Goal: Transaction & Acquisition: Purchase product/service

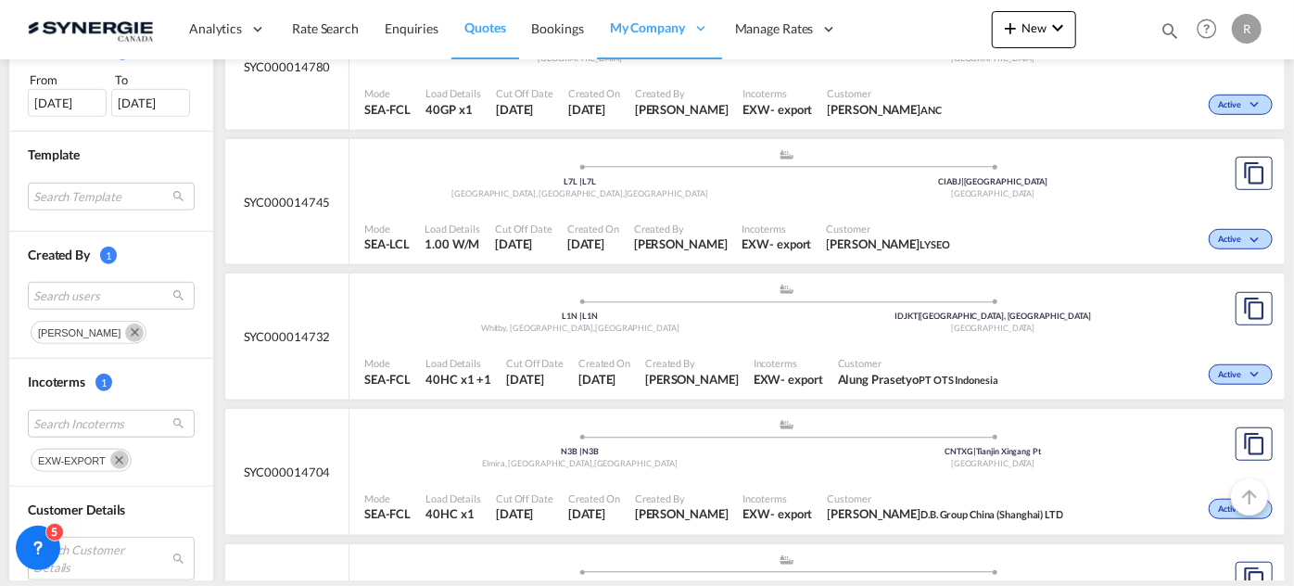
scroll to position [674, 0]
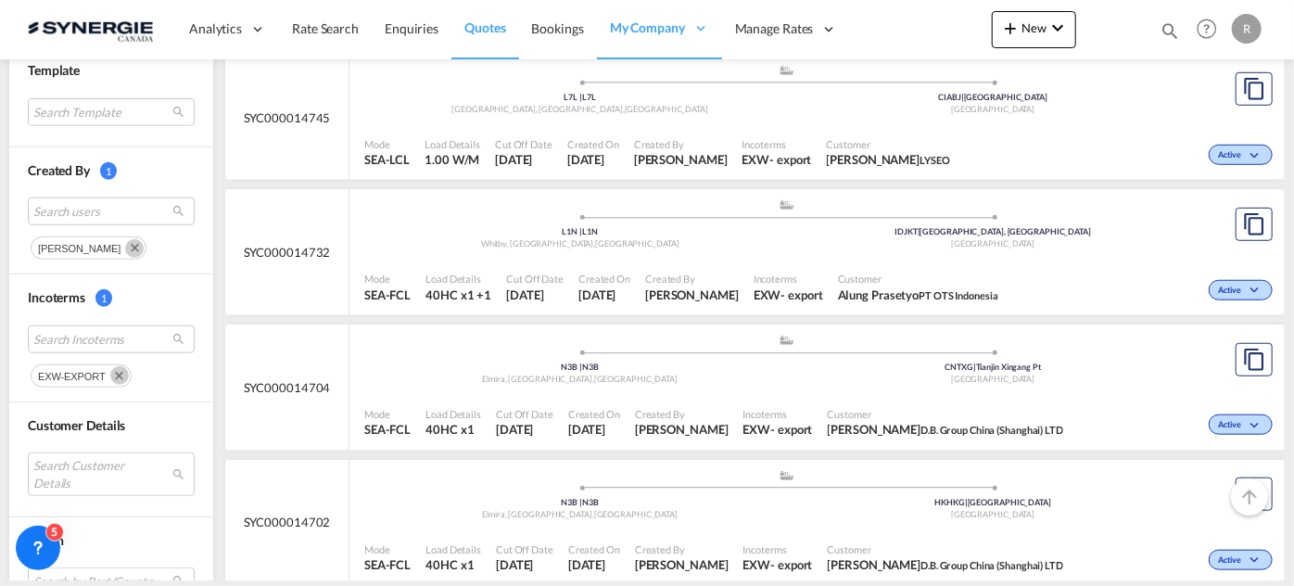
click at [117, 374] on md-icon "Remove" at bounding box center [119, 375] width 19 height 19
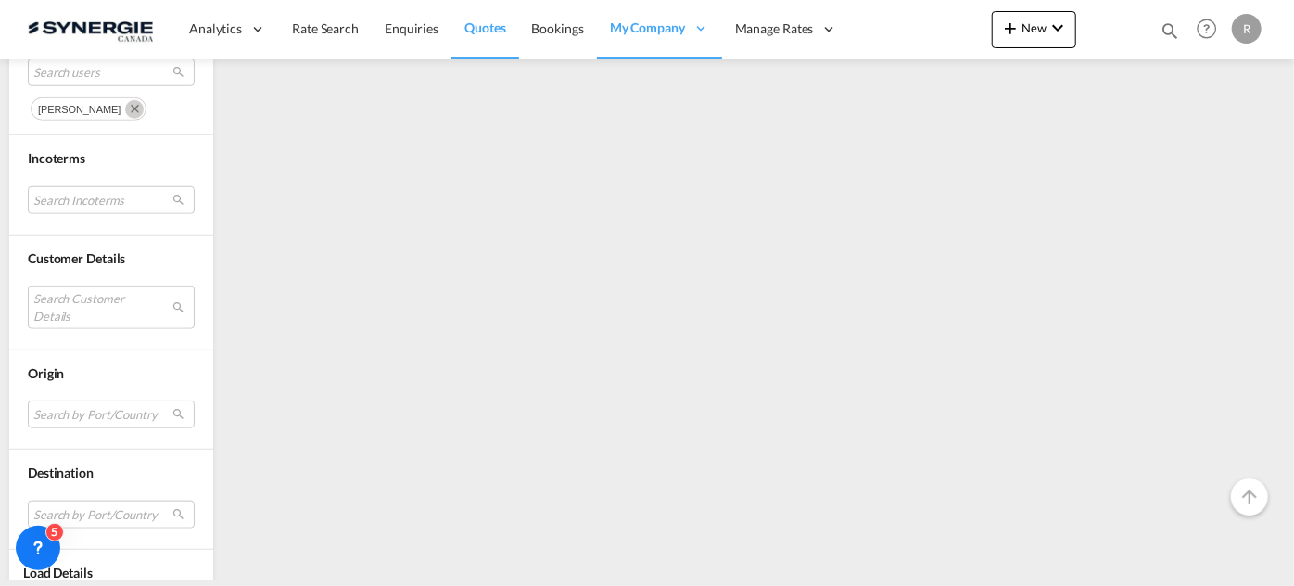
scroll to position [873, 0]
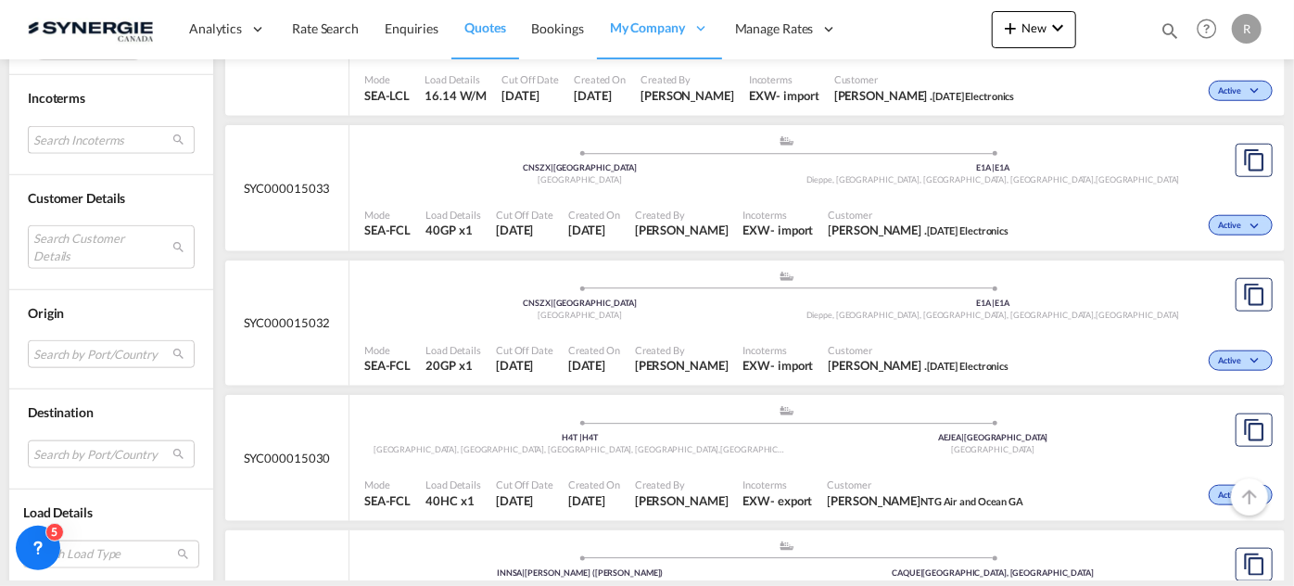
click at [108, 143] on md-select "Search Incoterms" at bounding box center [111, 140] width 167 height 28
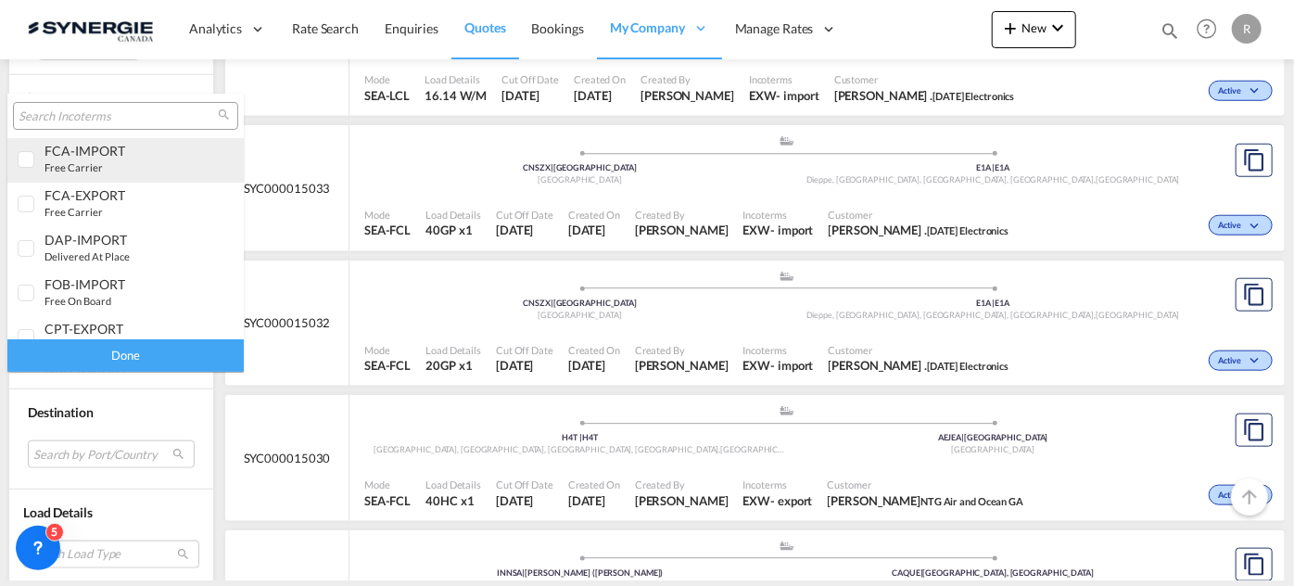
scroll to position [24, 0]
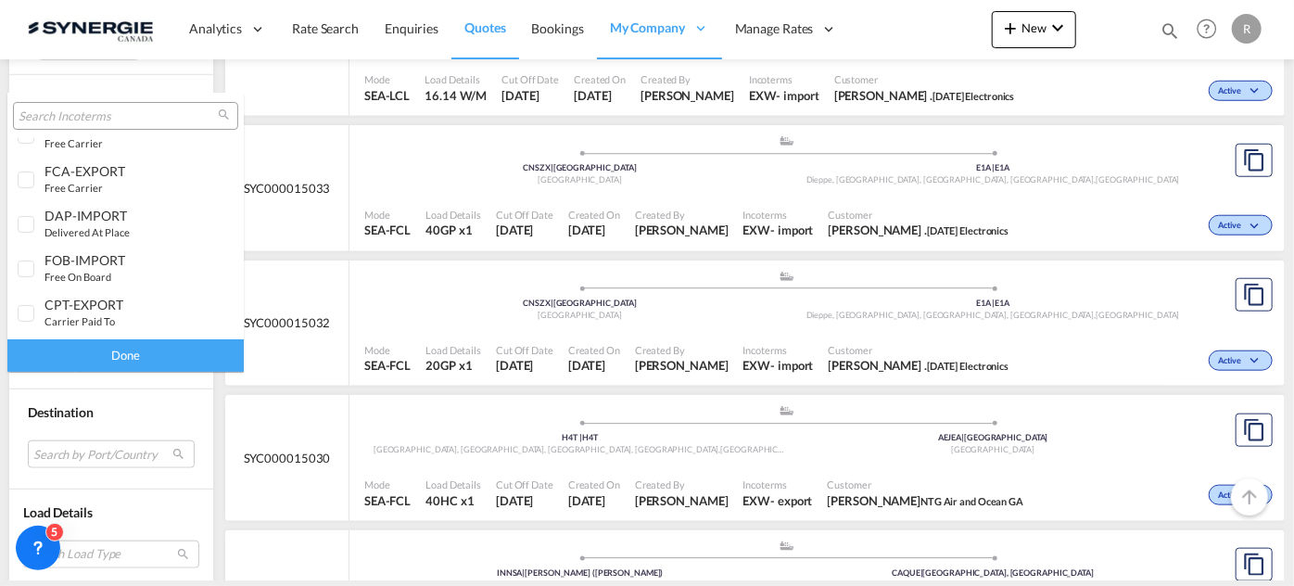
click at [113, 117] on input "search" at bounding box center [118, 116] width 199 height 17
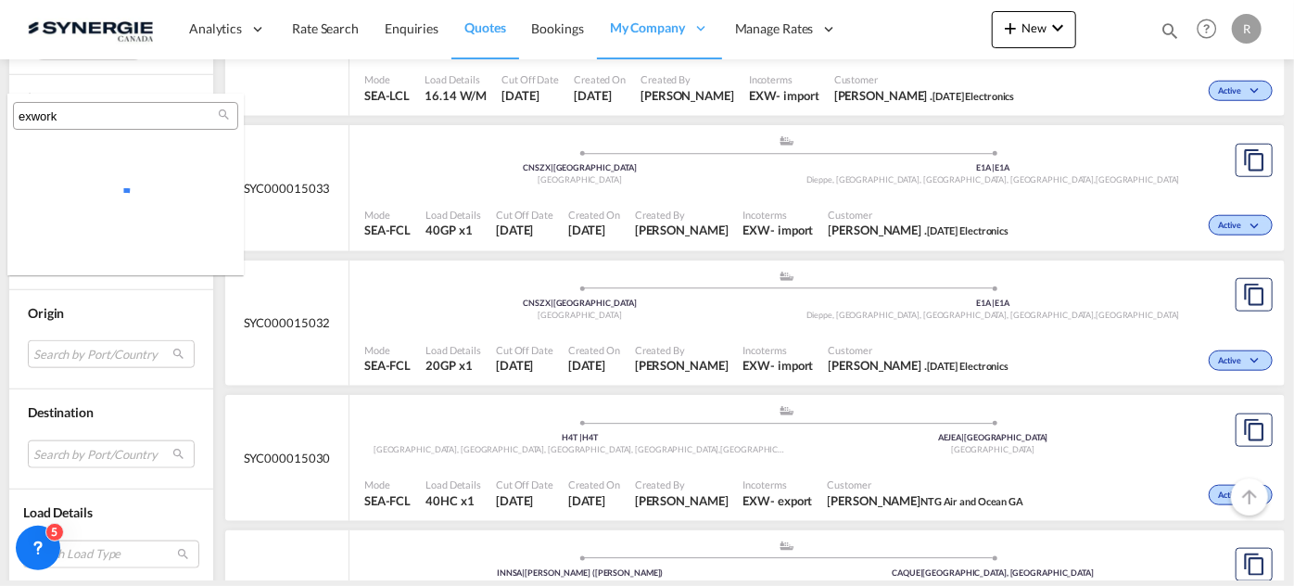
scroll to position [0, 0]
click at [124, 117] on input "exwork" at bounding box center [118, 116] width 199 height 17
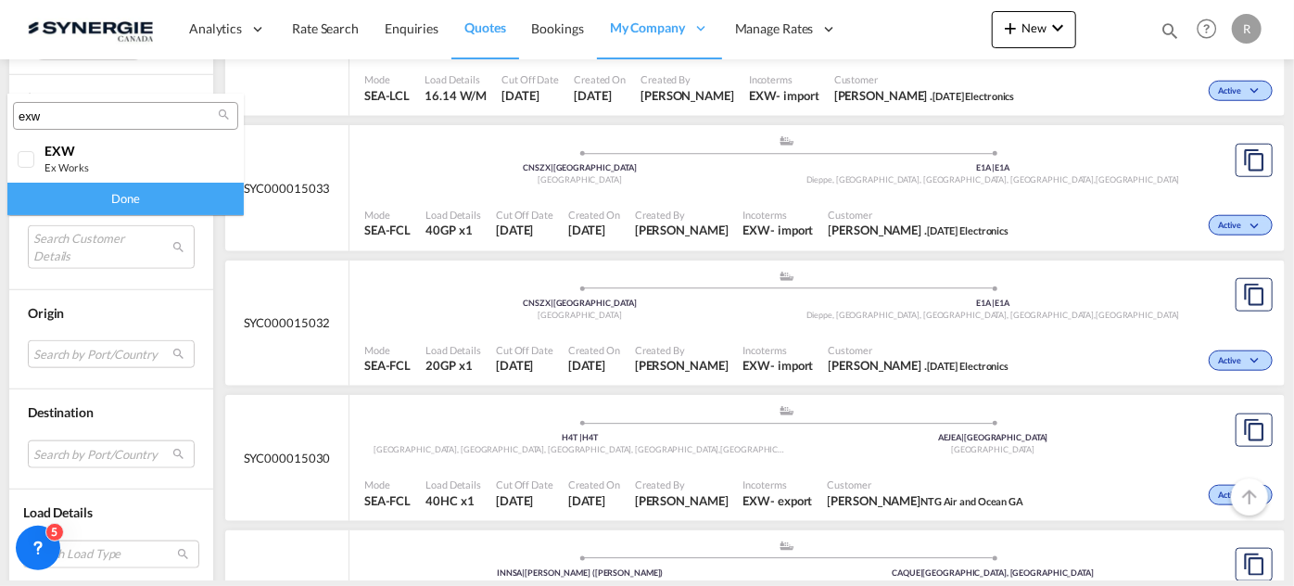
click at [115, 119] on input "exw" at bounding box center [118, 116] width 199 height 17
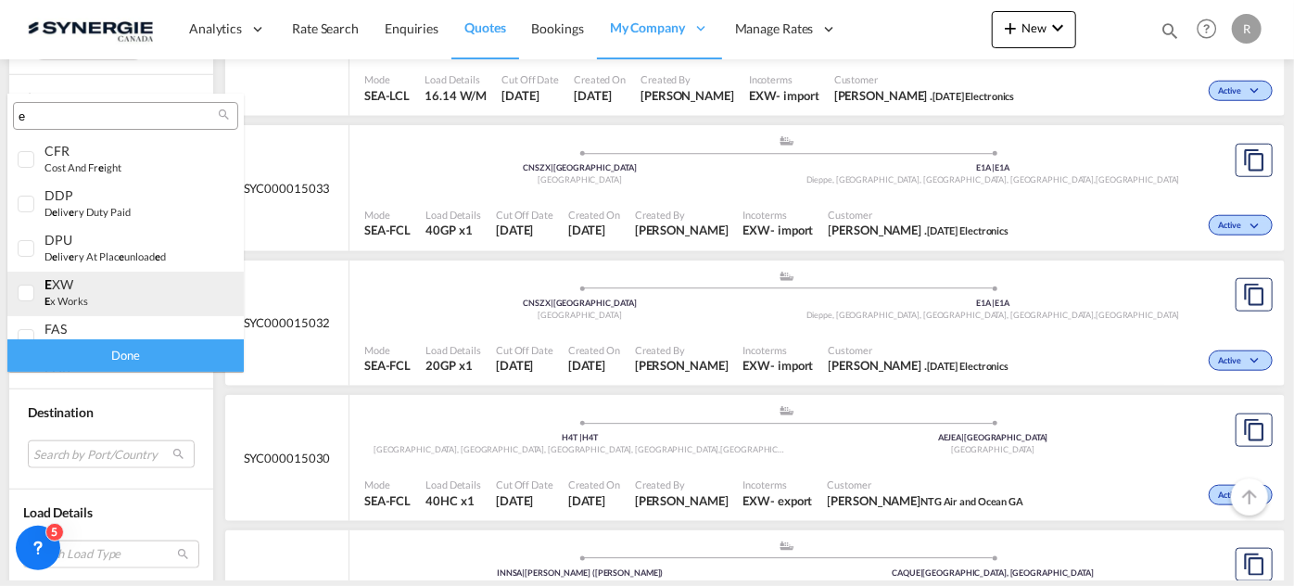
type input "e"
click at [51, 298] on small "e x works" at bounding box center [67, 301] width 44 height 12
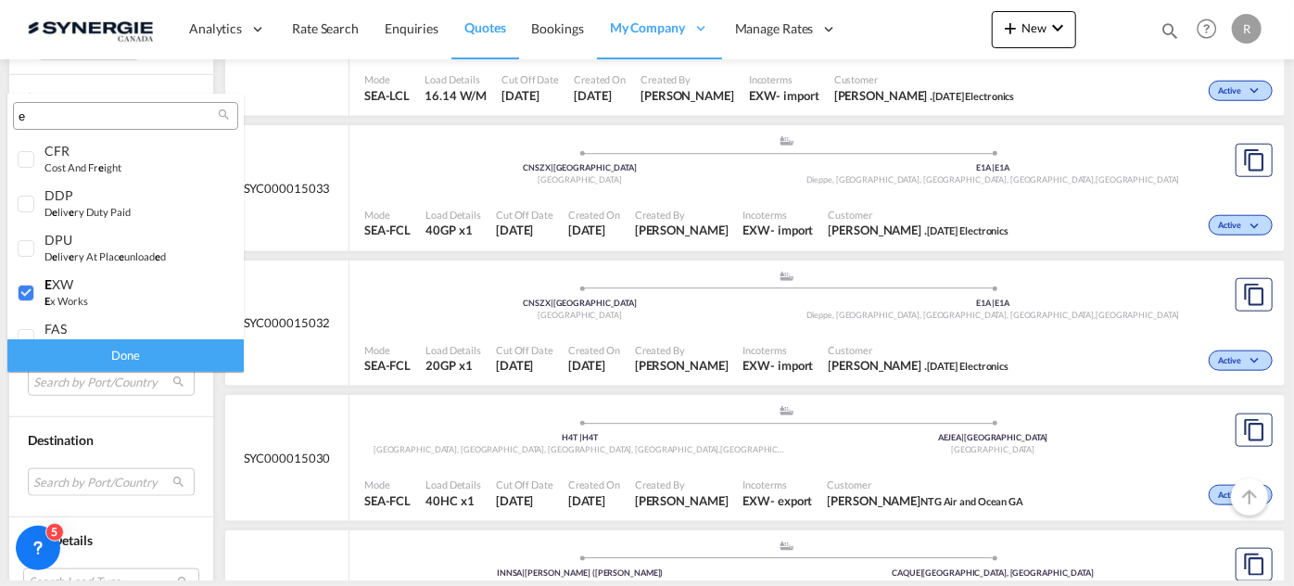
click at [111, 358] on div "Done" at bounding box center [125, 355] width 236 height 32
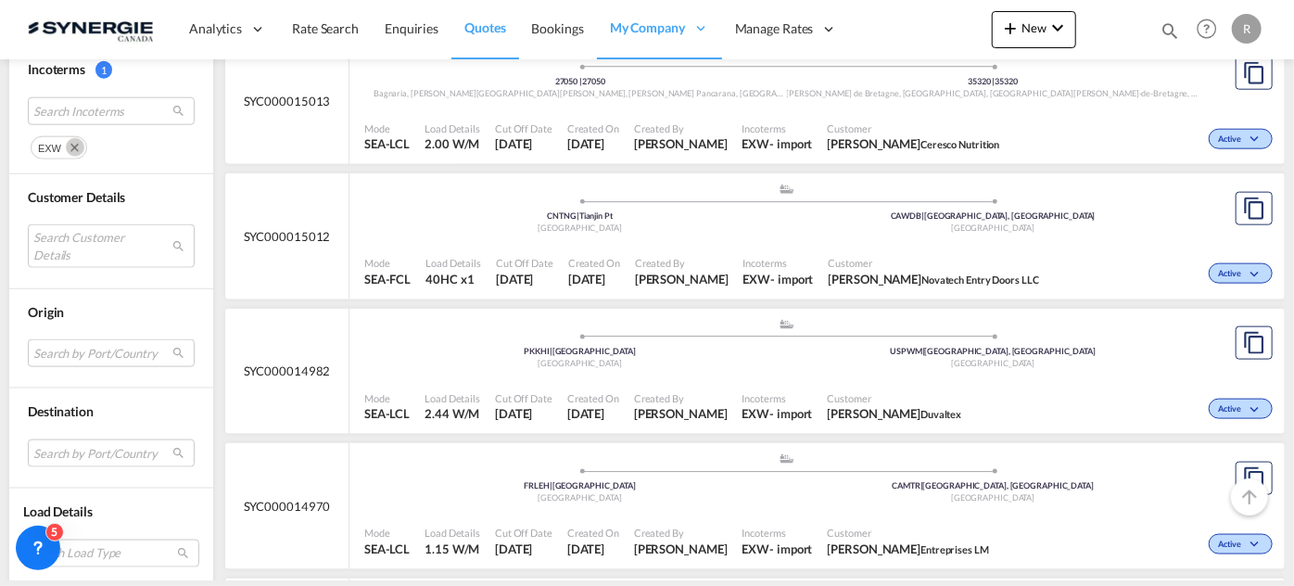
scroll to position [1264, 0]
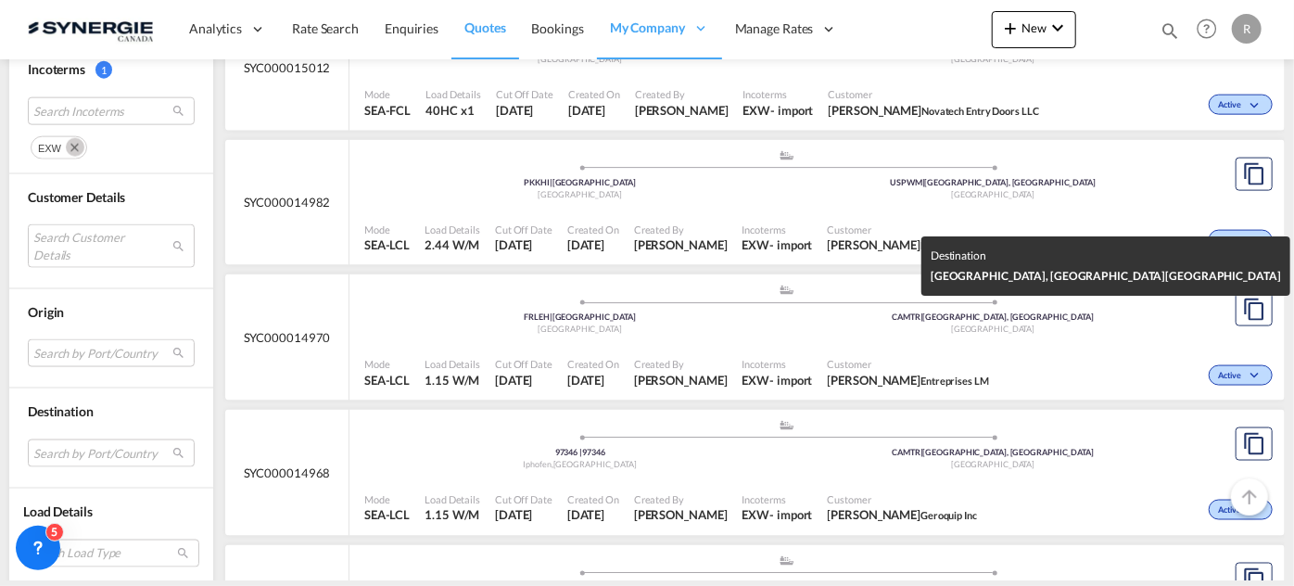
click at [830, 328] on div "[GEOGRAPHIC_DATA]" at bounding box center [994, 330] width 414 height 12
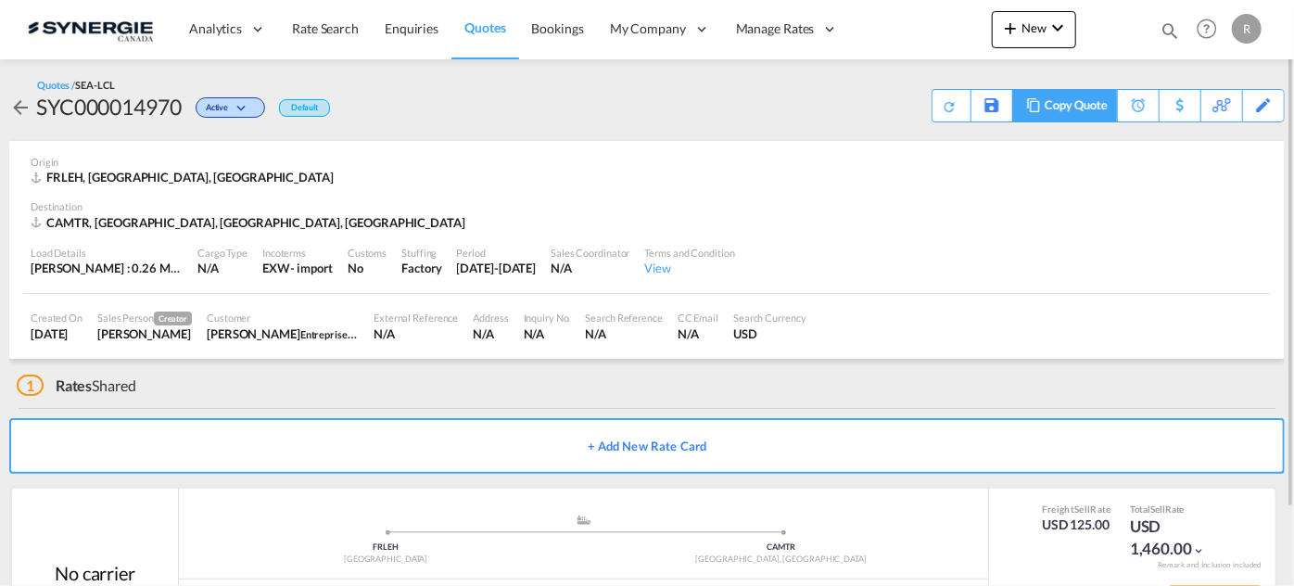
click at [1061, 106] on div "Copy Quote" at bounding box center [1076, 106] width 63 height 32
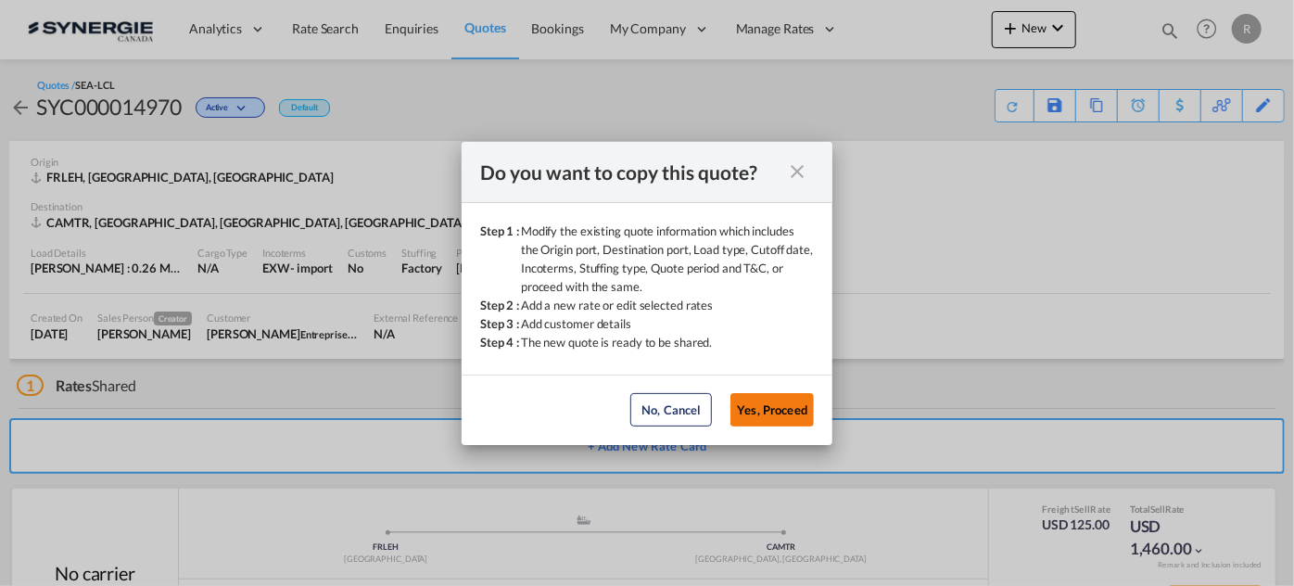
click at [771, 412] on button "Yes, Proceed" at bounding box center [772, 409] width 83 height 33
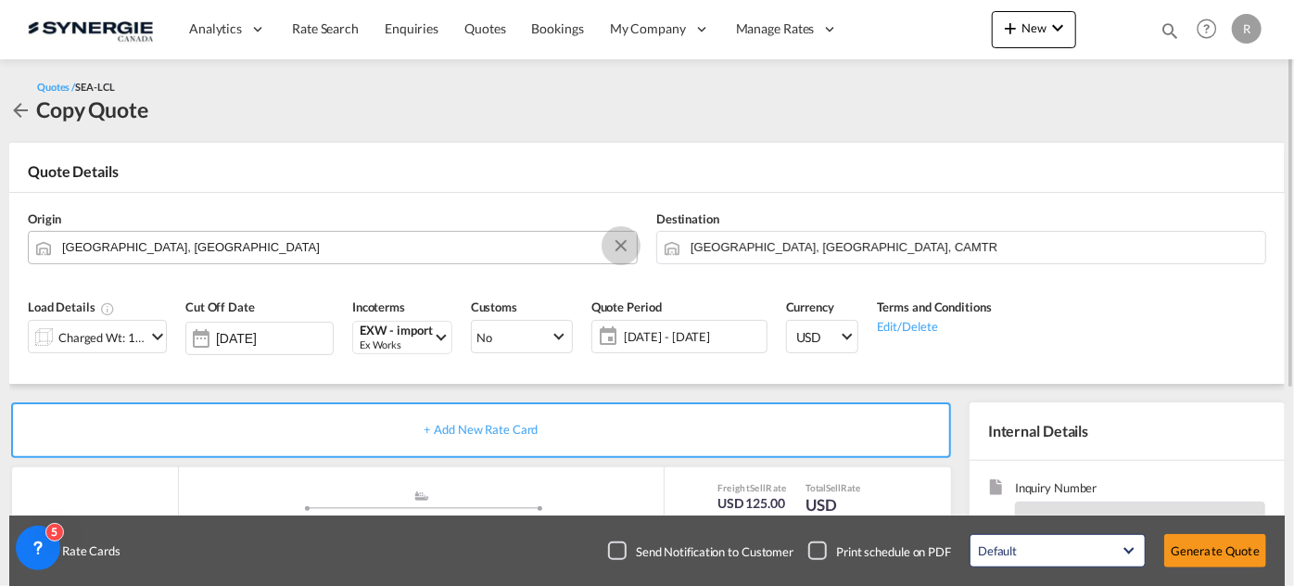
click at [620, 246] on button "Clear Input" at bounding box center [621, 246] width 28 height 28
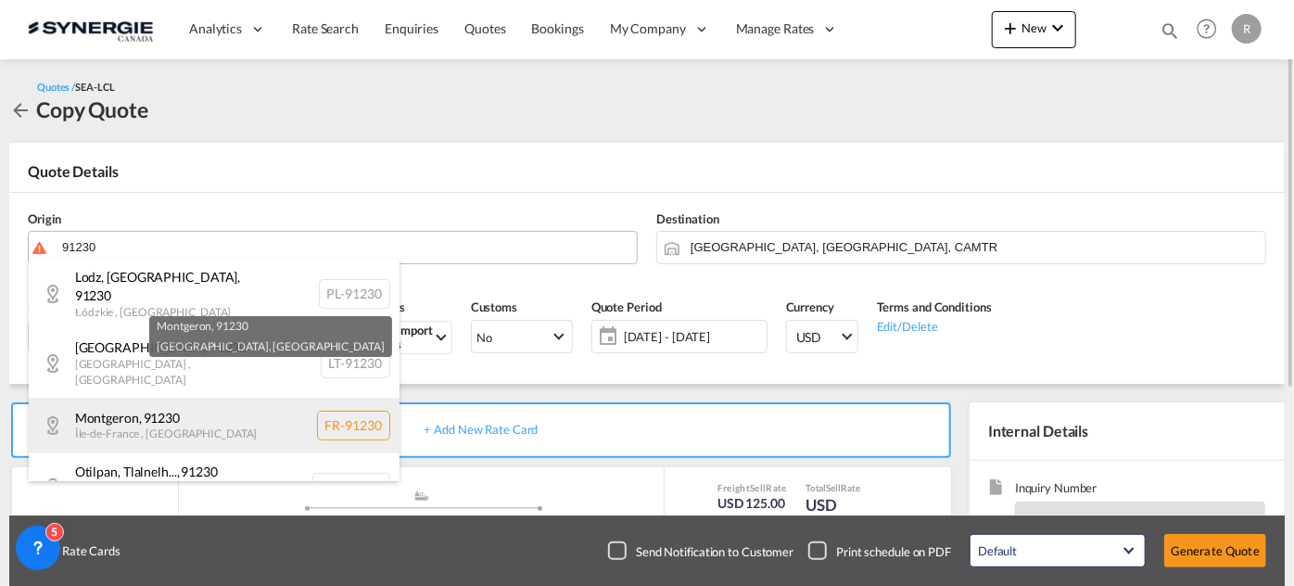
click at [137, 410] on div "Montgeron , 91230 Île-de-France , France FR-91230" at bounding box center [214, 426] width 371 height 56
type input "FR-91230, Montgeron, Île-de-France"
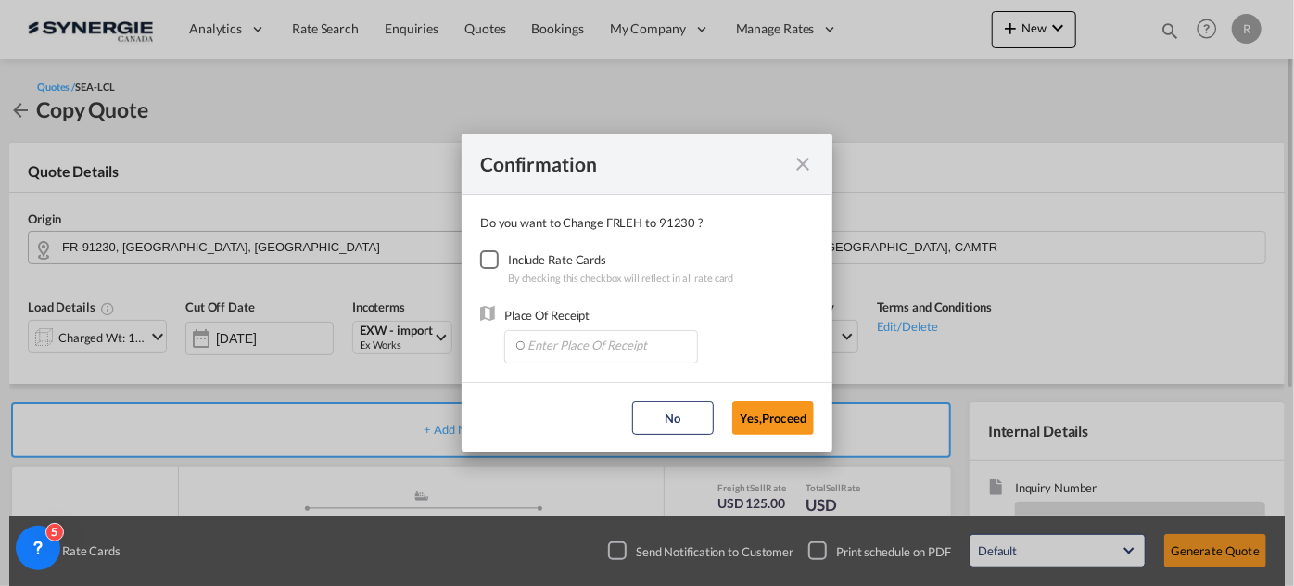
click at [498, 263] on div "Checkbox No Ink" at bounding box center [489, 259] width 19 height 19
click at [591, 353] on input "Enter Place Of Receipt" at bounding box center [606, 345] width 184 height 28
click at [562, 349] on input "Le Ha" at bounding box center [606, 345] width 184 height 28
click at [580, 301] on span "FRLEH, Le Havre, France, Western Europe, Europe" at bounding box center [819, 308] width 585 height 16
type input "FRLEH, Le Havre, France, Western Europe, Europe"
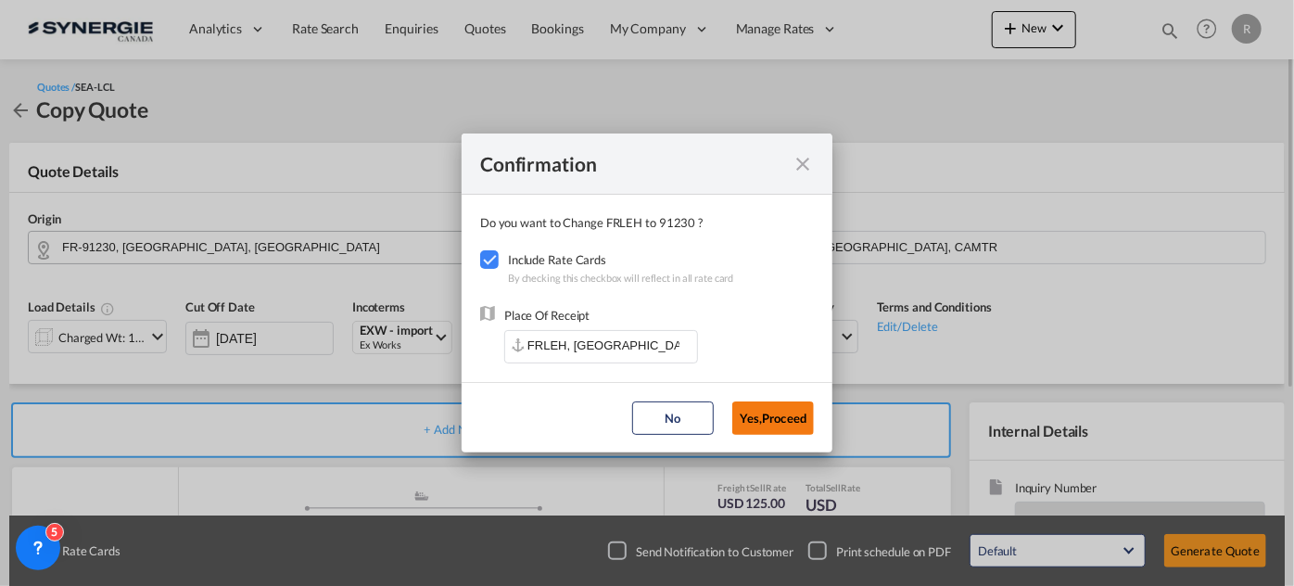
click at [757, 406] on button "Yes,Proceed" at bounding box center [774, 417] width 82 height 33
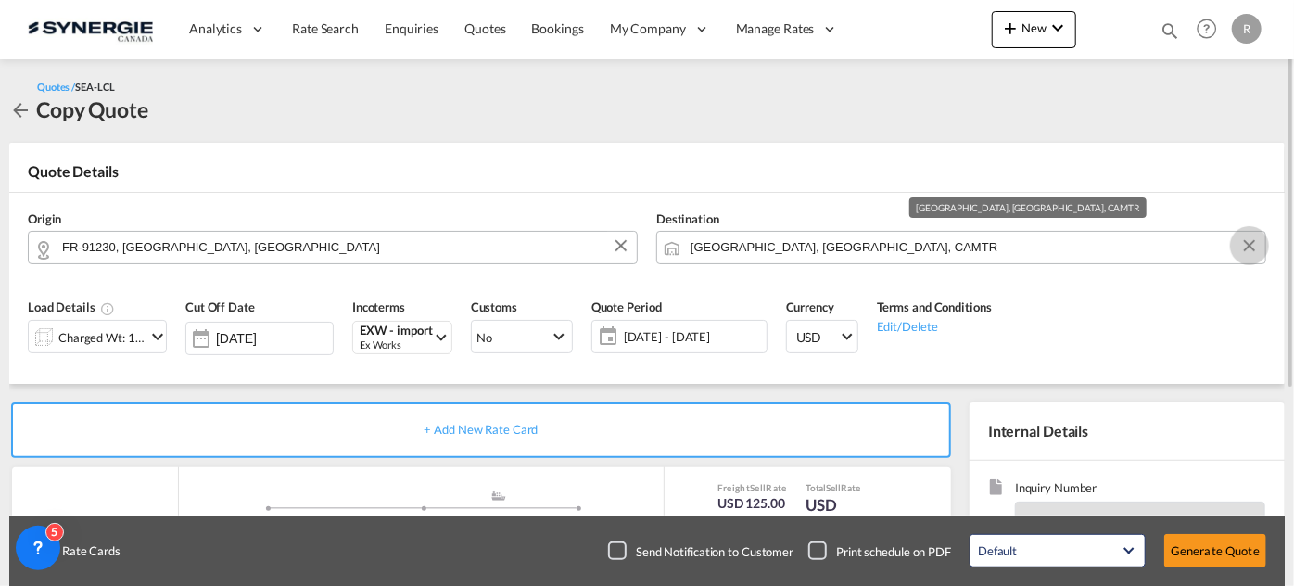
click at [1246, 246] on button "Clear Input" at bounding box center [1250, 246] width 28 height 28
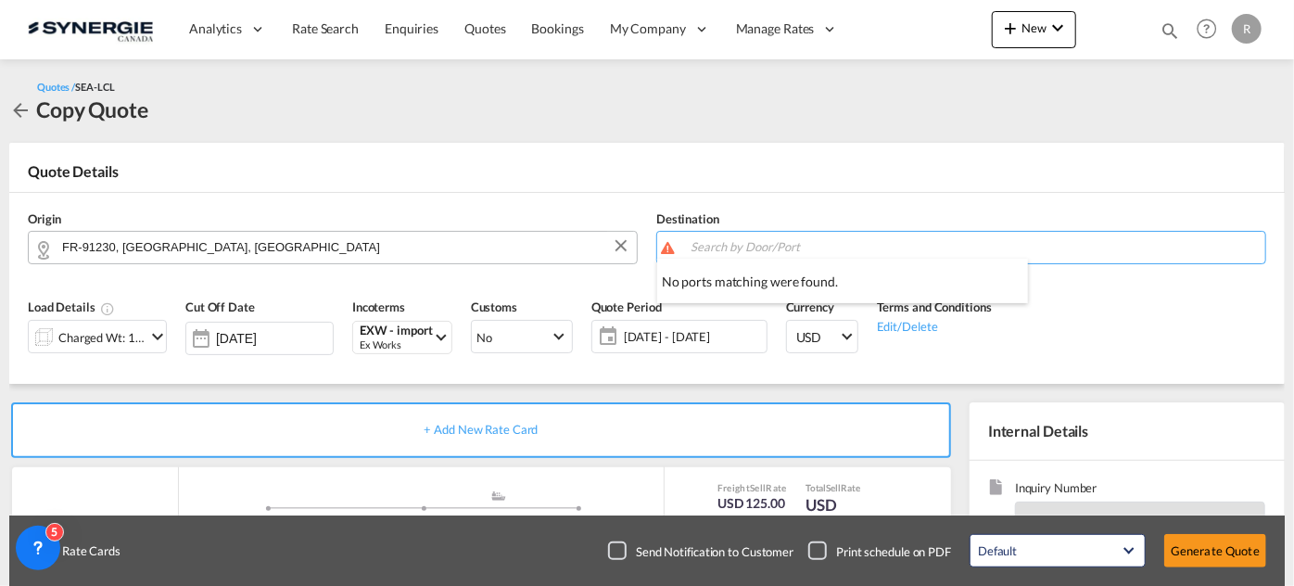
type input "e"
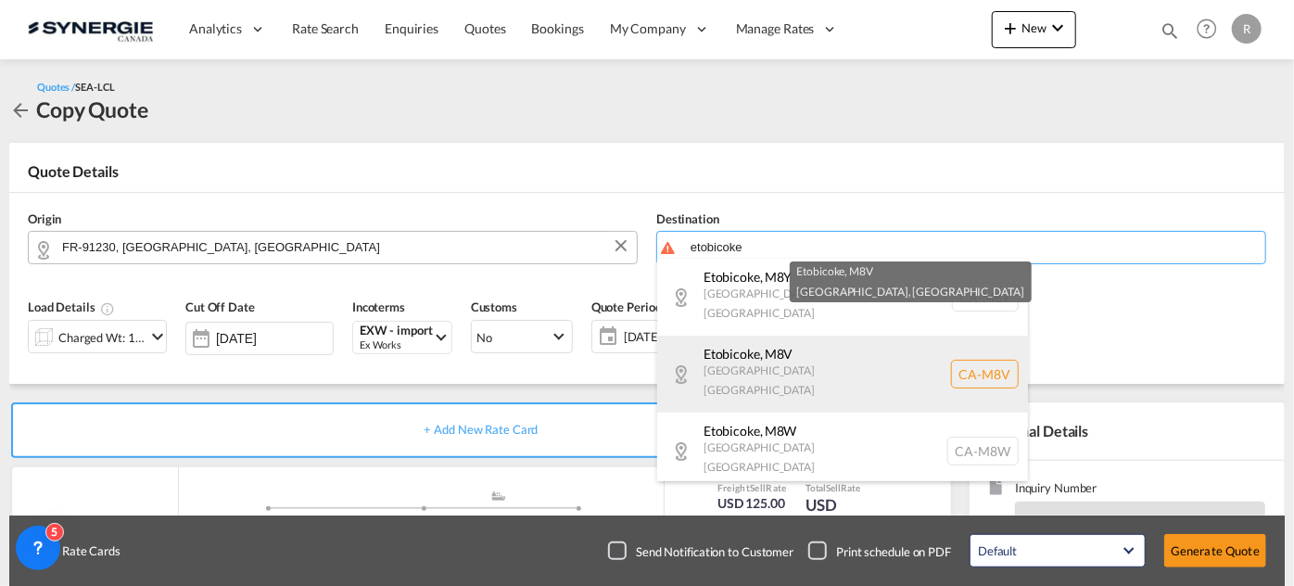
click at [806, 349] on div "Etobicoke , M8V Ontario Canada CA-M8V" at bounding box center [842, 374] width 371 height 77
type input "CA-M8V, Etobicoke, Ontario"
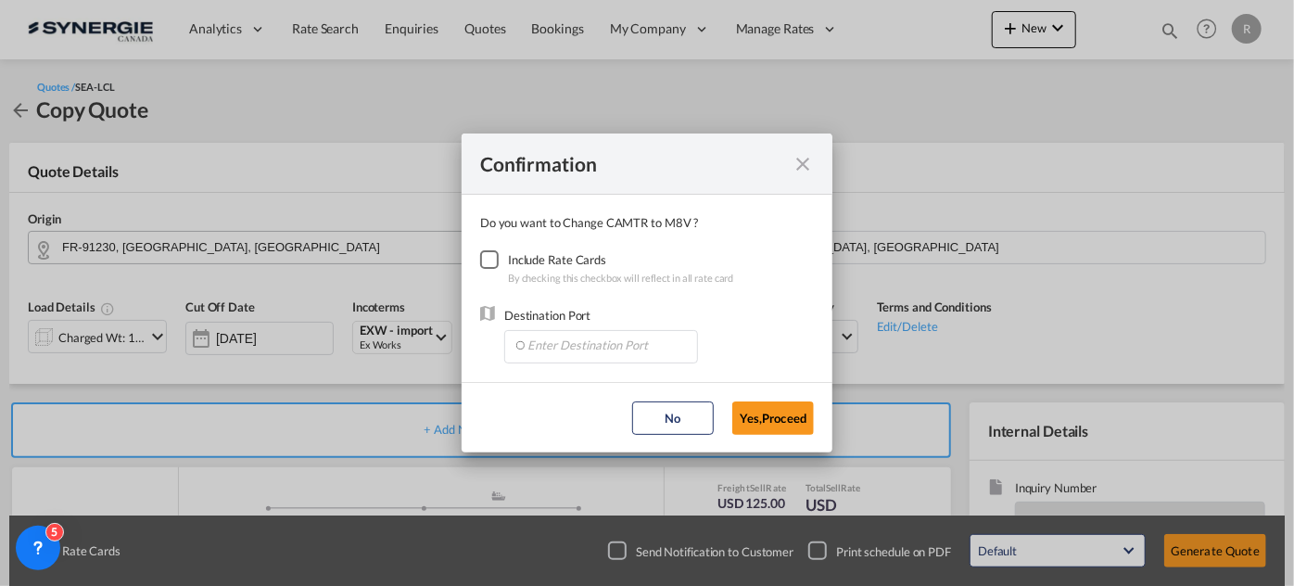
click at [490, 261] on div "Checkbox No Ink" at bounding box center [489, 259] width 19 height 19
click at [570, 333] on input "Enter Destination Port" at bounding box center [606, 345] width 184 height 28
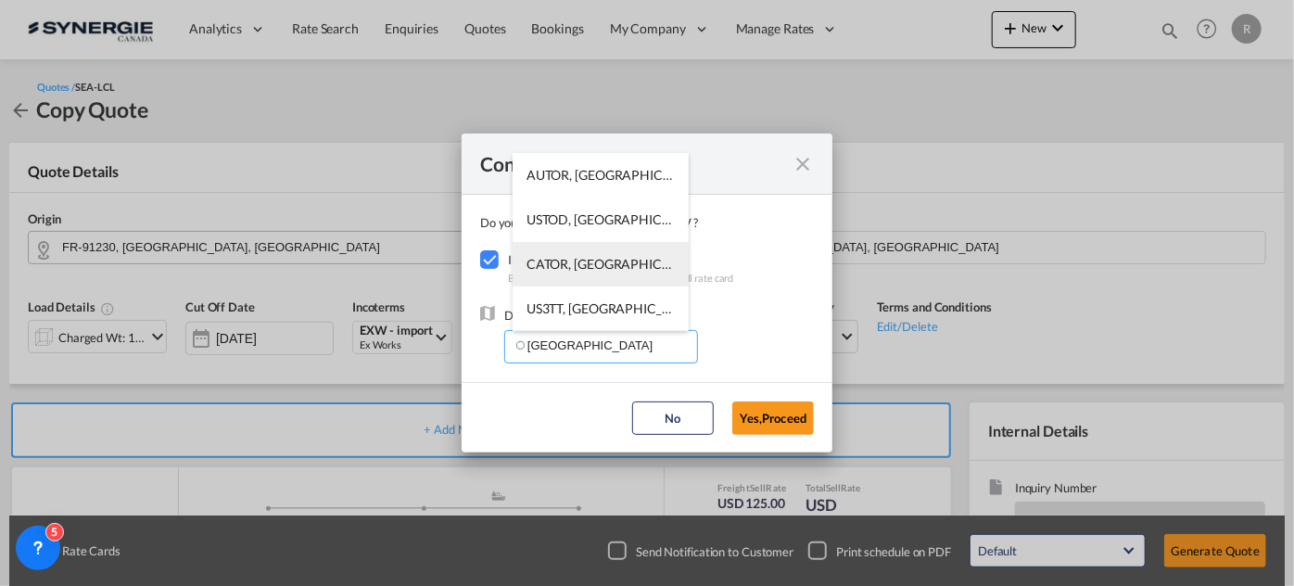
click at [561, 262] on span "CATOR, Toronto, ON, Canada, North America, Americas" at bounding box center [889, 264] width 724 height 16
type input "CATOR, Toronto, ON, Canada, North America, Americas"
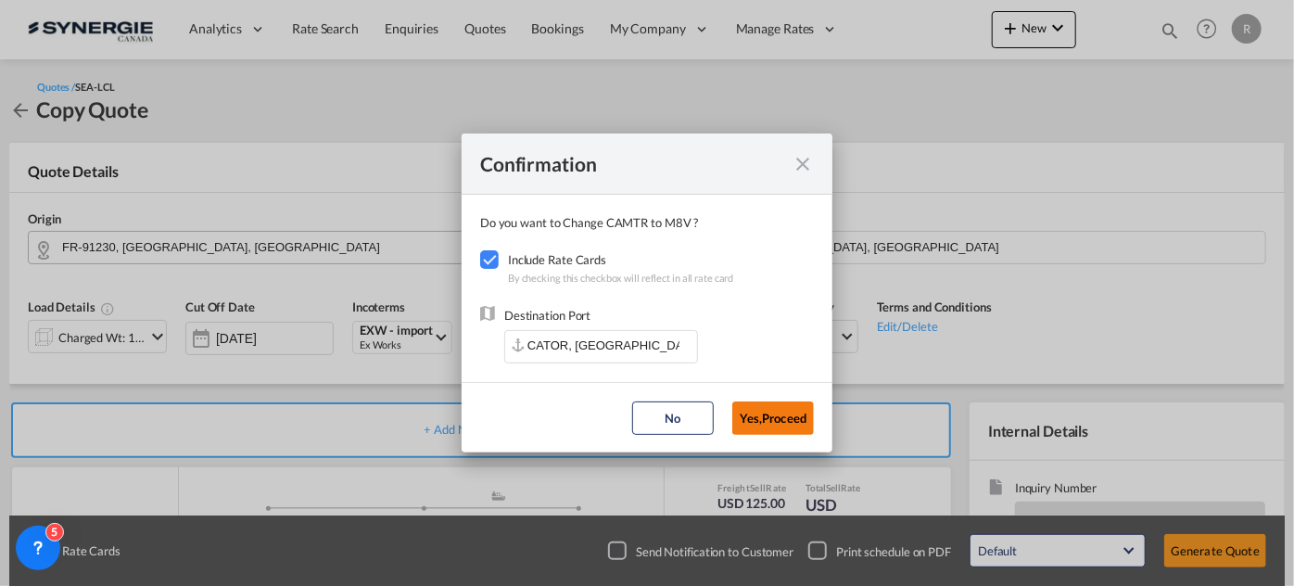
click at [764, 424] on button "Yes,Proceed" at bounding box center [774, 417] width 82 height 33
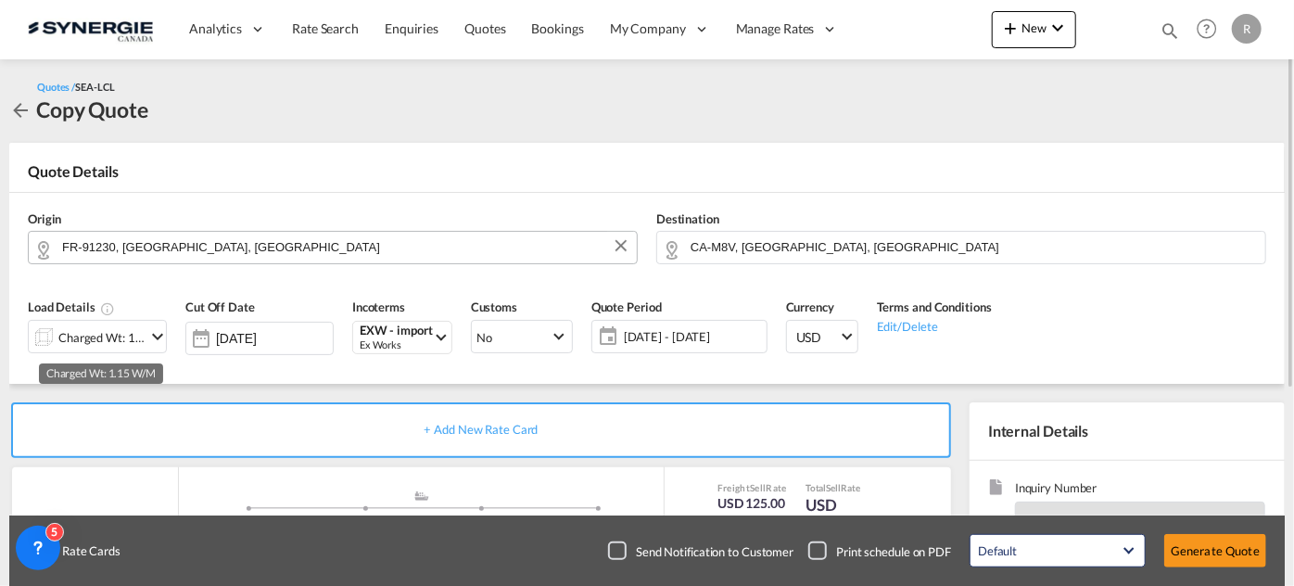
click at [120, 341] on div "Charged Wt: 1.15 W/M" at bounding box center [101, 338] width 87 height 26
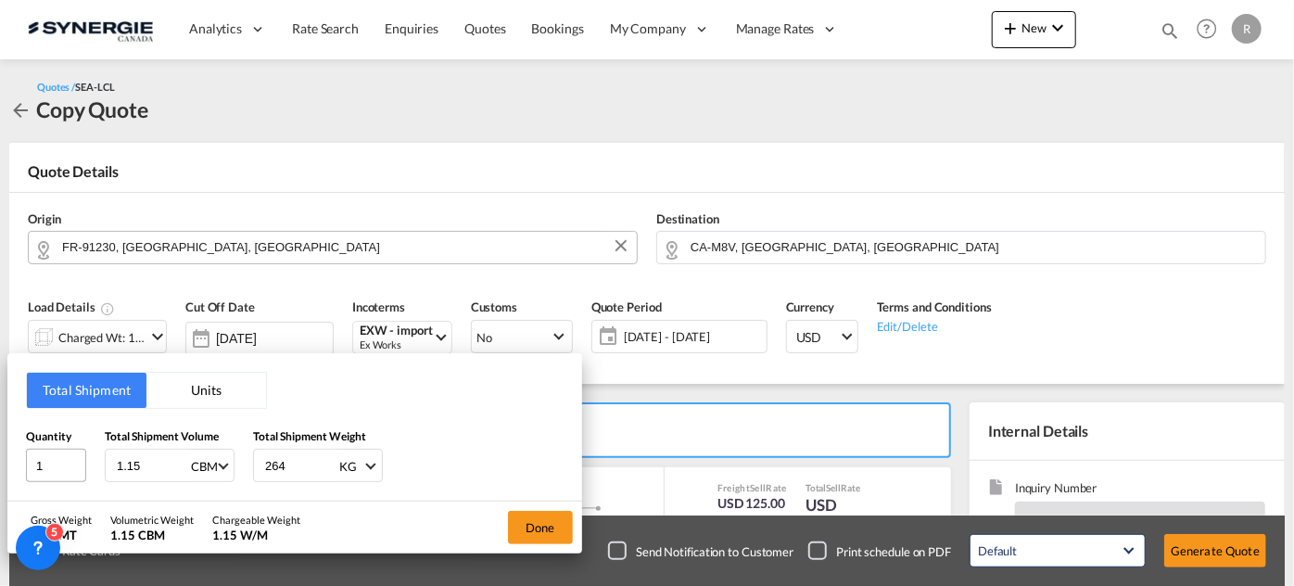
click at [39, 455] on div "Quantity 1 Total Shipment Volume 1.15 CBM CBM CFT Total Shipment Weight 264 KG …" at bounding box center [295, 455] width 538 height 56
type input "1.4"
drag, startPoint x: 299, startPoint y: 469, endPoint x: 180, endPoint y: 458, distance: 119.2
click at [180, 458] on div "Quantity 1 Total Shipment Volume 1.4 CBM CBM CFT Total Shipment Weight 264 KG K…" at bounding box center [295, 455] width 538 height 56
type input "116"
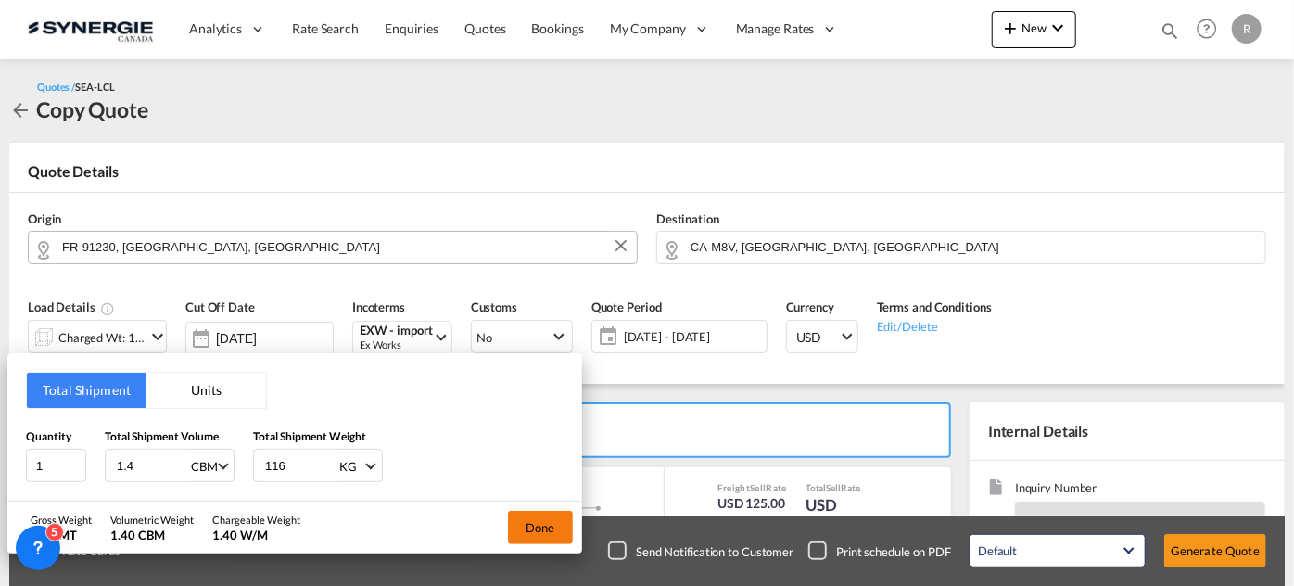
click at [543, 531] on button "Done" at bounding box center [540, 527] width 65 height 33
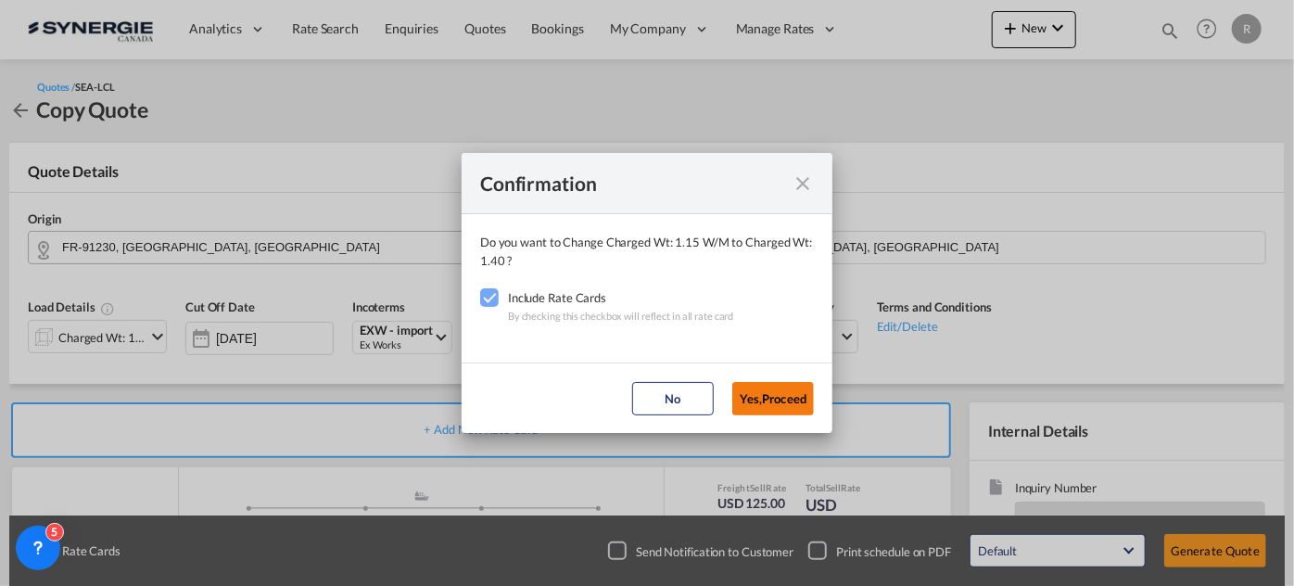
click at [781, 401] on button "Yes,Proceed" at bounding box center [774, 398] width 82 height 33
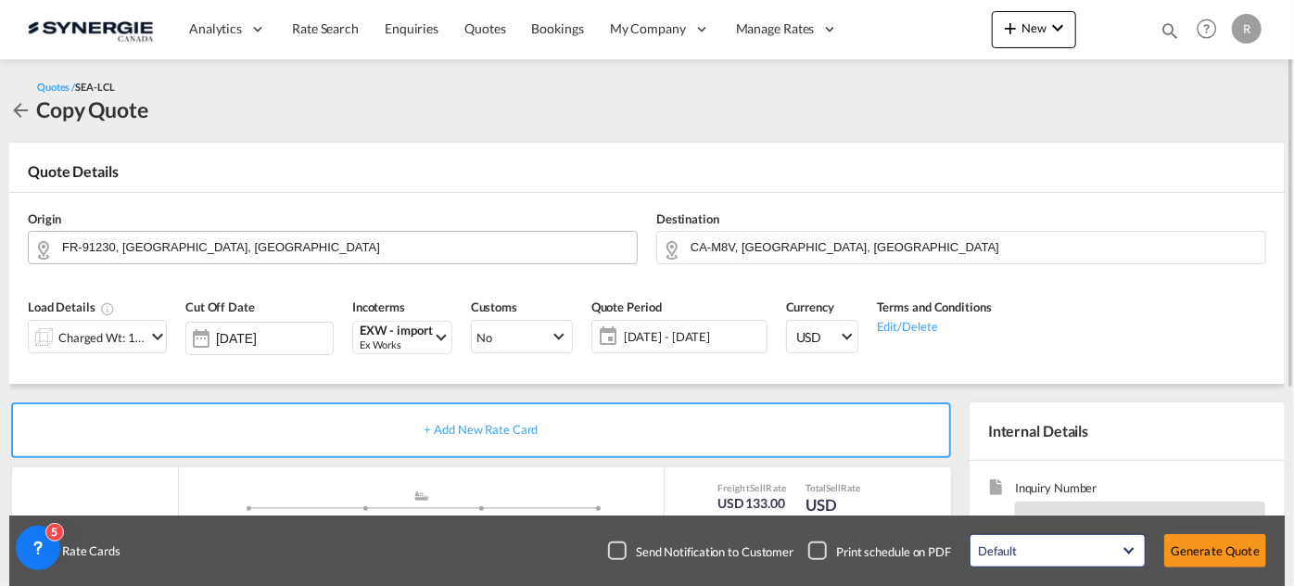
click at [661, 338] on span "23 - 30 Sep 2025" at bounding box center [693, 336] width 138 height 17
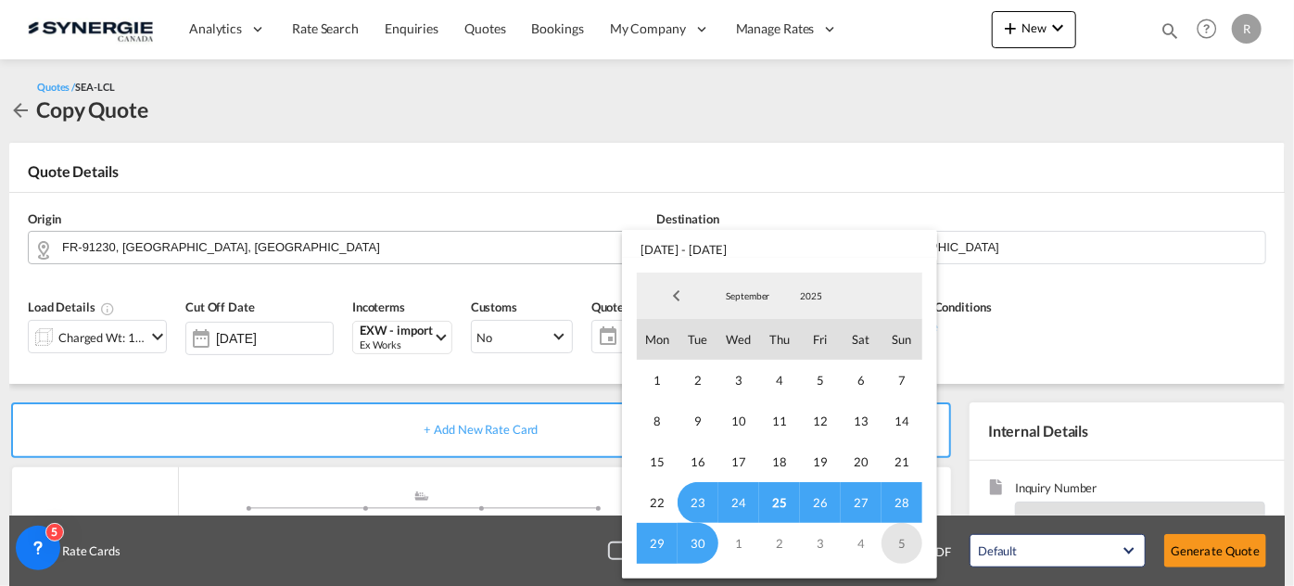
click at [906, 543] on span "5" at bounding box center [902, 543] width 41 height 41
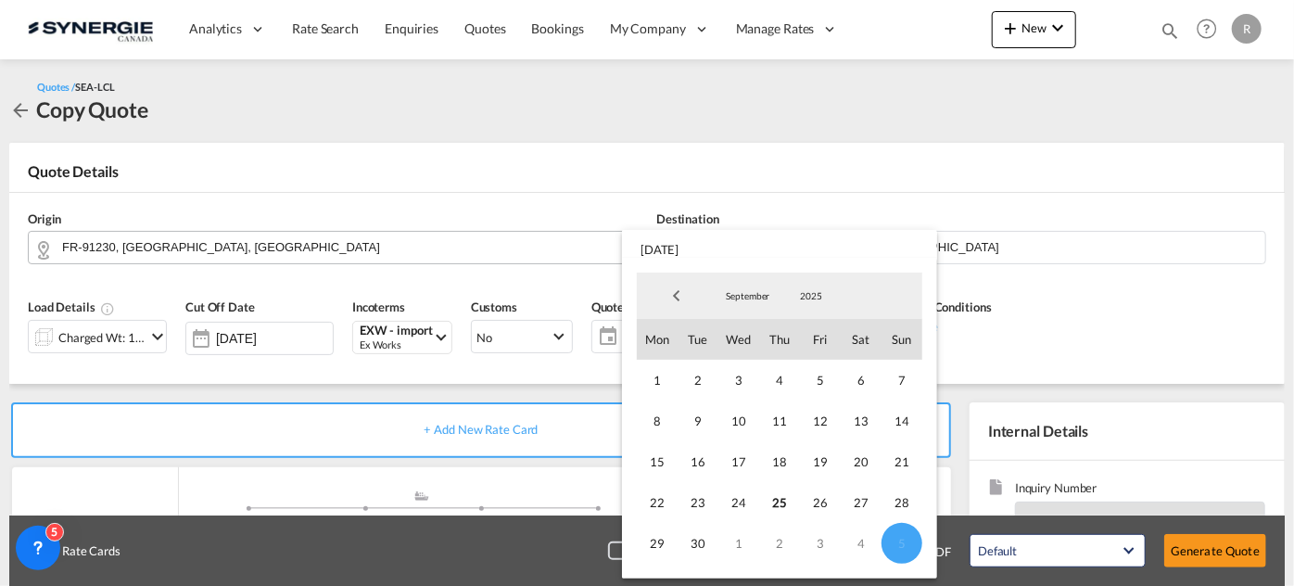
click at [1187, 259] on md-backdrop at bounding box center [647, 293] width 1294 height 586
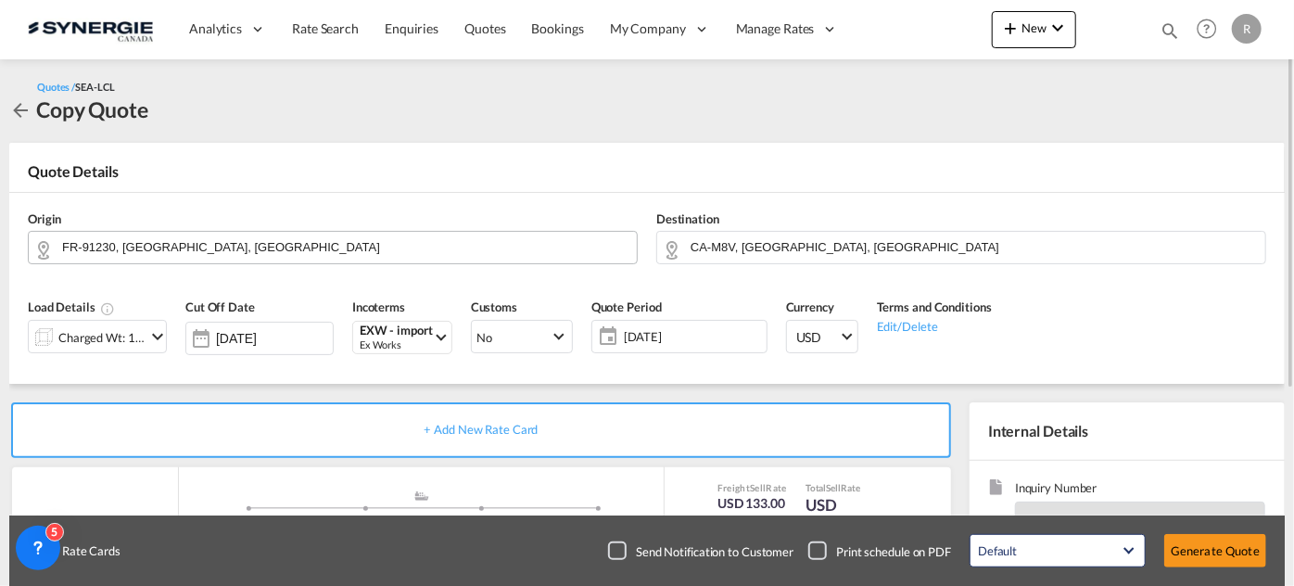
scroll to position [168, 0]
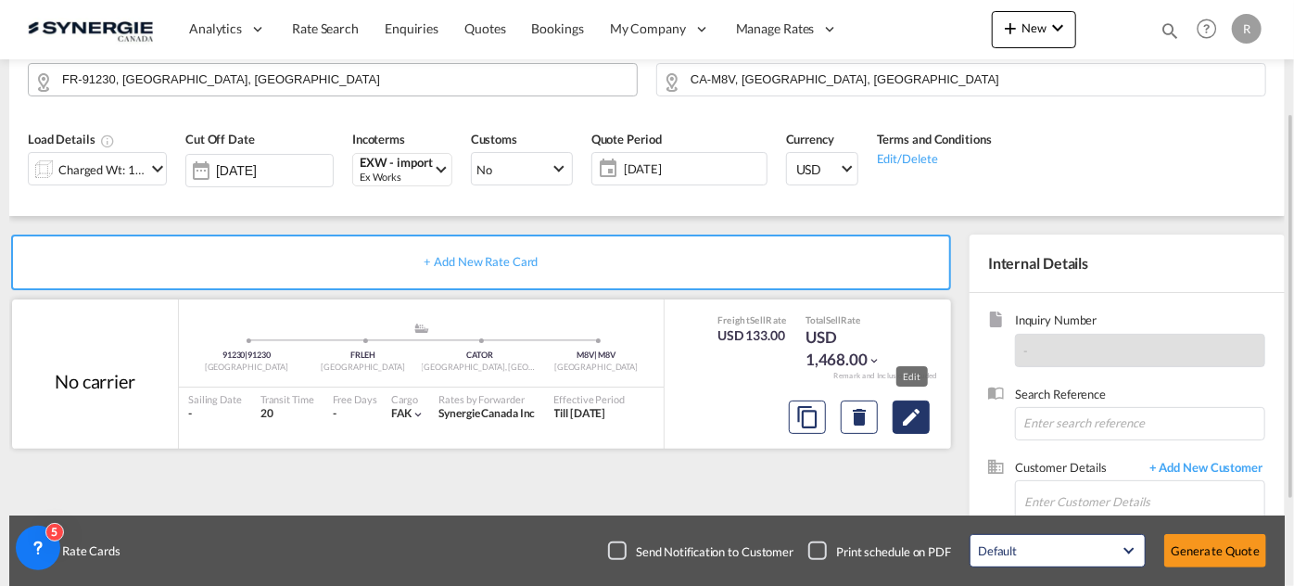
click at [923, 419] on button "Edit" at bounding box center [911, 417] width 37 height 33
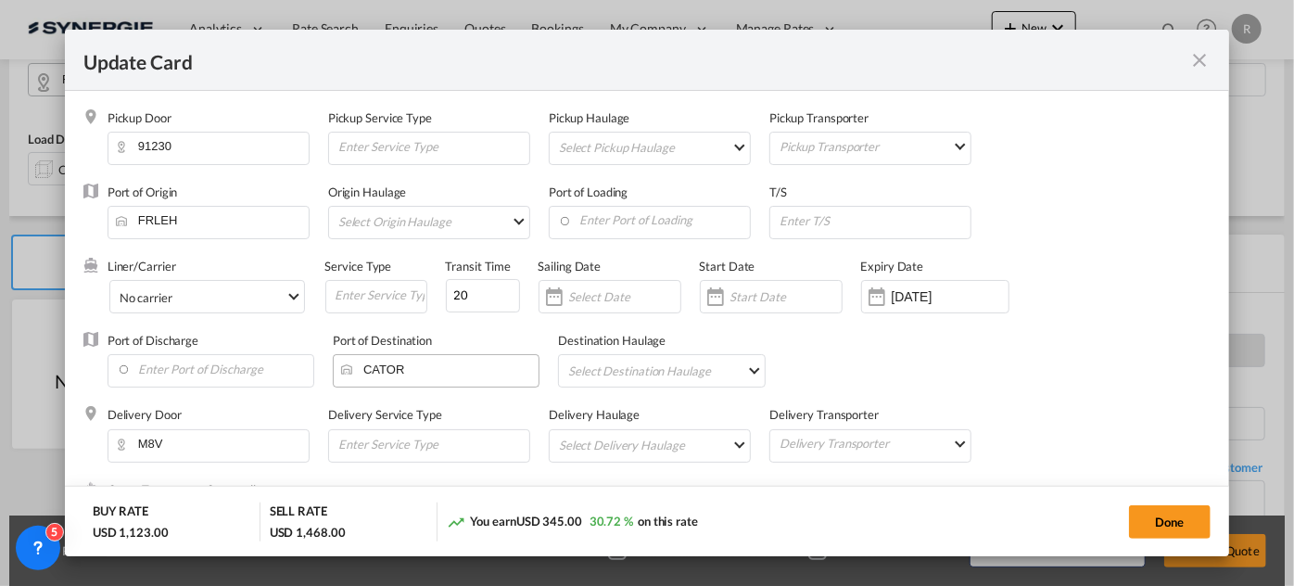
select select "per_w/m"
select select "per_bl"
select select "per_shipment"
select select "flat"
select select "per_hbl"
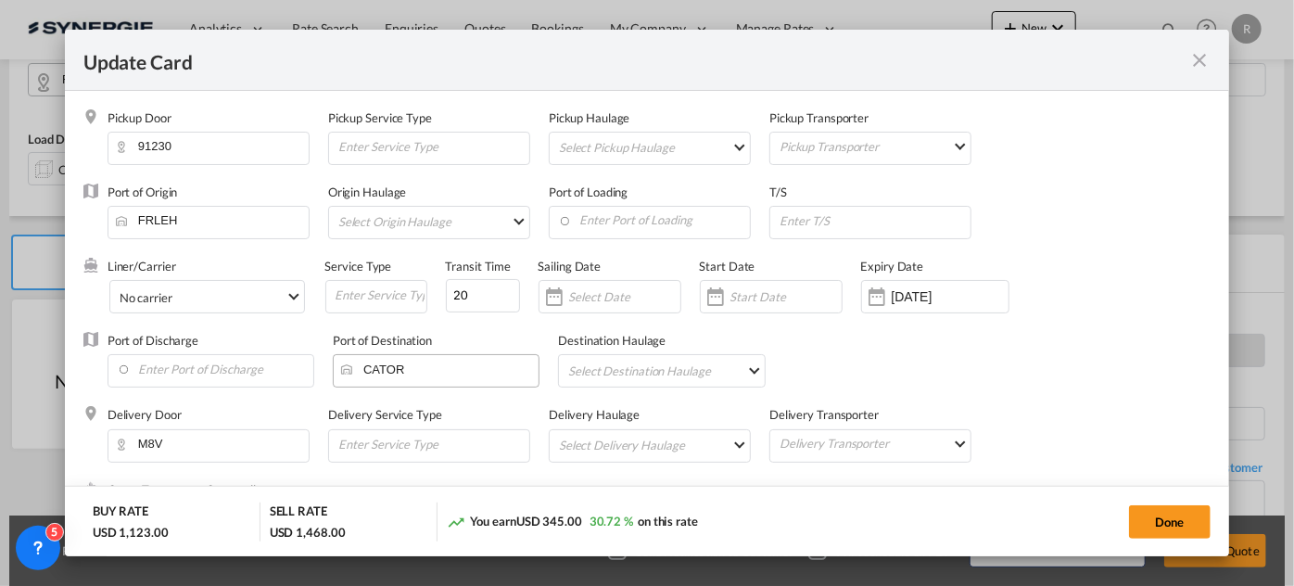
select select "flat"
select select "per_w/m"
select select "per_shipment"
select select "per_bl"
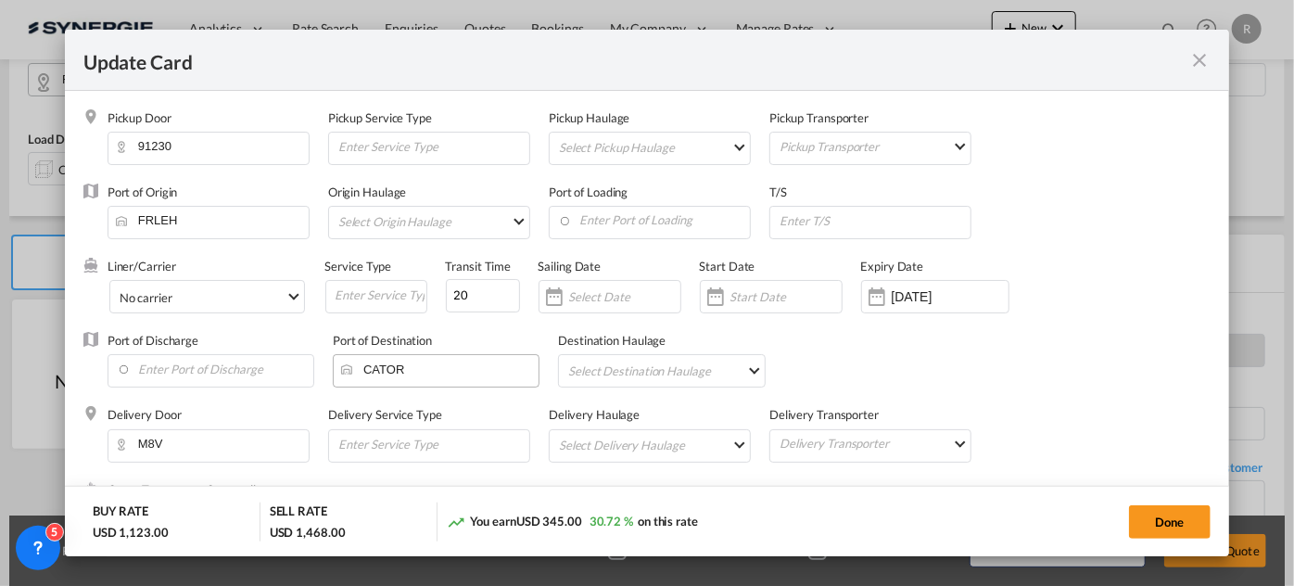
select select "per_bl"
select select "per_shipment"
click at [948, 306] on div "30 Sep 2025" at bounding box center [935, 296] width 148 height 33
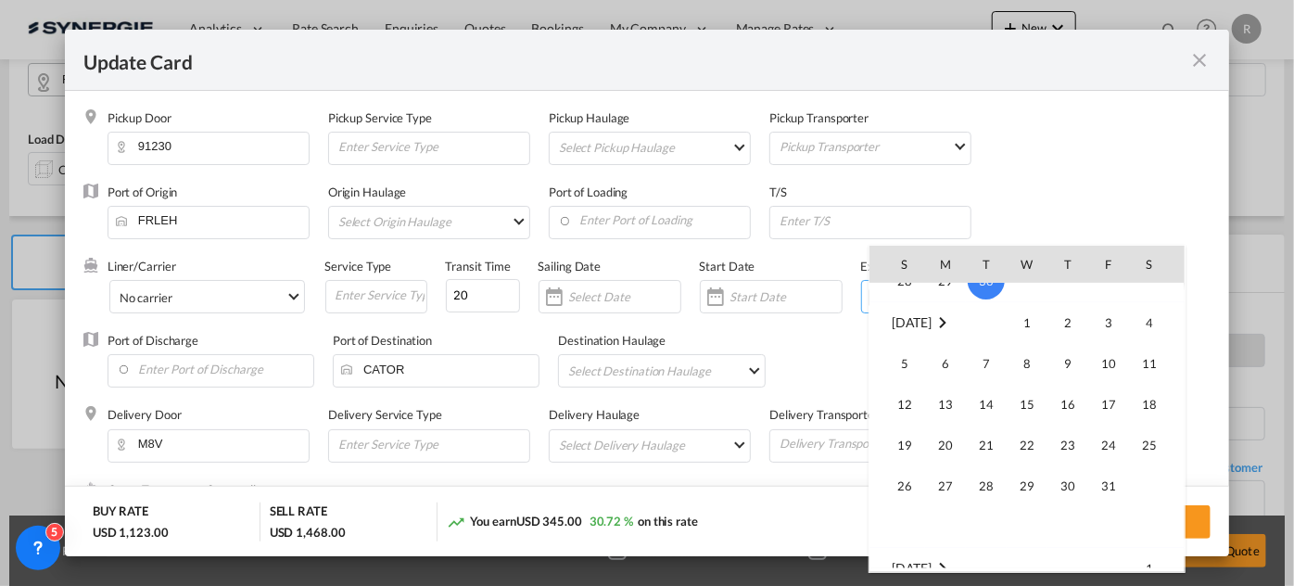
scroll to position [429774, 0]
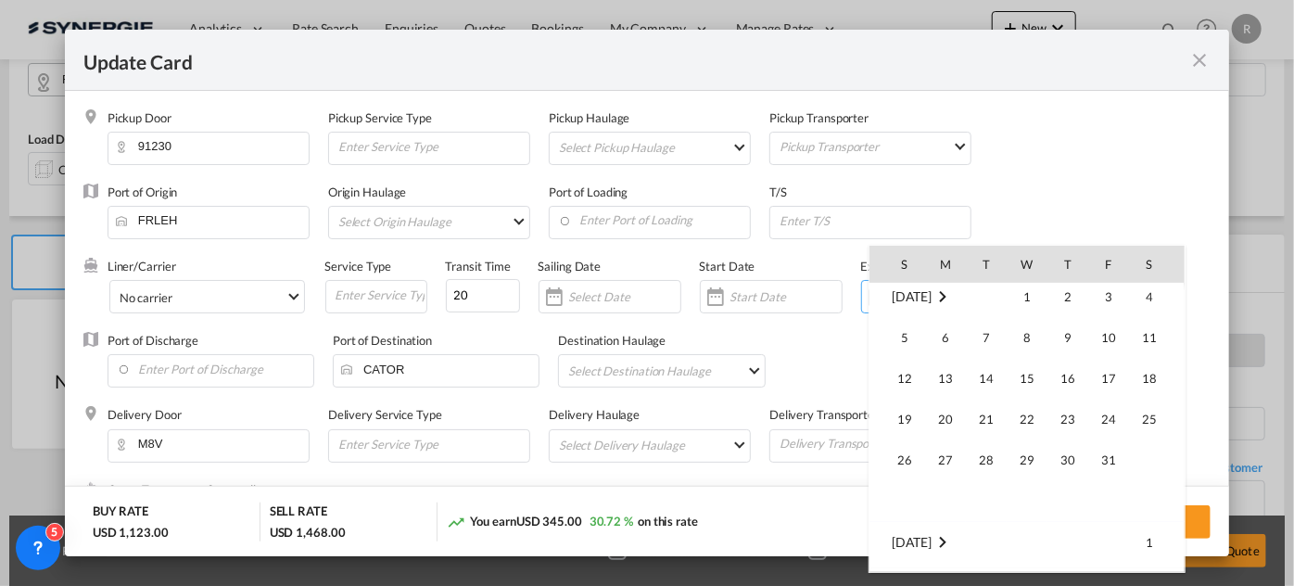
click at [800, 333] on div at bounding box center [647, 293] width 1294 height 586
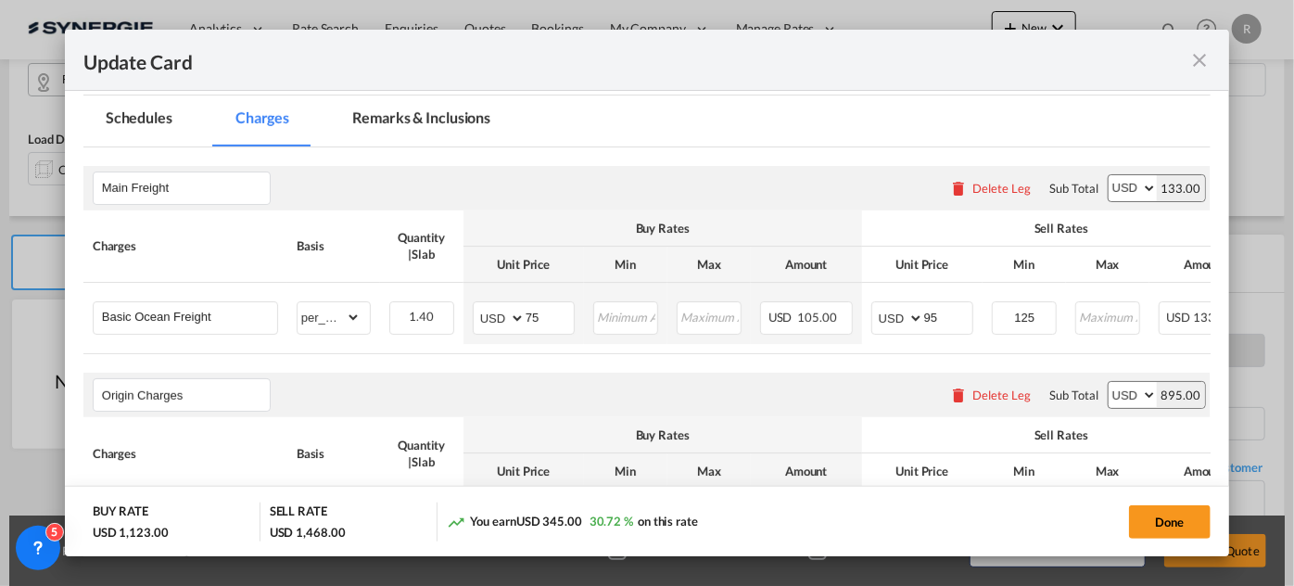
scroll to position [505, 0]
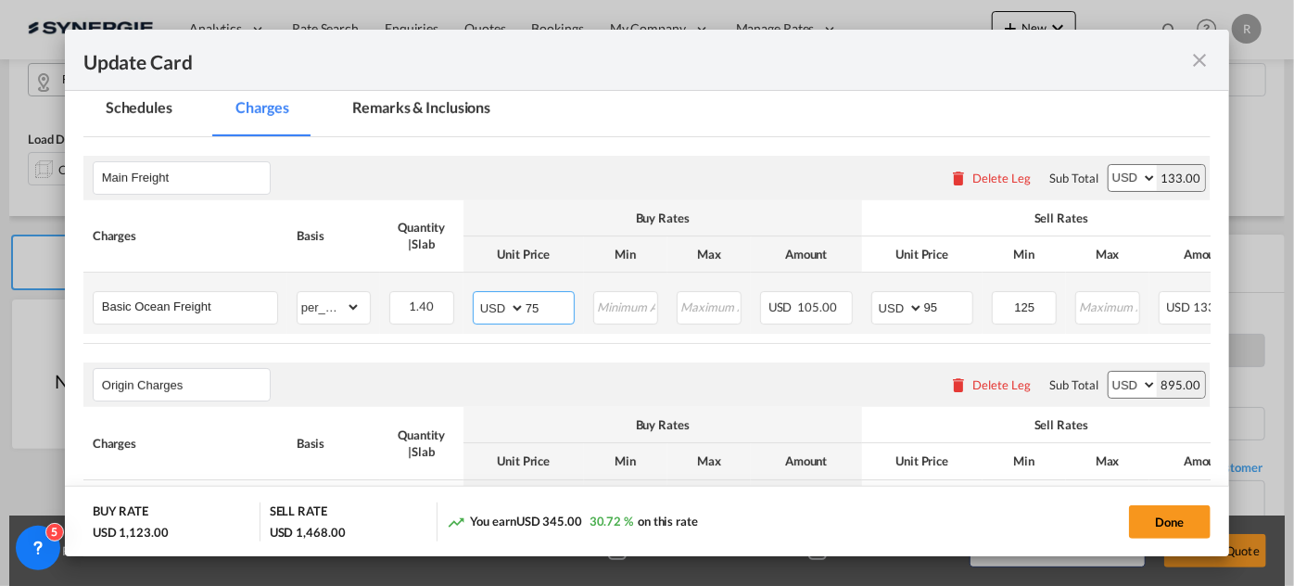
drag, startPoint x: 569, startPoint y: 302, endPoint x: 417, endPoint y: 286, distance: 153.0
click at [417, 286] on tr "Basic Ocean Freight Please Enter Already Exists gross_weight volumetric_weight …" at bounding box center [740, 303] width 1314 height 61
type input "80"
drag, startPoint x: 947, startPoint y: 296, endPoint x: 821, endPoint y: 288, distance: 126.3
click at [821, 288] on tr "Basic Ocean Freight Please Enter Already Exists gross_weight volumetric_weight …" at bounding box center [740, 303] width 1314 height 61
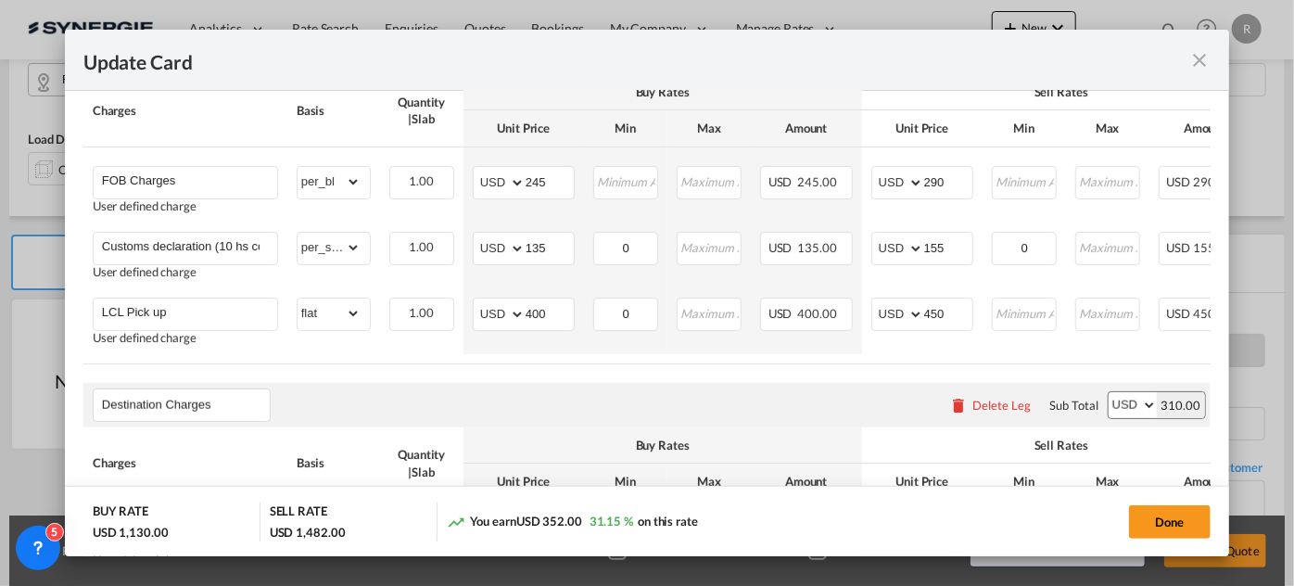
scroll to position [843, 0]
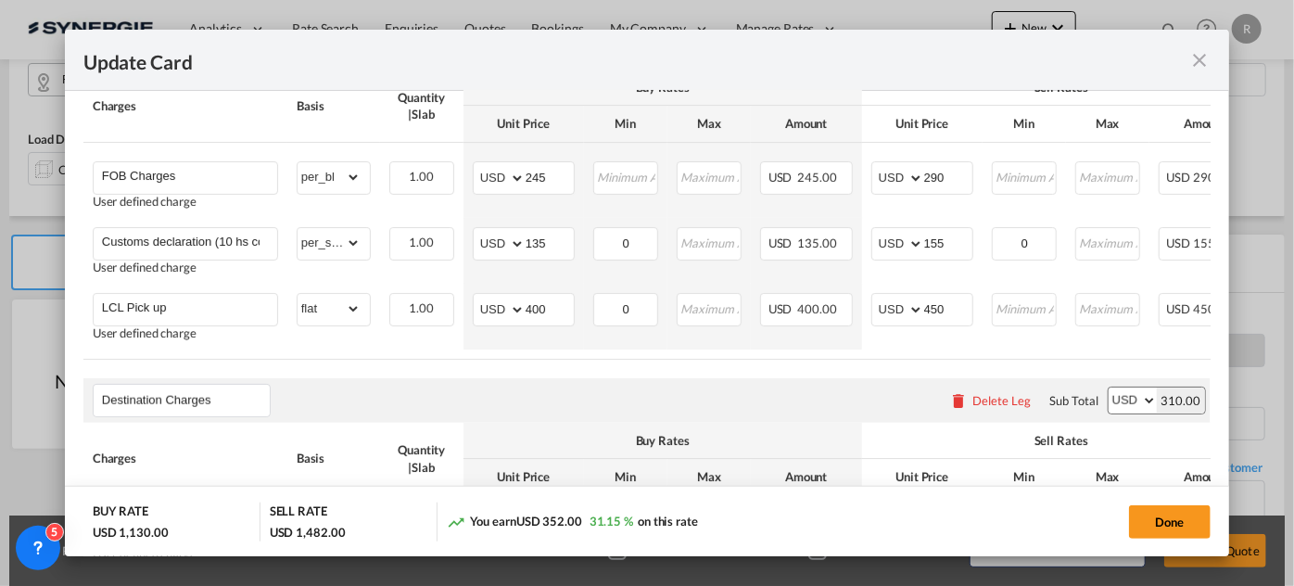
type input "105"
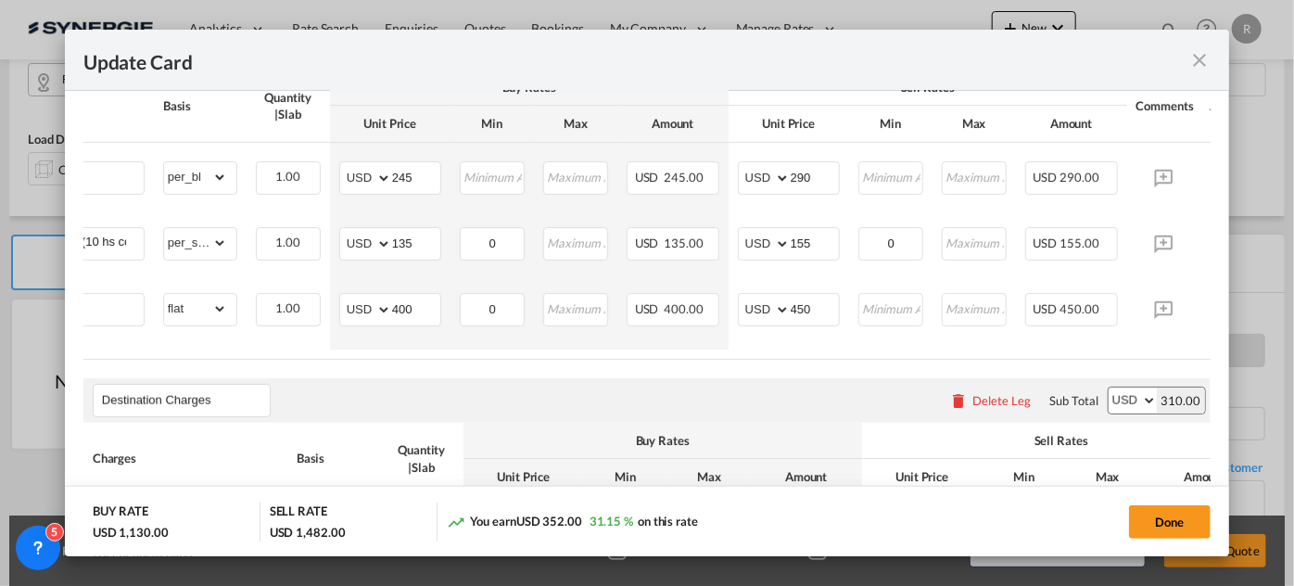
scroll to position [0, 198]
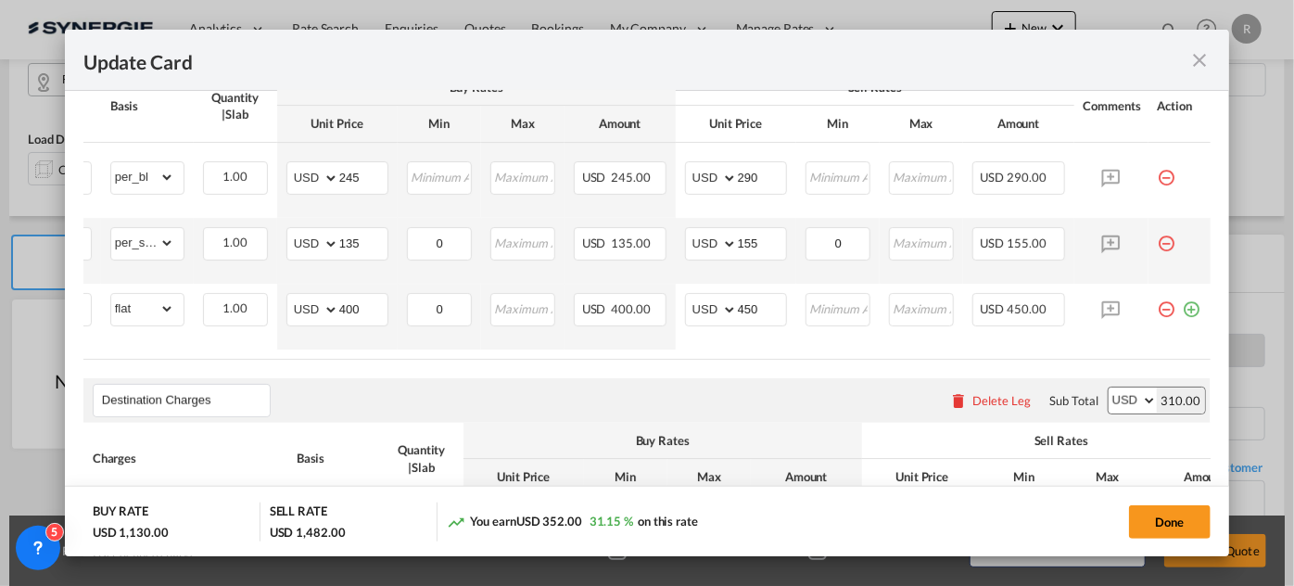
click at [1158, 243] on md-icon "icon-minus-circle-outline red-400-fg pt-7" at bounding box center [1167, 236] width 19 height 19
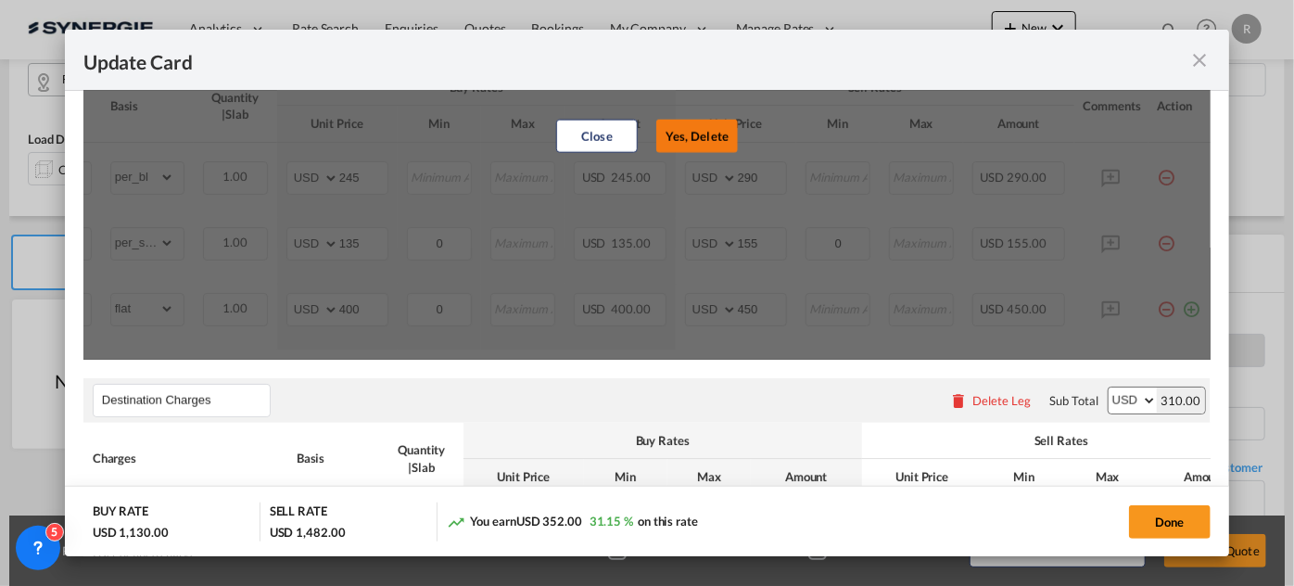
click at [695, 135] on button "Yes, Delete" at bounding box center [697, 136] width 82 height 33
type input "LCL Pick up"
select select "flat"
type input "400"
type input "450"
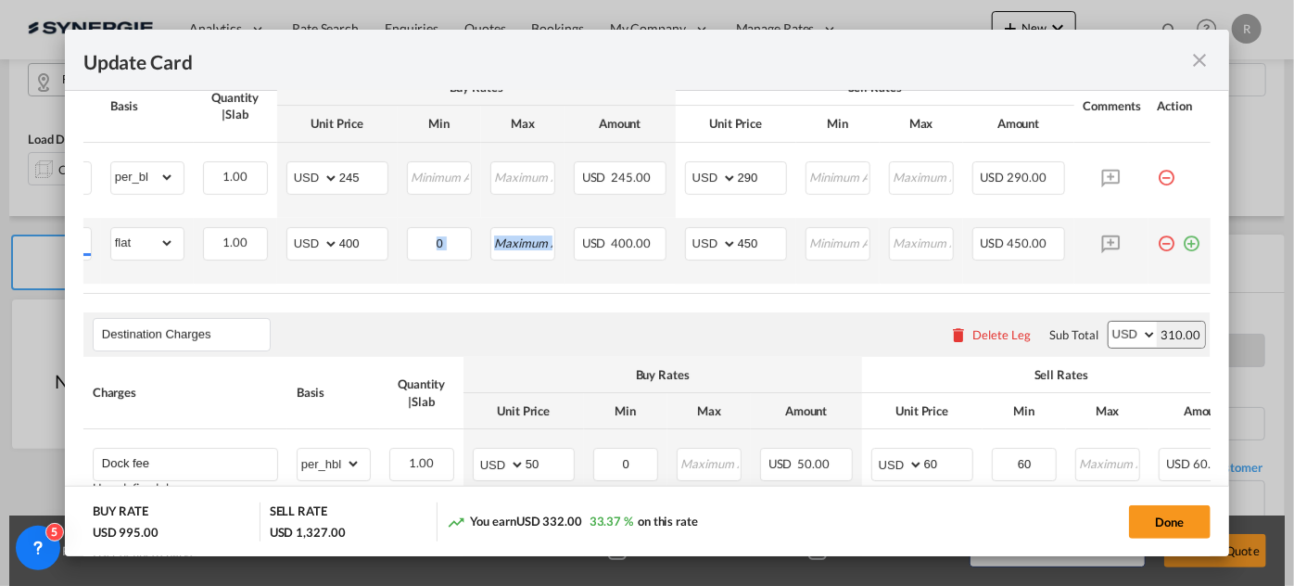
drag, startPoint x: 483, startPoint y: 293, endPoint x: 338, endPoint y: 273, distance: 146.1
click at [338, 273] on table "Charges Basis Quantity | Slab Buy Rates Sell Rates Comments Action Unit Price M…" at bounding box center [554, 181] width 1314 height 223
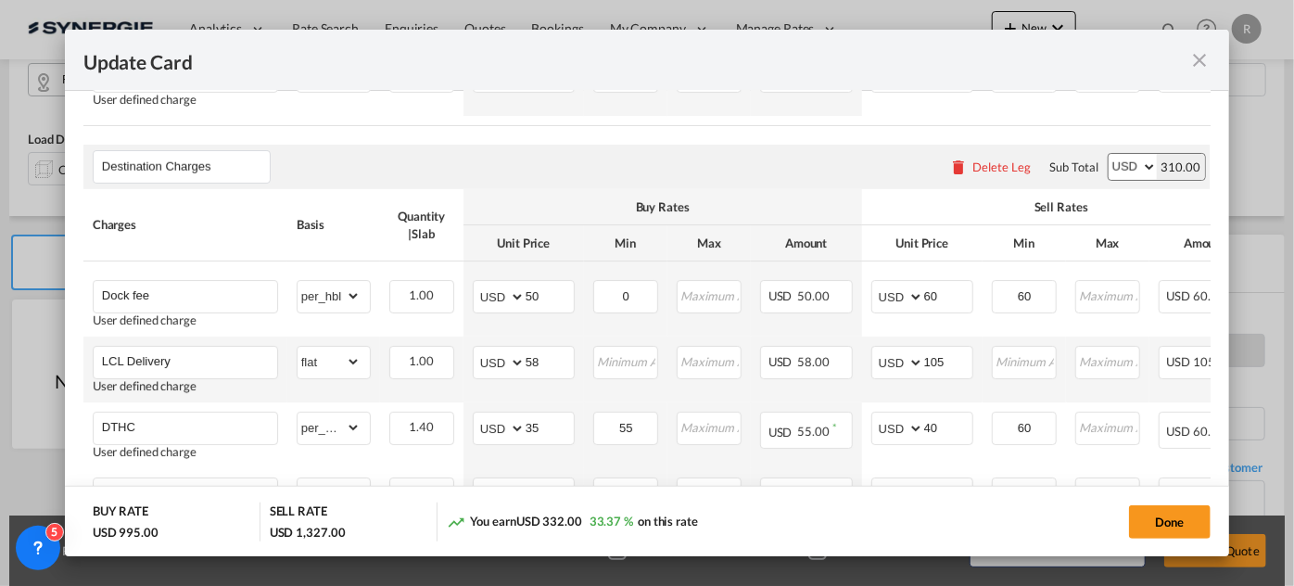
scroll to position [843, 0]
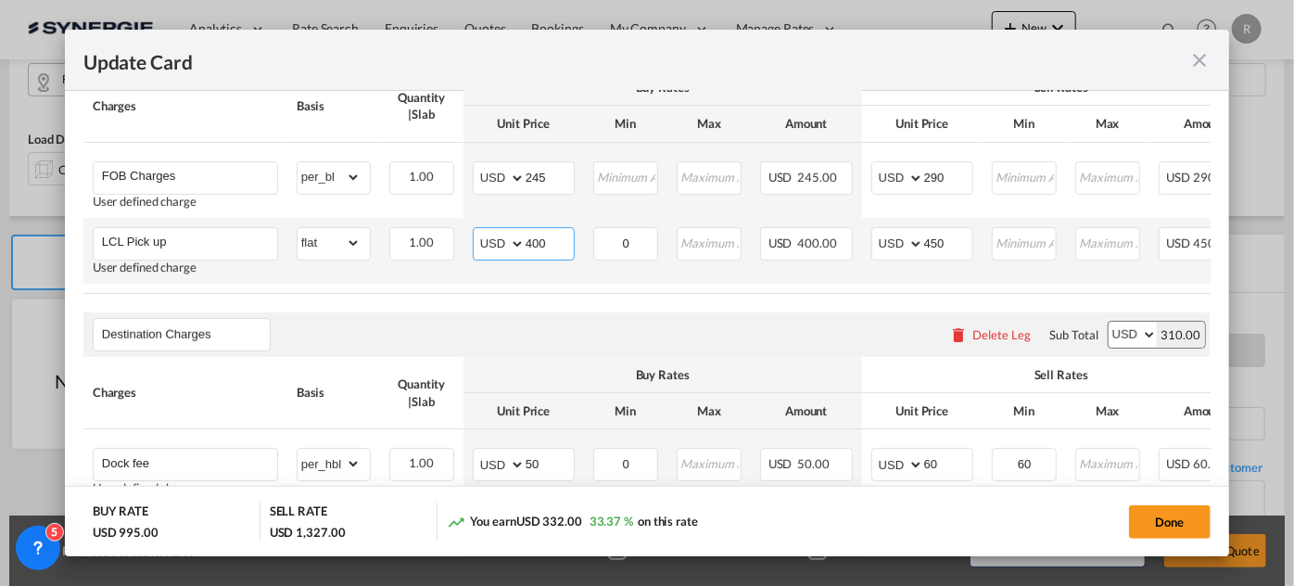
drag, startPoint x: 557, startPoint y: 248, endPoint x: 475, endPoint y: 236, distance: 83.4
click at [475, 236] on md-input-container "AED AFN ALL AMD ANG AOA ARS AUD AWG AZN BAM BBD BDT BGN BHD BIF BMD BND BOB BRL…" at bounding box center [524, 243] width 102 height 33
type input "183"
drag, startPoint x: 558, startPoint y: 184, endPoint x: 465, endPoint y: 172, distance: 93.4
click at [465, 172] on td "AED AFN ALL AMD ANG AOA ARS AUD AWG AZN BAM BBD BDT BGN BHD BIF BMD BND BOB BRL…" at bounding box center [524, 180] width 121 height 75
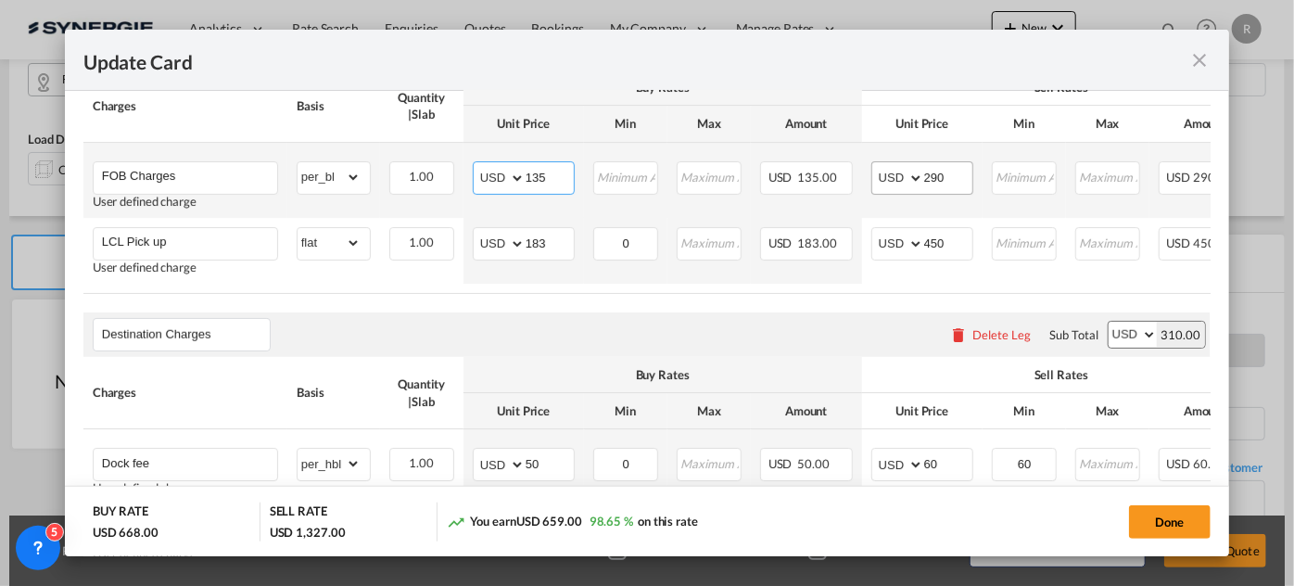
type input "135"
drag, startPoint x: 956, startPoint y: 181, endPoint x: 857, endPoint y: 177, distance: 99.3
click at [857, 177] on tr "FOB Charges User defined charge Please Enter Already Exists gross_weight volume…" at bounding box center [740, 180] width 1314 height 75
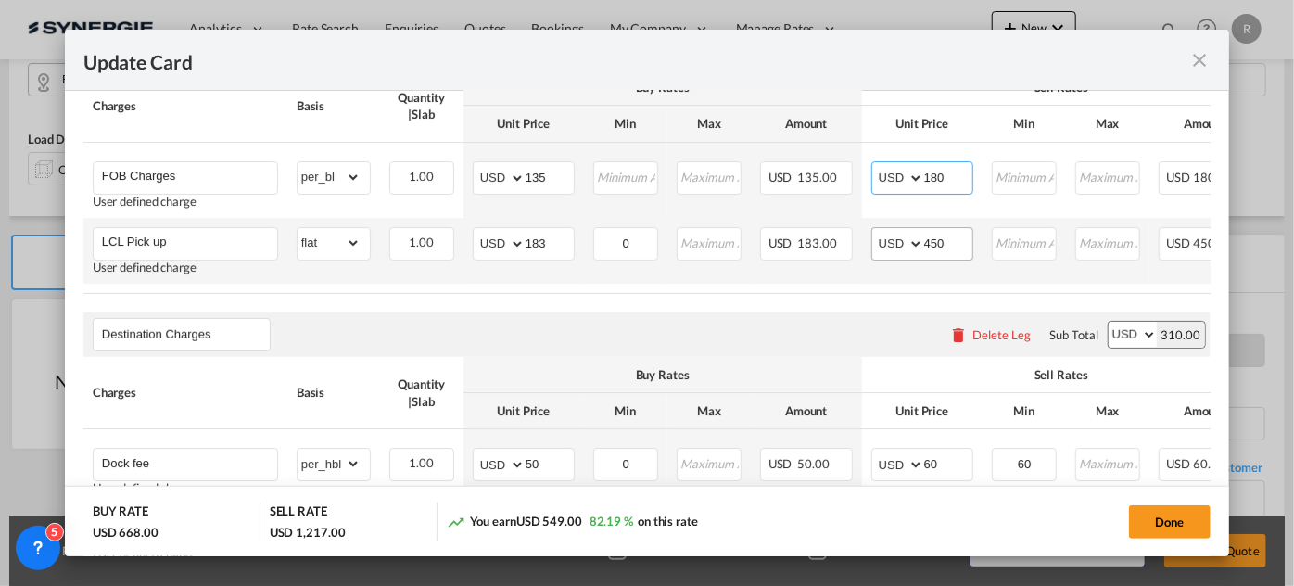
type input "180"
drag, startPoint x: 954, startPoint y: 249, endPoint x: 809, endPoint y: 221, distance: 147.3
click at [809, 221] on tr "LCL Pick up User defined charge Please Enter Already Exists gross_weight volume…" at bounding box center [740, 251] width 1314 height 66
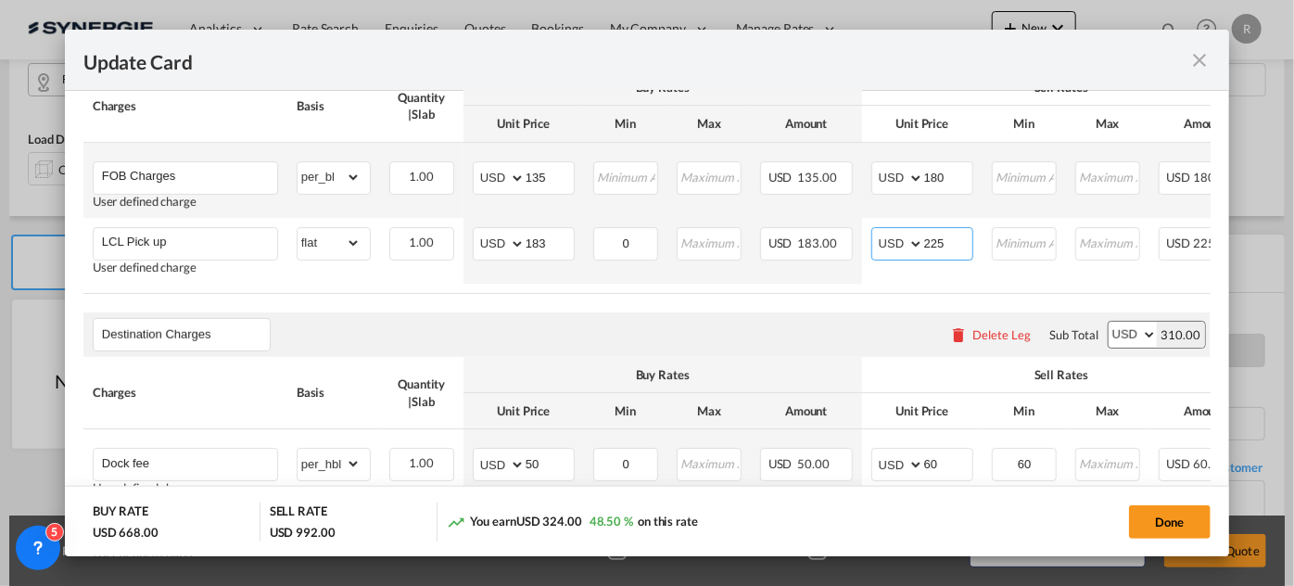
scroll to position [758, 0]
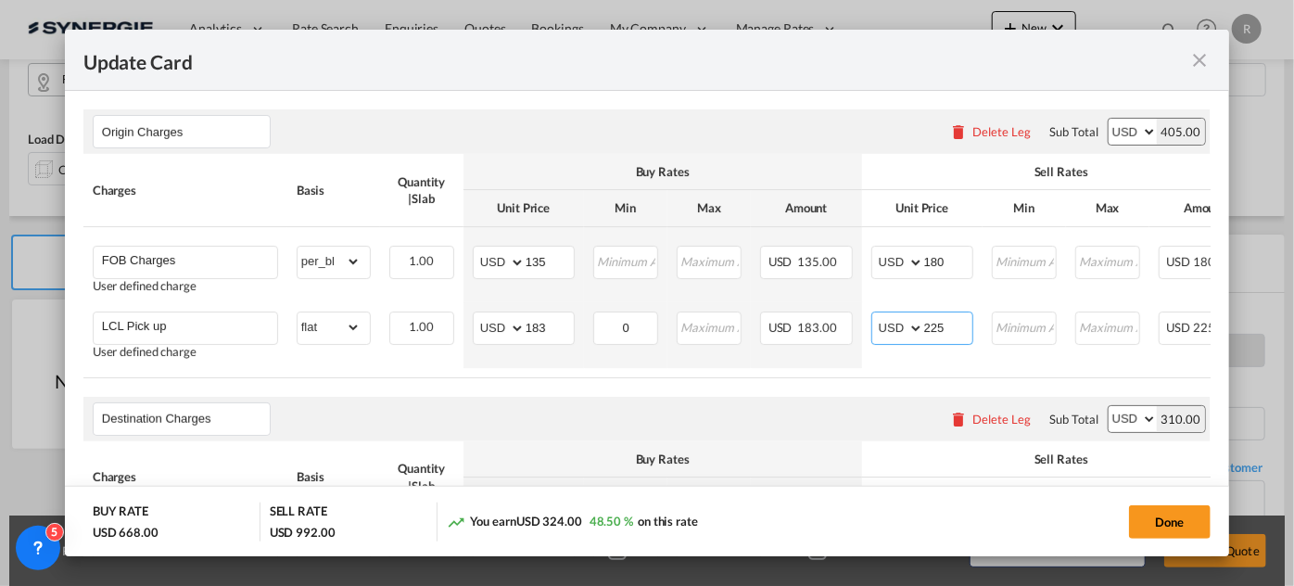
type input "225"
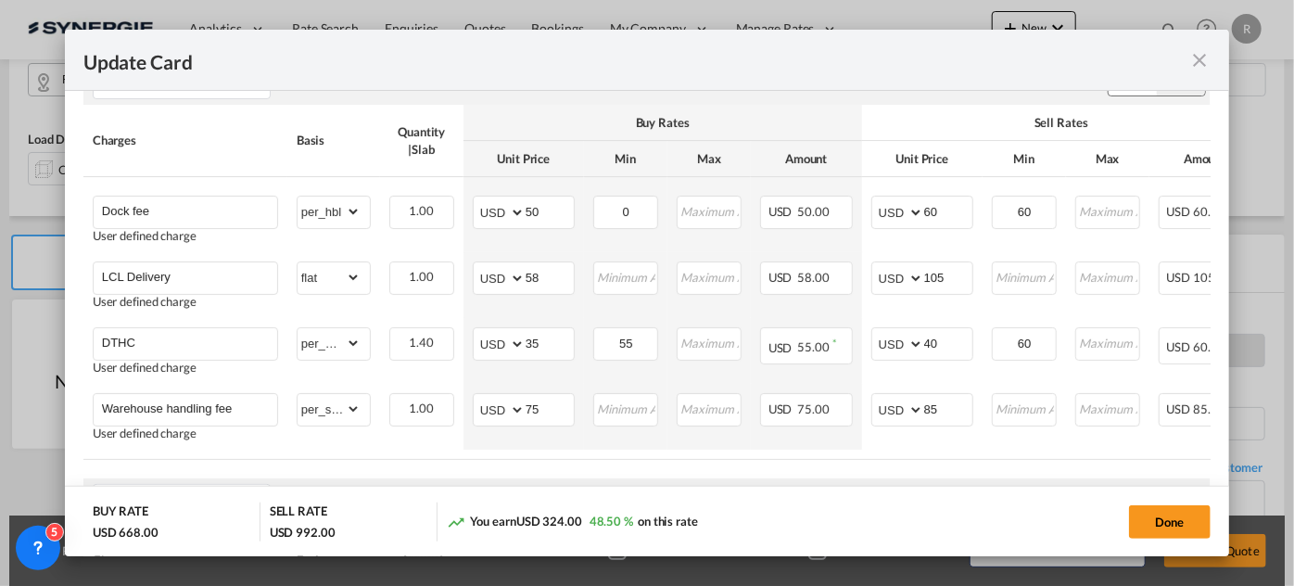
scroll to position [1179, 0]
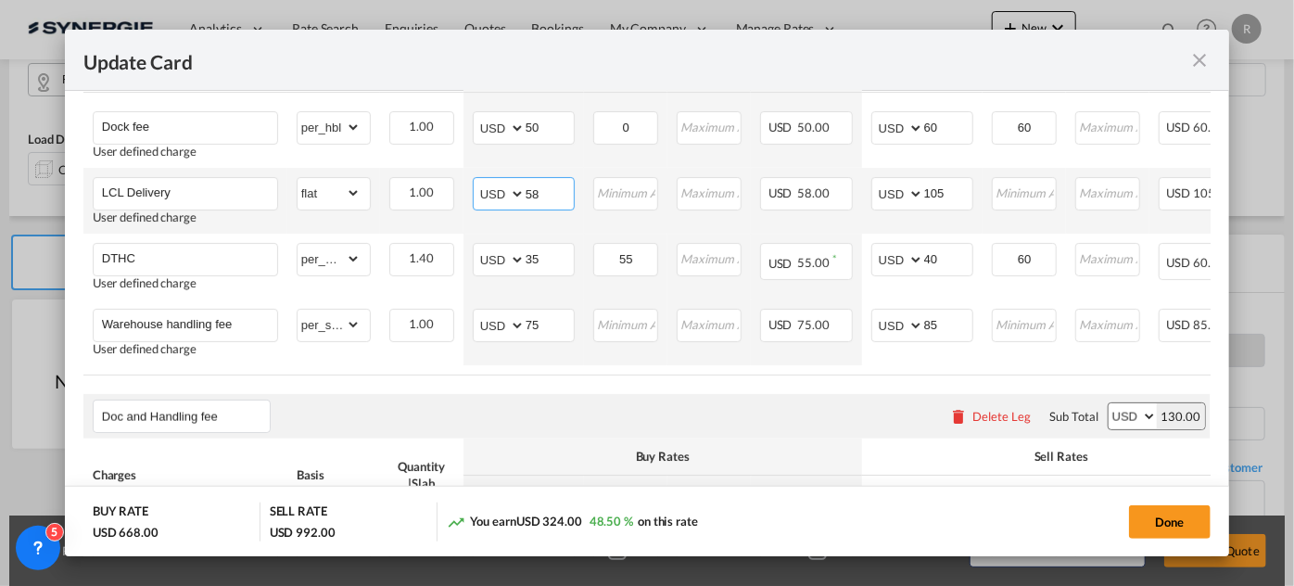
drag, startPoint x: 554, startPoint y: 202, endPoint x: 448, endPoint y: 182, distance: 107.7
click at [448, 182] on tr "LCL Delivery User defined charge Please Enter Already Exists gross_weight volum…" at bounding box center [740, 201] width 1314 height 66
type input "34"
drag, startPoint x: 956, startPoint y: 193, endPoint x: 868, endPoint y: 187, distance: 88.3
click at [868, 187] on td "AED AFN ALL AMD ANG AOA ARS AUD AWG AZN BAM BBD BDT BGN BHD BIF BMD BND BOB BRL…" at bounding box center [922, 201] width 121 height 66
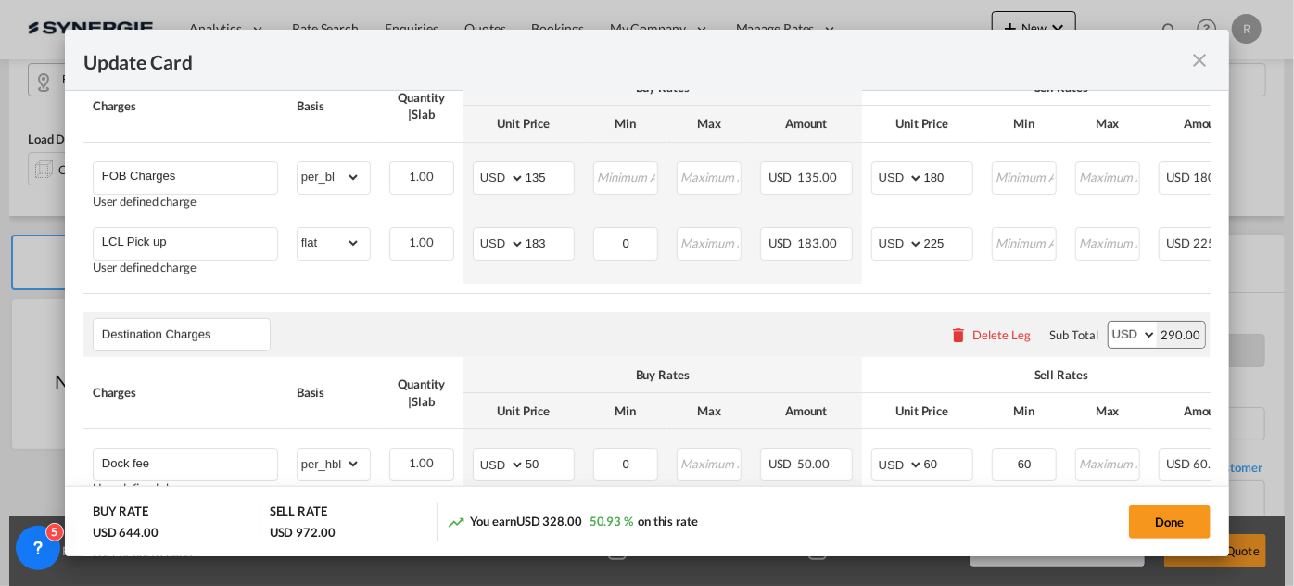
scroll to position [674, 0]
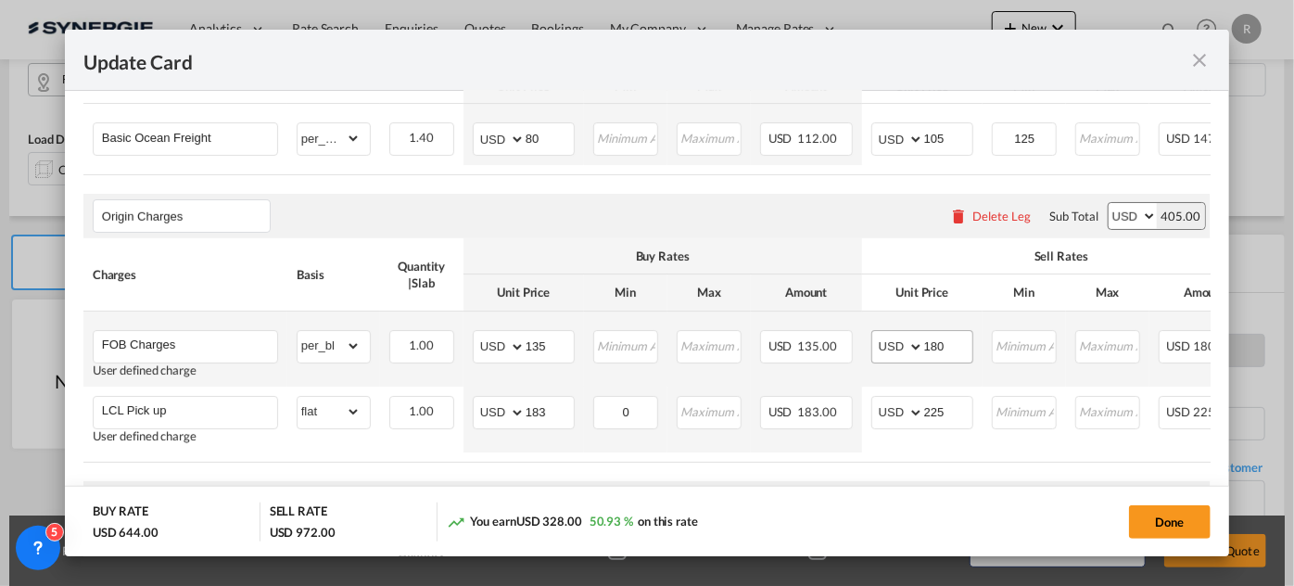
type input "85"
drag, startPoint x: 958, startPoint y: 351, endPoint x: 842, endPoint y: 335, distance: 117.0
click at [852, 338] on tr "FOB Charges User defined charge Please Enter Already Exists gross_weight volume…" at bounding box center [740, 349] width 1314 height 75
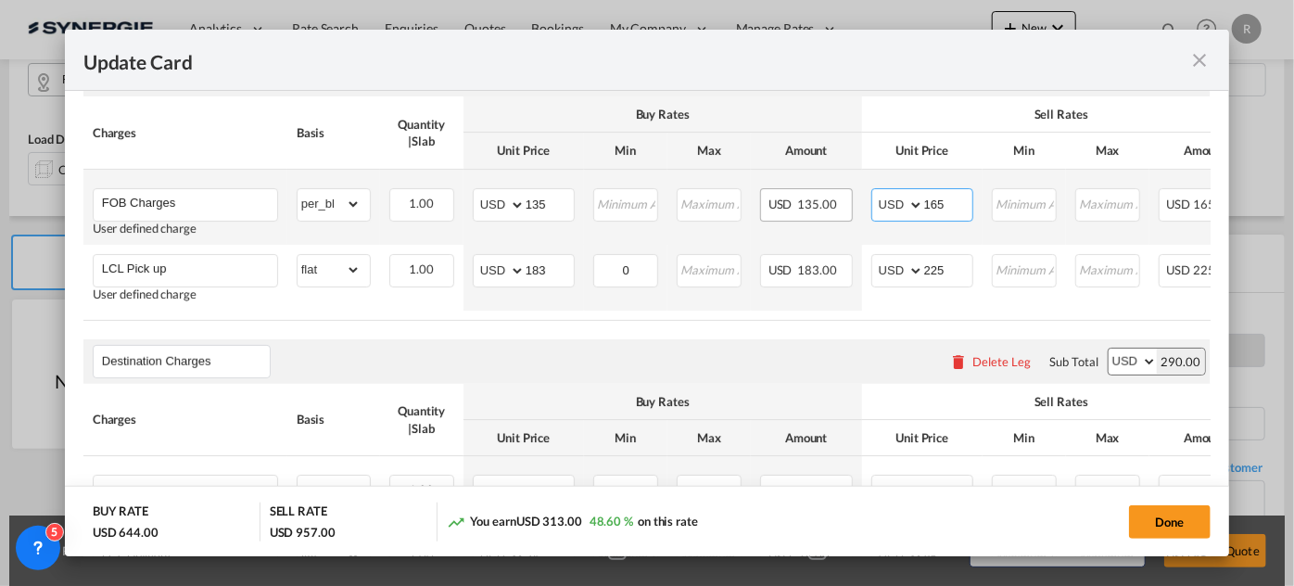
scroll to position [843, 0]
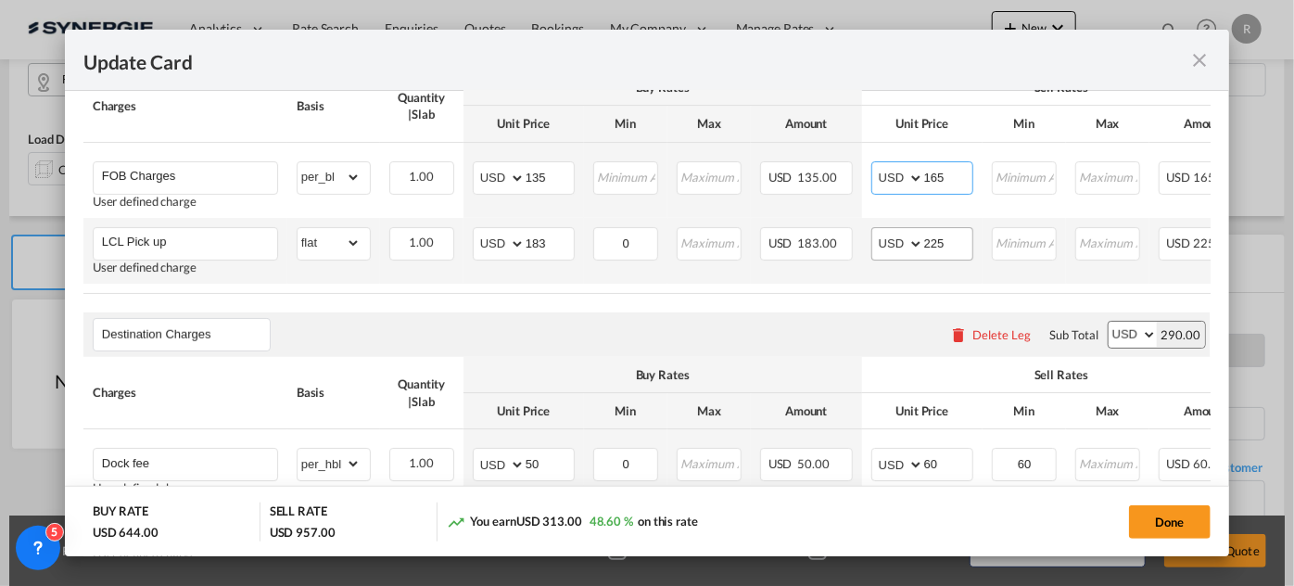
type input "165"
drag, startPoint x: 957, startPoint y: 244, endPoint x: 876, endPoint y: 235, distance: 81.2
click at [876, 235] on md-input-container "AED AFN ALL AMD ANG AOA ARS AUD AWG AZN BAM BBD BDT BGN BHD BIF BMD BND BOB BRL…" at bounding box center [923, 243] width 102 height 33
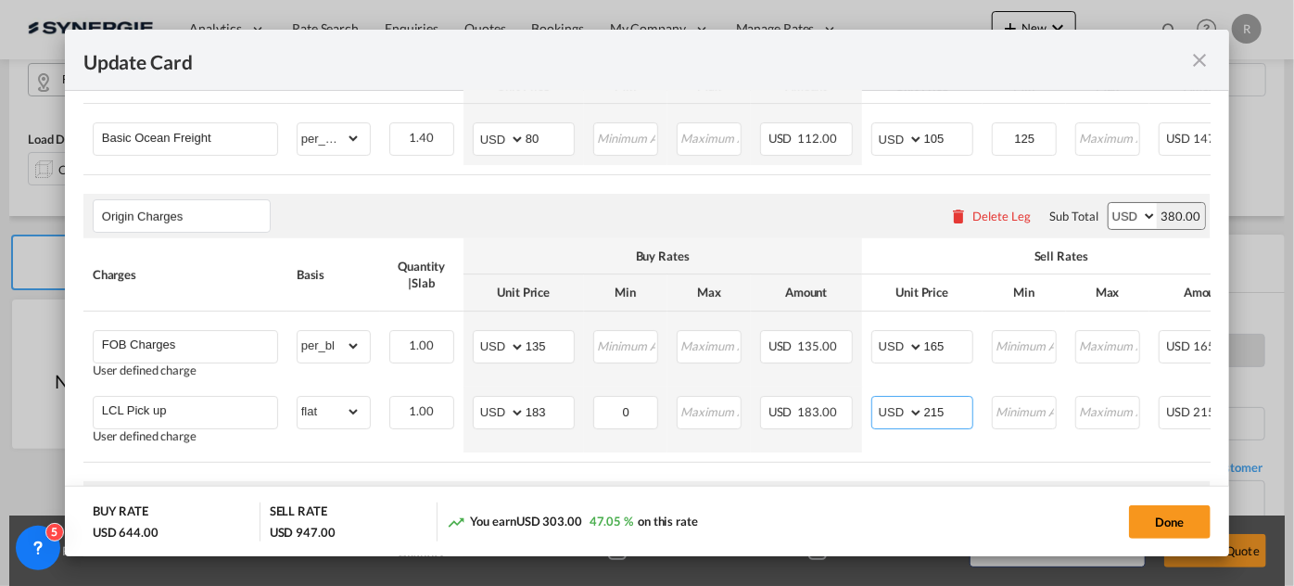
scroll to position [337, 0]
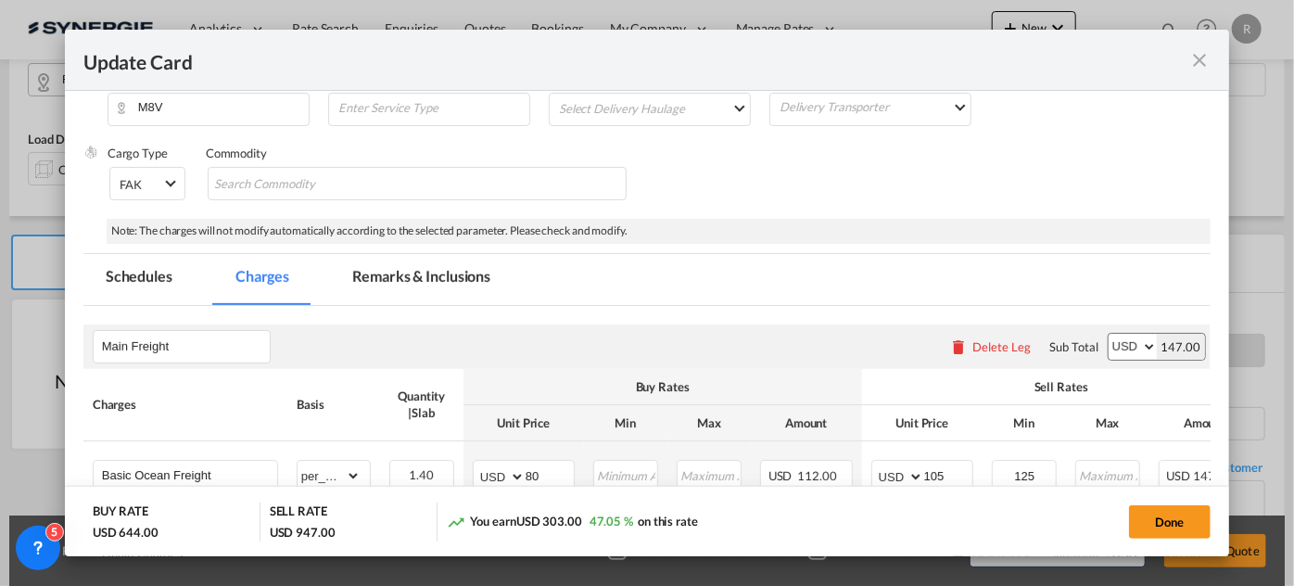
type input "215"
click at [472, 280] on md-tab-item "Remarks & Inclusions" at bounding box center [421, 279] width 183 height 51
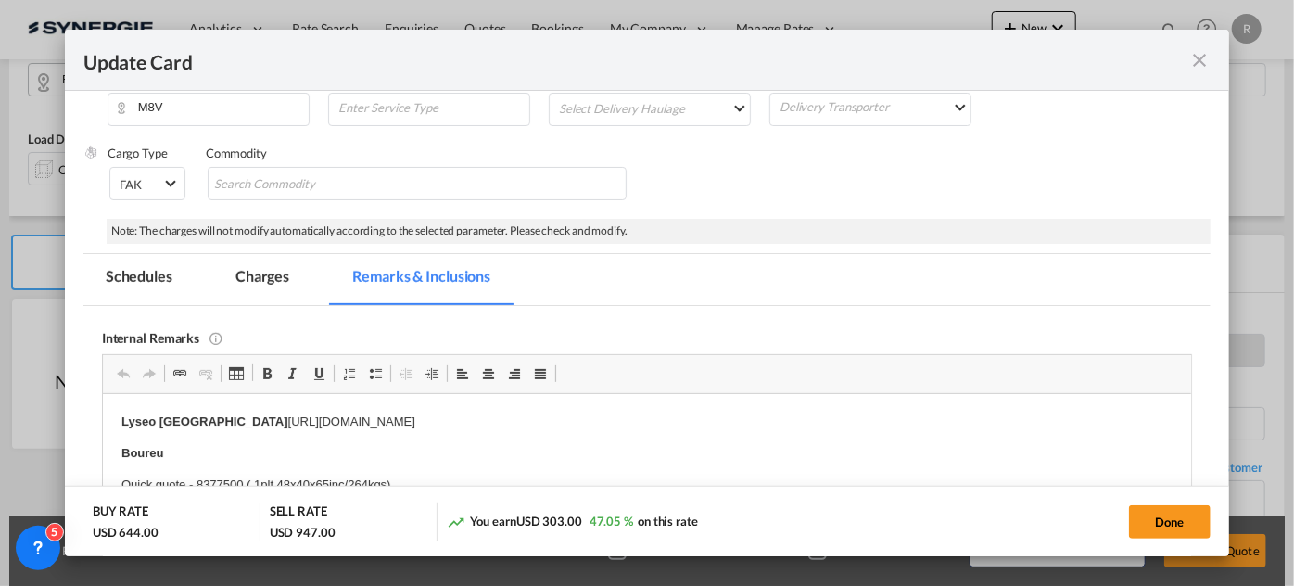
scroll to position [0, 0]
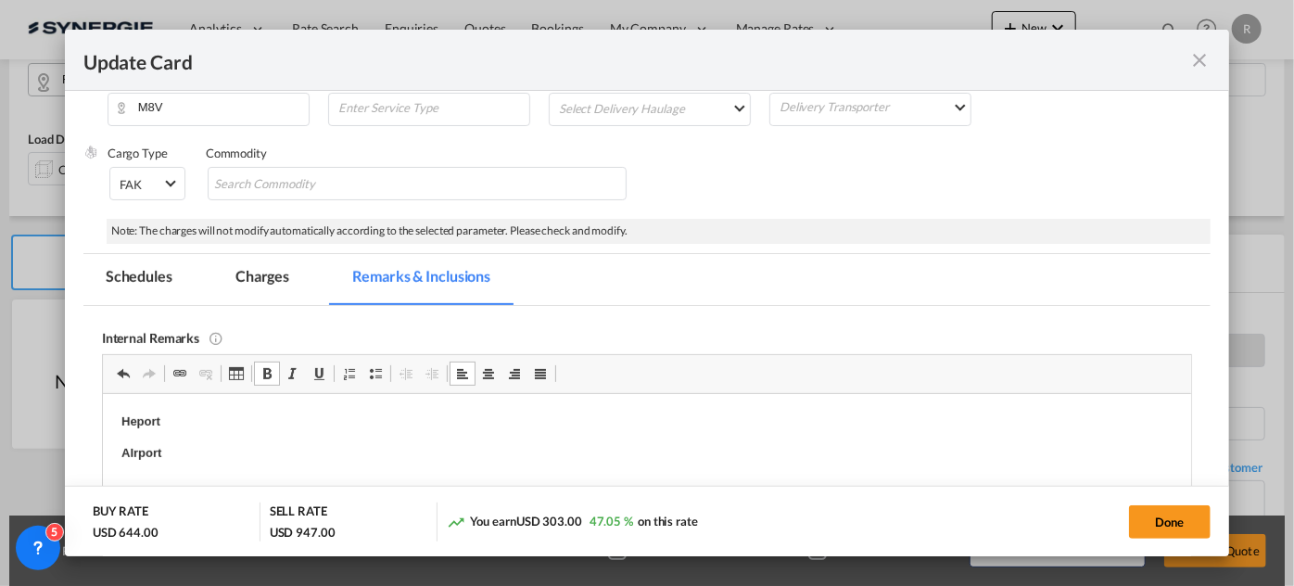
drag, startPoint x: 157, startPoint y: 431, endPoint x: 258, endPoint y: 448, distance: 102.4
click at [258, 448] on p "AIrport" at bounding box center [647, 452] width 1052 height 19
click at [217, 421] on p "Heport" at bounding box center [647, 421] width 1052 height 19
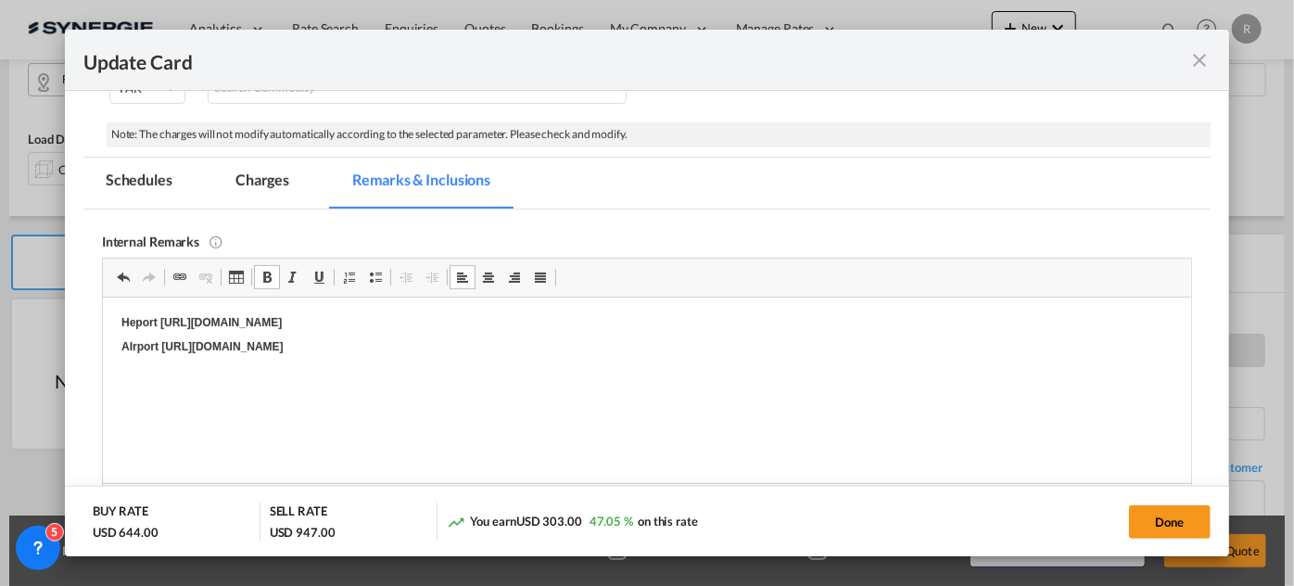
scroll to position [732, 0]
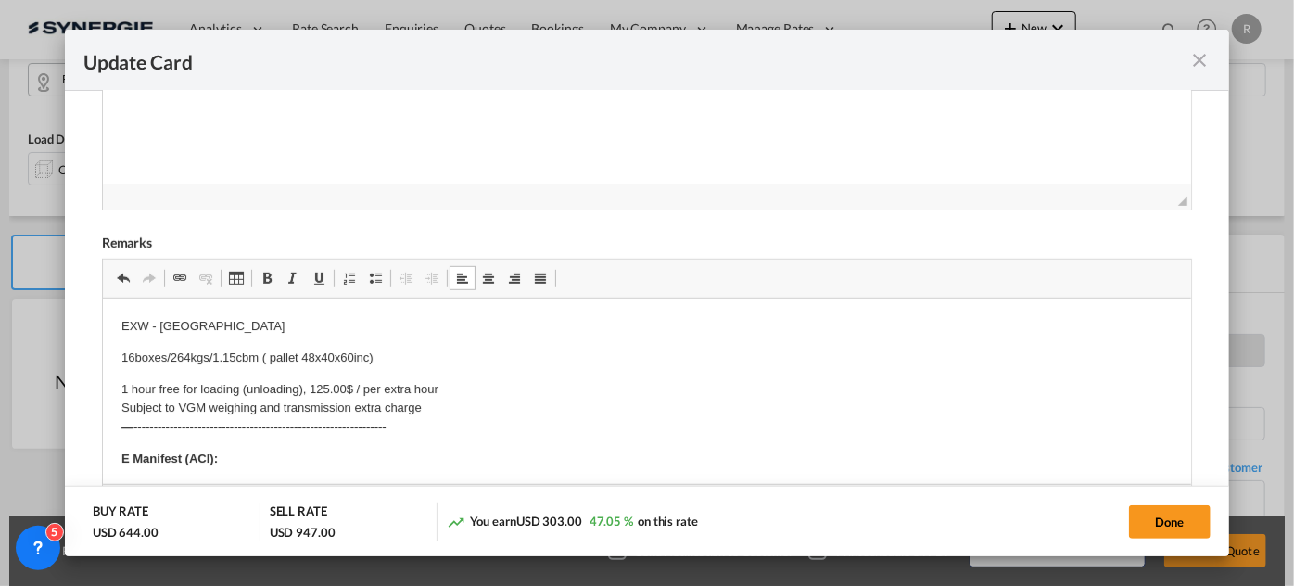
click at [166, 325] on p "EXW - ANGOULÊME" at bounding box center [647, 325] width 1052 height 19
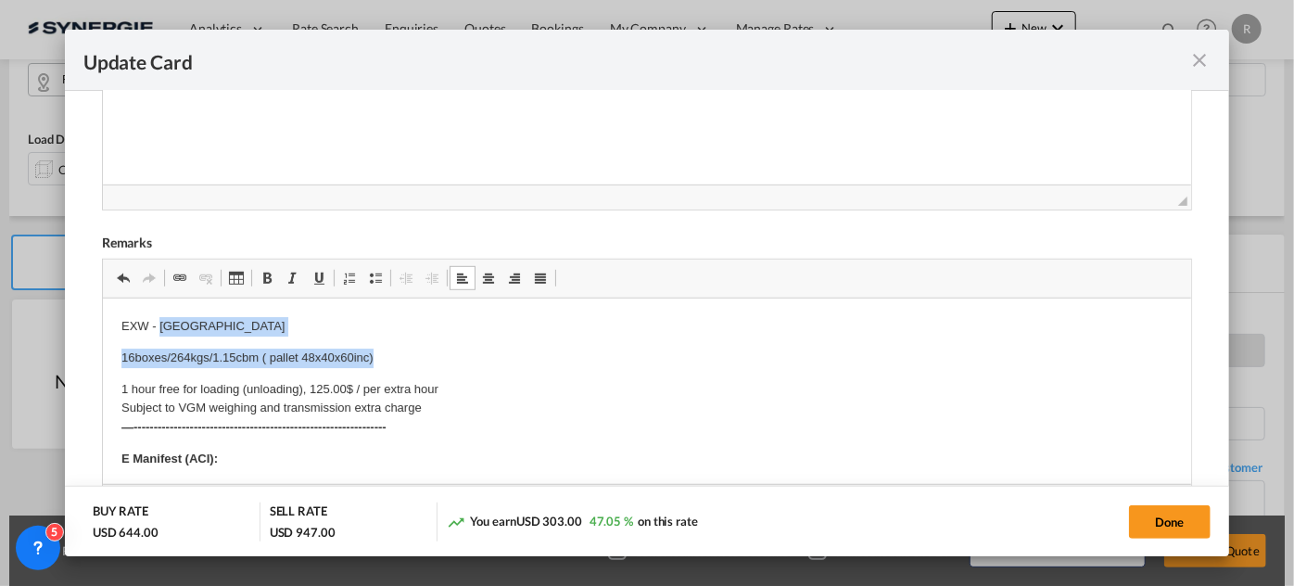
drag, startPoint x: 176, startPoint y: 323, endPoint x: 405, endPoint y: 341, distance: 229.8
paste body "Editor, editor5"
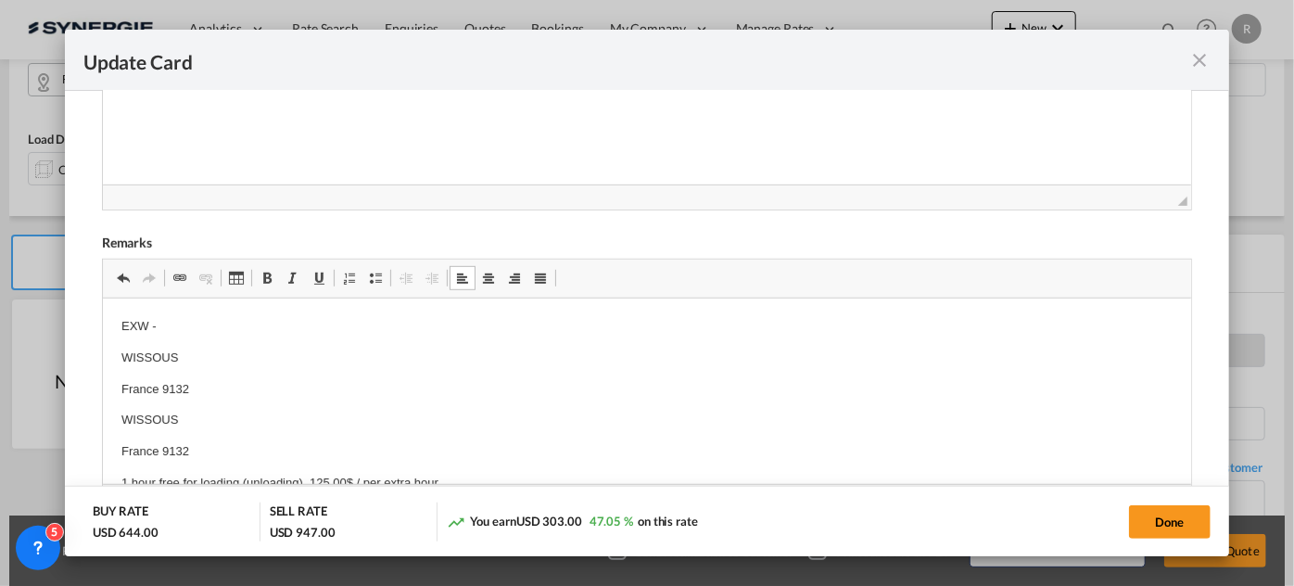
click at [178, 382] on p "France 9132" at bounding box center [647, 388] width 1052 height 19
drag, startPoint x: 117, startPoint y: 390, endPoint x: 202, endPoint y: 417, distance: 89.4
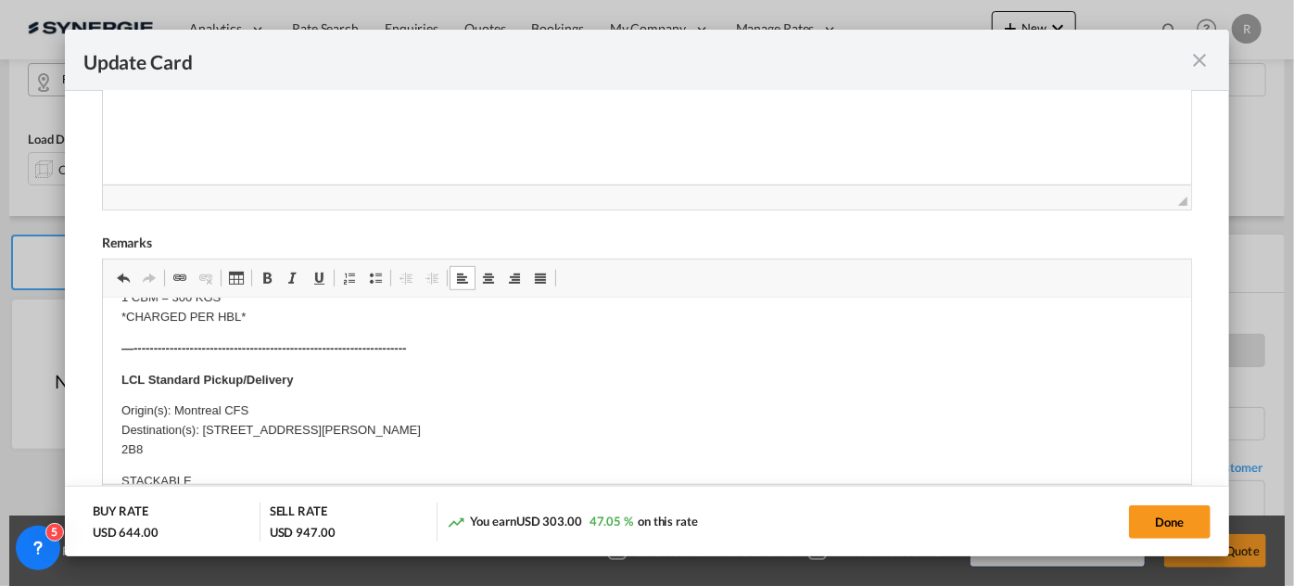
scroll to position [421, 0]
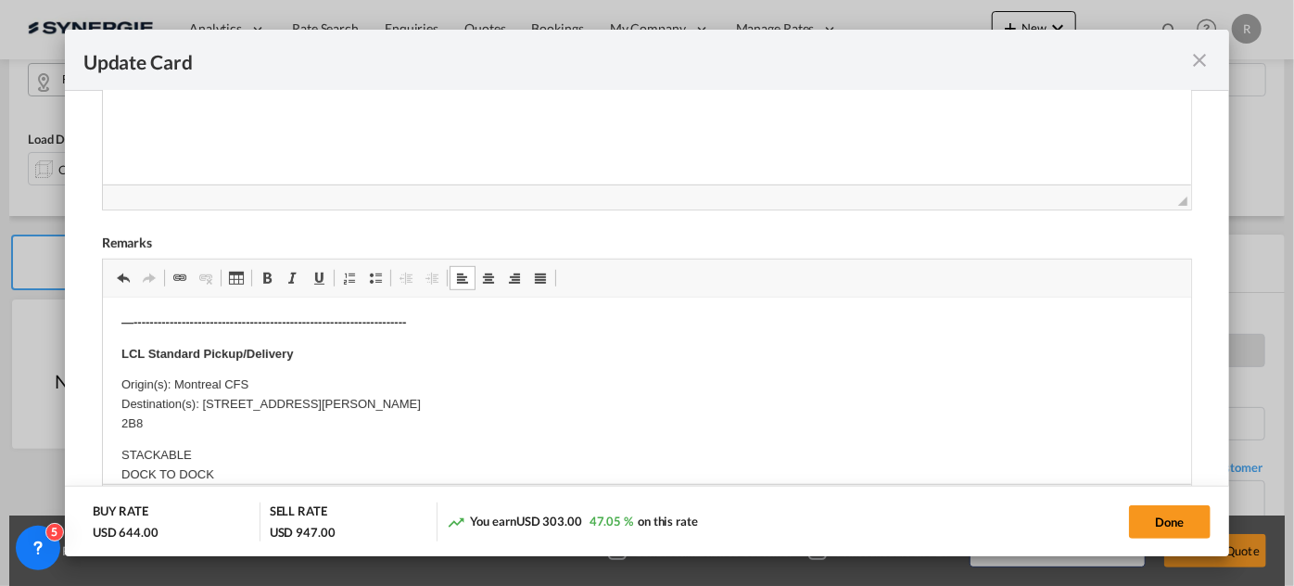
click at [174, 382] on p "Origin(s): Montreal CFS Destination(s): 3006 Sainte-Catherine Est,MONTREAL,CA,H…" at bounding box center [647, 403] width 1052 height 57
drag, startPoint x: 174, startPoint y: 382, endPoint x: 268, endPoint y: 382, distance: 93.7
click at [268, 382] on p "Origin(s): Montreal CFS Destination(s): 3006 Sainte-Catherine Est,MONTREAL,CA,H…" at bounding box center [647, 403] width 1052 height 57
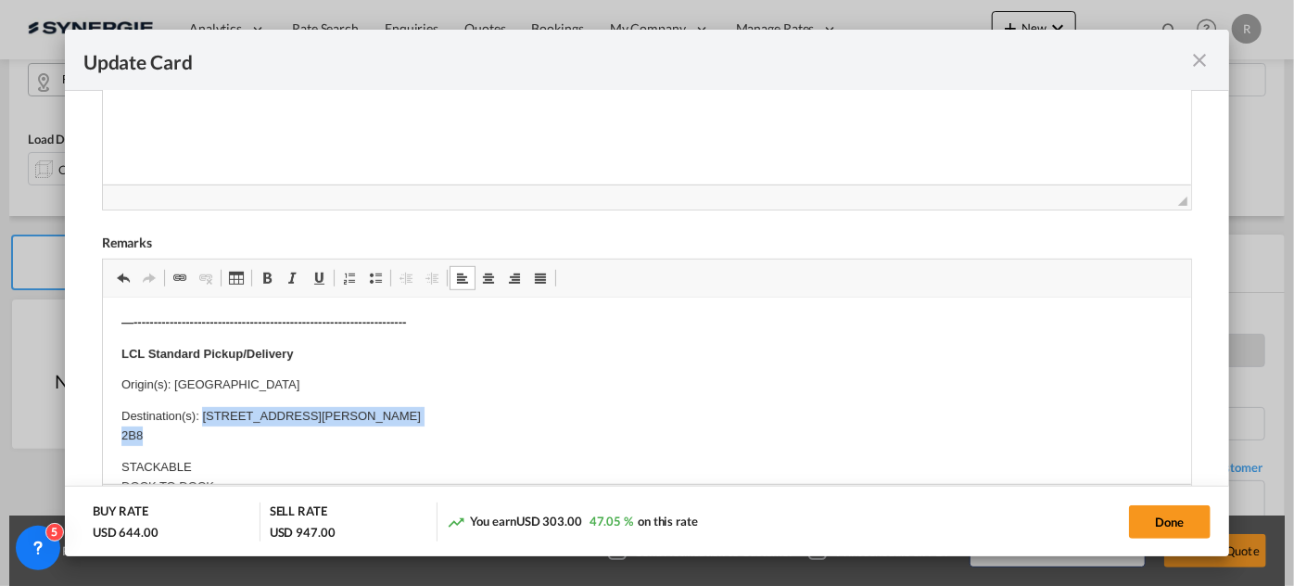
drag, startPoint x: 202, startPoint y: 413, endPoint x: 247, endPoint y: 427, distance: 46.6
click at [247, 427] on p "Destination(s): 3006 Sainte-Catherine Est,MONTREAL,CA,H1W 2B8" at bounding box center [647, 425] width 1052 height 39
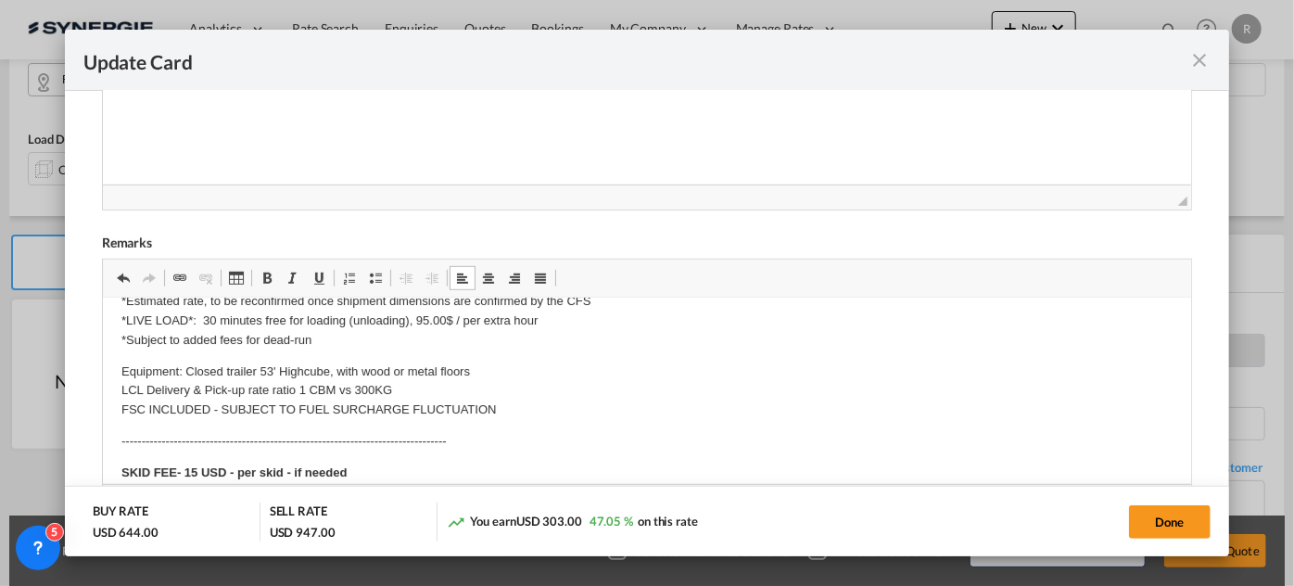
scroll to position [758, 0]
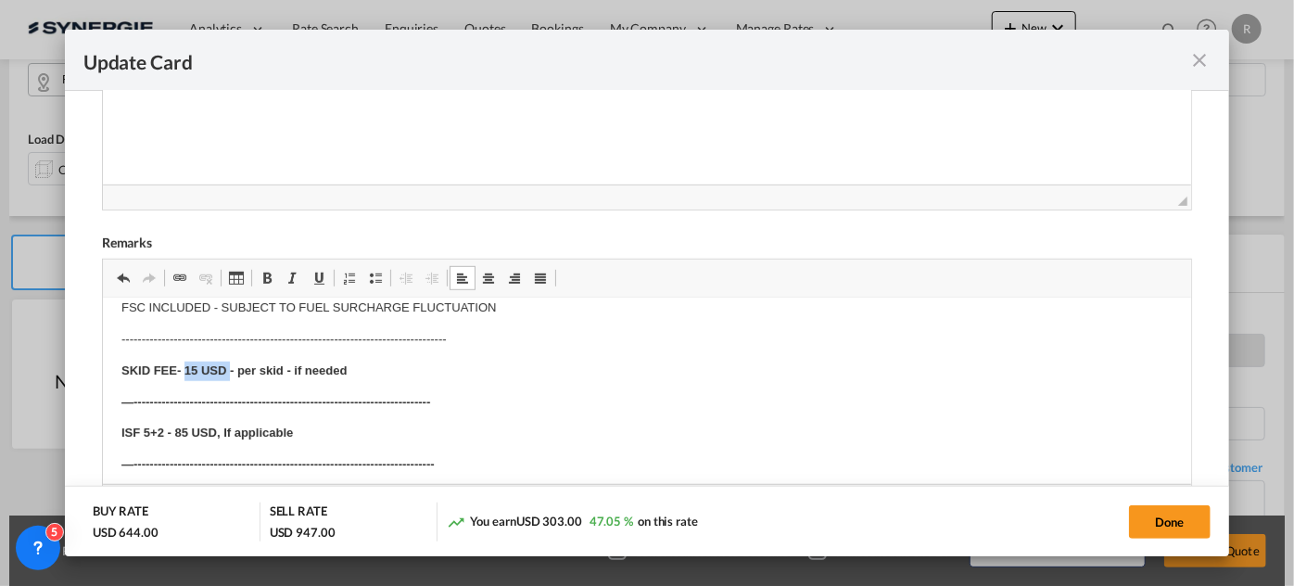
drag, startPoint x: 185, startPoint y: 365, endPoint x: 228, endPoint y: 365, distance: 42.7
click at [228, 365] on strong "SKID FEE- 15 USD - per skid - if needed" at bounding box center [233, 370] width 225 height 14
drag, startPoint x: 1153, startPoint y: 530, endPoint x: 1129, endPoint y: 513, distance: 29.1
click at [1153, 529] on button "Done" at bounding box center [1170, 521] width 82 height 33
type input "29 Sep 2025"
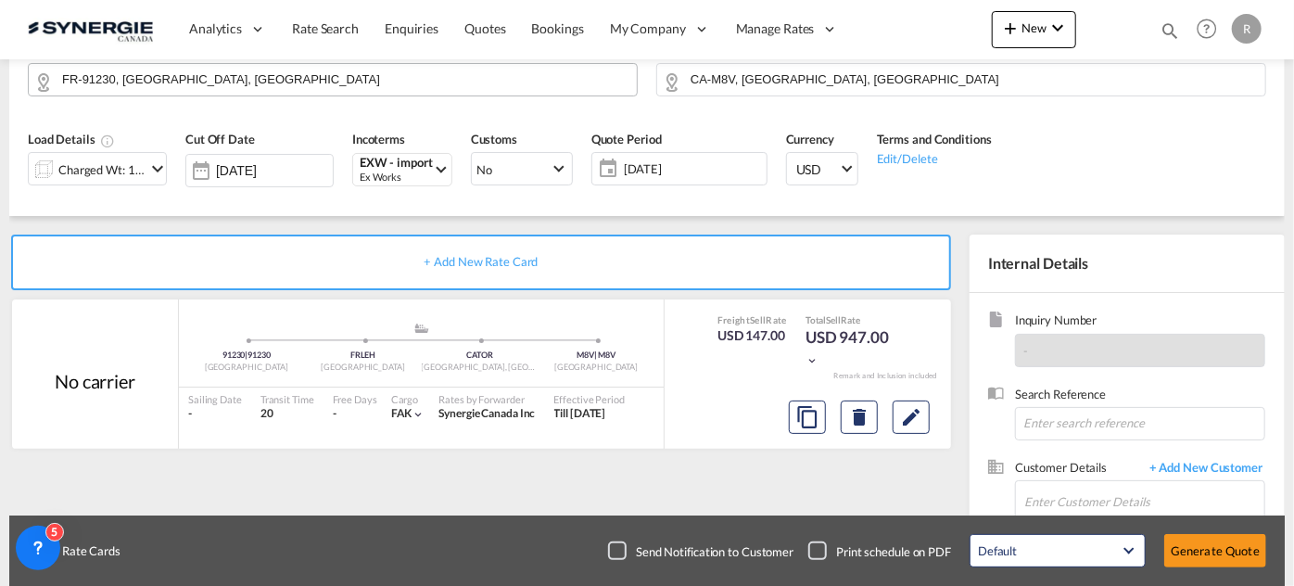
scroll to position [516, 0]
click at [1070, 496] on input "Enter Customer Details" at bounding box center [1145, 502] width 240 height 42
paste input "mindi.petro@evscanada.com"
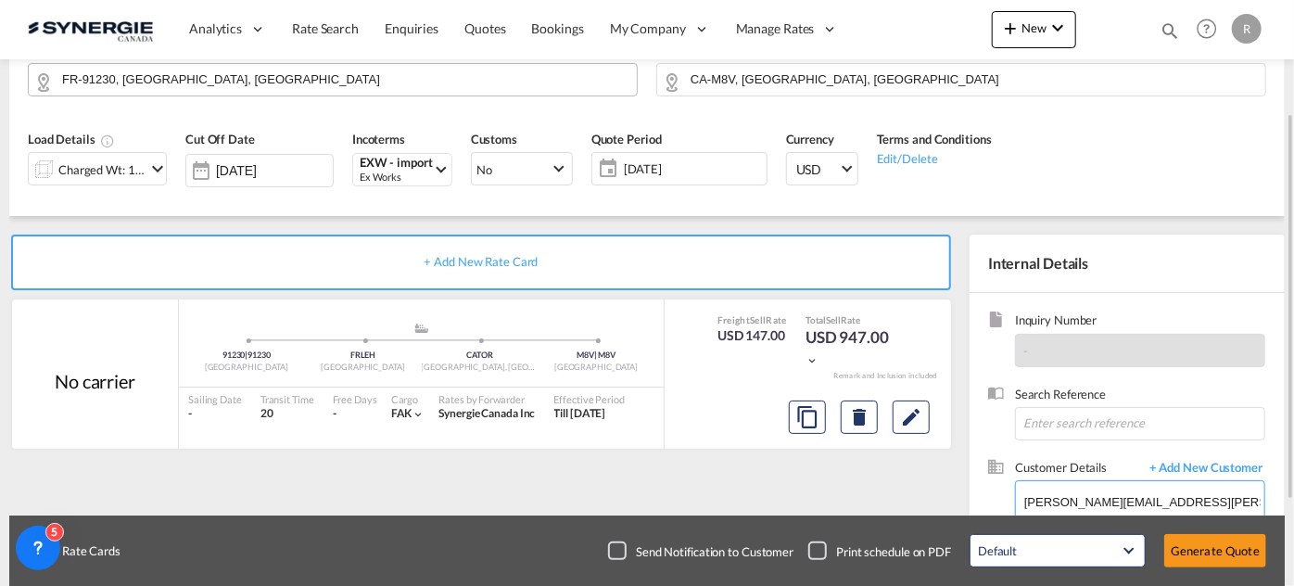
scroll to position [252, 0]
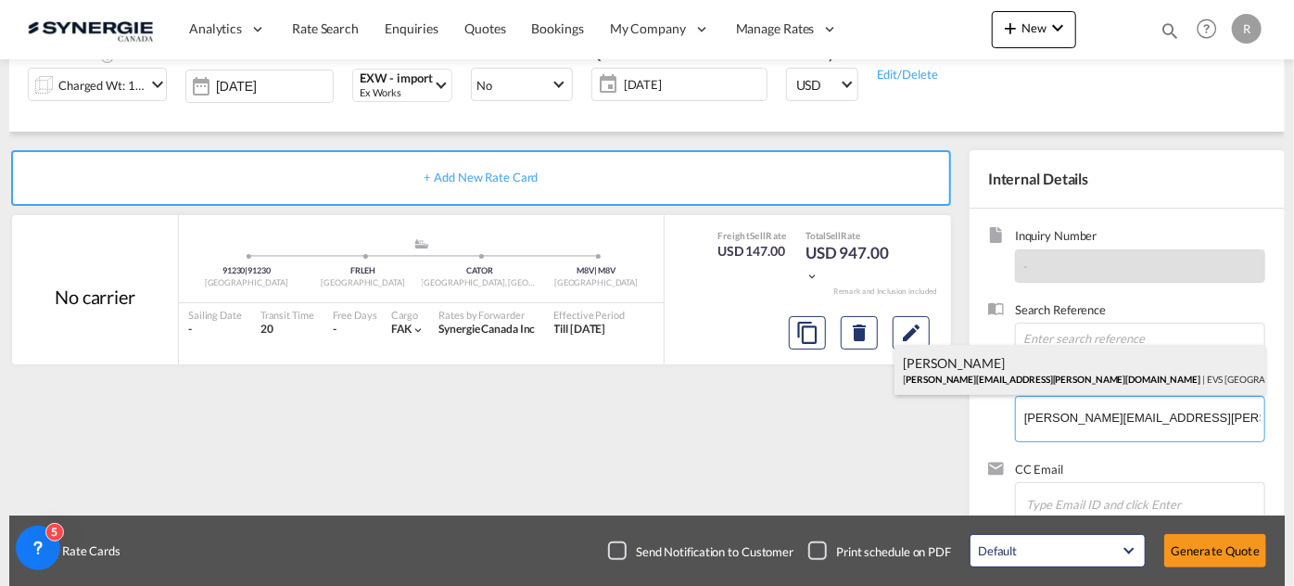
click at [984, 377] on div "MINDI PETRO mindi.petro@evscanada.com | EVS CANADA" at bounding box center [1080, 370] width 371 height 50
type input "EVS CANADA, MINDI PETRO, mindi.petro@evscanada.com"
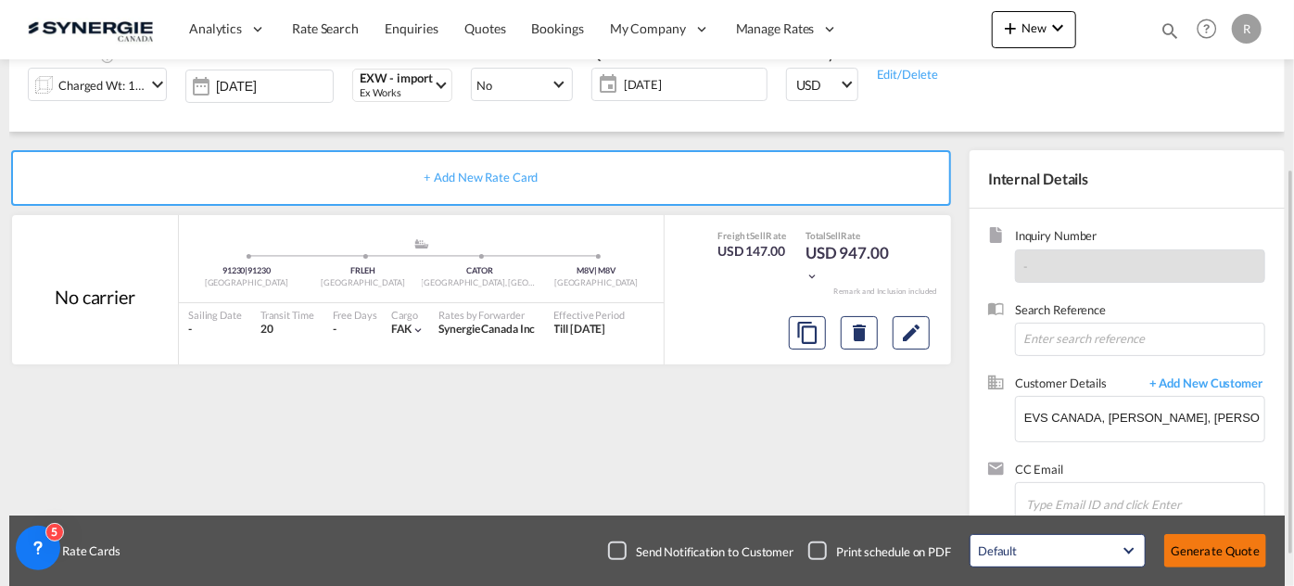
click at [1224, 543] on button "Generate Quote" at bounding box center [1216, 550] width 102 height 33
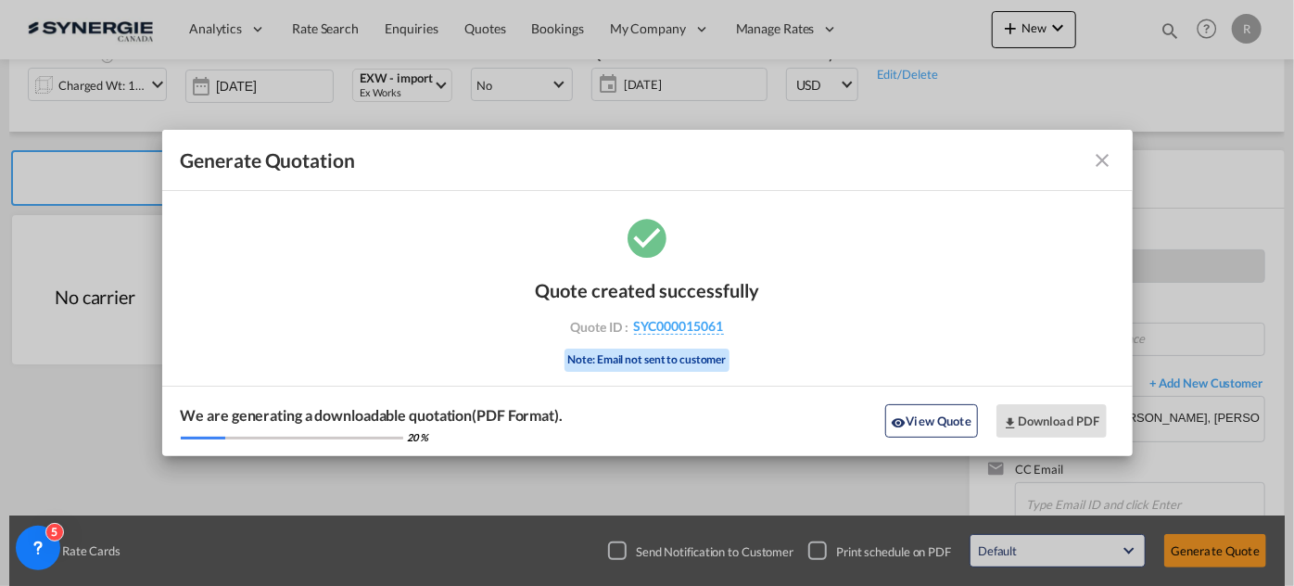
click at [1113, 159] on md-icon "icon-close fg-AAA8AD cursor m-0" at bounding box center [1103, 160] width 22 height 22
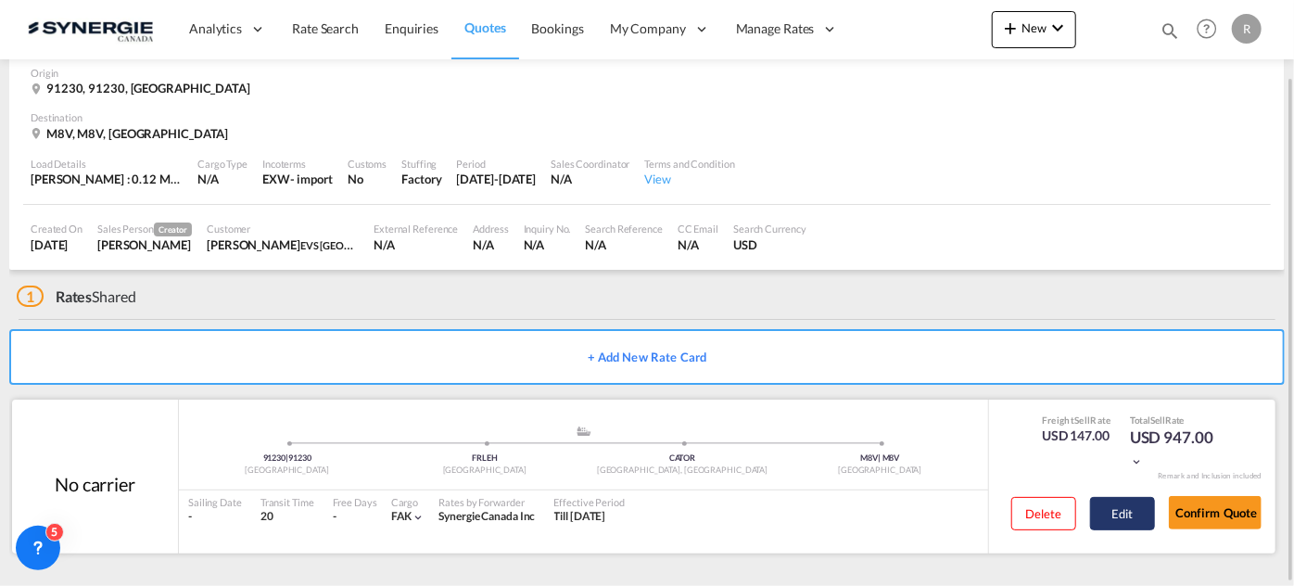
scroll to position [88, 0]
click at [1113, 512] on button "Edit" at bounding box center [1122, 514] width 65 height 33
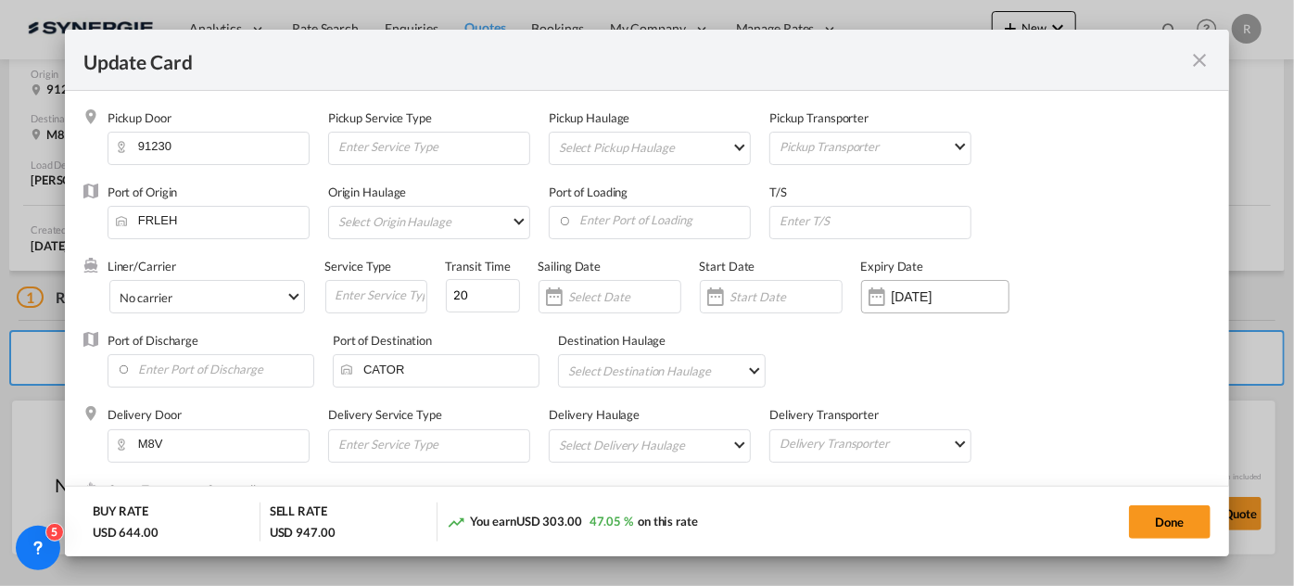
click at [905, 293] on input "30 Sep 2025" at bounding box center [950, 296] width 117 height 15
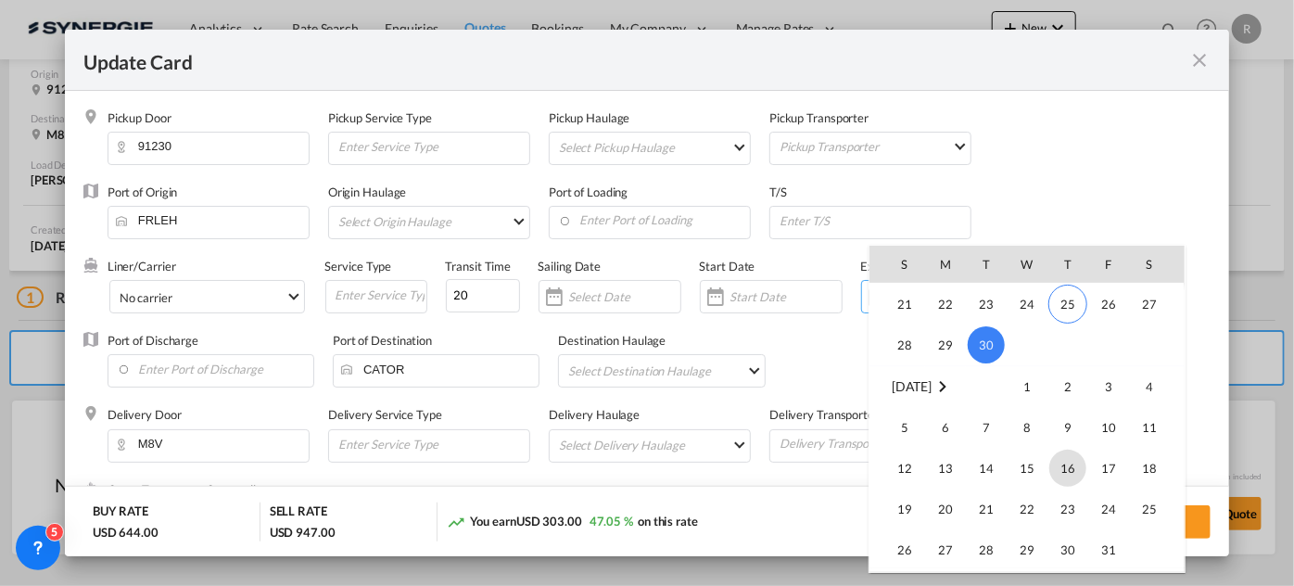
scroll to position [429689, 0]
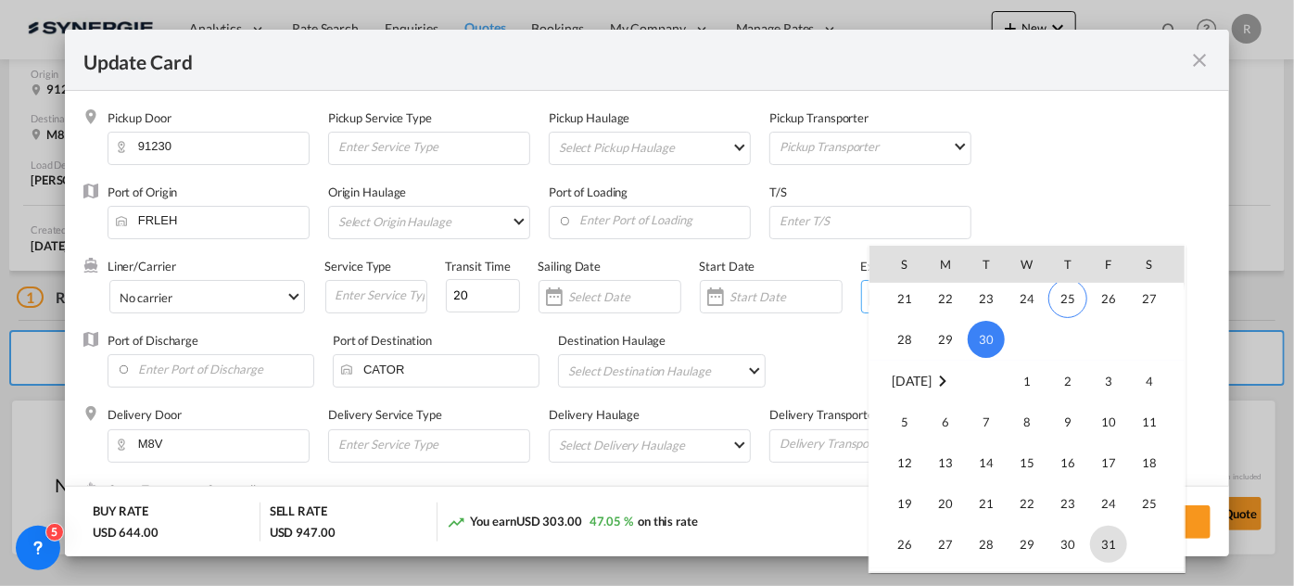
click at [1098, 541] on span "31" at bounding box center [1108, 544] width 37 height 37
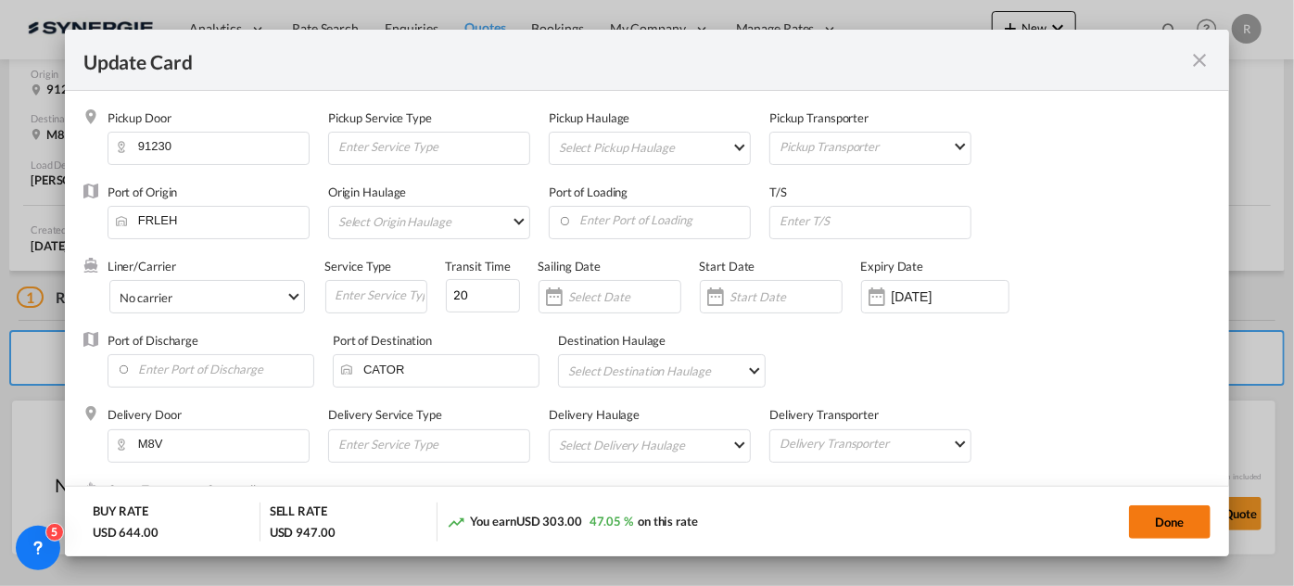
click at [1174, 522] on button "Done" at bounding box center [1170, 521] width 82 height 33
type input "30 Oct 2025"
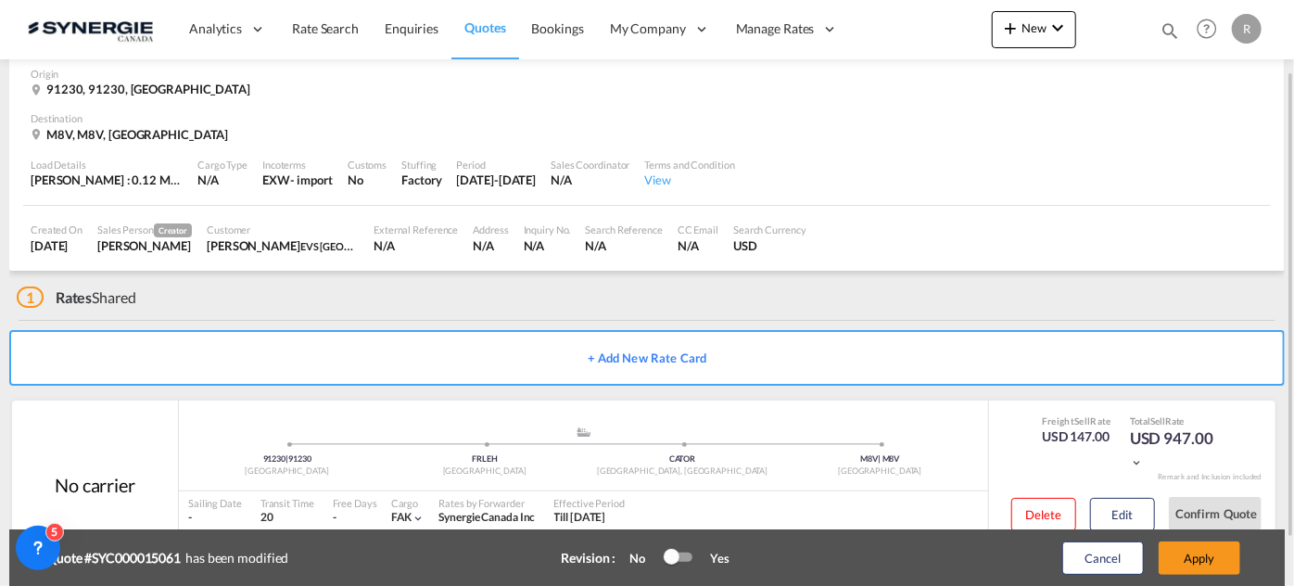
scroll to position [4, 0]
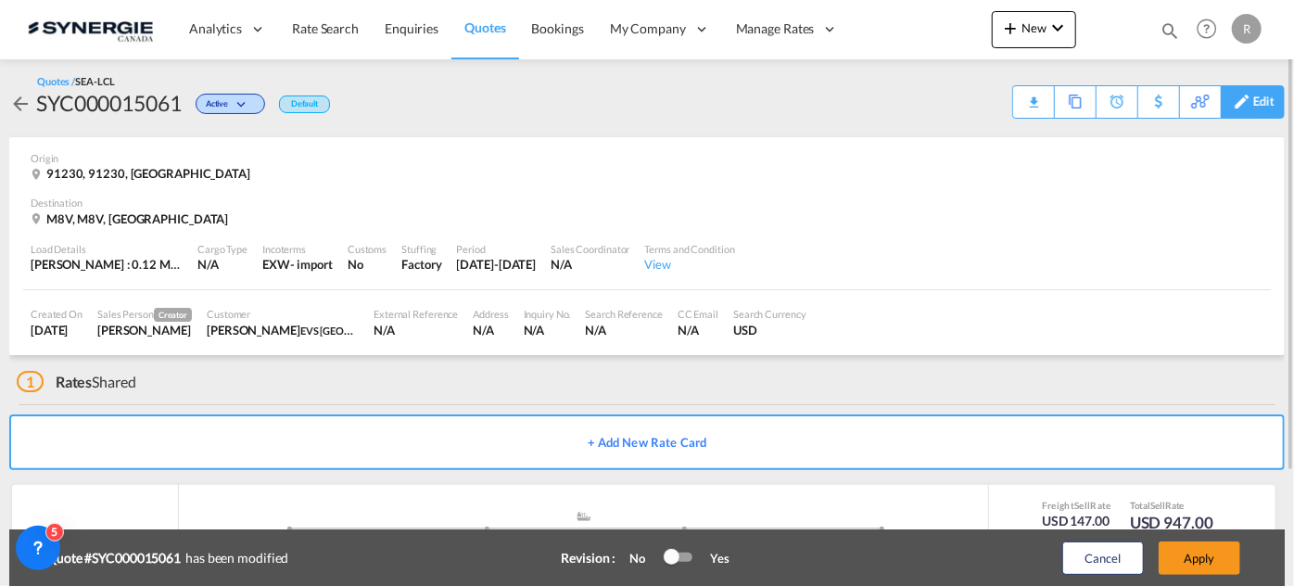
click at [1261, 99] on div "Edit" at bounding box center [1264, 102] width 21 height 32
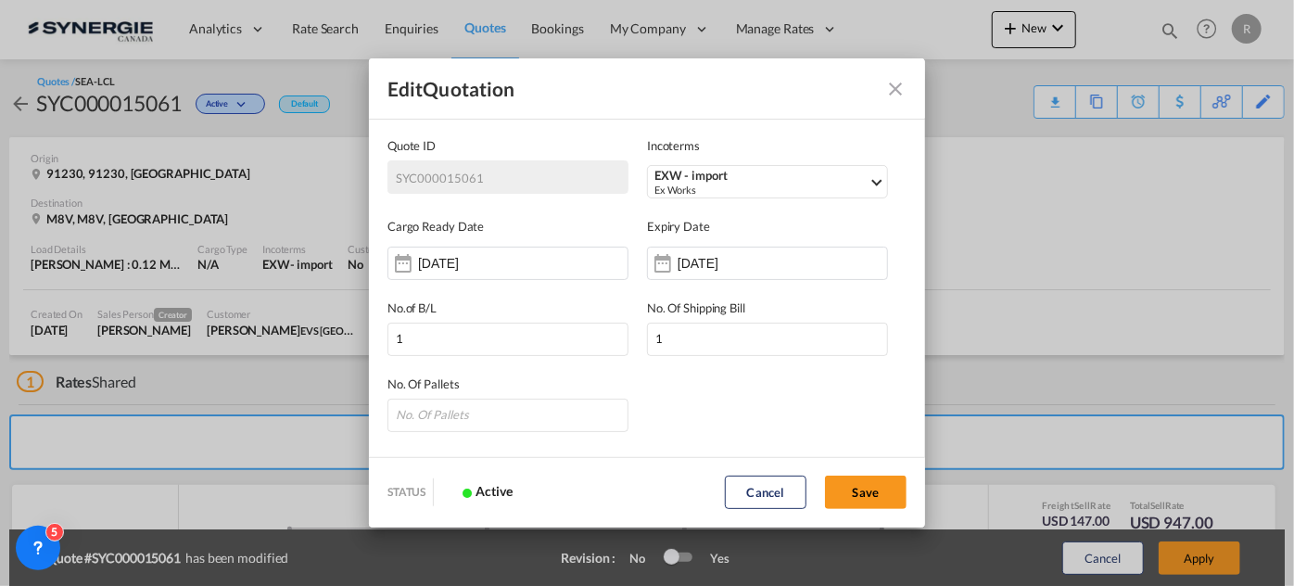
scroll to position [0, 0]
click at [771, 266] on input "05 Oct 2025" at bounding box center [736, 263] width 117 height 15
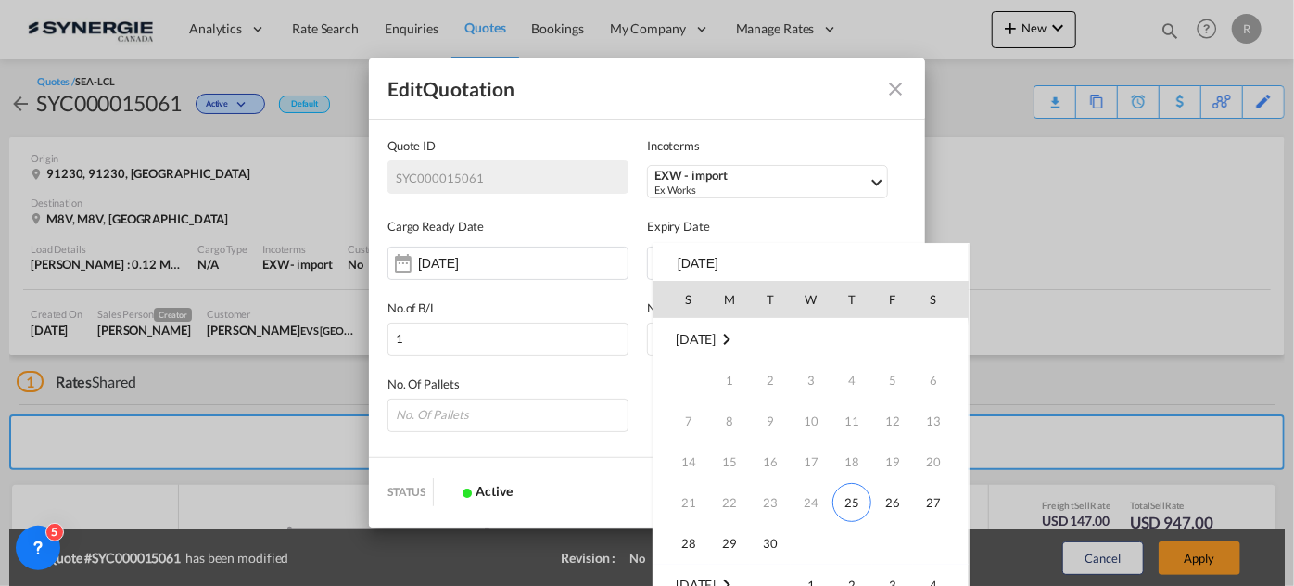
scroll to position [245, 0]
click at [885, 499] on span "31" at bounding box center [892, 503] width 37 height 37
type input "31 Oct 2025"
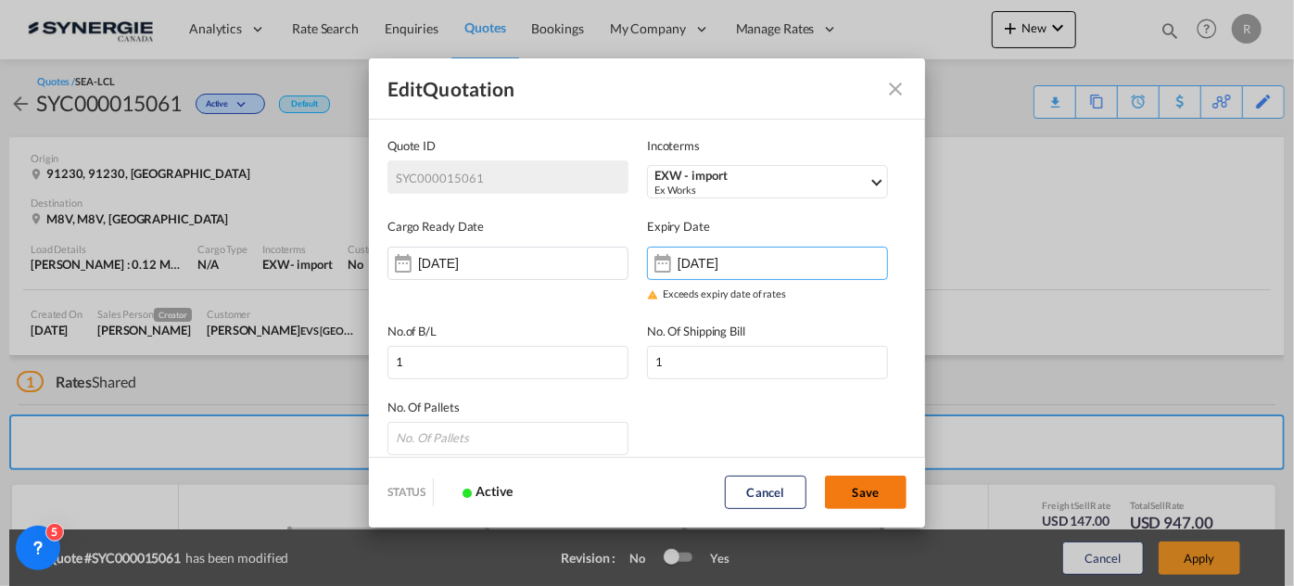
click at [875, 503] on button "Save" at bounding box center [866, 492] width 82 height 33
click at [866, 483] on button "Save" at bounding box center [866, 492] width 82 height 33
click at [480, 443] on input "Quote ID IncotermsEXW ..." at bounding box center [508, 438] width 241 height 33
type input "1"
click at [869, 490] on button "Save" at bounding box center [866, 492] width 82 height 33
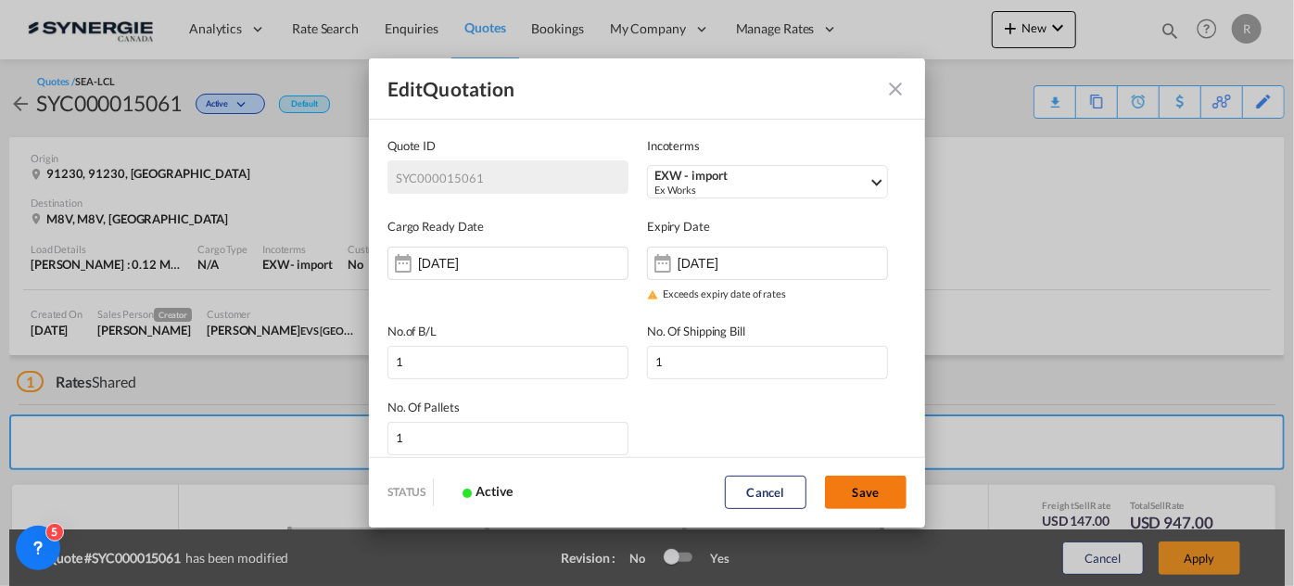
type input "24 Sep 2025"
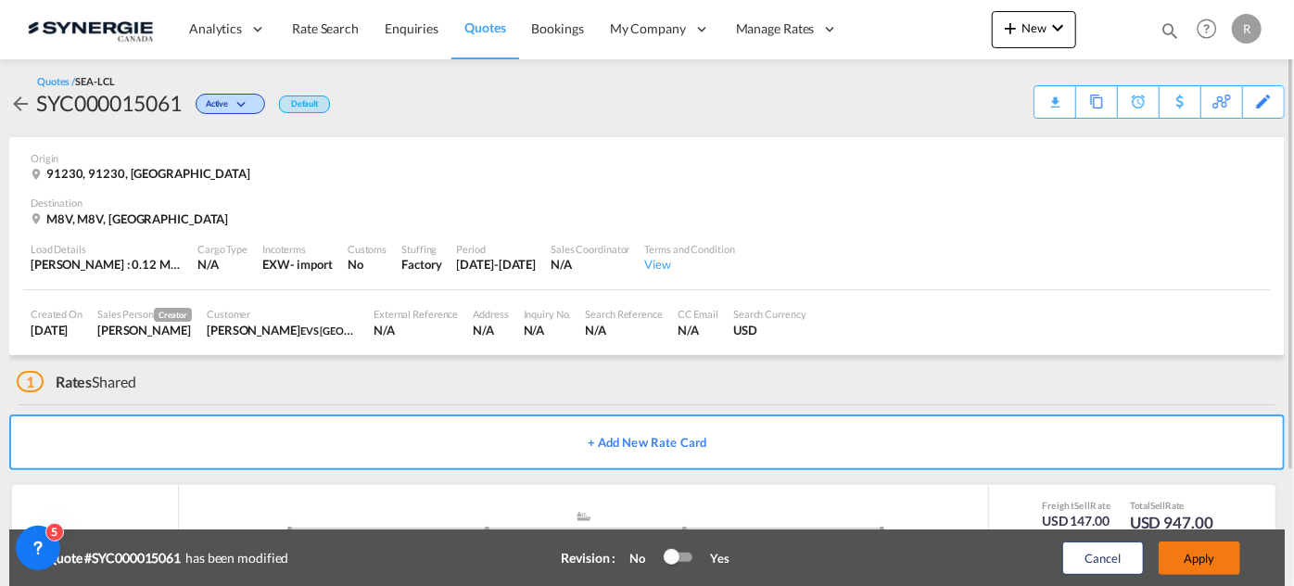
click at [1209, 570] on button "Apply" at bounding box center [1200, 558] width 82 height 33
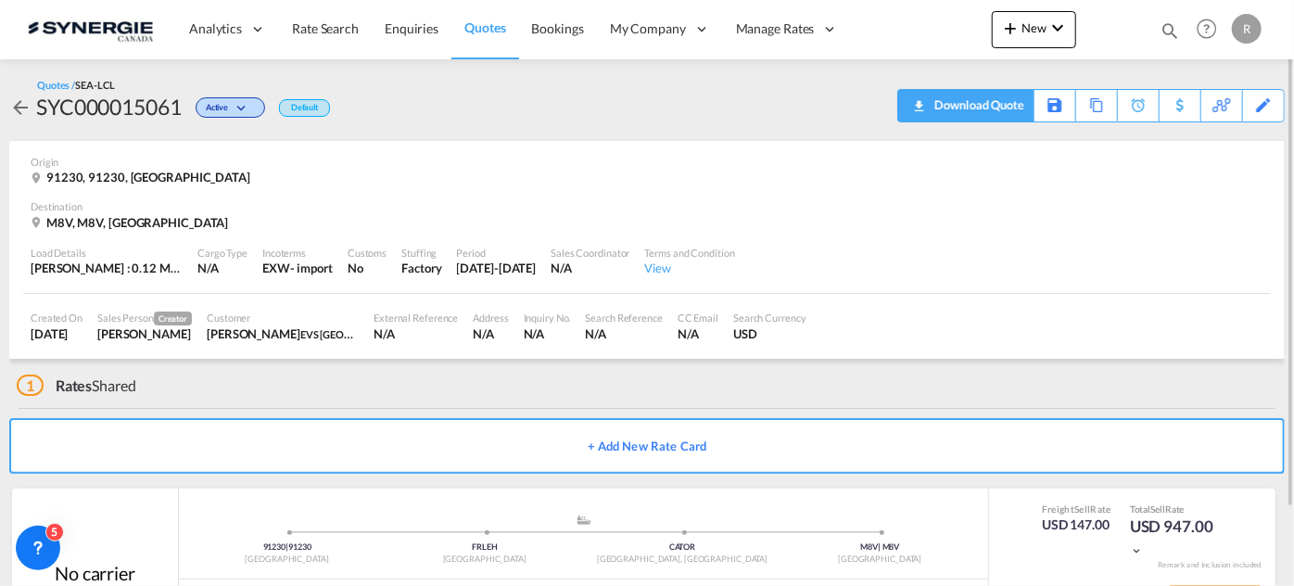
click at [982, 104] on div "Download Quote" at bounding box center [977, 105] width 95 height 30
click at [1175, 27] on md-icon "icon-magnify" at bounding box center [1170, 30] width 20 height 20
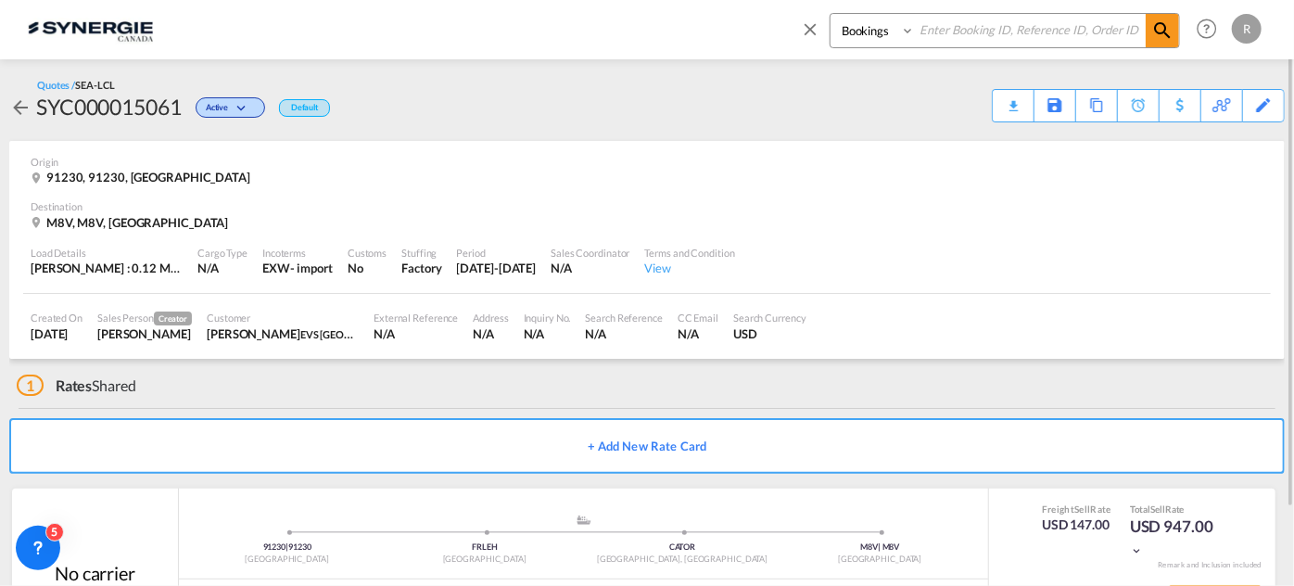
click at [897, 32] on select "Bookings Quotes Enquiries" at bounding box center [875, 30] width 88 height 33
select select "Quotes"
click at [831, 14] on select "Bookings Quotes Enquiries" at bounding box center [875, 30] width 88 height 33
click at [959, 28] on input at bounding box center [1030, 30] width 231 height 32
type input "13541"
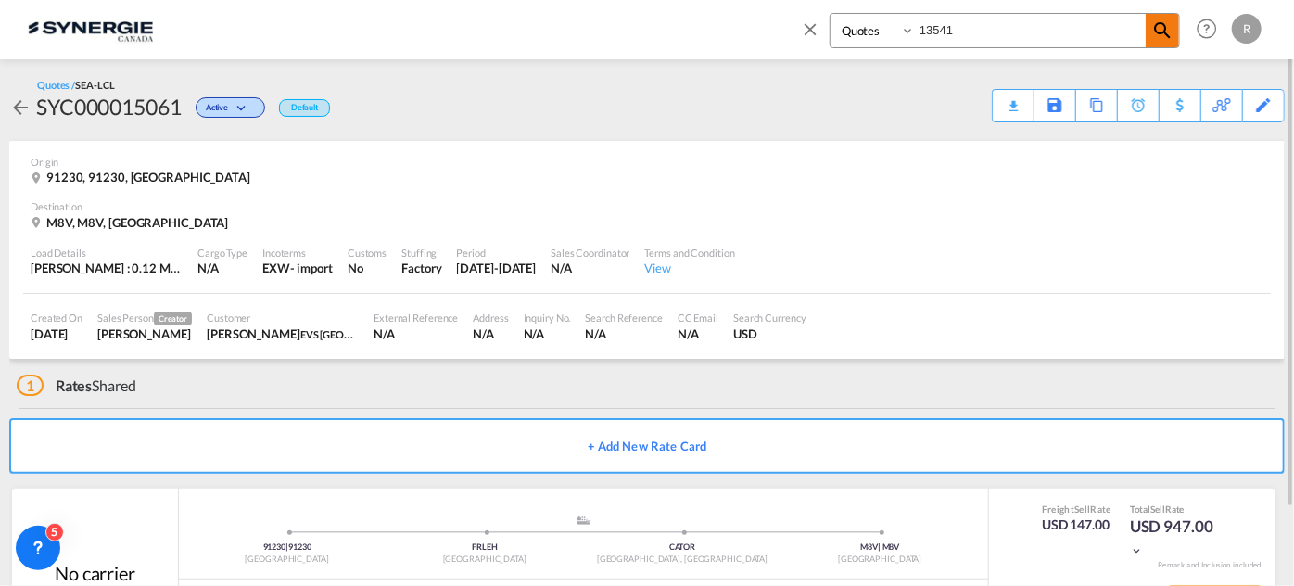
click at [1166, 31] on md-icon "icon-magnify" at bounding box center [1163, 30] width 22 height 22
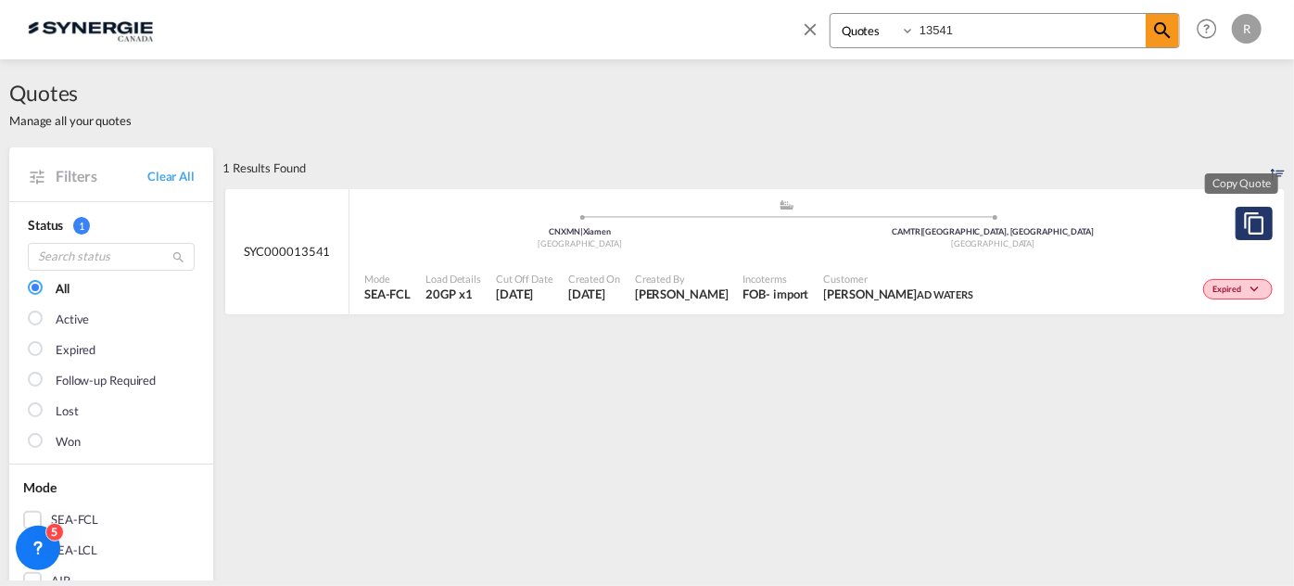
click at [1243, 230] on md-icon "assets/icons/custom/copyQuote.svg" at bounding box center [1254, 223] width 22 height 22
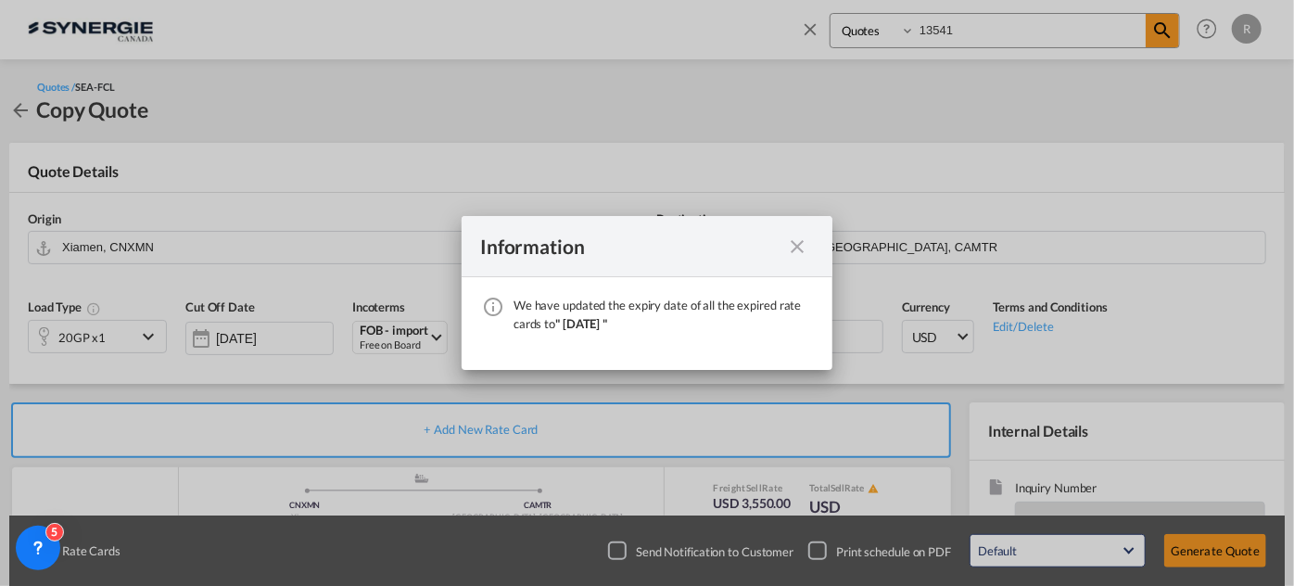
click at [810, 250] on div "We have ..." at bounding box center [797, 246] width 33 height 23
click at [800, 247] on md-icon "icon-close fg-AAA8AD cursor" at bounding box center [797, 247] width 22 height 22
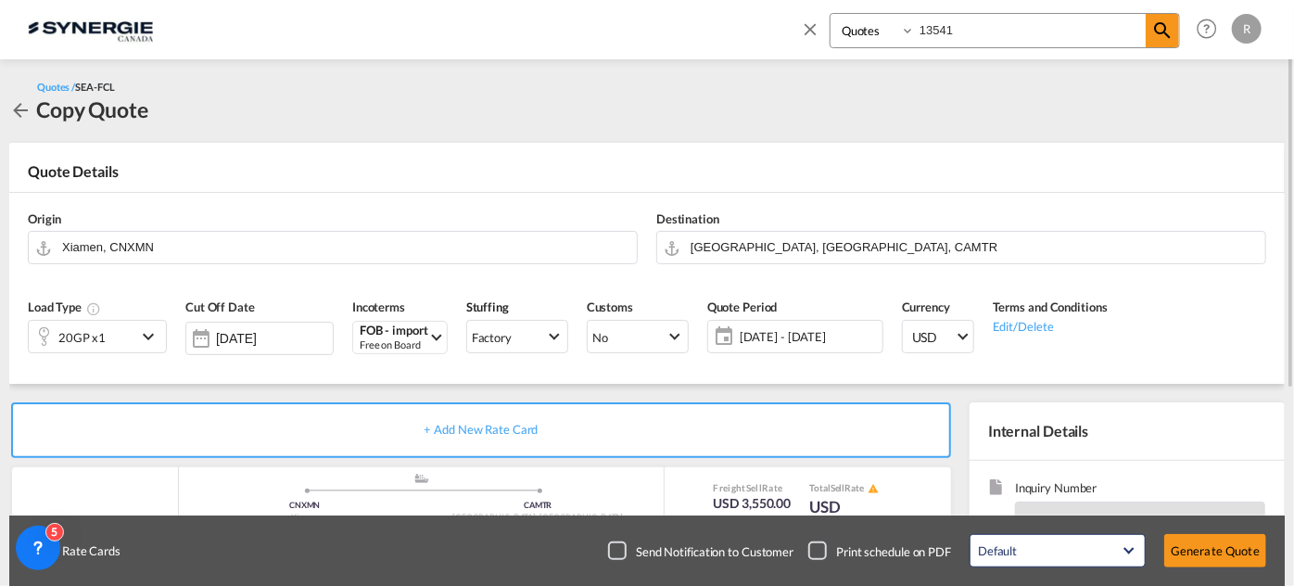
click at [809, 339] on span "25 Sep - 25 Oct 2025" at bounding box center [809, 336] width 138 height 17
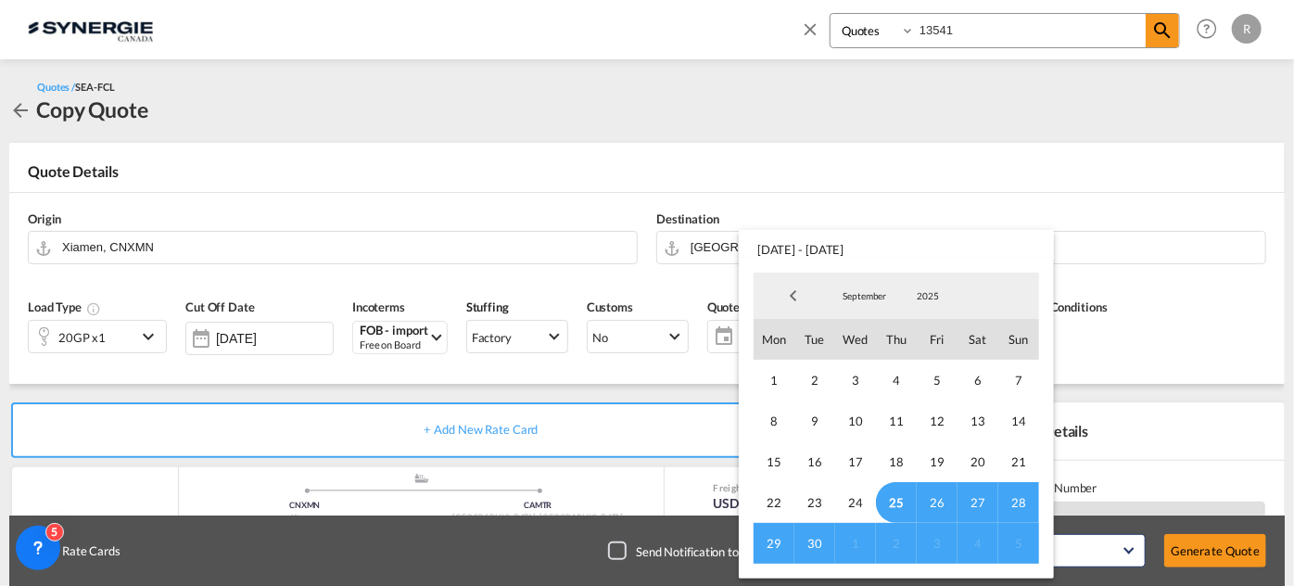
click at [1024, 545] on span "5" at bounding box center [1019, 543] width 41 height 41
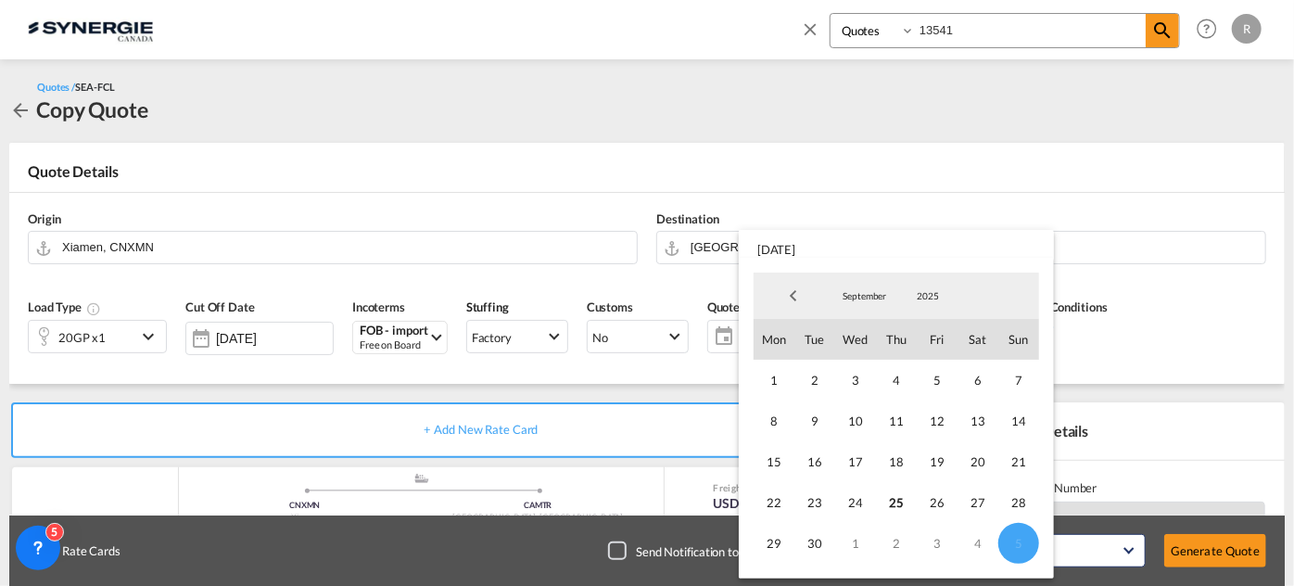
click at [1215, 287] on md-backdrop at bounding box center [647, 293] width 1294 height 586
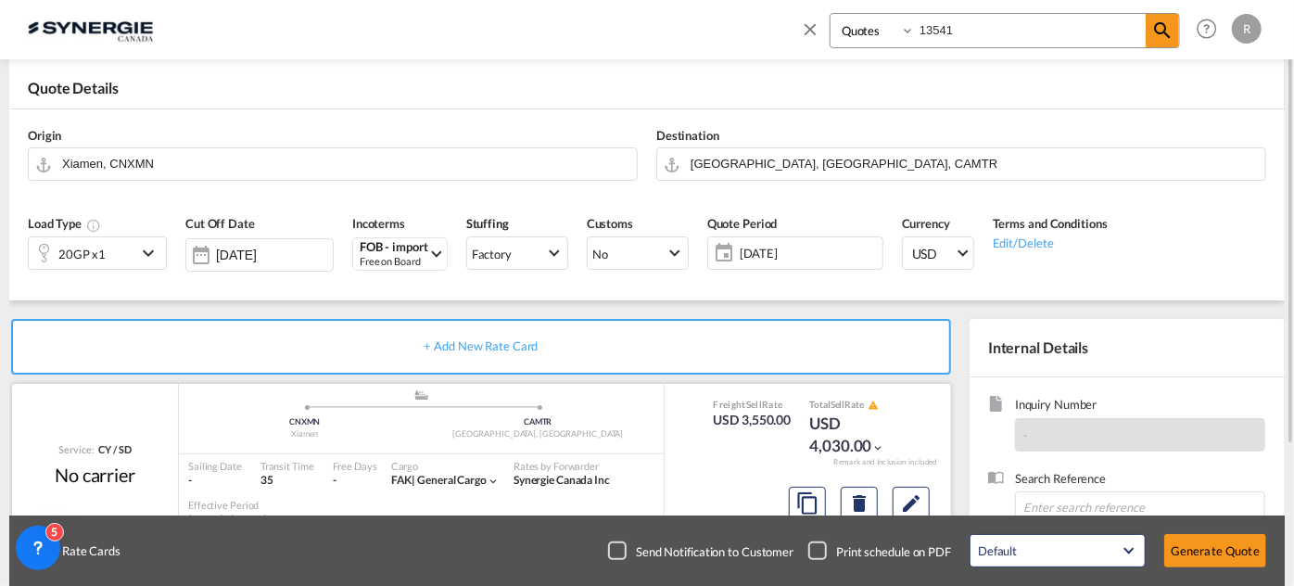
scroll to position [168, 0]
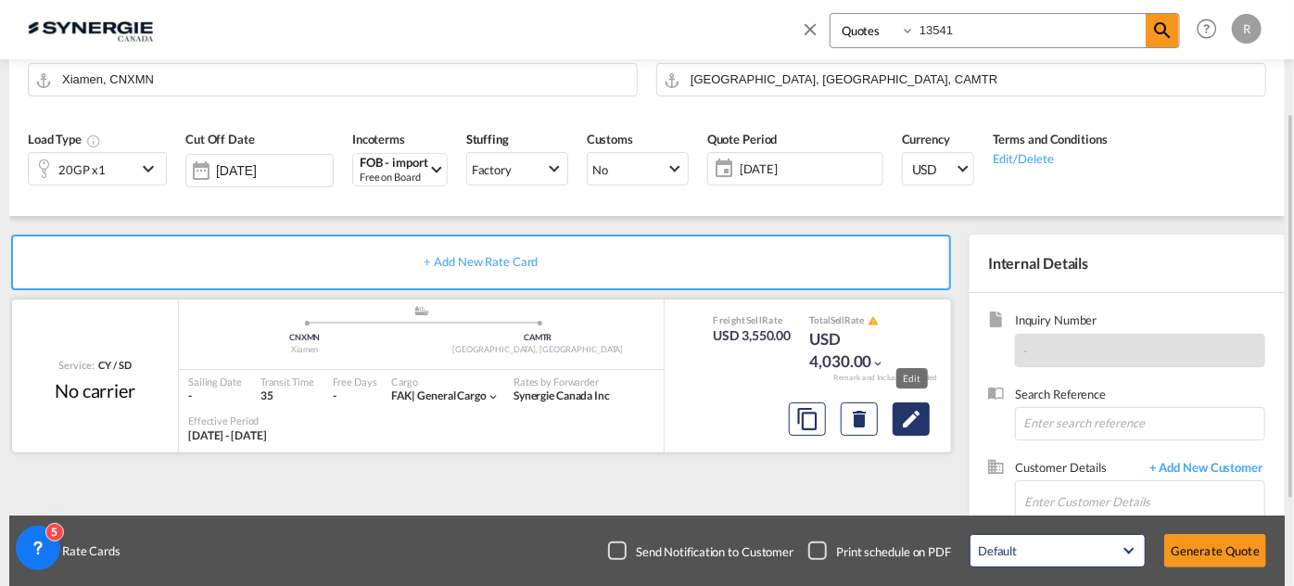
click at [910, 414] on md-icon "Edit" at bounding box center [911, 419] width 22 height 22
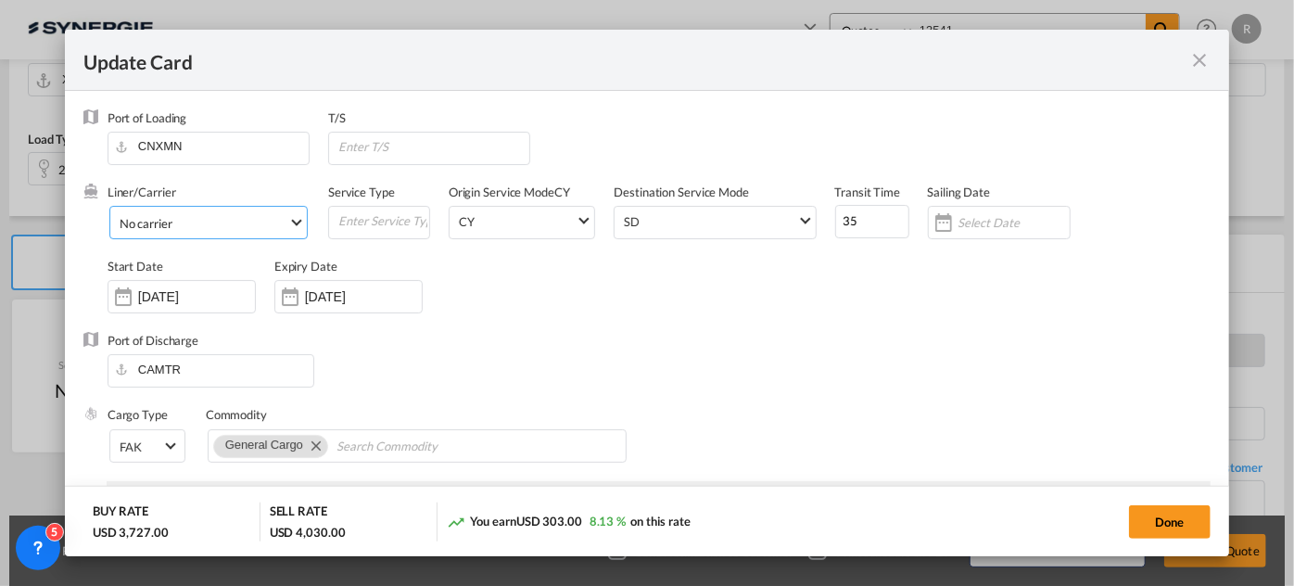
click at [195, 221] on span "No carrier" at bounding box center [204, 223] width 169 height 17
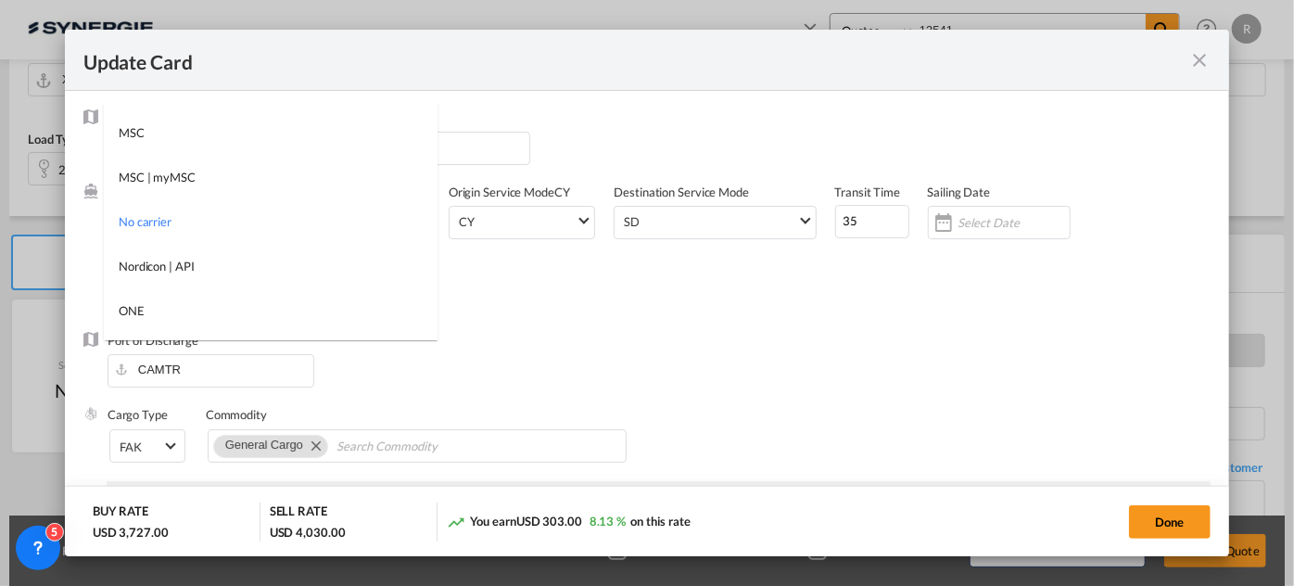
select select "per container"
select select "per B/L"
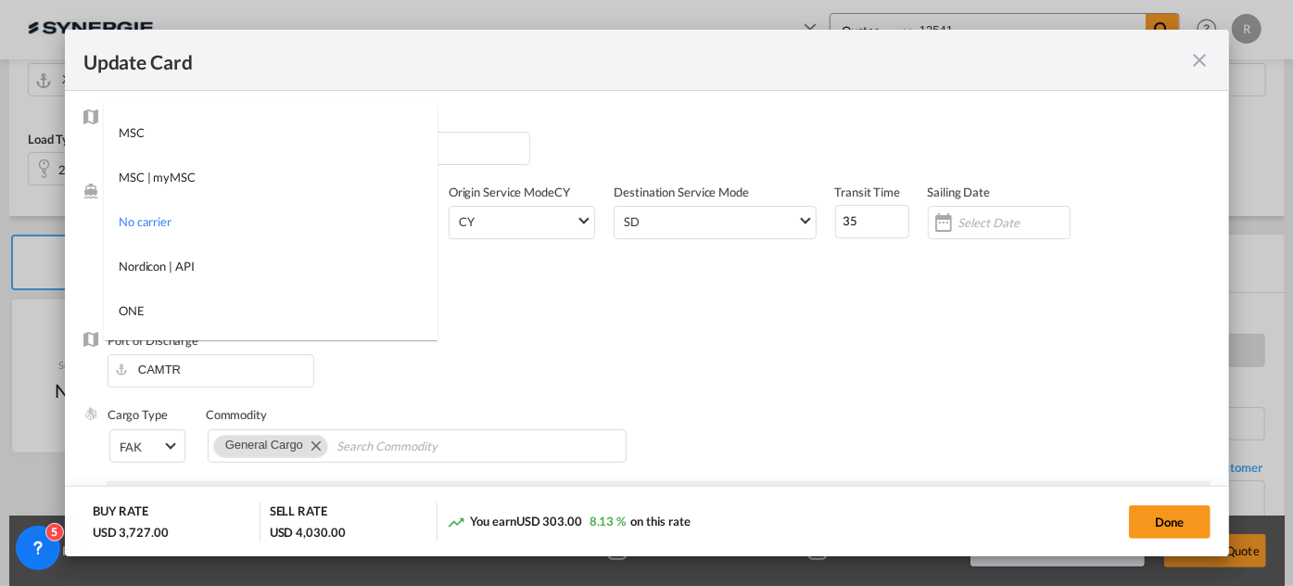
select select "per B/L"
select select "per shipment"
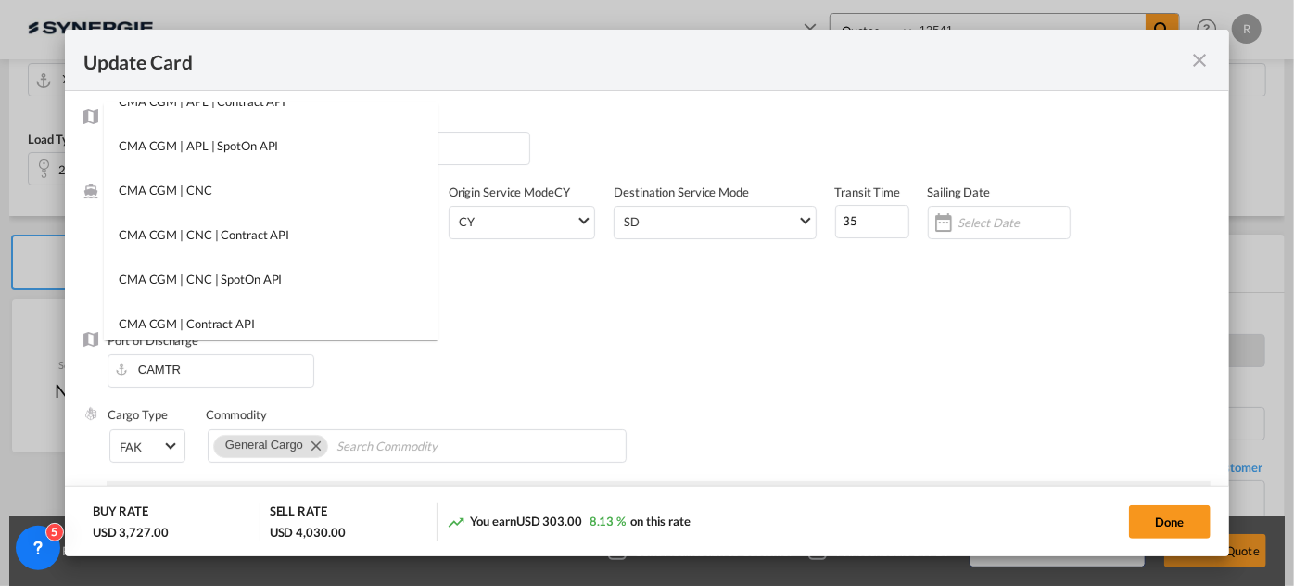
scroll to position [0, 0]
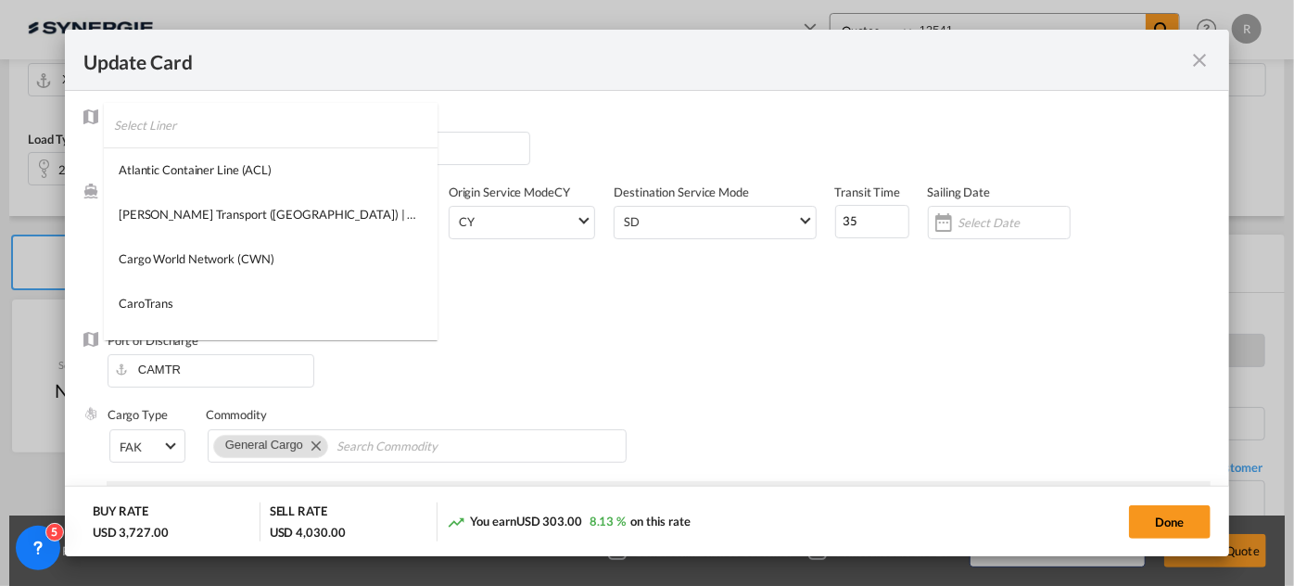
click at [210, 109] on input "search" at bounding box center [276, 125] width 324 height 45
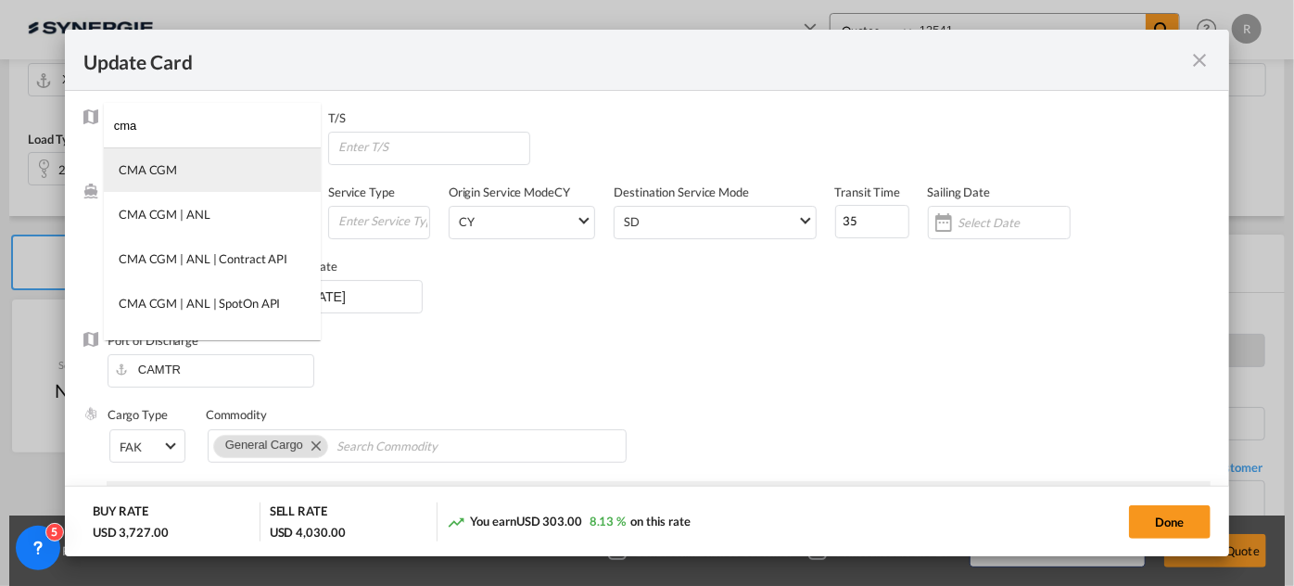
type input "cma"
click at [152, 175] on div "CMA CGM" at bounding box center [148, 169] width 58 height 17
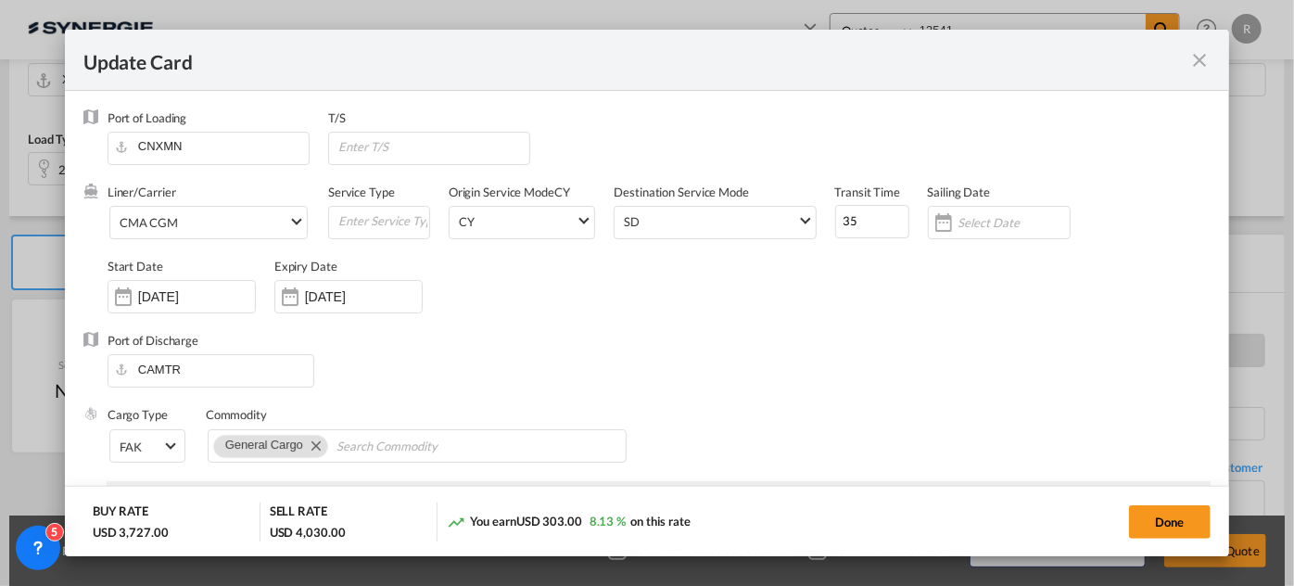
click at [435, 295] on div "Expiry Date 25 Oct 2025" at bounding box center [357, 295] width 167 height 74
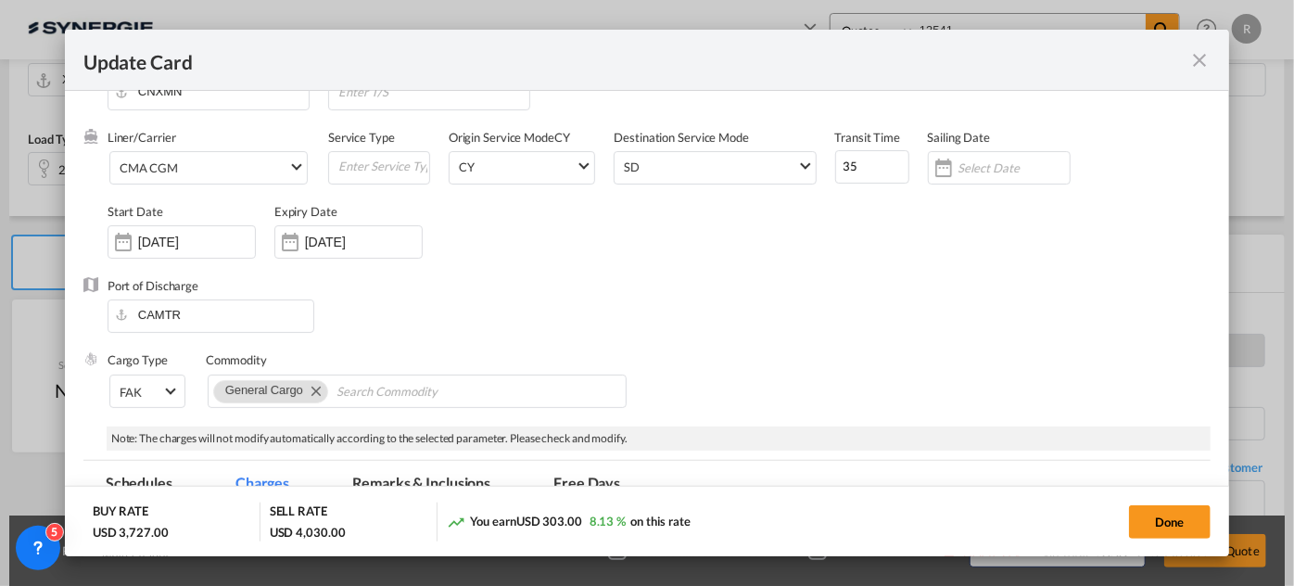
scroll to position [83, 0]
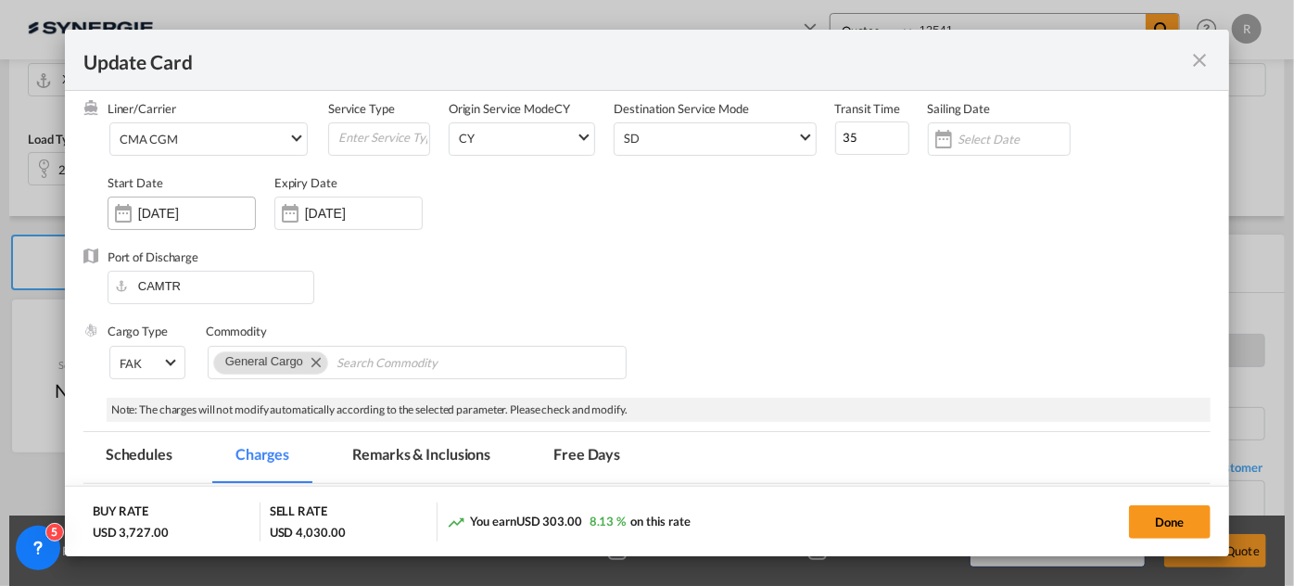
click at [208, 210] on input "25 Jul 2025" at bounding box center [196, 213] width 117 height 15
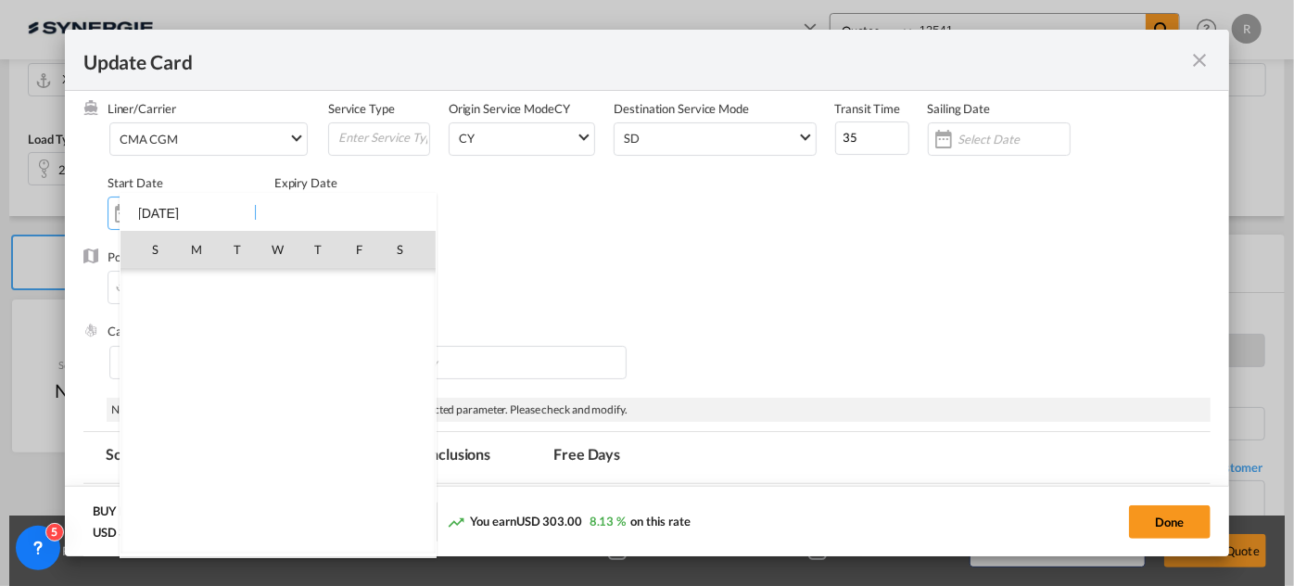
scroll to position [429029, 0]
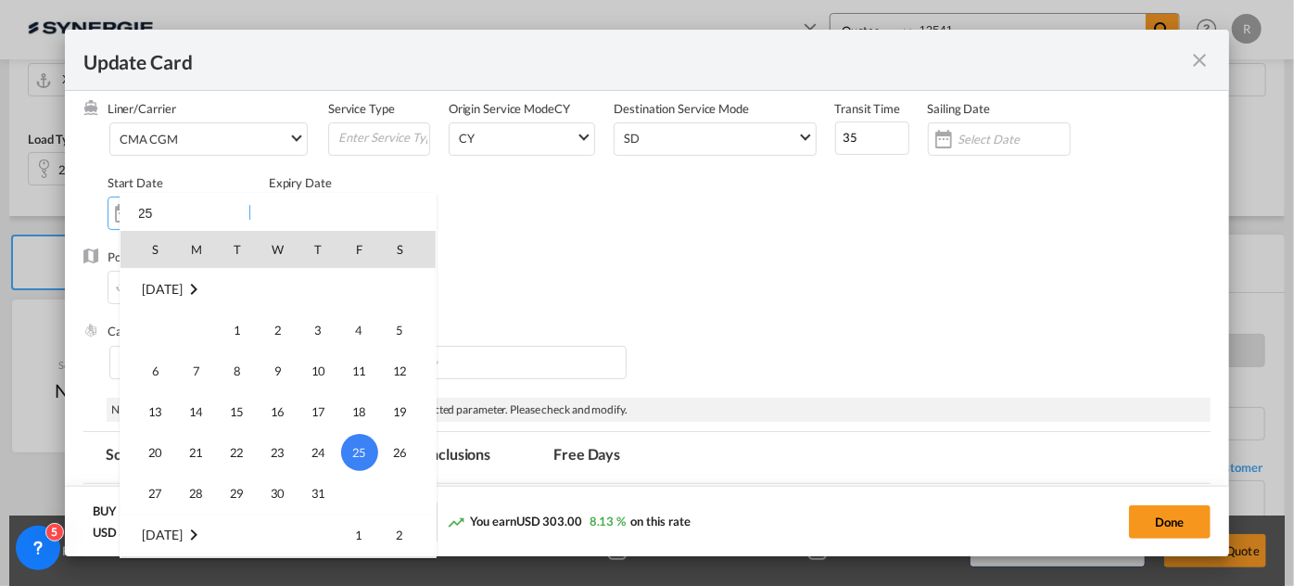
type input "2"
click at [623, 271] on div at bounding box center [647, 293] width 1294 height 586
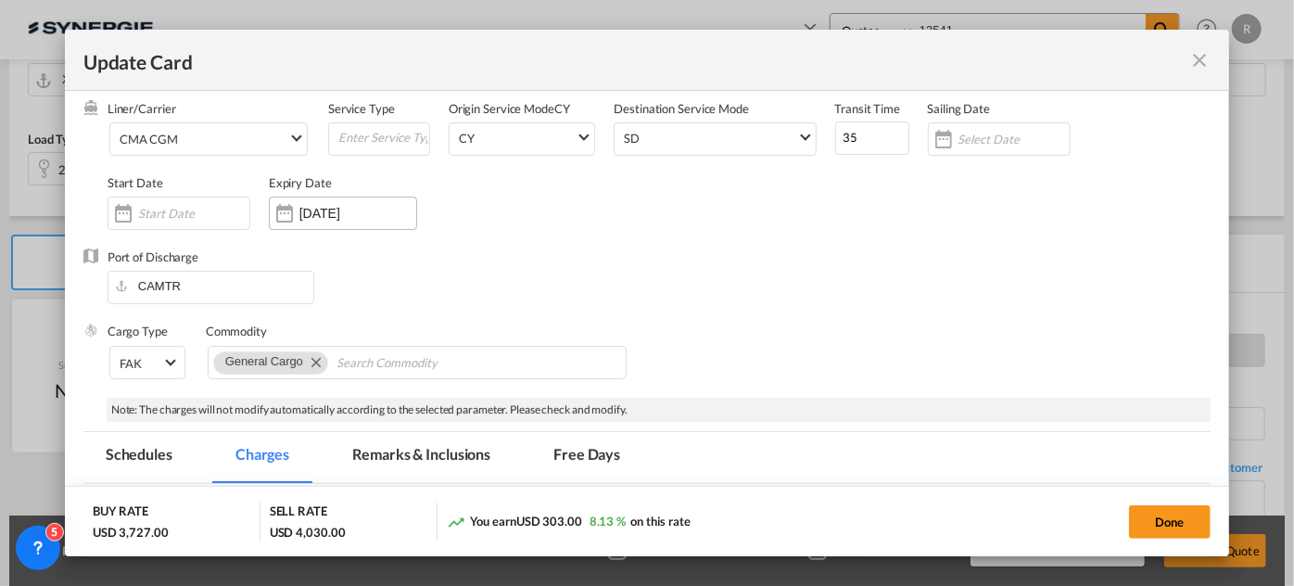
click at [324, 207] on input "25 Oct 2025" at bounding box center [358, 213] width 117 height 15
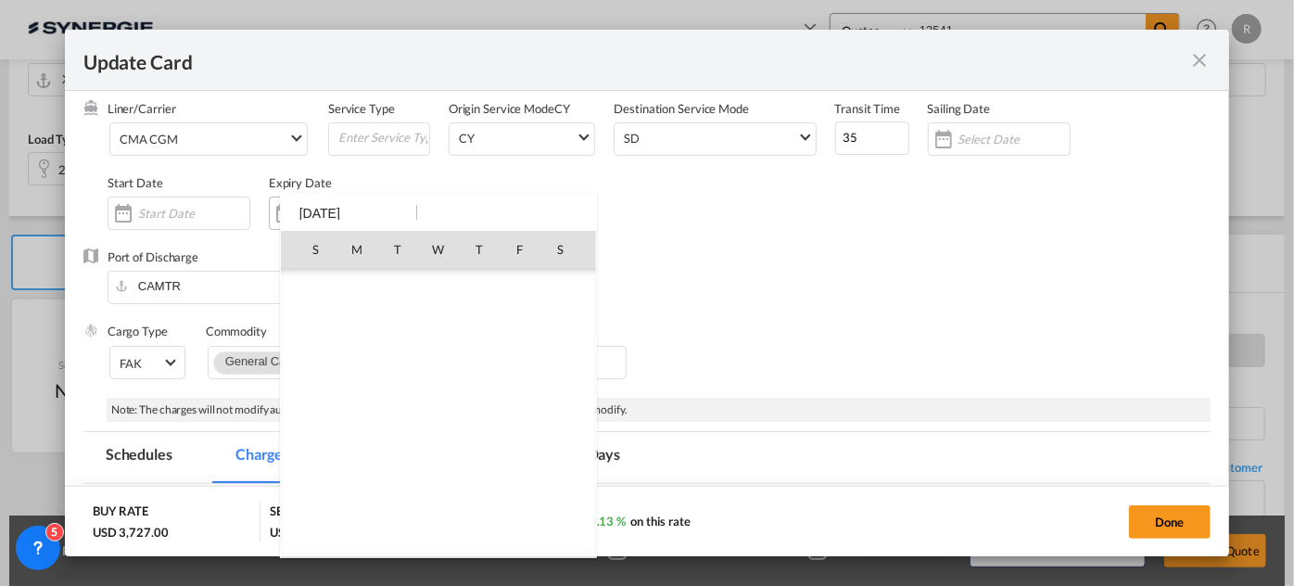
scroll to position [429766, 0]
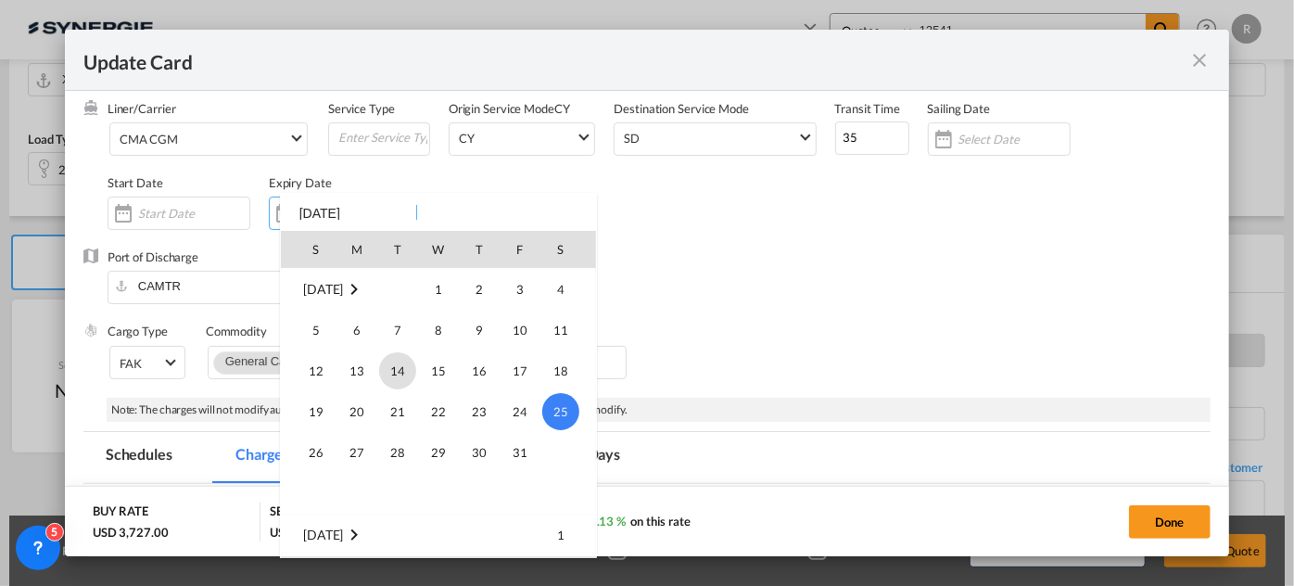
click at [391, 367] on span "14" at bounding box center [397, 370] width 37 height 37
type input "14 Oct 2025"
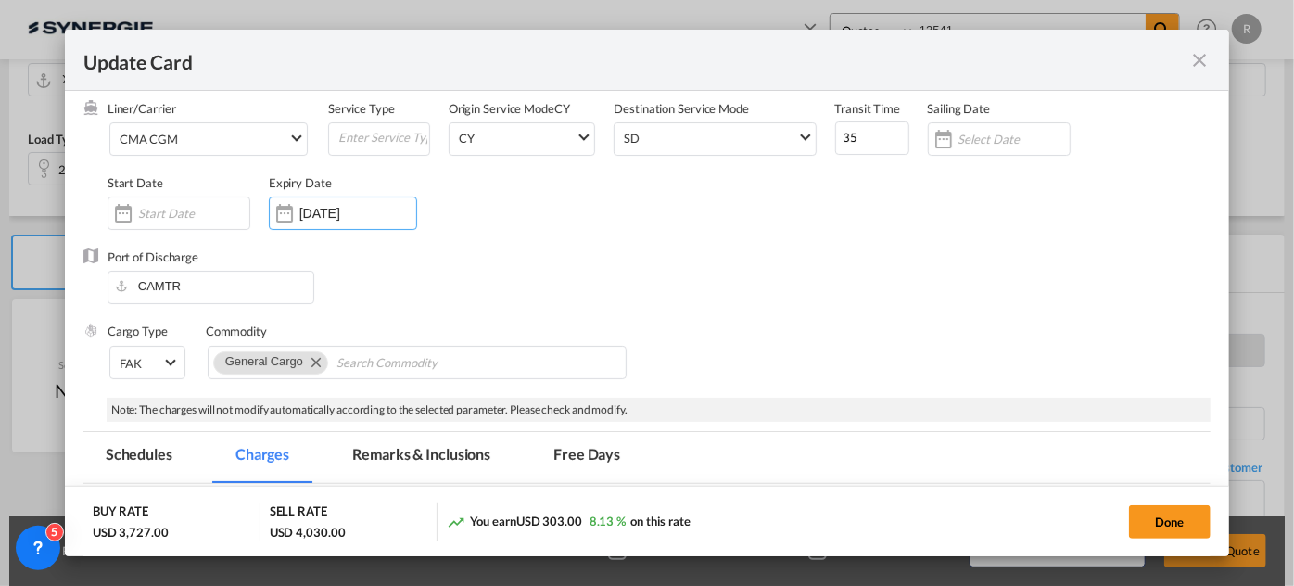
click at [768, 313] on div "Port of Discharge CAMTR" at bounding box center [647, 286] width 1128 height 74
click at [356, 206] on input "14 Oct 2025" at bounding box center [358, 213] width 117 height 15
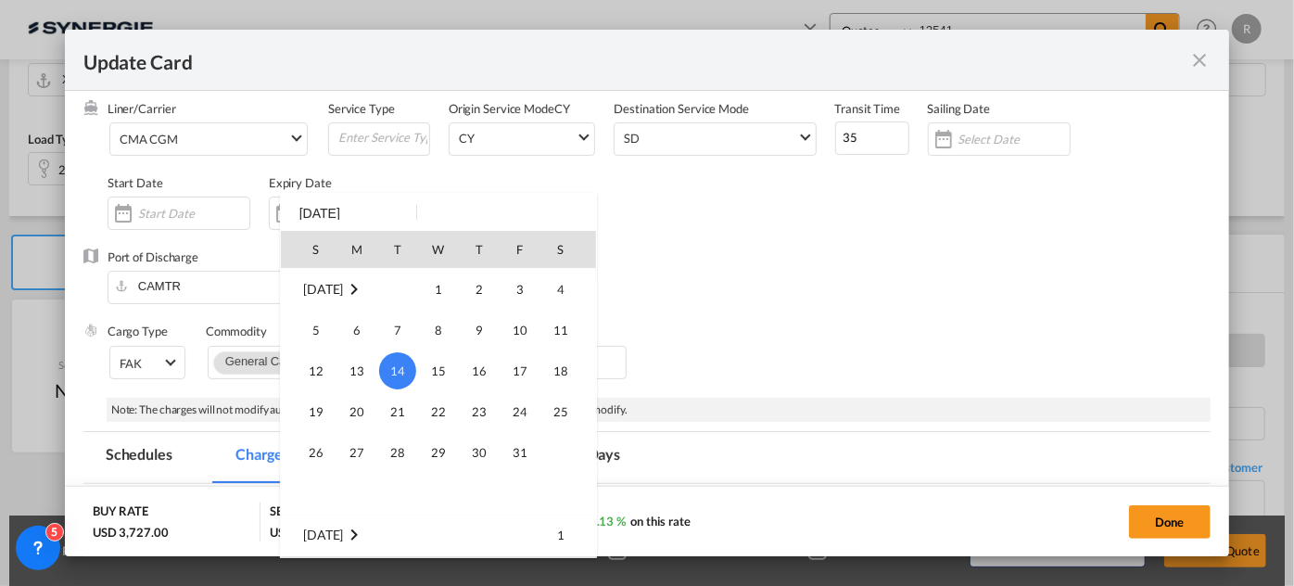
click at [844, 333] on div at bounding box center [647, 293] width 1294 height 586
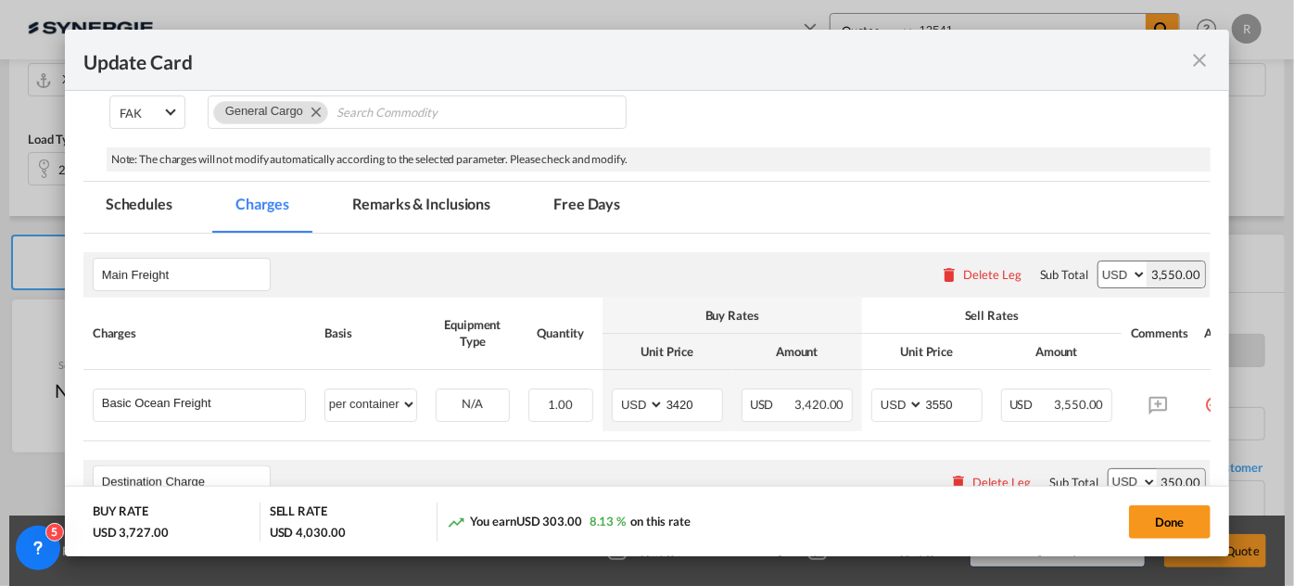
scroll to position [421, 0]
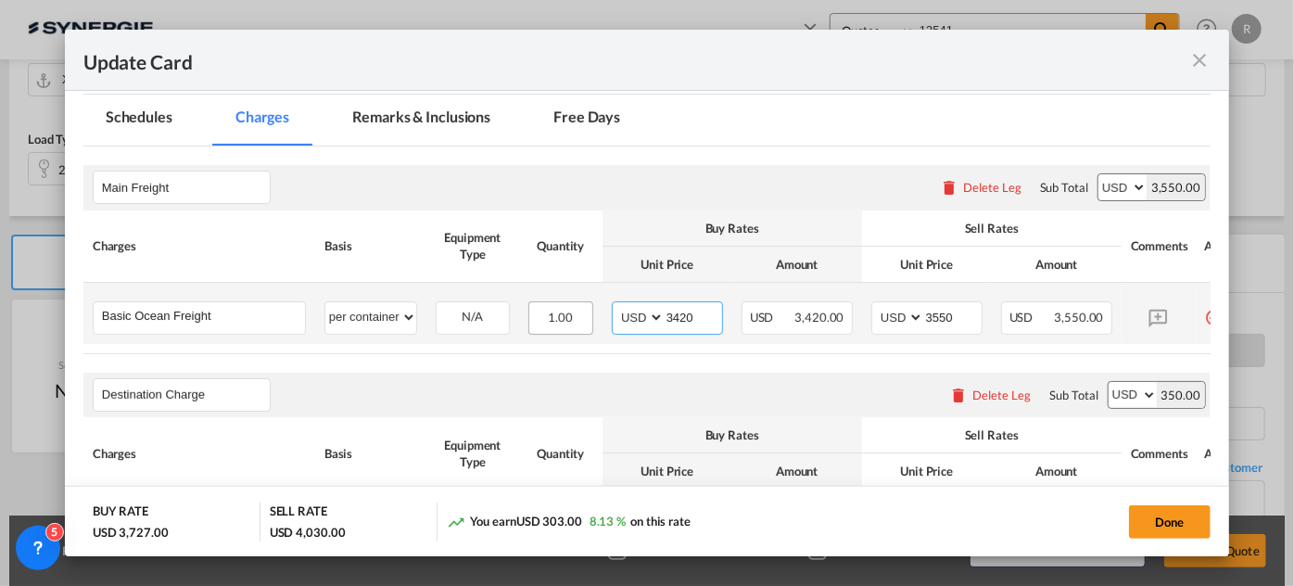
drag, startPoint x: 700, startPoint y: 316, endPoint x: 588, endPoint y: 301, distance: 113.2
click at [588, 301] on tr "Basic Ocean Freight Please Enter User Defined Charges Cannot Be Published per e…" at bounding box center [670, 313] width 1175 height 61
type input "2751"
drag, startPoint x: 958, startPoint y: 311, endPoint x: 850, endPoint y: 293, distance: 109.0
click at [850, 293] on tr "Basic Ocean Freight Please Enter User Defined Charges Cannot Be Published per e…" at bounding box center [670, 313] width 1175 height 61
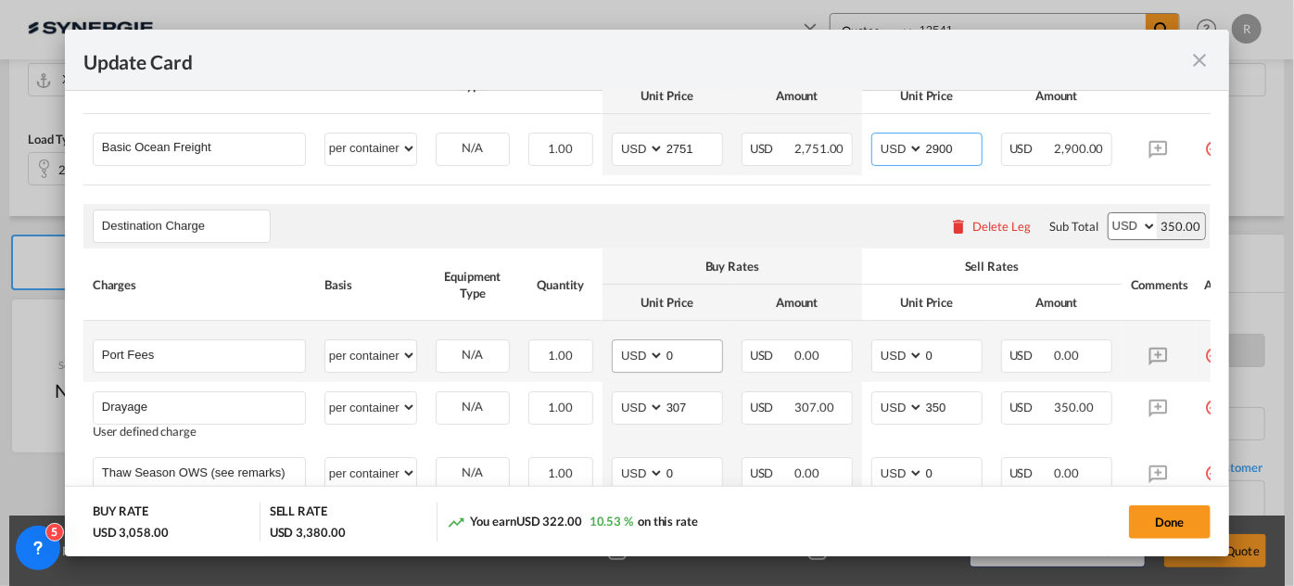
scroll to position [674, 0]
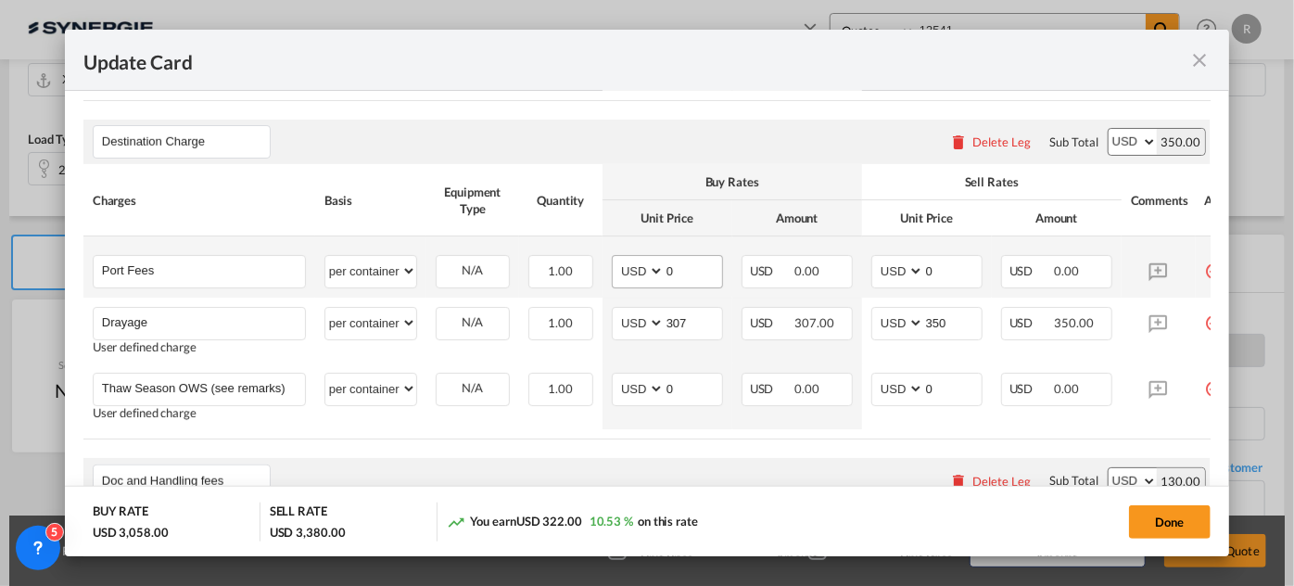
type input "2900"
drag, startPoint x: 699, startPoint y: 279, endPoint x: 619, endPoint y: 266, distance: 80.8
click at [619, 266] on md-input-container "AED AFN ALL AMD ANG AOA ARS AUD AWG AZN BAM BBD BDT BGN BHD BIF BMD BND BOB BRL…" at bounding box center [667, 271] width 111 height 33
type input "50"
drag, startPoint x: 954, startPoint y: 270, endPoint x: 880, endPoint y: 266, distance: 74.3
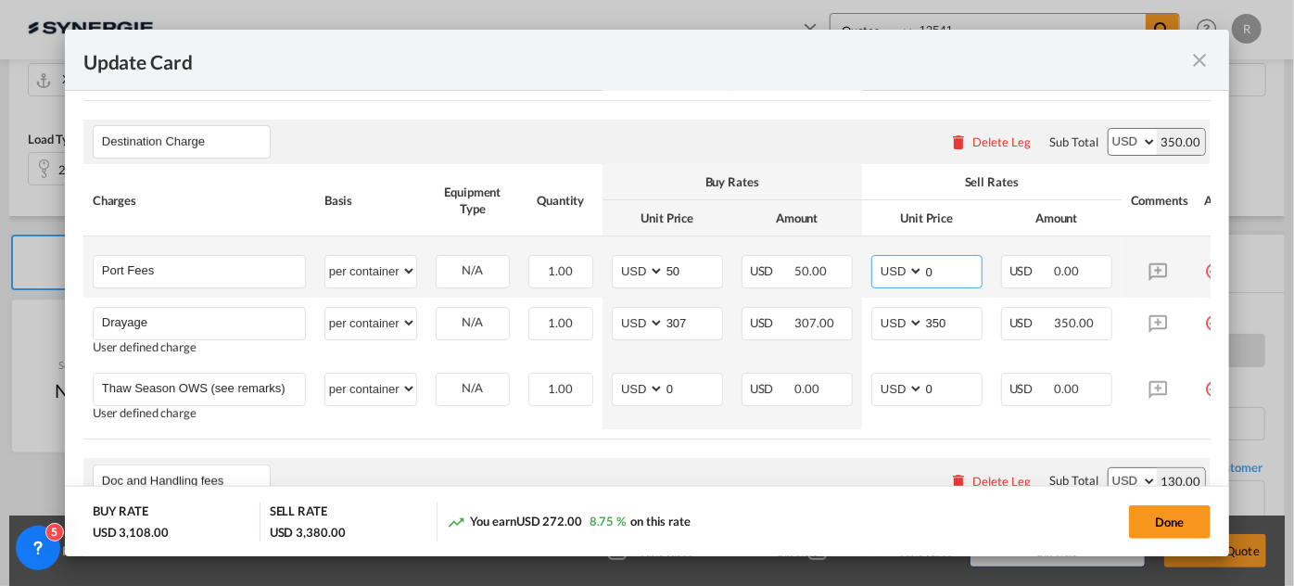
click at [880, 266] on md-input-container "AED AFN ALL AMD ANG AOA ARS AUD AWG AZN BAM BBD BDT BGN BHD BIF BMD BND BOB BRL…" at bounding box center [927, 271] width 111 height 33
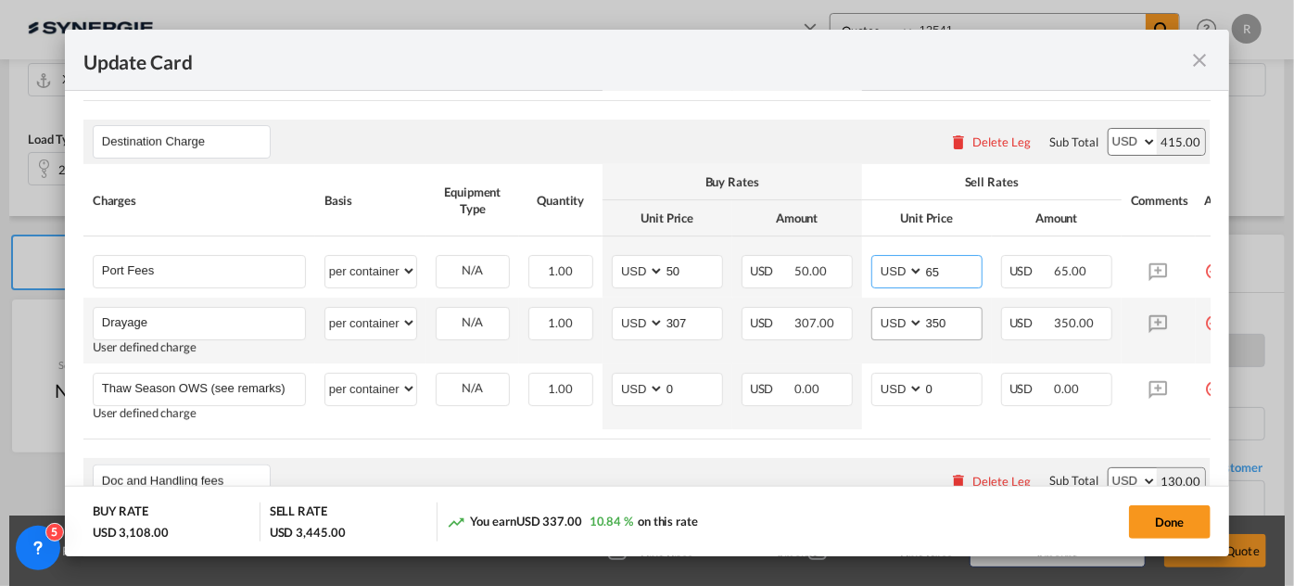
type input "65"
drag, startPoint x: 966, startPoint y: 322, endPoint x: 875, endPoint y: 322, distance: 90.9
click at [875, 322] on md-input-container "AED AFN ALL AMD ANG AOA ARS AUD AWG AZN BAM BBD BDT BGN BHD BIF BMD BND BOB BRL…" at bounding box center [927, 323] width 111 height 33
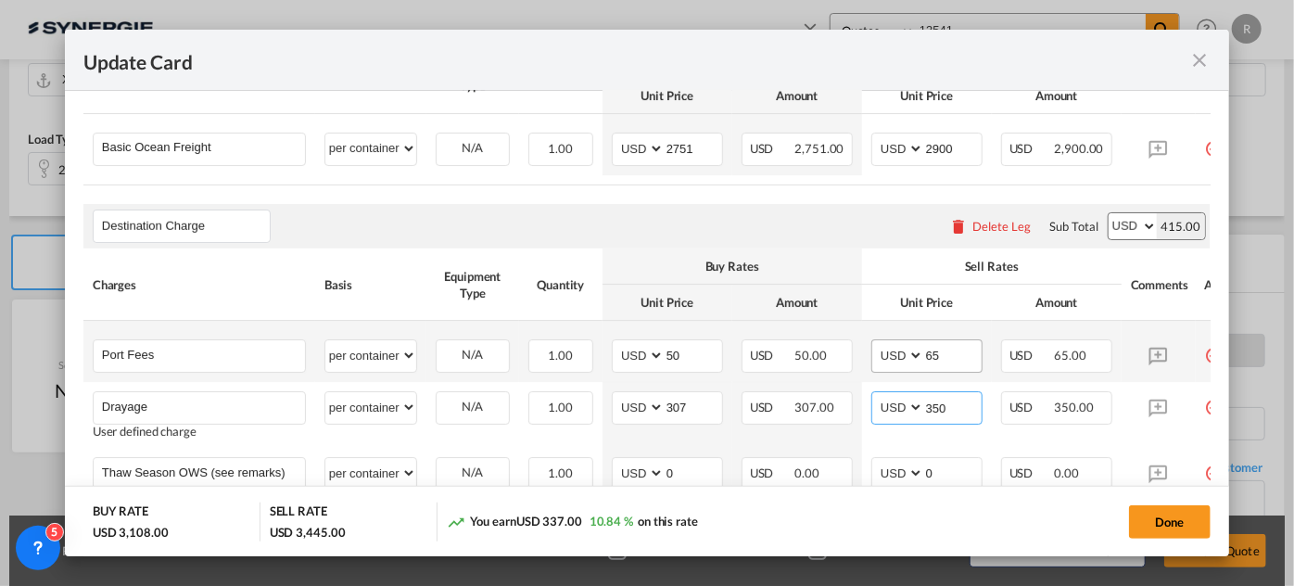
scroll to position [337, 0]
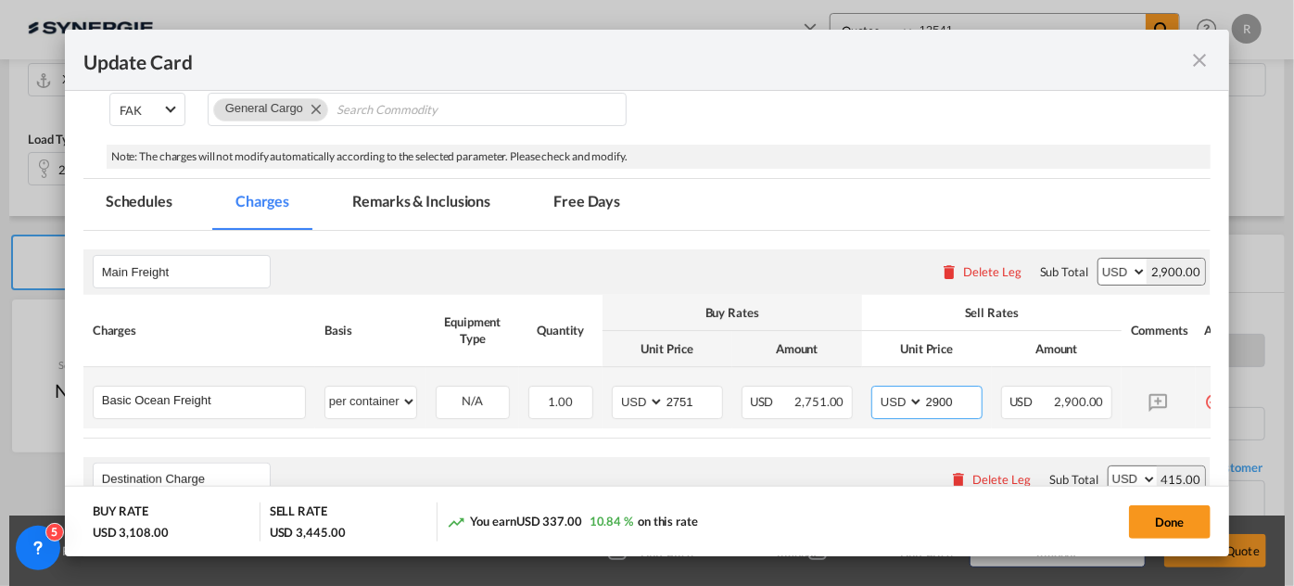
drag, startPoint x: 973, startPoint y: 406, endPoint x: 912, endPoint y: 401, distance: 60.4
click at [912, 401] on md-input-container "AED AFN ALL AMD ANG AOA ARS AUD AWG AZN BAM BBD BDT BGN BHD BIF BMD BND BOB BRL…" at bounding box center [927, 402] width 111 height 33
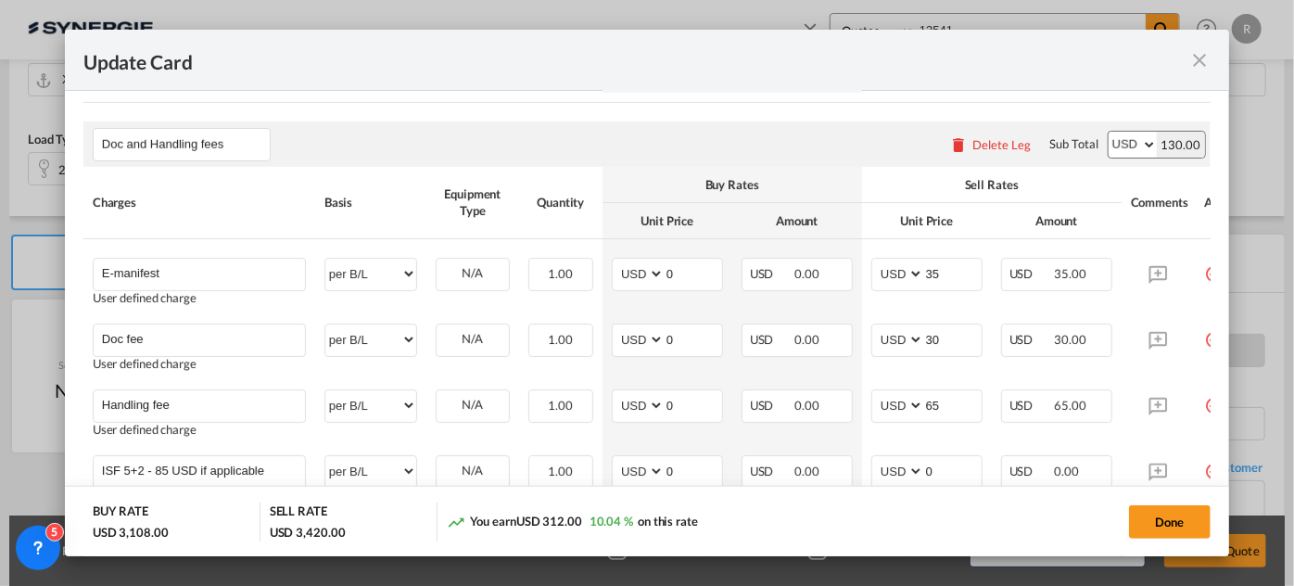
scroll to position [1095, 0]
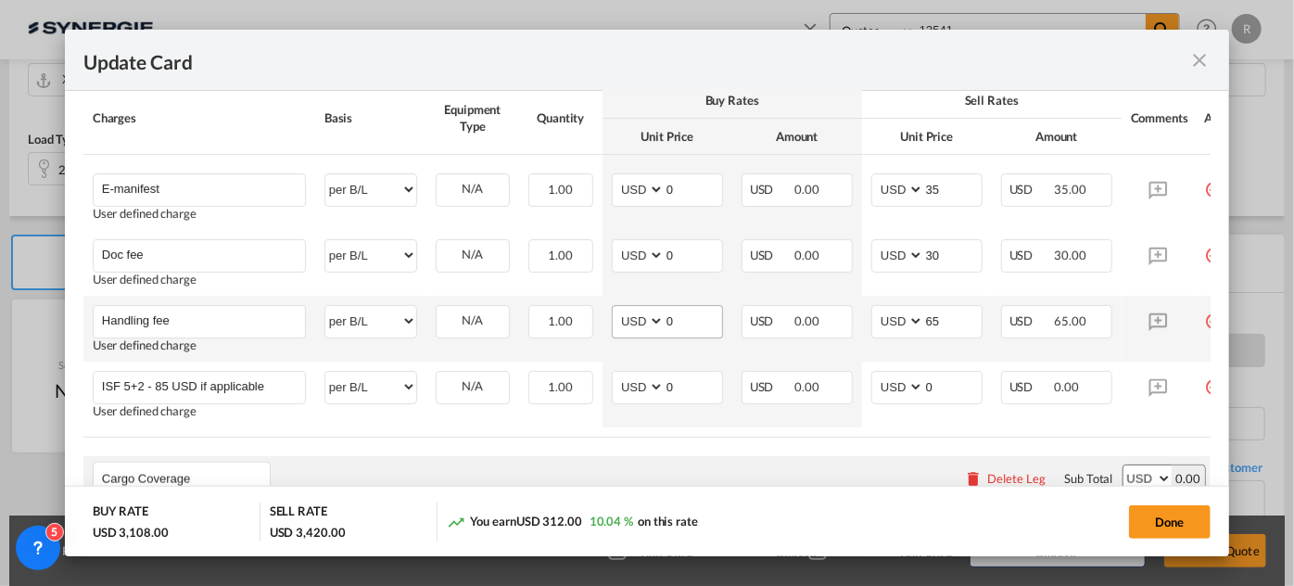
type input "2875"
drag, startPoint x: 685, startPoint y: 330, endPoint x: 598, endPoint y: 315, distance: 88.4
click at [598, 315] on tr "Handling fee Please Enter User Defined Charges Cannot Be Published User defined…" at bounding box center [670, 329] width 1175 height 66
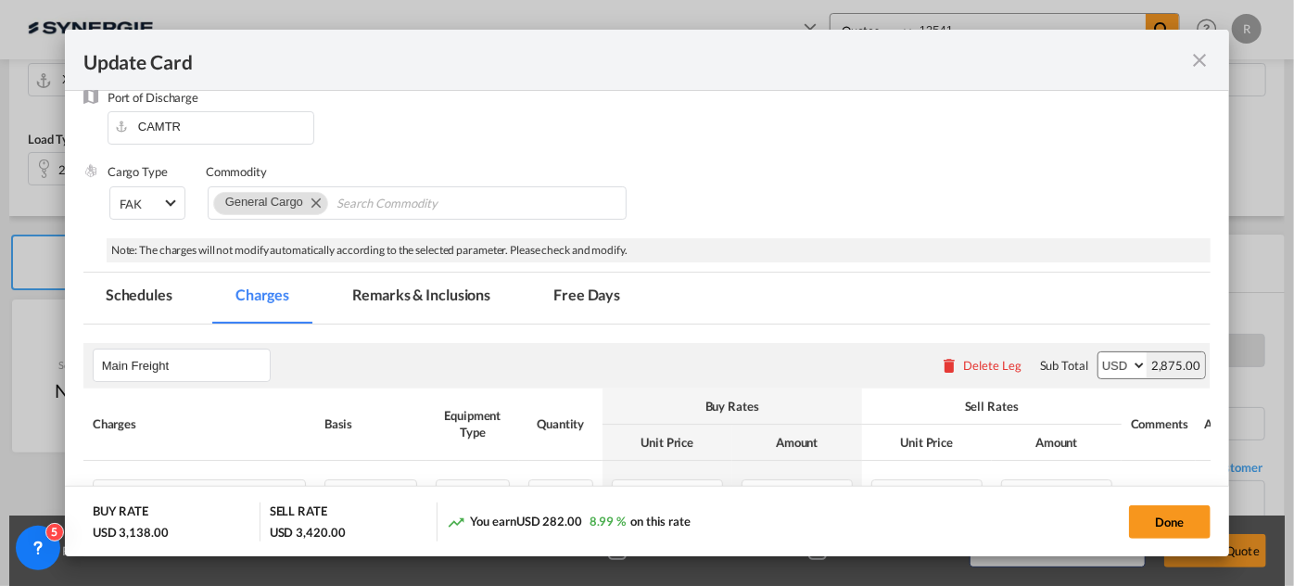
scroll to position [210, 0]
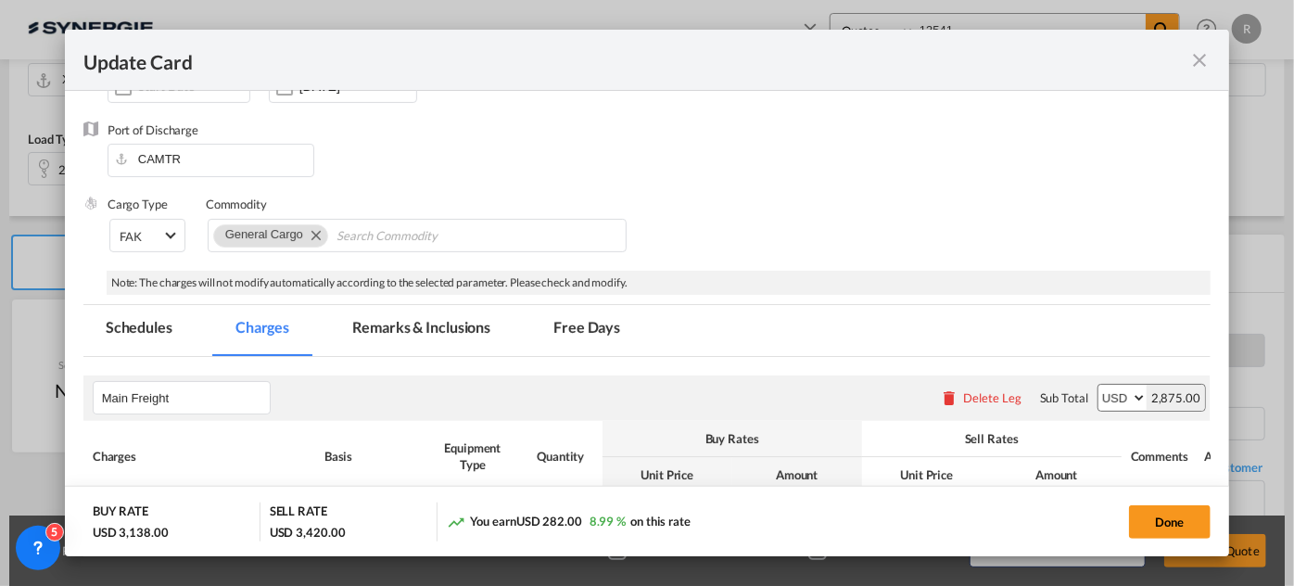
type input "30"
click at [379, 317] on md-tab-item "Remarks & Inclusions" at bounding box center [421, 330] width 183 height 51
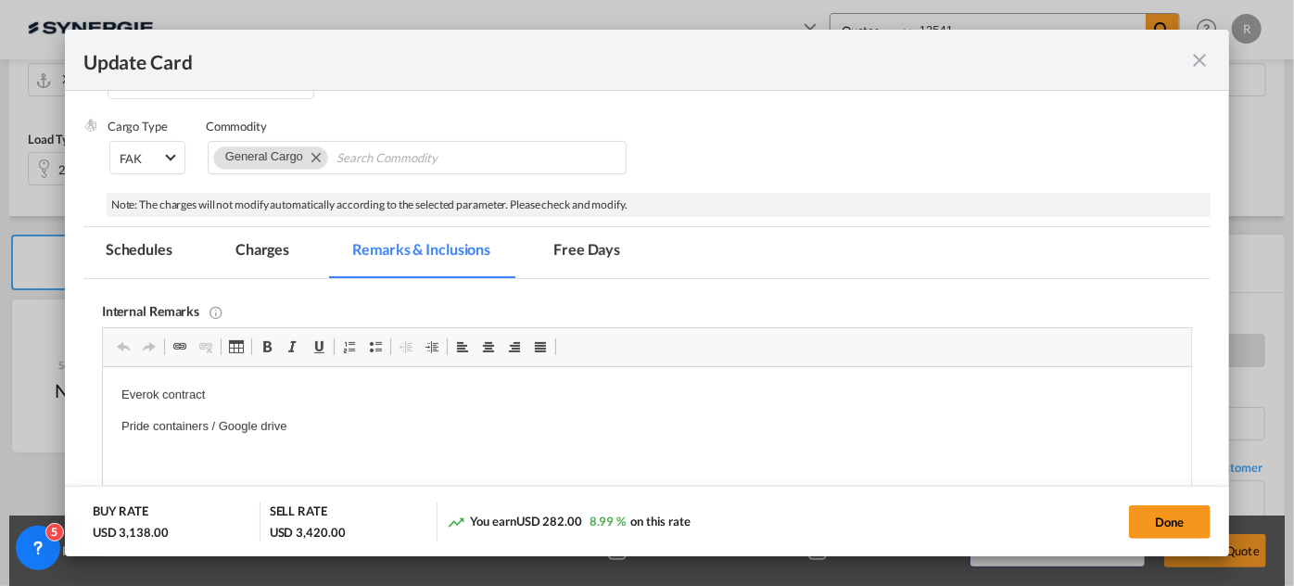
scroll to position [379, 0]
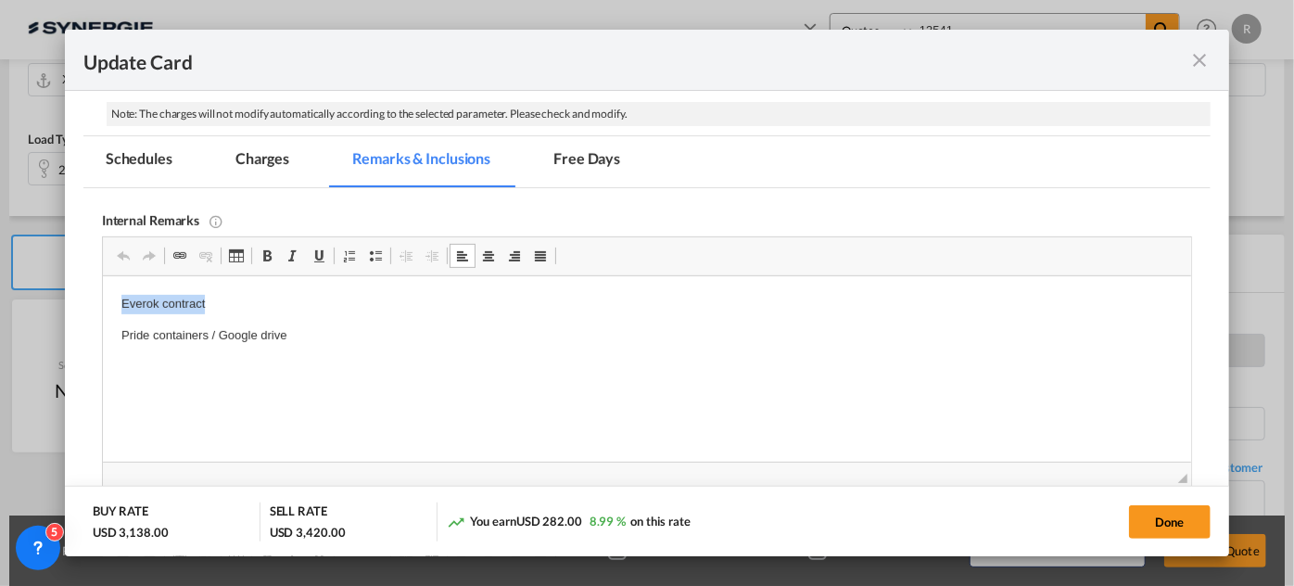
drag, startPoint x: 119, startPoint y: 302, endPoint x: 347, endPoint y: 300, distance: 228.1
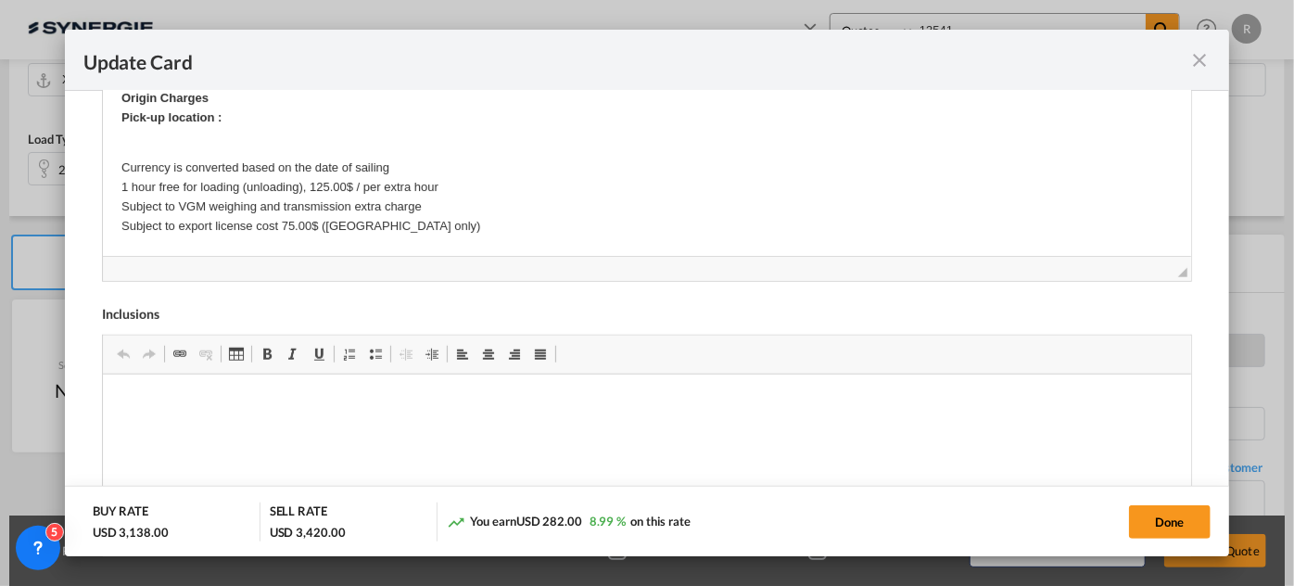
scroll to position [359, 0]
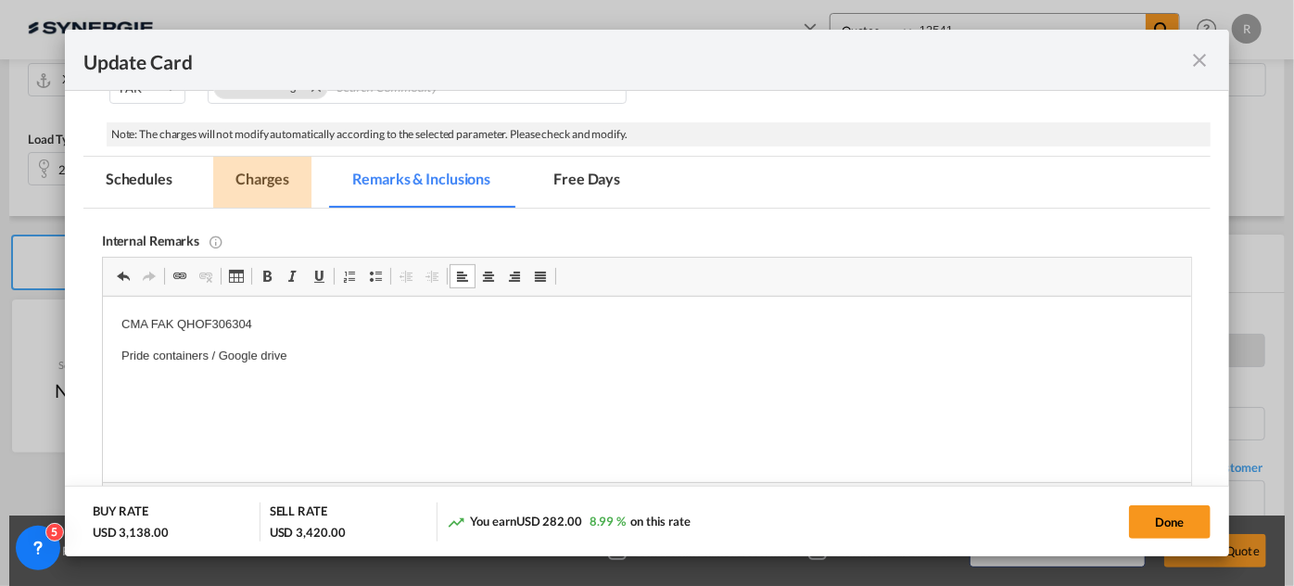
click at [257, 180] on md-tab-item "Charges" at bounding box center [262, 182] width 98 height 51
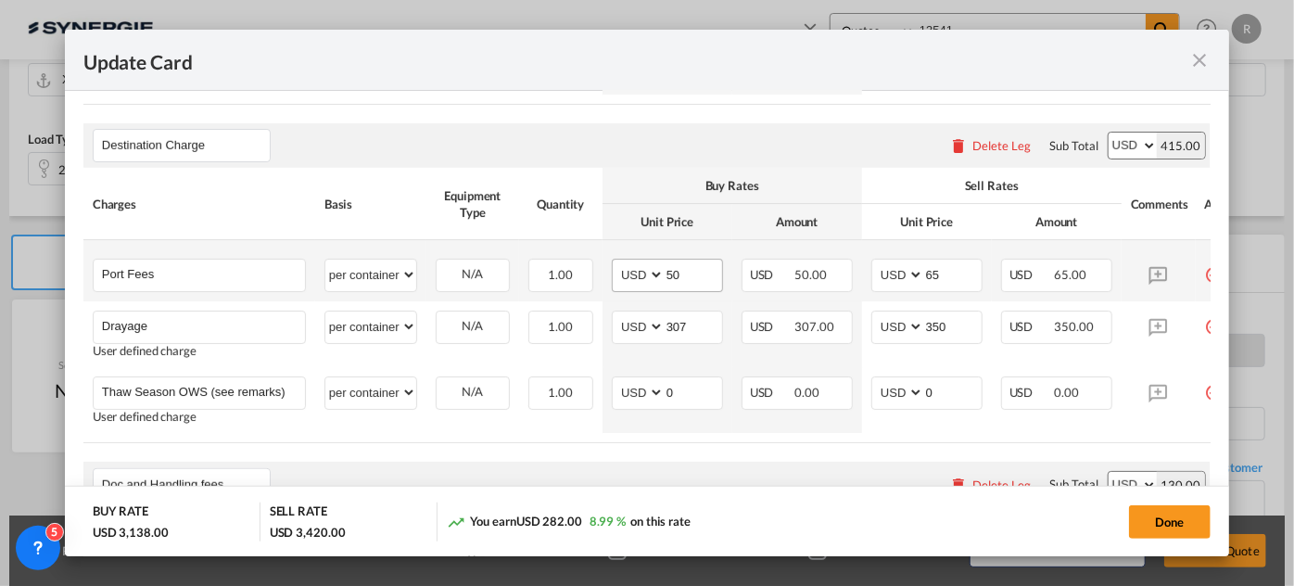
scroll to position [696, 0]
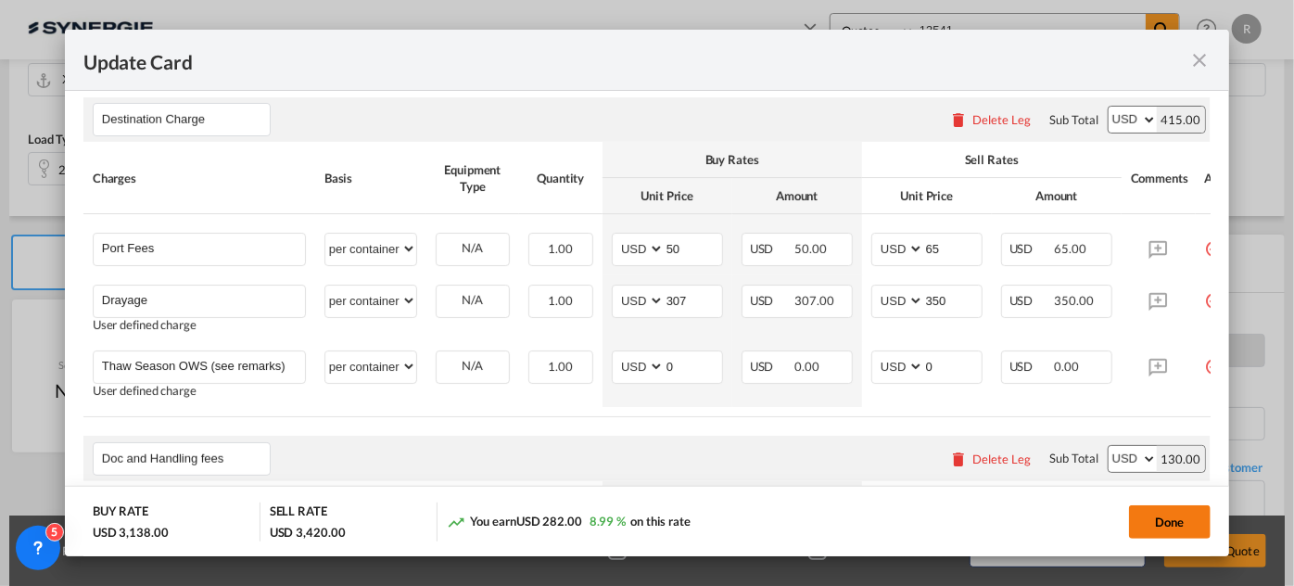
click at [1165, 527] on button "Done" at bounding box center [1170, 521] width 82 height 33
type input "13 Oct 2025"
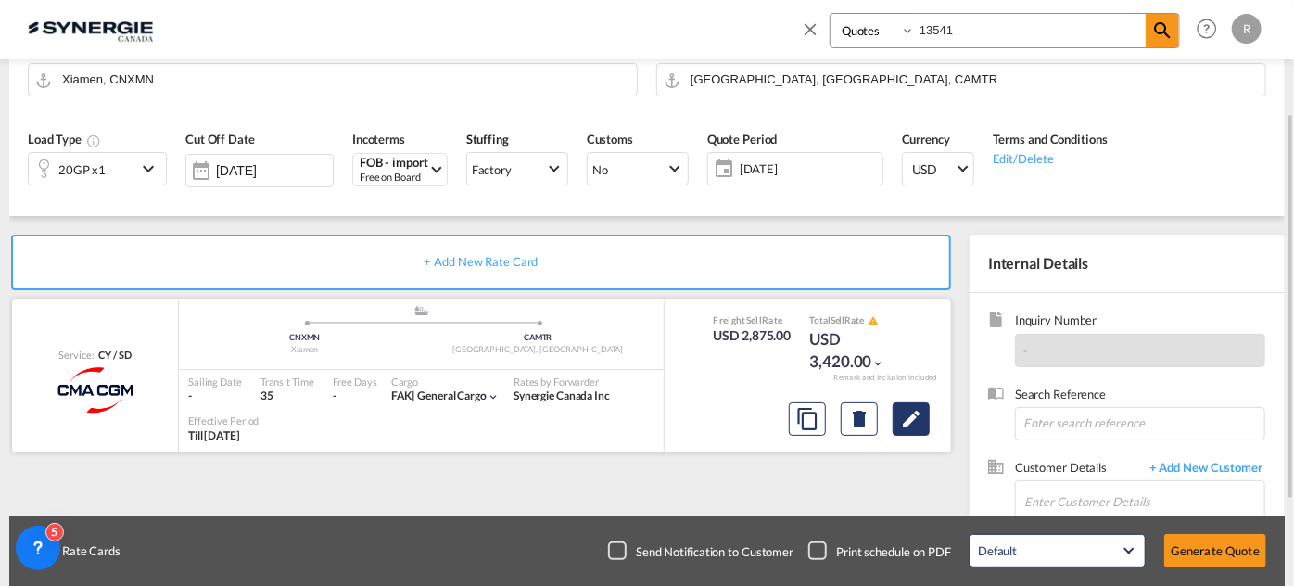
click at [915, 422] on md-icon "Edit" at bounding box center [911, 419] width 22 height 22
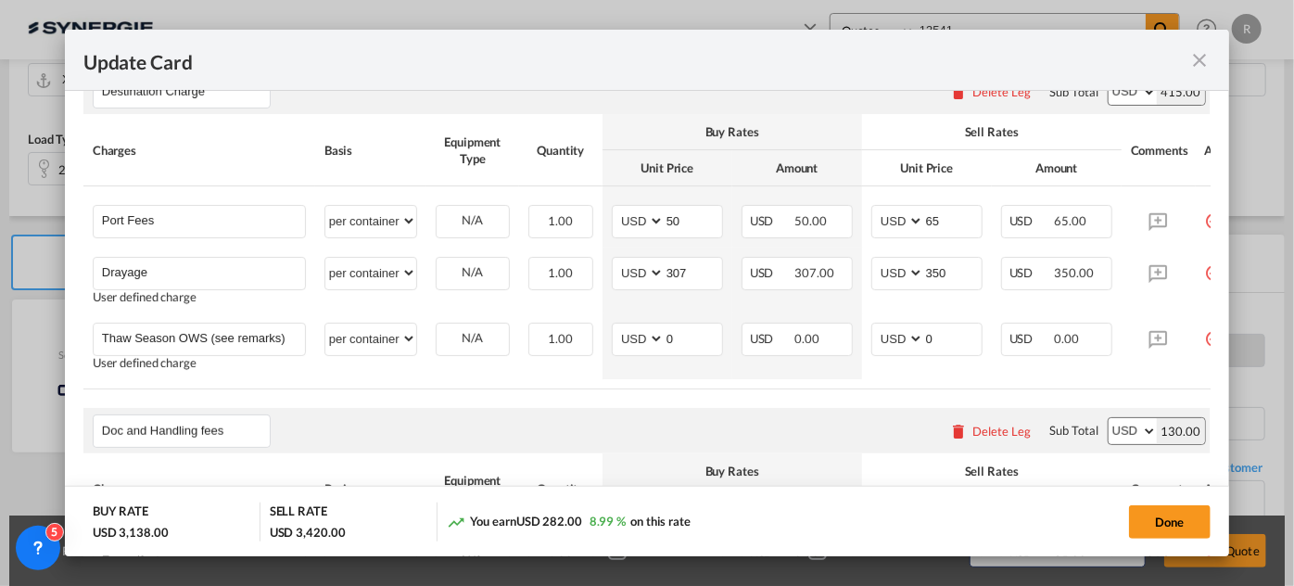
scroll to position [758, 0]
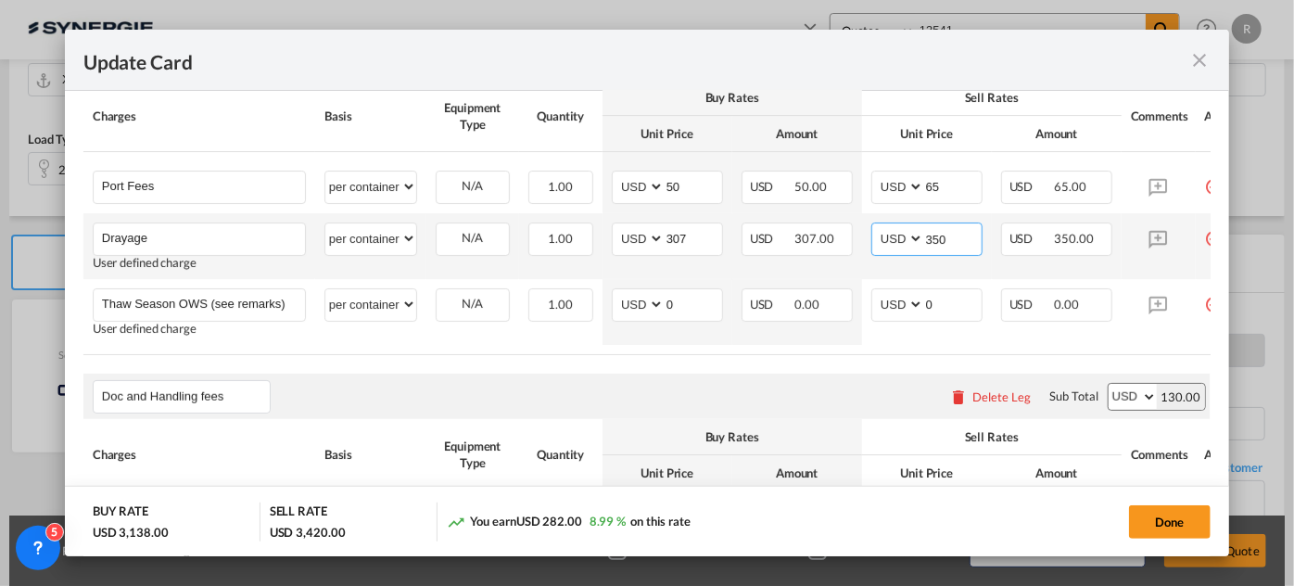
drag, startPoint x: 954, startPoint y: 244, endPoint x: 888, endPoint y: 244, distance: 65.8
click at [888, 244] on md-input-container "AED AFN ALL AMD ANG AOA ARS AUD AWG AZN BAM BBD BDT BGN BHD BIF BMD BND BOB BRL…" at bounding box center [927, 239] width 111 height 33
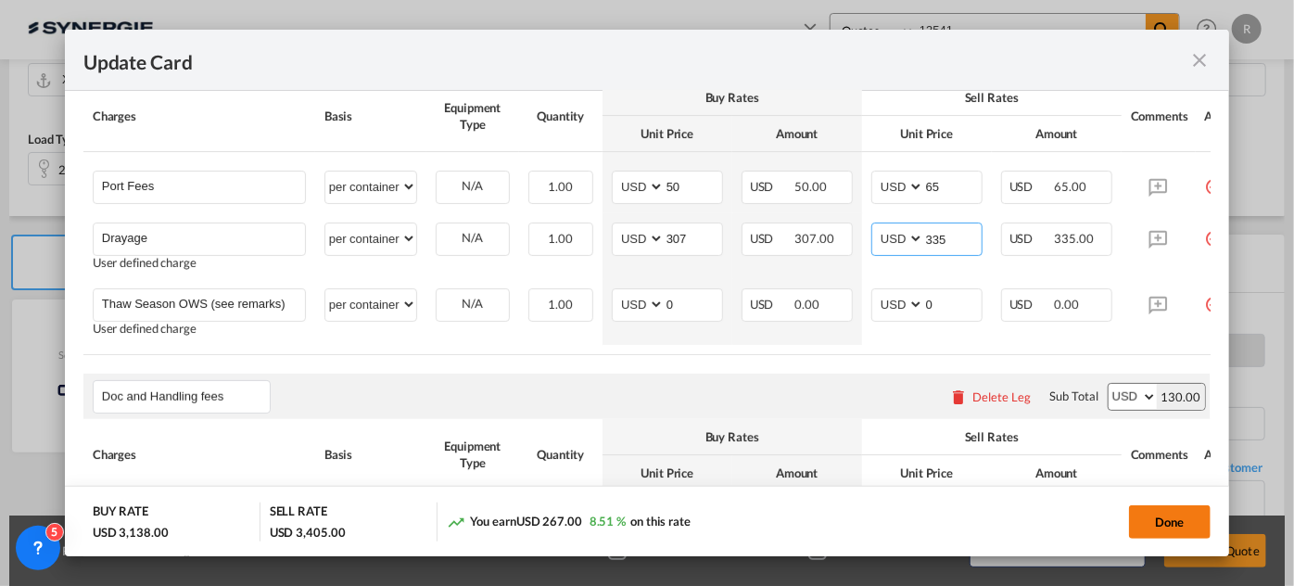
type input "335"
click at [1152, 521] on button "Done" at bounding box center [1170, 521] width 82 height 33
type input "13 Oct 2025"
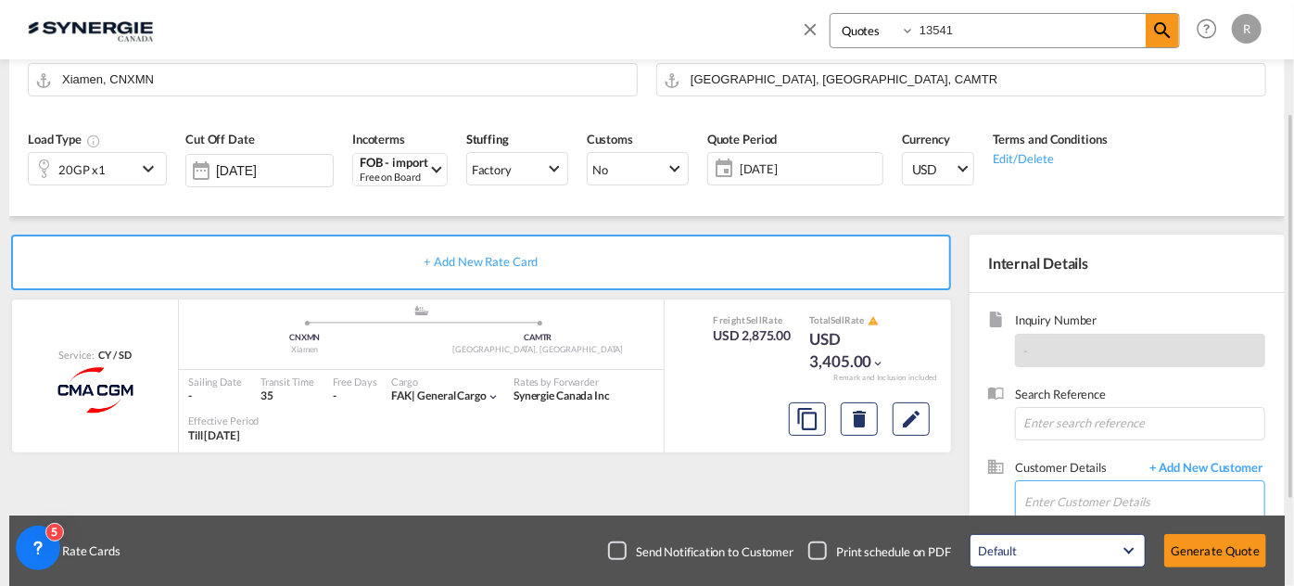
click at [1040, 500] on input "Enter Customer Details" at bounding box center [1145, 502] width 240 height 42
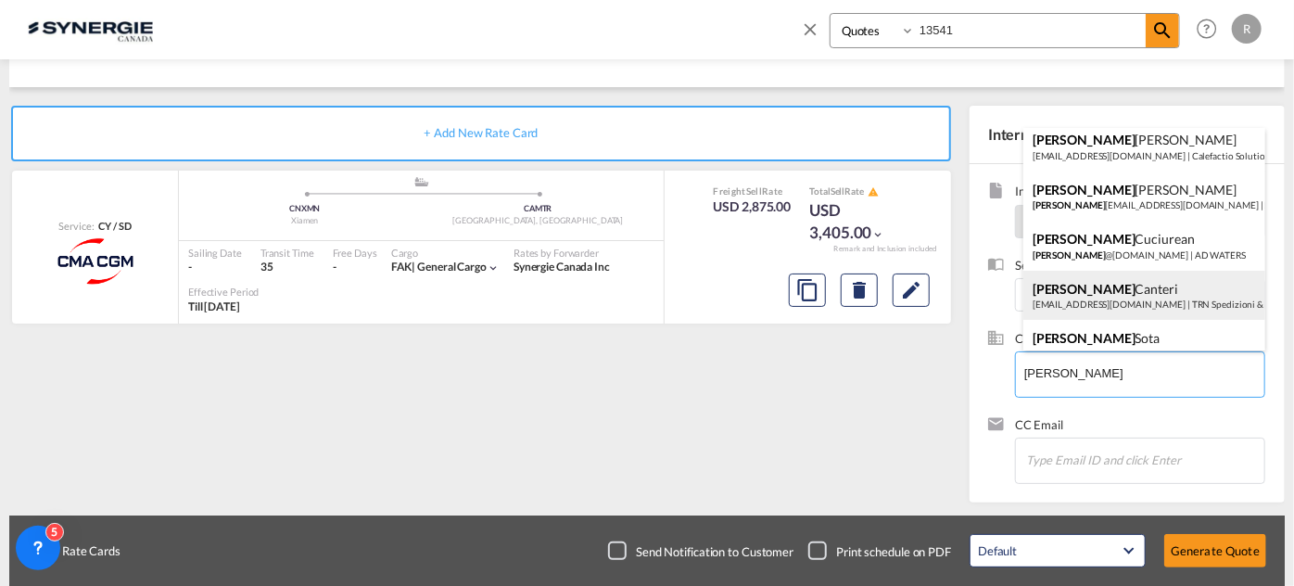
scroll to position [83, 0]
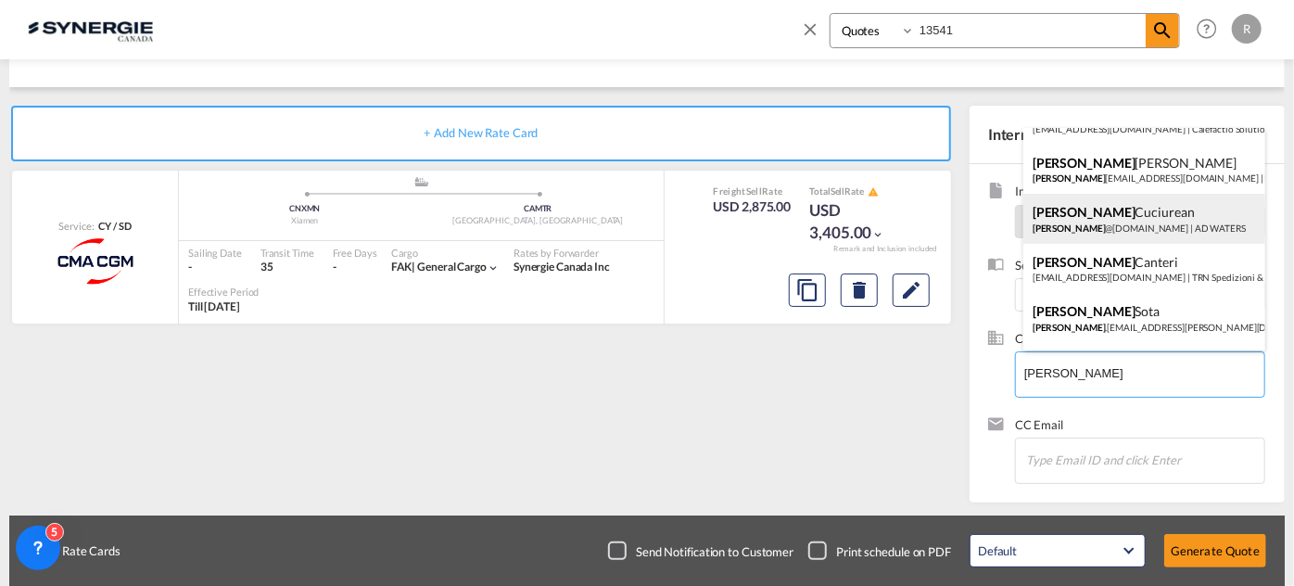
click at [1122, 223] on div "Laura Cuciurean laura @ad-waters.com | AD WATERS" at bounding box center [1145, 219] width 242 height 50
type input "AD WATERS, Laura Cuciurean, laura@ad-waters.com"
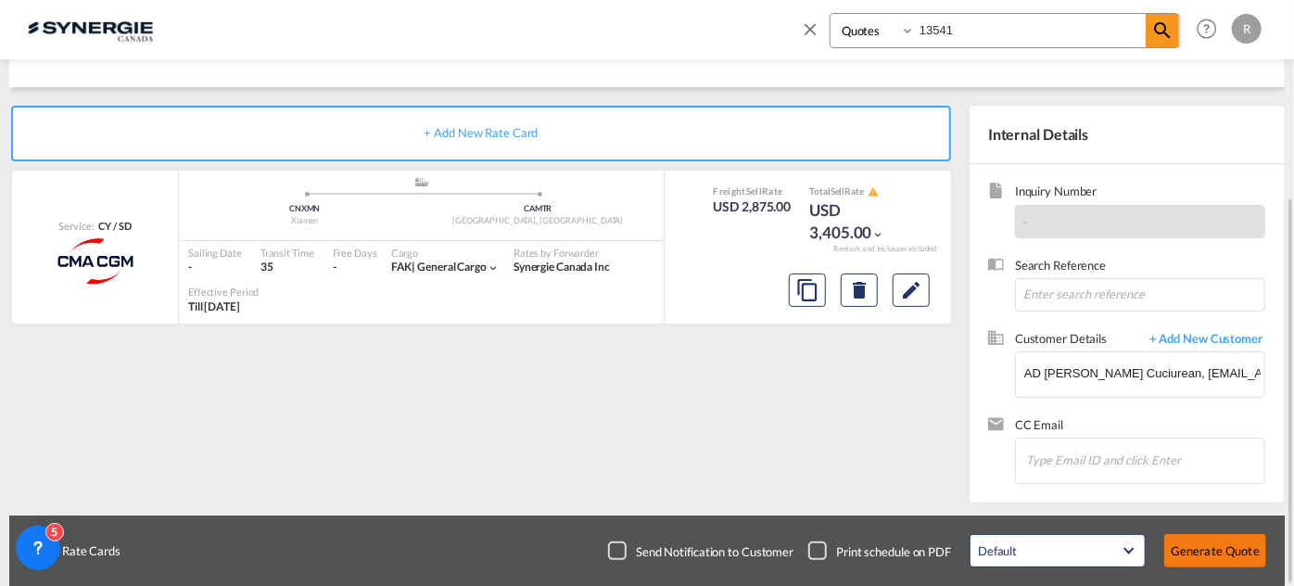
click at [1226, 554] on button "Generate Quote" at bounding box center [1216, 550] width 102 height 33
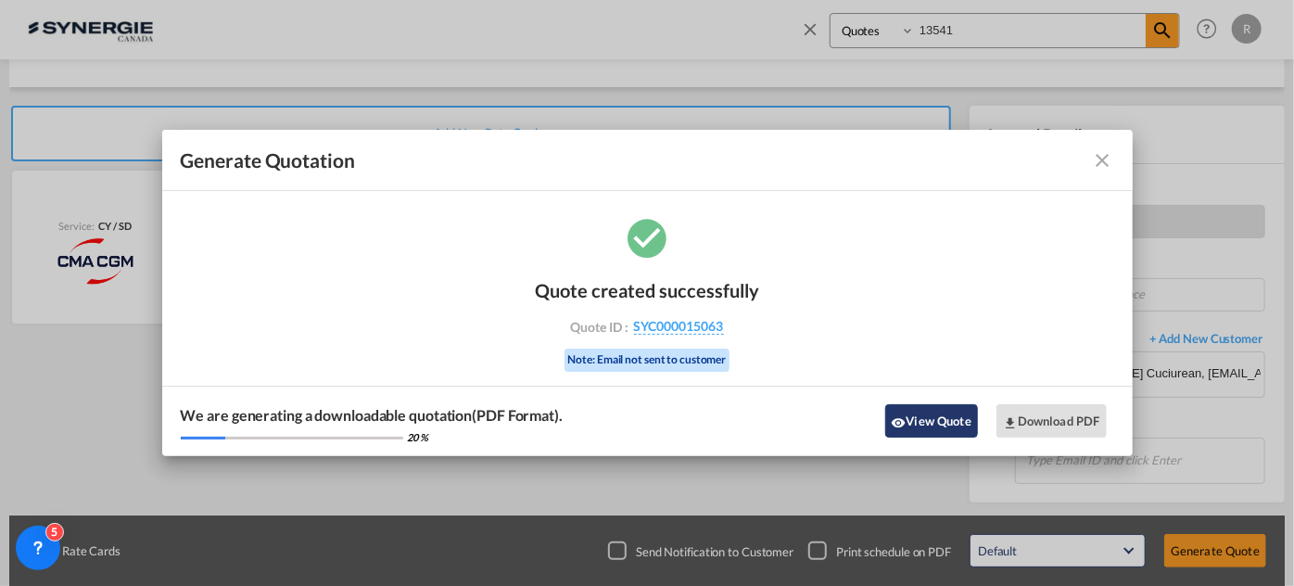
click at [913, 427] on button "View Quote" at bounding box center [932, 420] width 93 height 33
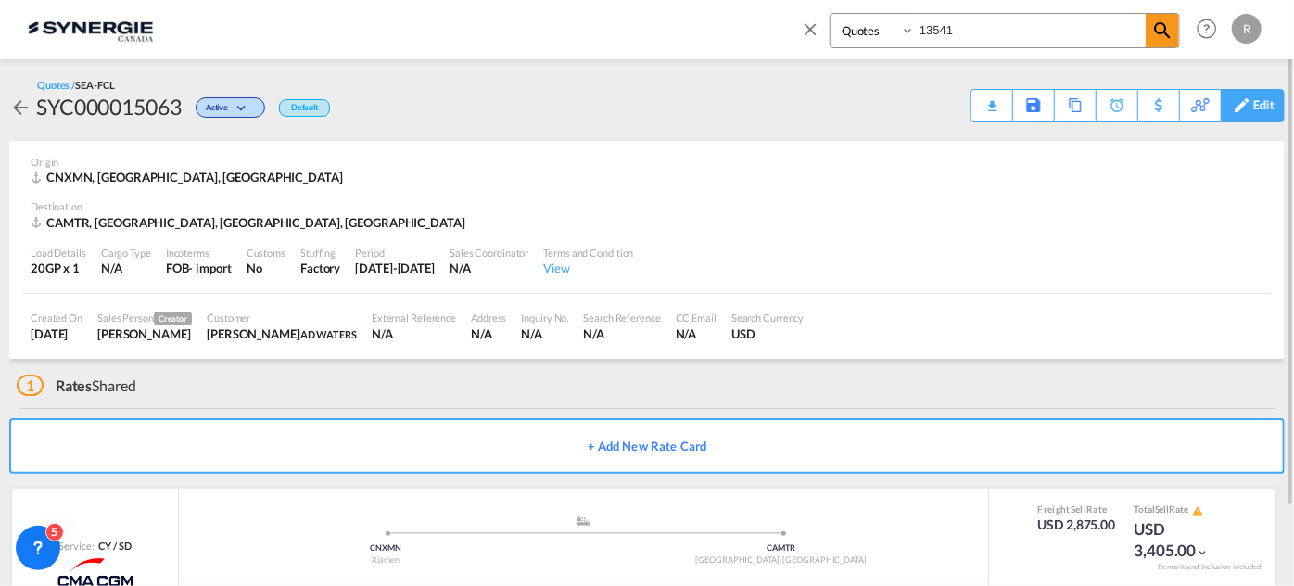
click at [1263, 107] on div "Edit" at bounding box center [1264, 106] width 21 height 32
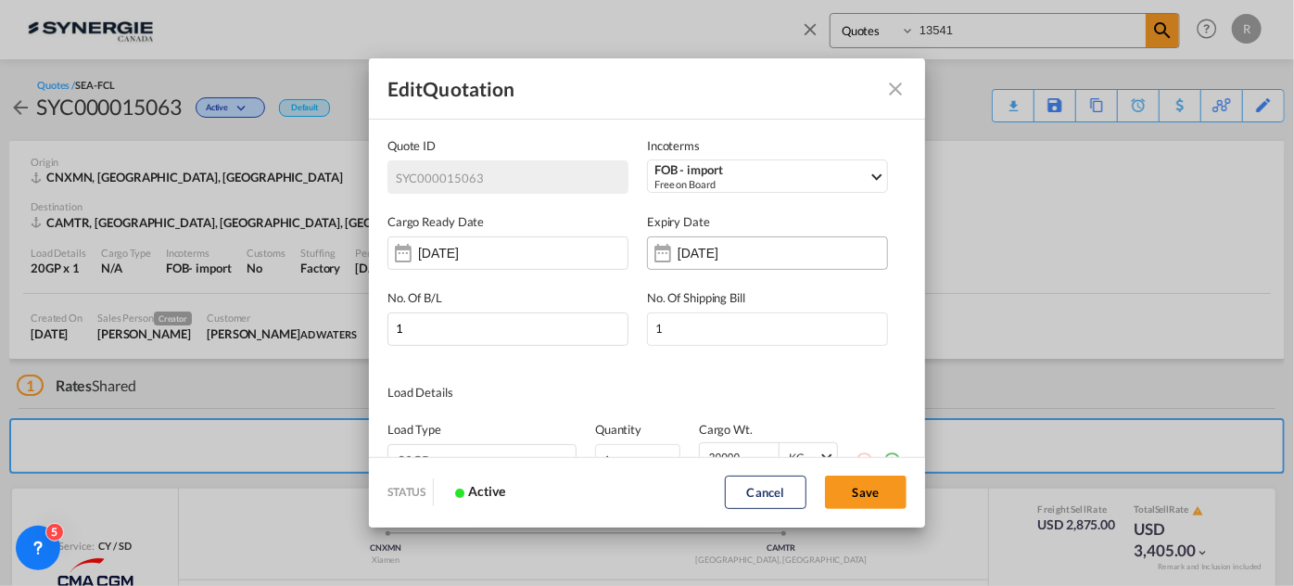
click at [712, 255] on input "05 Oct 2025" at bounding box center [736, 253] width 117 height 15
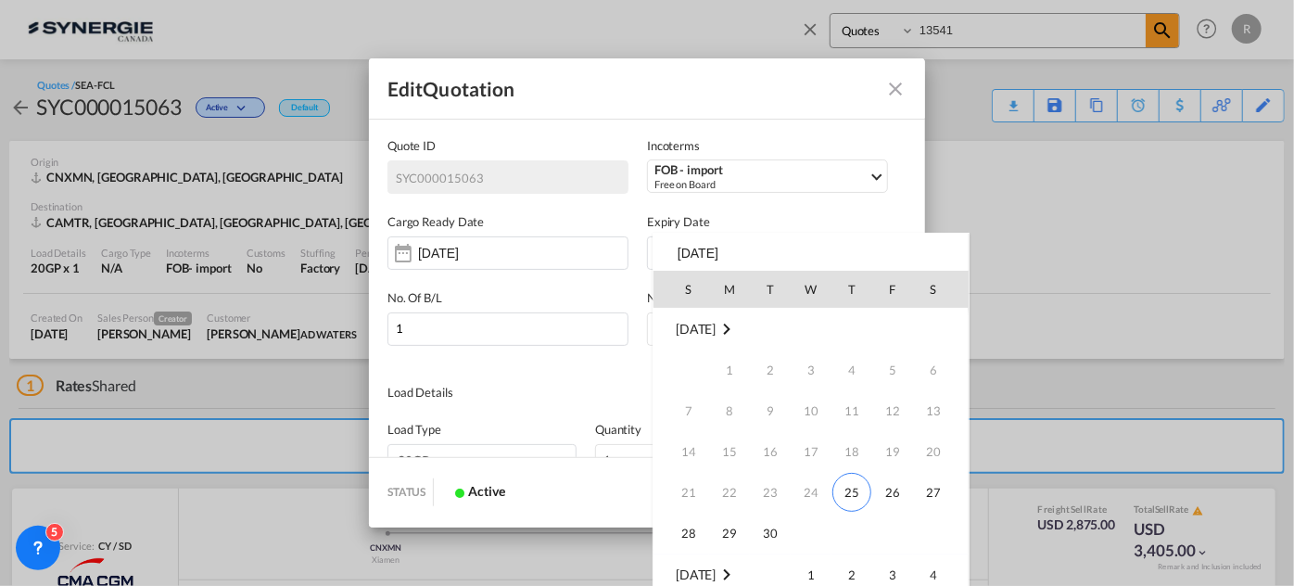
scroll to position [245, 0]
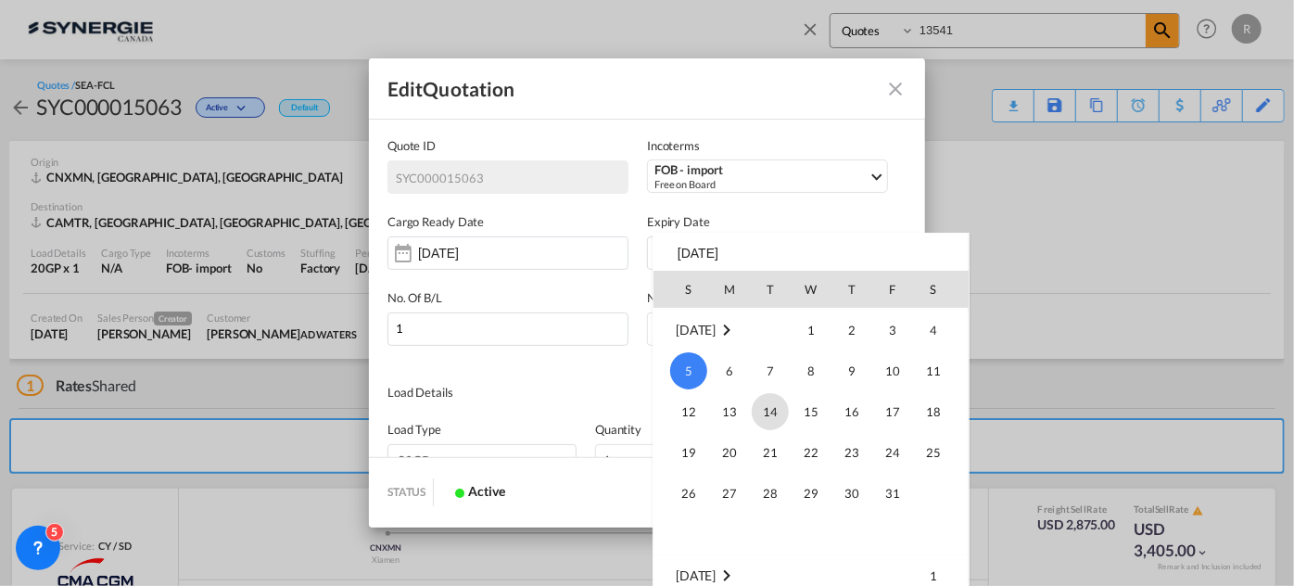
click at [763, 417] on span "14" at bounding box center [770, 411] width 37 height 37
type input "14 Oct 2025"
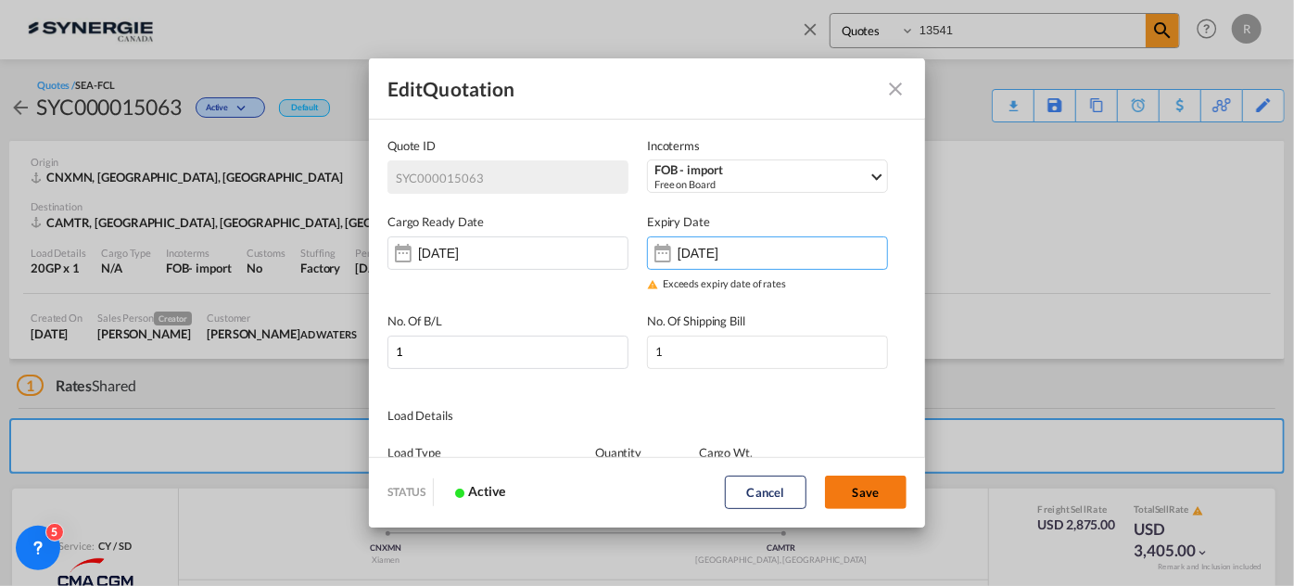
click at [875, 500] on button "Save" at bounding box center [866, 492] width 82 height 33
type input "24 Sep 2025"
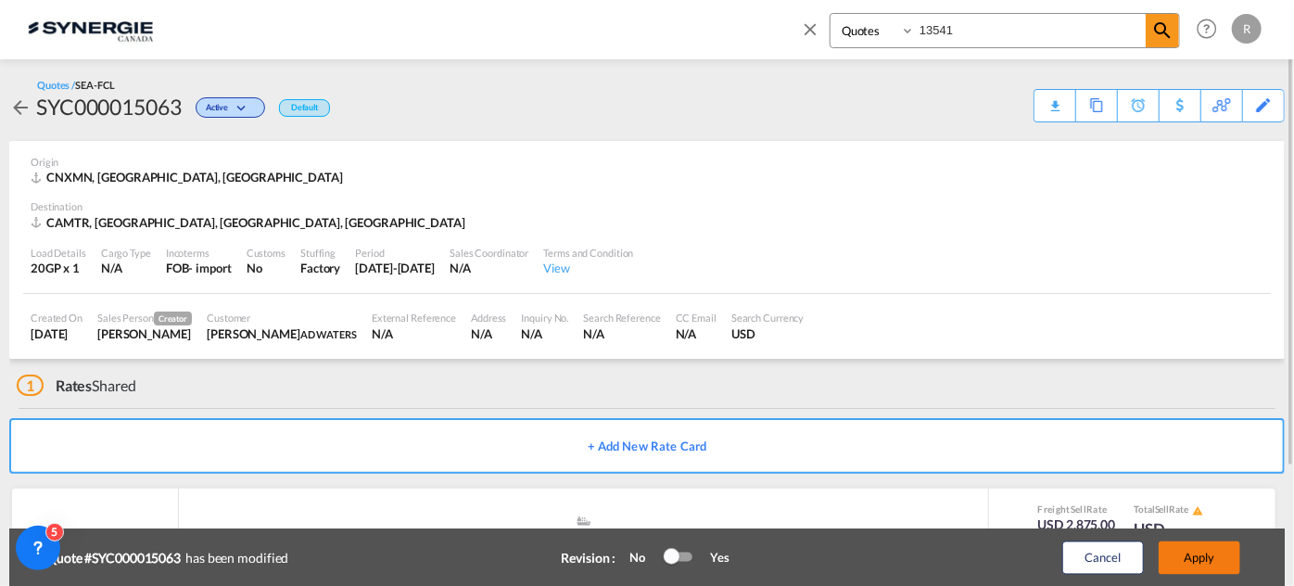
click at [1202, 554] on button "Apply" at bounding box center [1200, 558] width 82 height 33
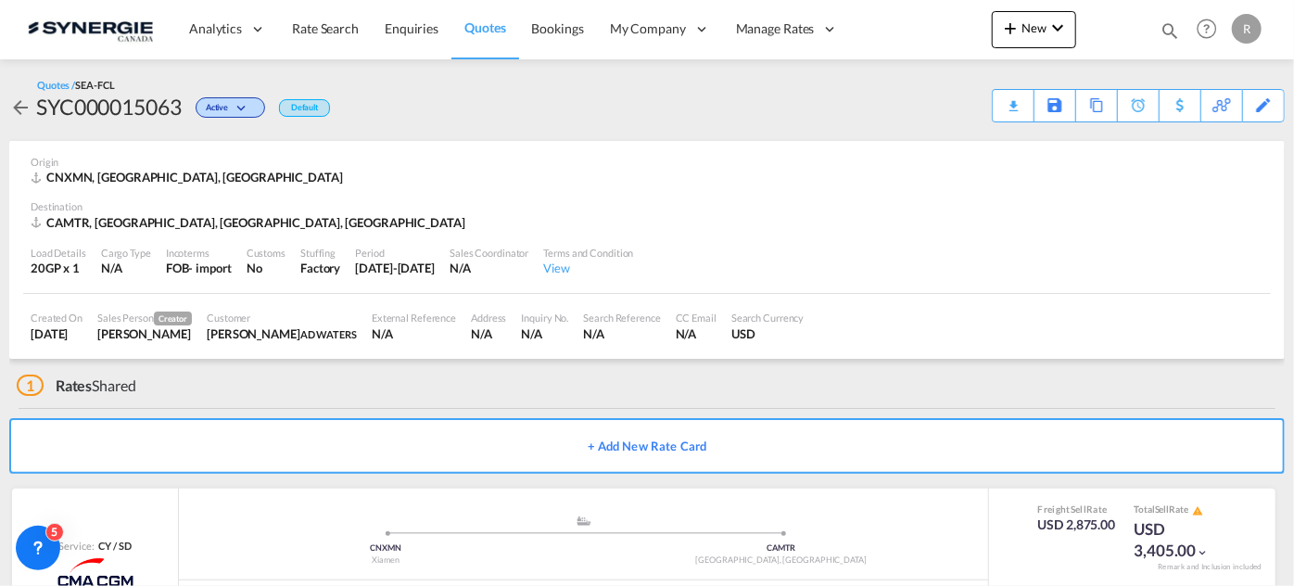
click at [0, 0] on div "Download Quote" at bounding box center [0, 0] width 0 height 0
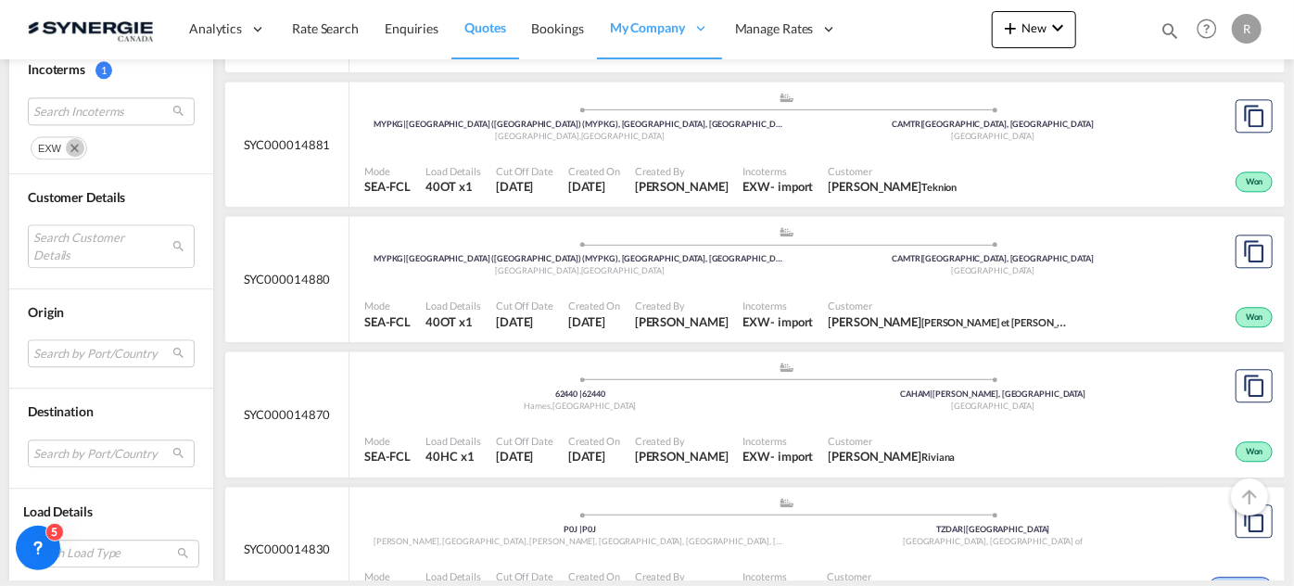
scroll to position [2275, 0]
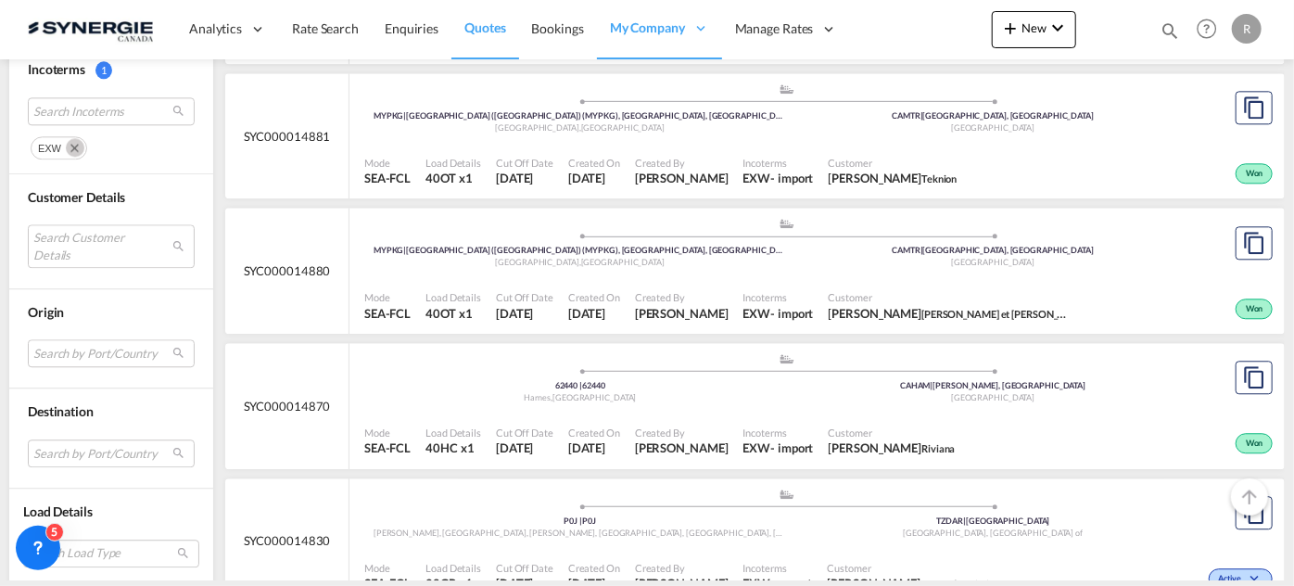
click at [95, 296] on div "Origin Search by Port/Country JPNIC nichinan [GEOGRAPHIC_DATA] AEAMF mussafah […" at bounding box center [111, 339] width 204 height 100
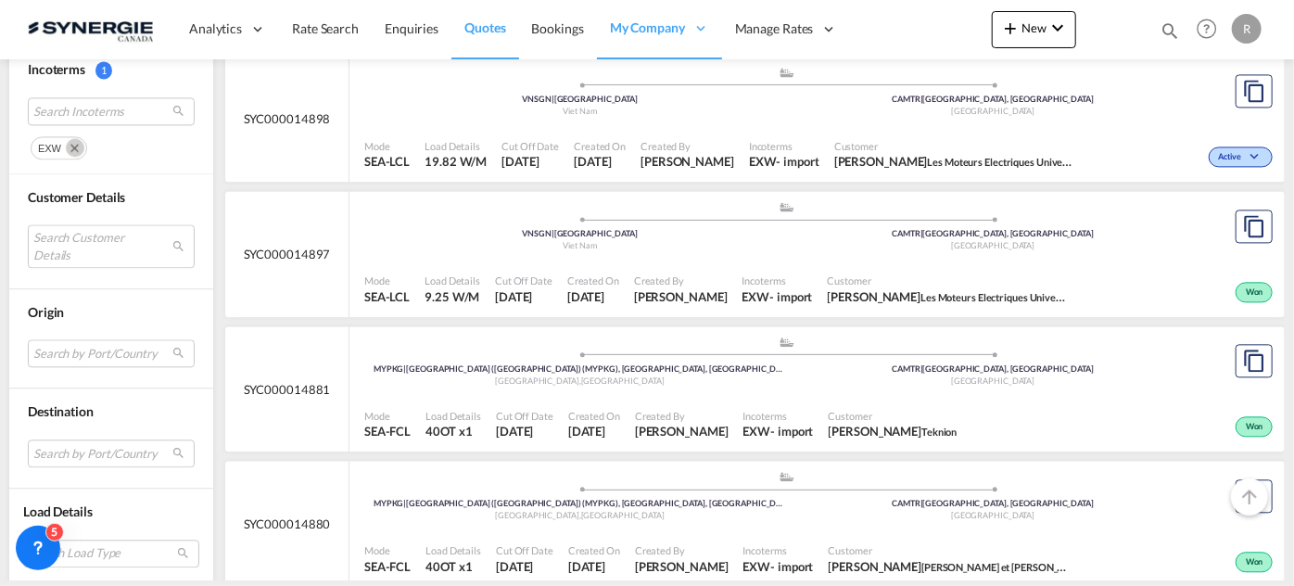
click at [73, 146] on md-icon "Remove" at bounding box center [75, 147] width 19 height 19
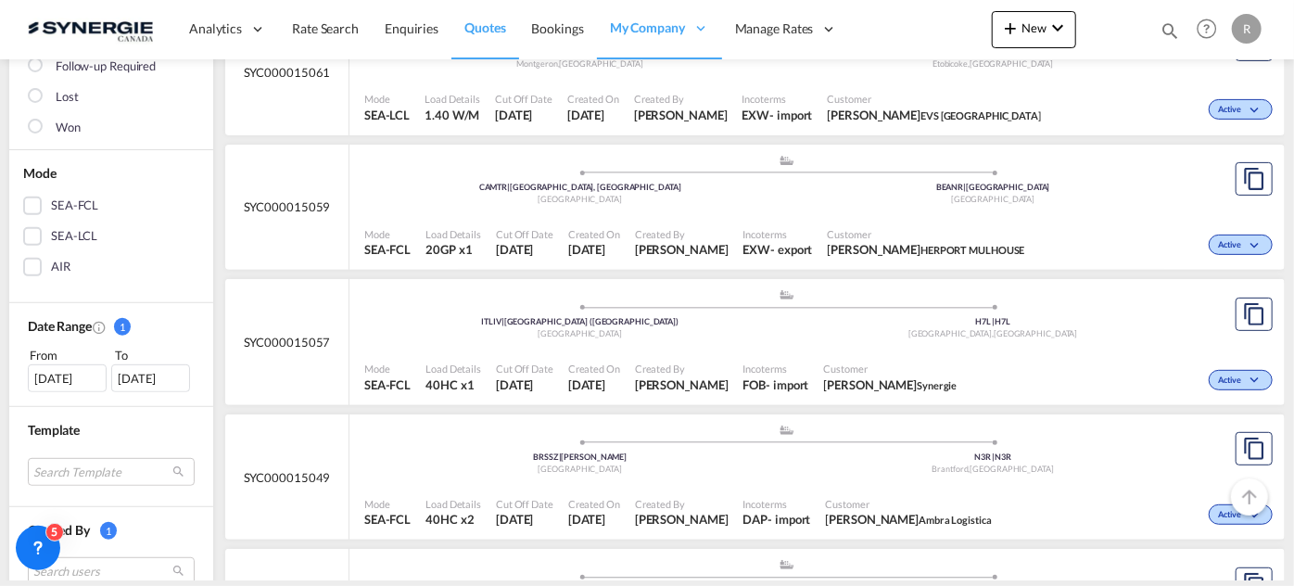
scroll to position [421, 0]
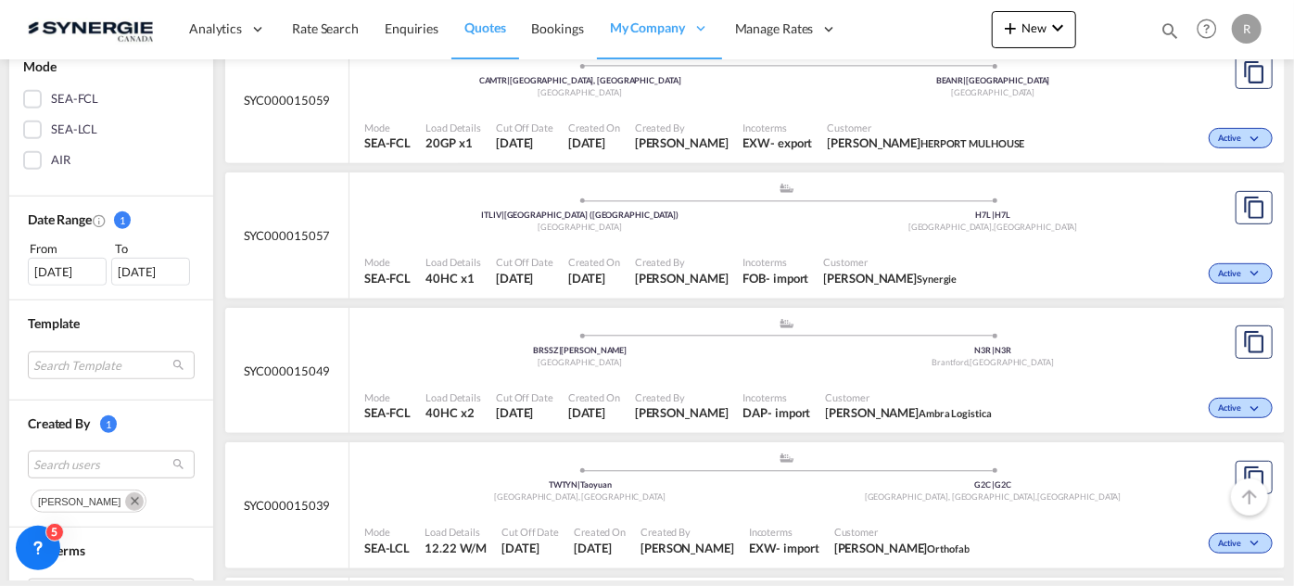
click at [79, 277] on div "26 Aug 2025" at bounding box center [67, 272] width 79 height 28
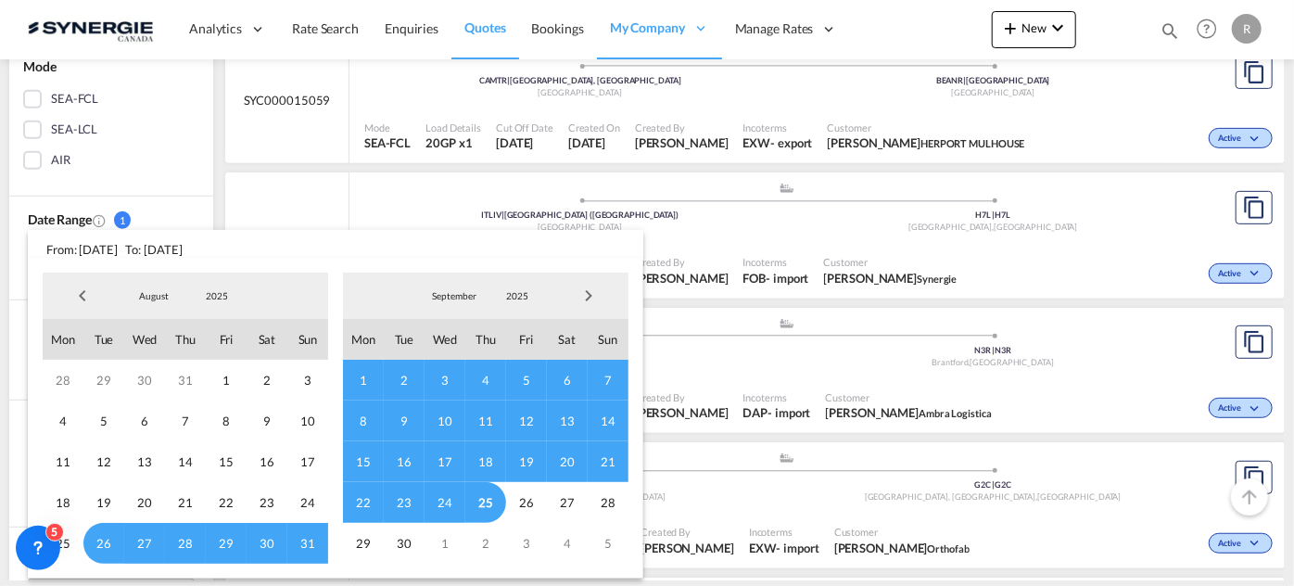
click at [85, 291] on span "Previous Month" at bounding box center [82, 295] width 37 height 37
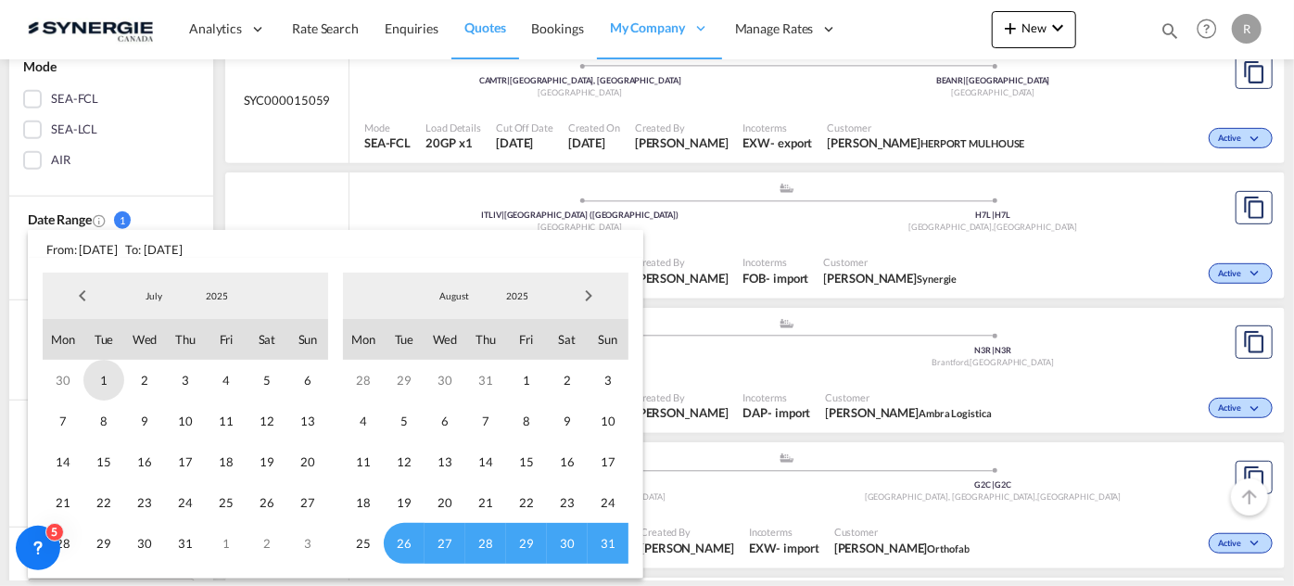
click at [101, 382] on span "1" at bounding box center [103, 380] width 41 height 41
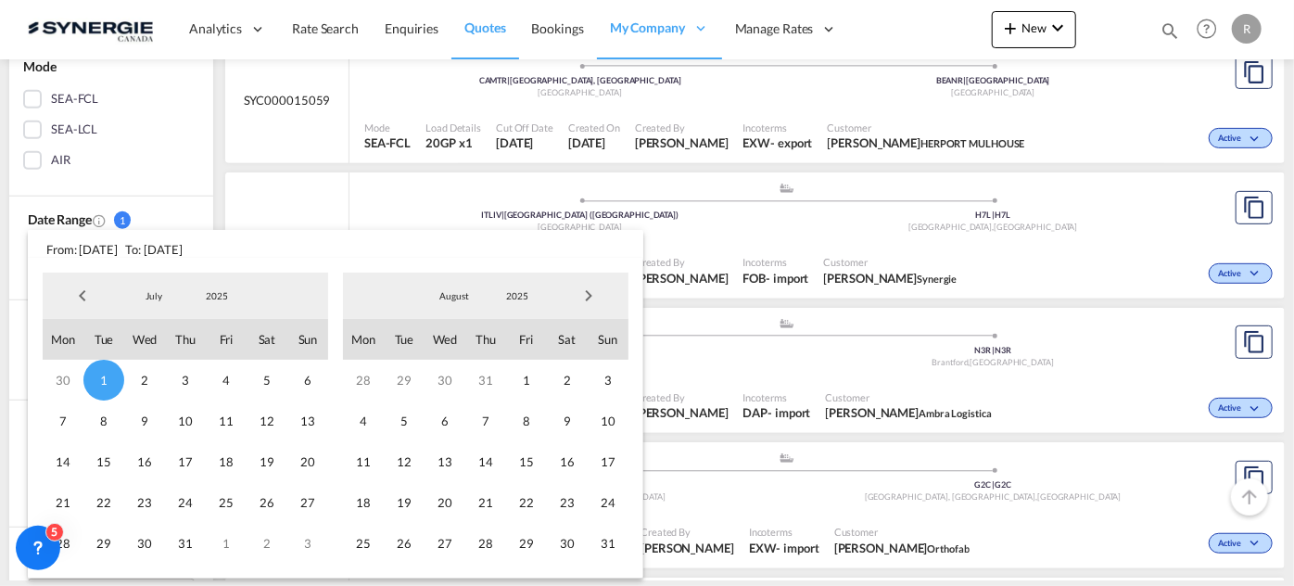
click at [582, 299] on span "Next Month" at bounding box center [588, 295] width 37 height 37
click at [480, 506] on span "25" at bounding box center [485, 502] width 41 height 41
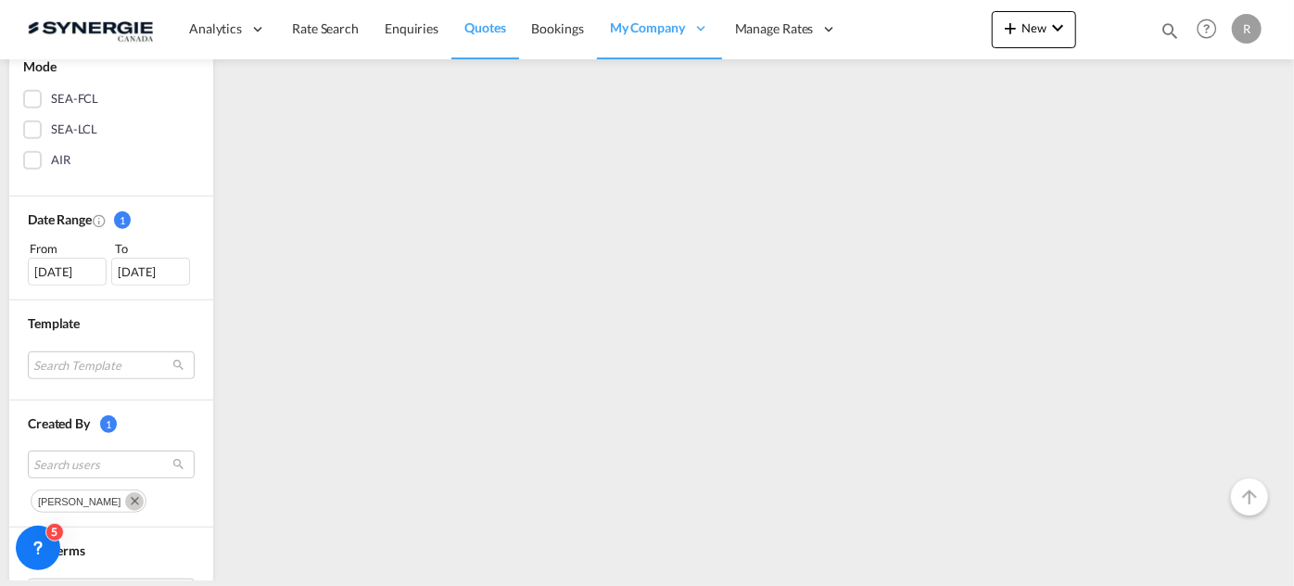
scroll to position [674, 0]
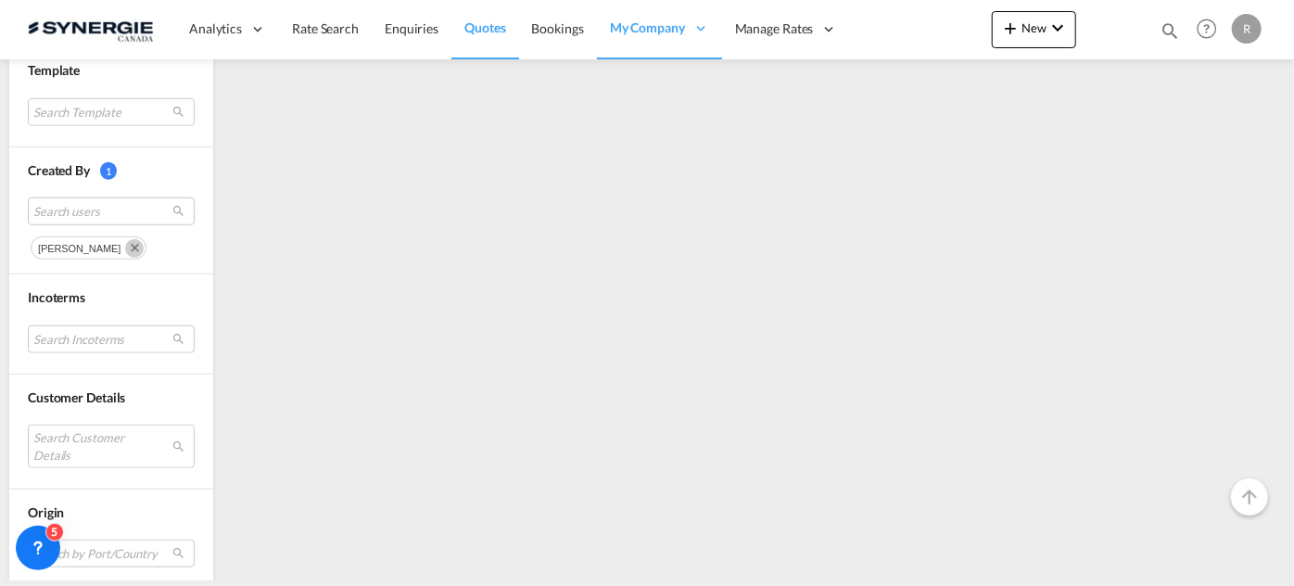
click at [118, 237] on button "Remove" at bounding box center [132, 246] width 28 height 19
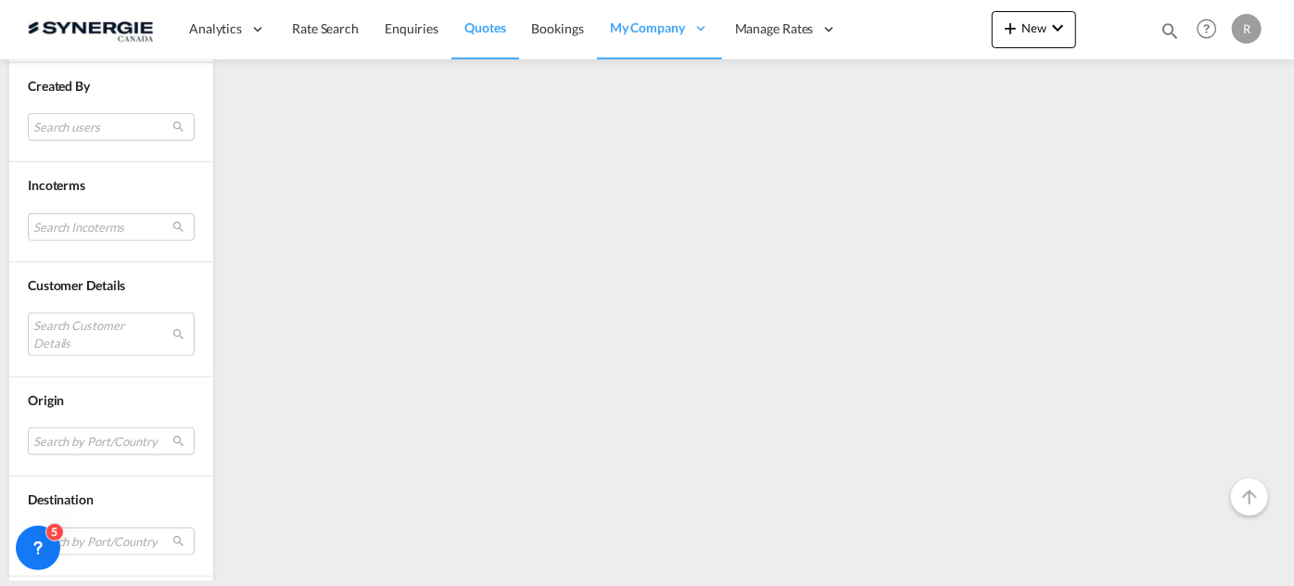
scroll to position [846, 0]
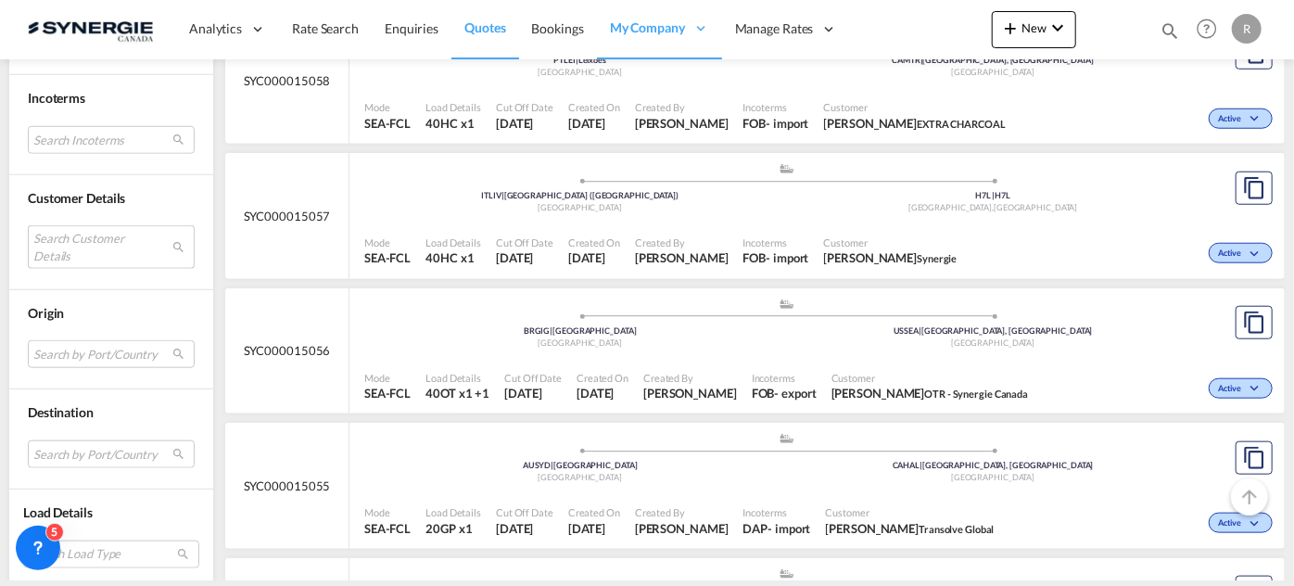
click at [113, 239] on md-select "Search Customer Details user name user rita DUYÊN docs4@melodylogistics.com | m…" at bounding box center [111, 246] width 167 height 43
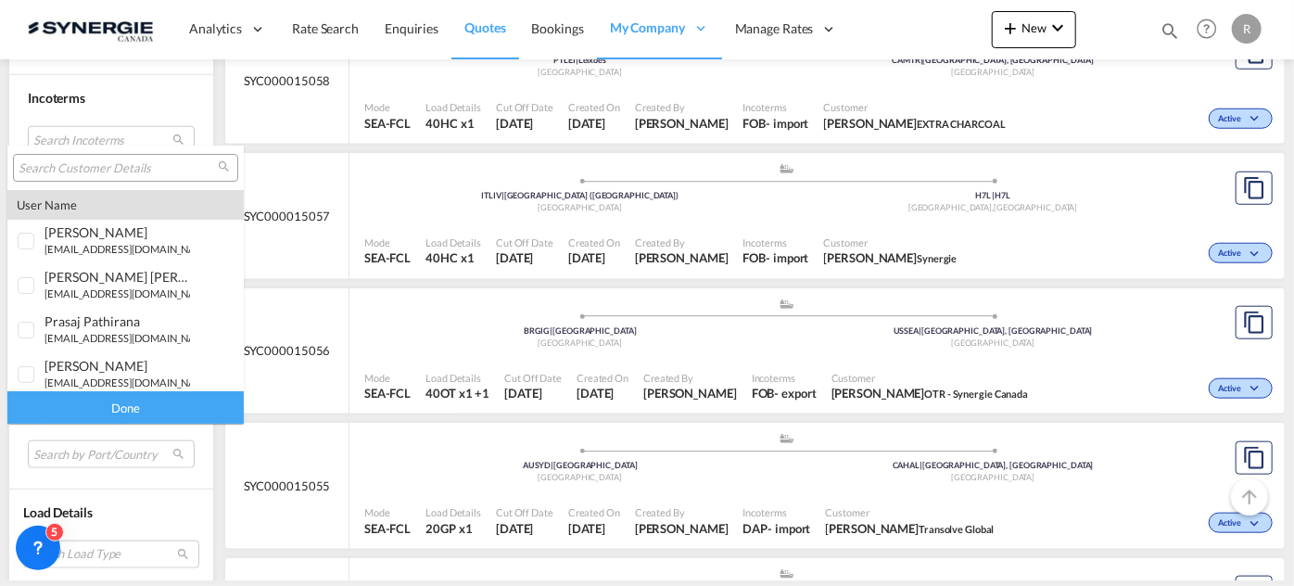
click at [111, 172] on input "search" at bounding box center [118, 168] width 199 height 17
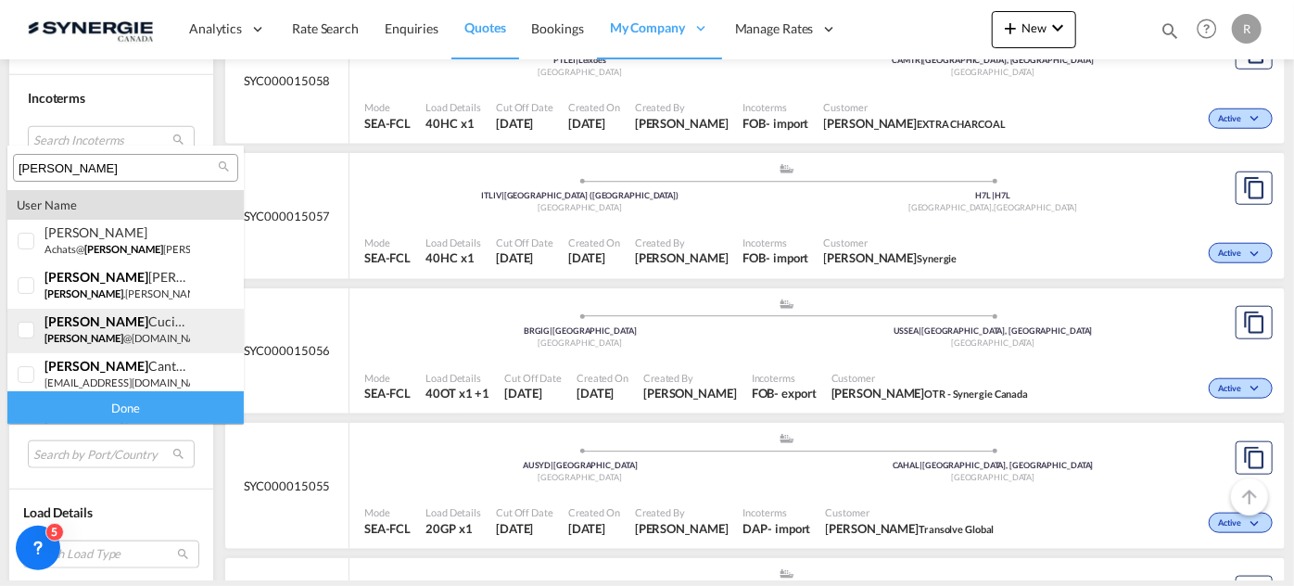
type input "[PERSON_NAME]"
click at [84, 332] on small "laura @ad-waters.com" at bounding box center [130, 338] width 170 height 12
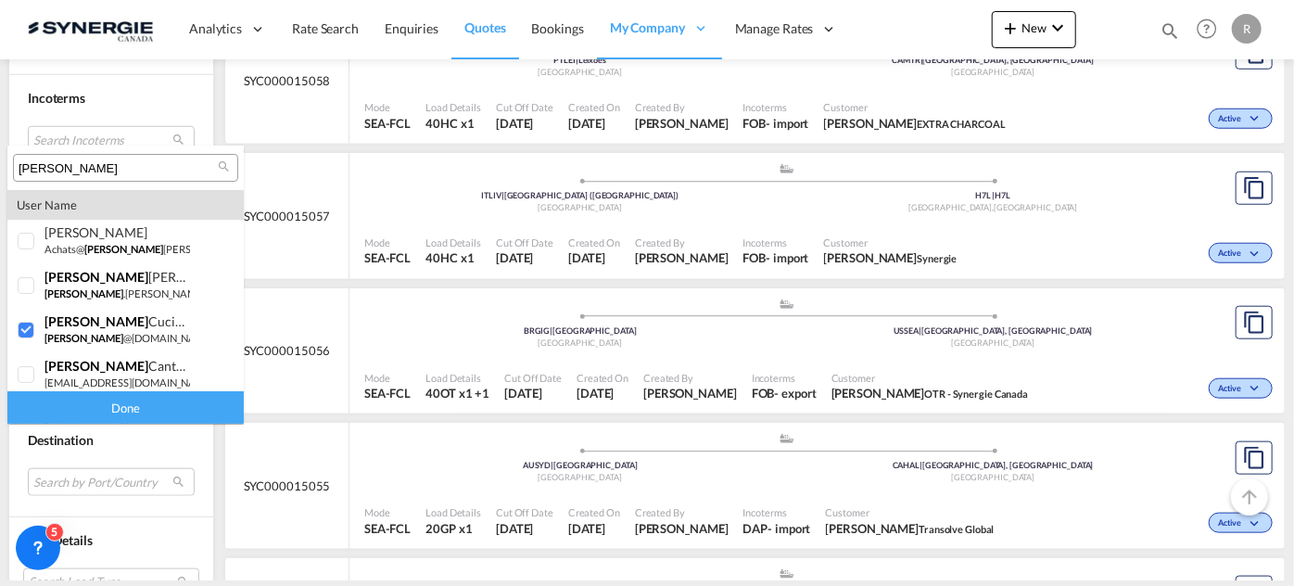
click at [114, 410] on div "Done" at bounding box center [125, 407] width 236 height 32
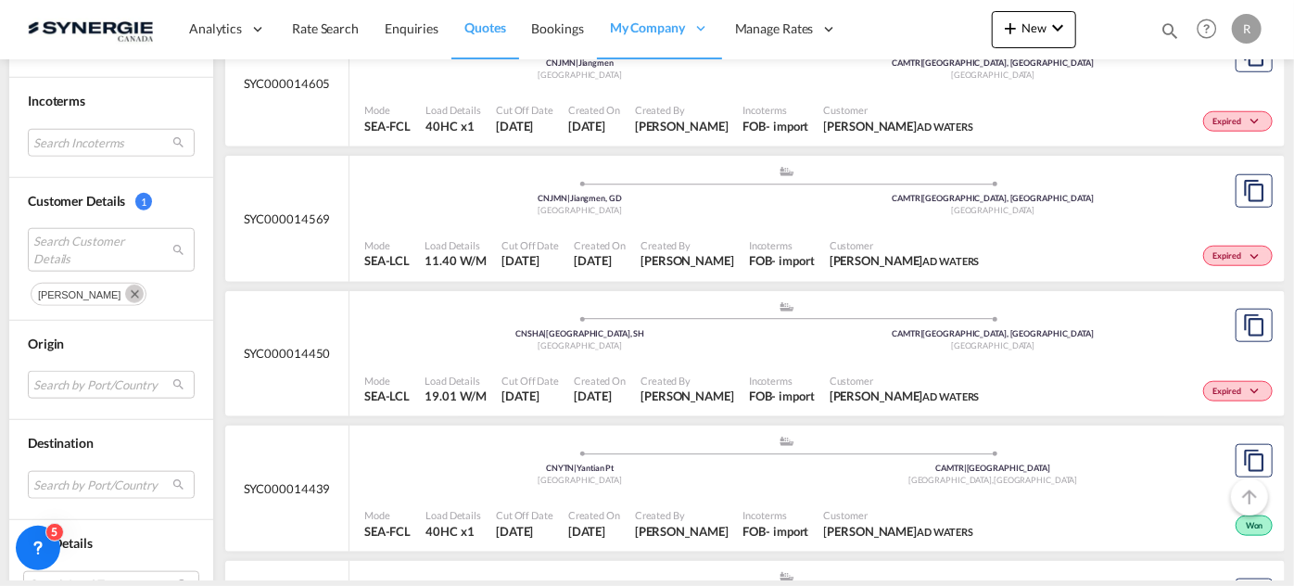
scroll to position [927, 0]
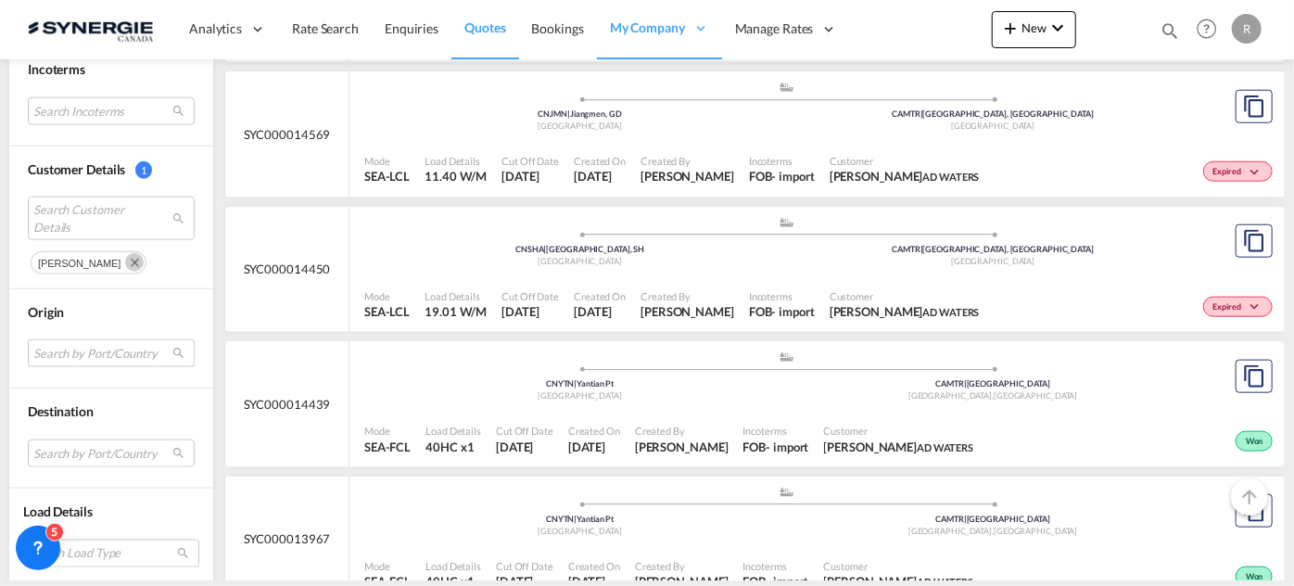
click at [98, 350] on md-select "Search by Port/Country JPNIC nichinan japan AEAMF mussafah united arab emirates…" at bounding box center [111, 353] width 167 height 28
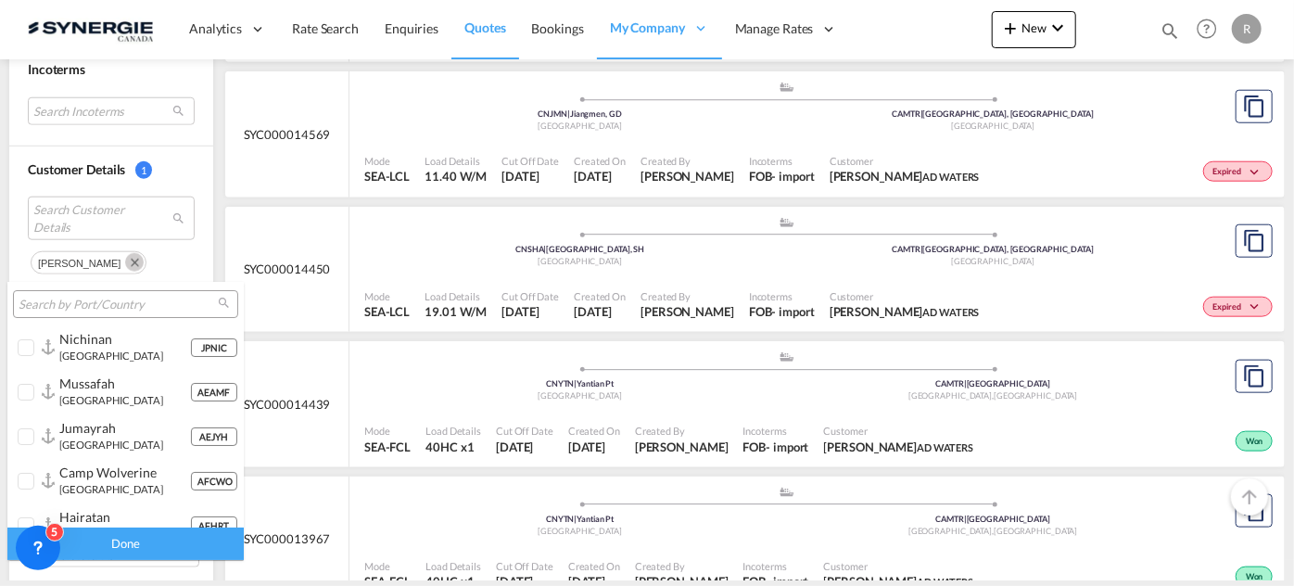
click at [188, 307] on input "search" at bounding box center [118, 305] width 199 height 17
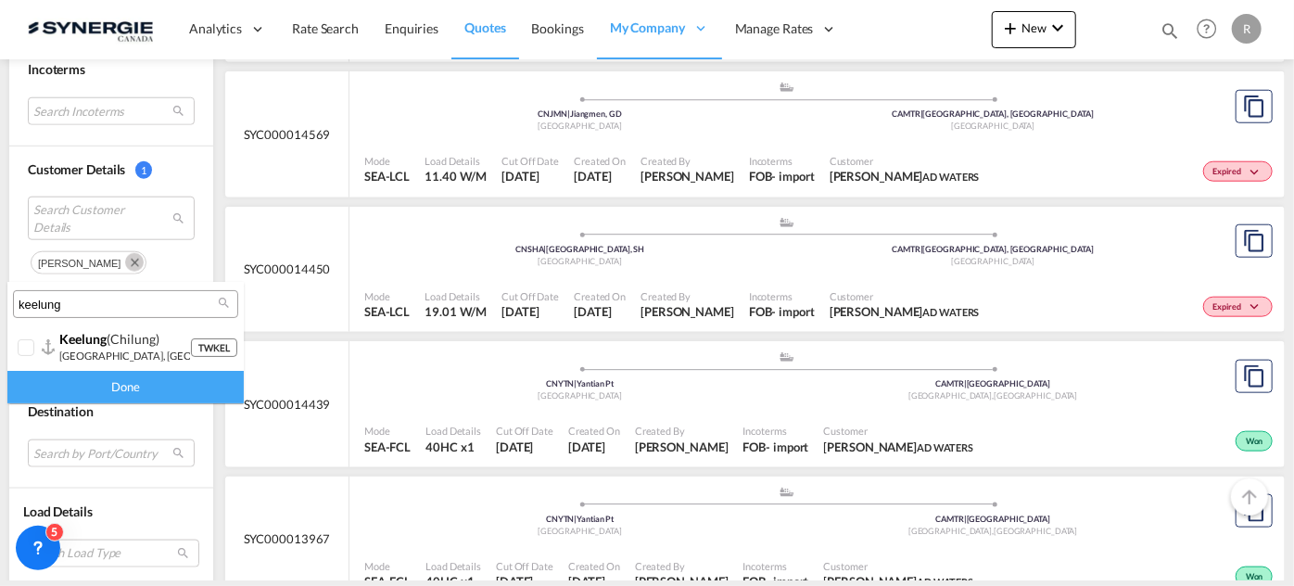
type input "keelung"
click at [28, 344] on div at bounding box center [27, 348] width 19 height 19
click at [121, 380] on div "Done" at bounding box center [125, 387] width 236 height 32
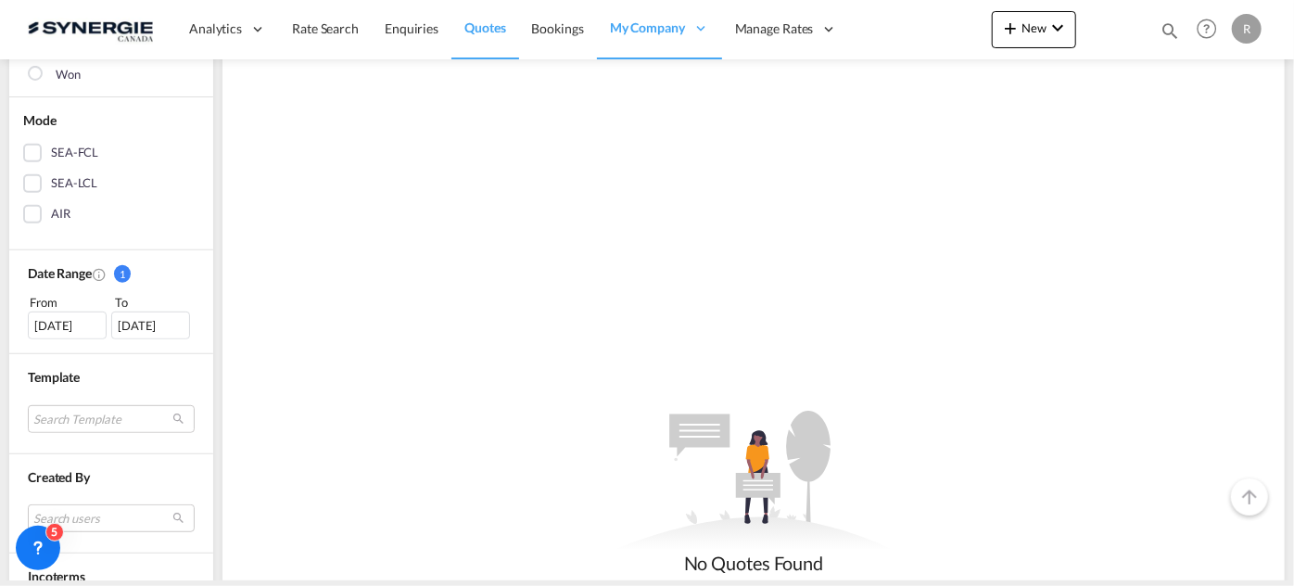
scroll to position [505, 0]
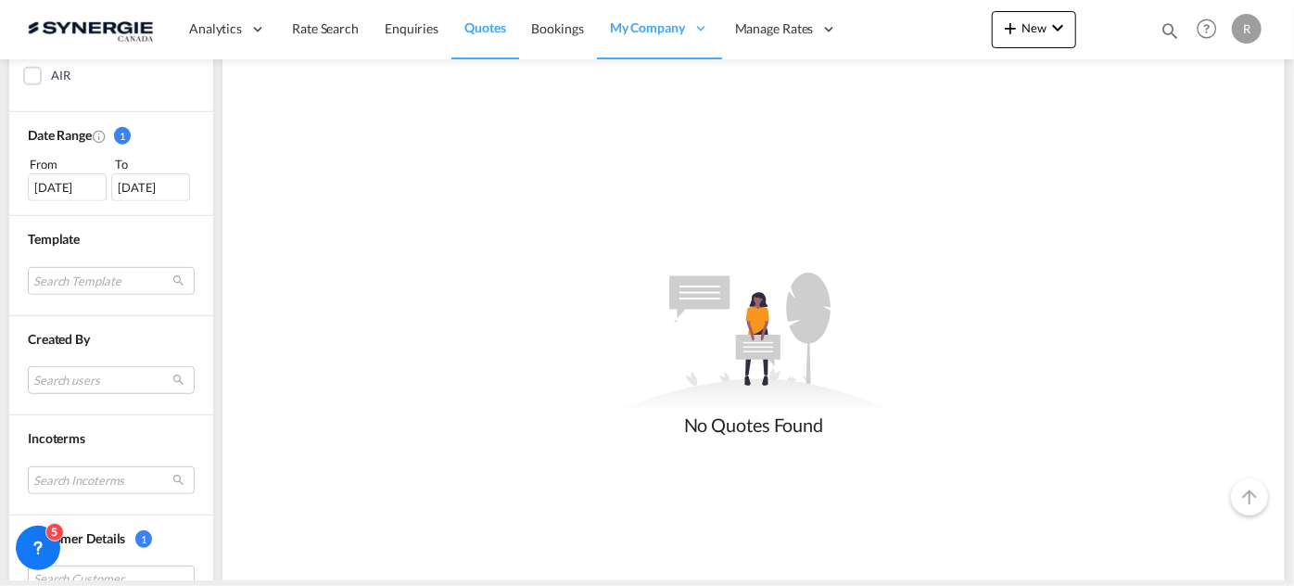
click at [82, 187] on div "[DATE]" at bounding box center [67, 187] width 79 height 28
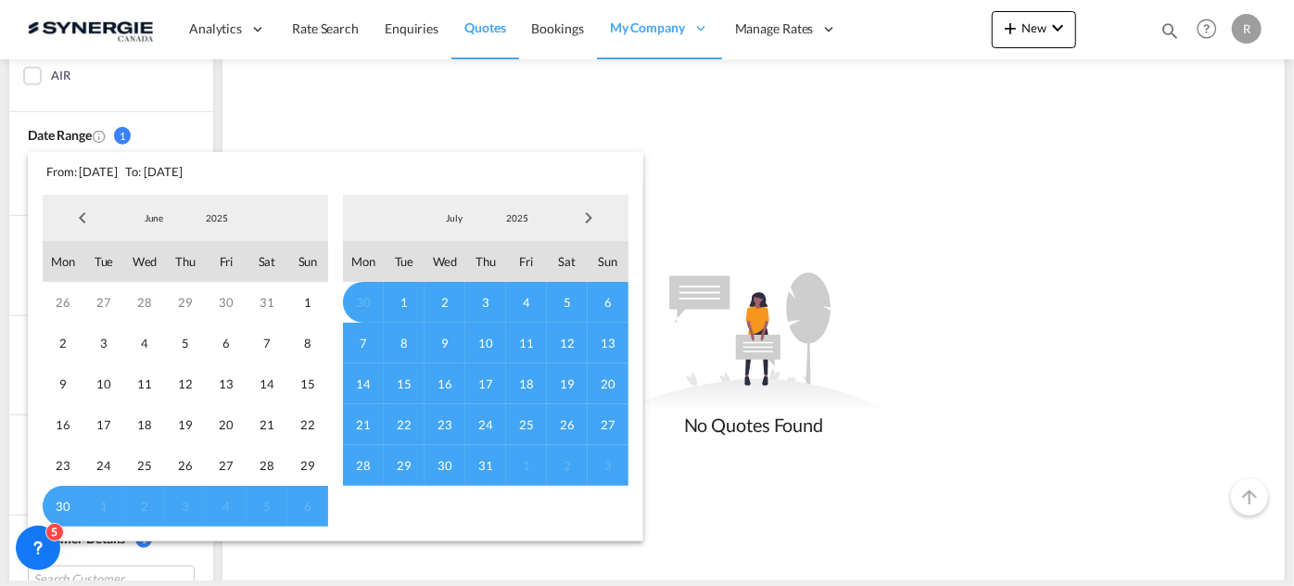
click at [79, 217] on span "Previous Month" at bounding box center [82, 217] width 37 height 37
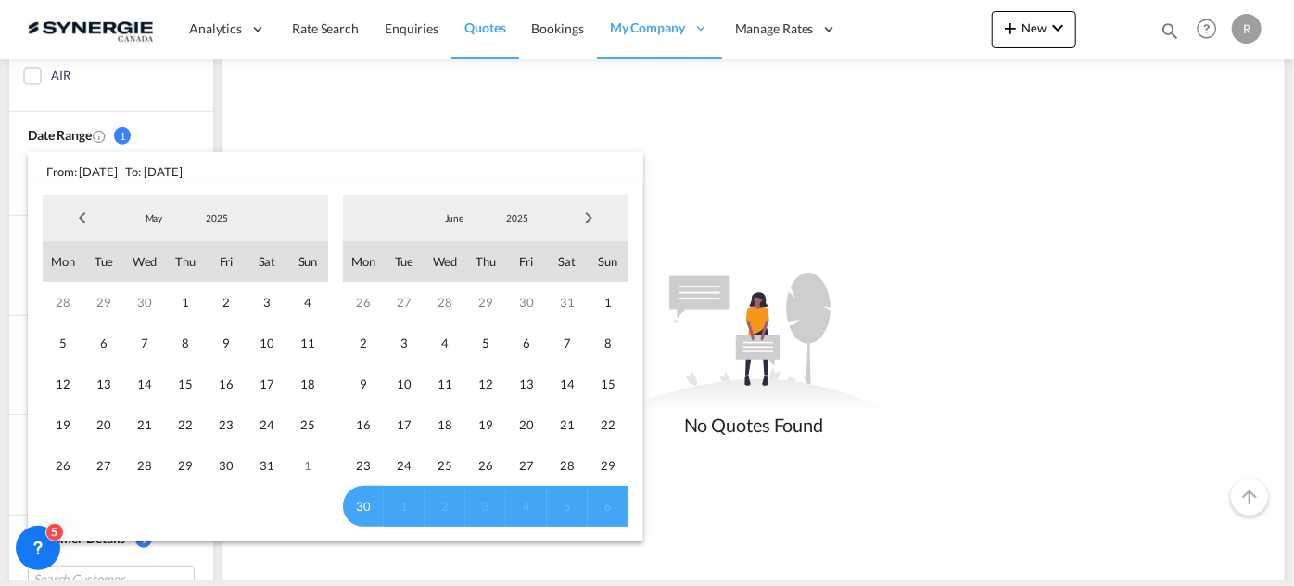
click at [79, 217] on span "Previous Month" at bounding box center [82, 217] width 37 height 37
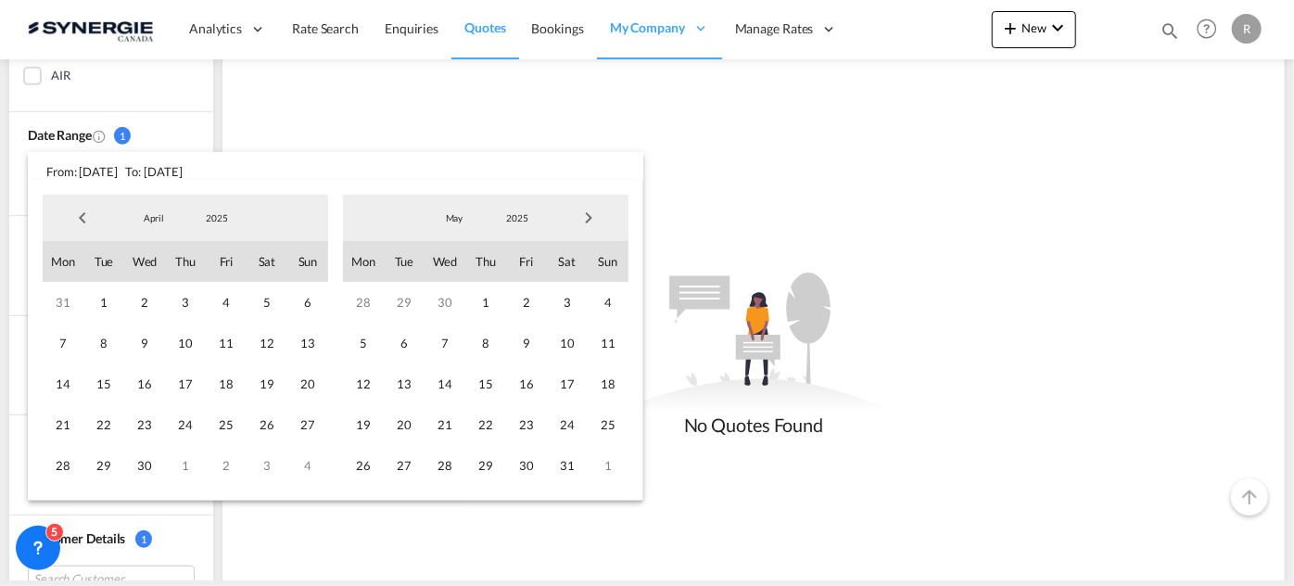
click at [79, 217] on span "Previous Month" at bounding box center [82, 217] width 37 height 37
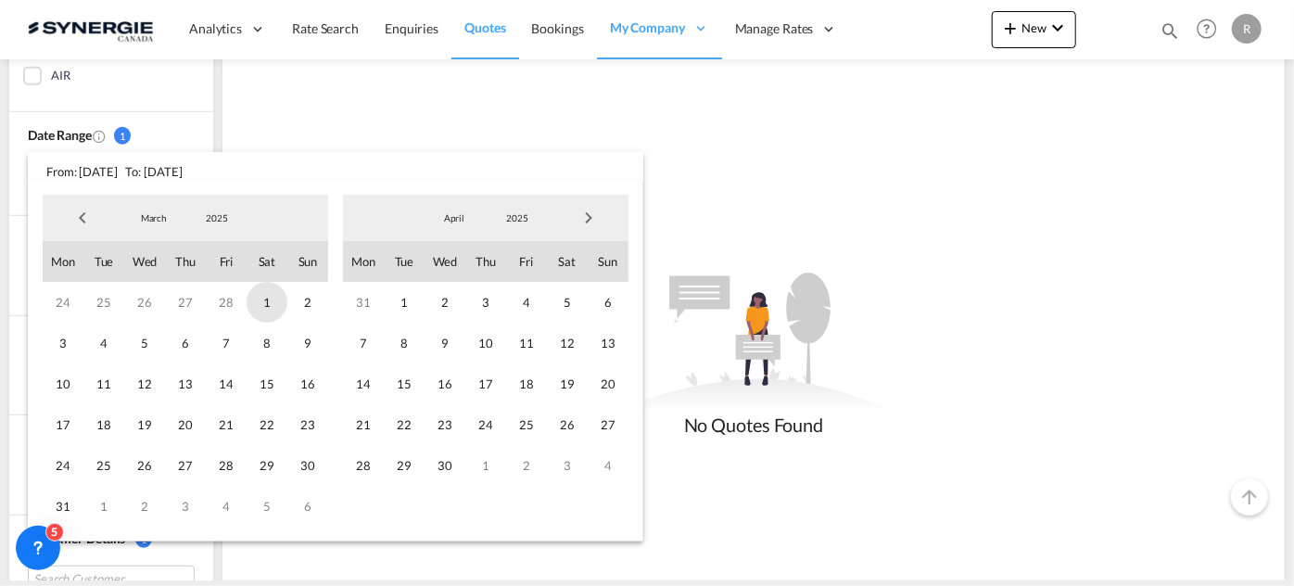
click at [268, 299] on span "1" at bounding box center [267, 302] width 41 height 41
click at [588, 211] on span "Next Month" at bounding box center [588, 217] width 37 height 37
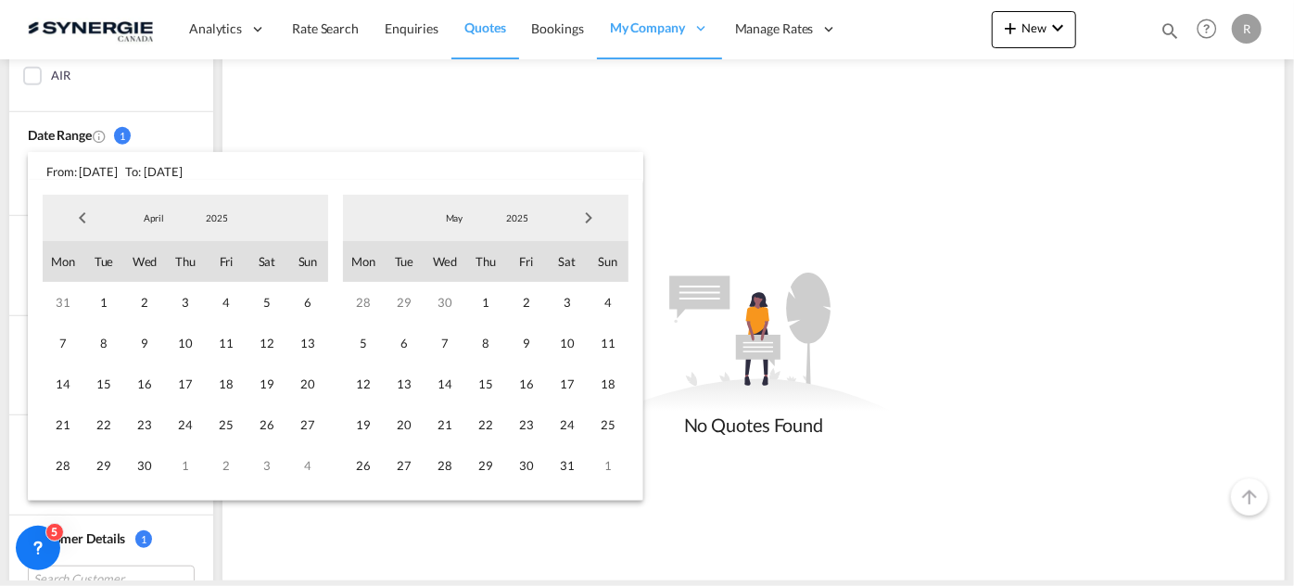
click at [588, 211] on span "Next Month" at bounding box center [588, 217] width 37 height 37
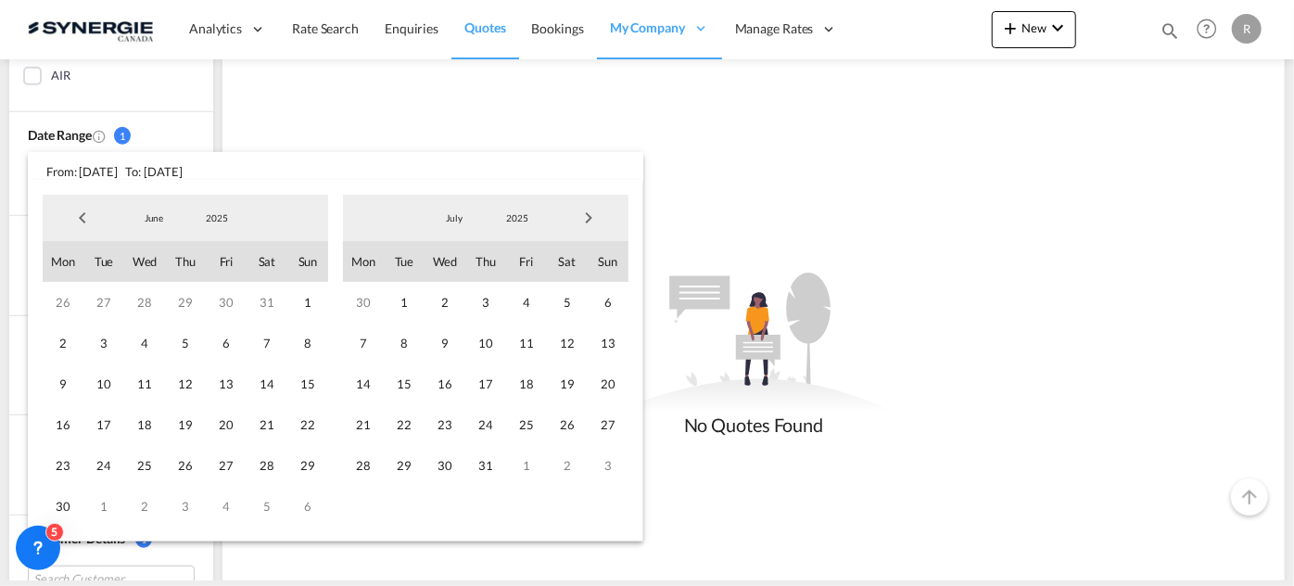
click at [588, 211] on span "Next Month" at bounding box center [588, 217] width 37 height 37
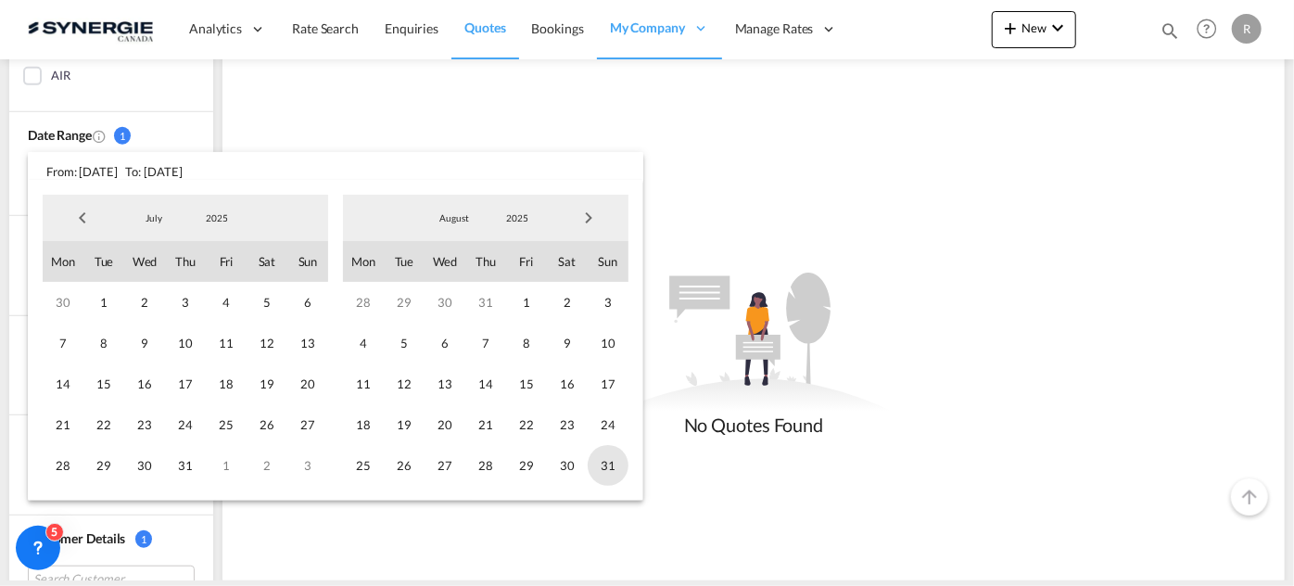
click at [617, 465] on span "31" at bounding box center [608, 465] width 41 height 41
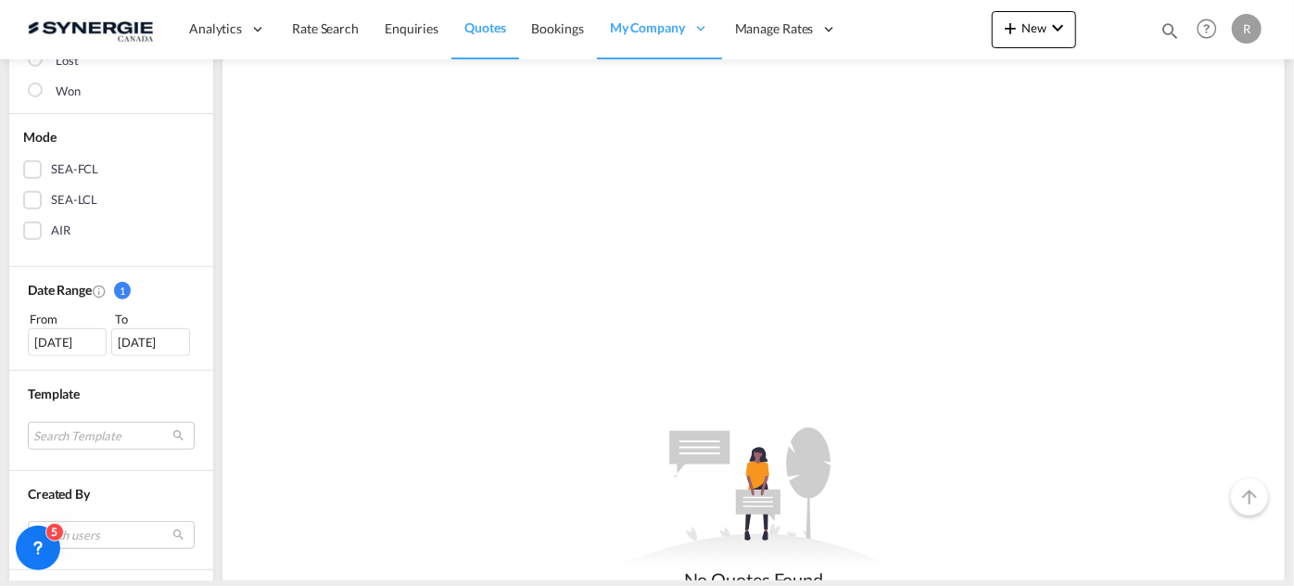
scroll to position [421, 0]
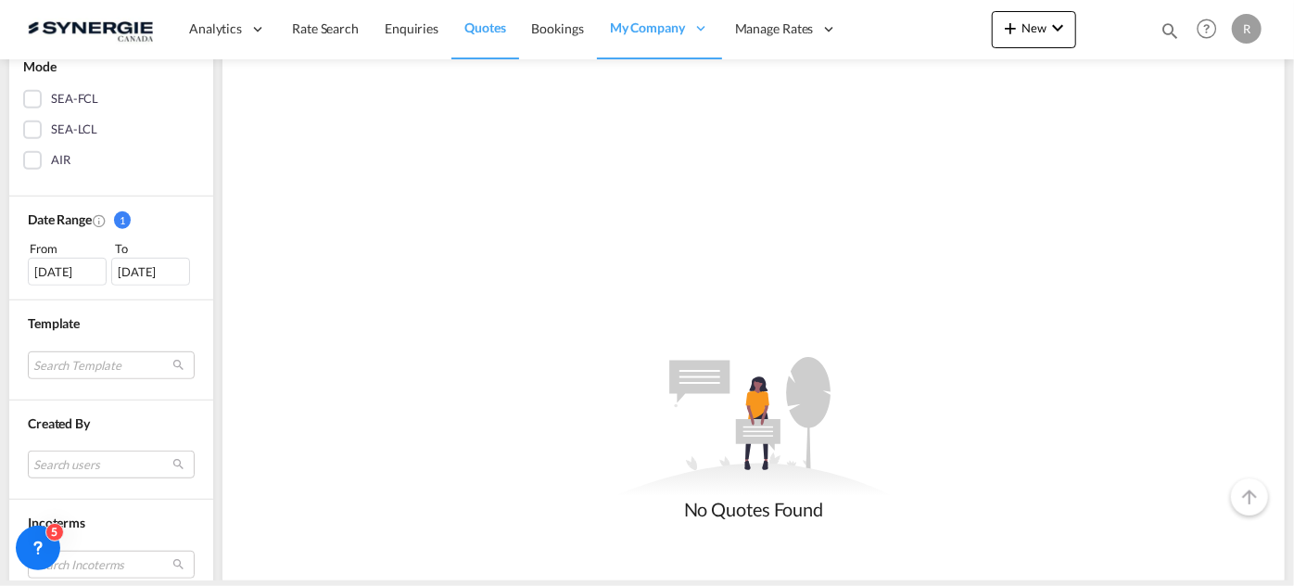
click at [69, 266] on div "[DATE]" at bounding box center [67, 272] width 79 height 28
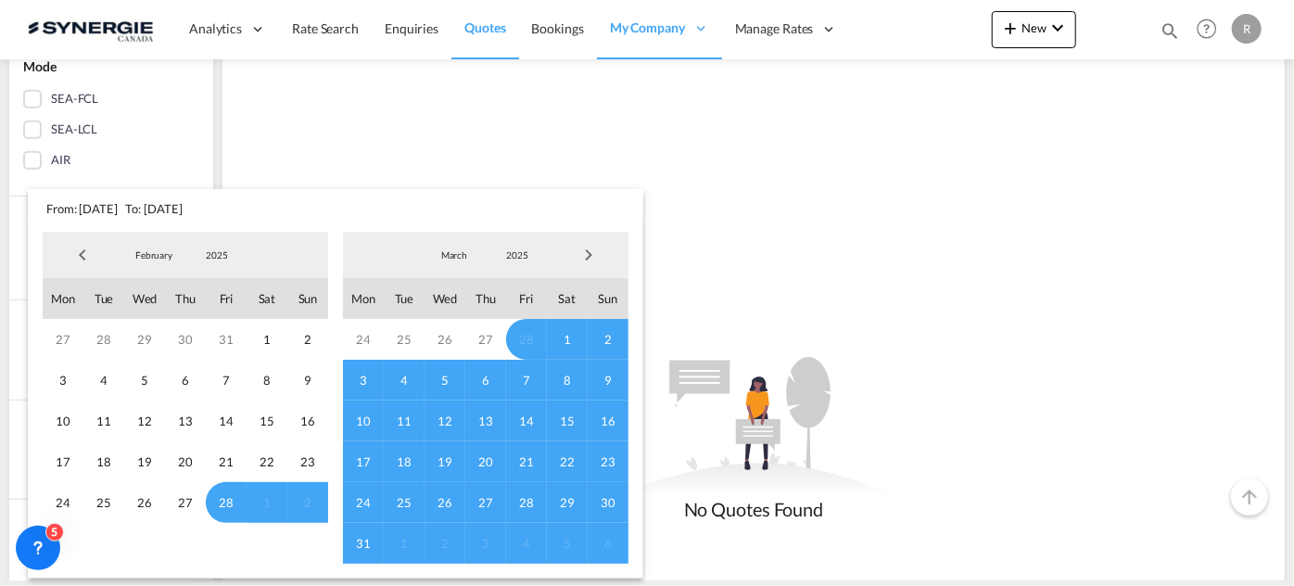
click at [90, 261] on span "Previous Month" at bounding box center [82, 254] width 37 height 37
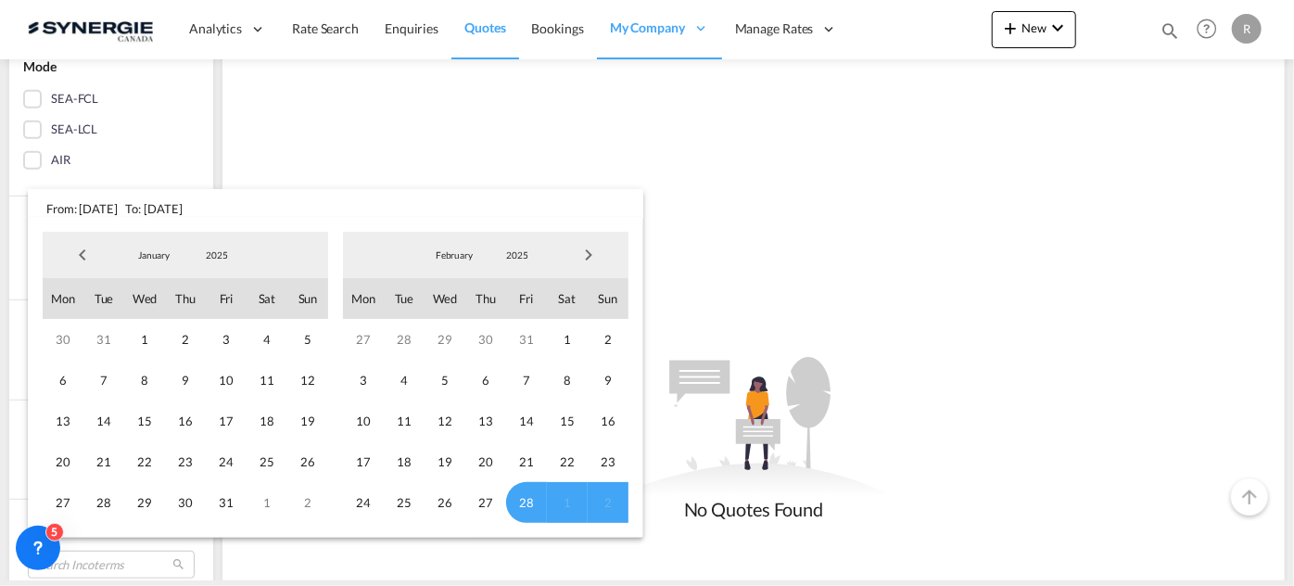
click at [90, 261] on span "Previous Month" at bounding box center [82, 254] width 37 height 37
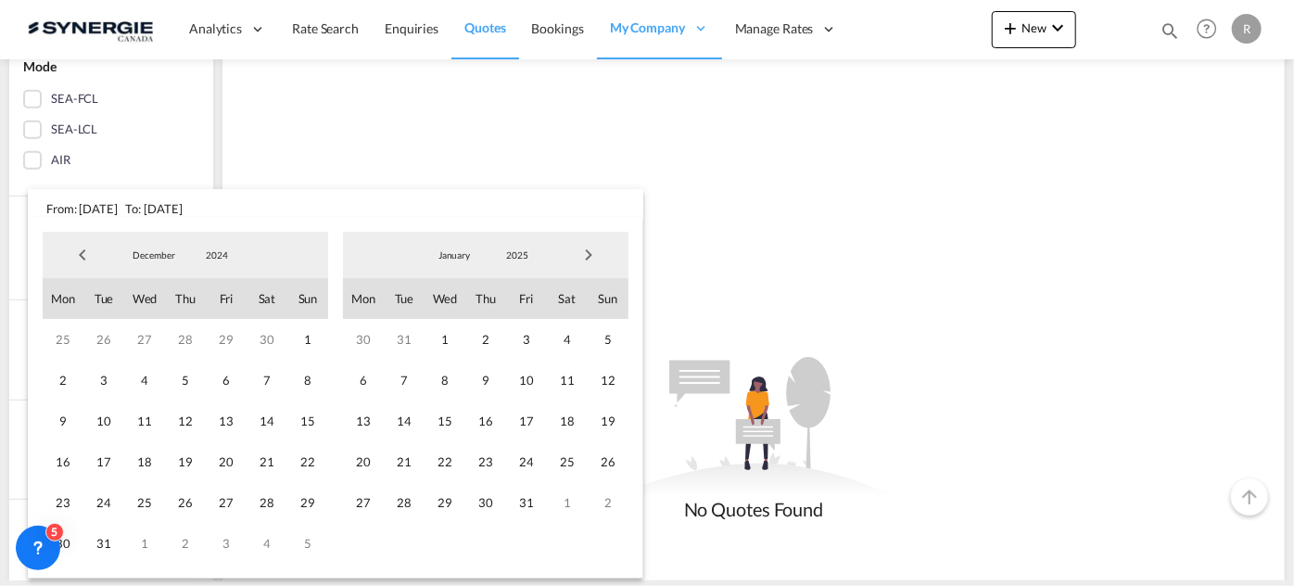
click at [90, 261] on span "Previous Month" at bounding box center [82, 254] width 37 height 37
click at [233, 337] on span "1" at bounding box center [226, 339] width 41 height 41
click at [593, 262] on span "Next Month" at bounding box center [588, 254] width 37 height 37
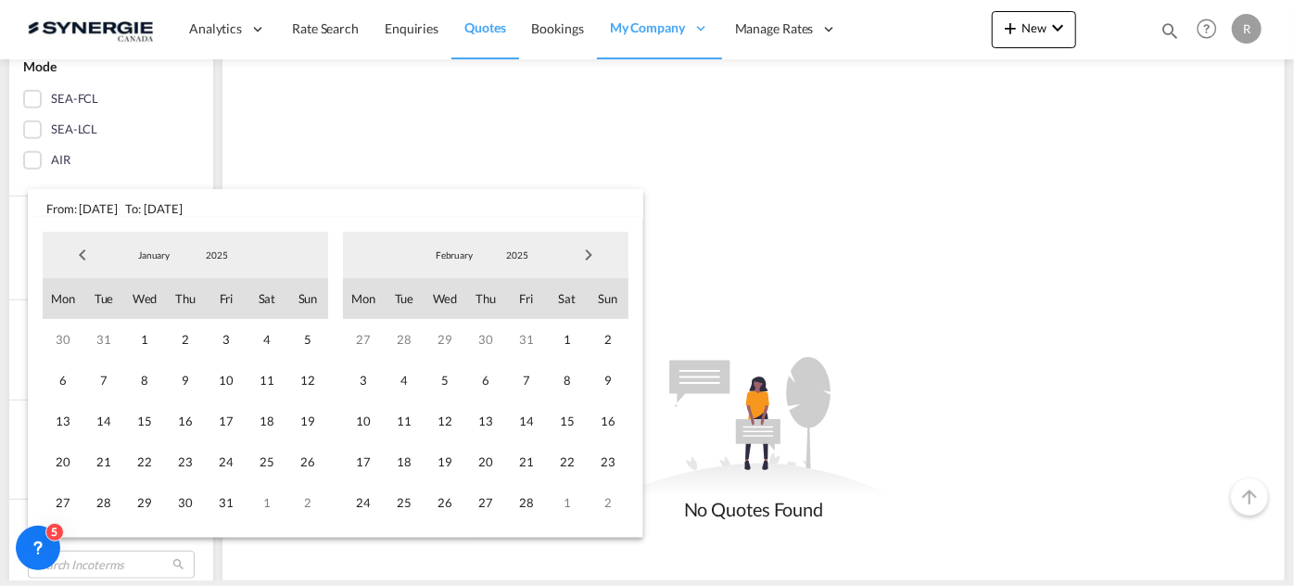
click at [590, 254] on span "Next Month" at bounding box center [588, 254] width 37 height 37
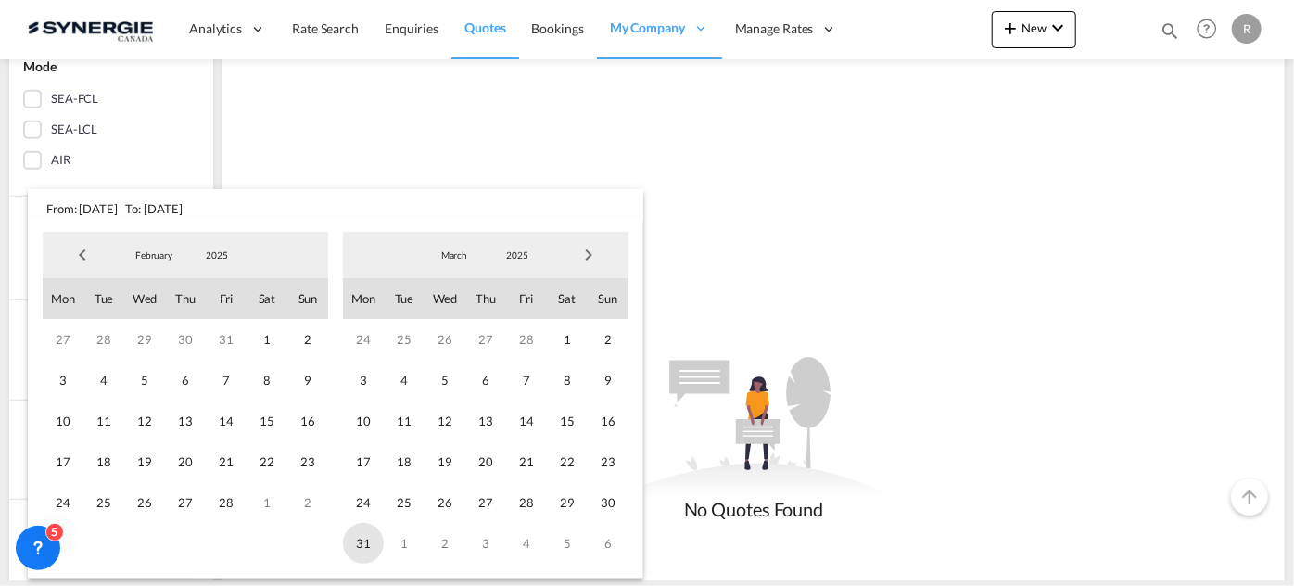
click at [372, 543] on span "31" at bounding box center [363, 543] width 41 height 41
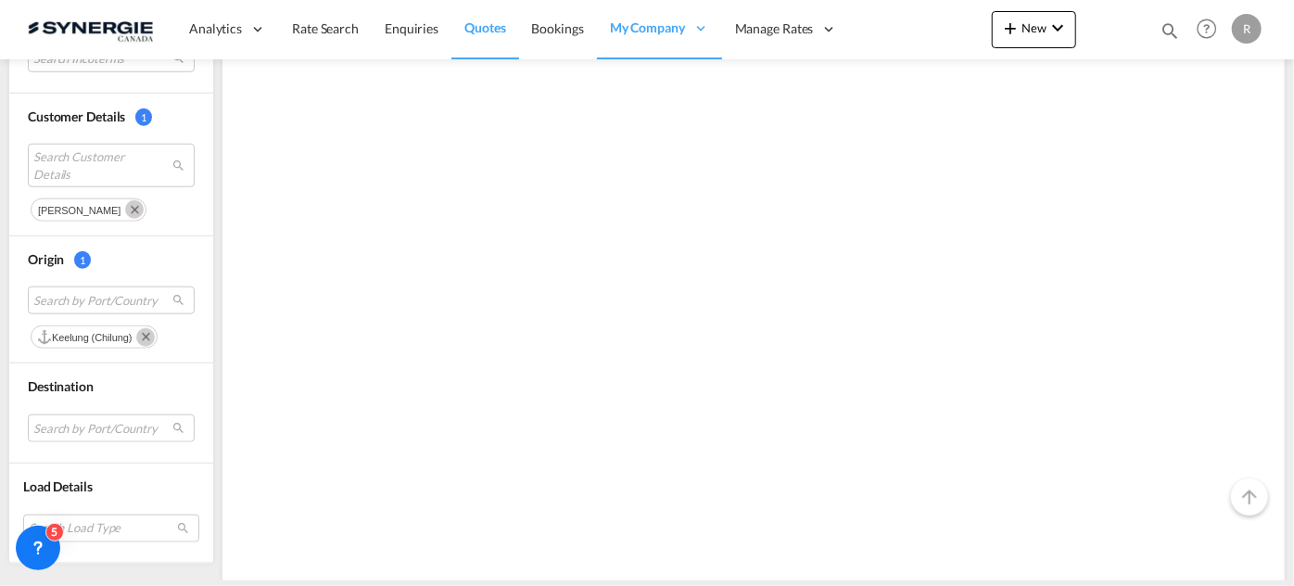
scroll to position [947, 0]
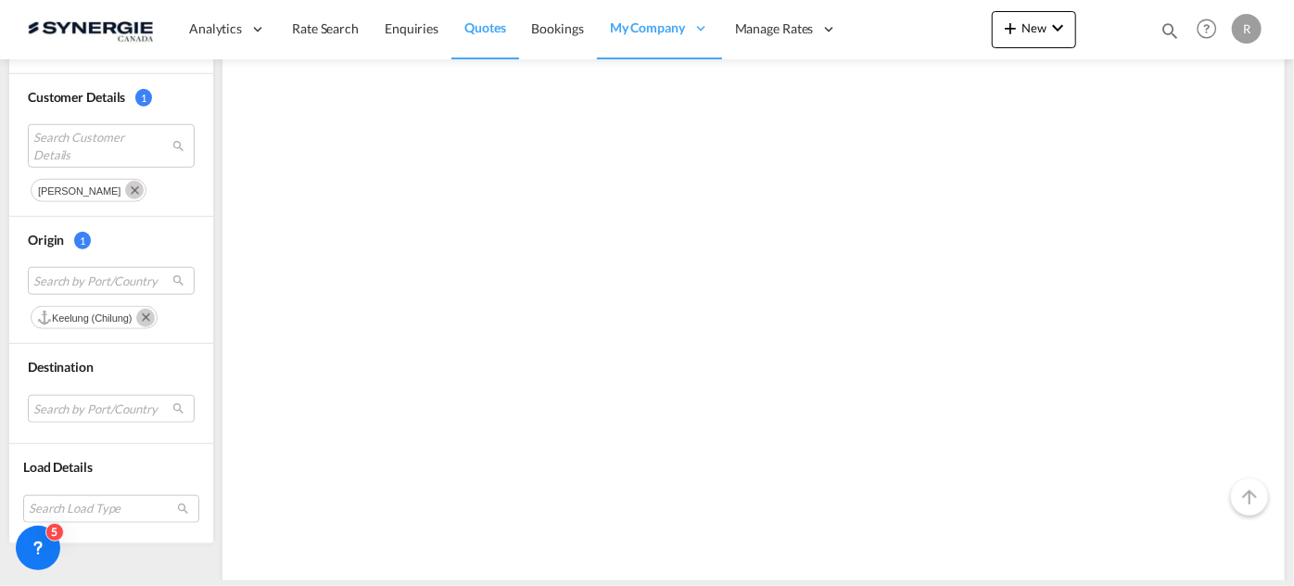
click at [148, 313] on md-icon "Remove" at bounding box center [145, 318] width 19 height 19
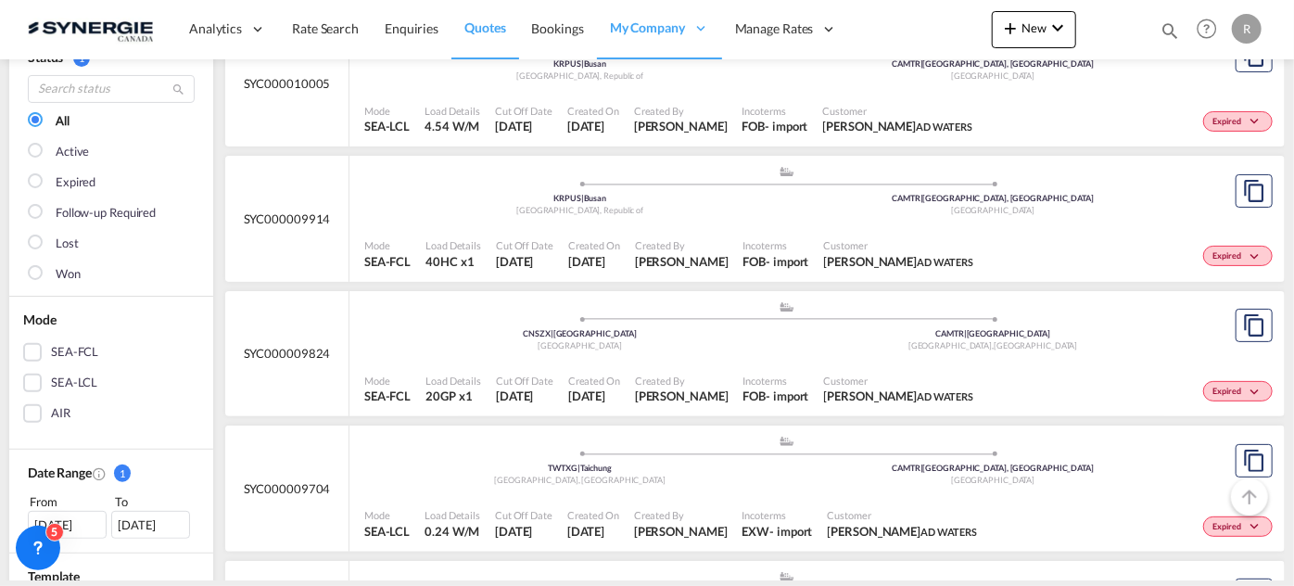
scroll to position [337, 0]
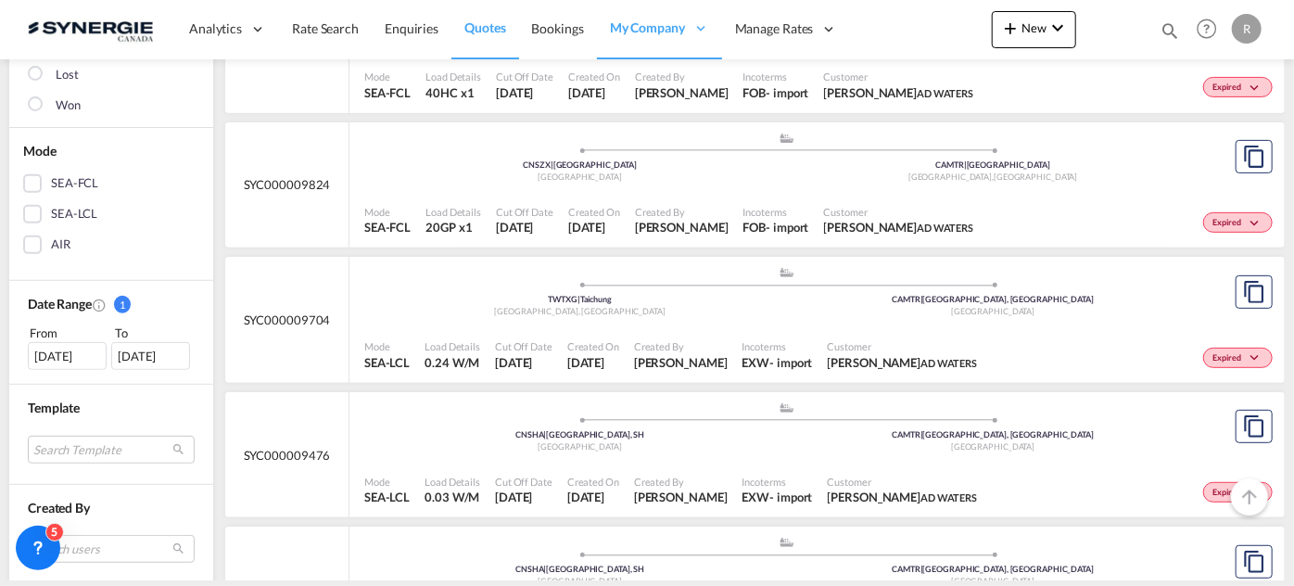
click at [134, 352] on div "31 Mar 2025" at bounding box center [150, 356] width 79 height 28
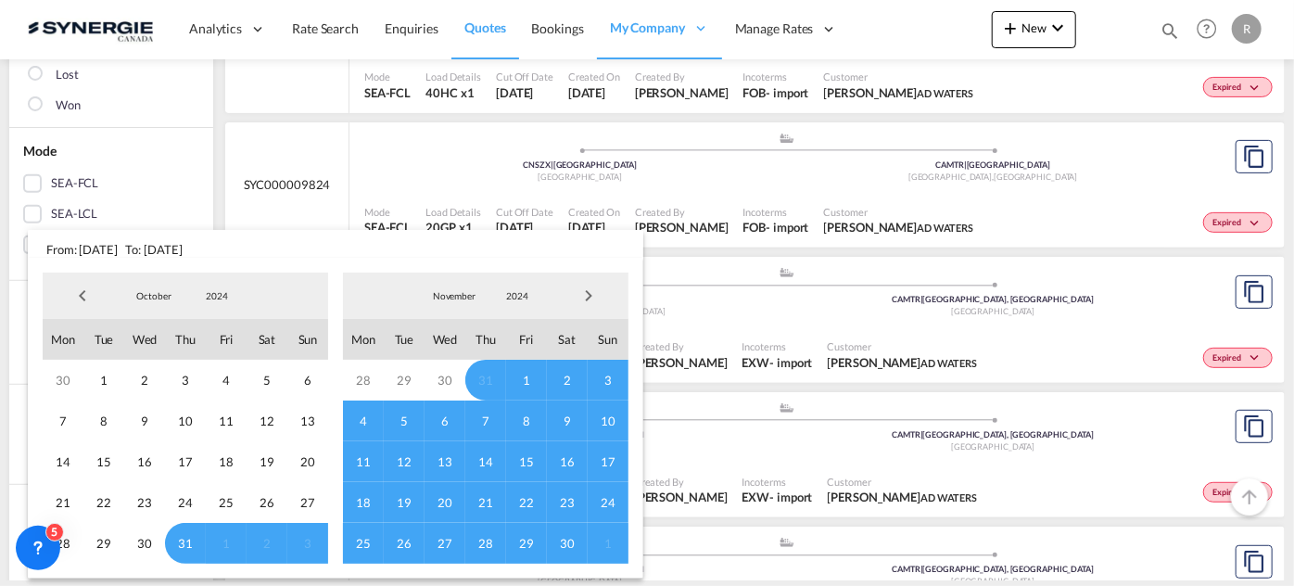
click at [595, 292] on span "Next Month" at bounding box center [588, 295] width 37 height 37
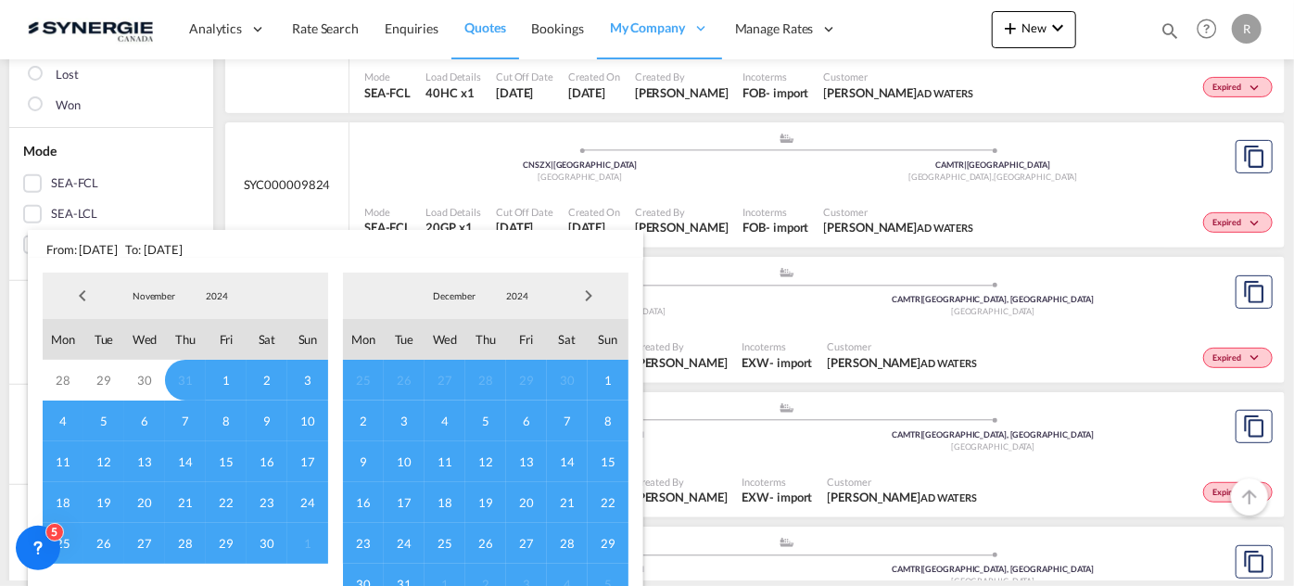
click at [595, 292] on span "Next Month" at bounding box center [588, 295] width 37 height 37
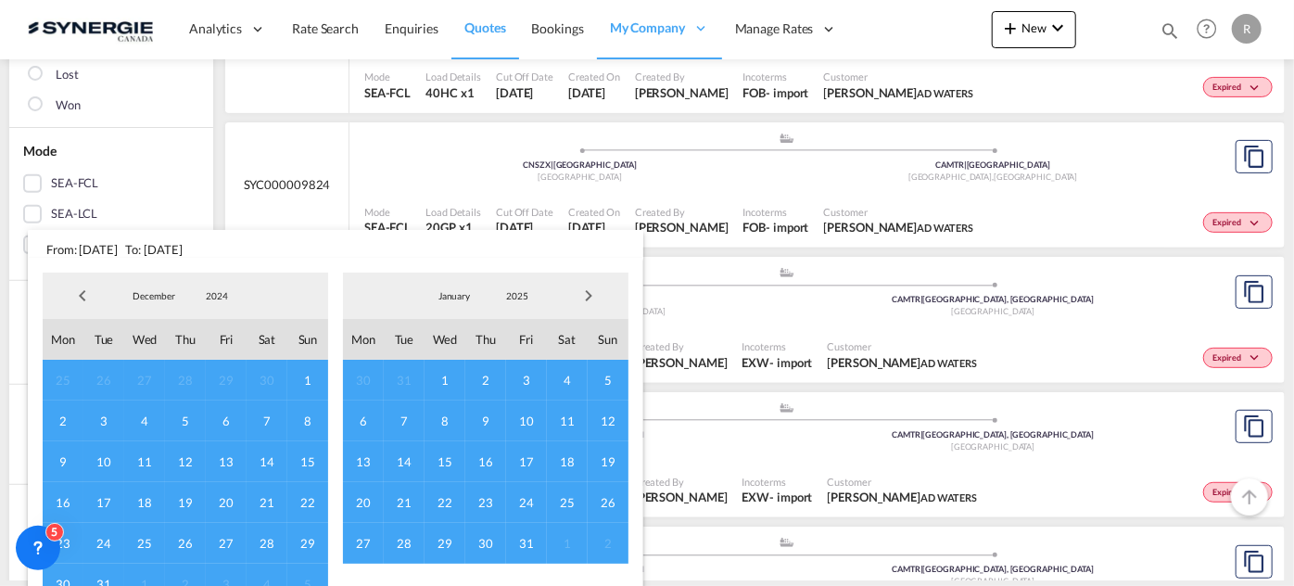
click at [595, 292] on span "Next Month" at bounding box center [588, 295] width 37 height 37
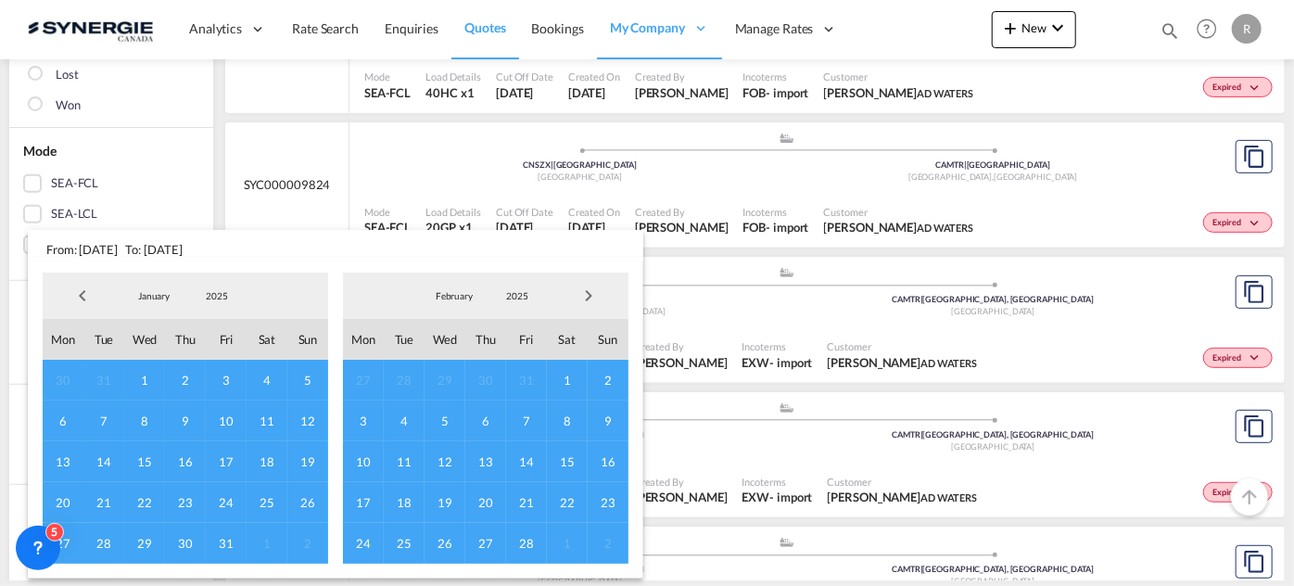
click at [595, 292] on span "Next Month" at bounding box center [588, 295] width 37 height 37
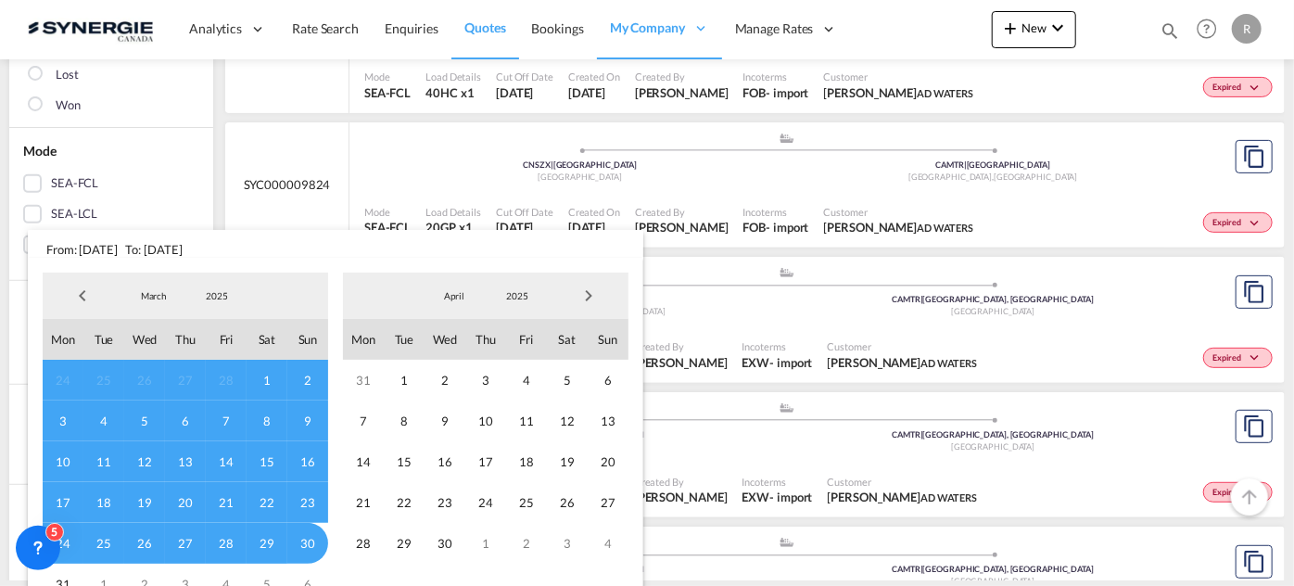
click at [595, 292] on span "Next Month" at bounding box center [588, 295] width 37 height 37
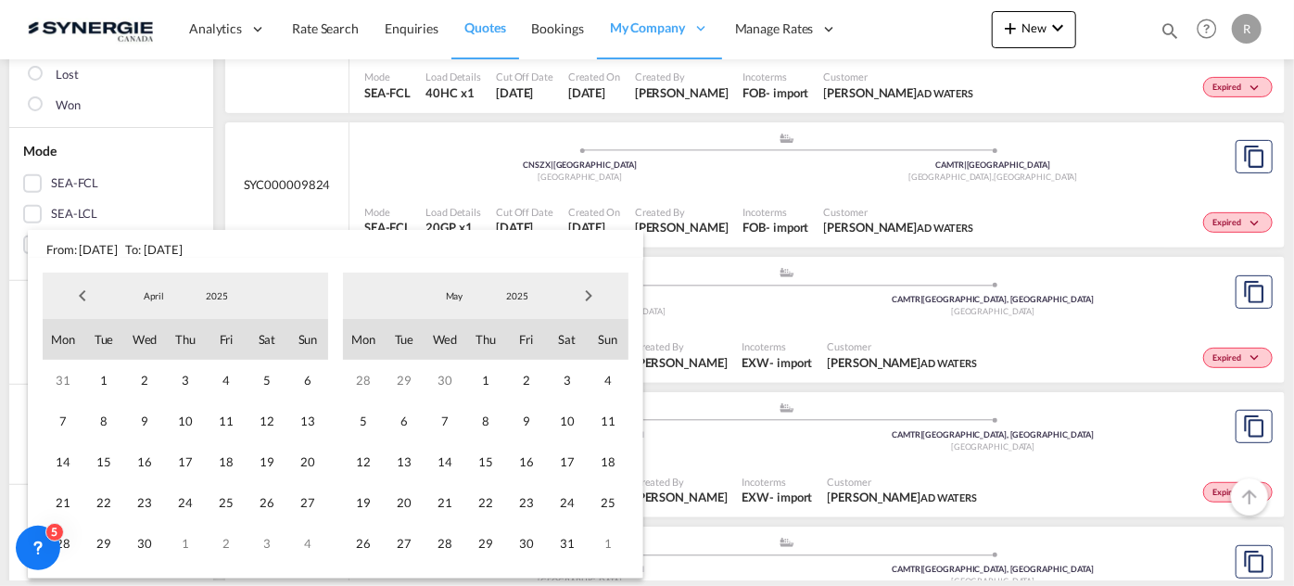
click at [595, 292] on span "Next Month" at bounding box center [588, 295] width 37 height 37
click at [483, 496] on span "25" at bounding box center [485, 502] width 41 height 41
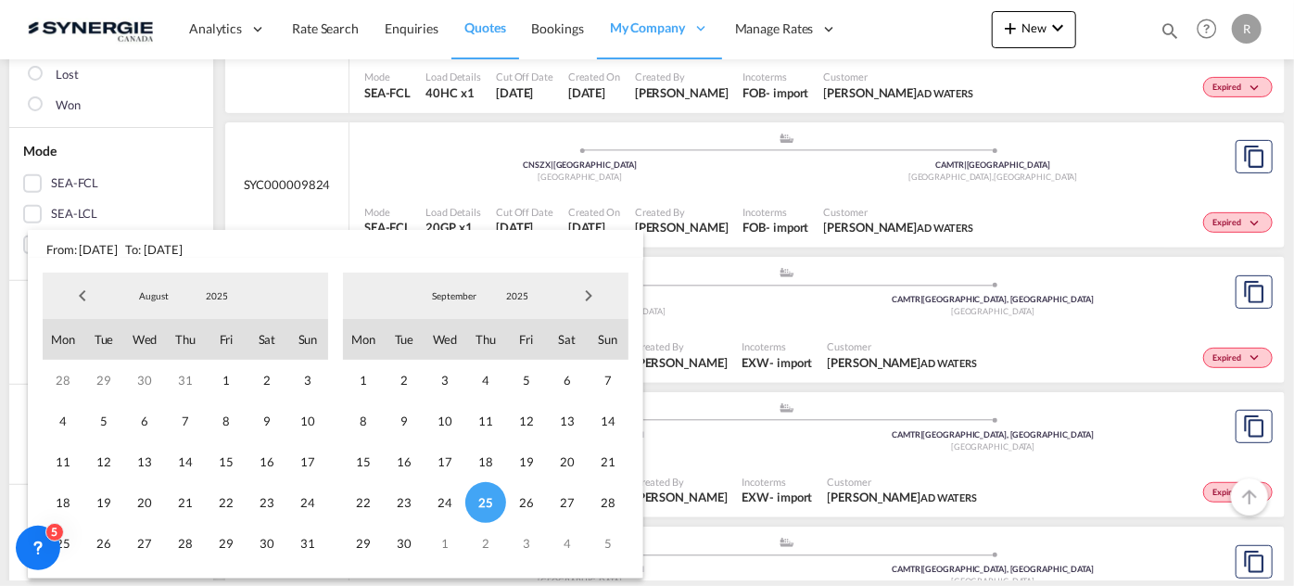
click at [71, 296] on span "Previous Month" at bounding box center [82, 295] width 37 height 37
click at [97, 376] on span "1" at bounding box center [103, 380] width 41 height 41
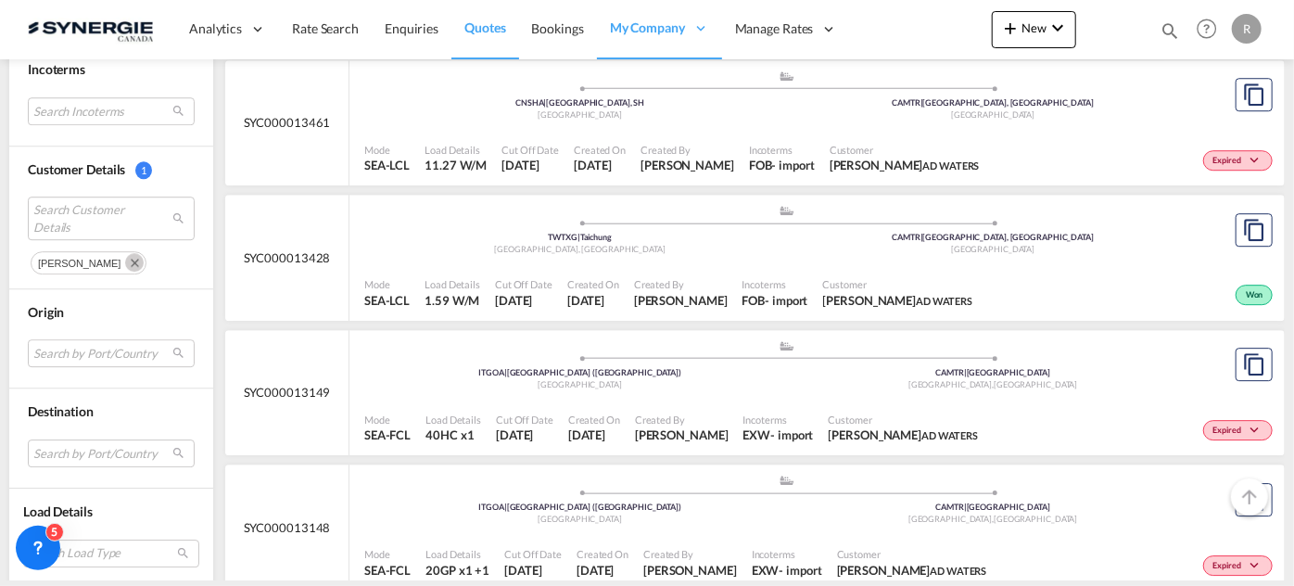
scroll to position [2782, 0]
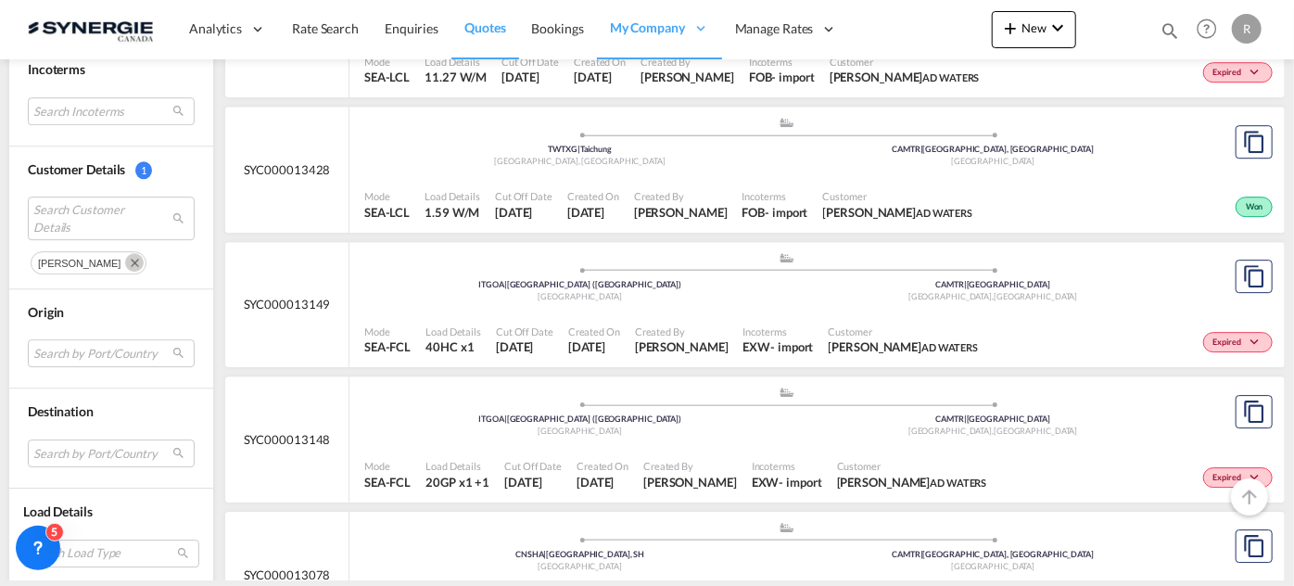
click at [1000, 193] on div "Won" at bounding box center [1129, 205] width 298 height 46
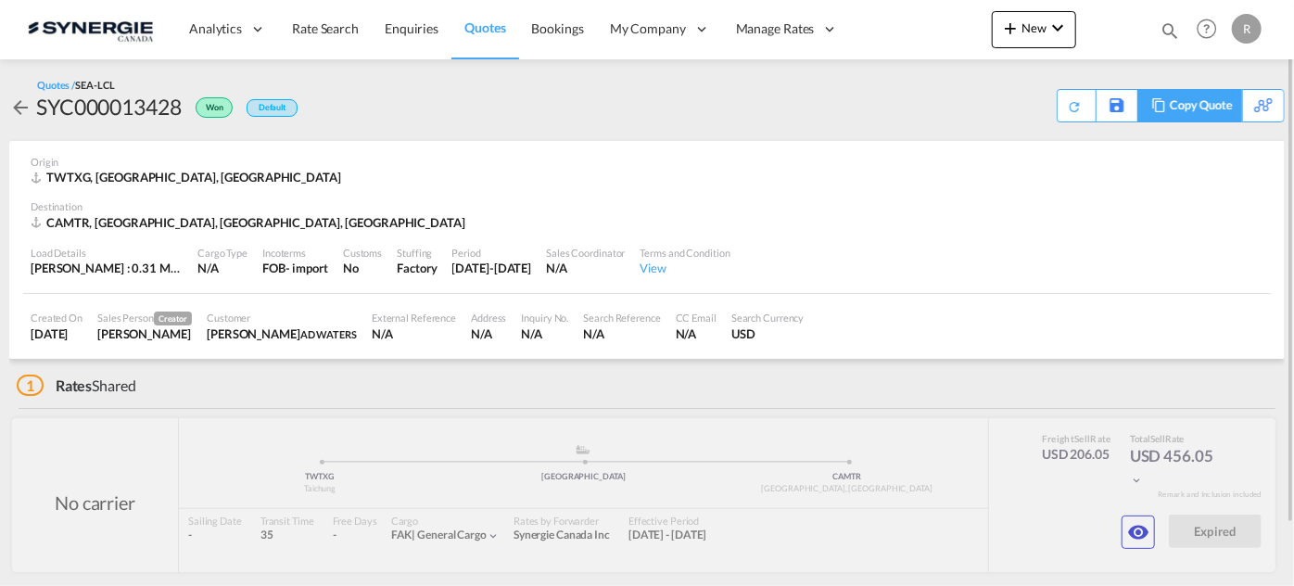
click at [1216, 106] on div "Copy Quote" at bounding box center [1201, 106] width 63 height 32
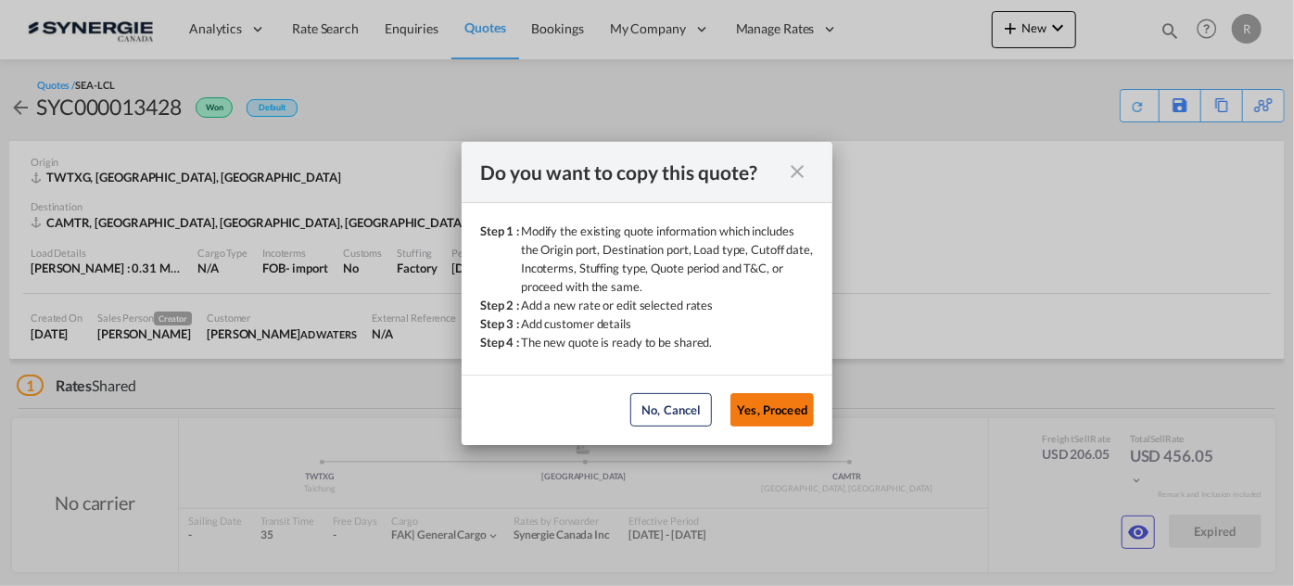
click at [769, 414] on button "Yes, Proceed" at bounding box center [772, 409] width 83 height 33
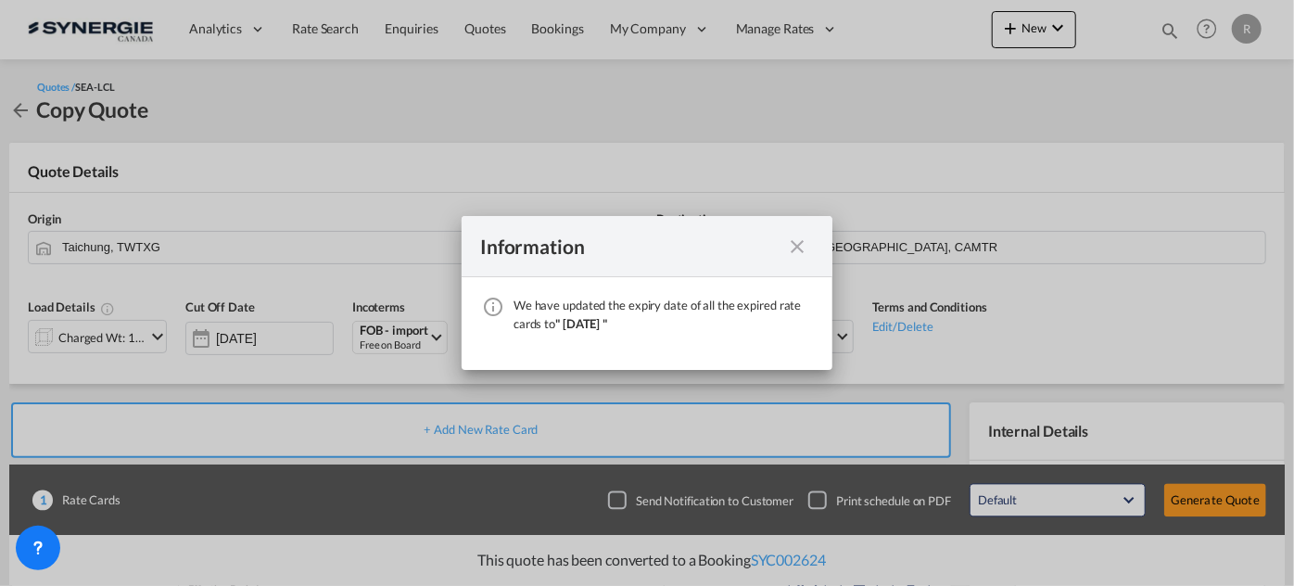
click at [791, 243] on md-icon "icon-close fg-AAA8AD cursor" at bounding box center [797, 247] width 22 height 22
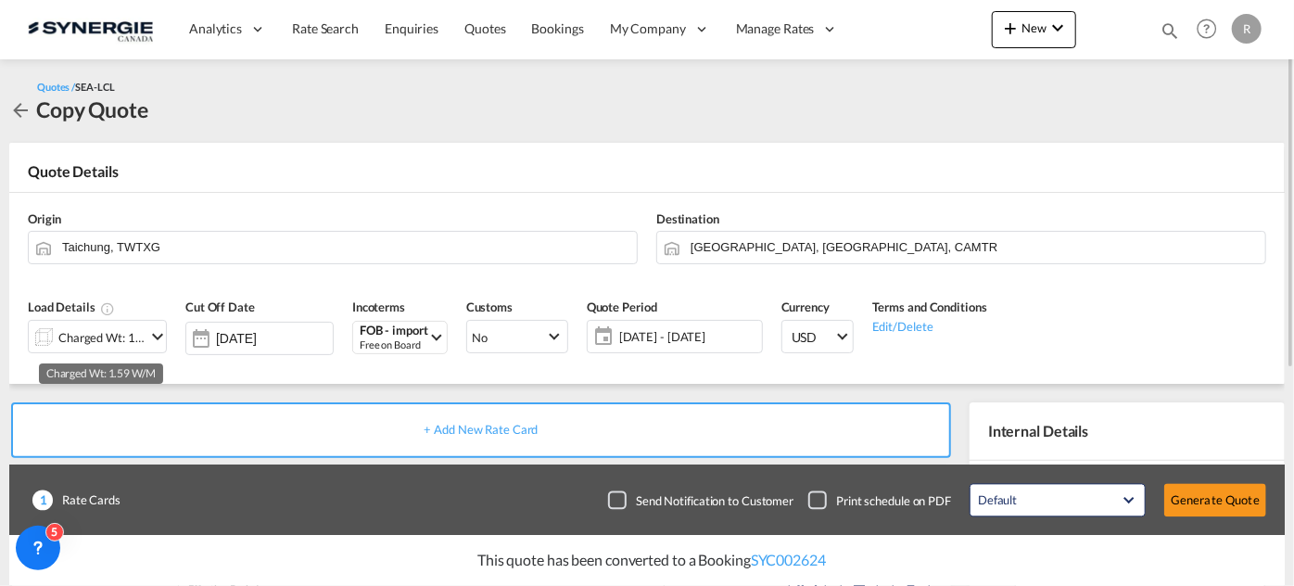
click at [94, 335] on div "Charged Wt: 1.59 W/M" at bounding box center [101, 338] width 87 height 26
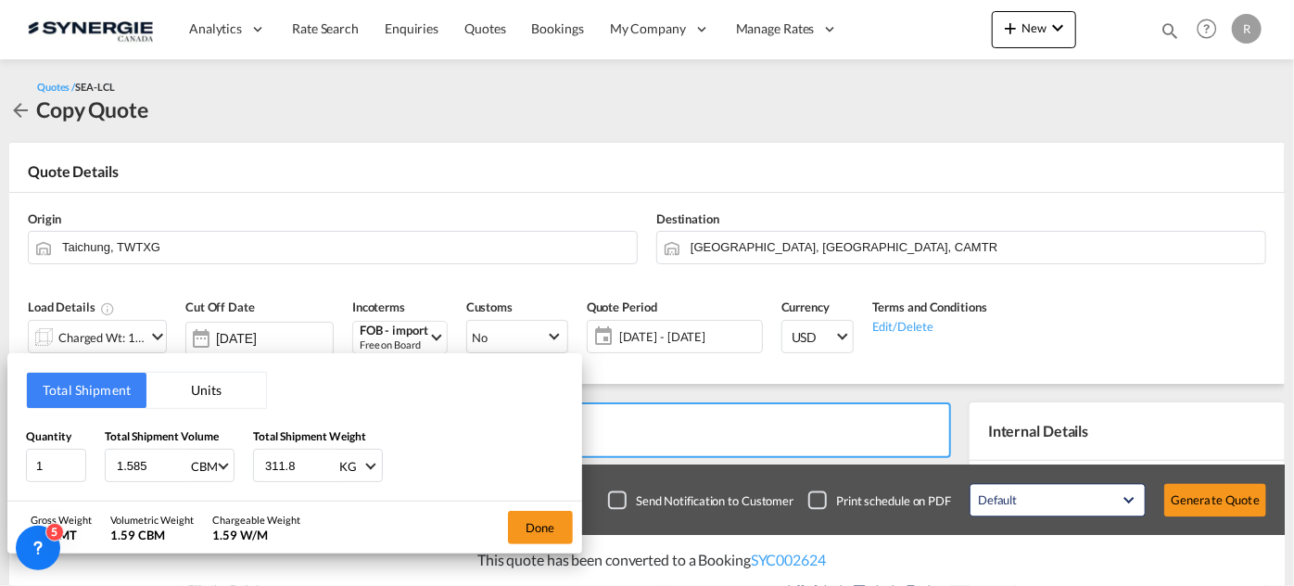
drag, startPoint x: 158, startPoint y: 465, endPoint x: 57, endPoint y: 444, distance: 102.2
click at [61, 450] on div "Quantity 1 Total Shipment Volume 1.585 CBM CBM CFT Total Shipment Weight 311.8 …" at bounding box center [295, 455] width 538 height 56
type input "1.25"
drag, startPoint x: 296, startPoint y: 460, endPoint x: 154, endPoint y: 437, distance: 143.8
click at [154, 437] on div "Quantity 1 Total Shipment Volume 1.25 CBM CBM CFT Total Shipment Weight 311.8 K…" at bounding box center [295, 455] width 538 height 56
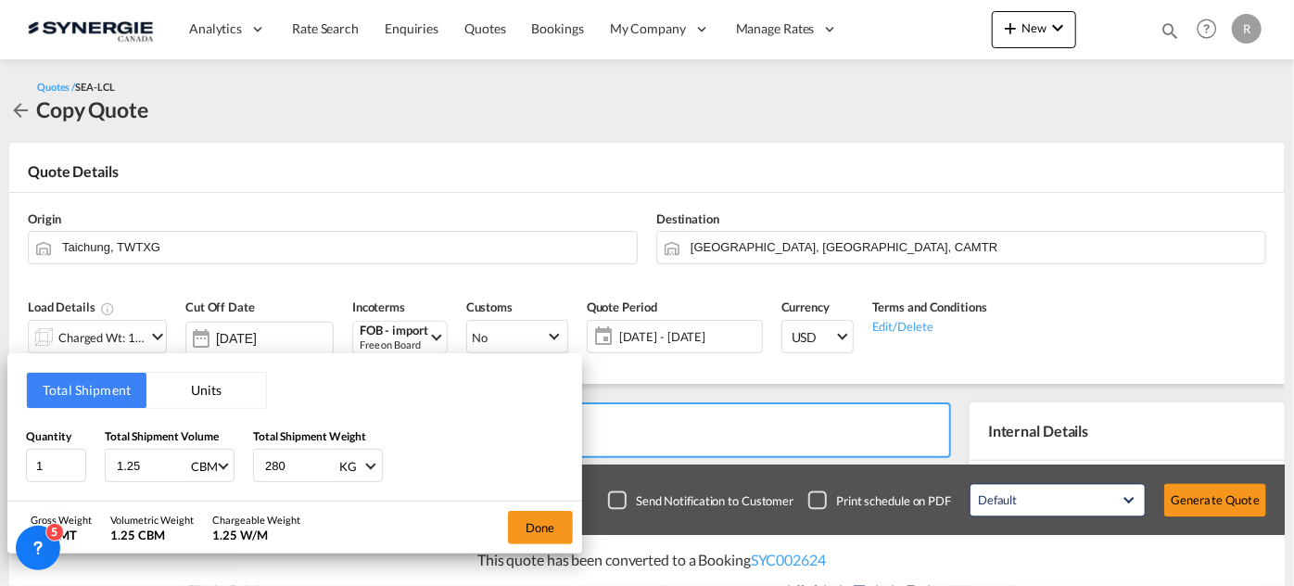
type input "280"
drag, startPoint x: 61, startPoint y: 465, endPoint x: 0, endPoint y: 441, distance: 65.4
click at [0, 441] on div "Total Shipment Units Quantity 1 Total Shipment Volume 1.25 CBM CBM CFT Total Sh…" at bounding box center [647, 293] width 1294 height 586
type input "22"
click at [553, 530] on button "Done" at bounding box center [540, 527] width 65 height 33
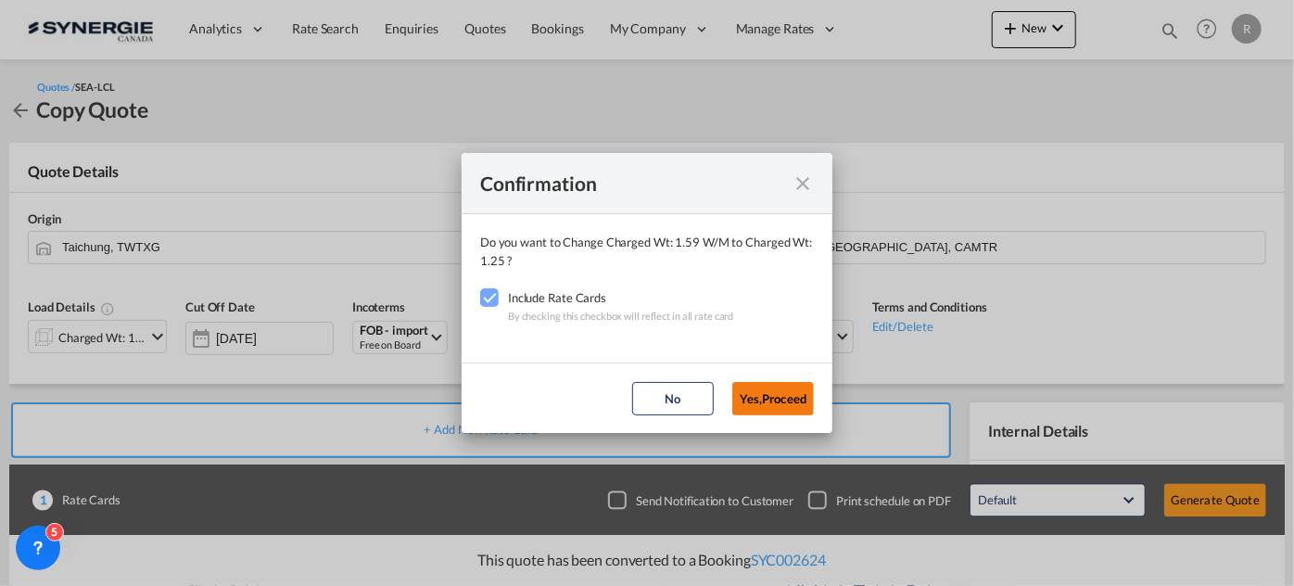
click at [781, 411] on button "Yes,Proceed" at bounding box center [774, 398] width 82 height 33
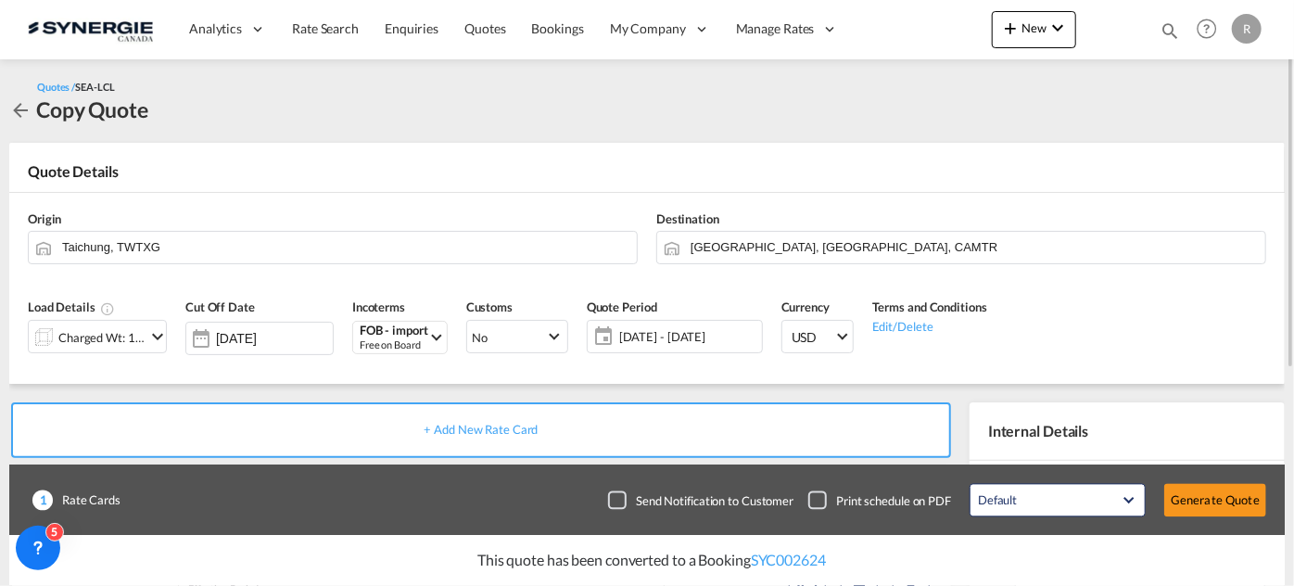
scroll to position [168, 0]
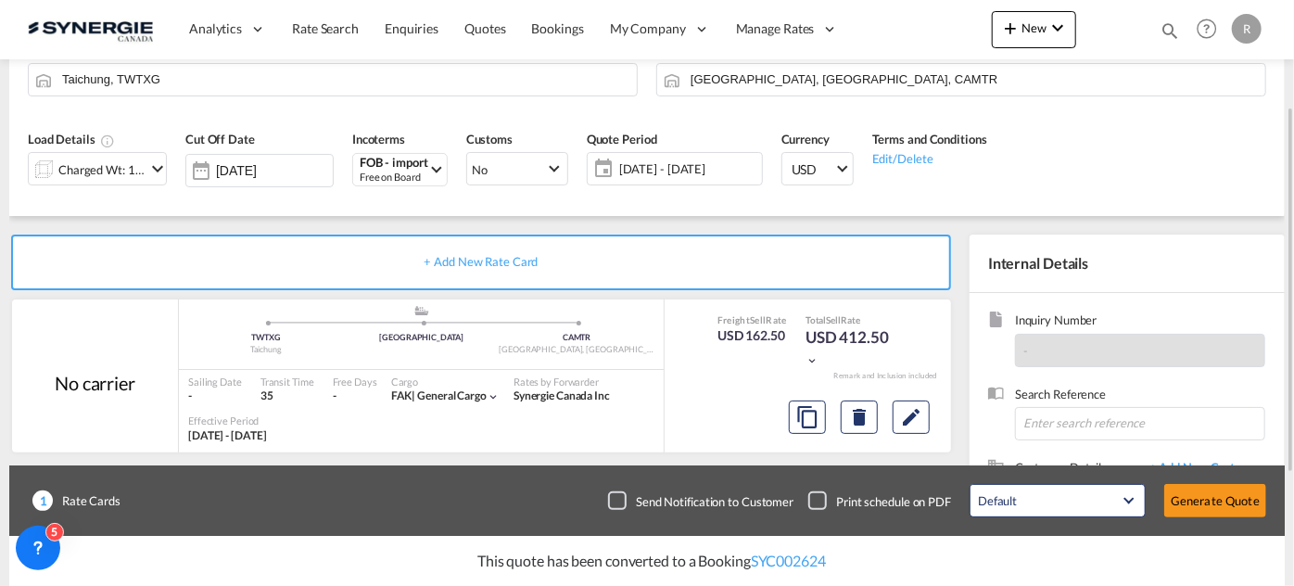
click at [703, 170] on span "25 Sep - 25 Oct 2025" at bounding box center [688, 168] width 138 height 17
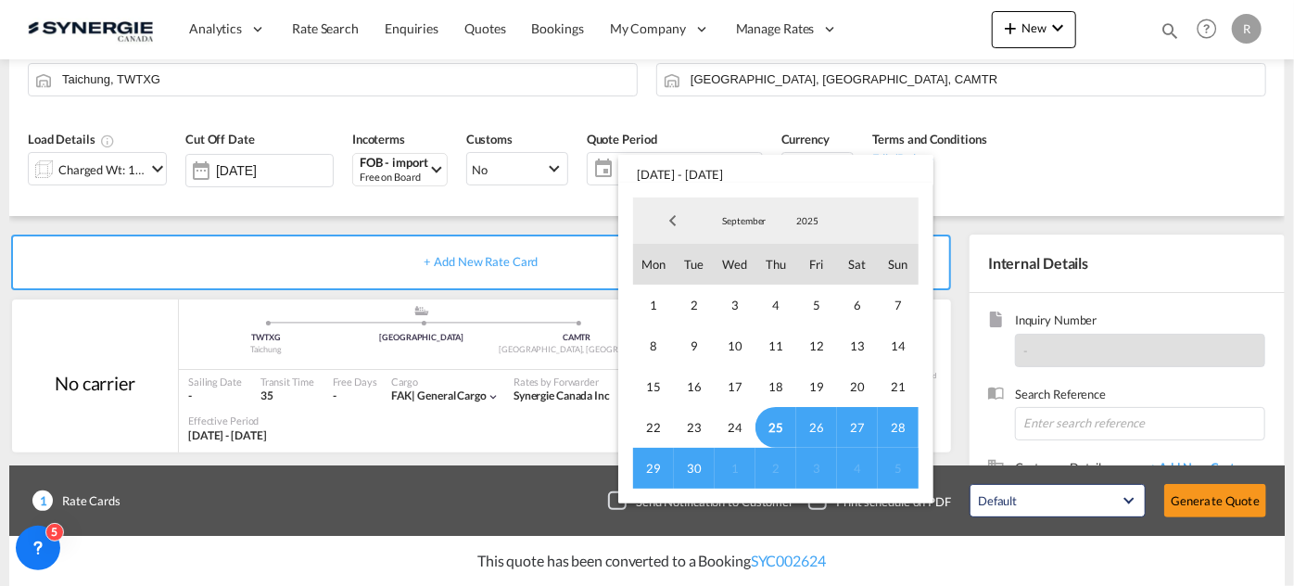
click at [899, 462] on span "5" at bounding box center [898, 468] width 41 height 41
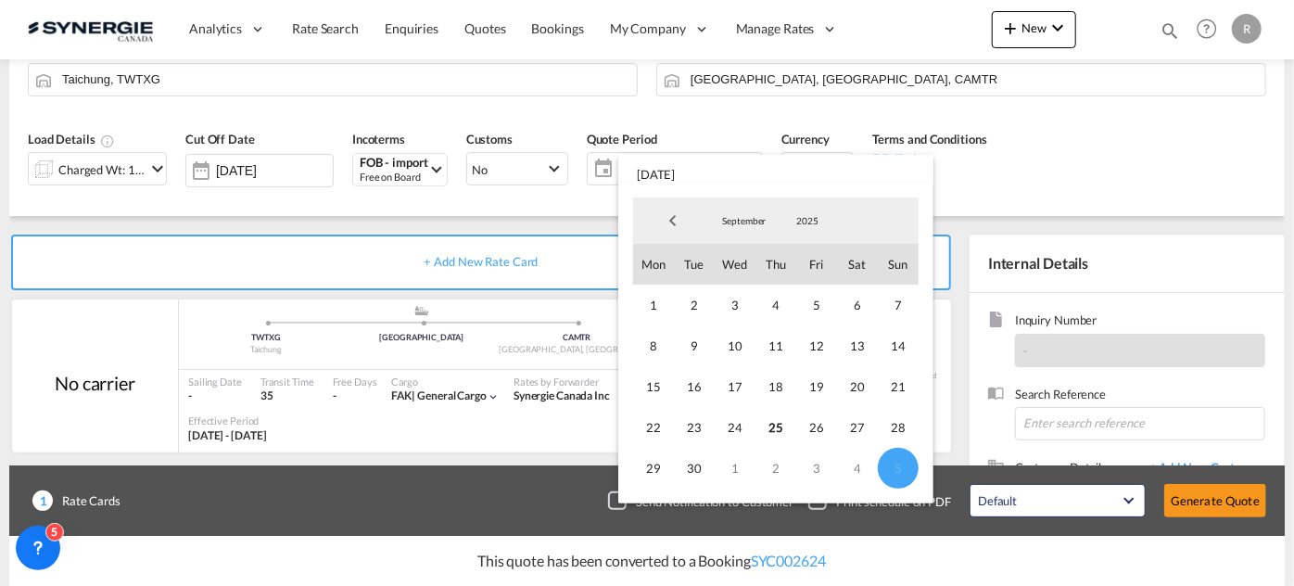
click at [1128, 145] on md-backdrop at bounding box center [647, 293] width 1294 height 586
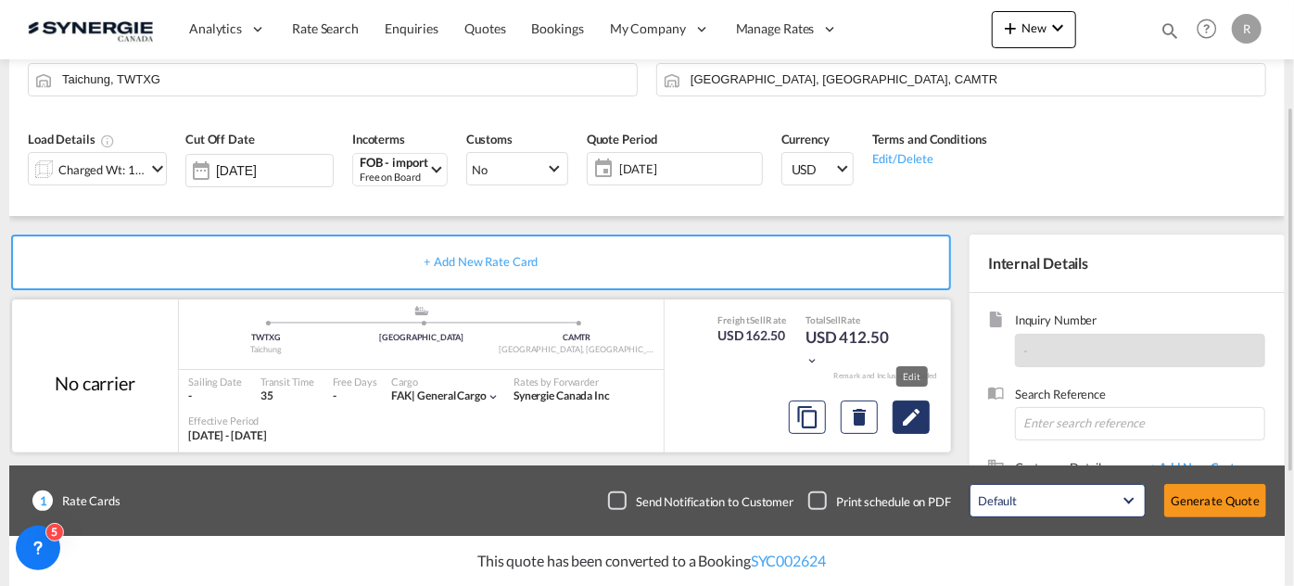
click at [920, 417] on md-icon "Edit" at bounding box center [911, 417] width 22 height 22
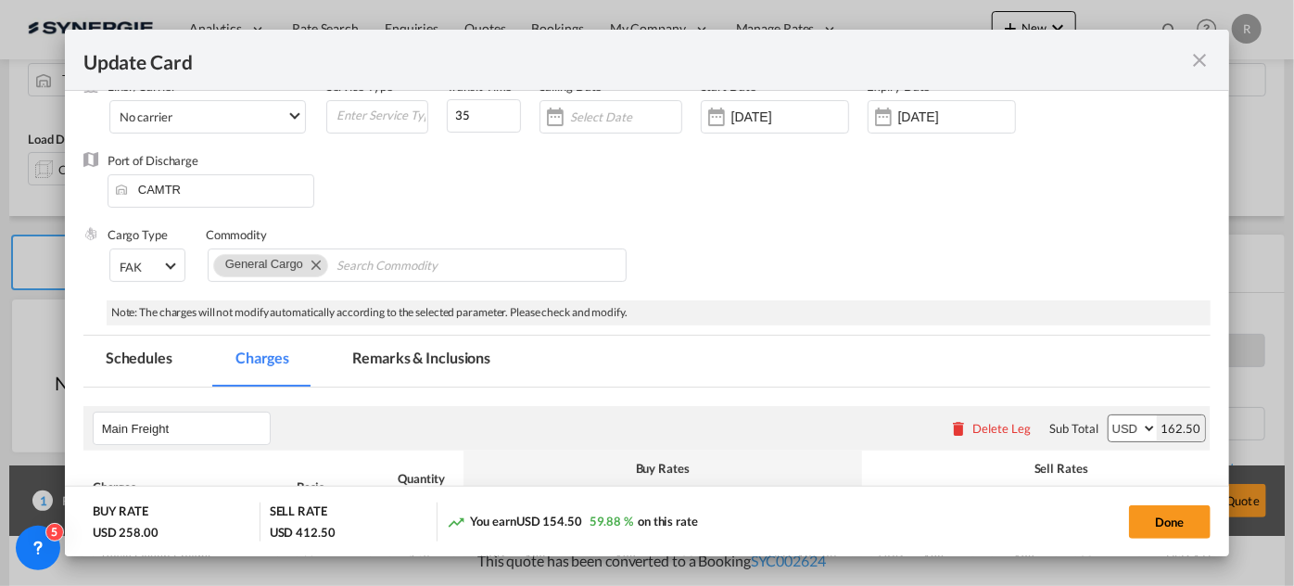
select select "per_cbm"
select select "flat"
select select "per_shipment"
select select "per_bl"
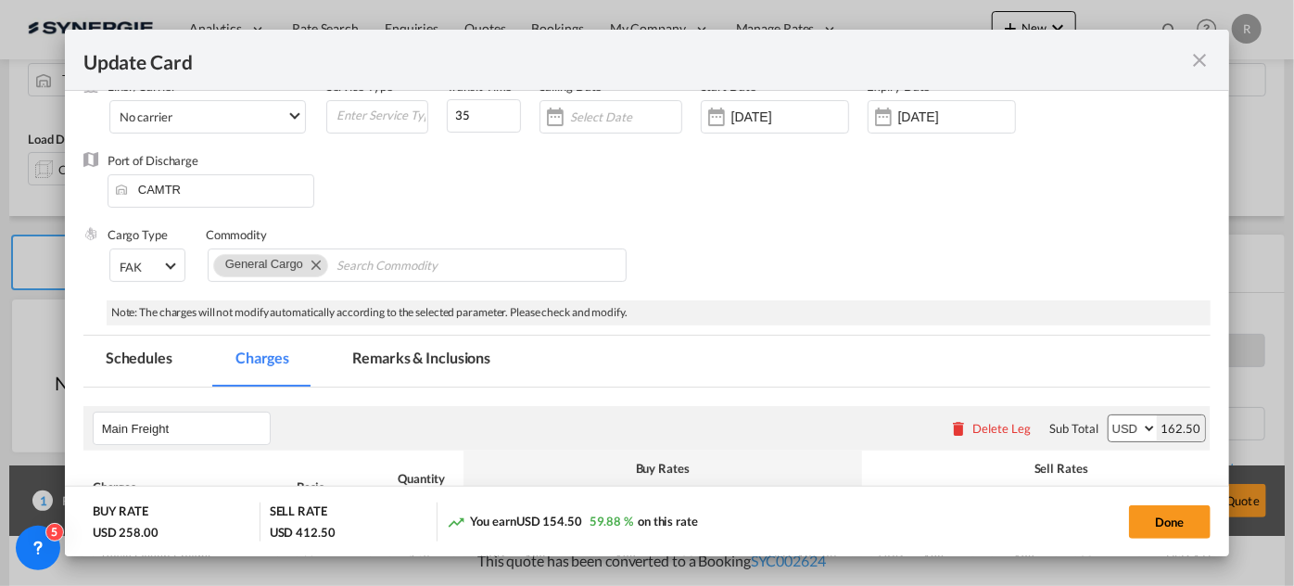
select select "per_bl"
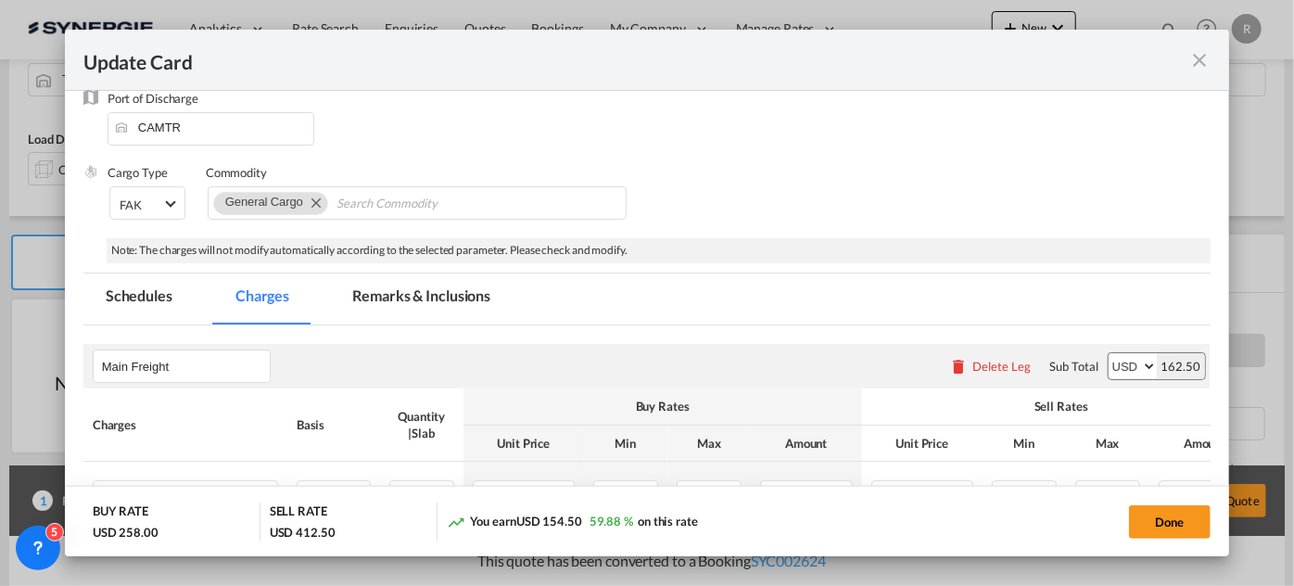
click at [400, 301] on md-tab-item "Remarks & Inclusions" at bounding box center [421, 299] width 183 height 51
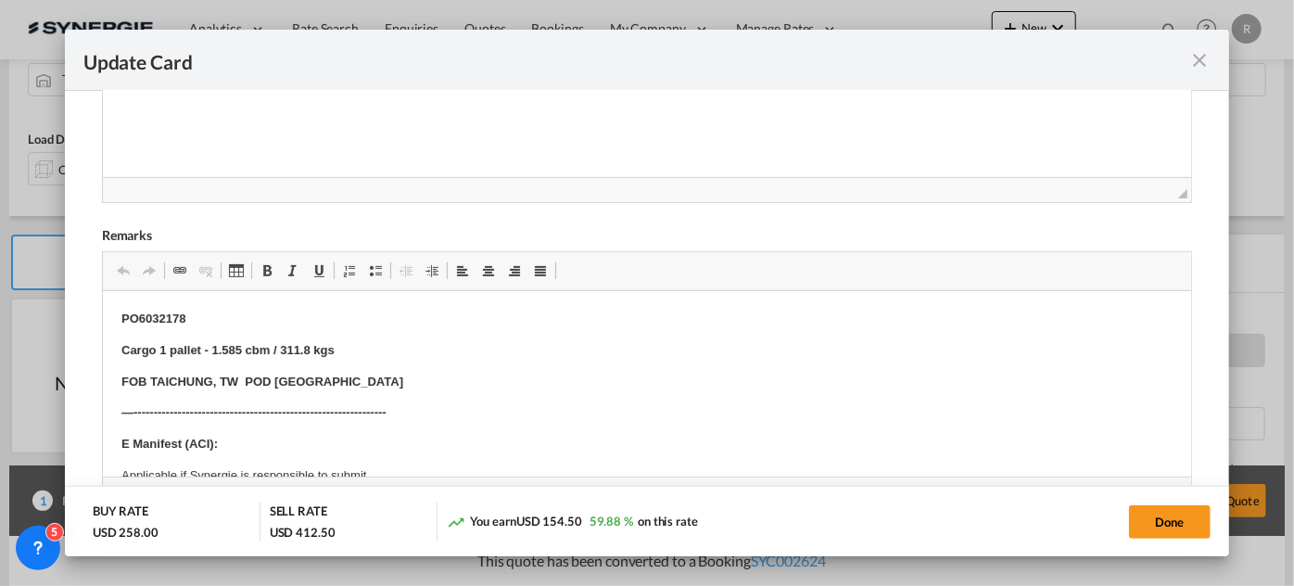
scroll to position [421, 0]
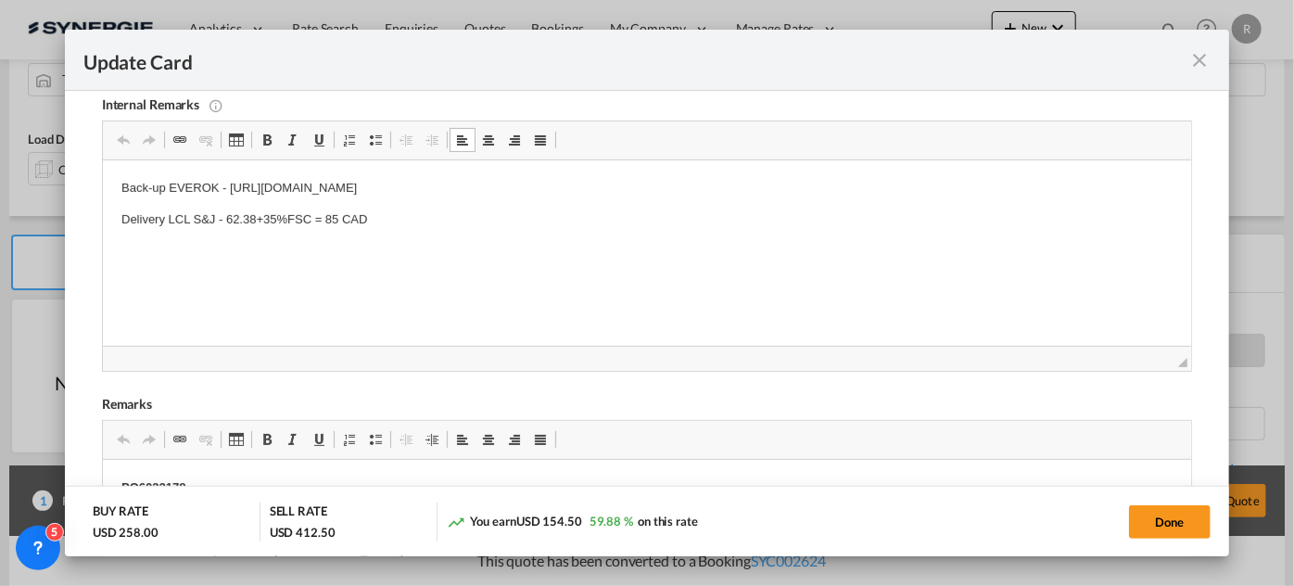
drag, startPoint x: 228, startPoint y: 184, endPoint x: 438, endPoint y: 197, distance: 210.0
click at [421, 193] on p "Back-up EVEROK - https://app.frontapp.com/open/cnv_pz8bdlb?key=N0YdvvqT5OKwuPnh…" at bounding box center [647, 188] width 1052 height 19
drag, startPoint x: 228, startPoint y: 185, endPoint x: 751, endPoint y: 166, distance: 523.3
click at [751, 166] on html "Back-up EVEROK - https://app.frontapp.com/open/cnv_pz8bdlb?key=N0YdvvqT5OKwuPnh…" at bounding box center [646, 219] width 1089 height 119
copy p "https://app.frontapp.com/open/cnv_pz8bdlb?key=N0YdvvqT5OKwuPnh-ImrPzljA9UjjSyF"
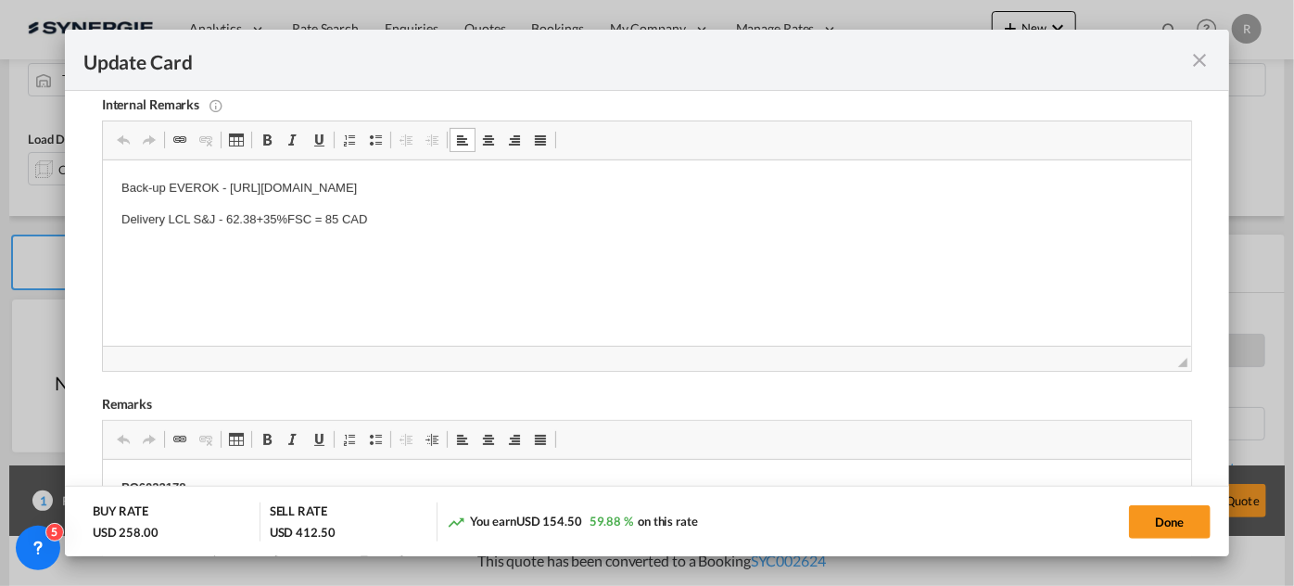
drag, startPoint x: 121, startPoint y: 187, endPoint x: 733, endPoint y: 187, distance: 611.1
click at [733, 187] on p "Back-up EVEROK - https://app.frontapp.com/open/cnv_pz8bdlb?key=N0YdvvqT5OKwuPnh…" at bounding box center [647, 188] width 1052 height 19
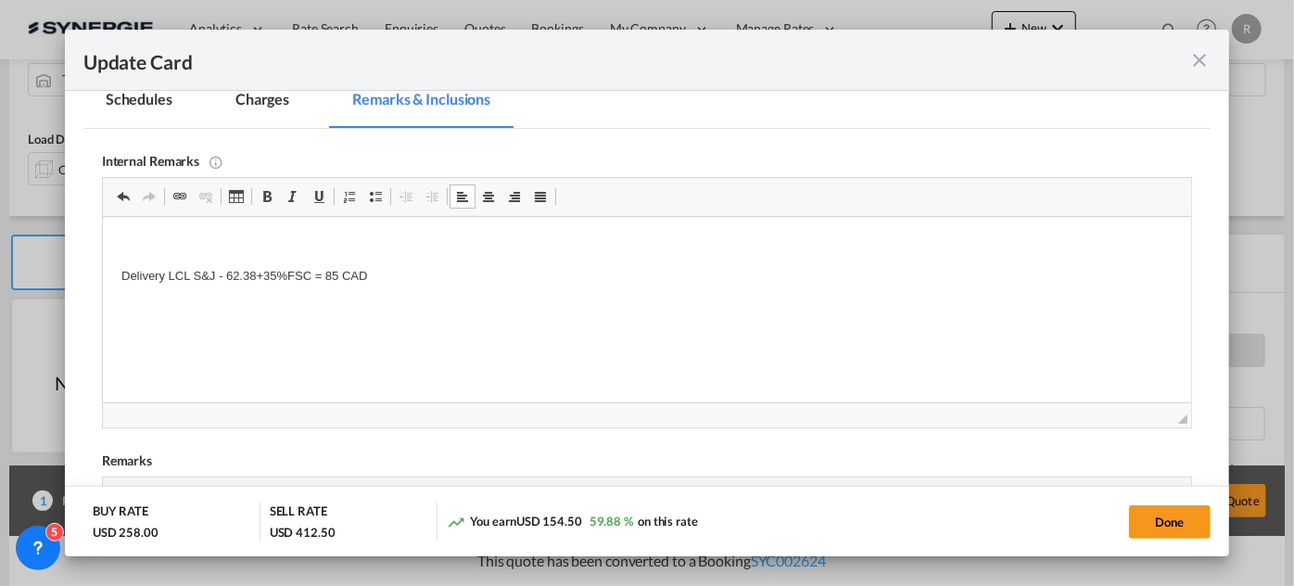
scroll to position [337, 0]
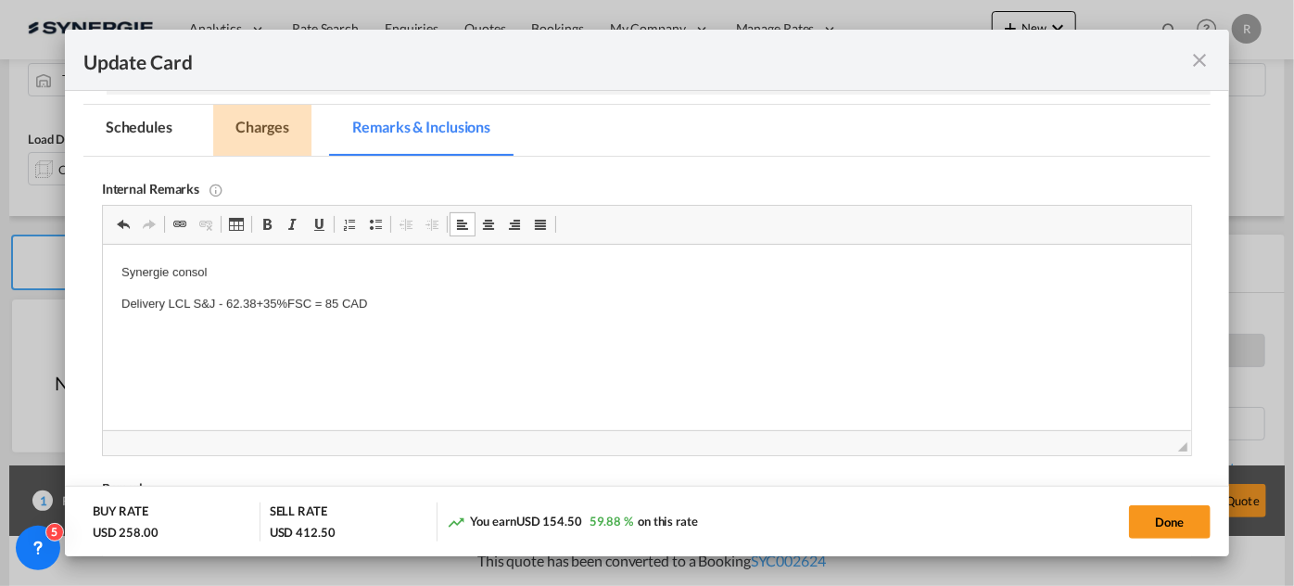
click at [274, 128] on md-tab-item "Charges" at bounding box center [262, 130] width 98 height 51
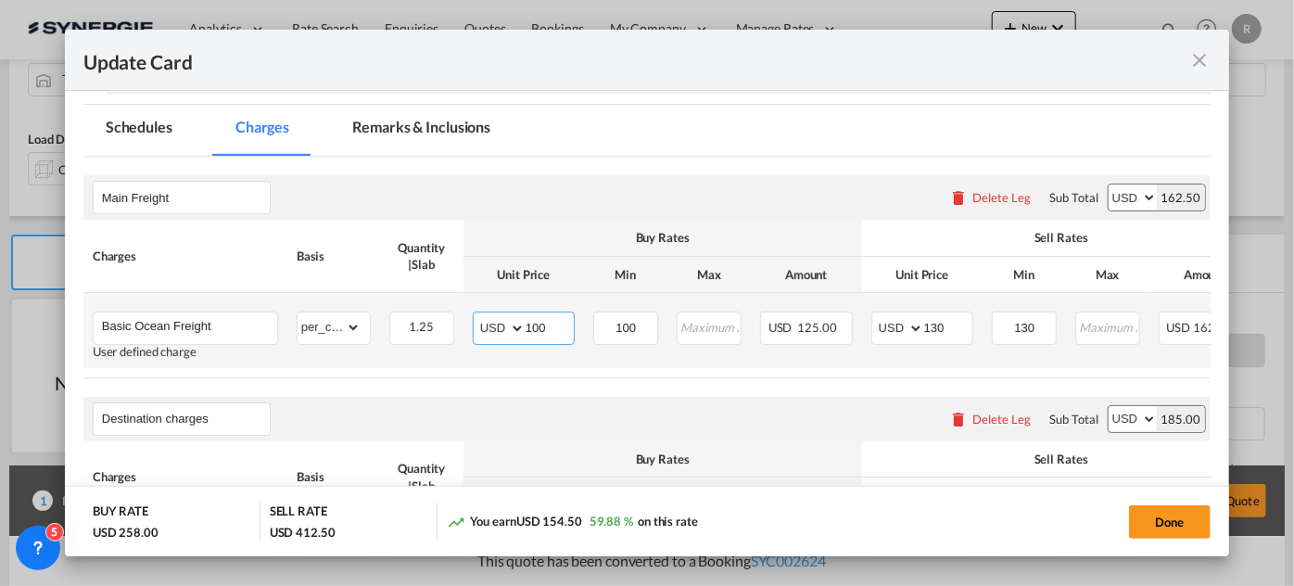
drag, startPoint x: 556, startPoint y: 323, endPoint x: 465, endPoint y: 306, distance: 93.3
click at [465, 306] on td "AED AFN ALL AMD ANG AOA ARS AUD AWG AZN BAM BBD BDT BGN BHD BIF BMD BND BOB BRL…" at bounding box center [524, 330] width 121 height 75
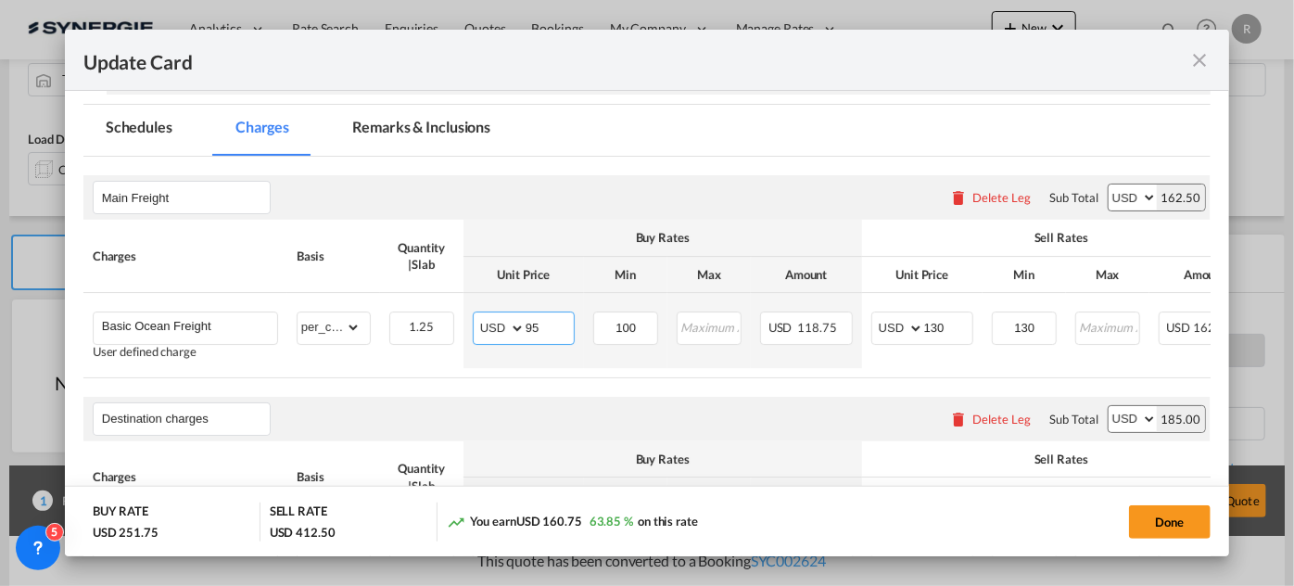
type input "95"
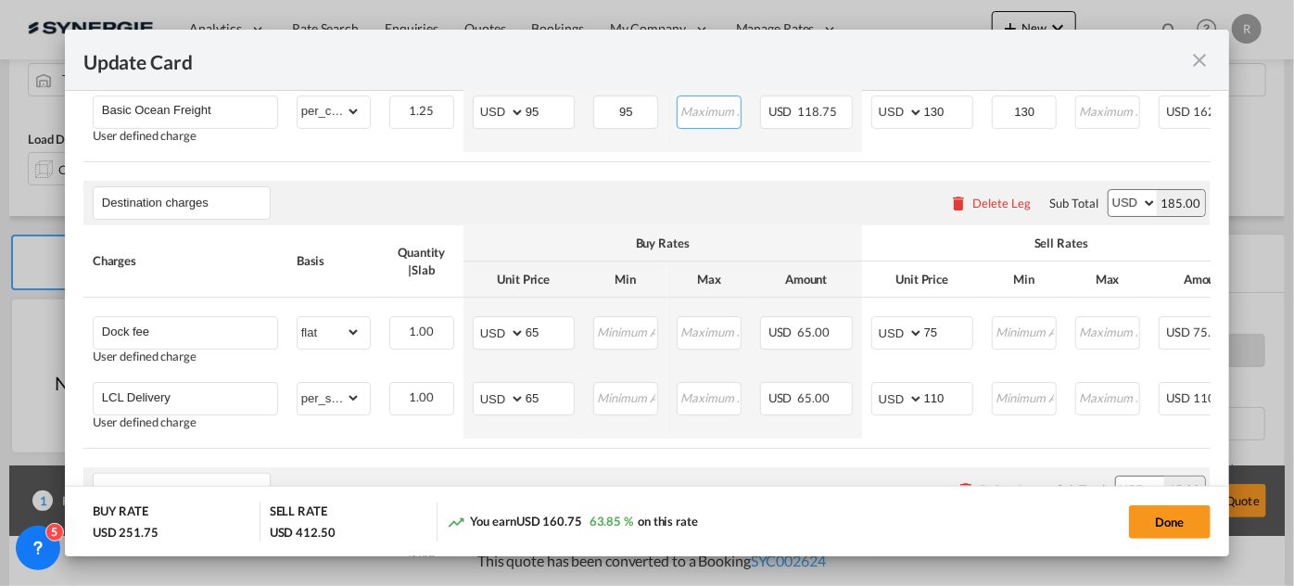
scroll to position [590, 0]
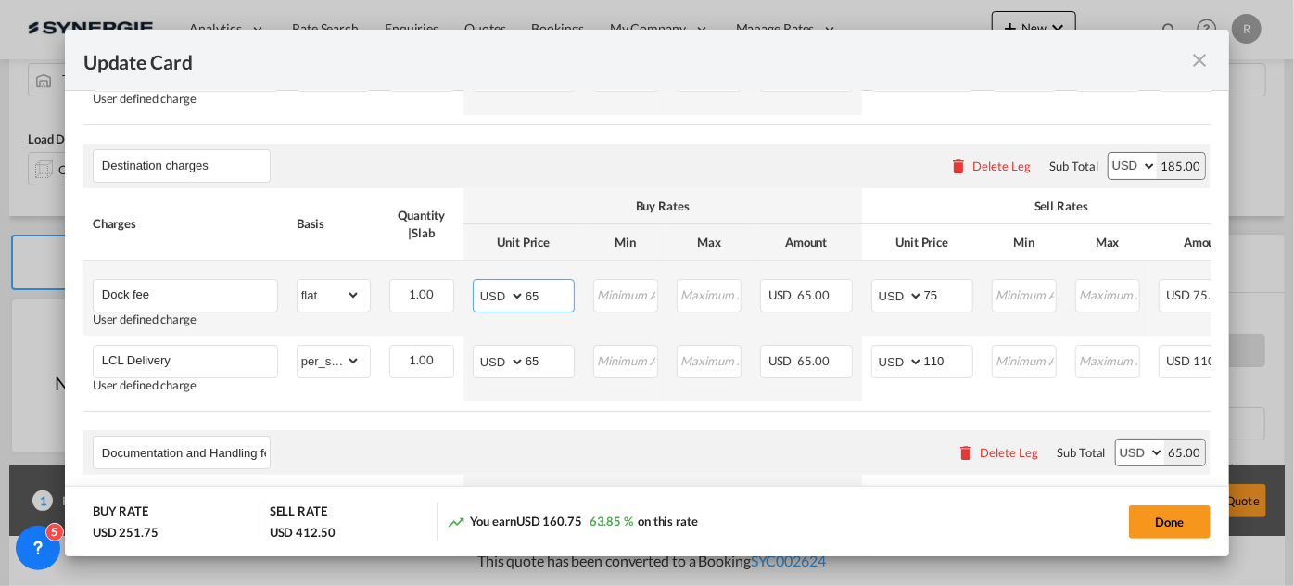
click at [558, 293] on input "65" at bounding box center [550, 294] width 48 height 28
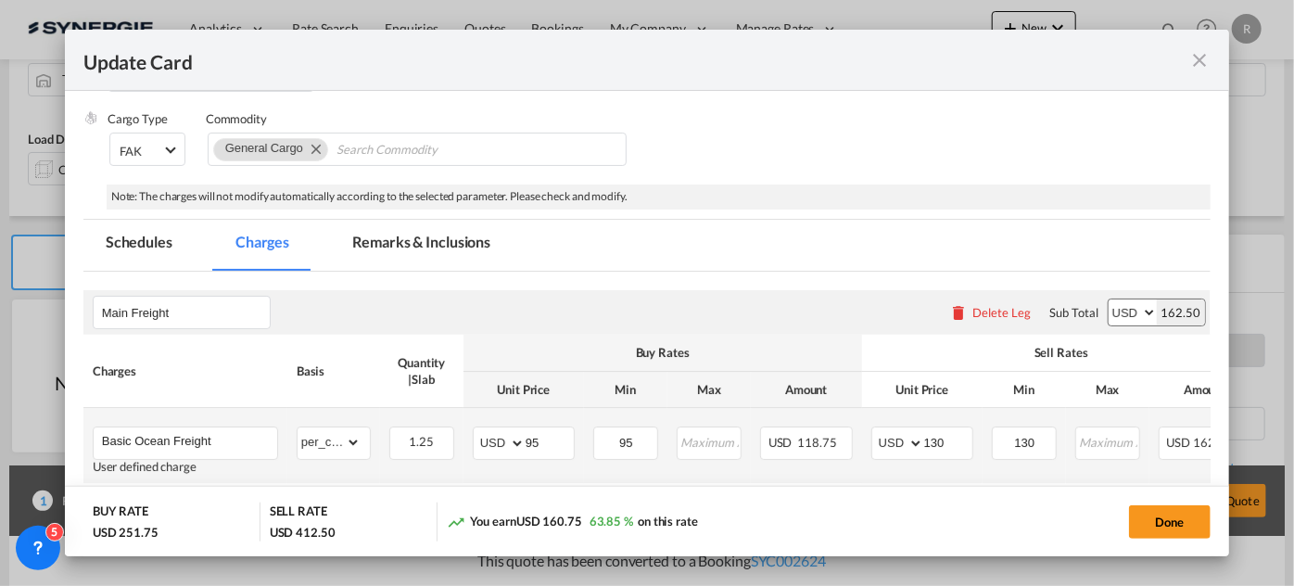
scroll to position [215, 0]
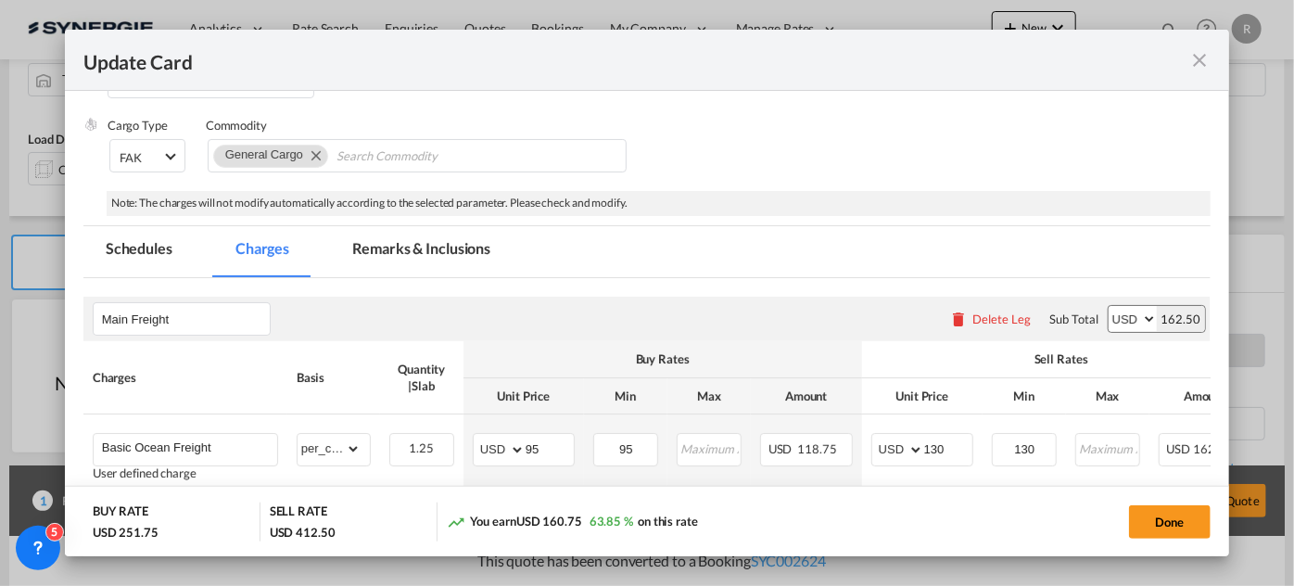
click at [435, 254] on md-tab-item "Remarks & Inclusions" at bounding box center [421, 251] width 183 height 51
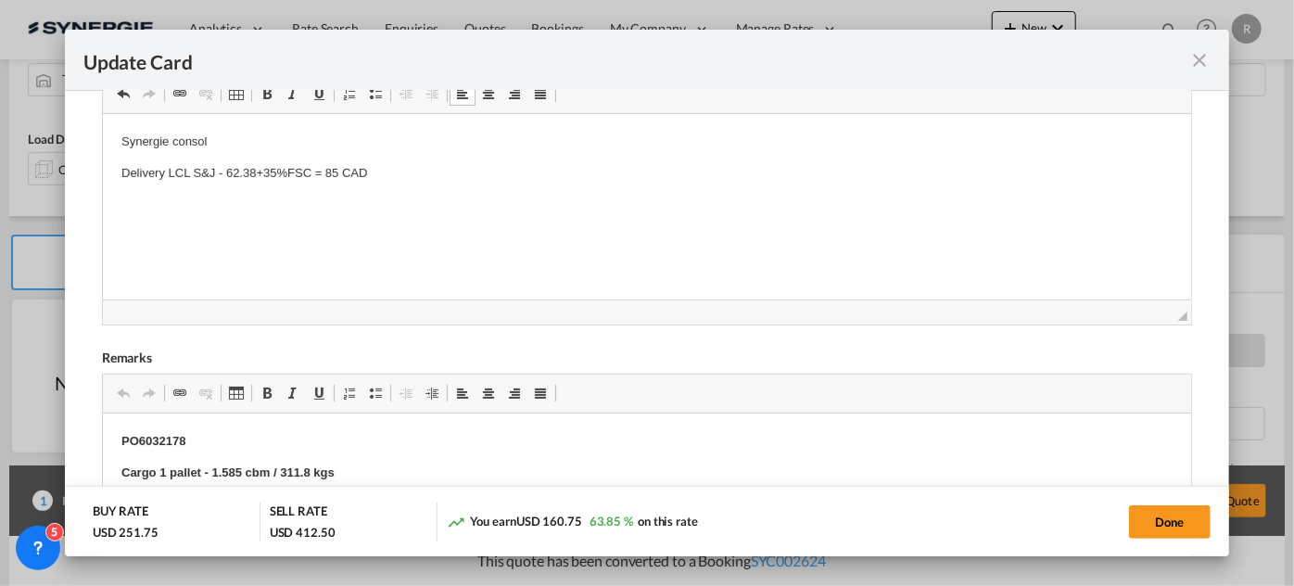
scroll to position [720, 0]
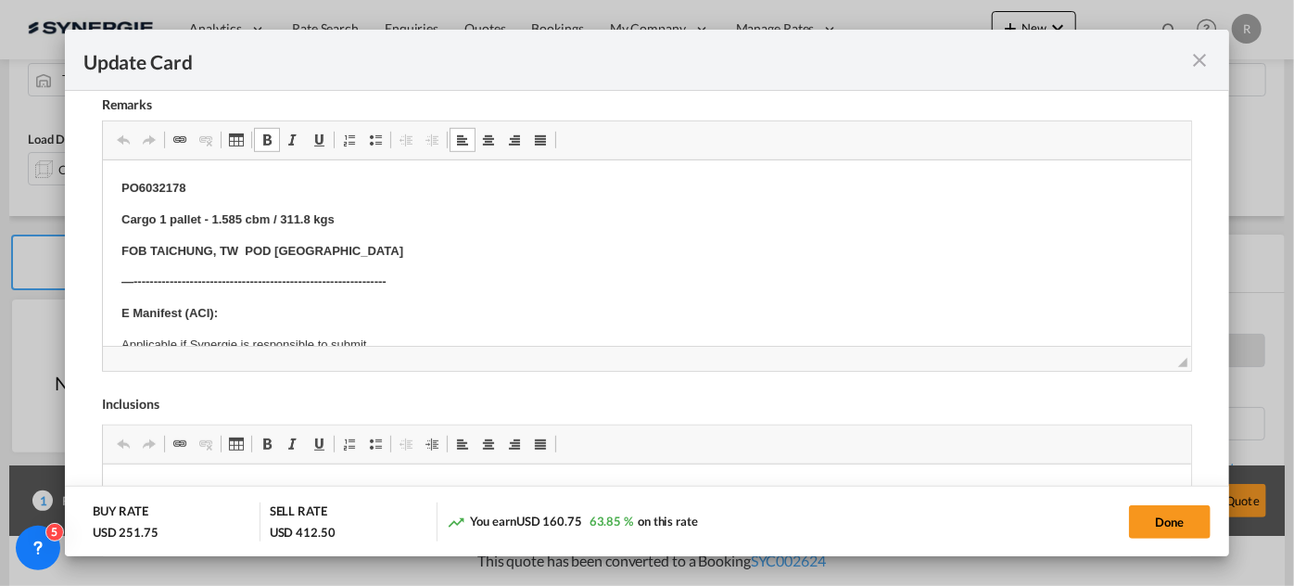
drag, startPoint x: 156, startPoint y: 215, endPoint x: 213, endPoint y: 215, distance: 57.5
click at [191, 215] on strong "Cargo 1 pallet - 1.585 cbm / 311.8 kgs" at bounding box center [227, 219] width 213 height 14
drag, startPoint x: 159, startPoint y: 217, endPoint x: 391, endPoint y: 206, distance: 233.0
click at [414, 221] on p "Cargo 1 pallet - 1.585 cbm / 311.8 kgs" at bounding box center [647, 219] width 1052 height 19
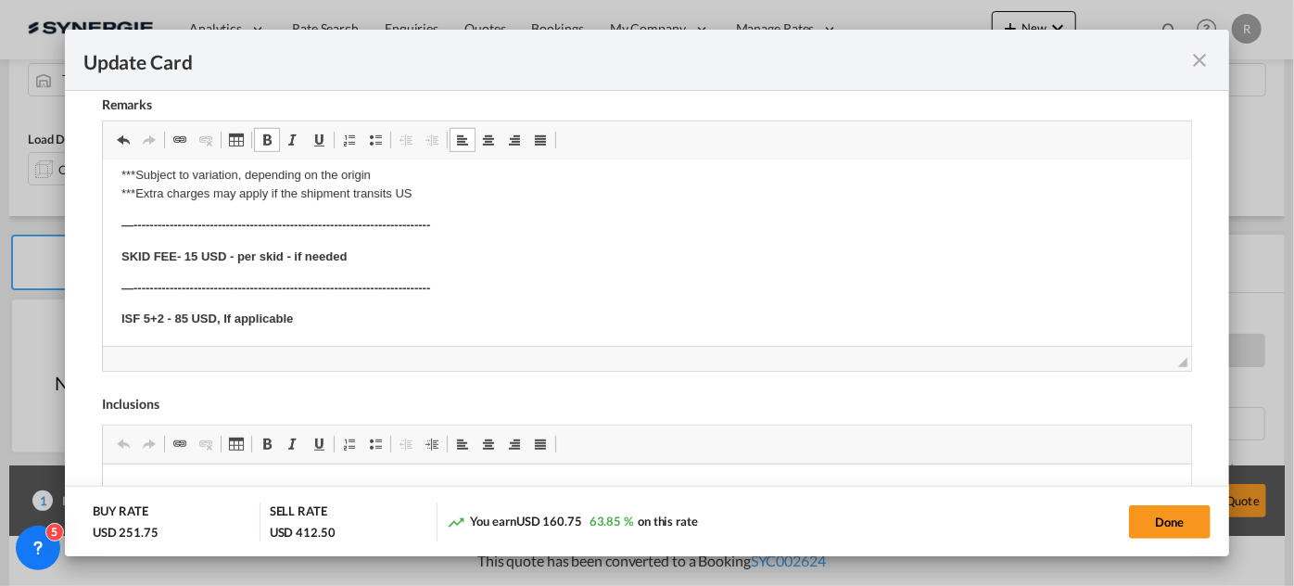
scroll to position [843, 0]
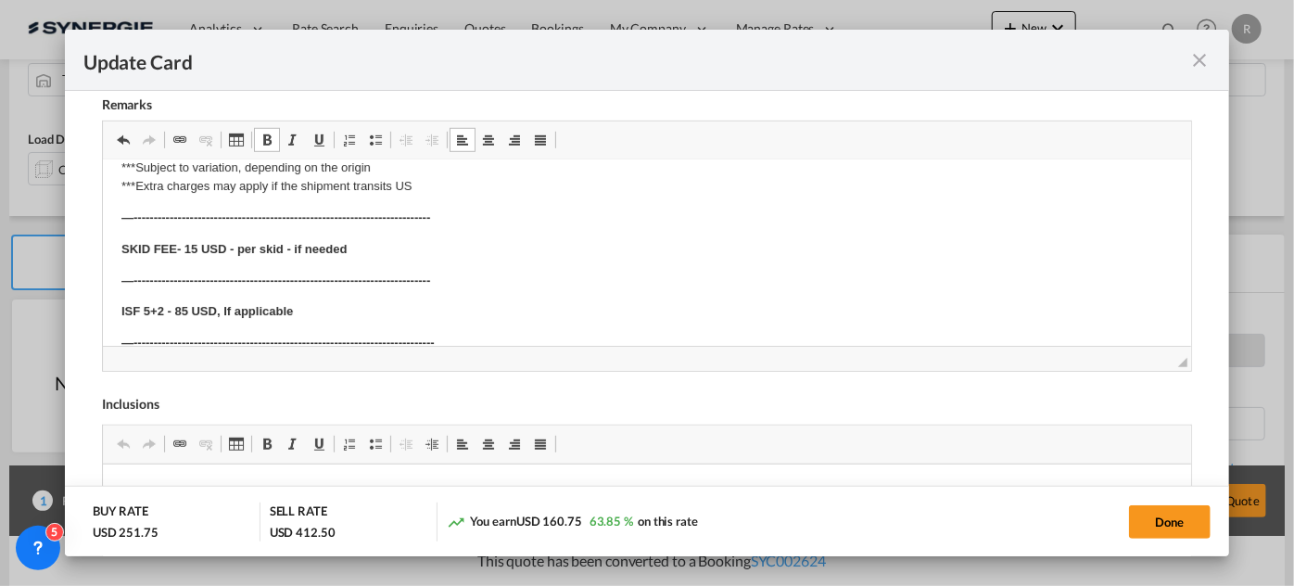
click at [228, 247] on strong "SKID FEE- 15 USD - per skid - if needed" at bounding box center [233, 249] width 225 height 14
click at [1162, 521] on button "Done" at bounding box center [1170, 521] width 82 height 33
type input "20 Jul 2025"
type input "24 Oct 2025"
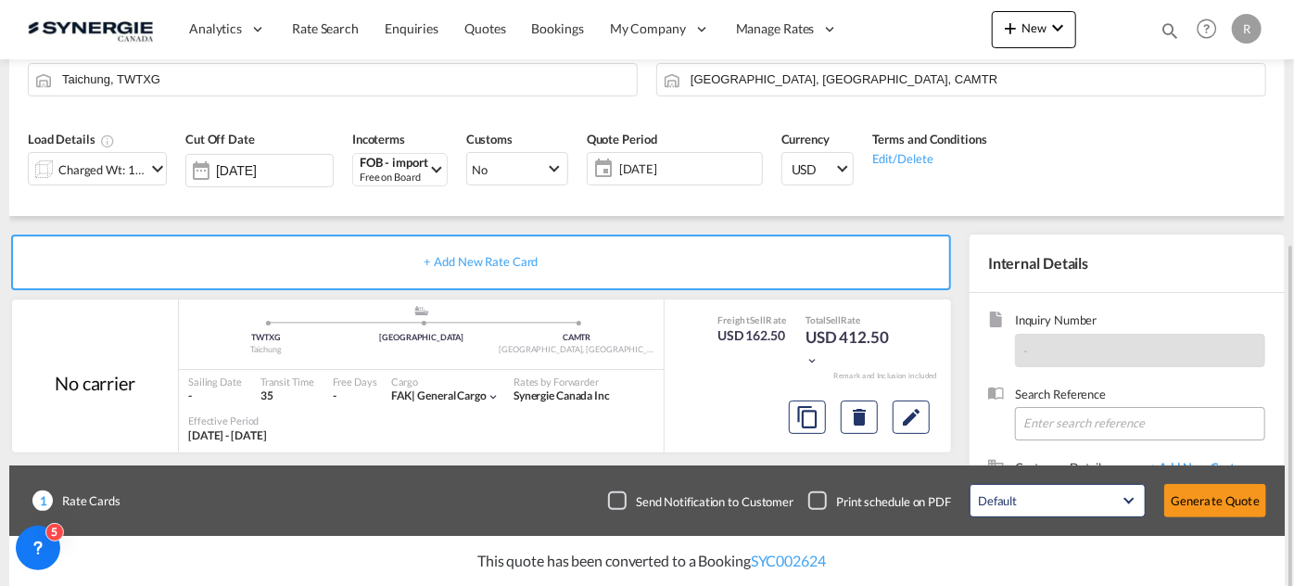
scroll to position [252, 0]
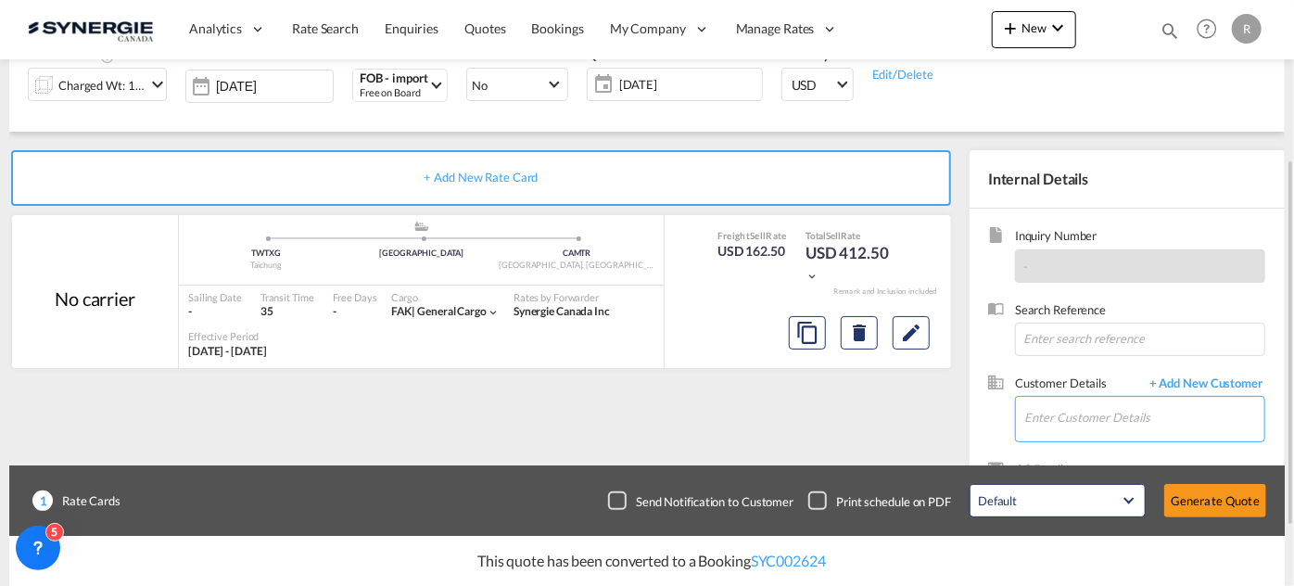
click at [1077, 407] on input "Enter Customer Details" at bounding box center [1145, 418] width 240 height 42
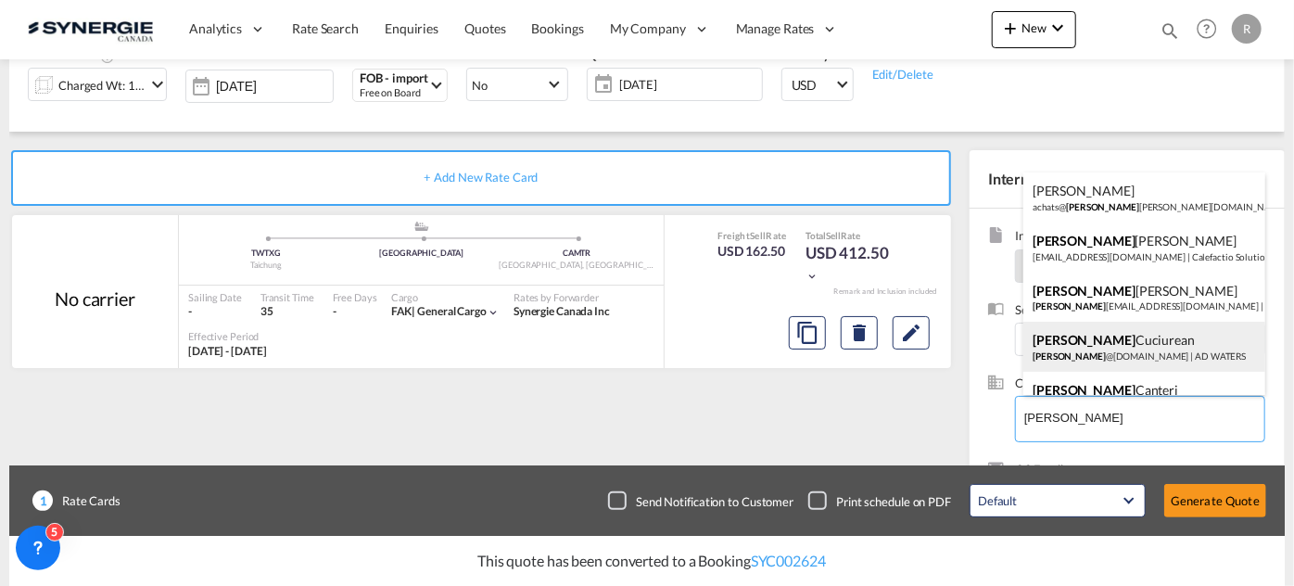
click at [1098, 356] on div "Laura Cuciurean laura @ad-waters.com | AD WATERS" at bounding box center [1145, 347] width 242 height 50
type input "AD WATERS, Laura Cuciurean, laura@ad-waters.com"
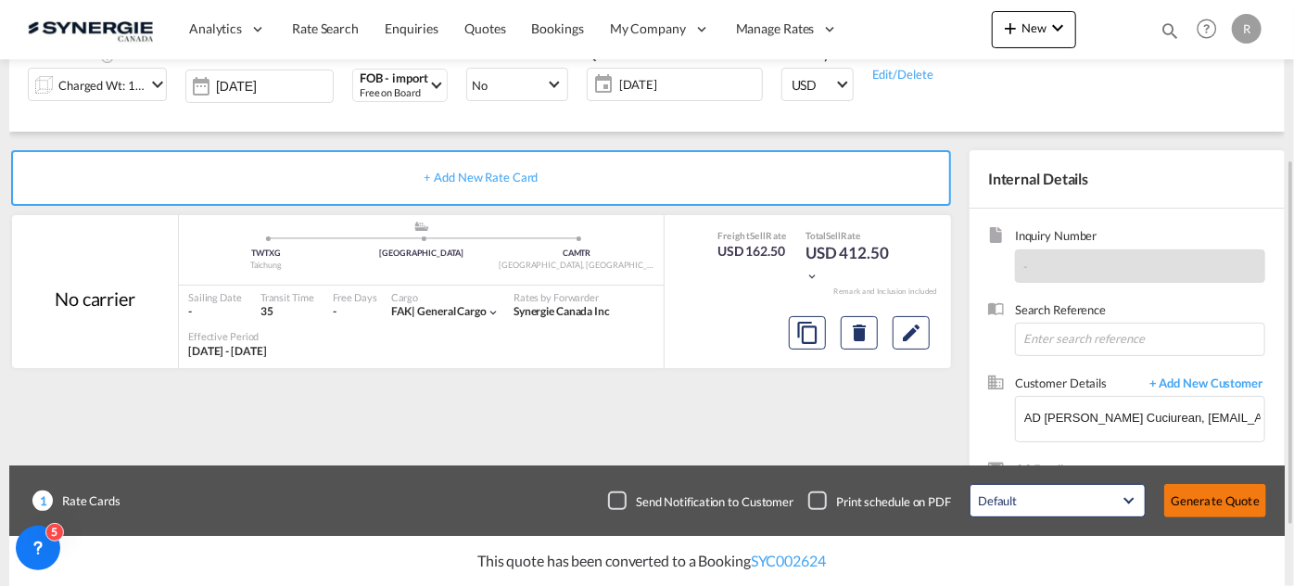
click at [1220, 505] on button "Generate Quote" at bounding box center [1216, 500] width 102 height 33
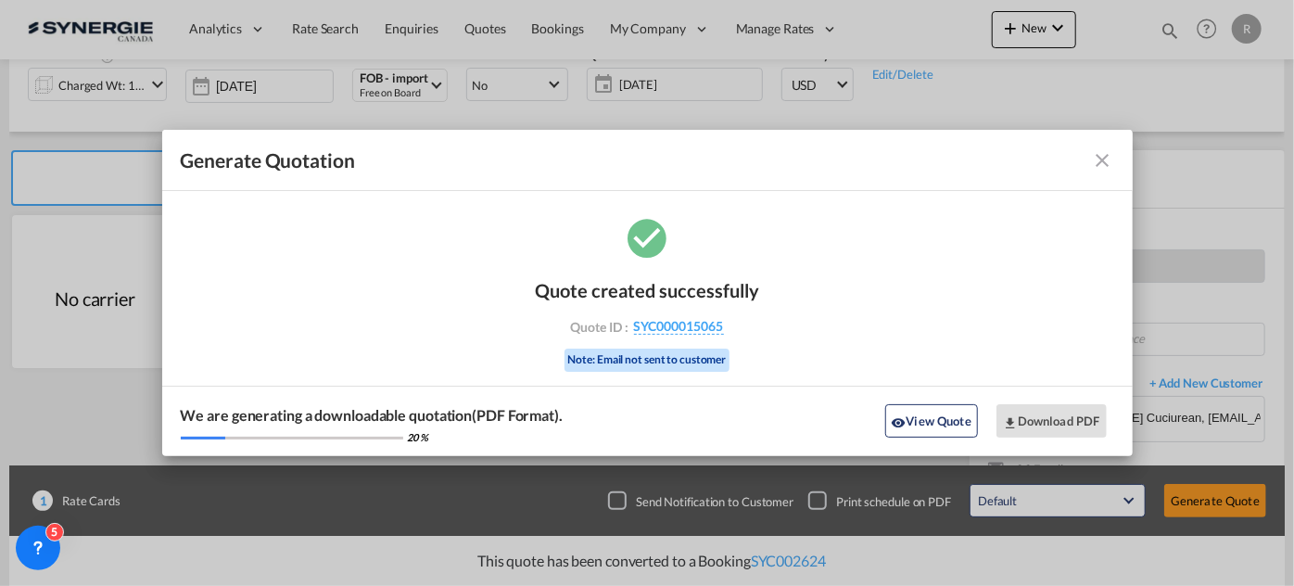
click at [1109, 170] on md-icon "icon-close fg-AAA8AD cursor m-0" at bounding box center [1103, 160] width 22 height 22
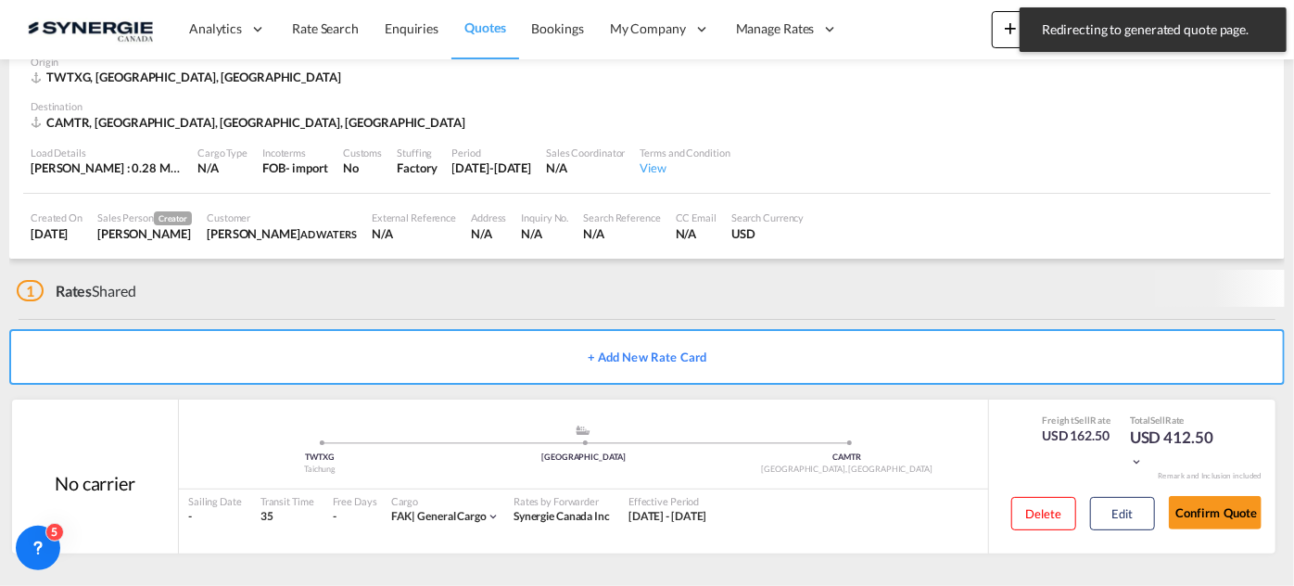
scroll to position [98, 0]
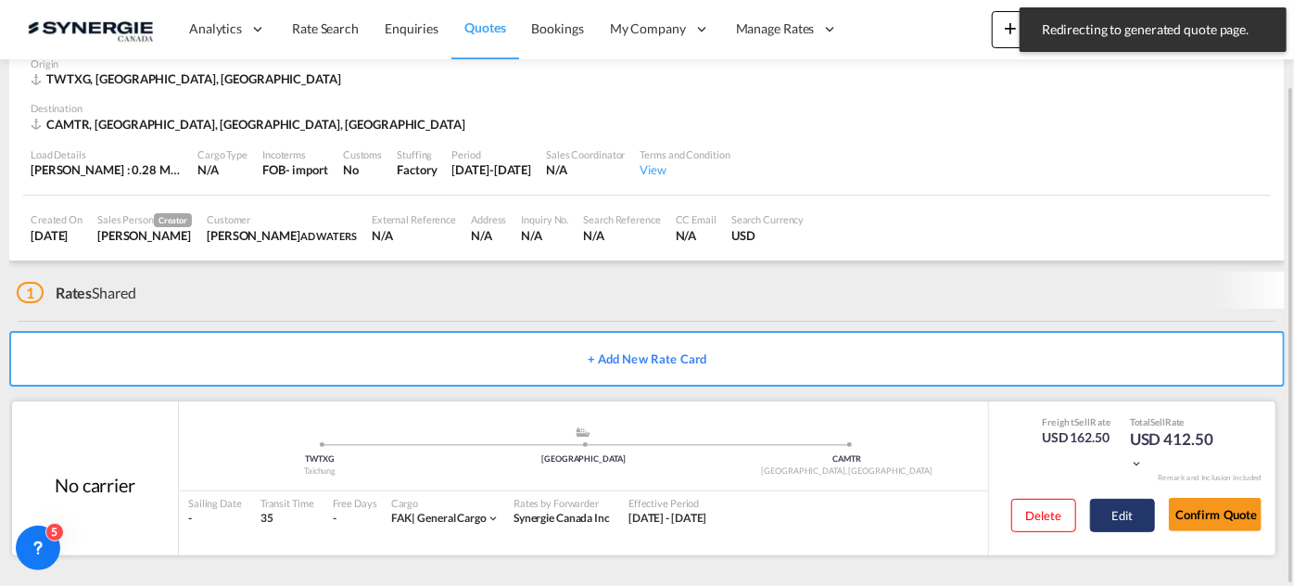
click at [1135, 520] on button "Edit" at bounding box center [1122, 515] width 65 height 33
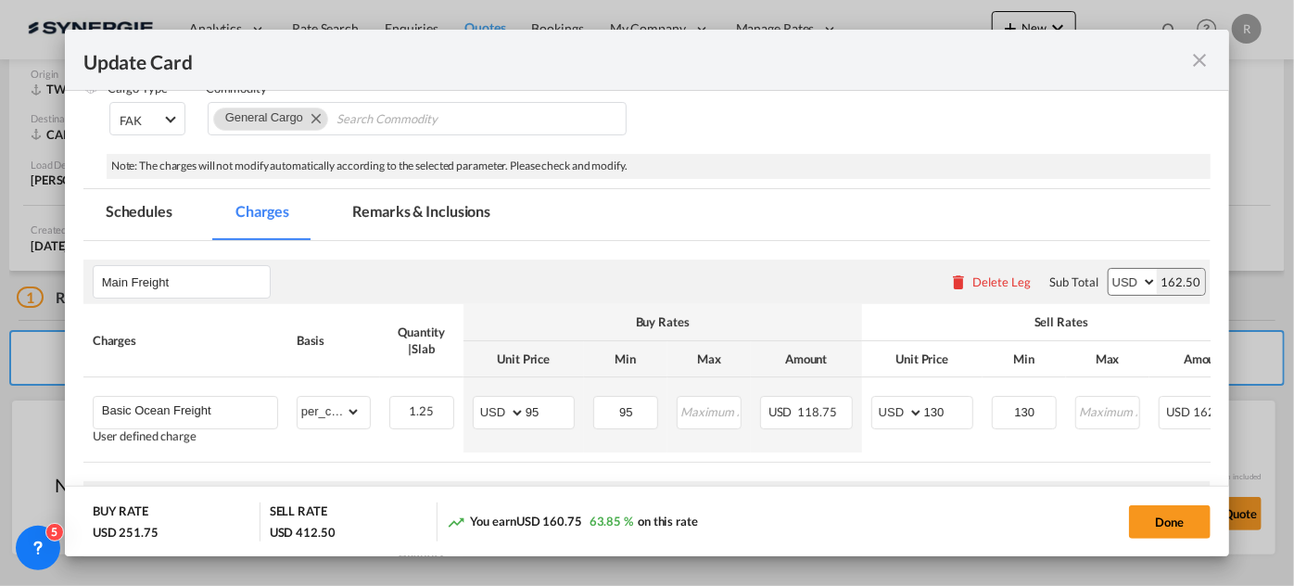
scroll to position [0, 0]
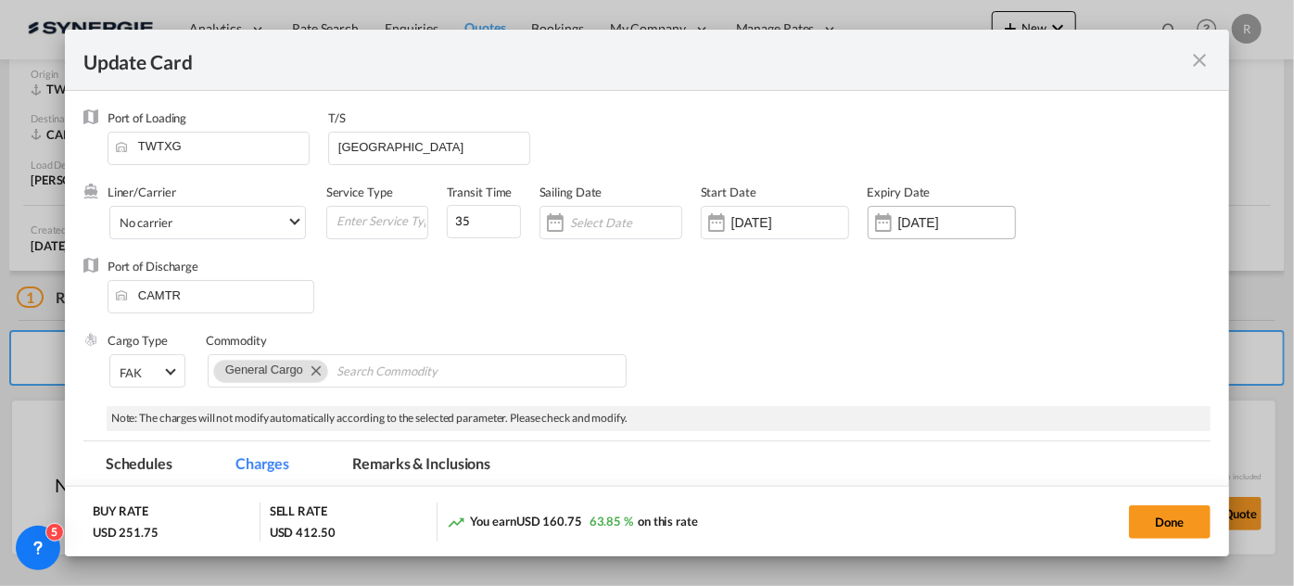
click at [912, 226] on input "25 Oct 2025" at bounding box center [957, 222] width 117 height 15
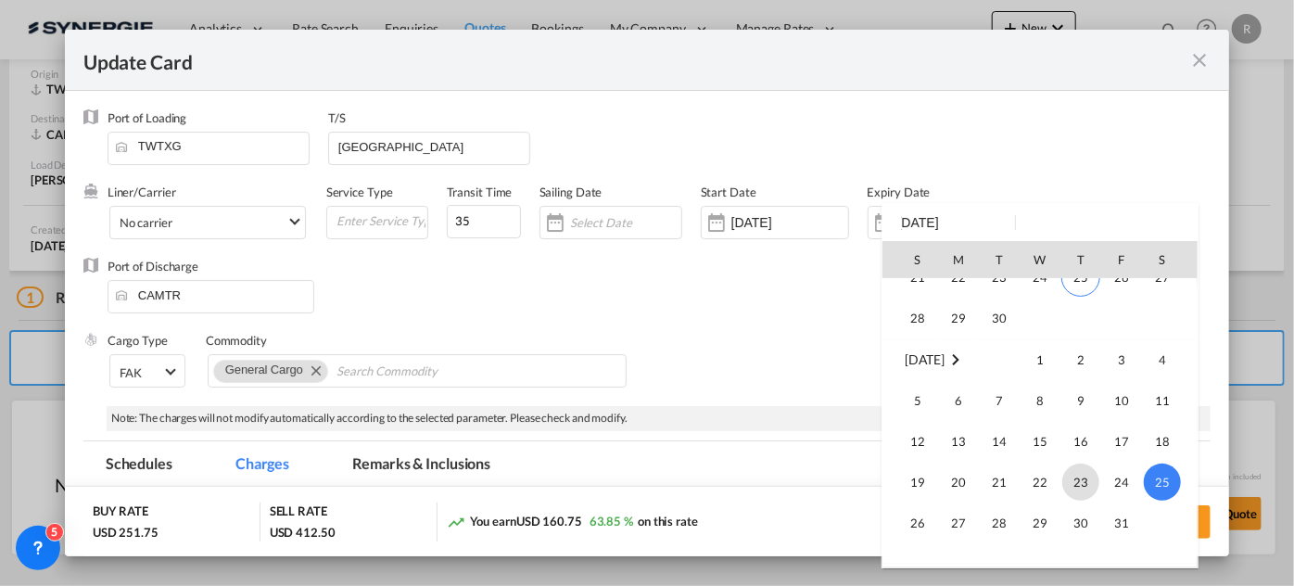
scroll to position [653, 0]
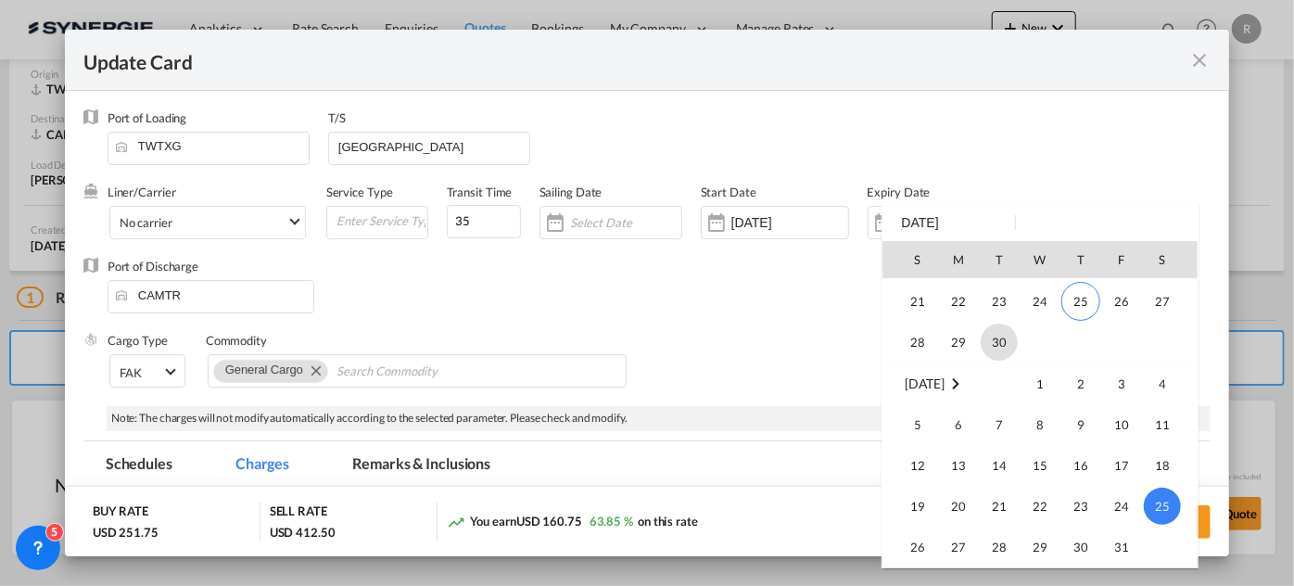
click at [994, 341] on span "30" at bounding box center [999, 342] width 37 height 37
type input "30 Sep 2025"
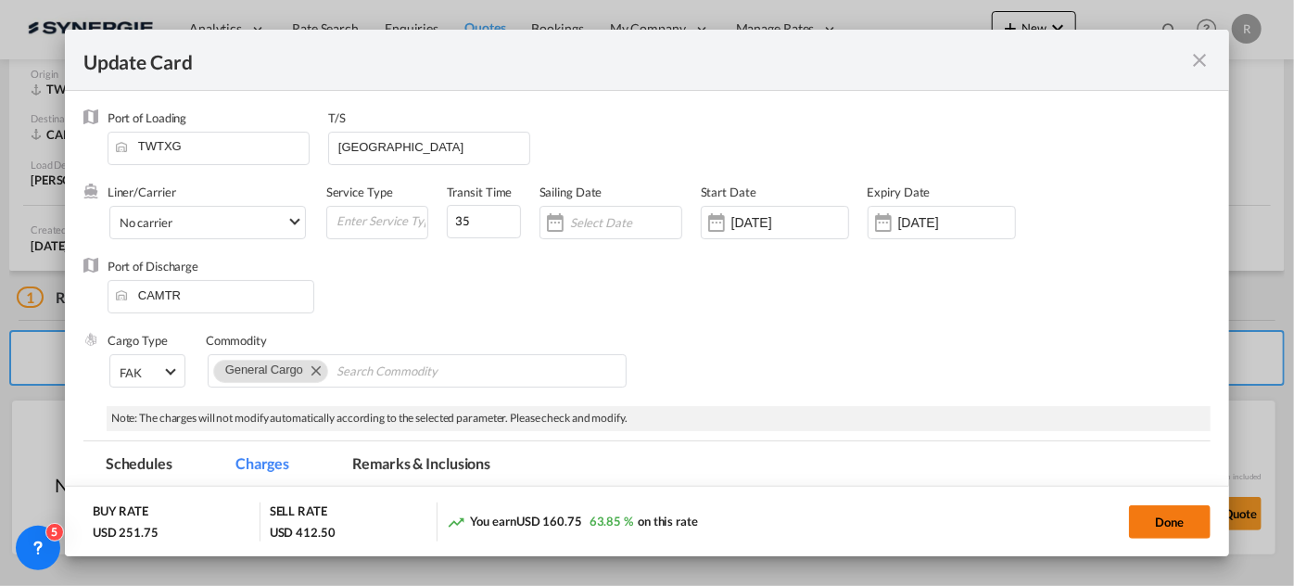
click at [1165, 518] on button "Done" at bounding box center [1170, 521] width 82 height 33
type input "20 Jul 2025"
type input "29 Sep 2025"
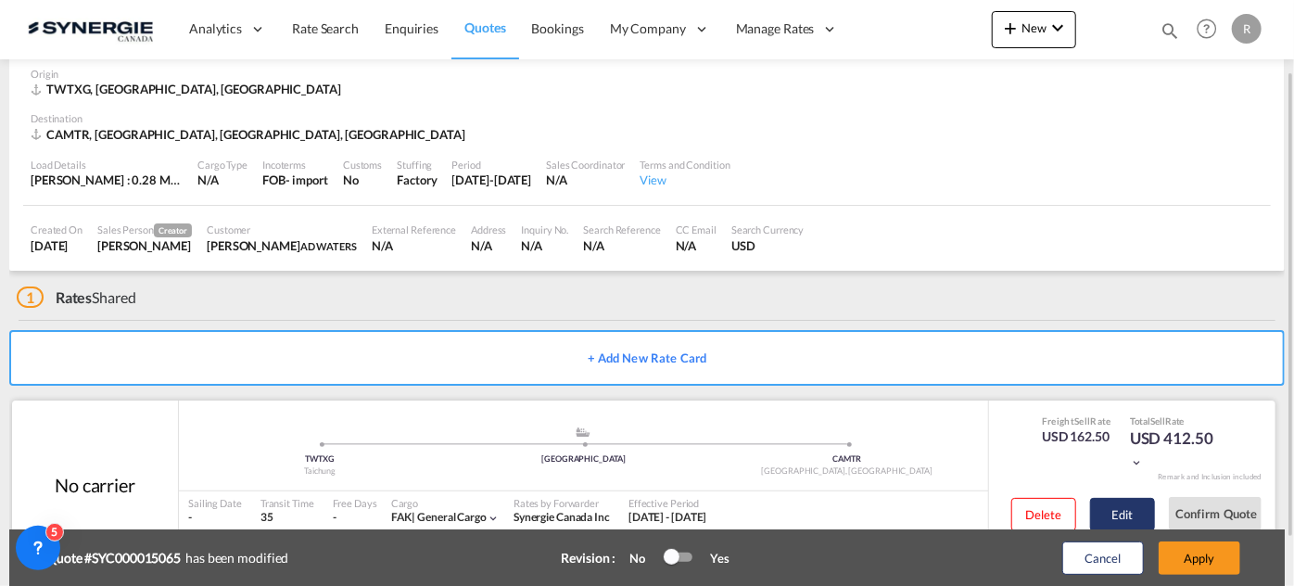
click at [1128, 508] on button "Edit" at bounding box center [1122, 514] width 65 height 33
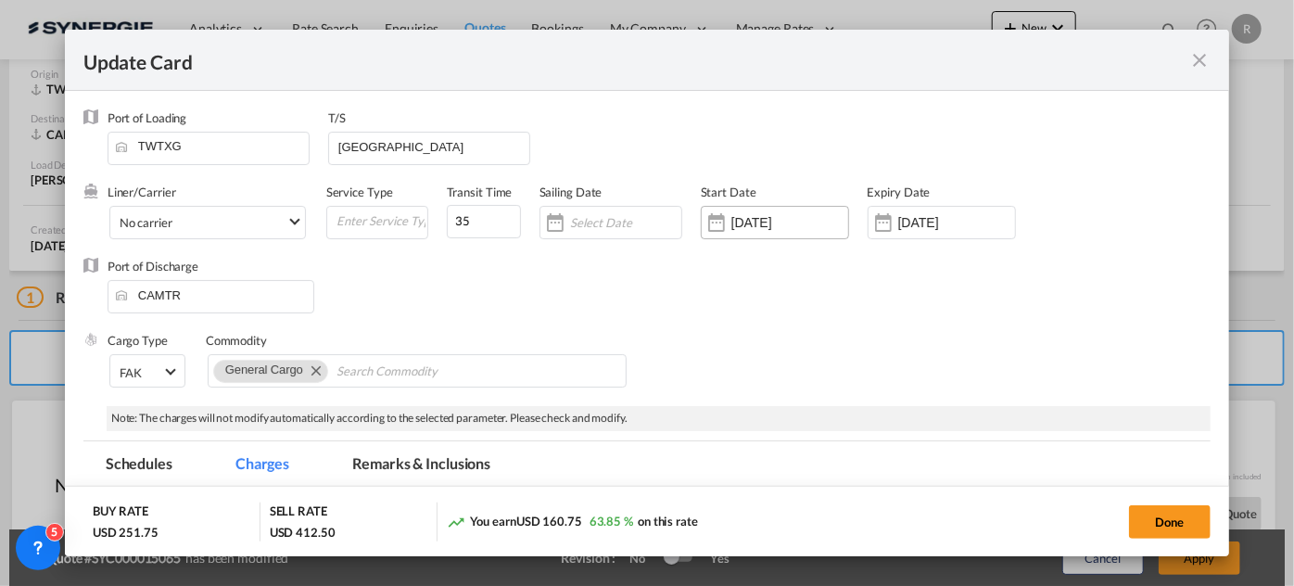
click at [804, 222] on input "[DATE]" at bounding box center [790, 222] width 117 height 15
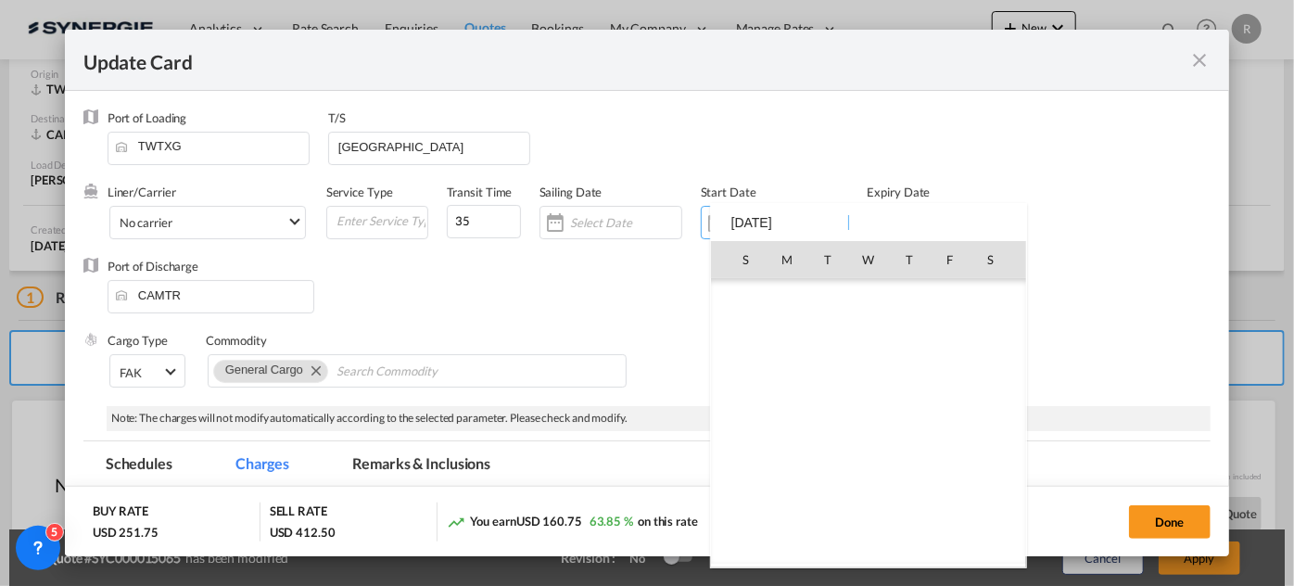
scroll to position [429029, 0]
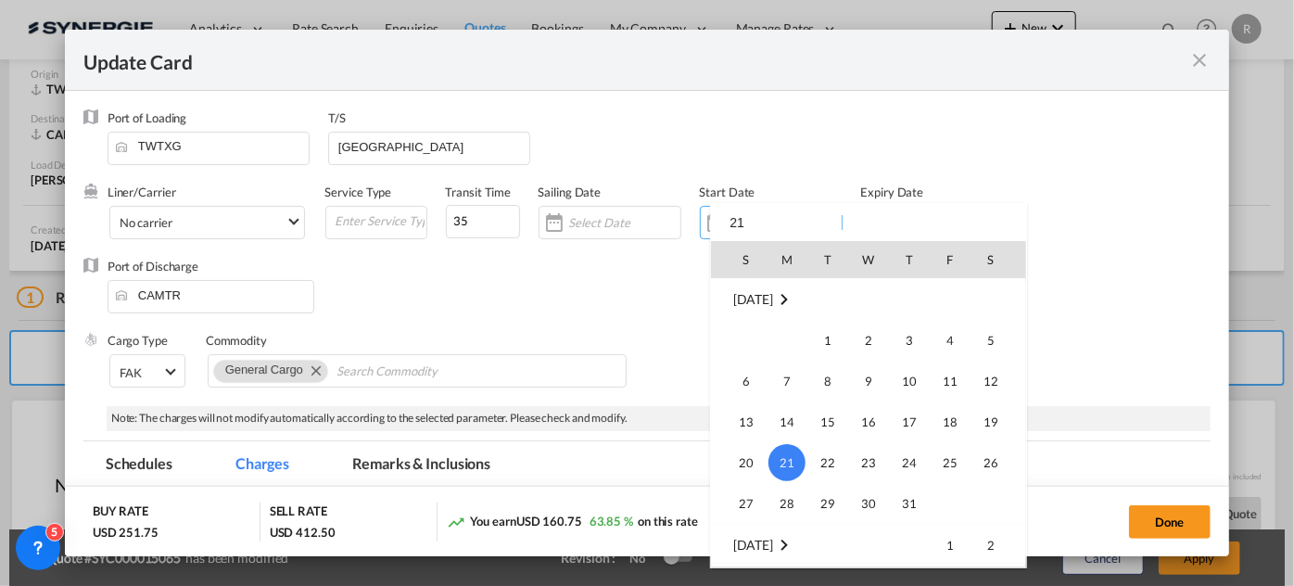
type input "2"
click at [1112, 286] on div at bounding box center [647, 293] width 1294 height 586
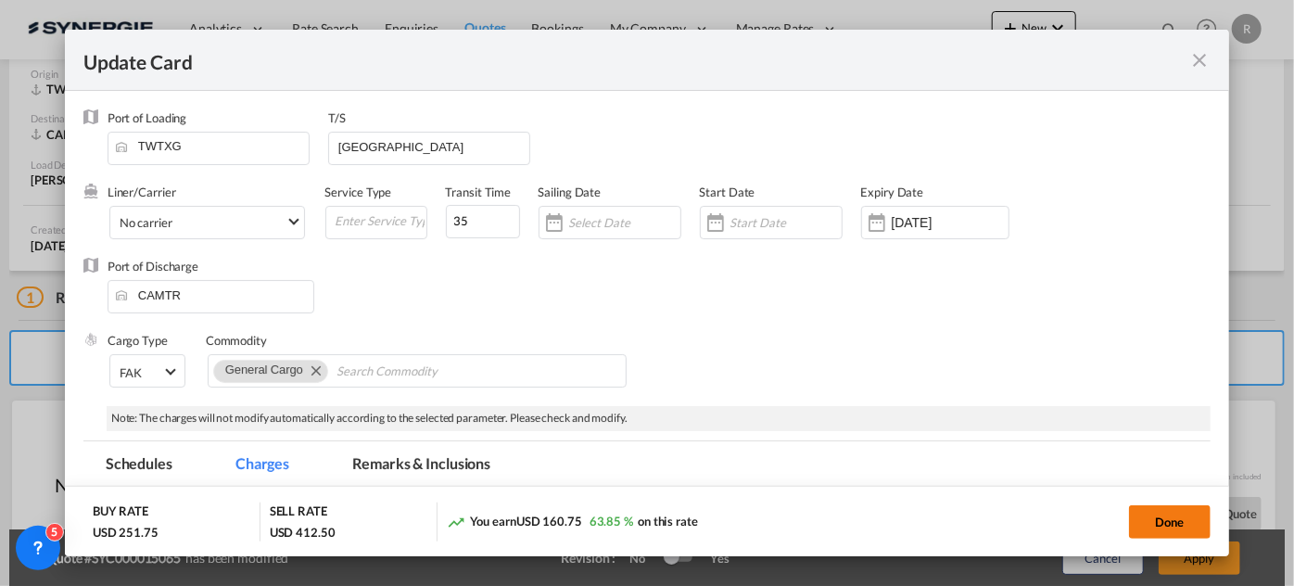
click at [1159, 526] on button "Done" at bounding box center [1170, 521] width 82 height 33
type input "29 Sep 2025"
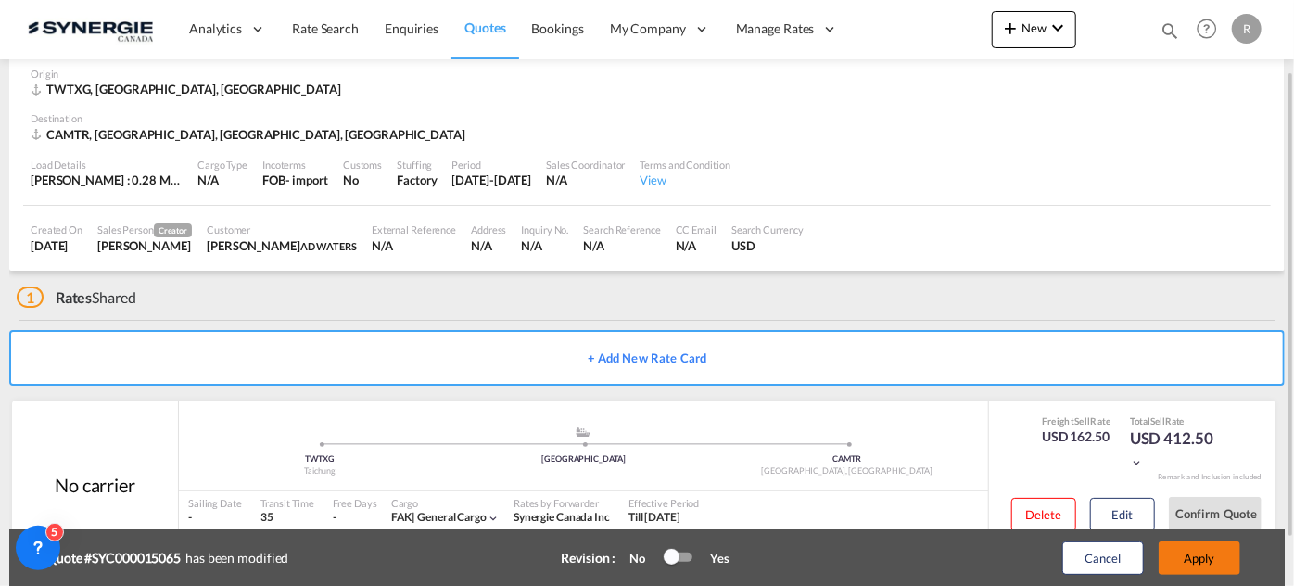
click at [1197, 565] on button "Apply" at bounding box center [1200, 558] width 82 height 33
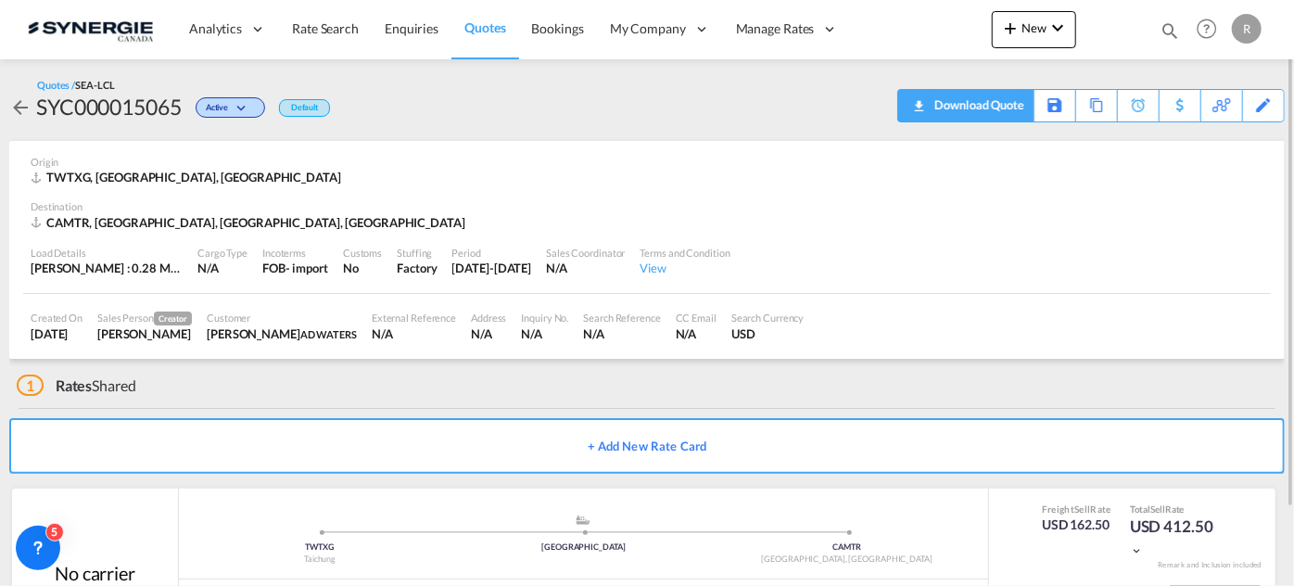
click at [1018, 107] on div "Download Quote" at bounding box center [977, 105] width 95 height 30
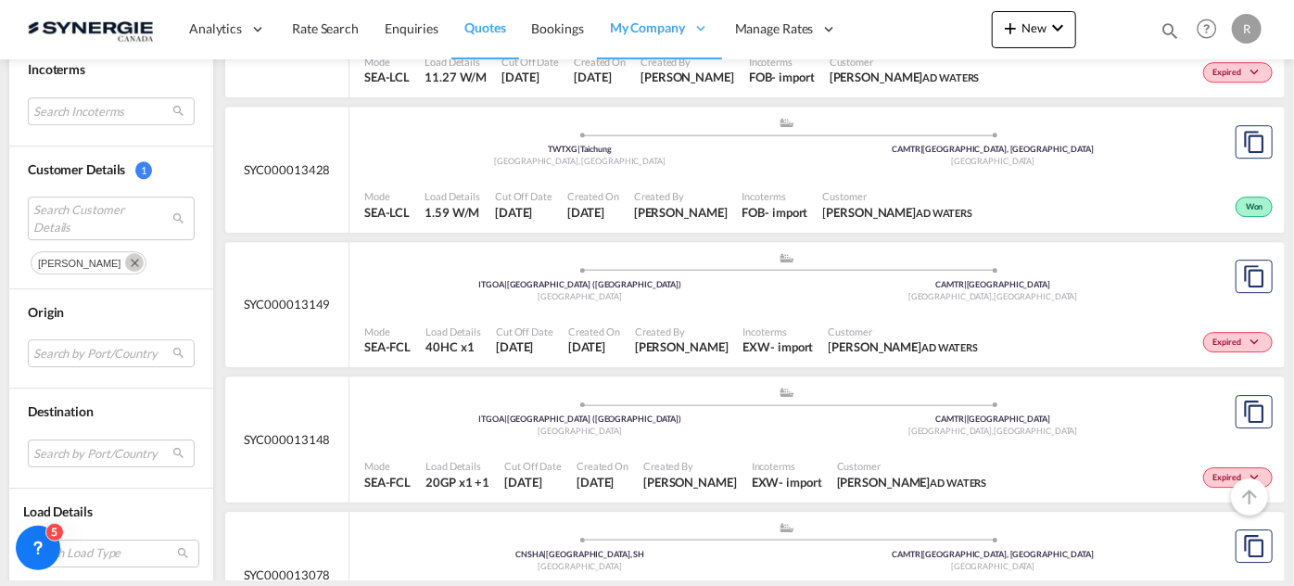
click at [125, 256] on md-icon "Remove" at bounding box center [134, 262] width 19 height 19
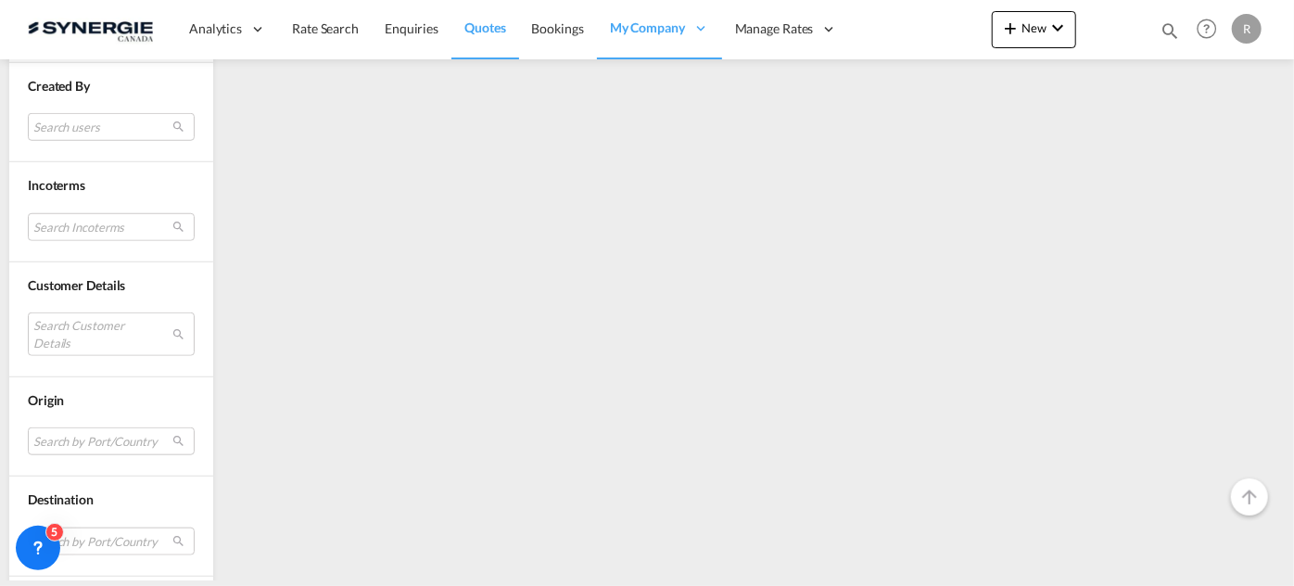
scroll to position [846, 0]
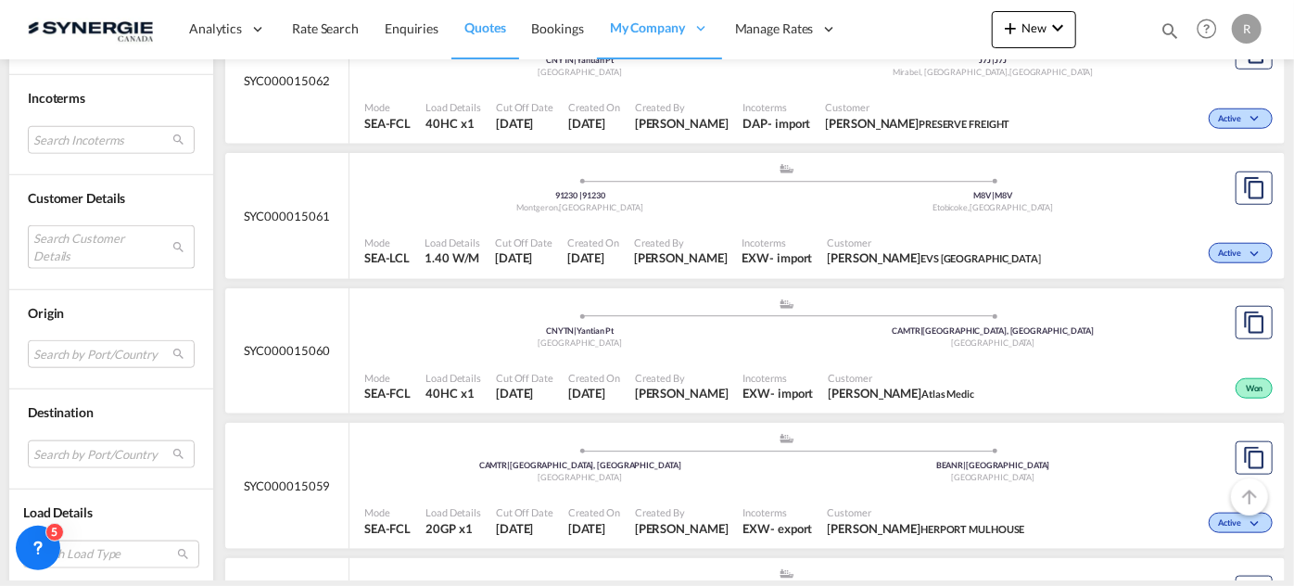
click at [70, 236] on md-select "Search Customer Details" at bounding box center [111, 246] width 167 height 43
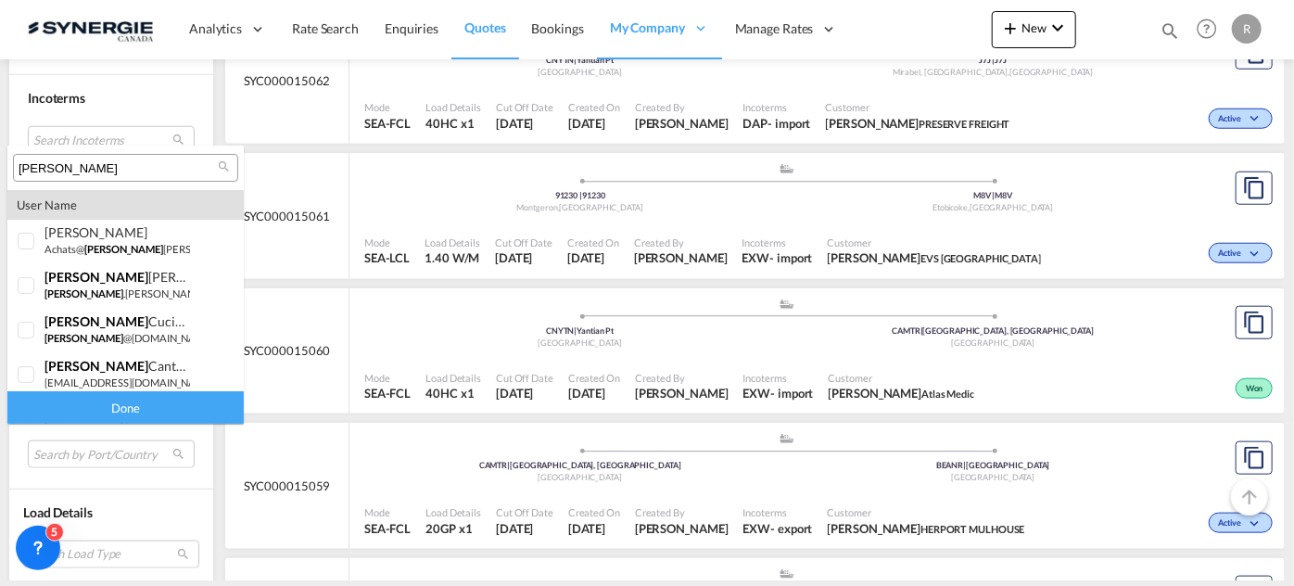
click at [101, 170] on input "[PERSON_NAME]" at bounding box center [118, 168] width 199 height 17
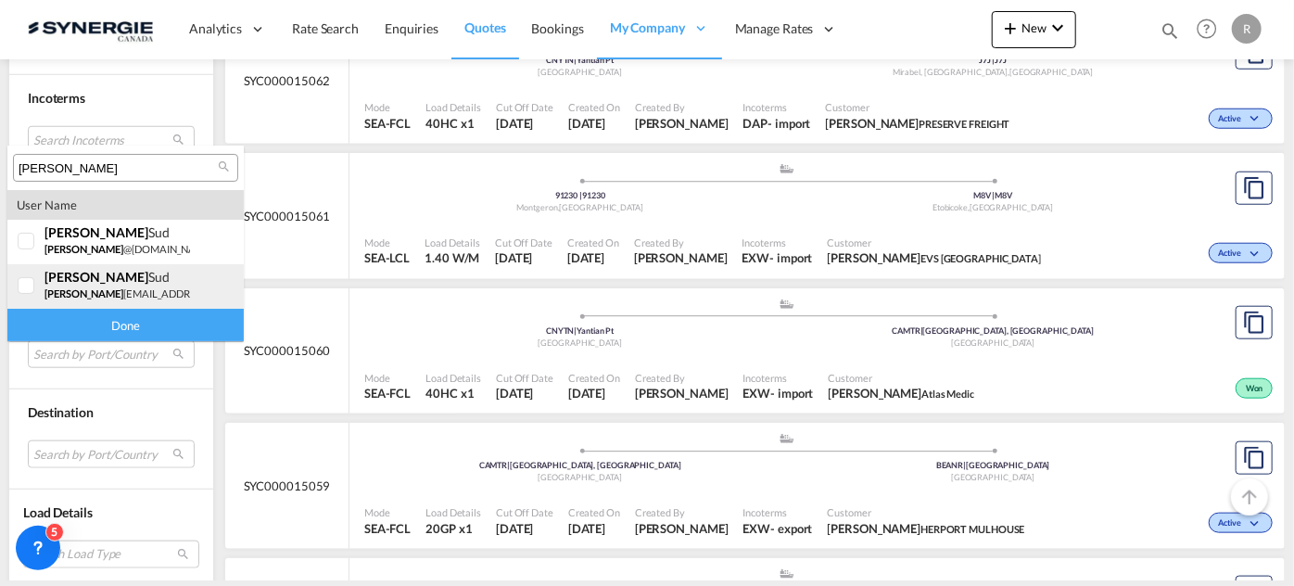
type input "[PERSON_NAME]"
click at [69, 290] on span "[PERSON_NAME]" at bounding box center [84, 293] width 79 height 12
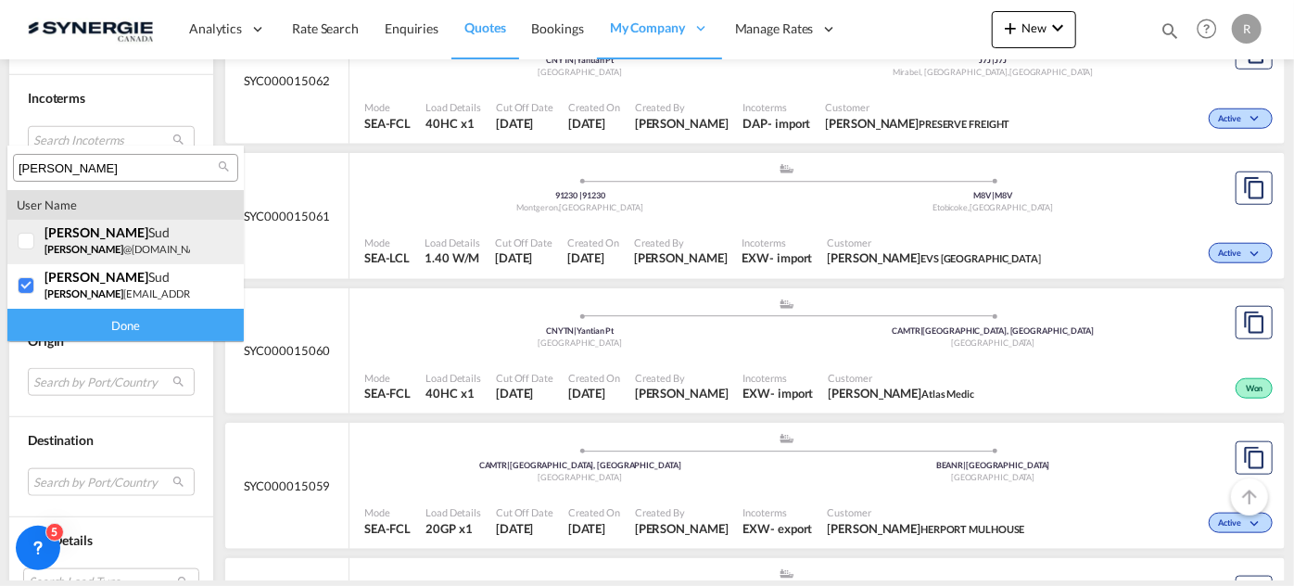
click at [54, 248] on span "[PERSON_NAME]" at bounding box center [84, 249] width 79 height 12
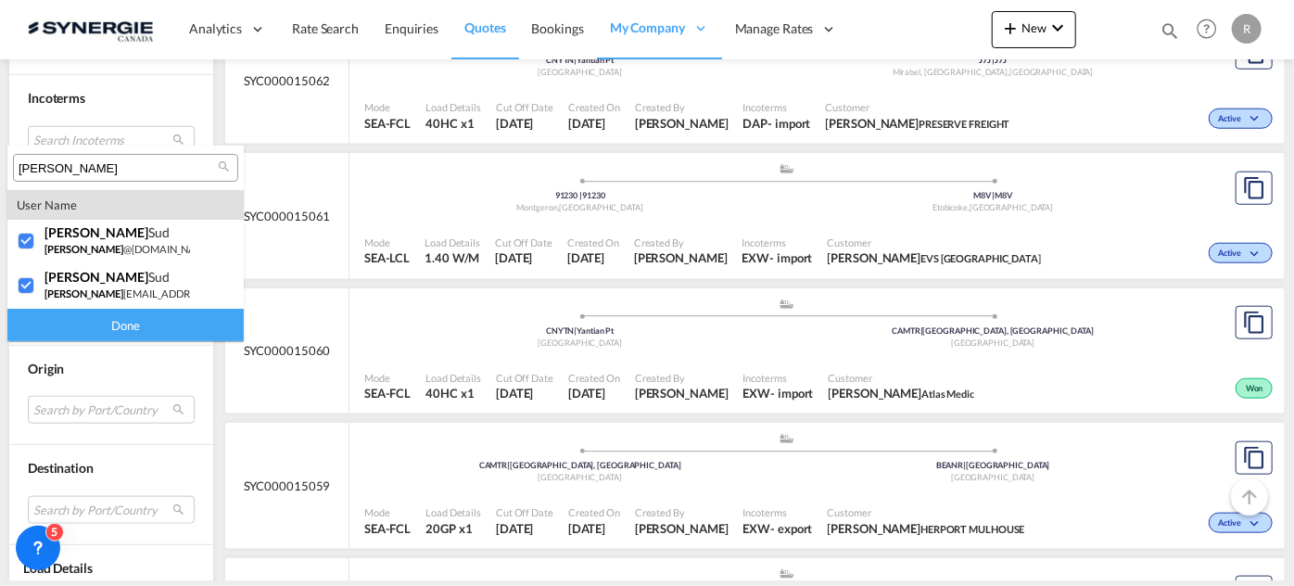
click at [80, 327] on div "Done" at bounding box center [125, 325] width 236 height 32
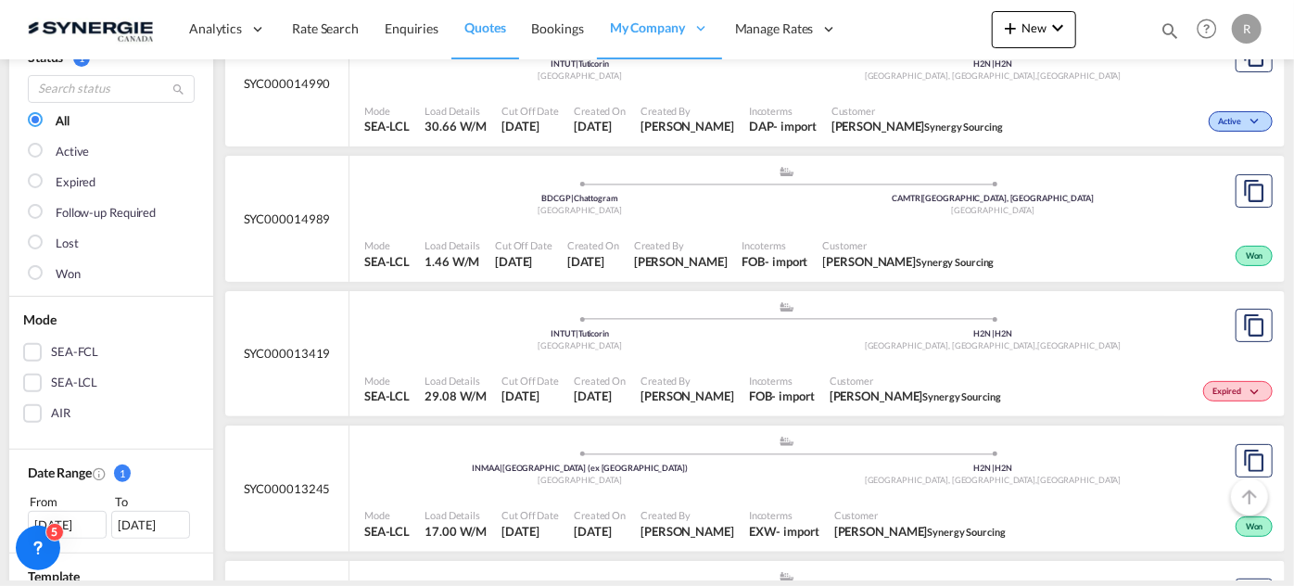
scroll to position [83, 0]
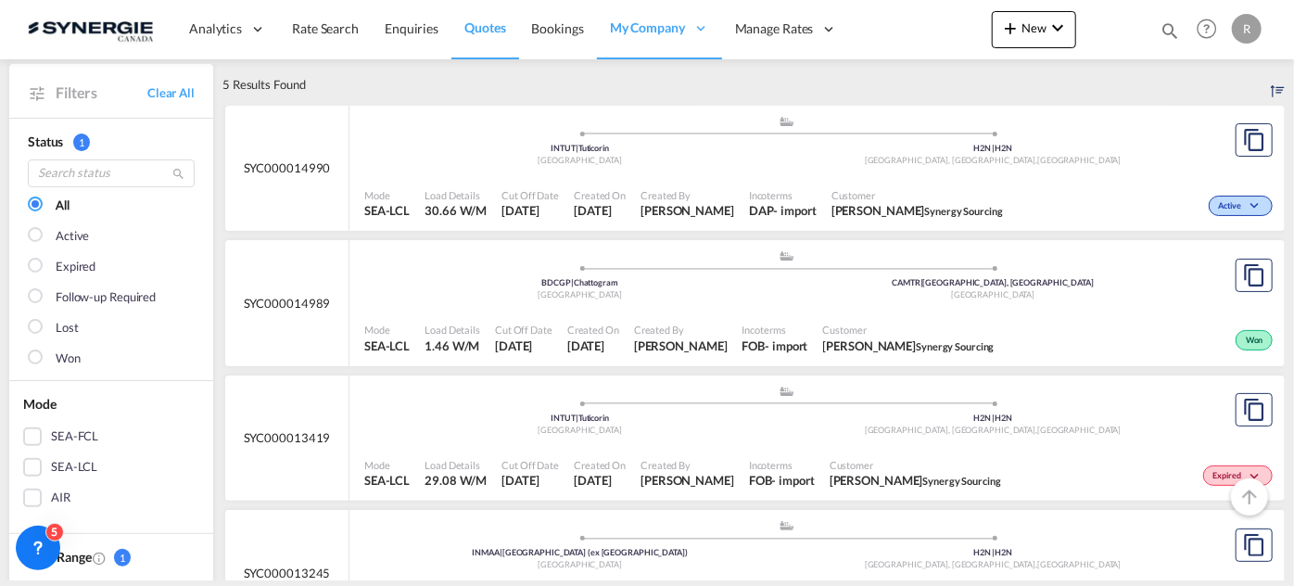
click at [631, 176] on div "Mode SEA-LCL Load Details 30.66 W/M Cut Off Date [DATE] Created On [DATE] Creat…" at bounding box center [818, 204] width 936 height 56
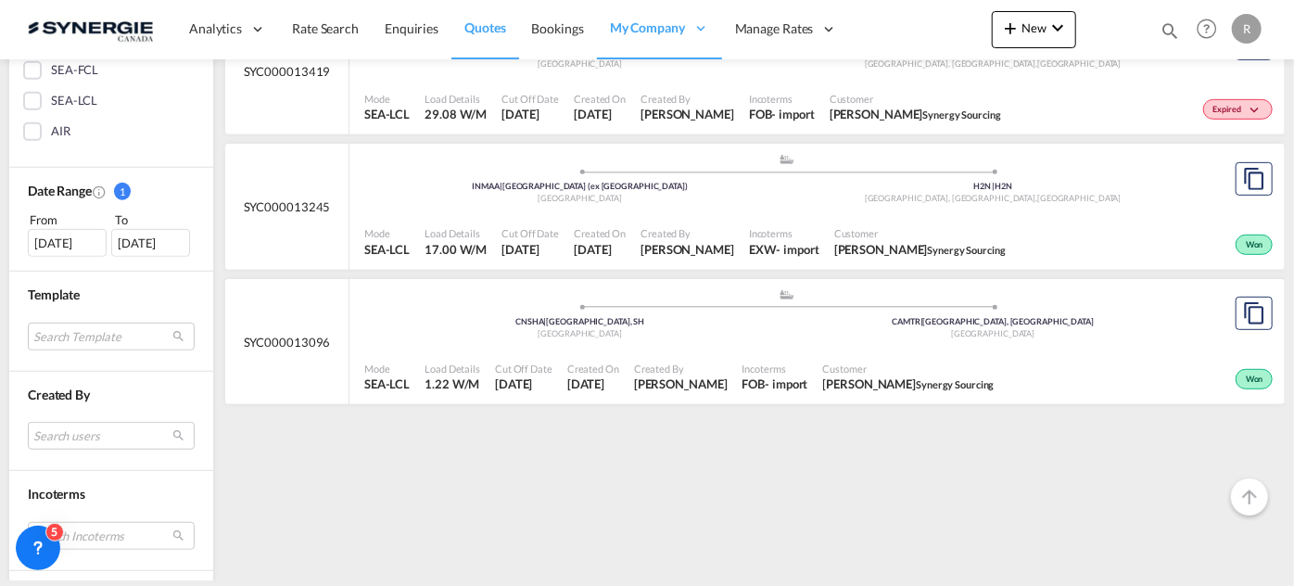
scroll to position [421, 0]
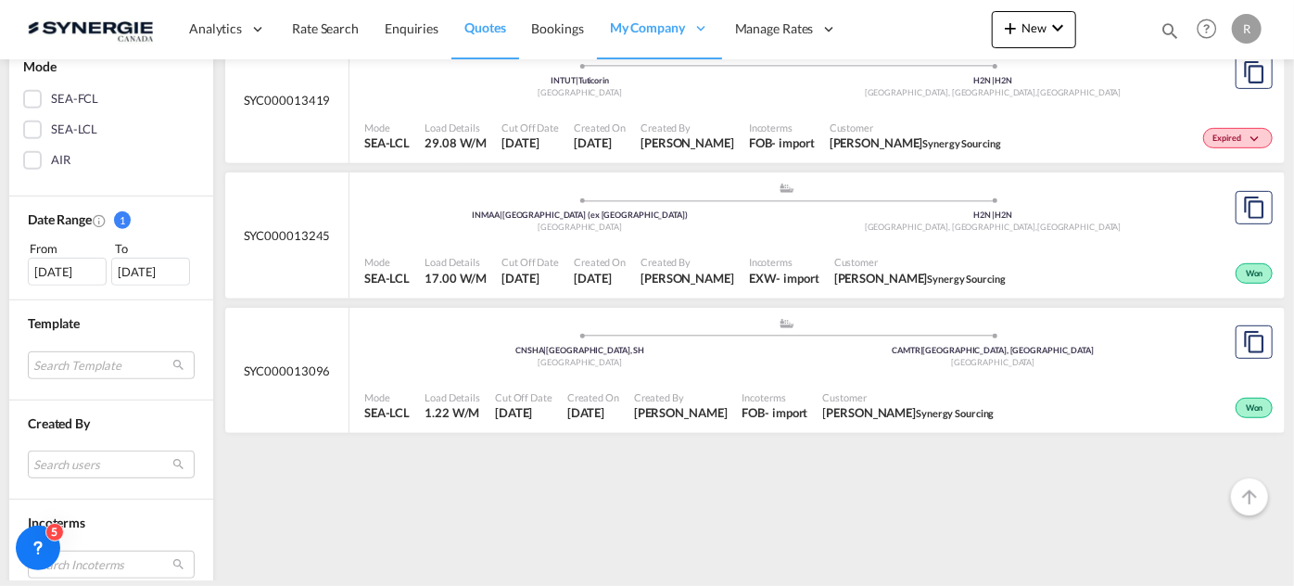
click at [62, 276] on div "[DATE]" at bounding box center [67, 272] width 79 height 28
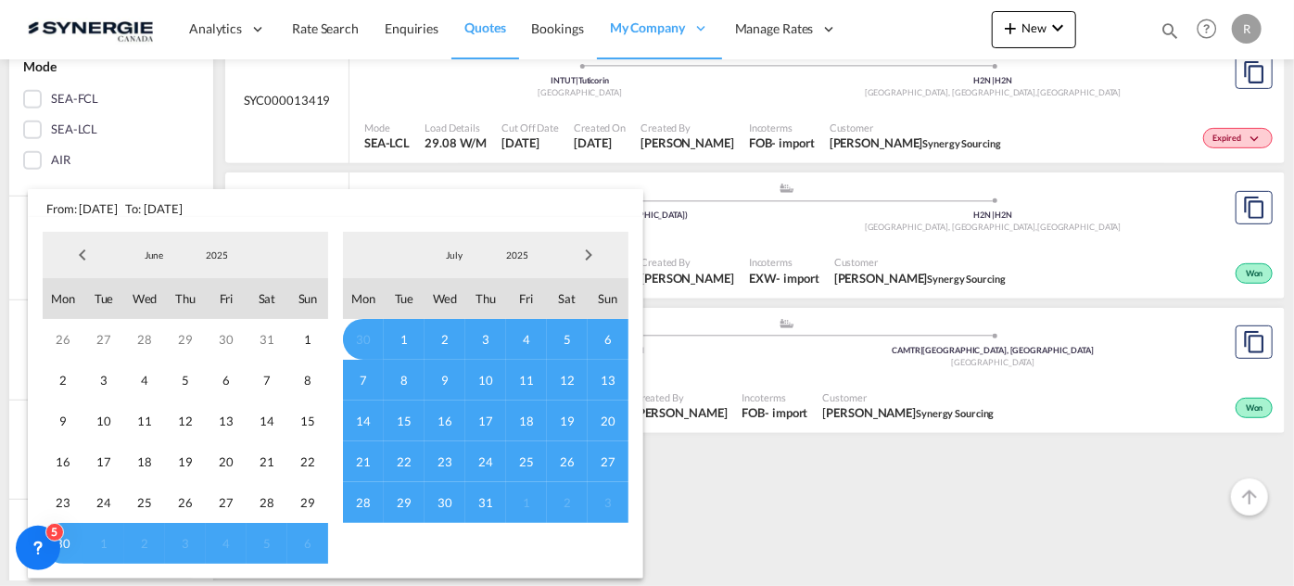
click at [83, 255] on span "Previous Month" at bounding box center [82, 254] width 37 height 37
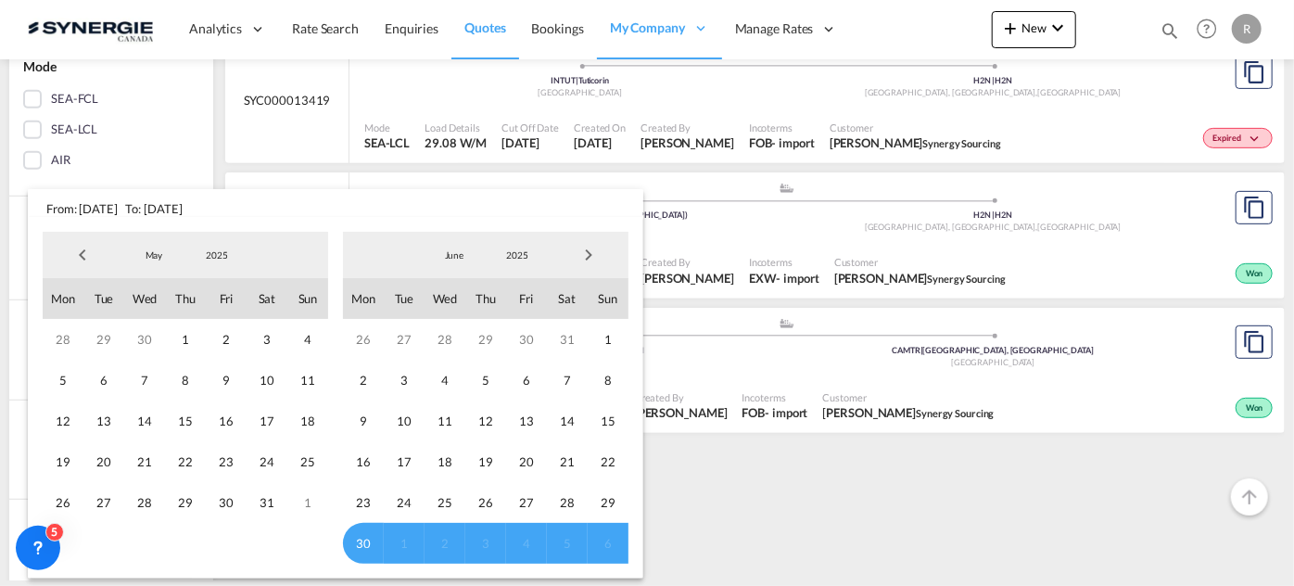
click at [83, 255] on span "Previous Month" at bounding box center [82, 254] width 37 height 37
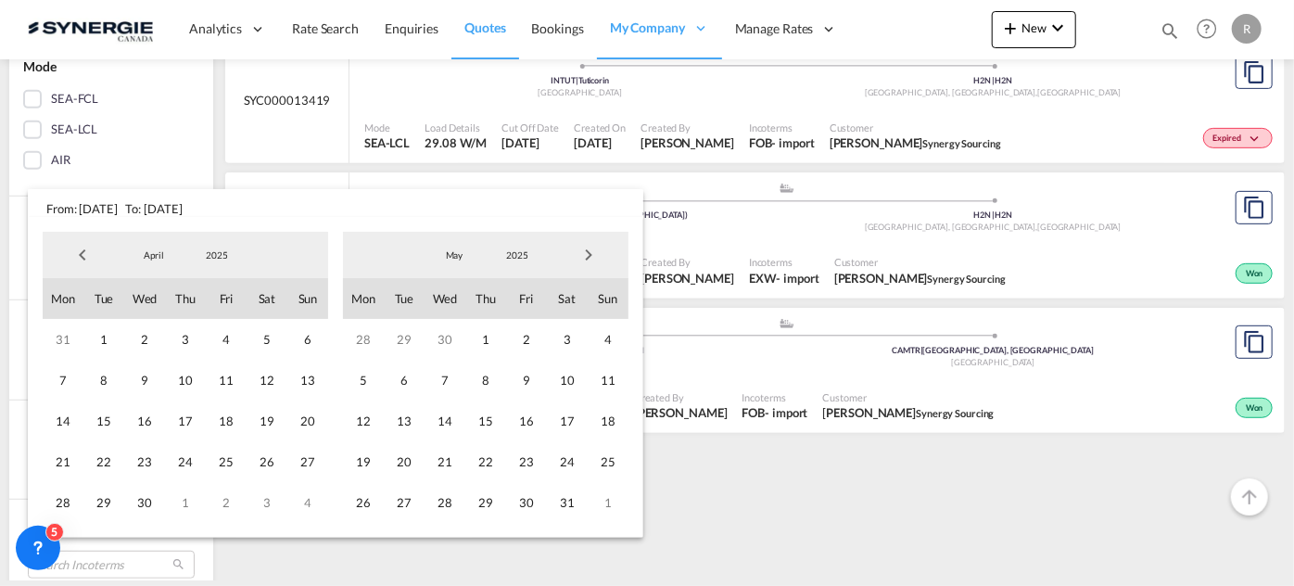
click at [83, 255] on span "Previous Month" at bounding box center [82, 254] width 37 height 37
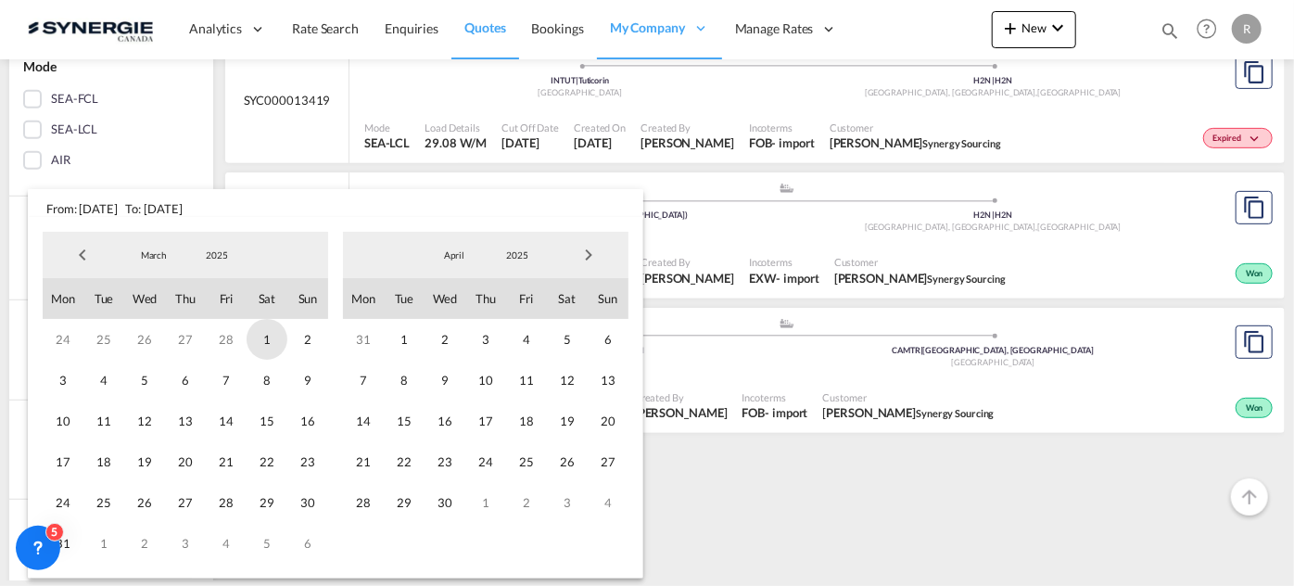
click at [254, 339] on span "1" at bounding box center [267, 339] width 41 height 41
click at [586, 267] on span "Next Month" at bounding box center [588, 254] width 37 height 37
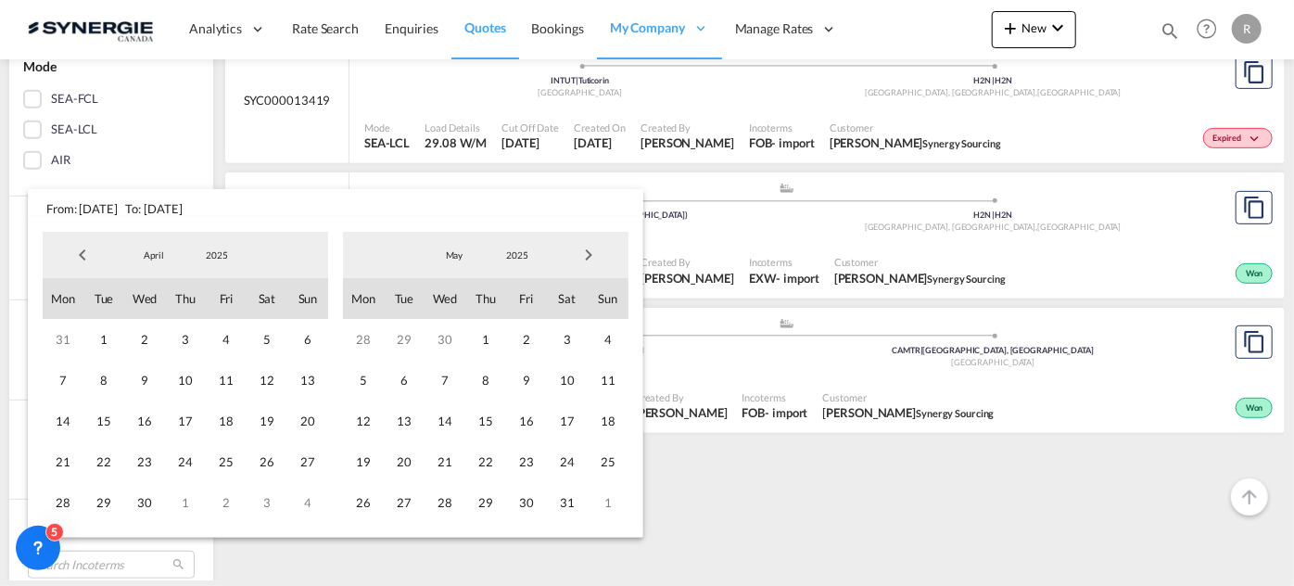
click at [586, 267] on span "Next Month" at bounding box center [588, 254] width 37 height 37
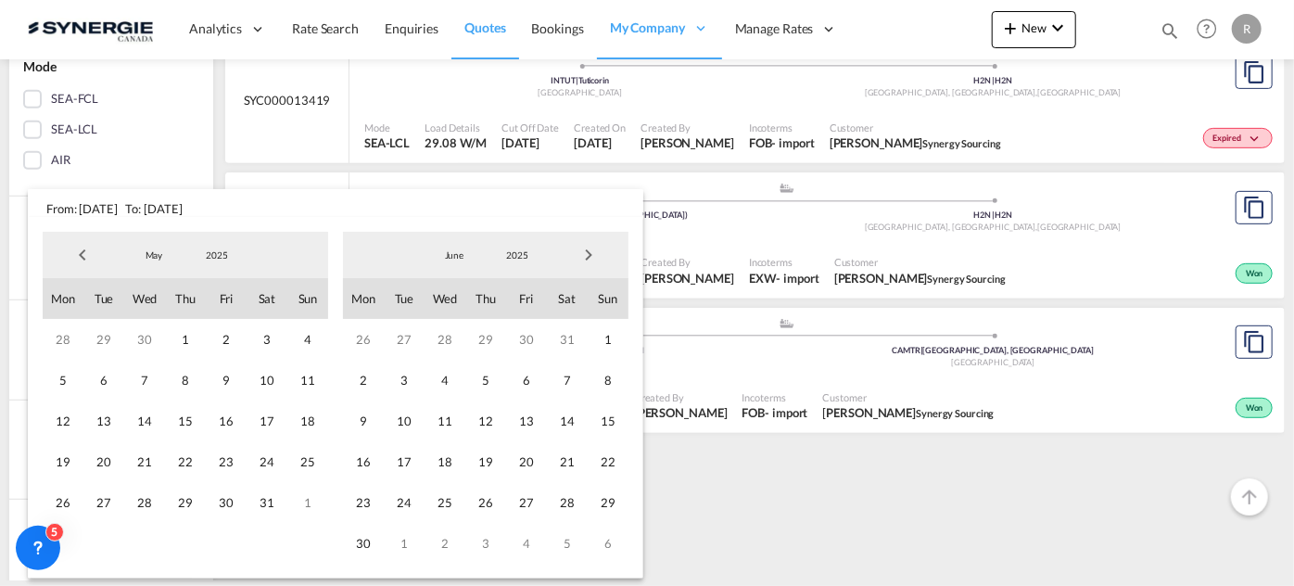
click at [586, 267] on span "Next Month" at bounding box center [588, 254] width 37 height 37
click at [481, 503] on span "31" at bounding box center [485, 502] width 41 height 41
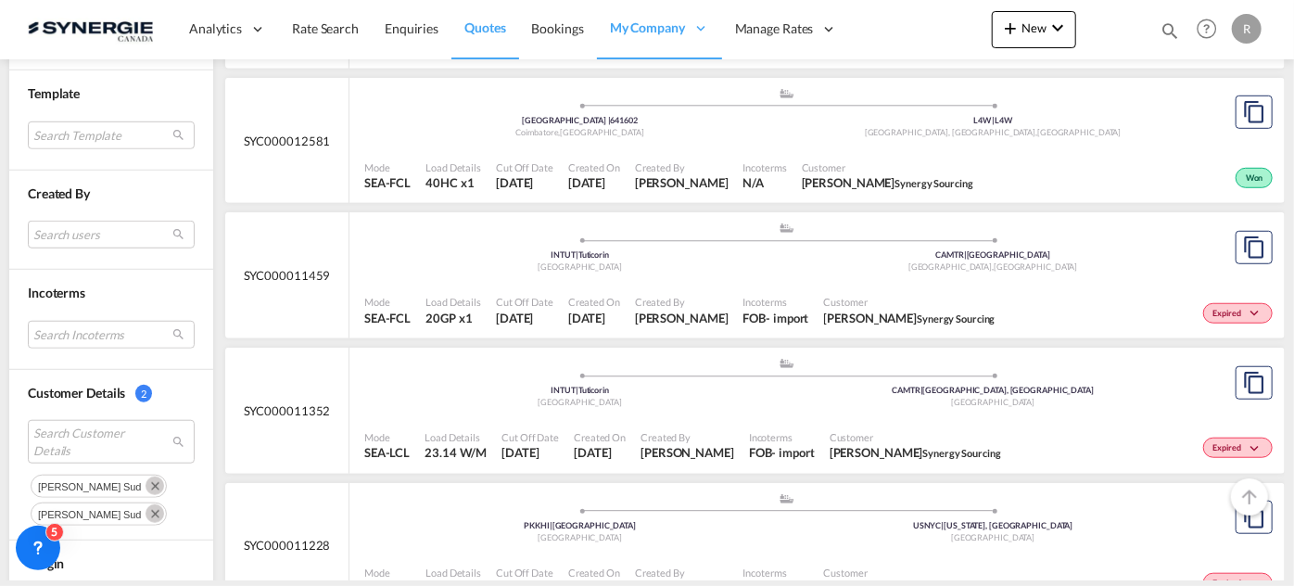
scroll to position [674, 0]
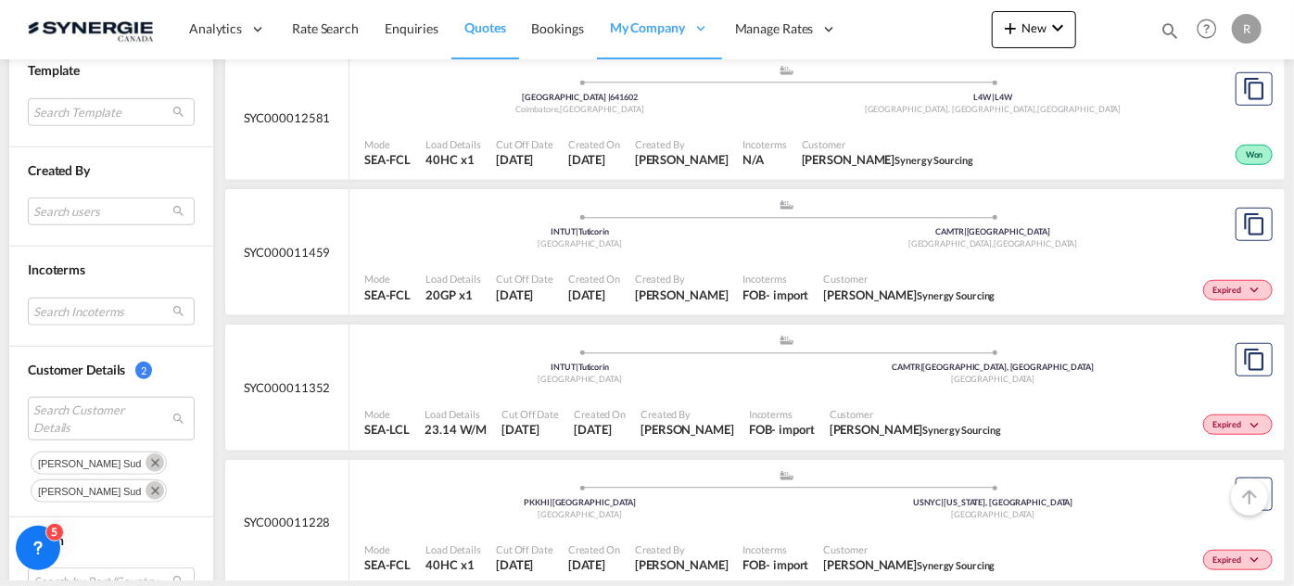
click at [697, 260] on div "Mode SEA-FCL Load Details 20GP x1 Cut Off Date [DATE] Created On [DATE] Created…" at bounding box center [818, 288] width 936 height 56
click at [138, 452] on button "Remove" at bounding box center [152, 461] width 28 height 19
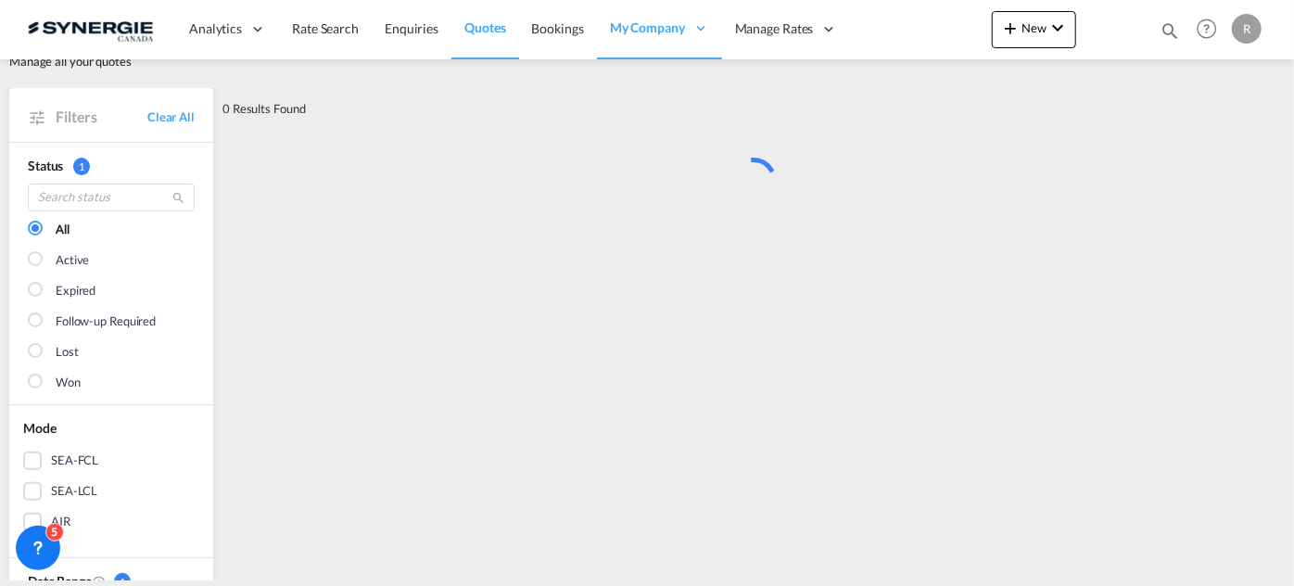
scroll to position [0, 0]
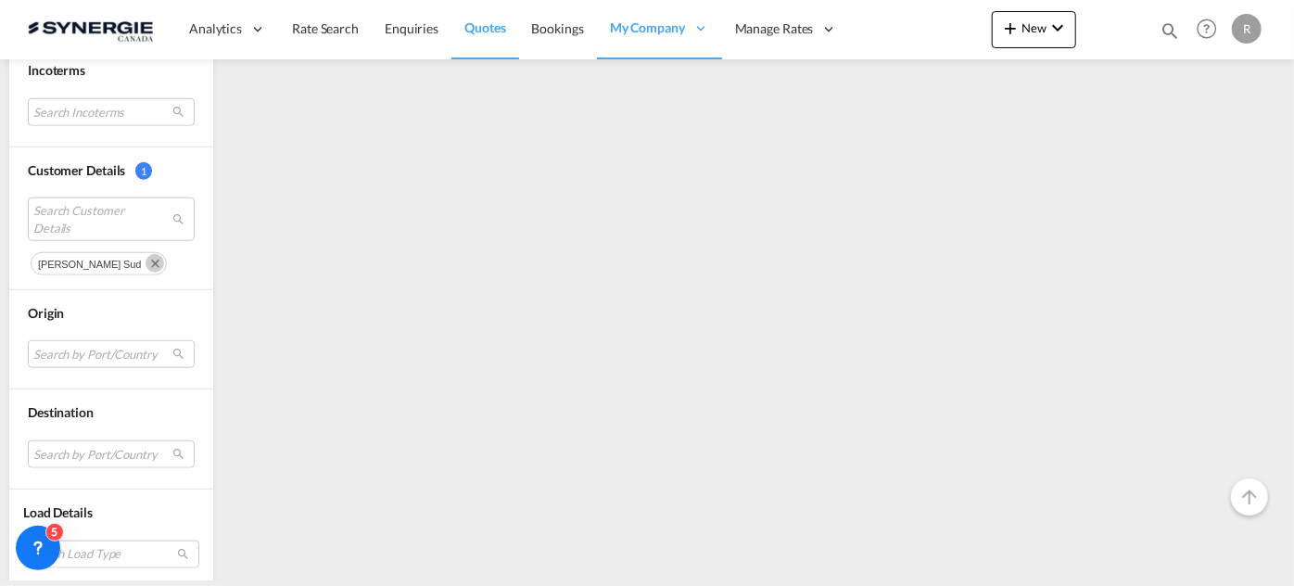
click at [146, 262] on md-icon "Remove" at bounding box center [155, 263] width 19 height 19
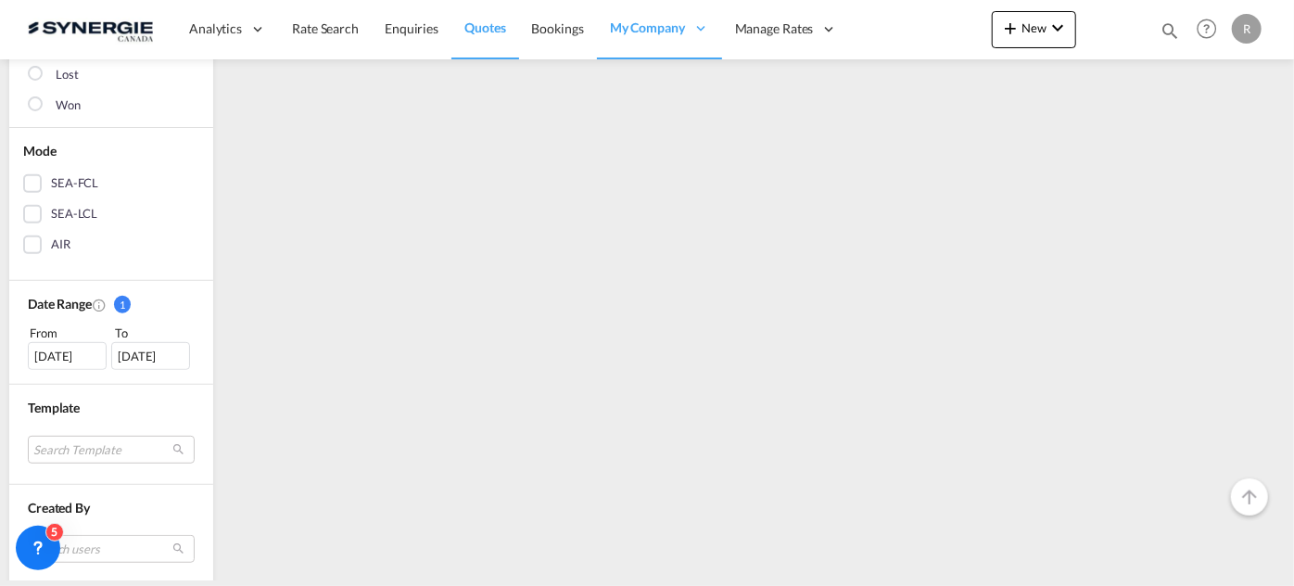
scroll to position [590, 0]
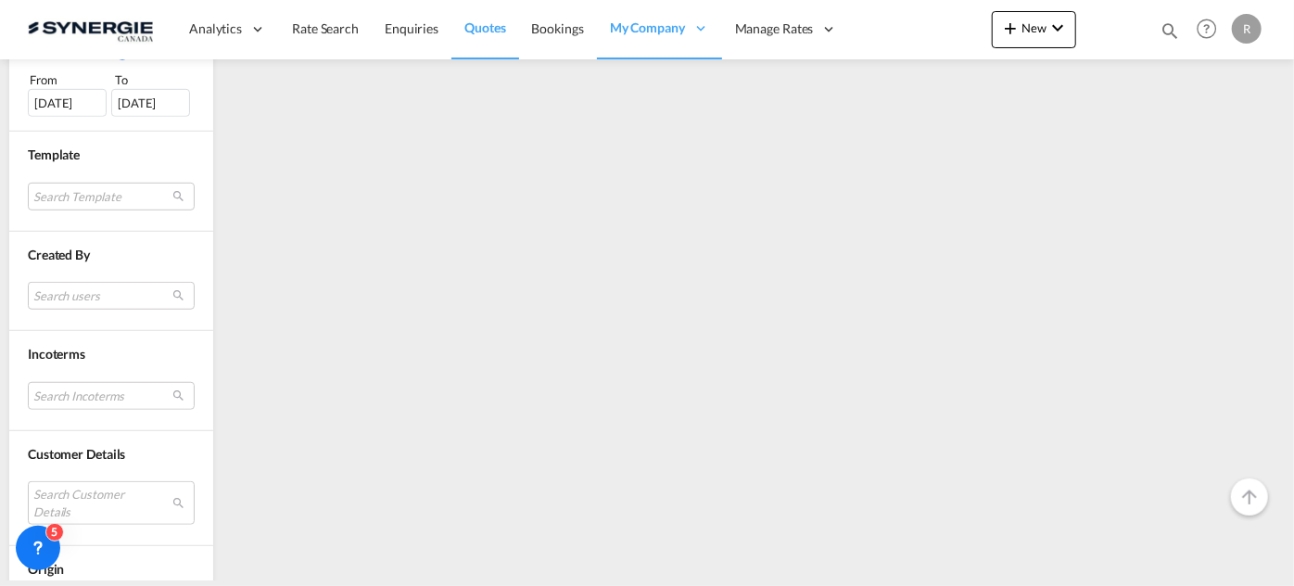
click at [39, 82] on div "From" at bounding box center [69, 79] width 82 height 19
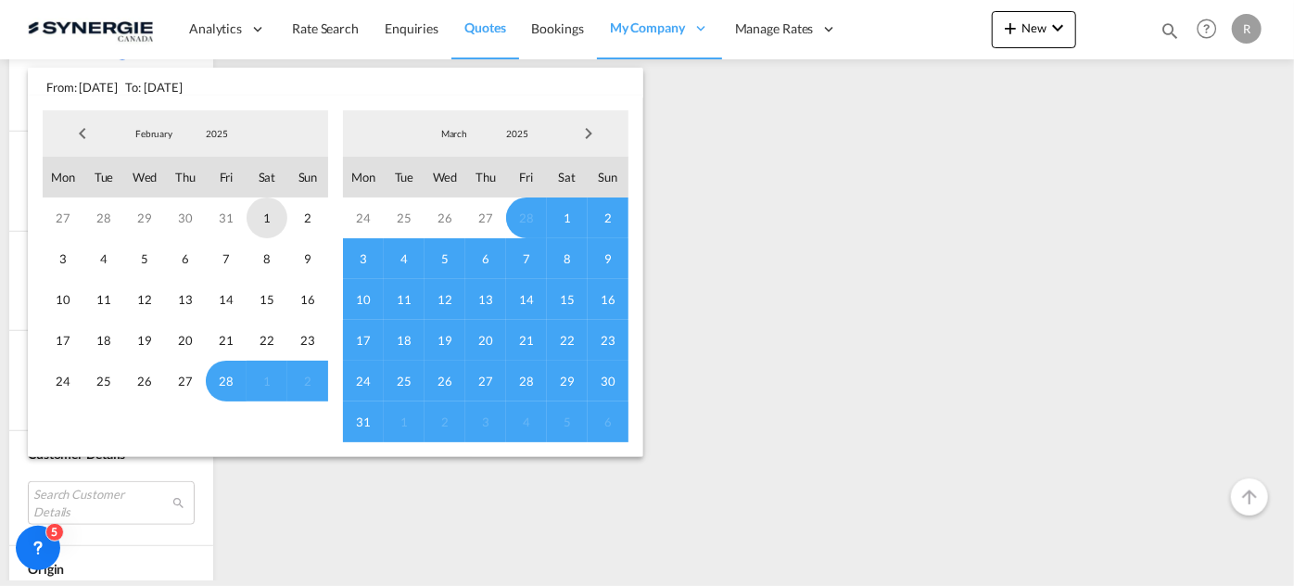
click at [267, 217] on span "1" at bounding box center [267, 218] width 41 height 41
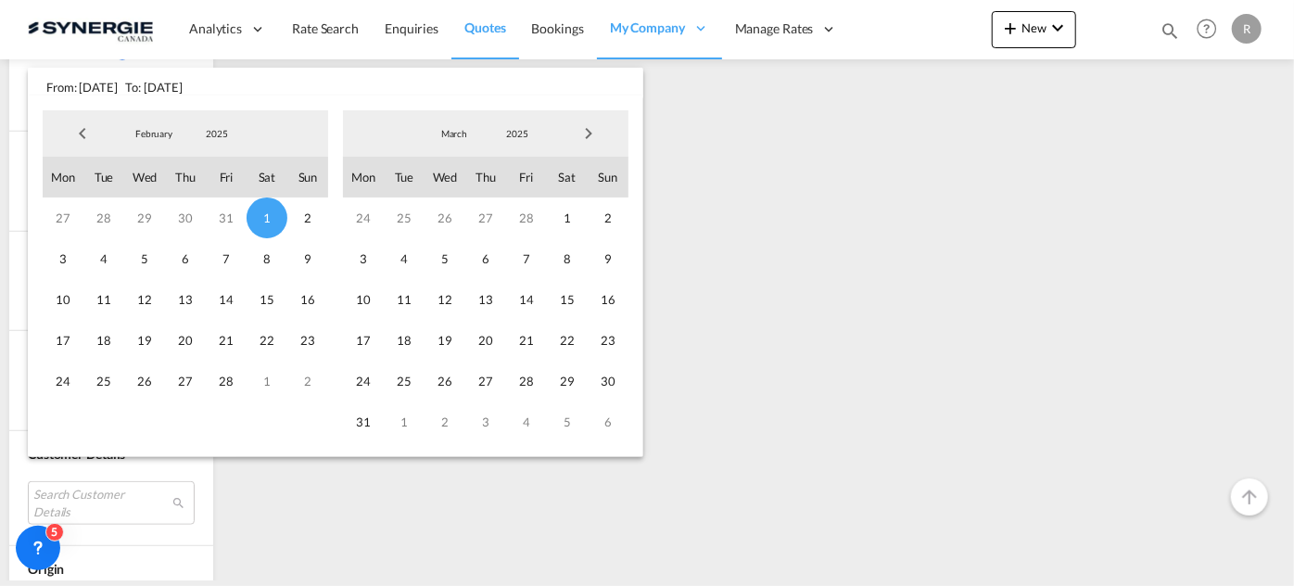
click at [589, 137] on span "Next Month" at bounding box center [588, 133] width 37 height 37
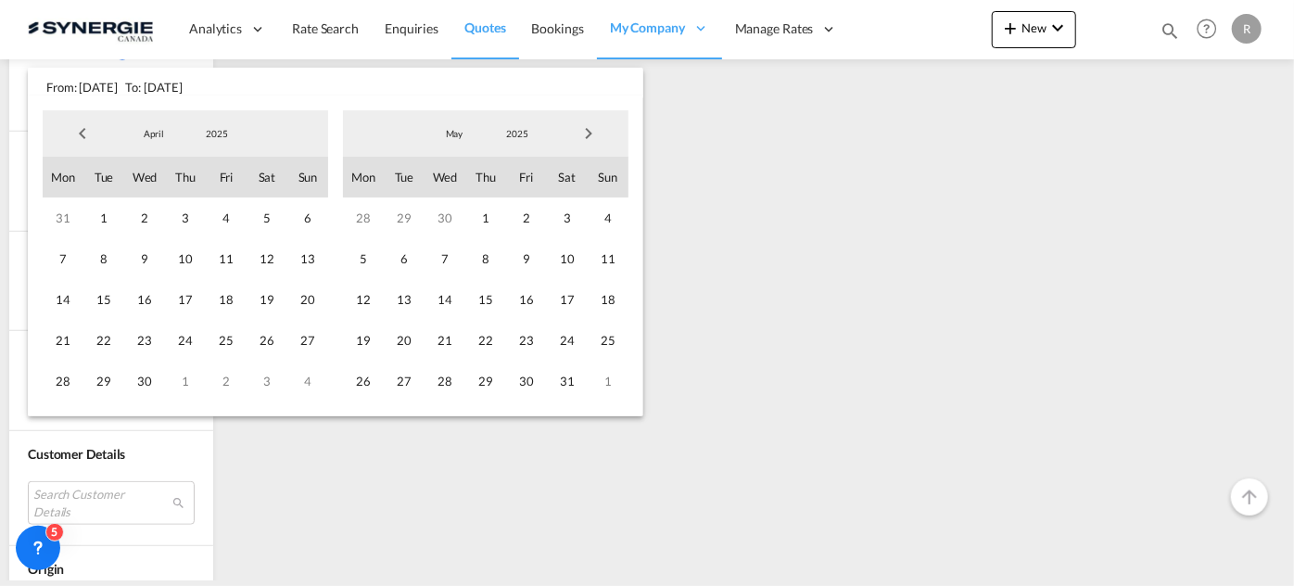
click at [589, 137] on span "Next Month" at bounding box center [588, 133] width 37 height 37
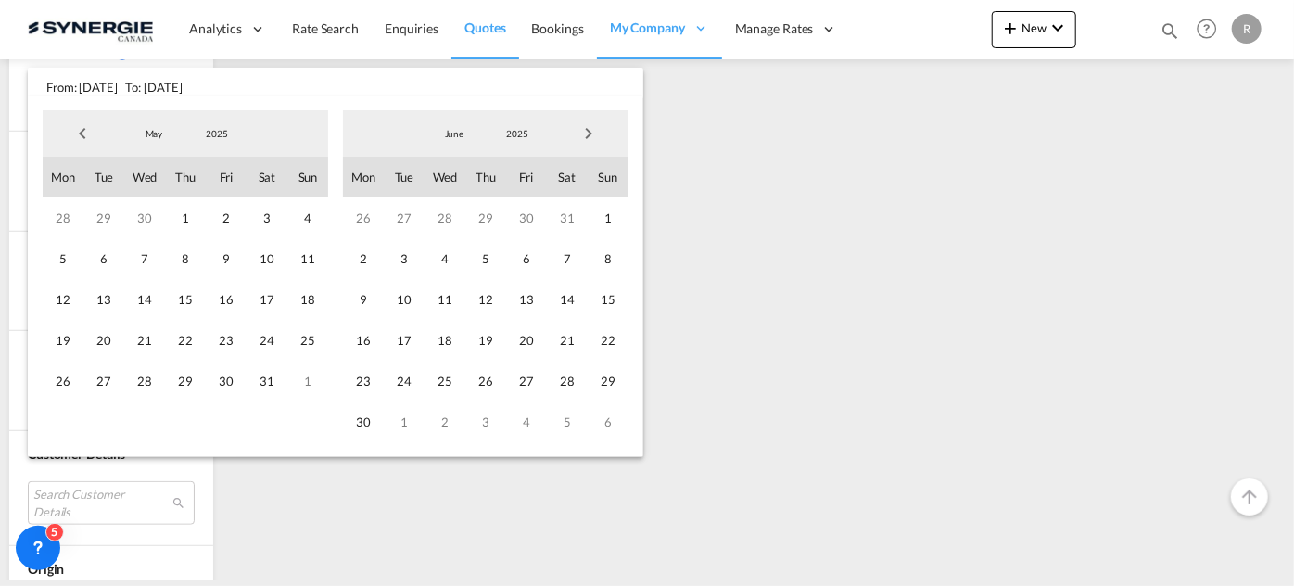
click at [589, 137] on span "Next Month" at bounding box center [588, 133] width 37 height 37
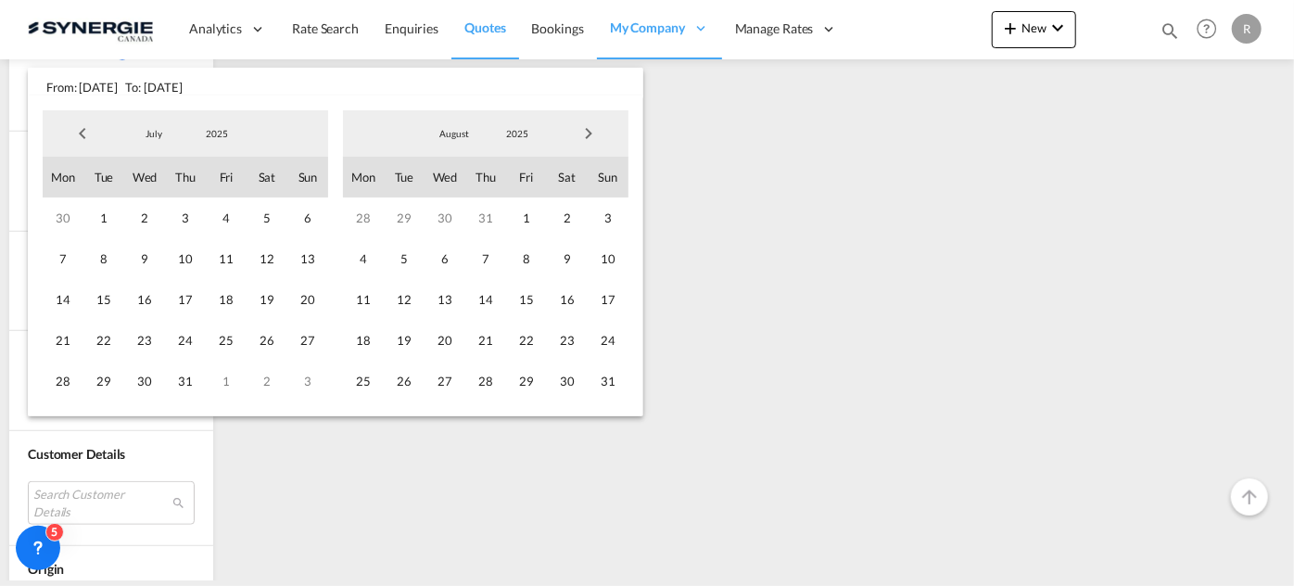
click at [589, 137] on span "Next Month" at bounding box center [588, 133] width 37 height 37
click at [477, 340] on span "25" at bounding box center [485, 340] width 41 height 41
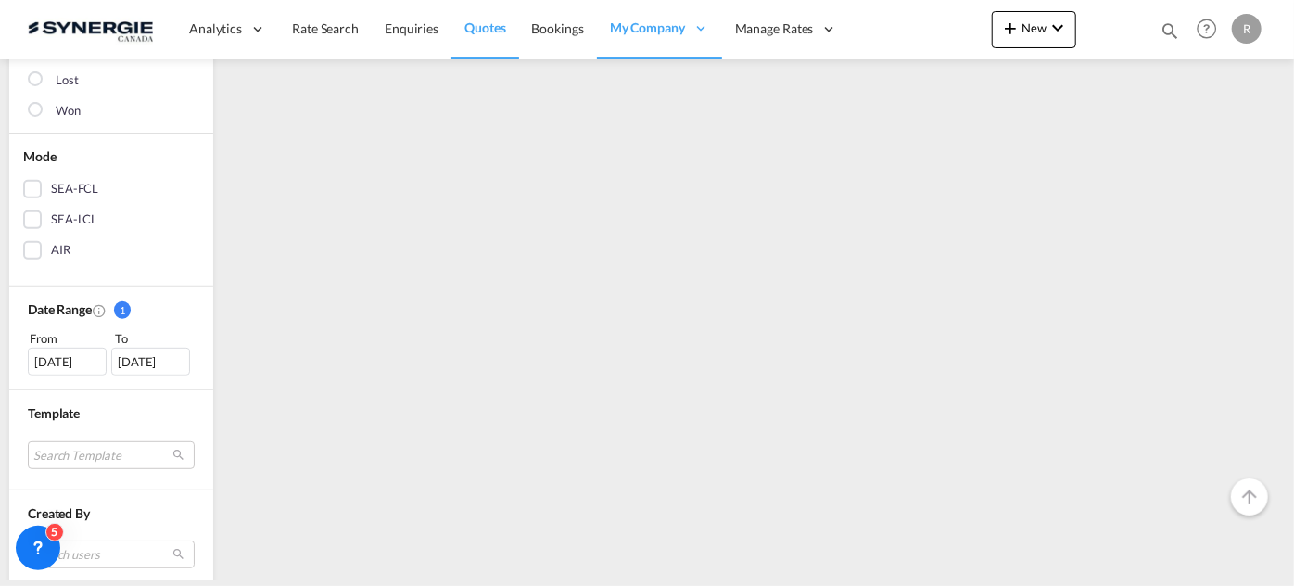
scroll to position [421, 0]
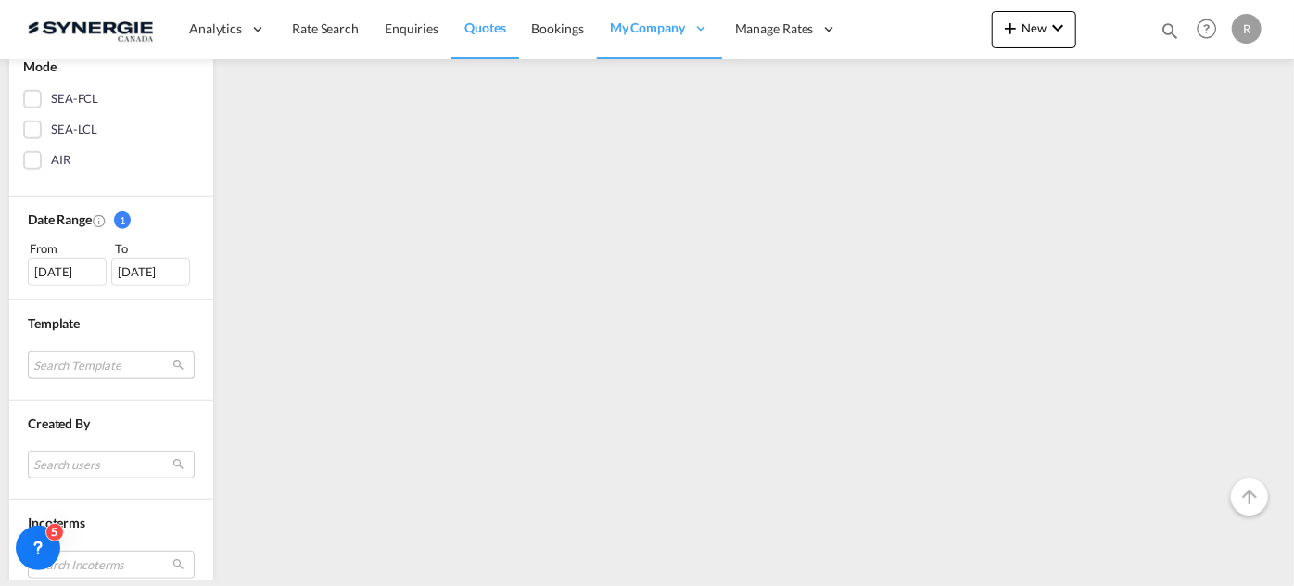
click at [86, 363] on md-select "Search Template *new* ubv italy consol lcl [PERSON_NAME] | [DATE] *new* fcl fre…" at bounding box center [111, 365] width 167 height 28
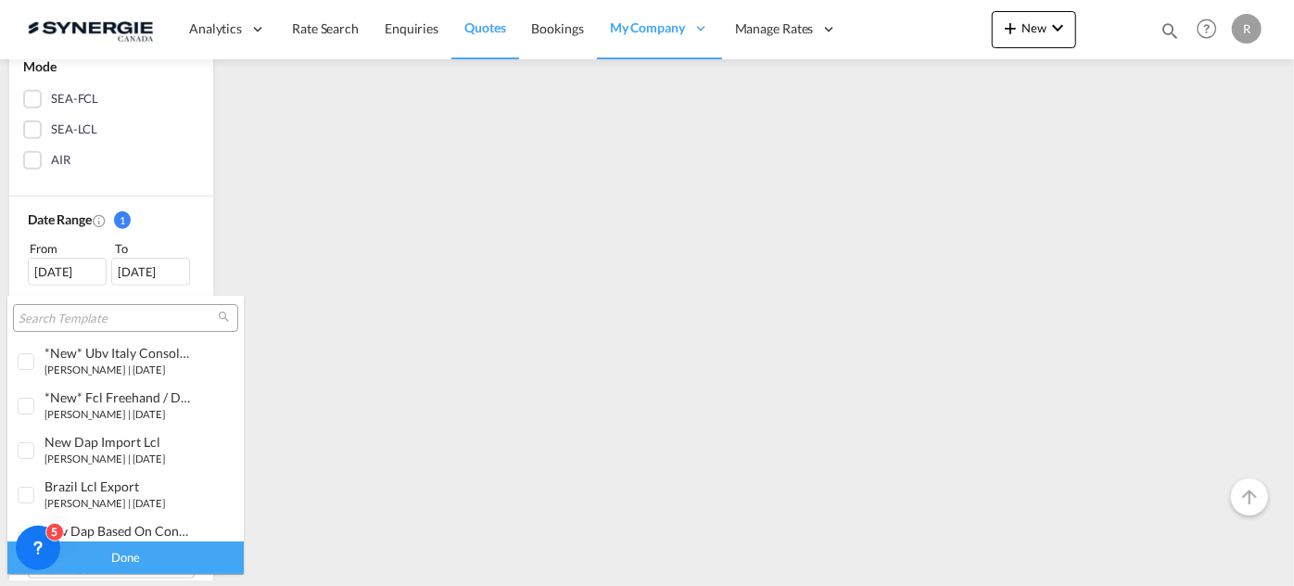
click at [397, 322] on md-backdrop at bounding box center [647, 293] width 1294 height 586
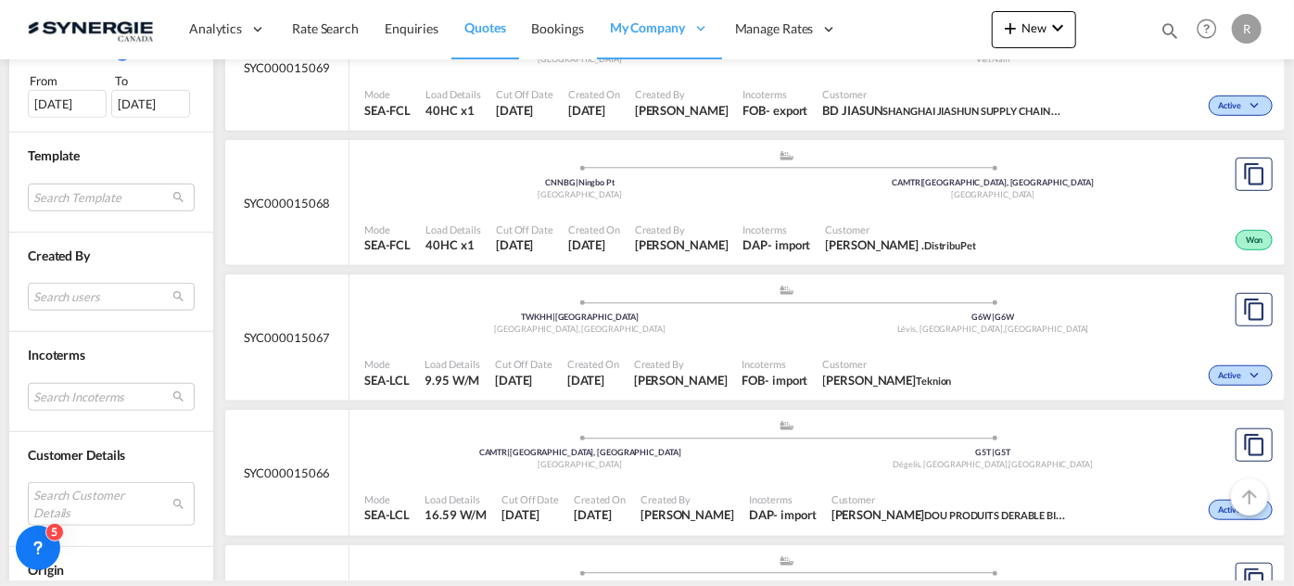
scroll to position [674, 0]
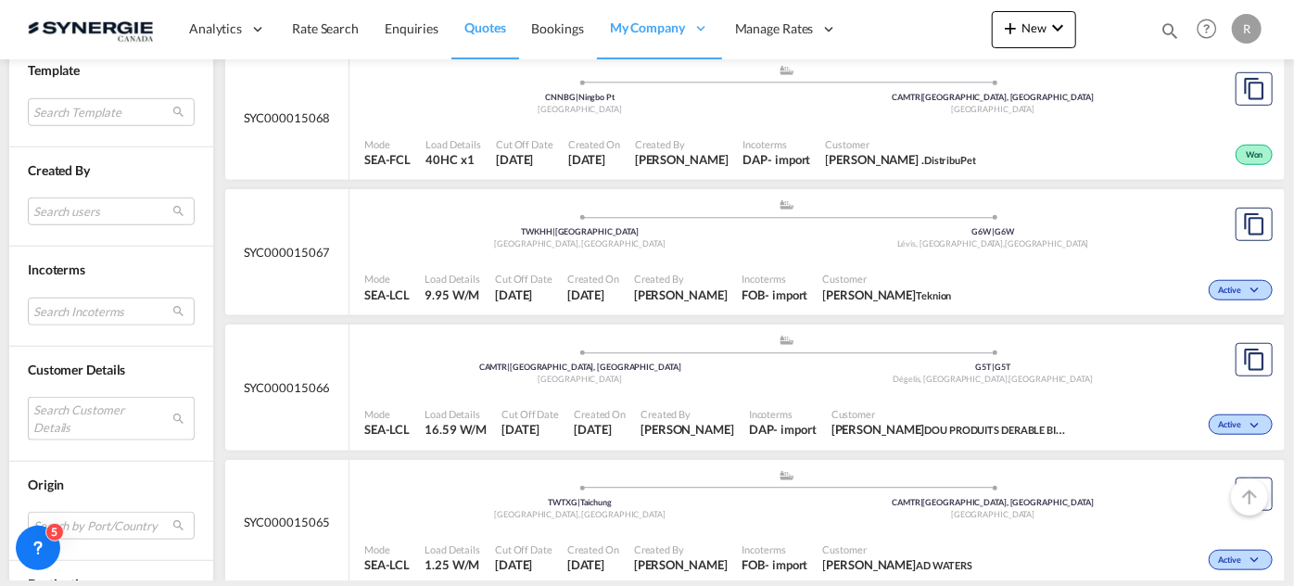
click at [98, 415] on md-select "Search Customer Details" at bounding box center [111, 418] width 167 height 43
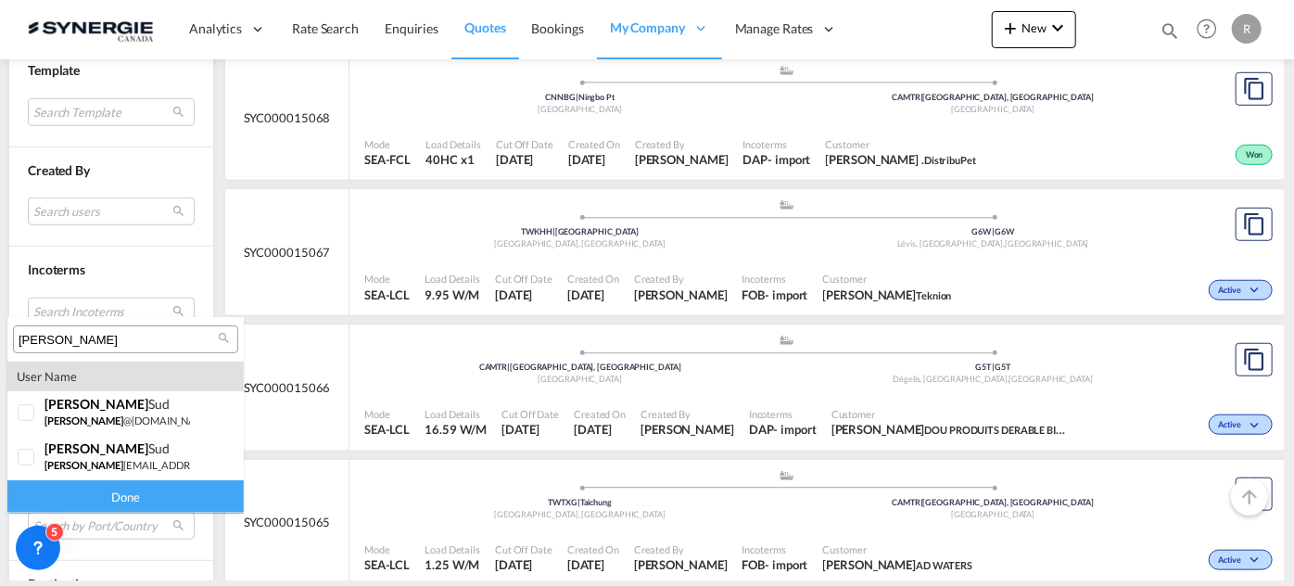
click at [94, 328] on div "[PERSON_NAME]" at bounding box center [125, 339] width 225 height 28
paste input "[EMAIL_ADDRESS][DOMAIN_NAME]"
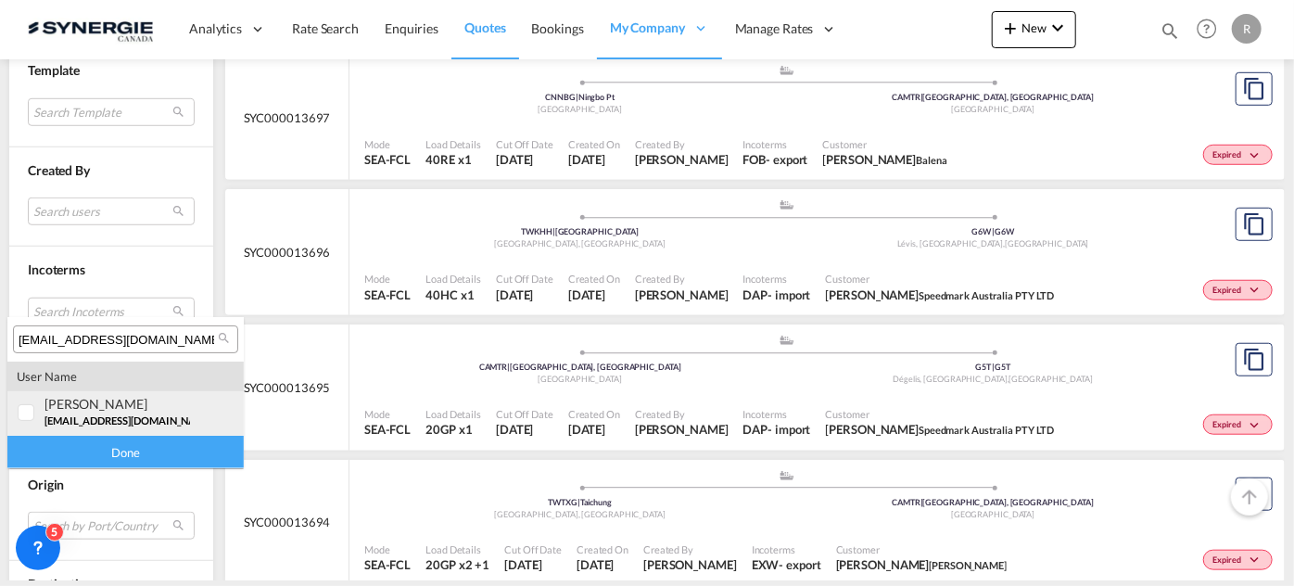
type input "[EMAIL_ADDRESS][DOMAIN_NAME]"
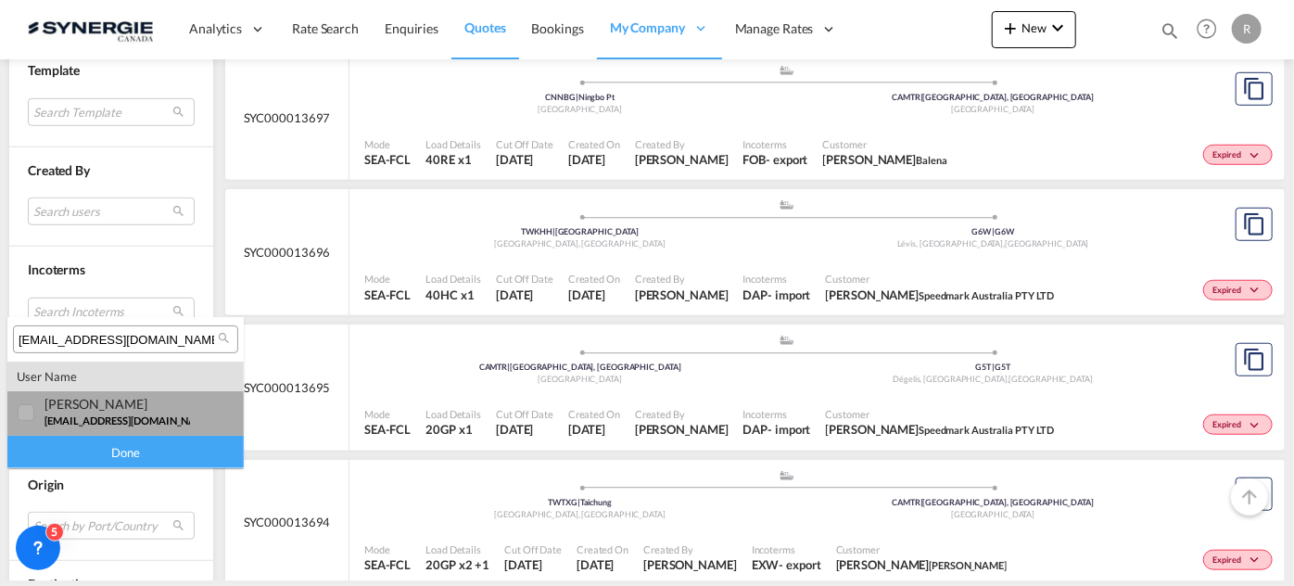
click at [20, 418] on div at bounding box center [27, 413] width 19 height 19
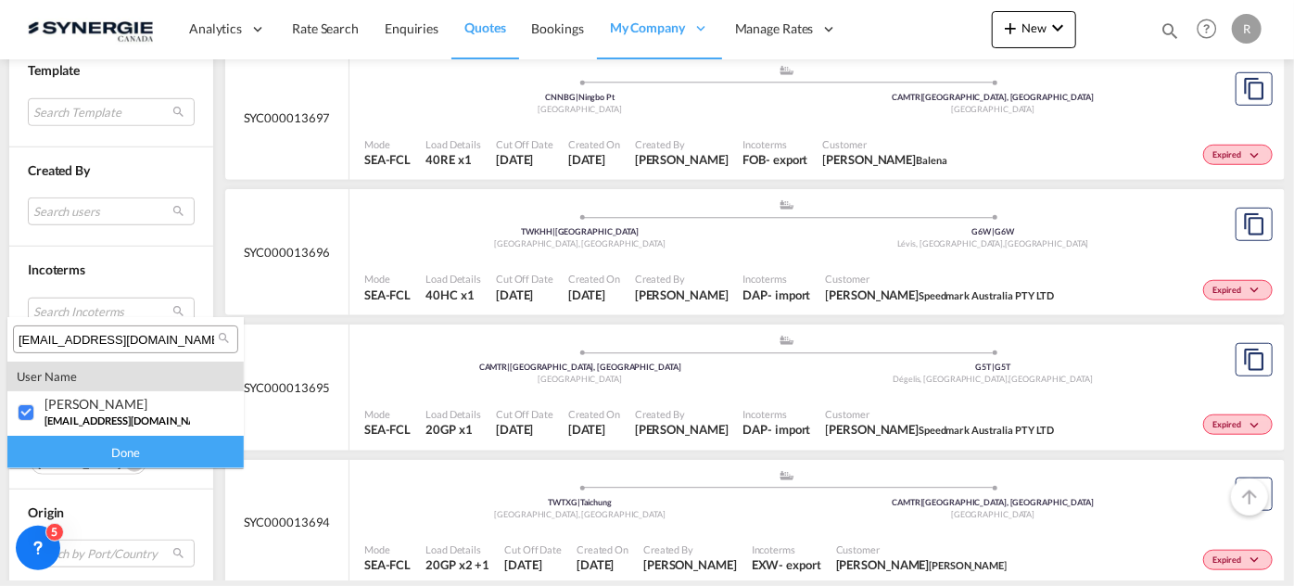
click at [131, 466] on div "Done" at bounding box center [125, 452] width 236 height 32
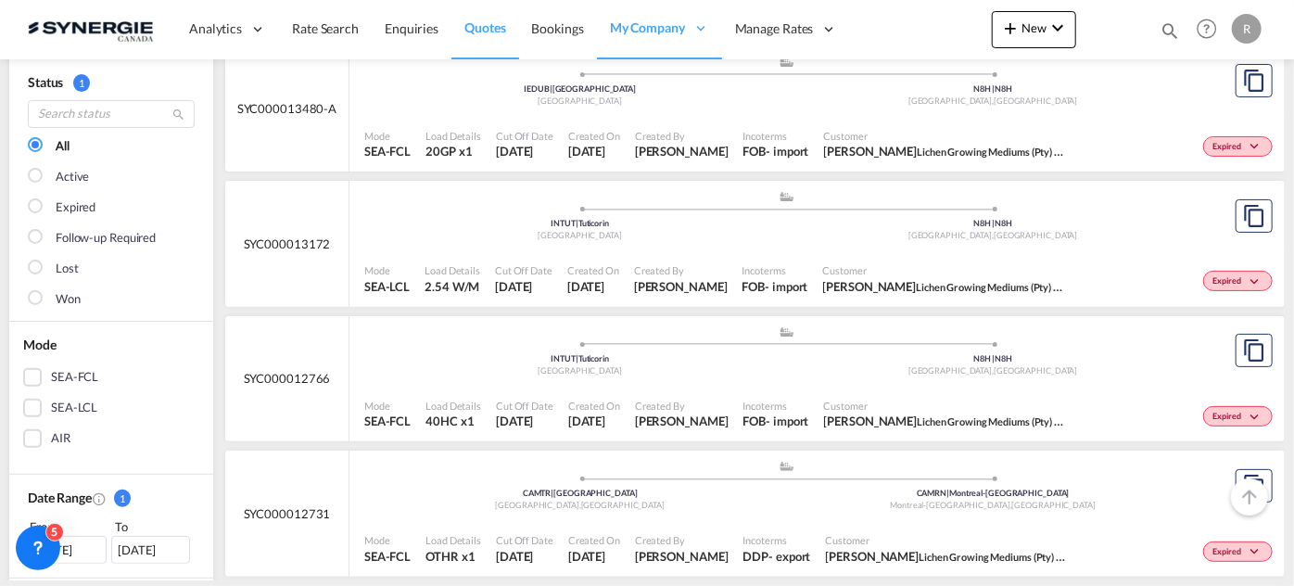
scroll to position [168, 0]
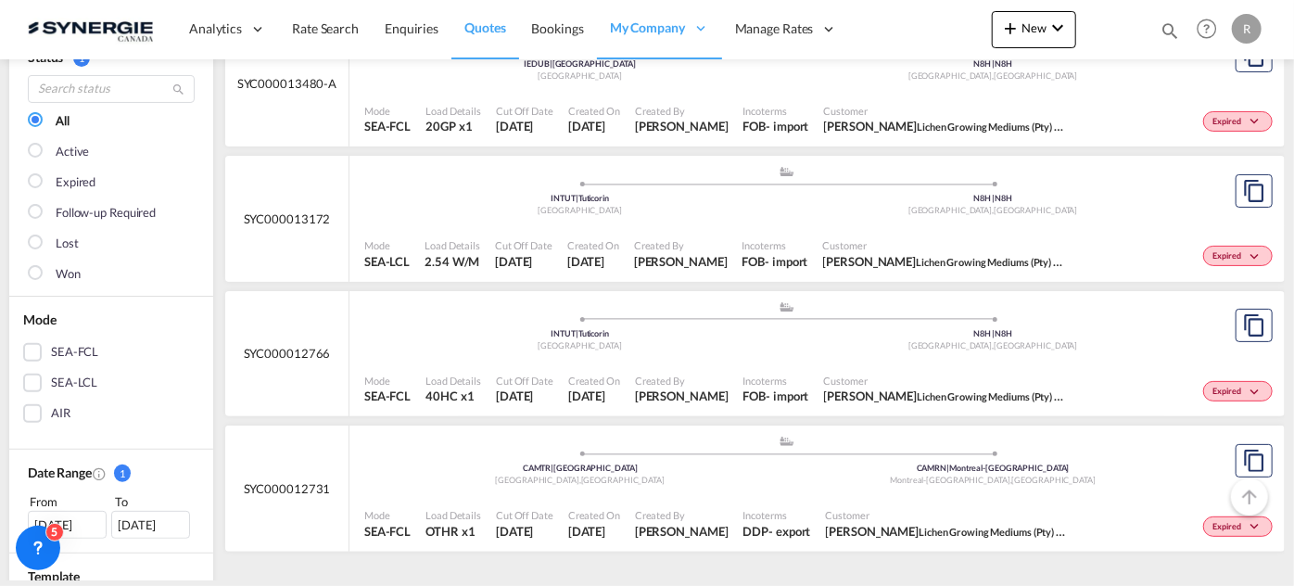
click at [786, 356] on div ".a{fill:#aaa8ad;} .a{fill:#aaa8ad;} INTUT | Tuticorin India N8H | N8H [GEOGRAPH…" at bounding box center [786, 330] width 845 height 60
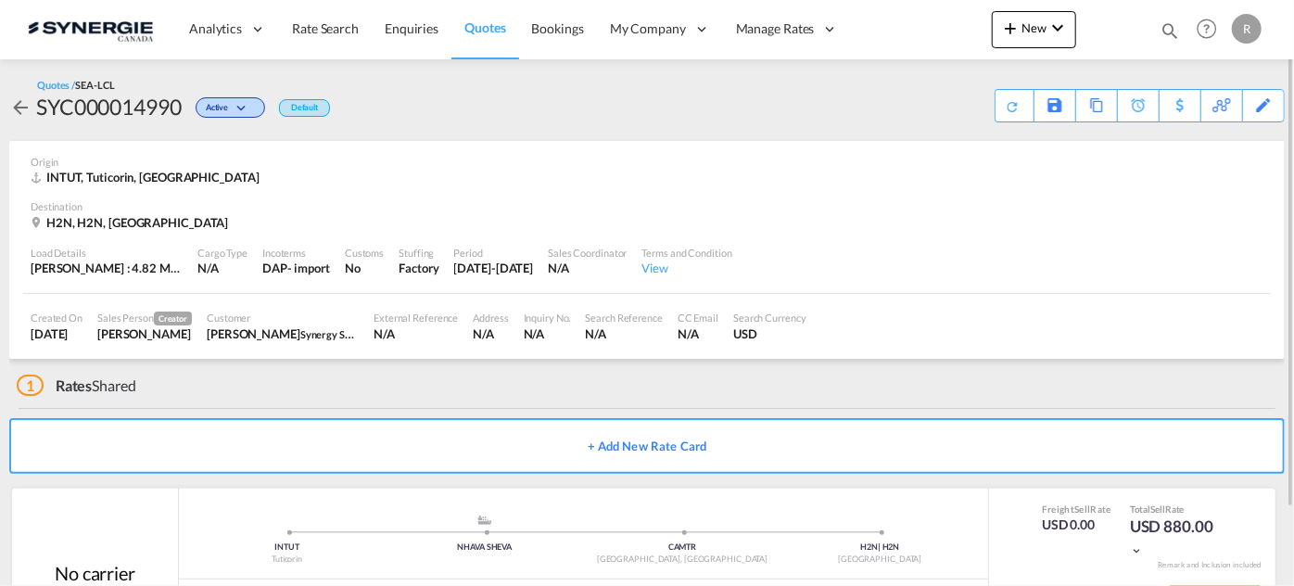
scroll to position [88, 0]
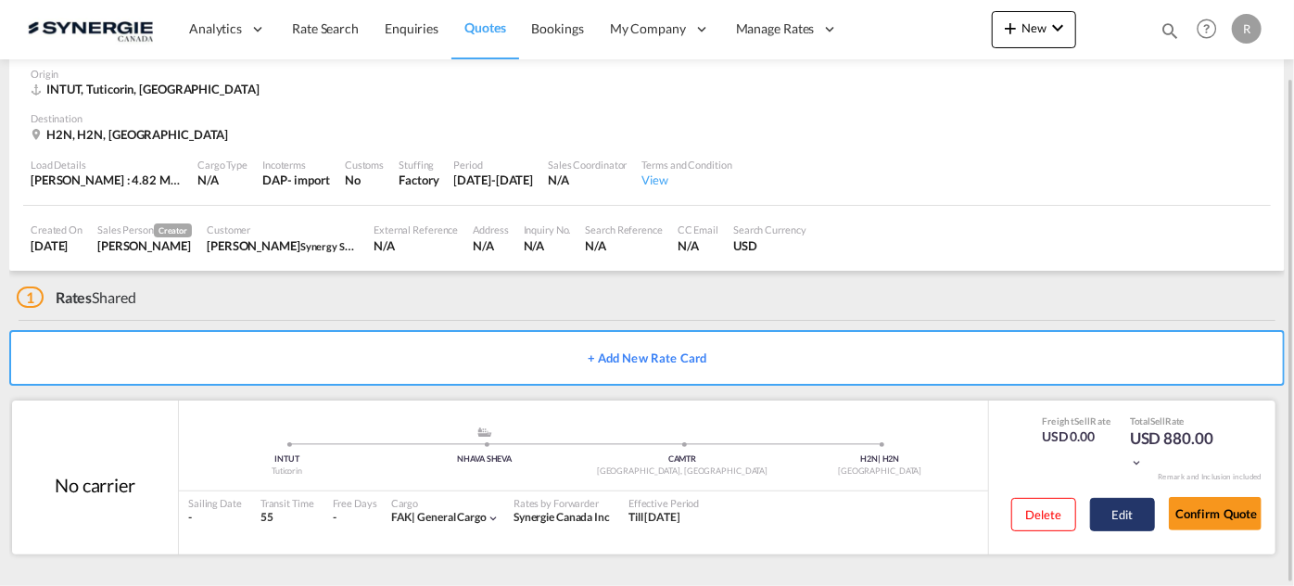
click at [1142, 523] on button "Edit" at bounding box center [1122, 514] width 65 height 33
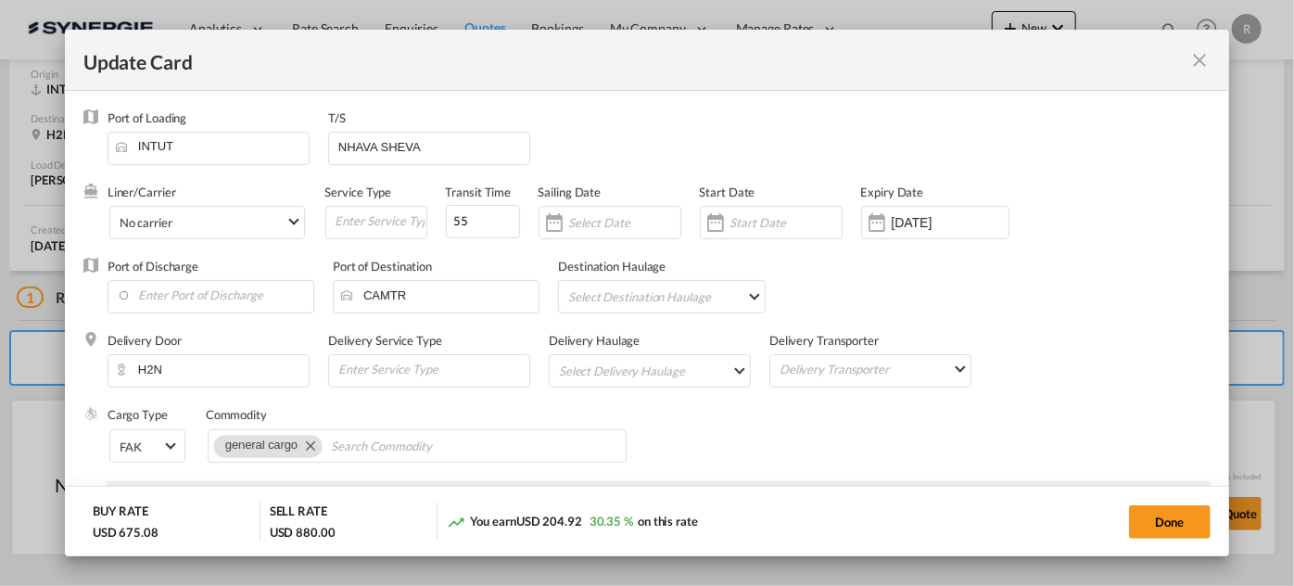
scroll to position [252, 0]
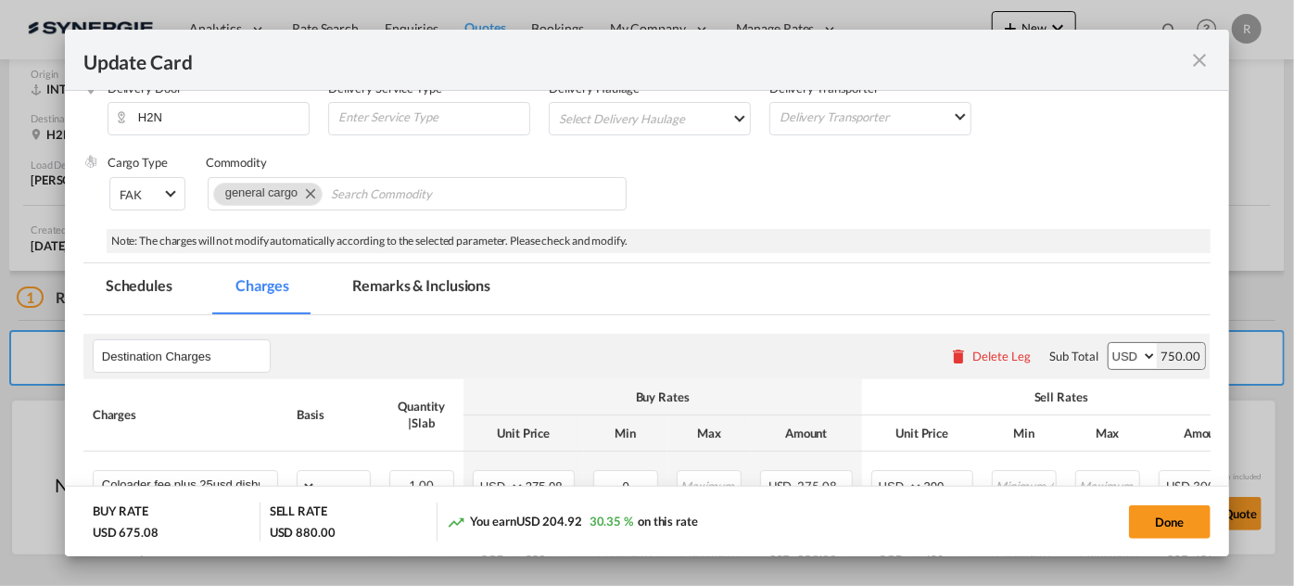
select select "per_shipment"
select select "per_bl"
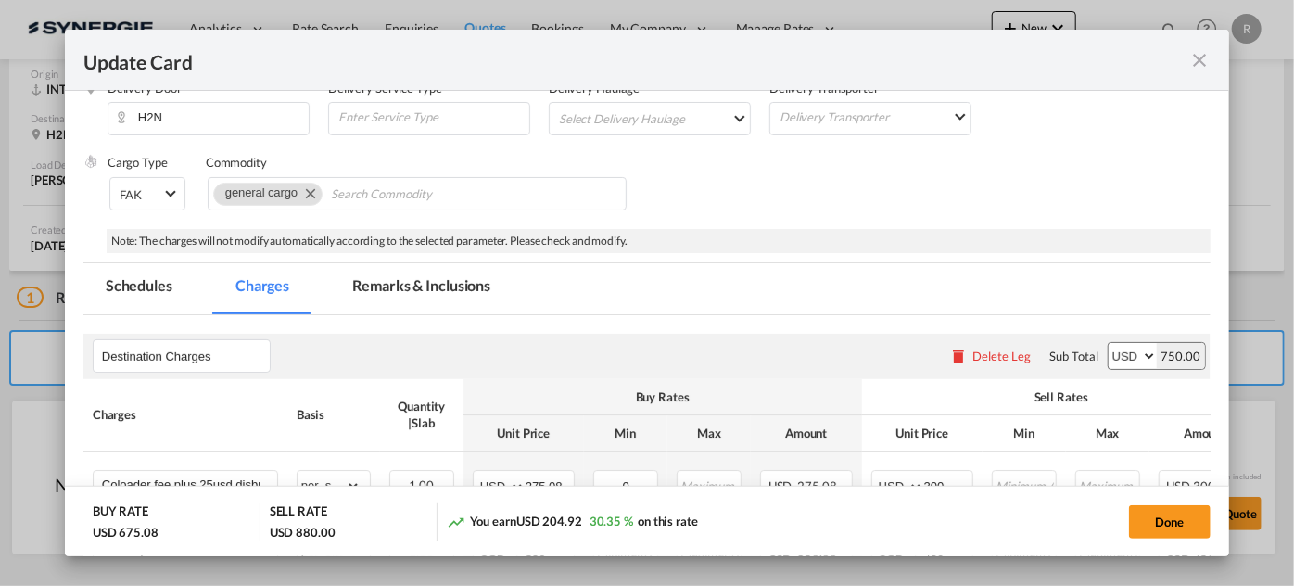
click at [396, 268] on md-tab-item "Remarks & Inclusions" at bounding box center [421, 288] width 183 height 51
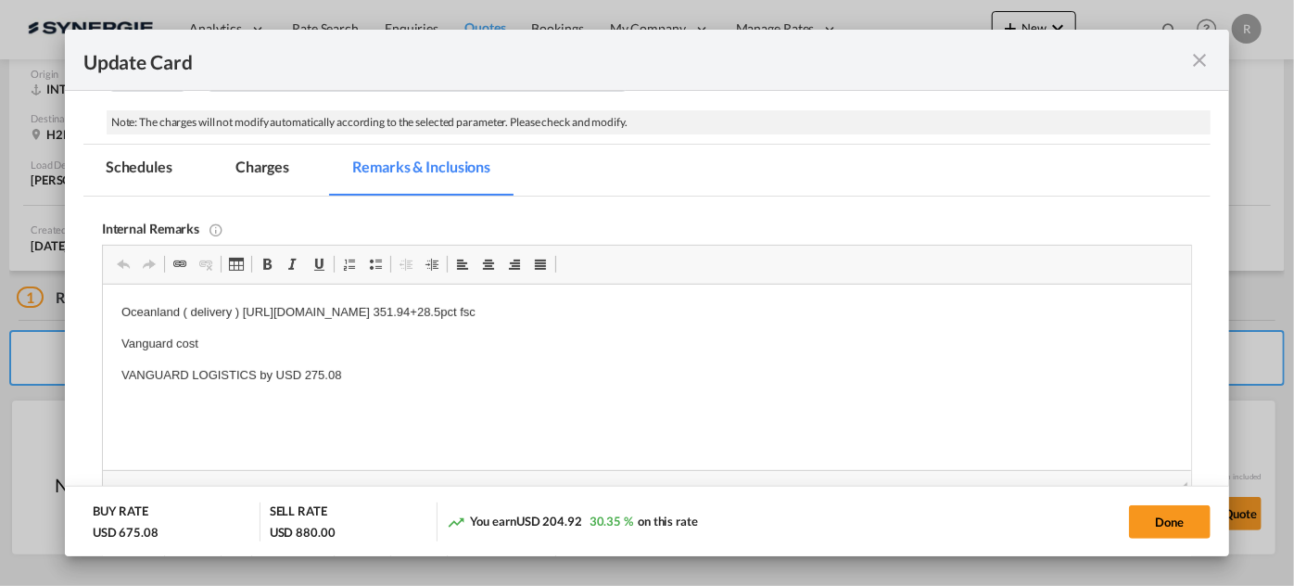
scroll to position [421, 0]
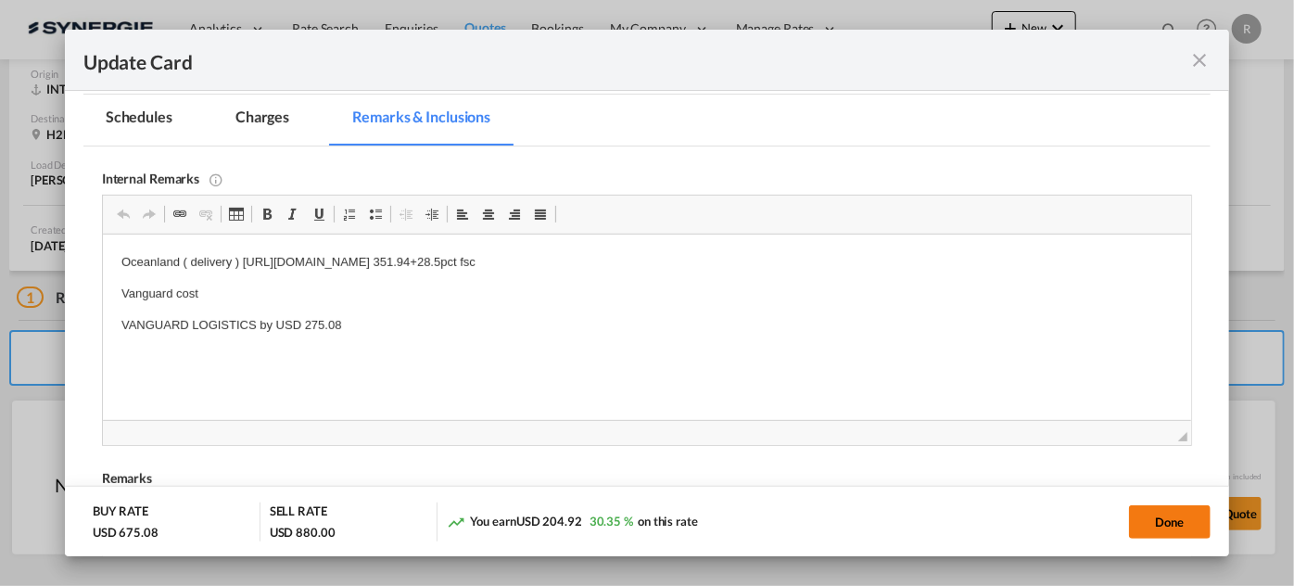
click at [1184, 528] on button "Done" at bounding box center [1170, 521] width 82 height 33
type input "22 Oct 2025"
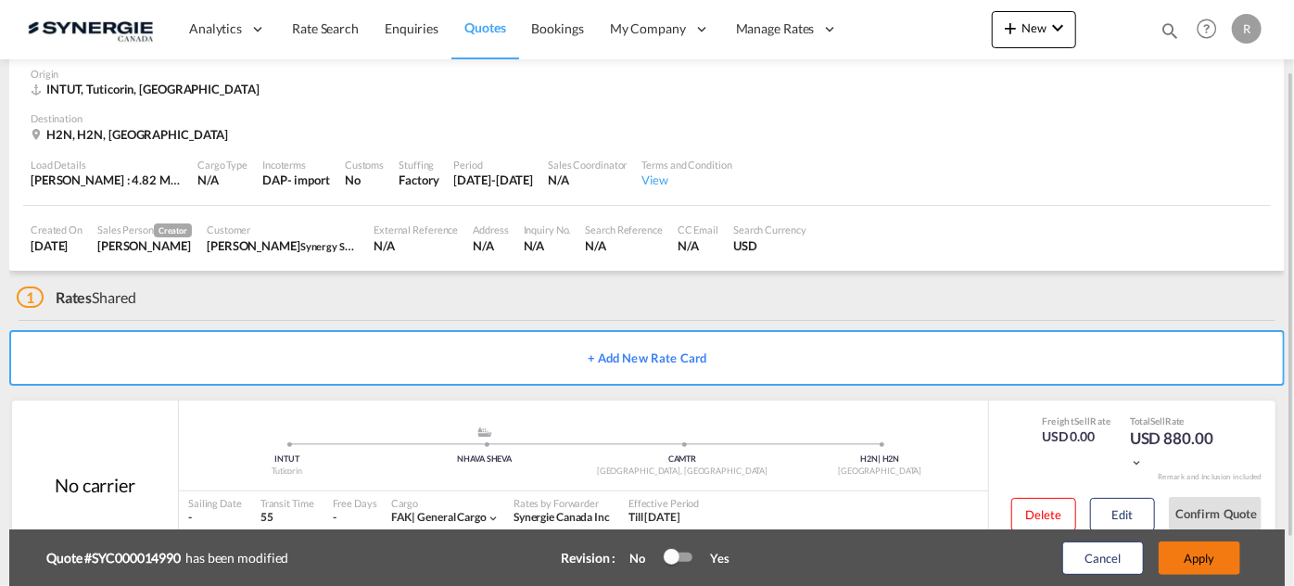
click at [1197, 565] on button "Apply" at bounding box center [1200, 558] width 82 height 33
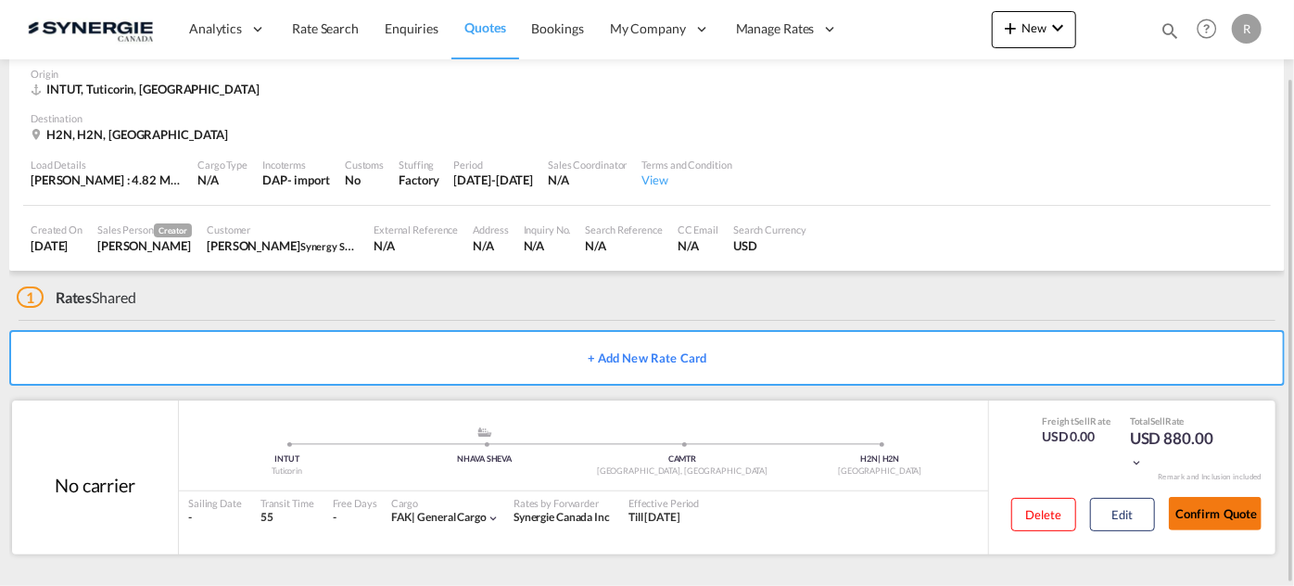
click at [1208, 513] on button "Confirm Quote" at bounding box center [1215, 513] width 93 height 33
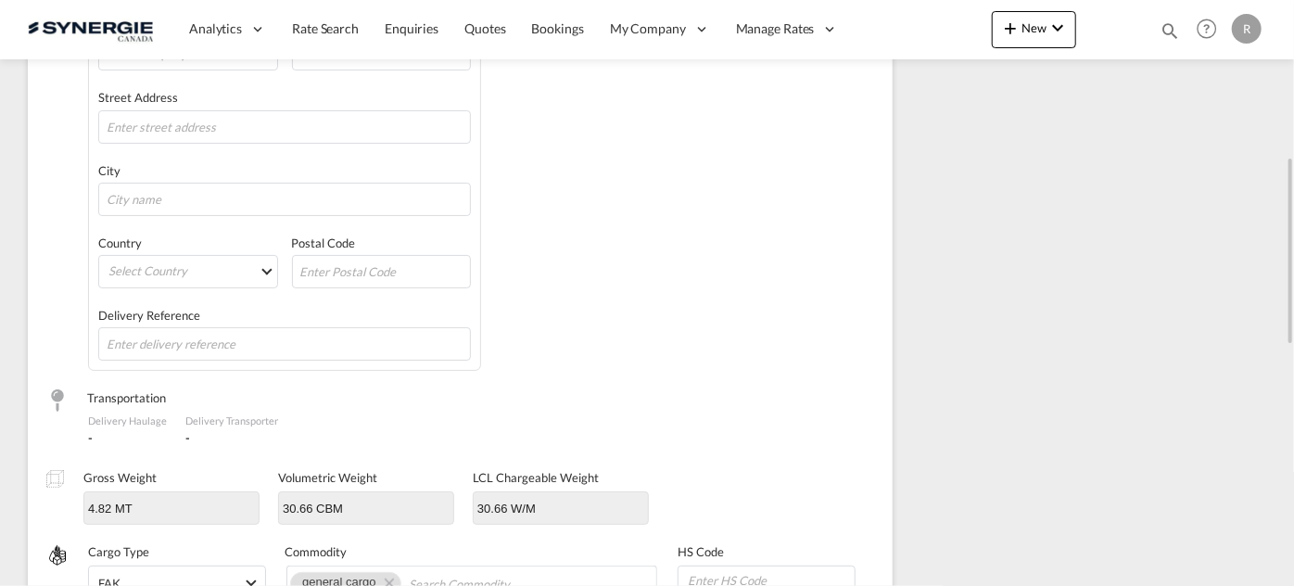
scroll to position [150, 0]
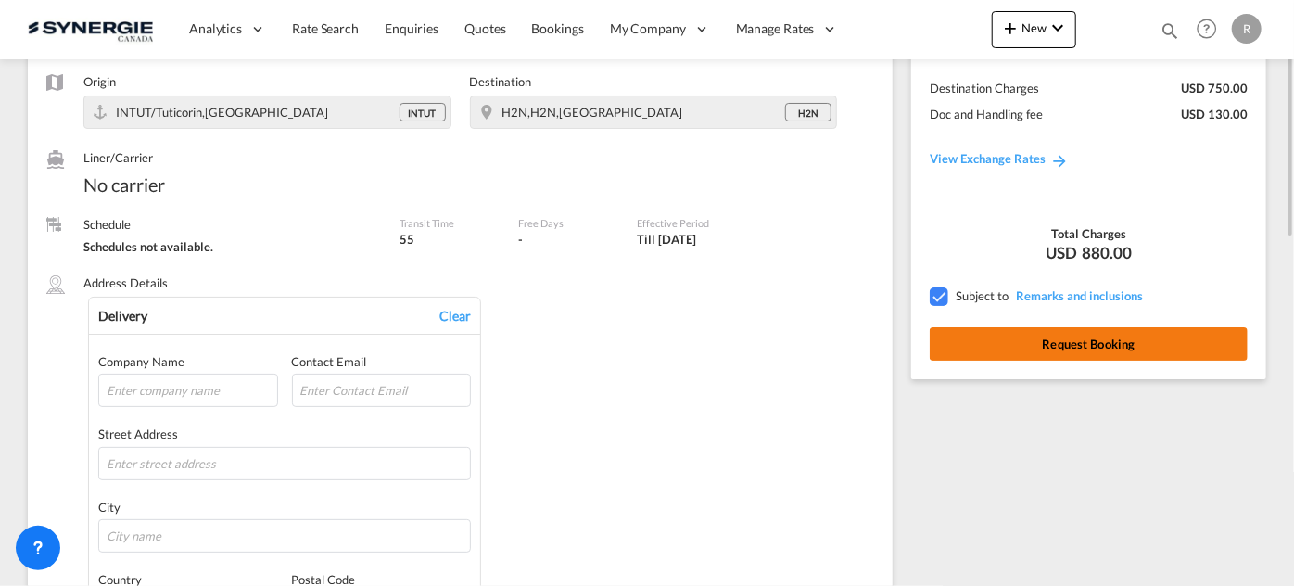
click at [1070, 349] on button "Request Booking" at bounding box center [1089, 343] width 318 height 33
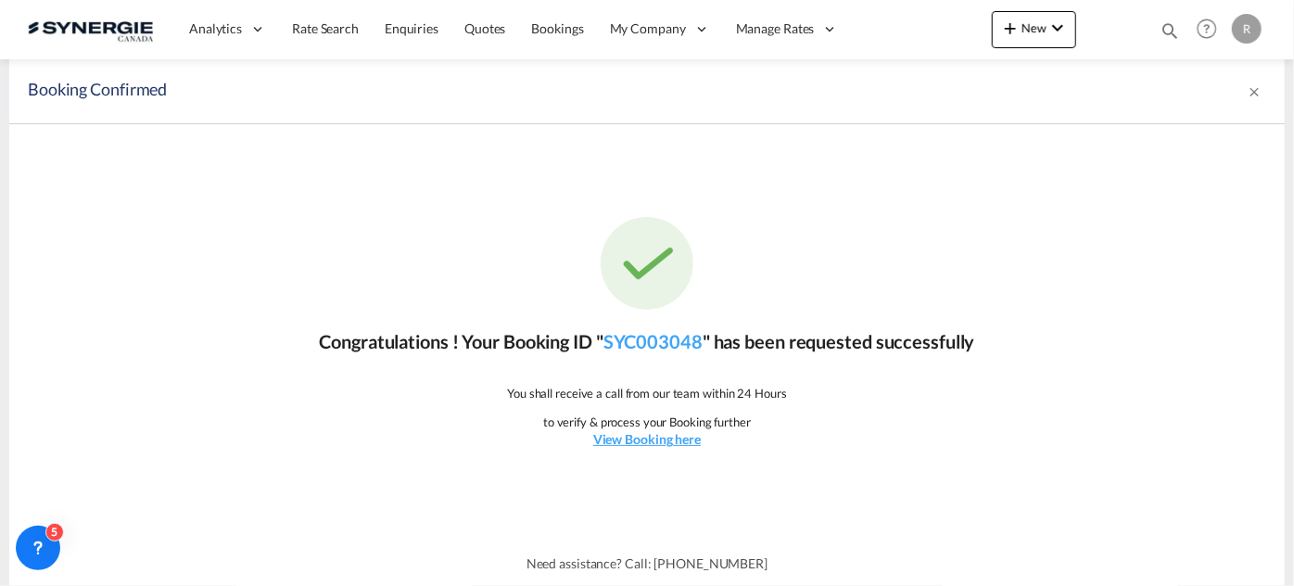
scroll to position [0, 0]
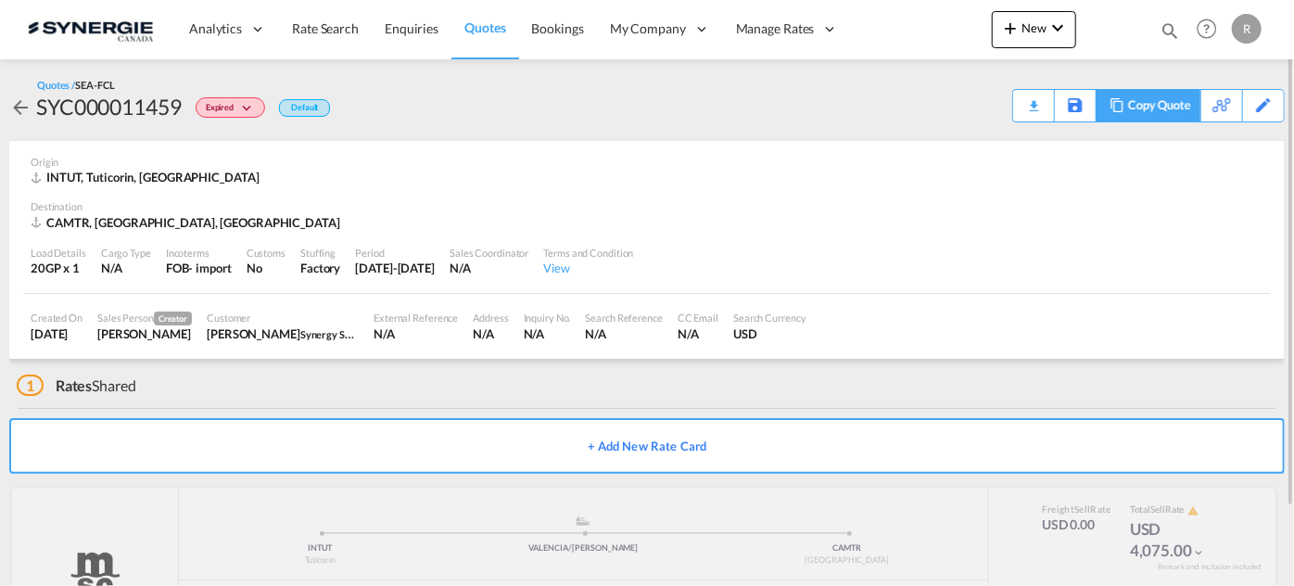
click at [1169, 106] on div "Copy Quote" at bounding box center [1159, 106] width 63 height 32
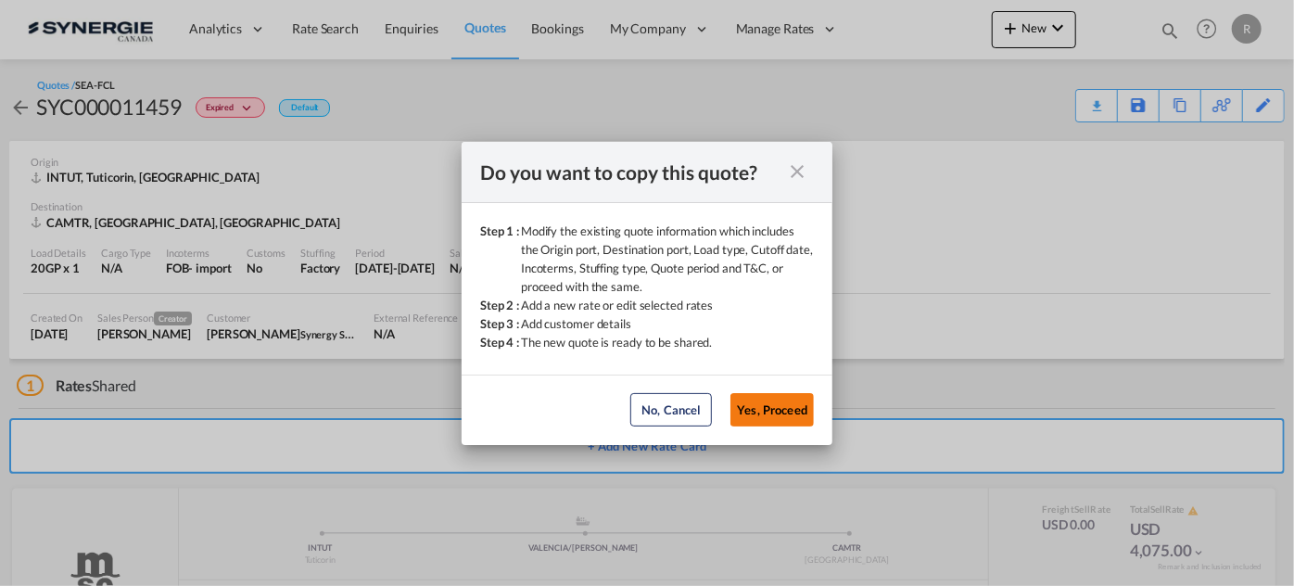
click at [766, 414] on button "Yes, Proceed" at bounding box center [772, 409] width 83 height 33
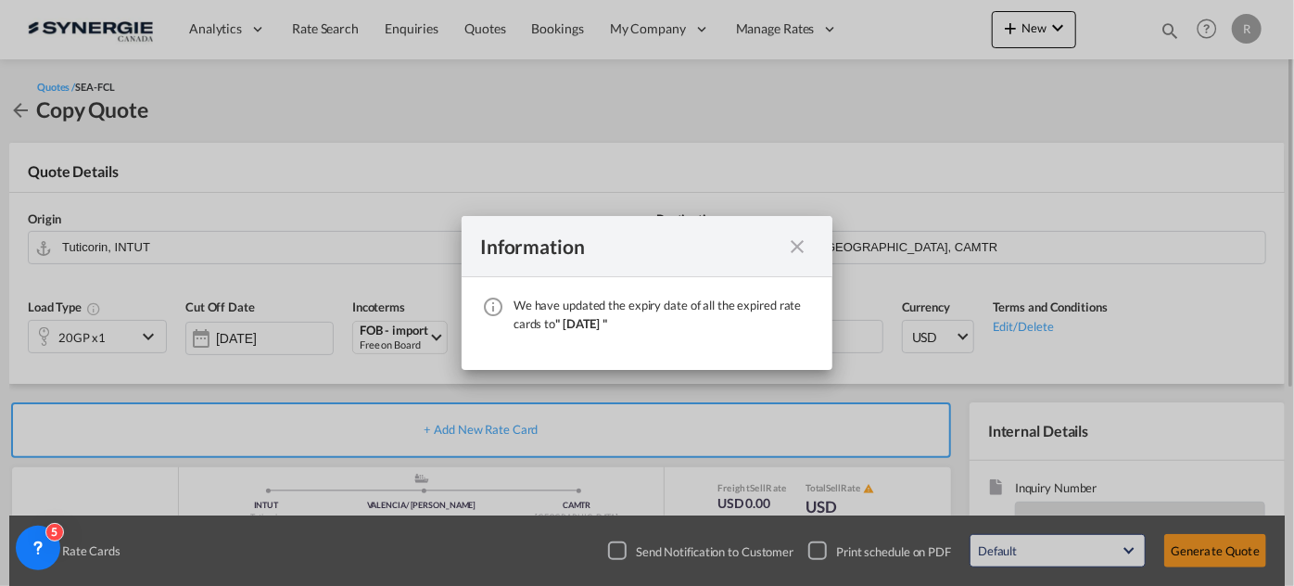
click at [796, 249] on md-icon "icon-close fg-AAA8AD cursor" at bounding box center [797, 247] width 22 height 22
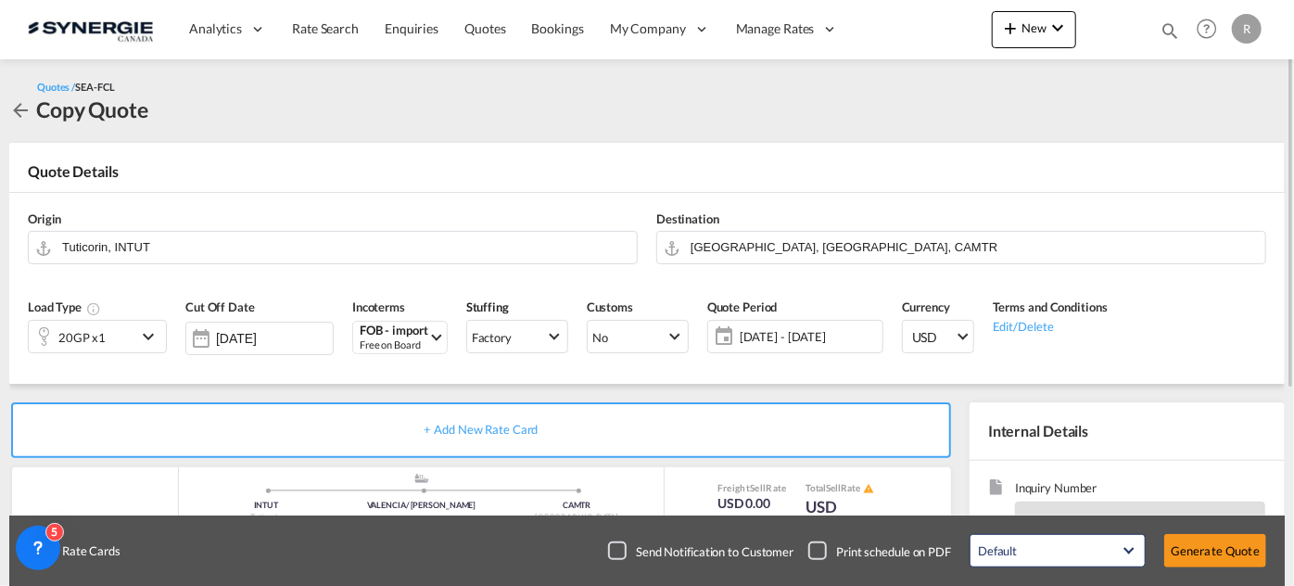
click at [111, 338] on div "20GP x1" at bounding box center [83, 337] width 108 height 32
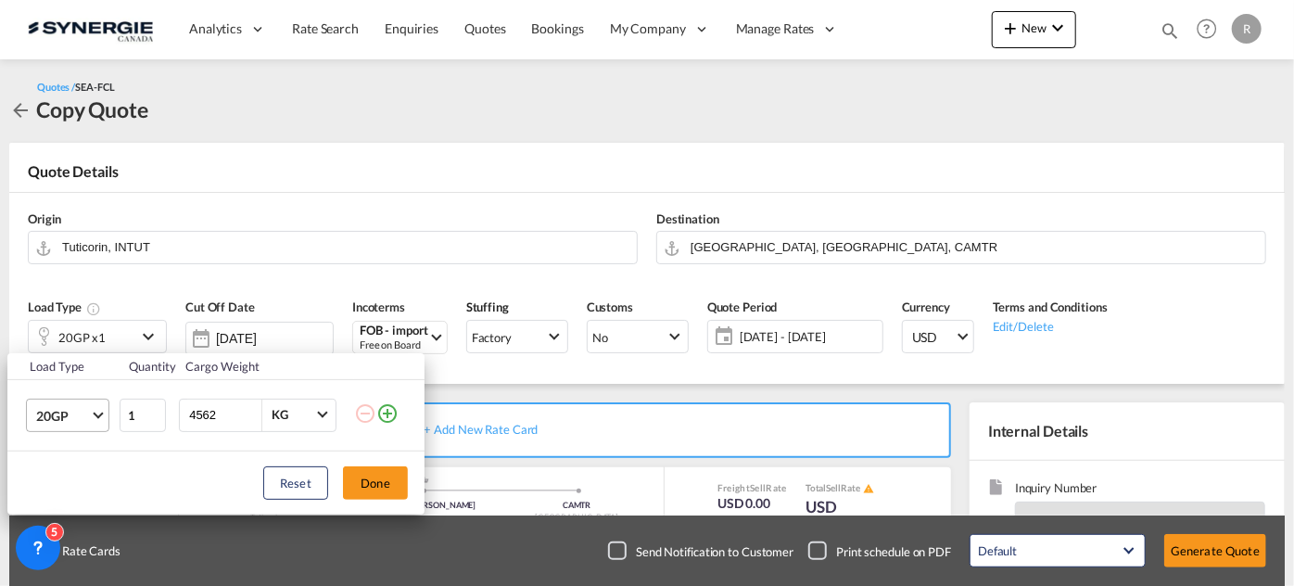
click at [84, 413] on span "20GP" at bounding box center [63, 416] width 54 height 19
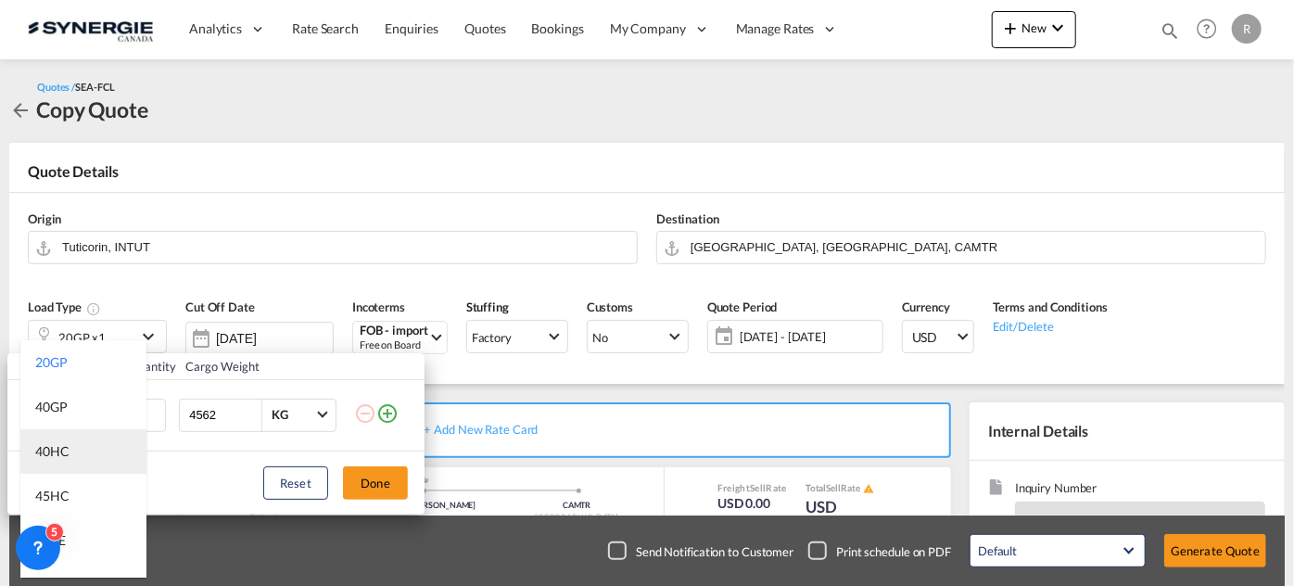
click at [59, 453] on div "40HC" at bounding box center [52, 451] width 34 height 19
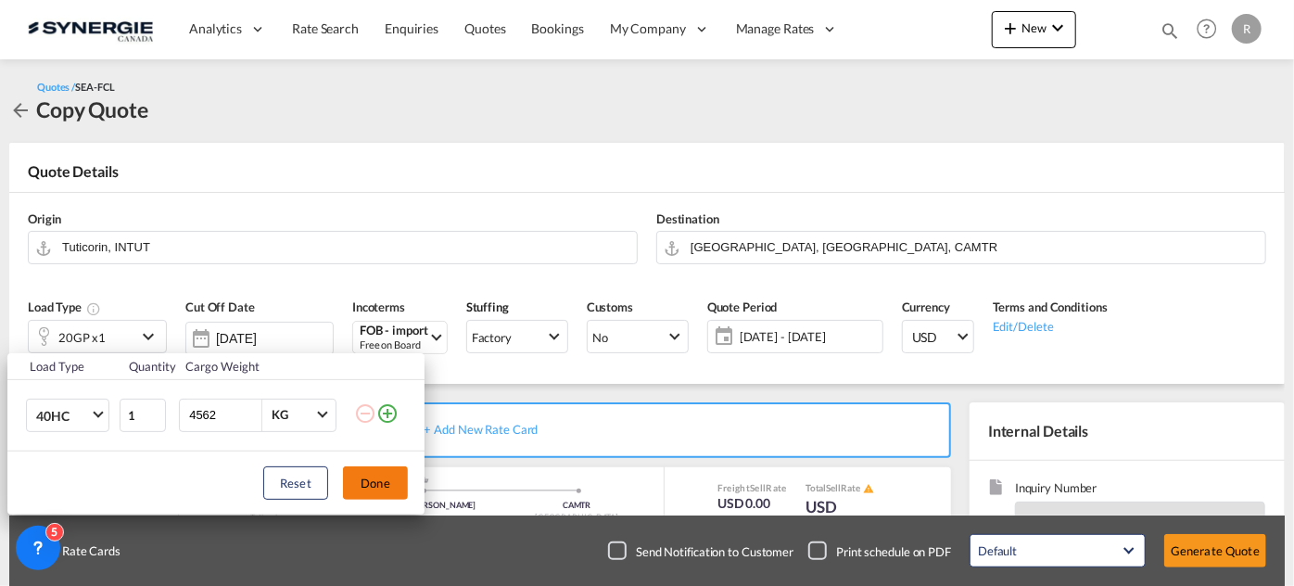
click at [383, 486] on button "Done" at bounding box center [375, 482] width 65 height 33
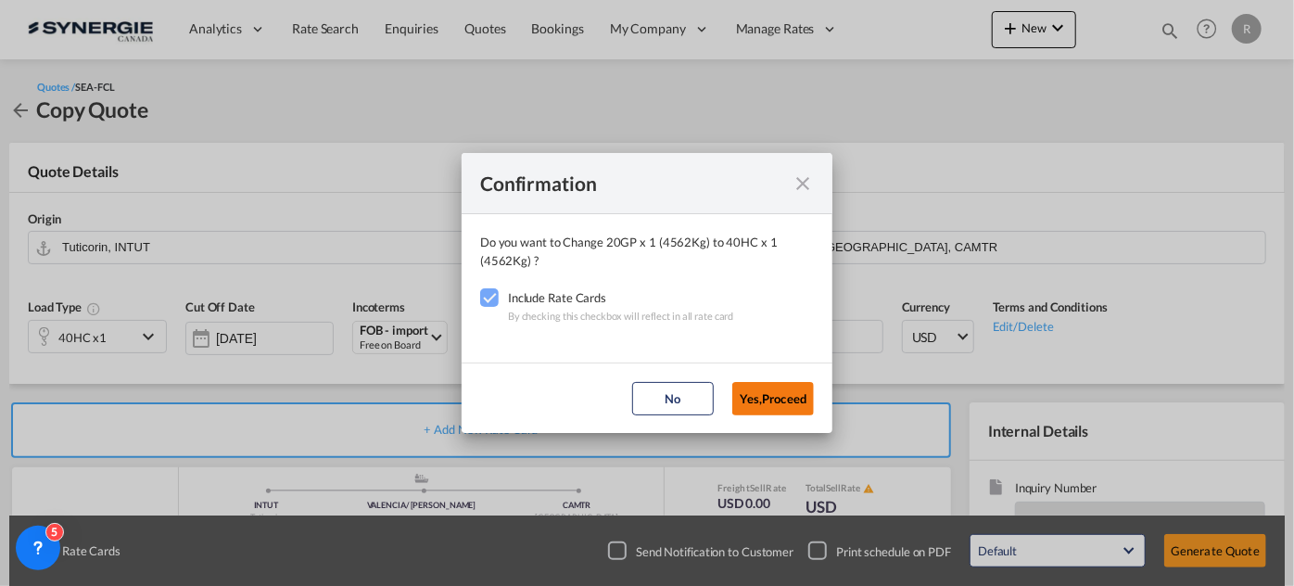
click at [789, 395] on button "Yes,Proceed" at bounding box center [774, 398] width 82 height 33
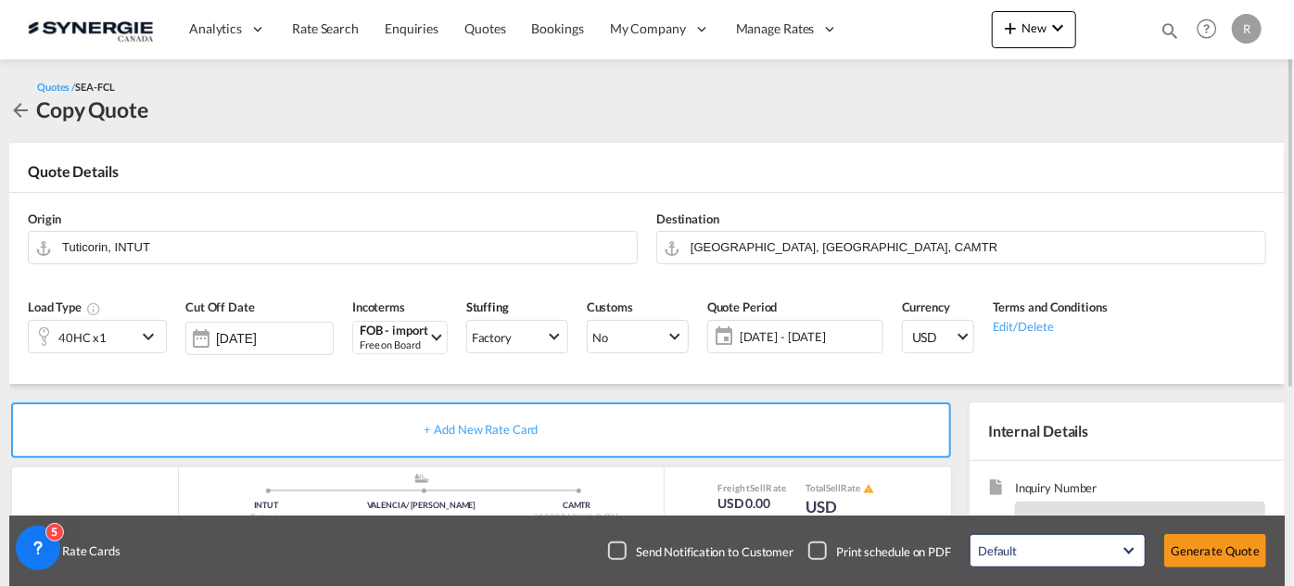
click at [118, 343] on div "40HC x1" at bounding box center [83, 337] width 108 height 32
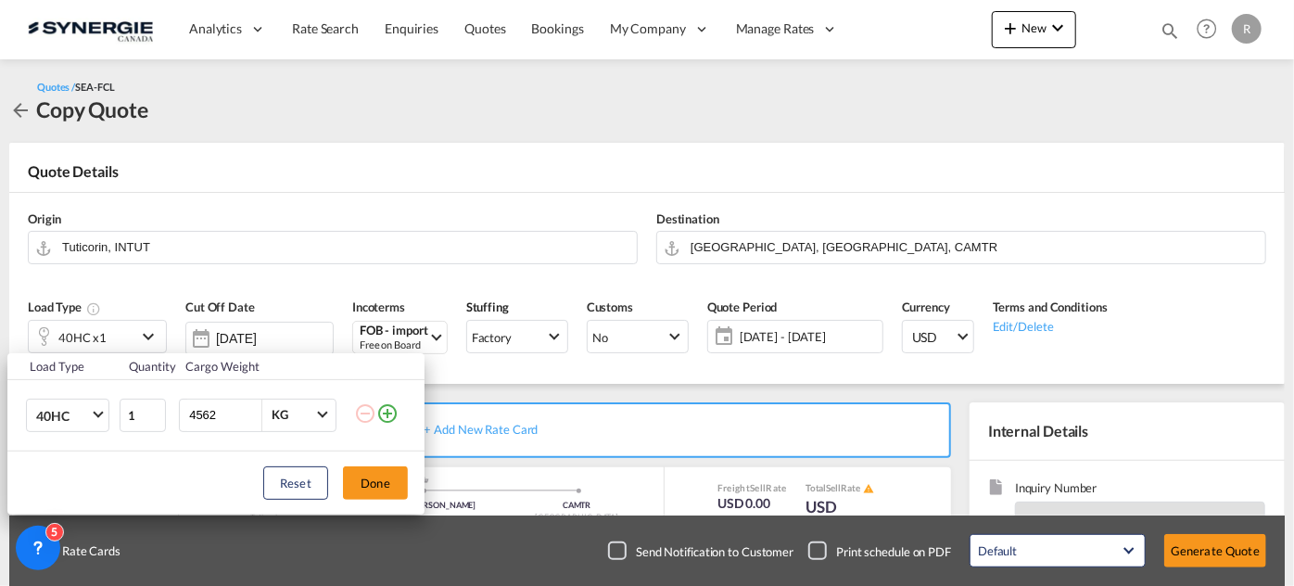
drag, startPoint x: 230, startPoint y: 414, endPoint x: 134, endPoint y: 392, distance: 99.0
click at [134, 392] on tr "40HC 20GP 40GP 40HC 45HC 20RE 40RE 40HR 20OT 40OT 20FR 40FR 40NR 20NR 45S 20TK …" at bounding box center [215, 414] width 417 height 71
type input "9000"
click at [364, 484] on button "Done" at bounding box center [375, 482] width 65 height 33
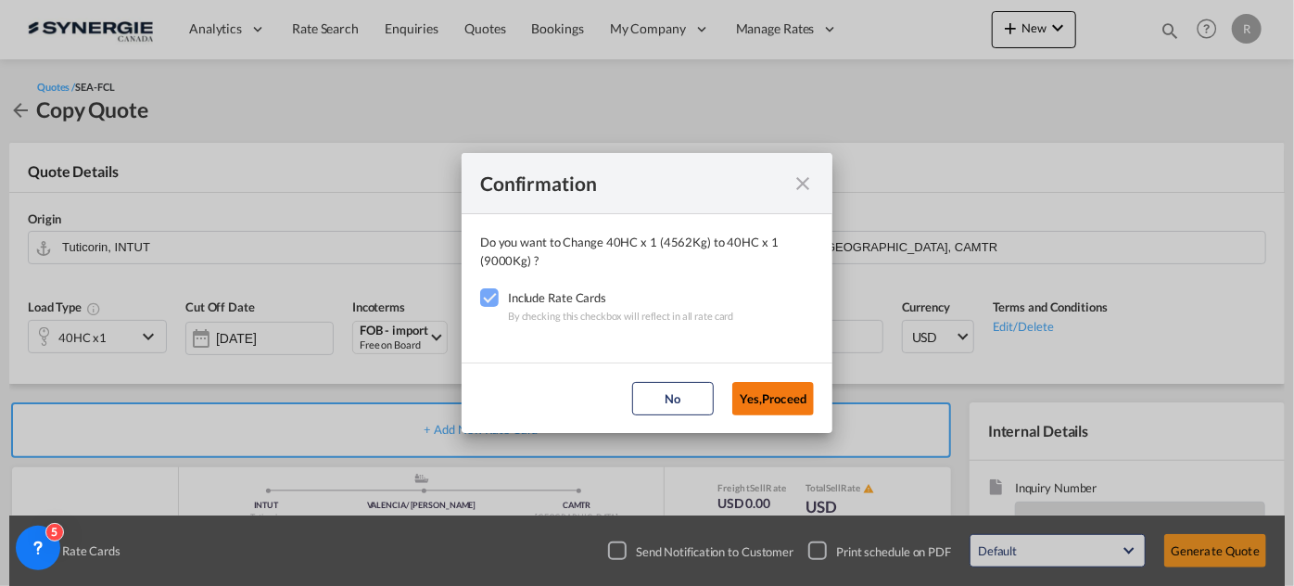
click at [781, 399] on button "Yes,Proceed" at bounding box center [774, 398] width 82 height 33
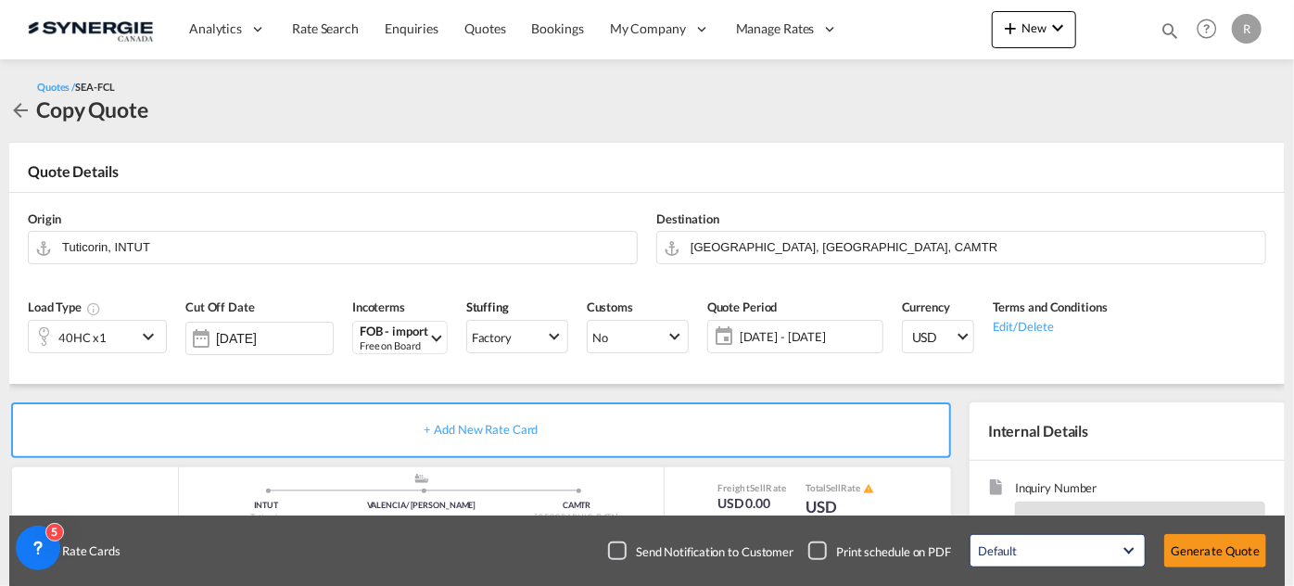
click at [386, 338] on div "Free on Board" at bounding box center [394, 345] width 69 height 14
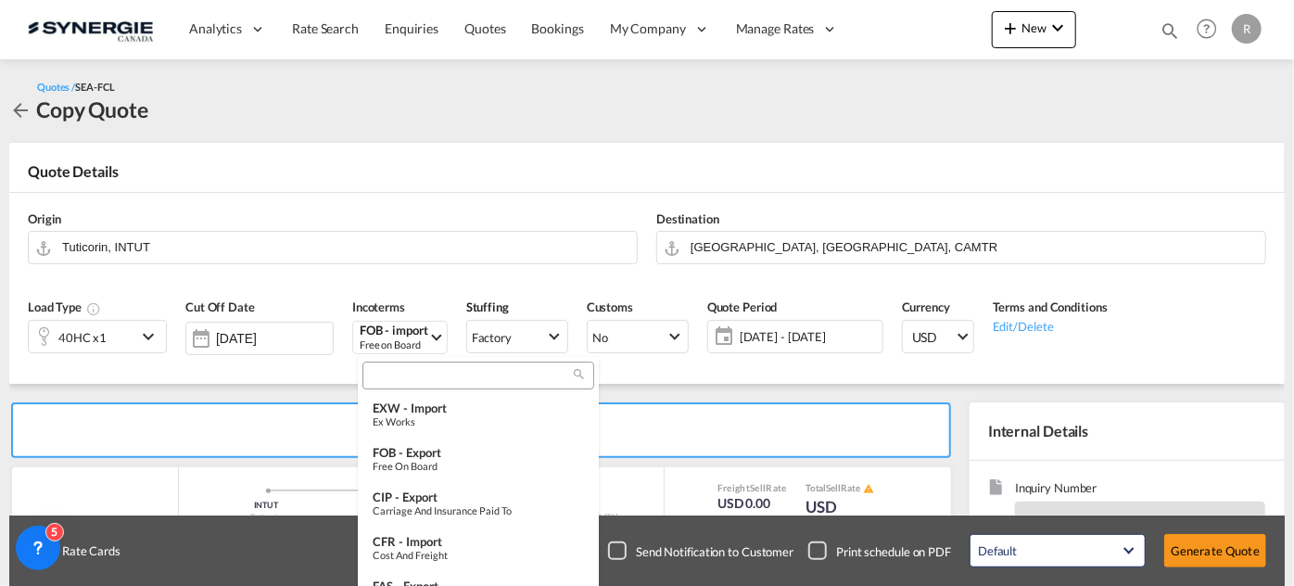
scroll to position [588, 0]
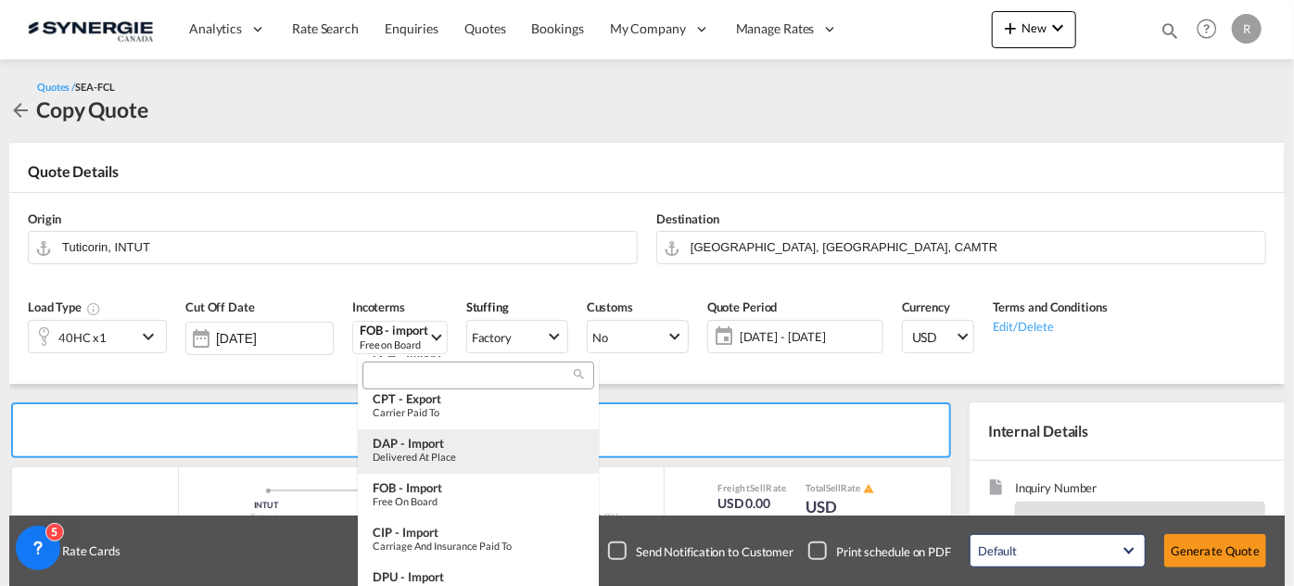
click at [462, 456] on div "Delivered at Place" at bounding box center [478, 457] width 211 height 12
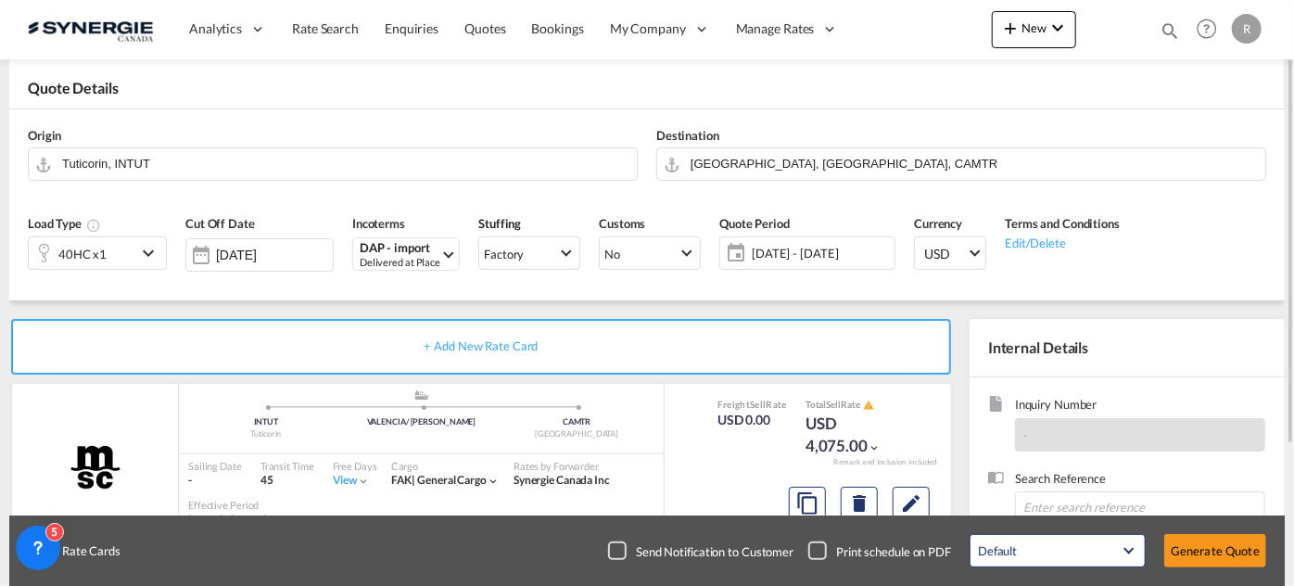
scroll to position [252, 0]
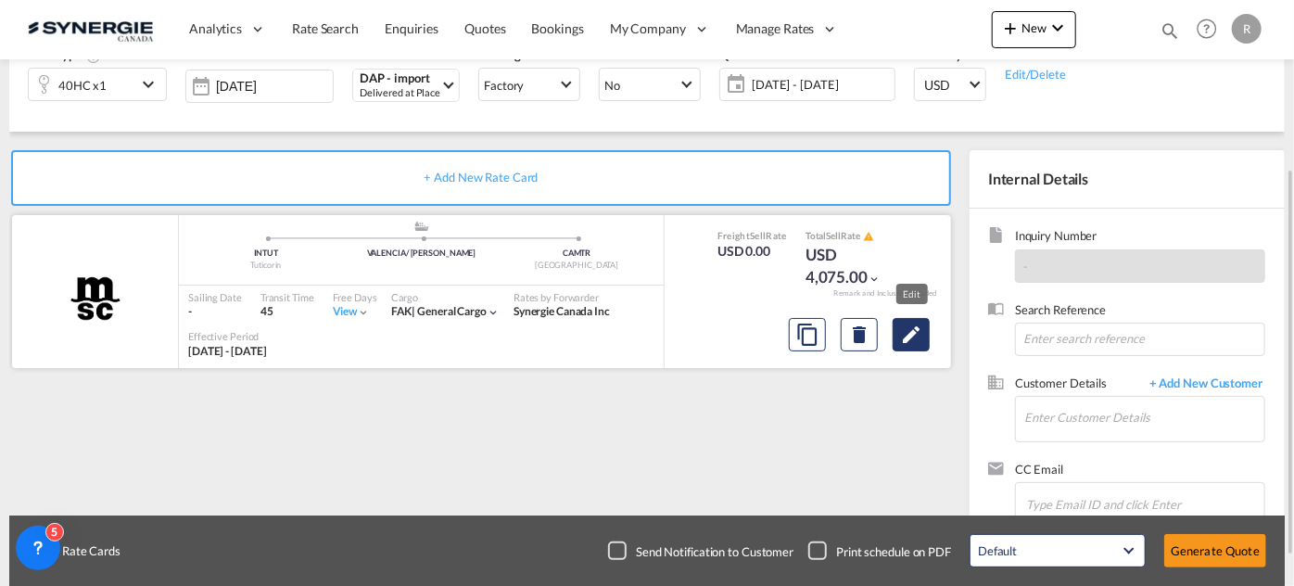
click at [923, 342] on button "Edit" at bounding box center [911, 334] width 37 height 33
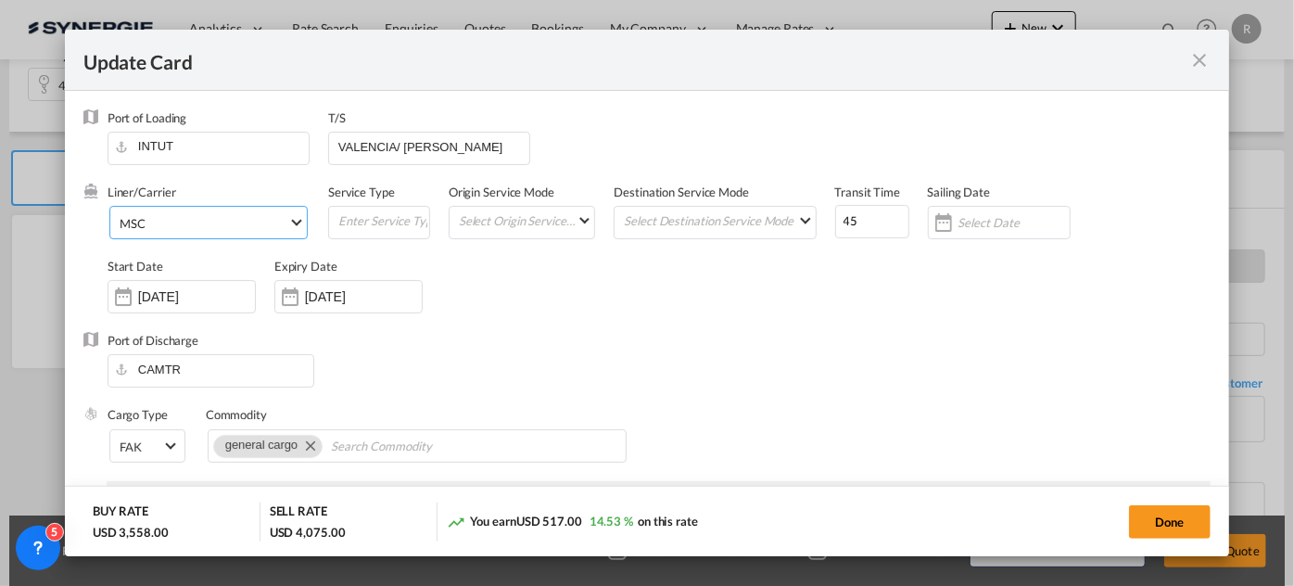
click at [235, 218] on span "MSC" at bounding box center [204, 223] width 169 height 17
select select "per B/L"
select select "per shipment"
select select "per B/L"
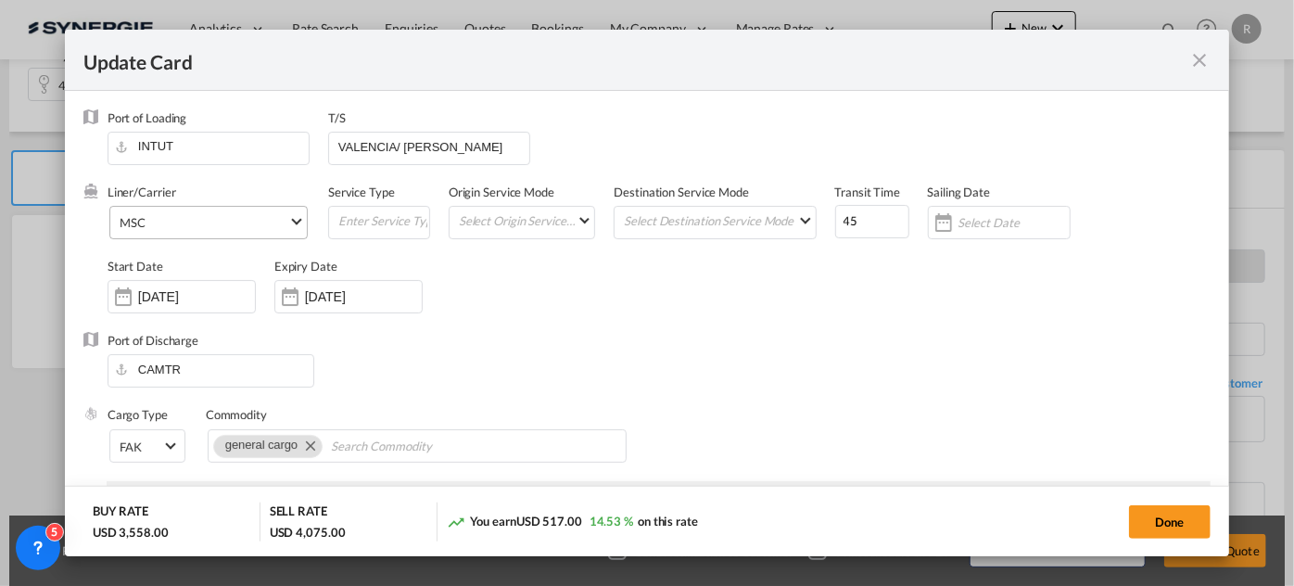
select select "per container"
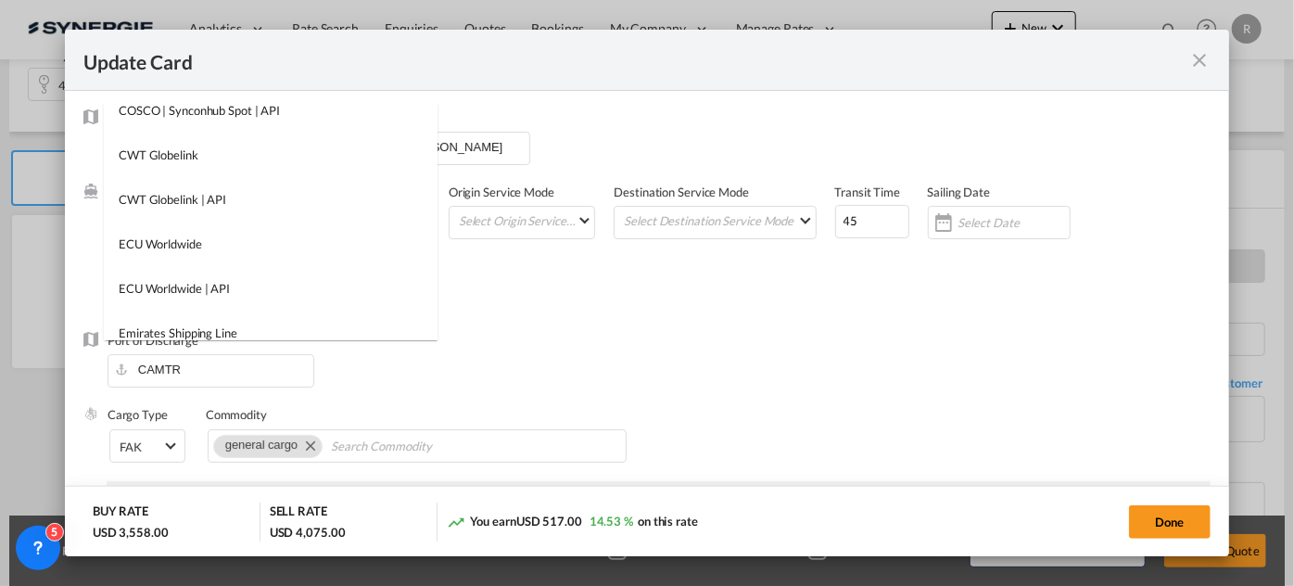
scroll to position [0, 0]
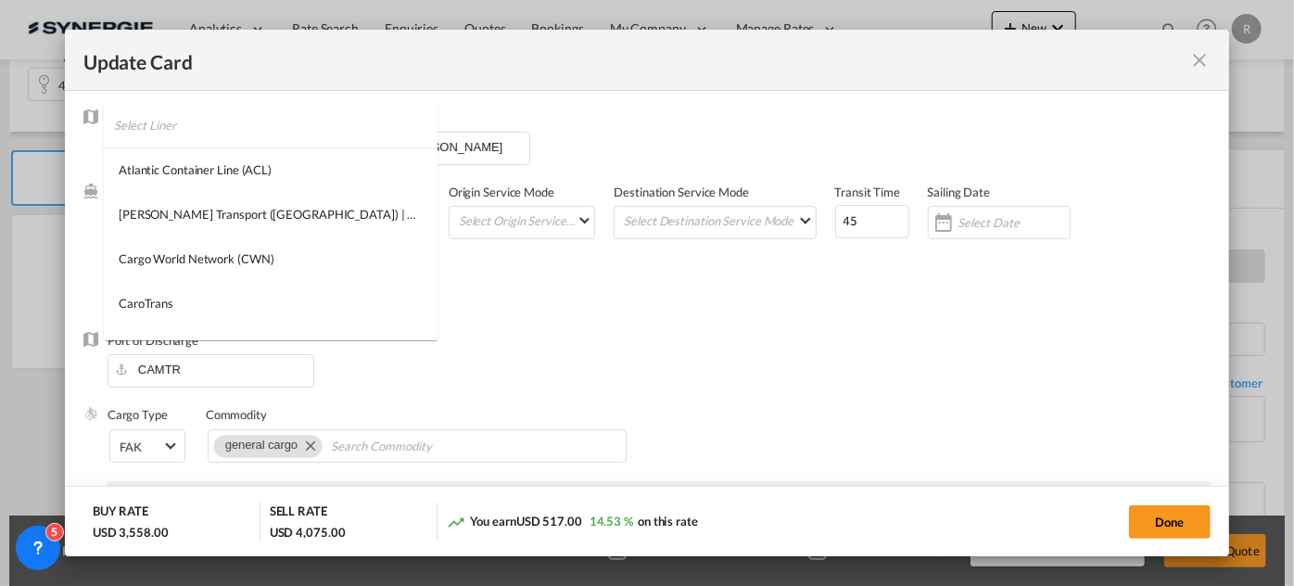
click at [173, 117] on input "search" at bounding box center [276, 125] width 324 height 45
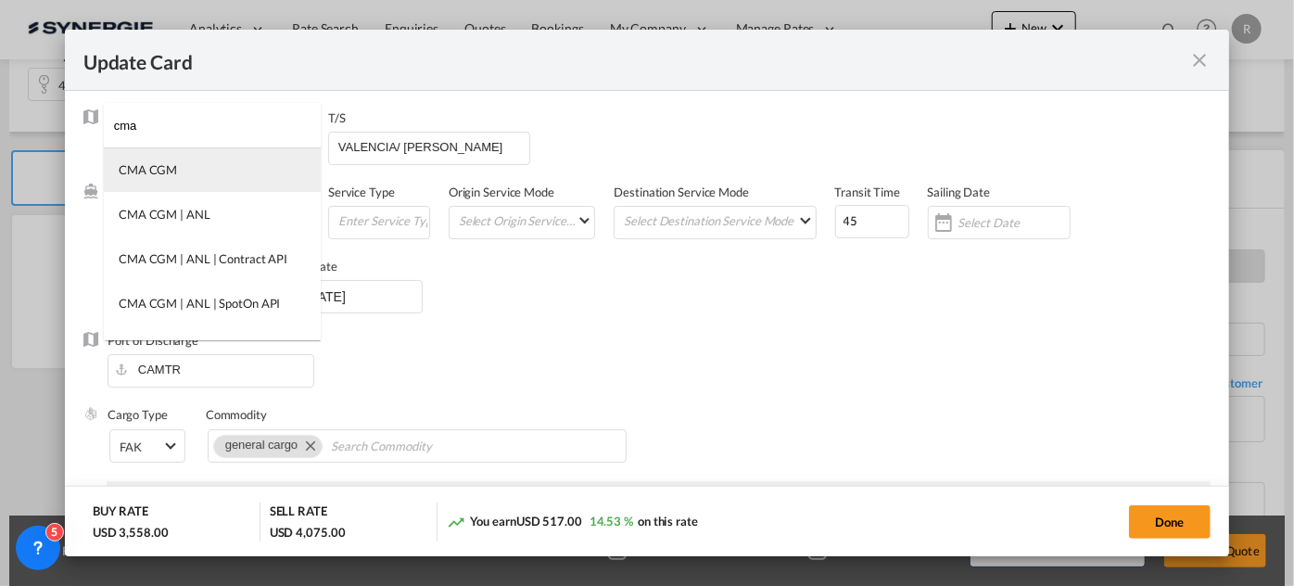
type input "cma"
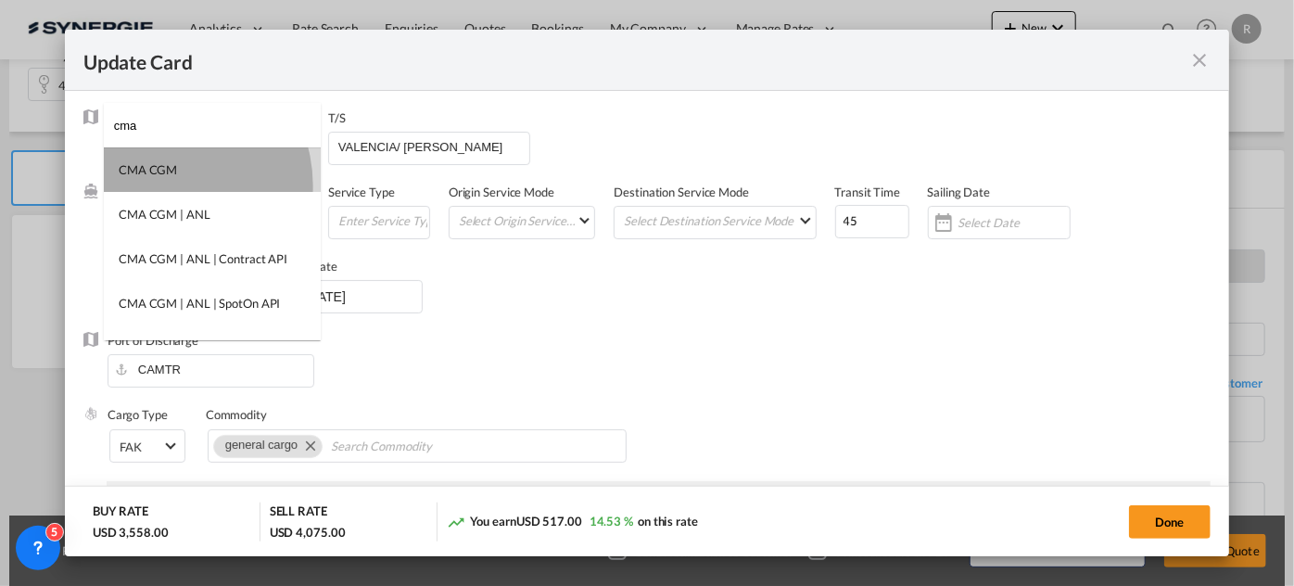
click at [163, 185] on md-option "CMA CGM" at bounding box center [212, 169] width 217 height 45
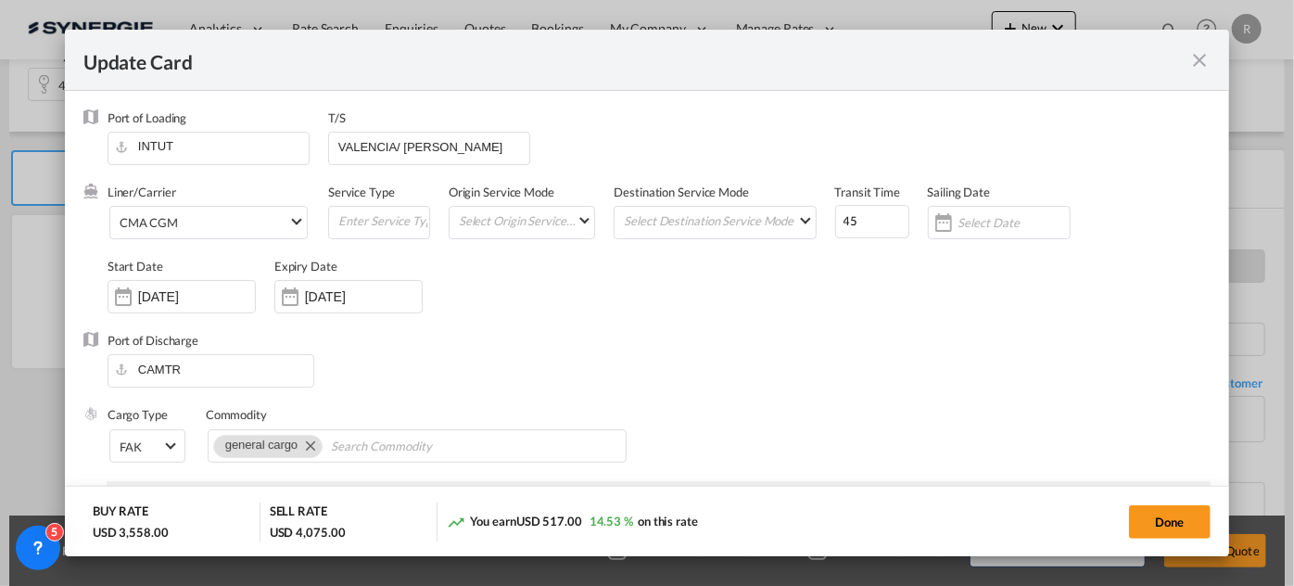
click at [606, 340] on div "Port of Discharge CAMTR" at bounding box center [647, 369] width 1128 height 74
drag, startPoint x: 824, startPoint y: 222, endPoint x: 786, endPoint y: 211, distance: 39.4
click at [800, 218] on div "Liner/Carrier CMA CGM Service Type Origin Service Mode Select Origin Service Mo…" at bounding box center [659, 258] width 1103 height 148
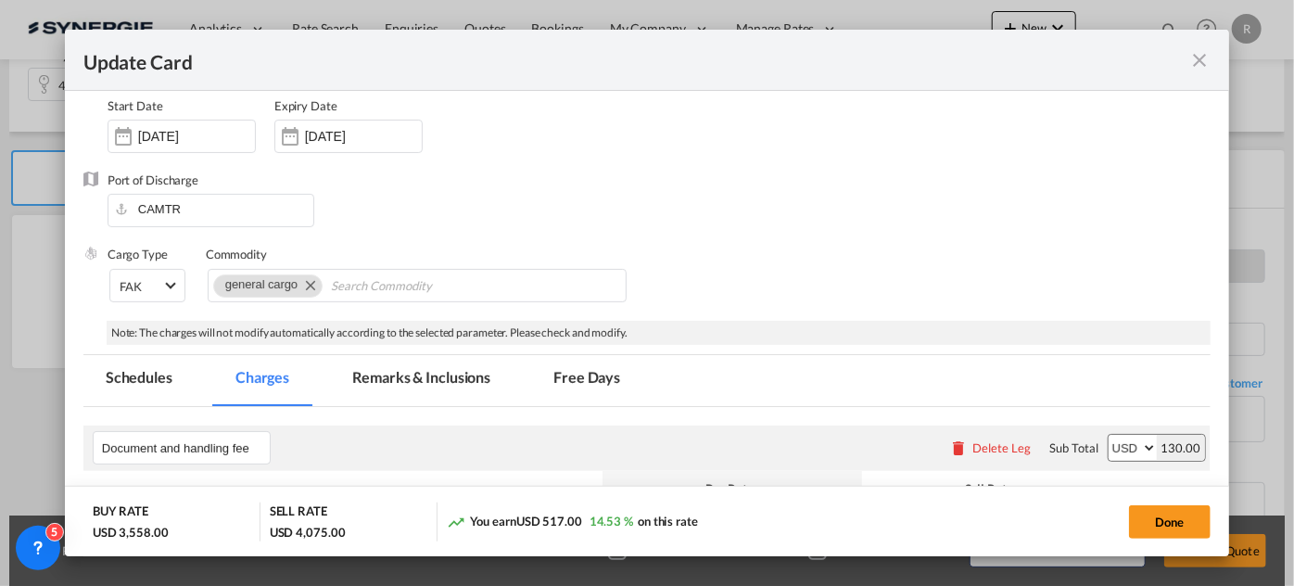
scroll to position [168, 0]
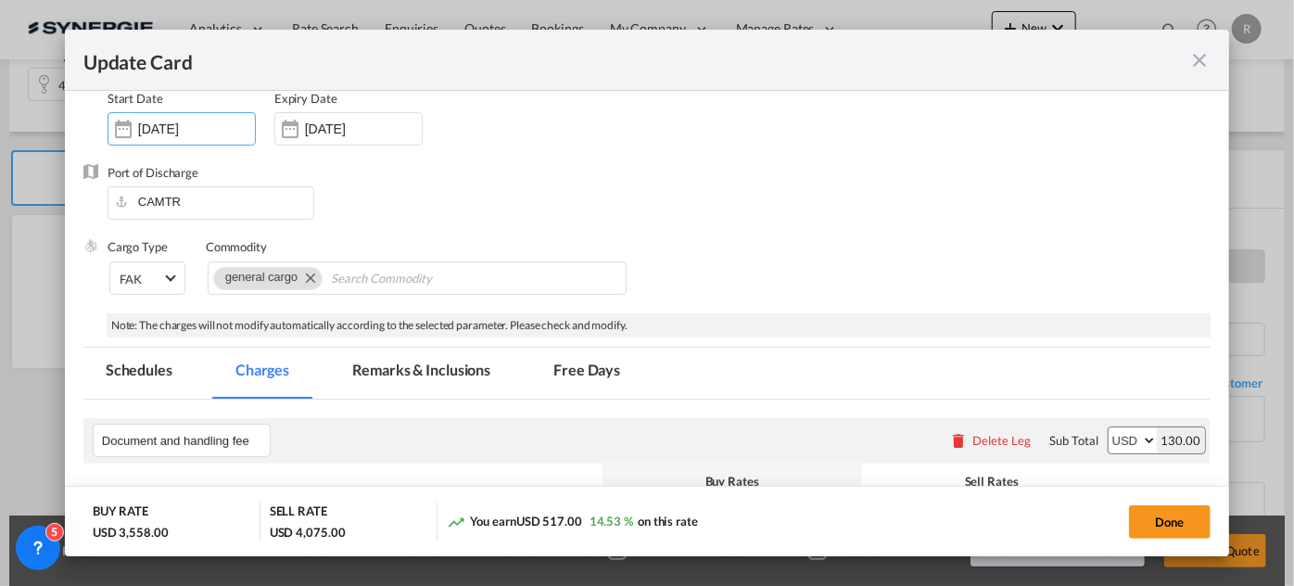
click at [224, 125] on input "15 May 2025" at bounding box center [196, 128] width 117 height 15
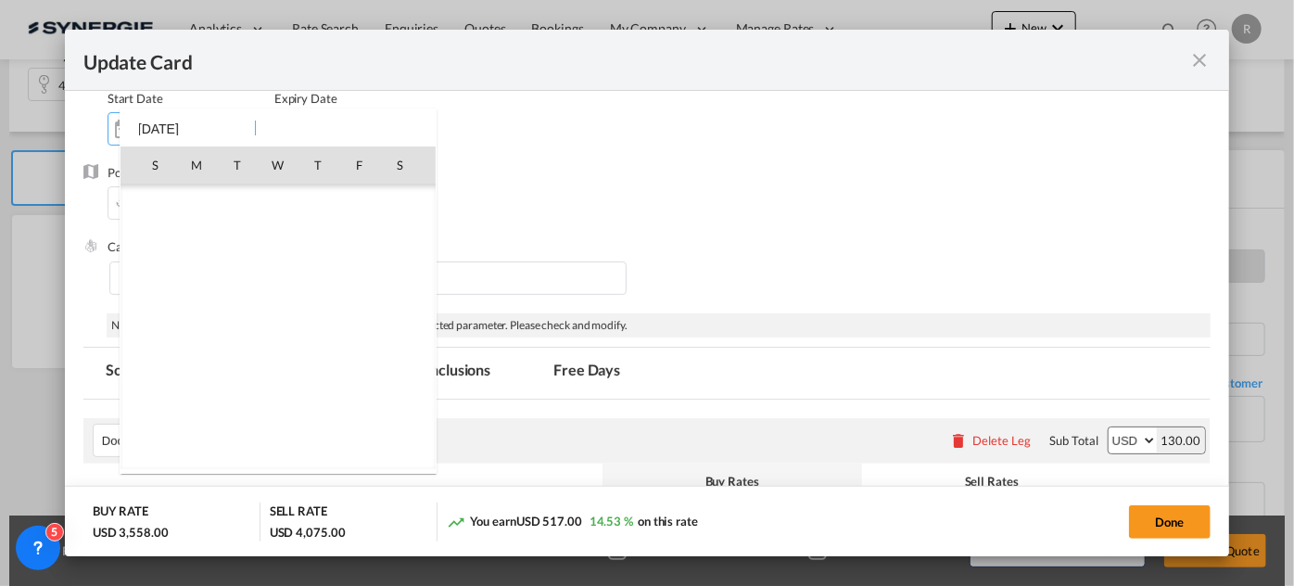
scroll to position [428538, 0]
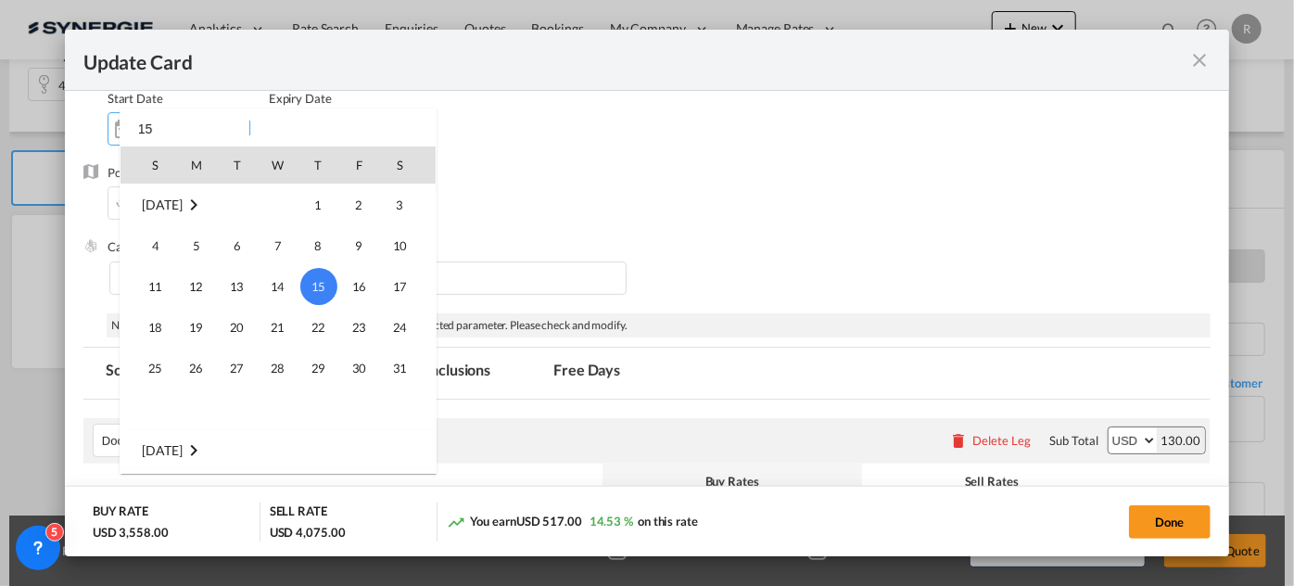
type input "1"
click at [791, 213] on div at bounding box center [647, 293] width 1294 height 586
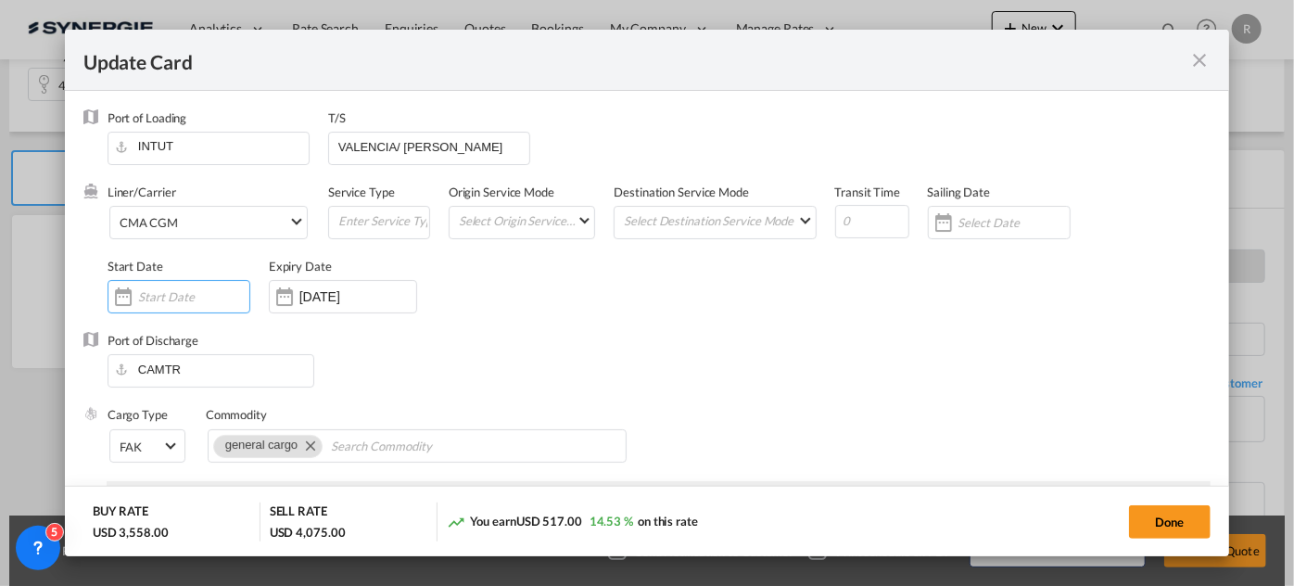
scroll to position [83, 0]
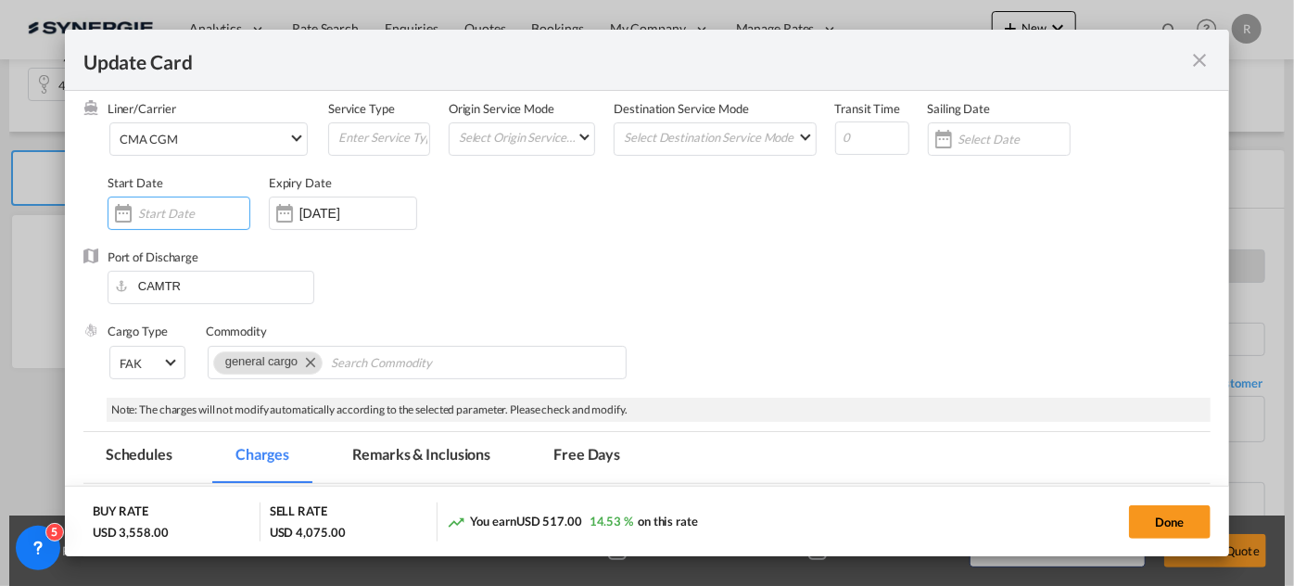
click at [1206, 65] on md-icon "icon-close fg-AAA8AD m-0 pointer" at bounding box center [1200, 60] width 22 height 22
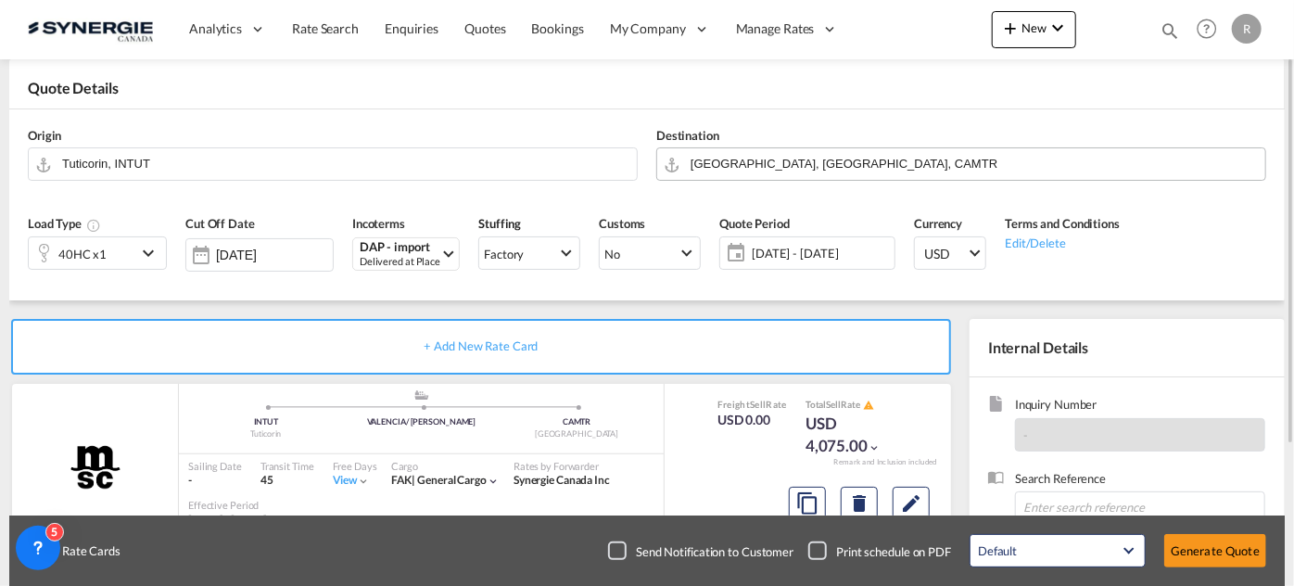
scroll to position [0, 0]
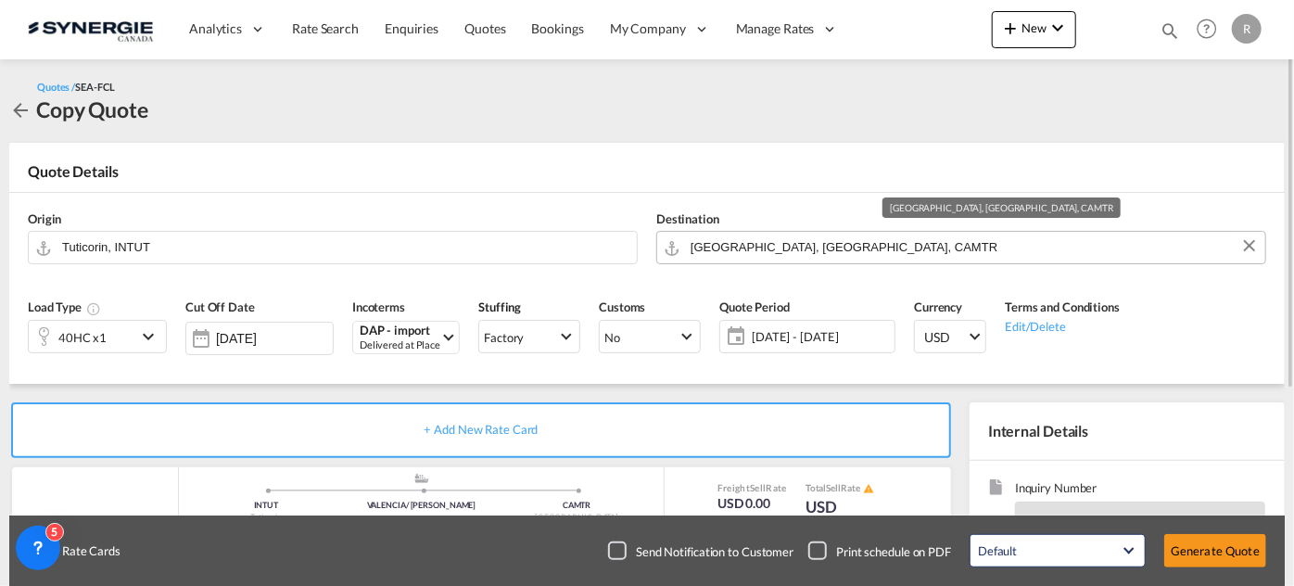
click at [899, 254] on input "Port of Montreal, Montreal, CAMTR" at bounding box center [974, 247] width 566 height 32
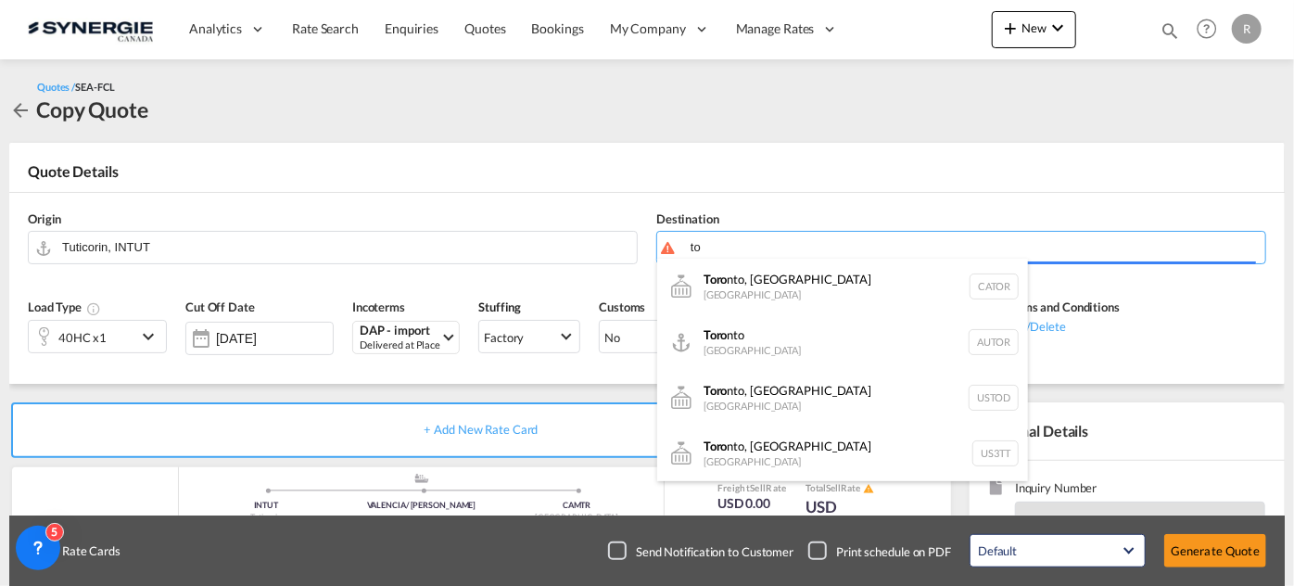
type input "t"
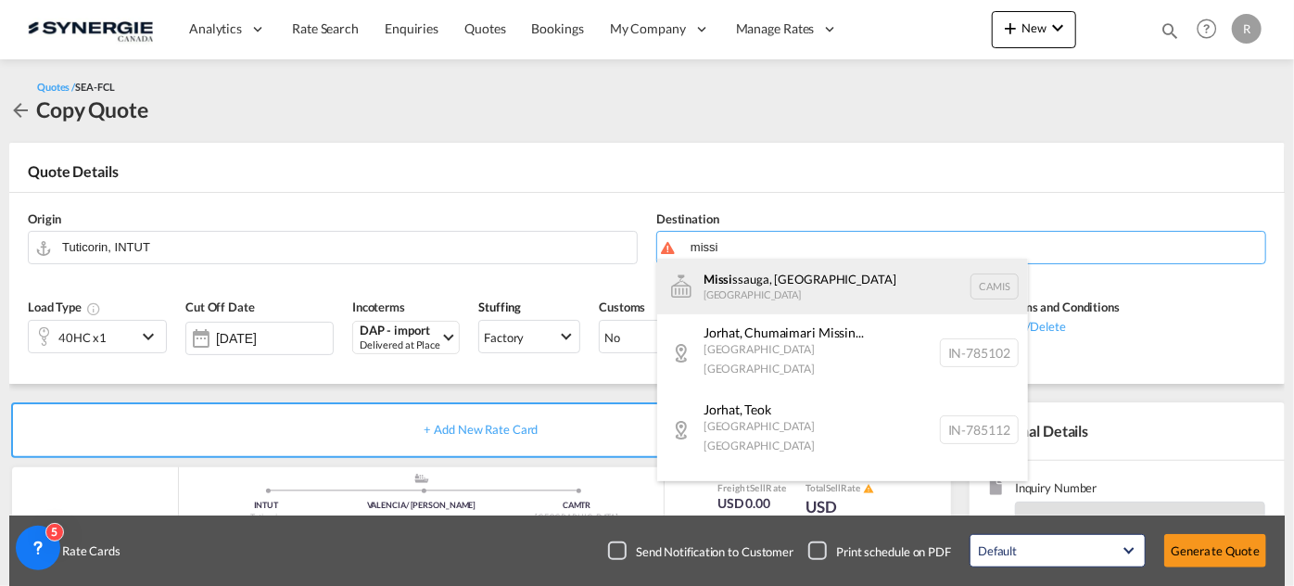
click at [836, 298] on div "Missi ssauga, ON Canada CAMIS" at bounding box center [842, 287] width 371 height 56
type input "Mississauga, ON, CAMIS"
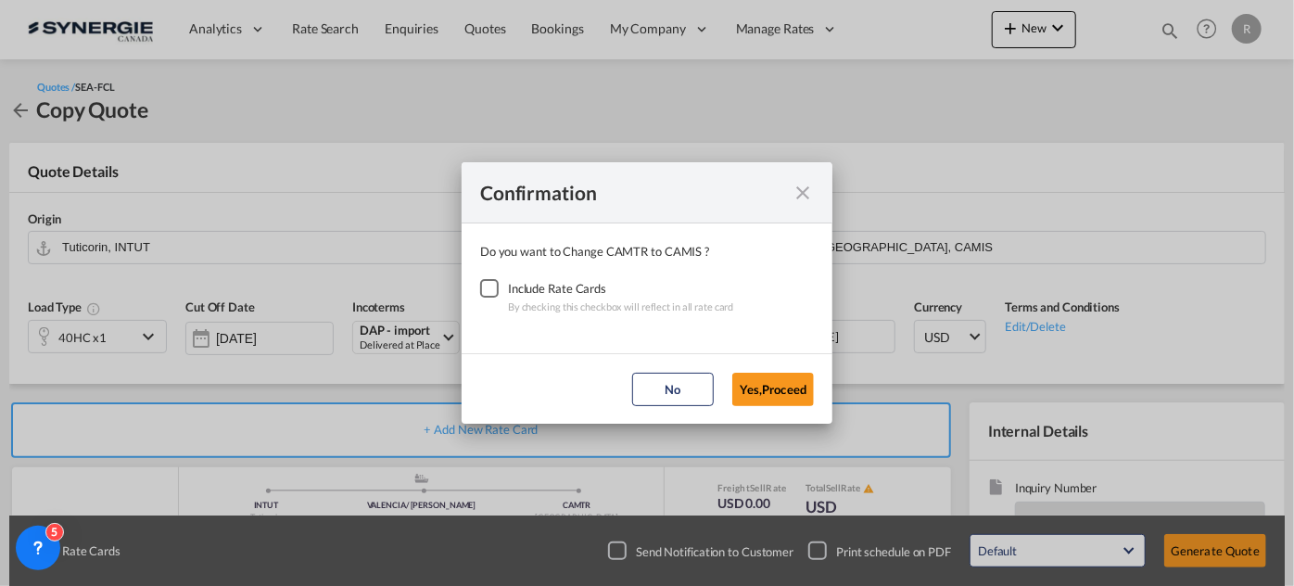
click at [491, 289] on div "Checkbox No Ink" at bounding box center [489, 288] width 19 height 19
click at [771, 392] on button "Yes,Proceed" at bounding box center [774, 389] width 82 height 33
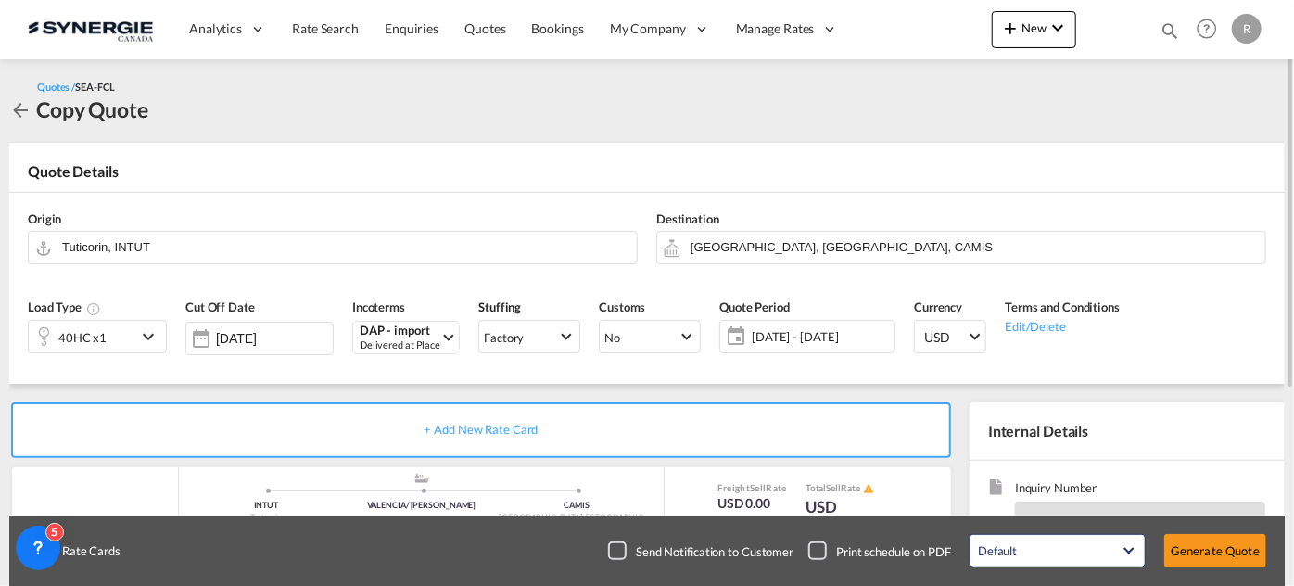
scroll to position [168, 0]
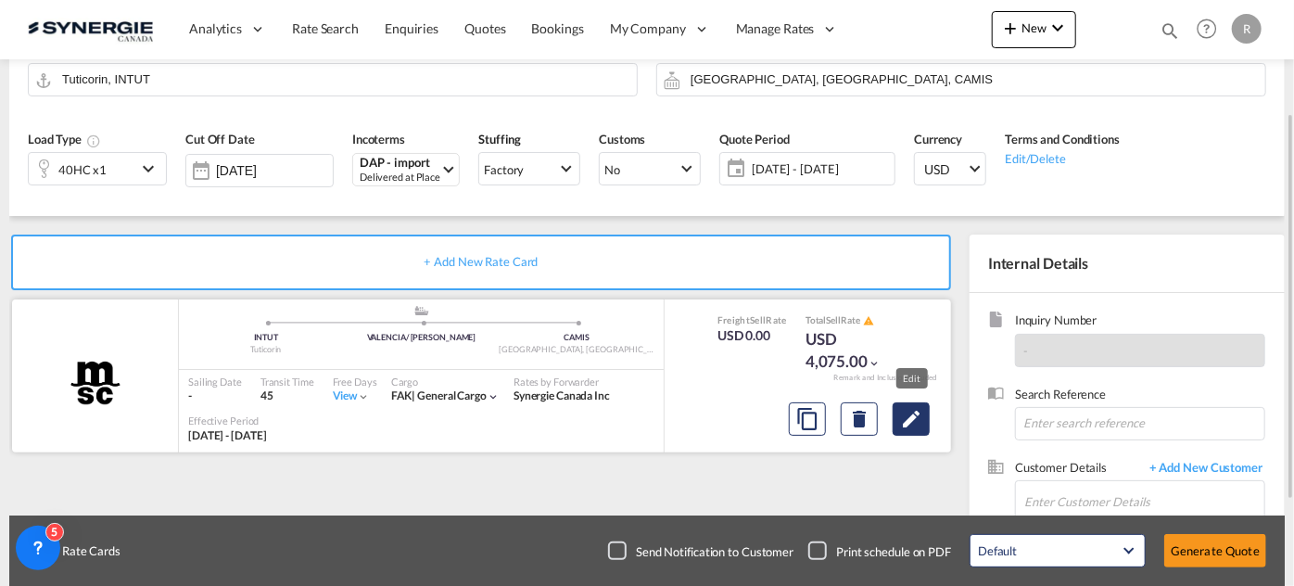
click at [906, 418] on md-icon "Edit" at bounding box center [911, 419] width 22 height 22
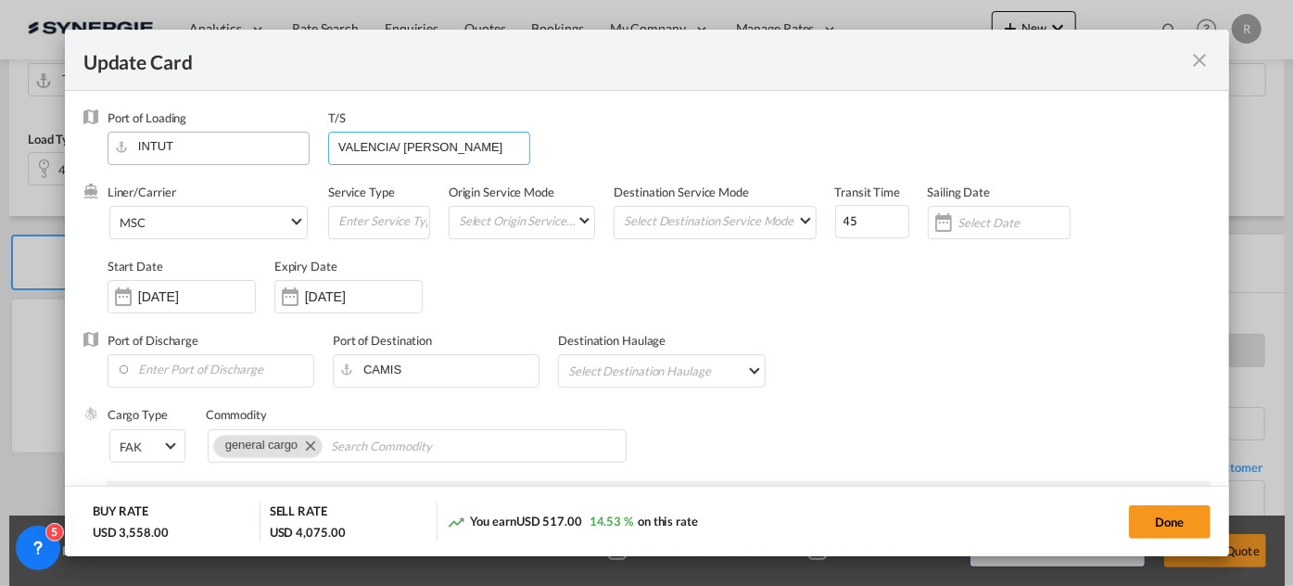
drag, startPoint x: 469, startPoint y: 150, endPoint x: 276, endPoint y: 134, distance: 193.5
click at [276, 134] on div "Port of Loading INTUT T/S VALENCIA/ SINES" at bounding box center [659, 146] width 1103 height 74
click at [236, 218] on span "MSC" at bounding box center [204, 223] width 169 height 17
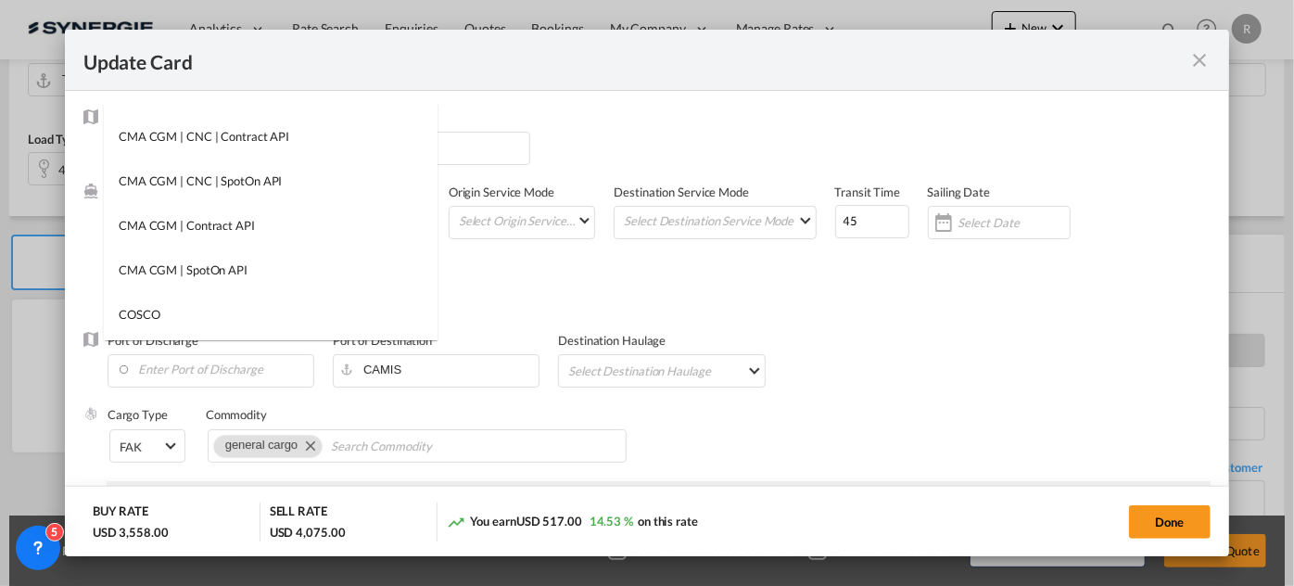
scroll to position [0, 0]
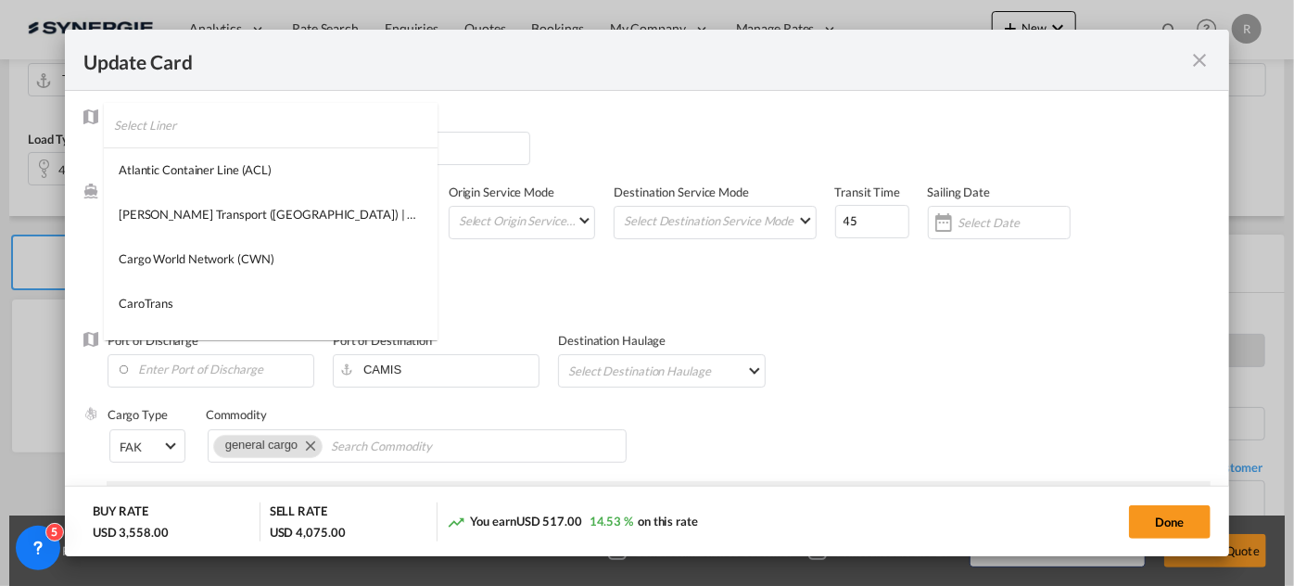
click at [268, 115] on input "search" at bounding box center [276, 125] width 324 height 45
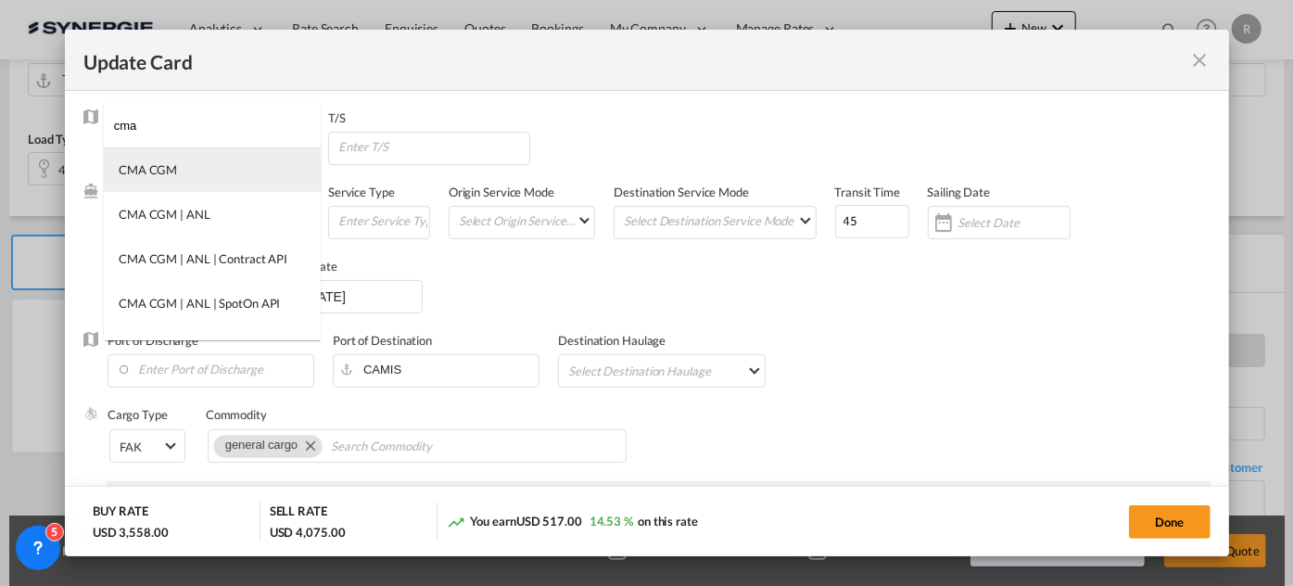
type input "cma"
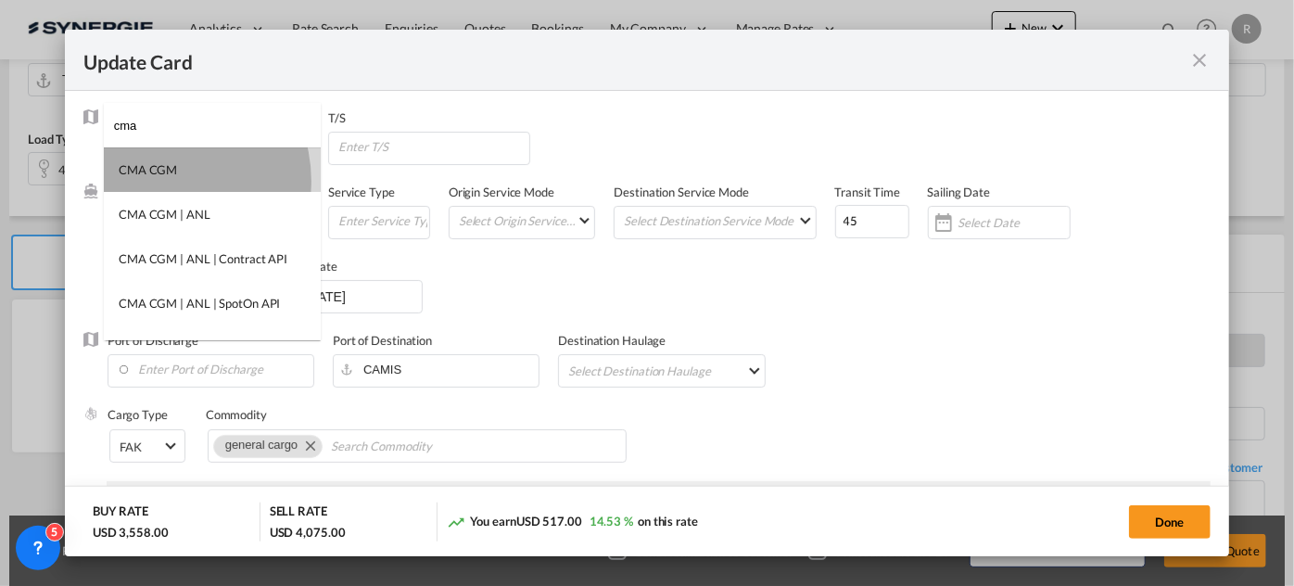
click at [161, 181] on md-option "CMA CGM" at bounding box center [212, 169] width 217 height 45
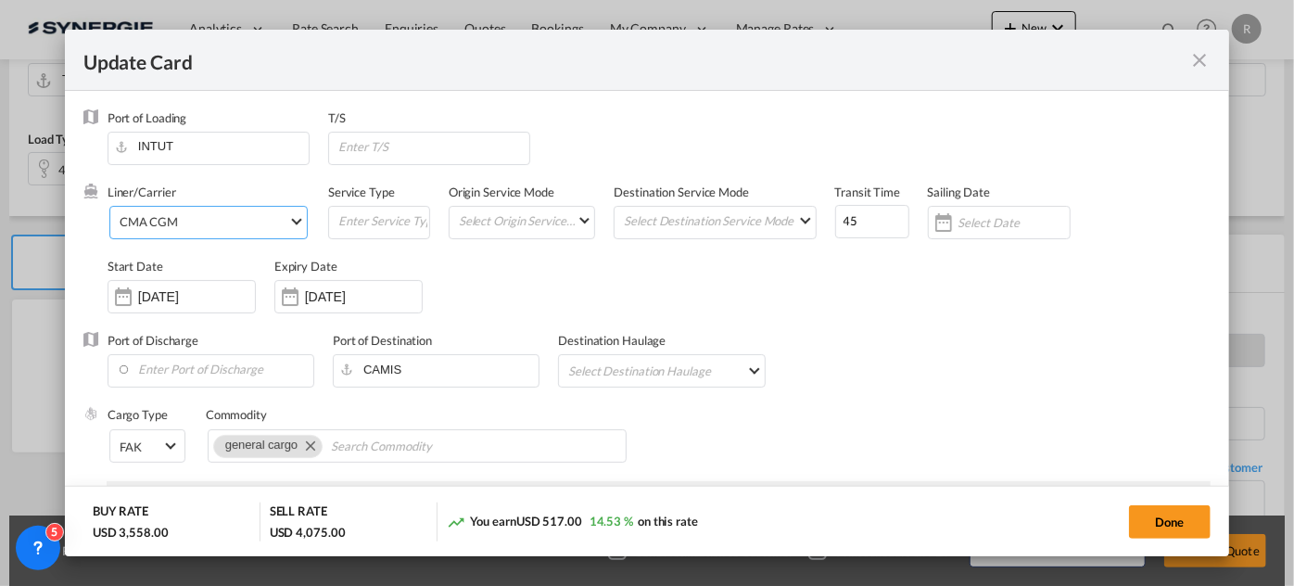
click at [646, 305] on div "Liner/Carrier CMA CGM Service Type Origin Service Mode Select Origin Service Mo…" at bounding box center [659, 258] width 1103 height 148
click at [201, 375] on input "Enter Port of Discharge" at bounding box center [215, 369] width 197 height 28
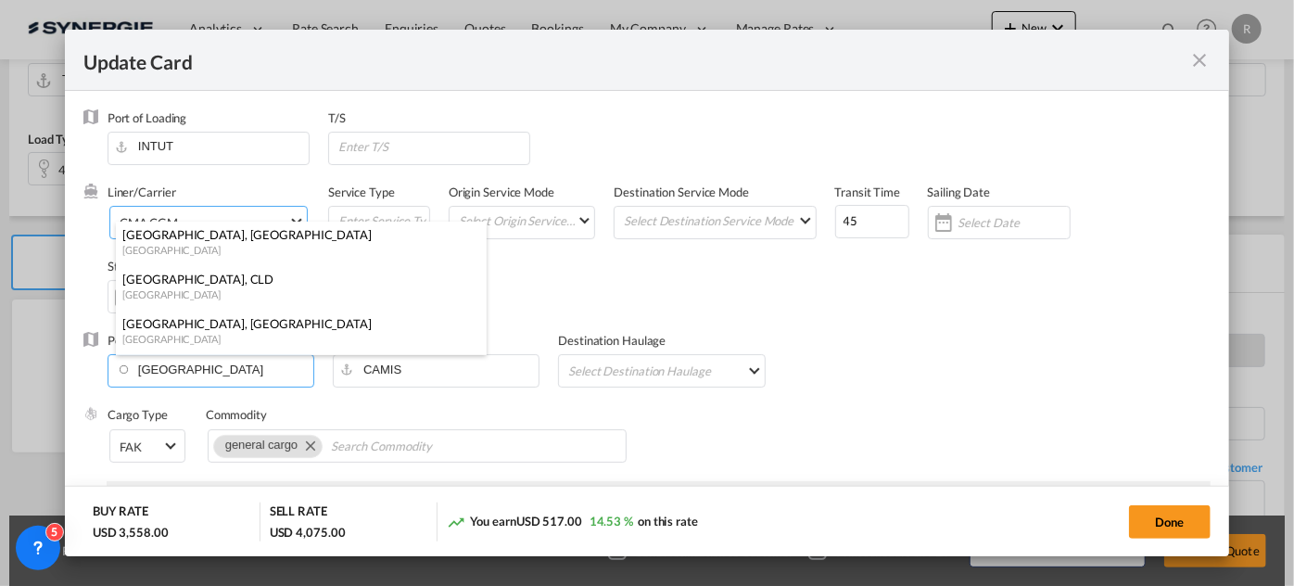
click at [150, 233] on div "Halifax, NS" at bounding box center [295, 234] width 345 height 17
type input "Halifax, NS, CAHAL"
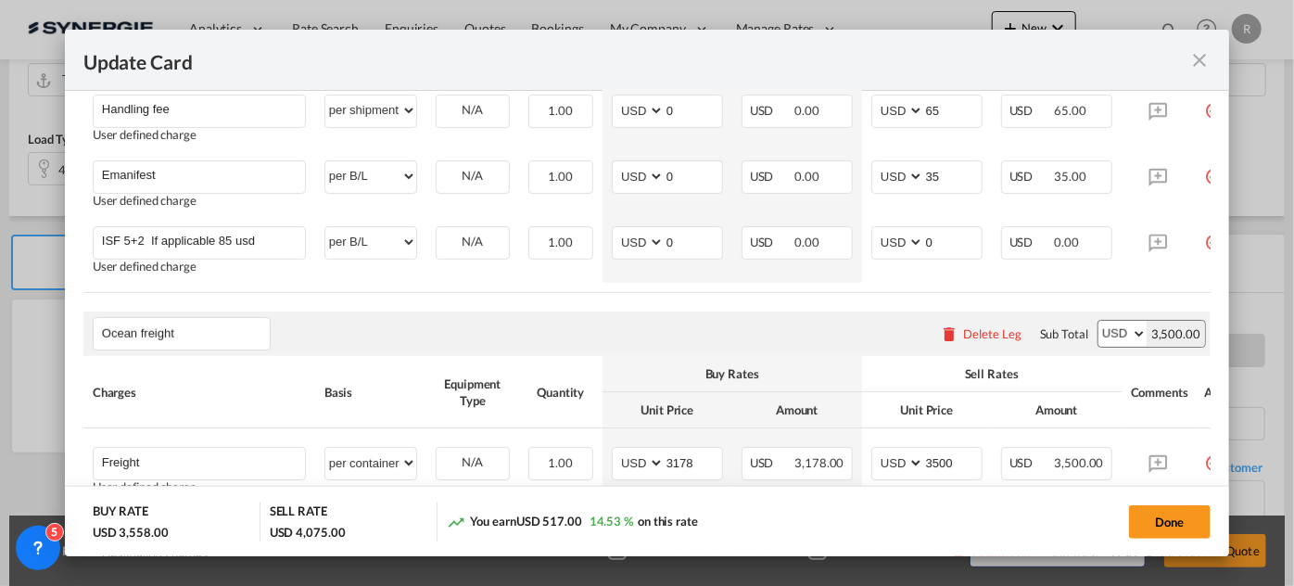
scroll to position [674, 0]
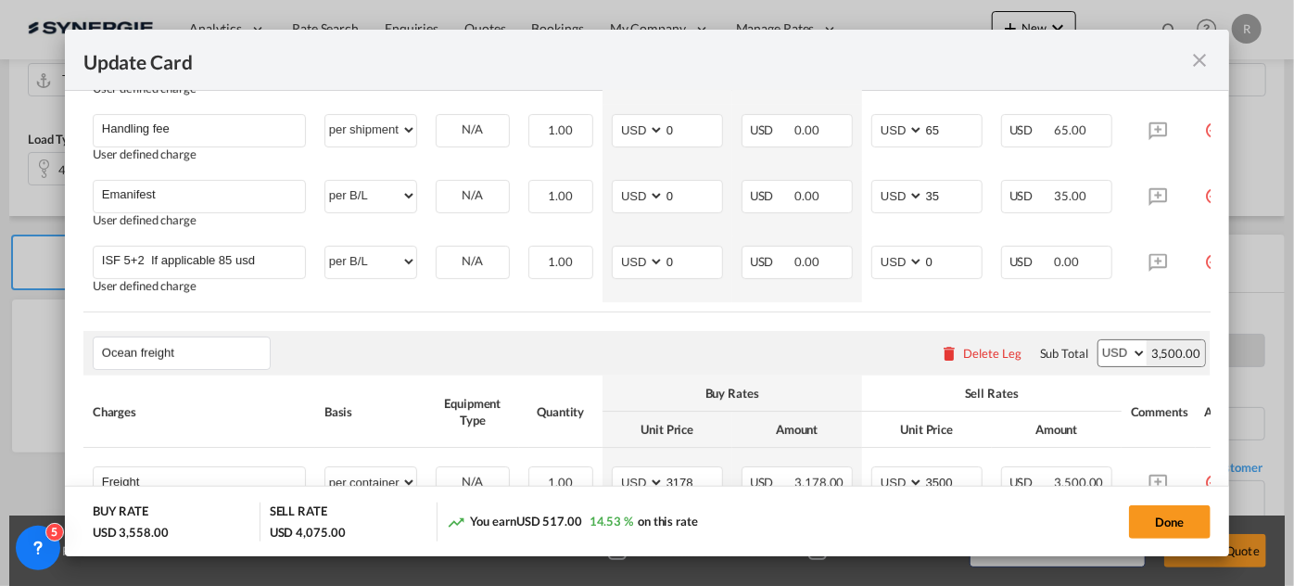
click at [1000, 364] on div "Delete Leg" at bounding box center [981, 353] width 100 height 33
click at [981, 359] on div "Delete Leg" at bounding box center [992, 353] width 58 height 15
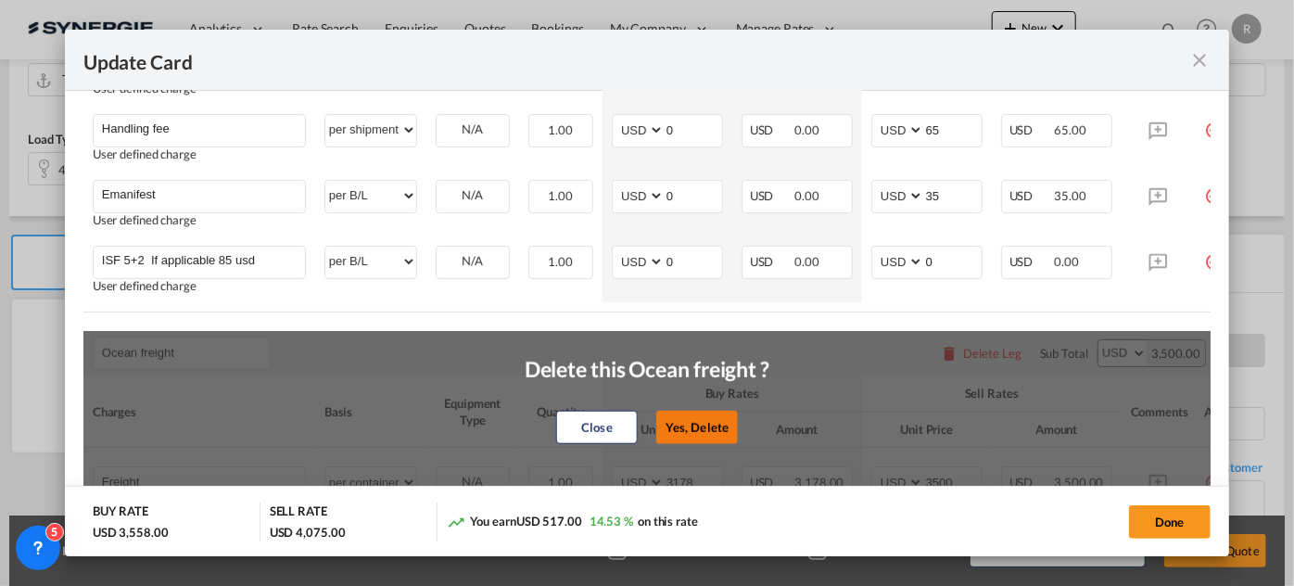
click at [701, 434] on button "Yes, Delete" at bounding box center [697, 427] width 82 height 33
type input "Destination charges"
type input "Port fee"
type input "50"
type input "65"
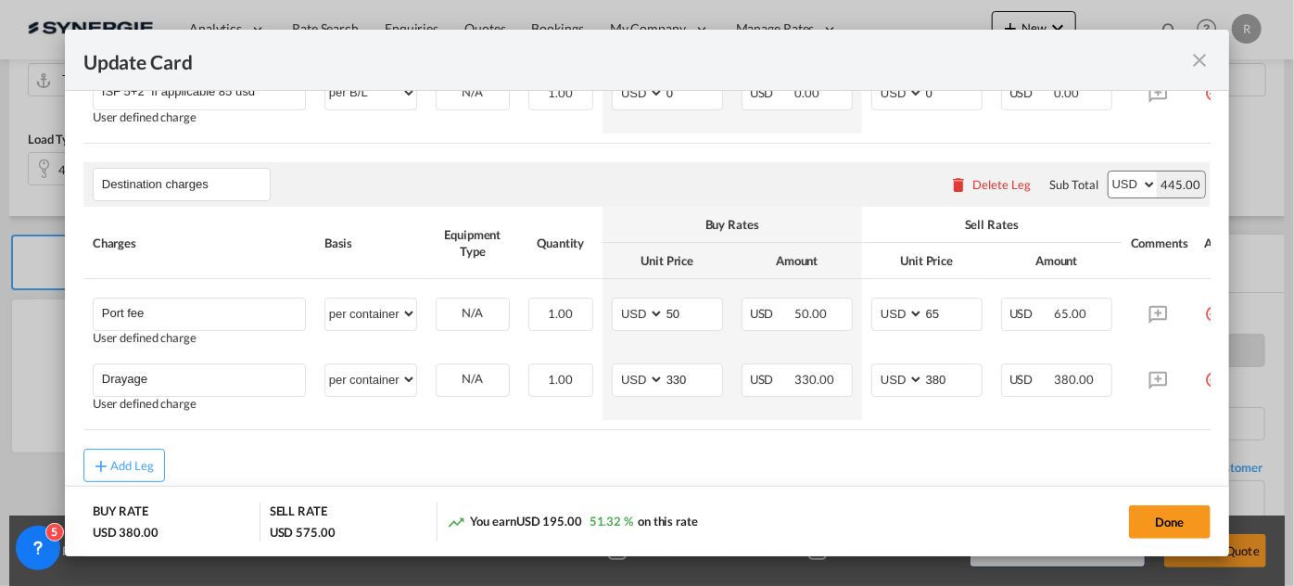
scroll to position [0, 59]
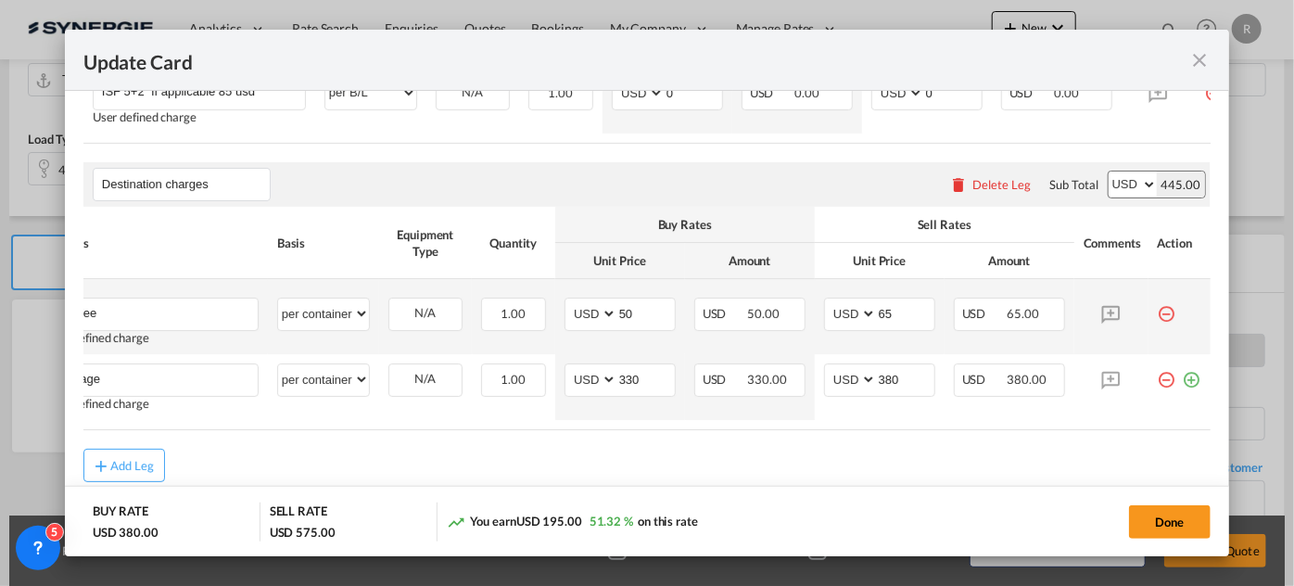
click at [1158, 315] on md-icon "icon-minus-circle-outline red-400-fg" at bounding box center [1167, 307] width 19 height 19
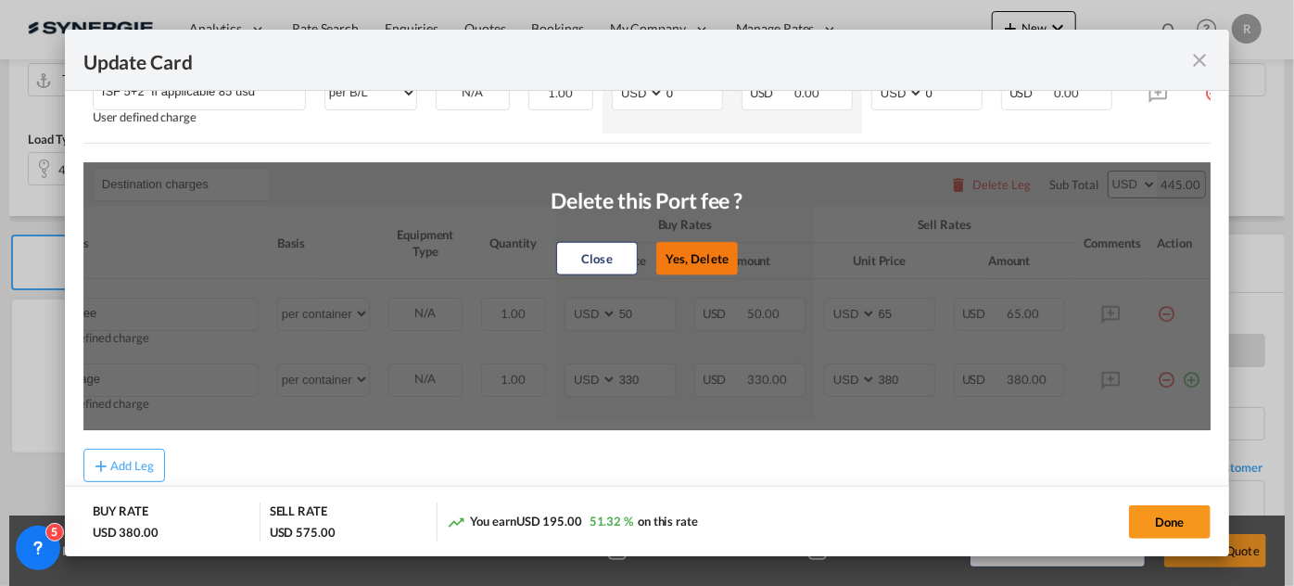
click at [691, 264] on button "Yes, Delete" at bounding box center [697, 258] width 82 height 33
type input "Drayage"
type input "330"
type input "380"
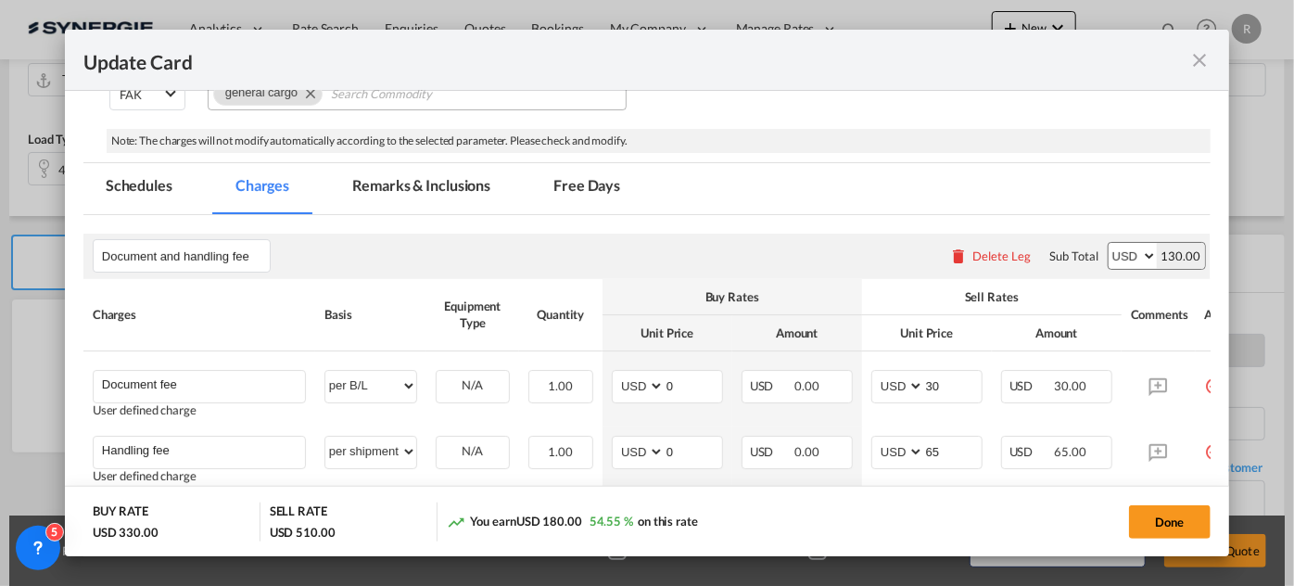
scroll to position [246, 0]
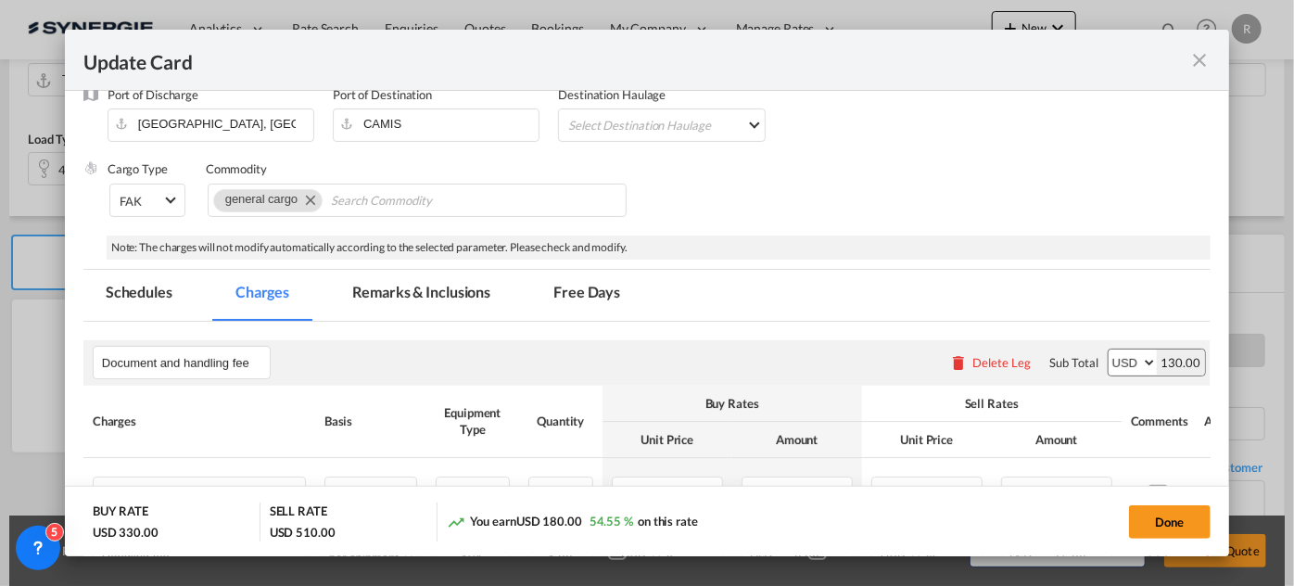
drag, startPoint x: 416, startPoint y: 296, endPoint x: 402, endPoint y: 281, distance: 20.3
click at [416, 296] on md-tab-item "Remarks & Inclusions" at bounding box center [421, 295] width 183 height 51
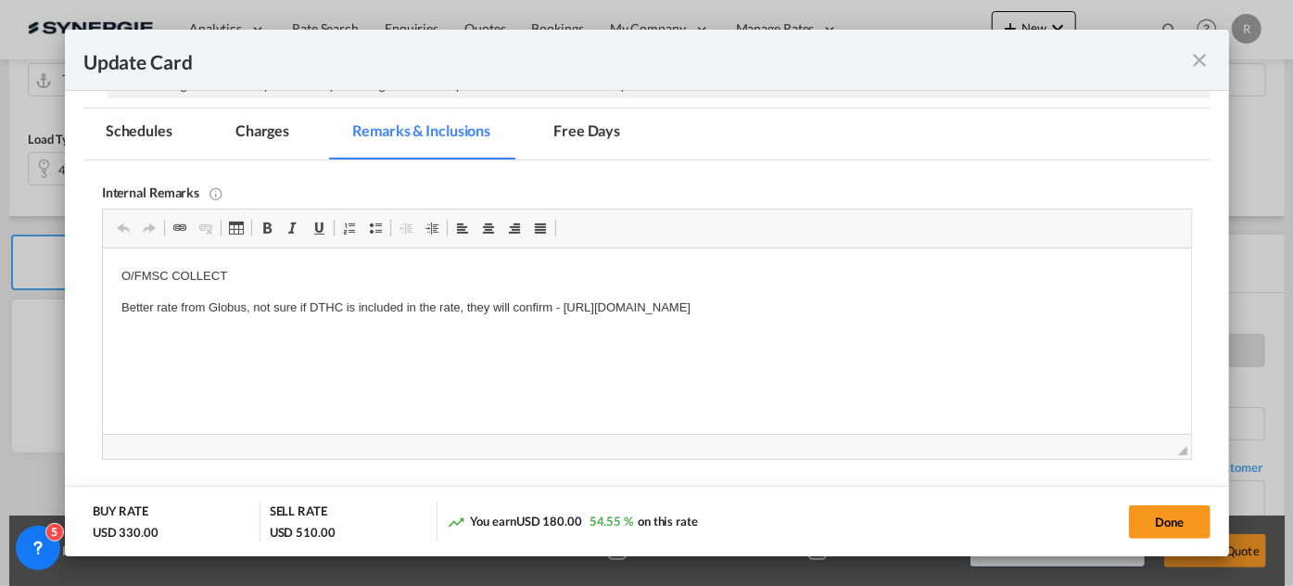
scroll to position [414, 0]
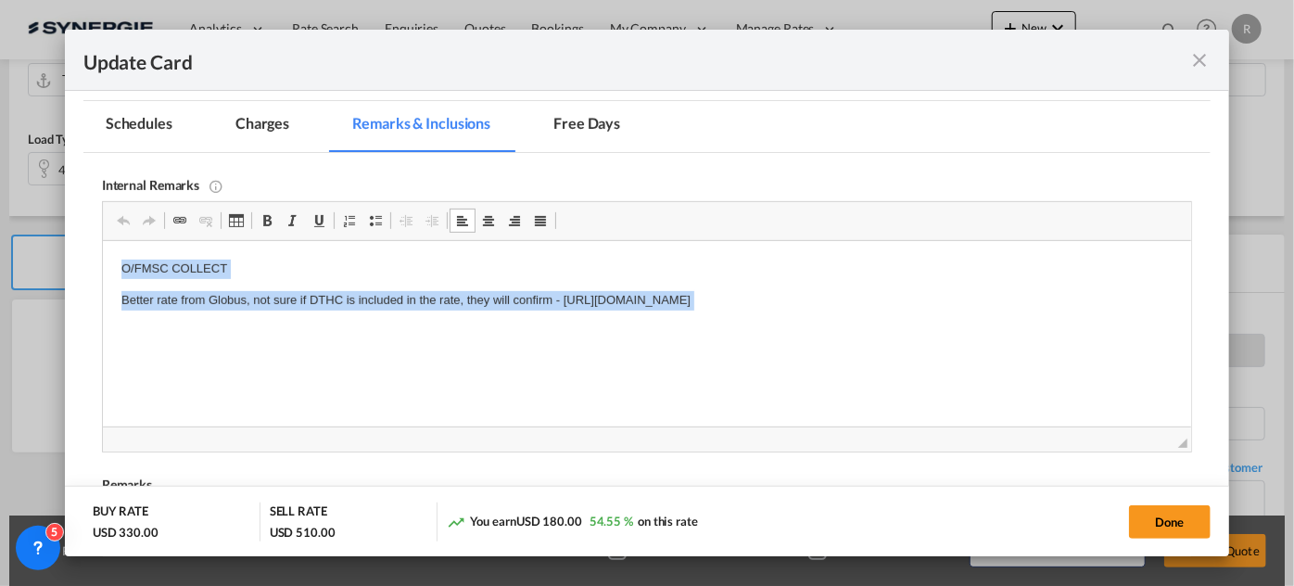
drag, startPoint x: 116, startPoint y: 265, endPoint x: 1157, endPoint y: 361, distance: 1045.7
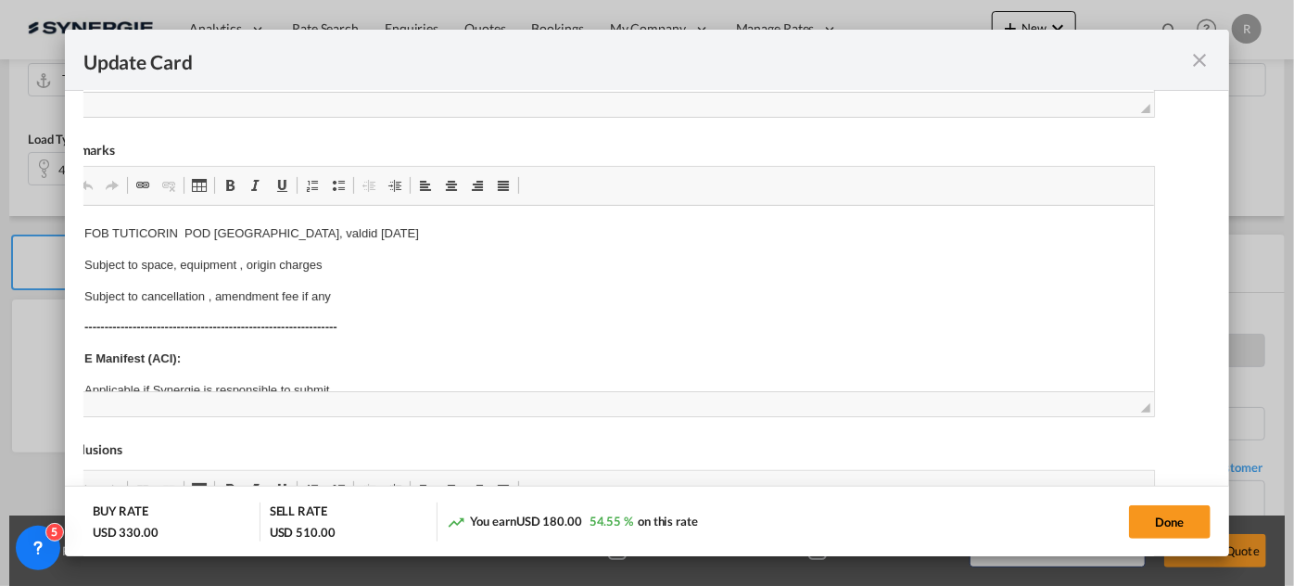
scroll to position [496, 0]
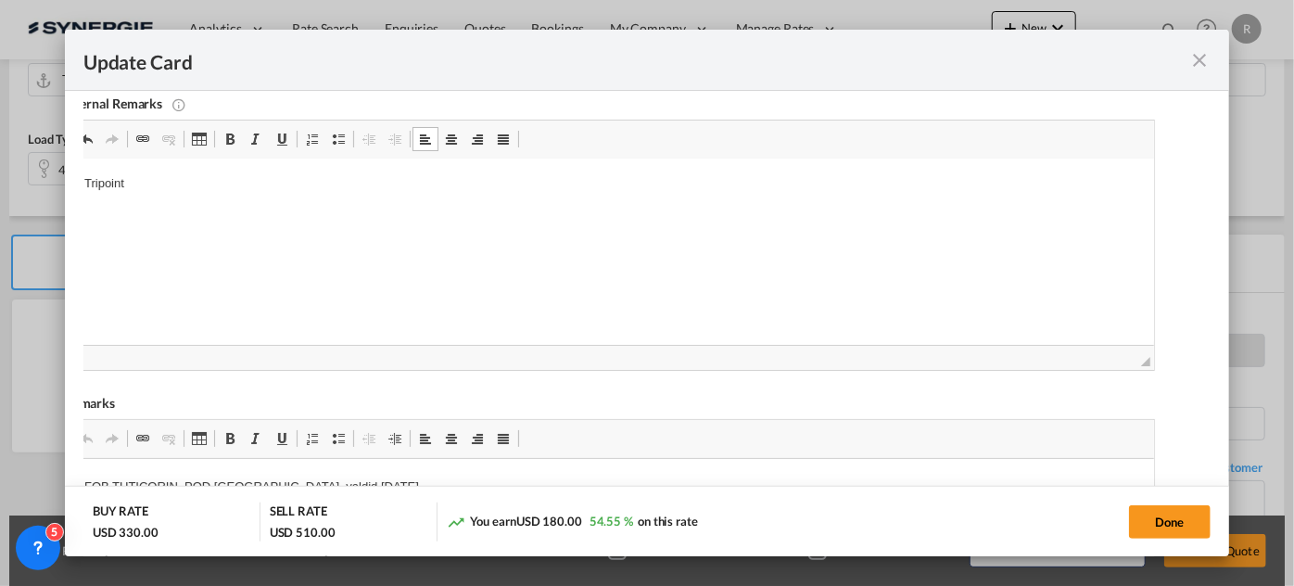
click at [172, 185] on p "Tripoint" at bounding box center [609, 183] width 1052 height 19
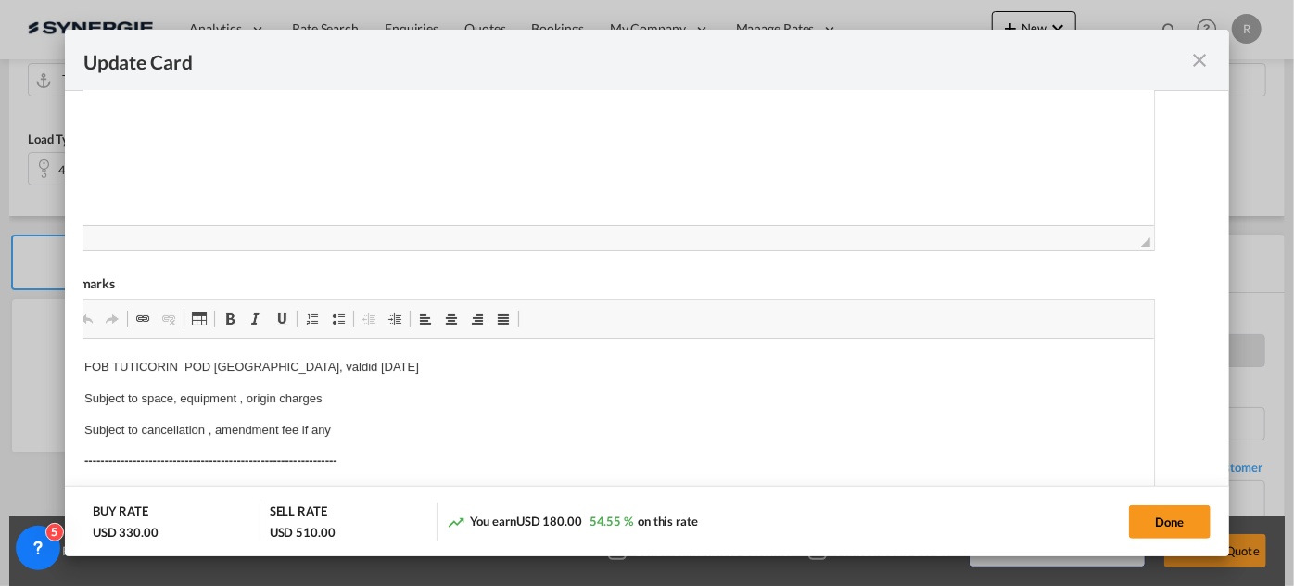
scroll to position [665, 0]
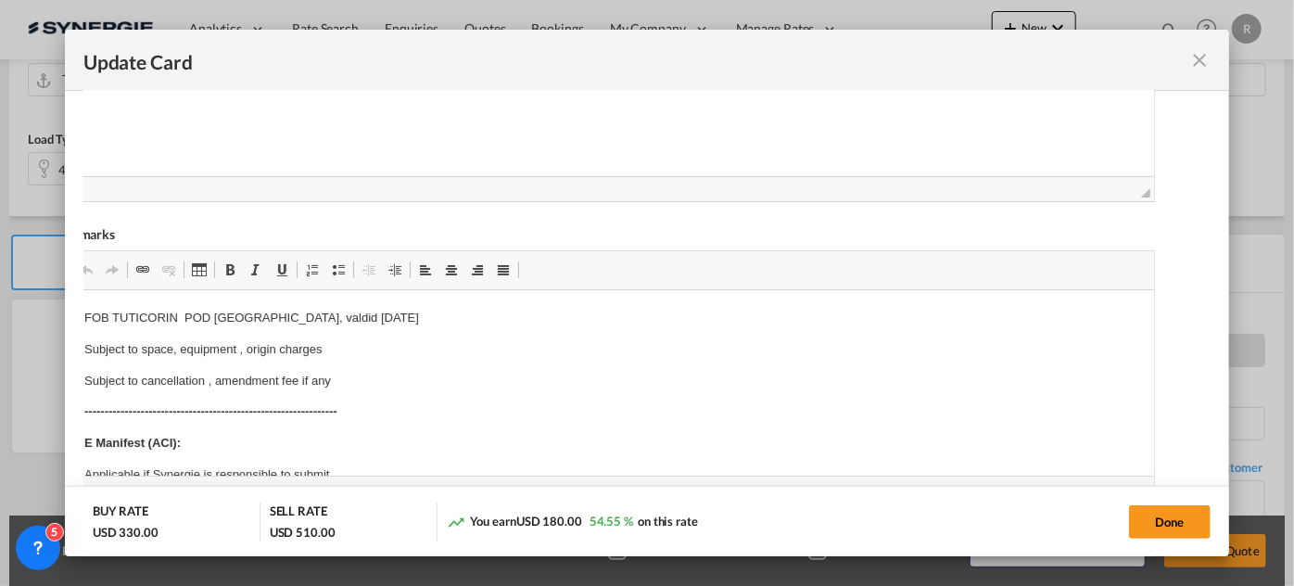
drag, startPoint x: 90, startPoint y: 312, endPoint x: 233, endPoint y: 322, distance: 143.1
drag, startPoint x: 86, startPoint y: 317, endPoint x: 147, endPoint y: 605, distance: 293.7
drag, startPoint x: 83, startPoint y: 316, endPoint x: 215, endPoint y: 316, distance: 132.6
click at [204, 315] on p "FOB TUTICORIN POD Montreal, valdid 31 May" at bounding box center [609, 318] width 1052 height 19
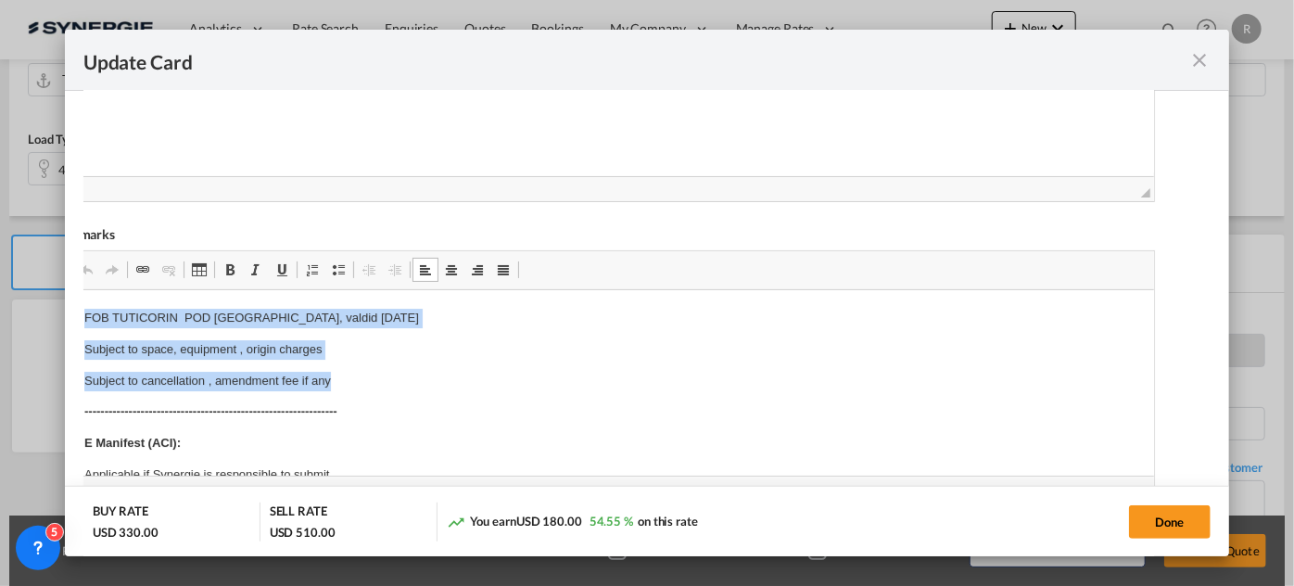
drag, startPoint x: 84, startPoint y: 317, endPoint x: 360, endPoint y: 380, distance: 282.5
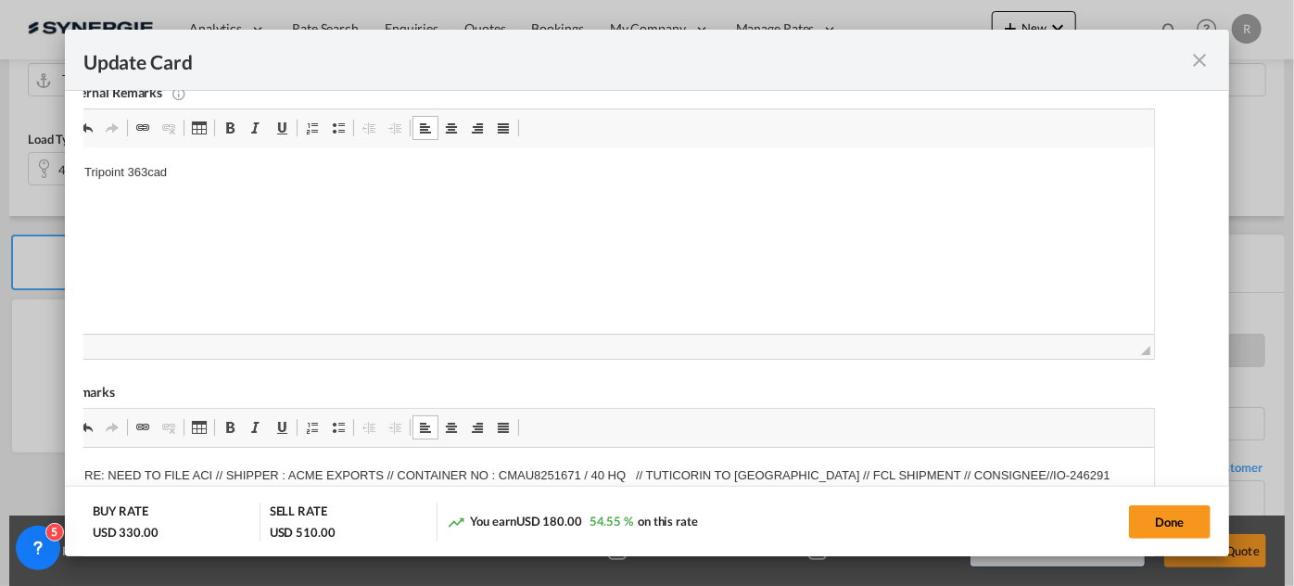
scroll to position [412, 0]
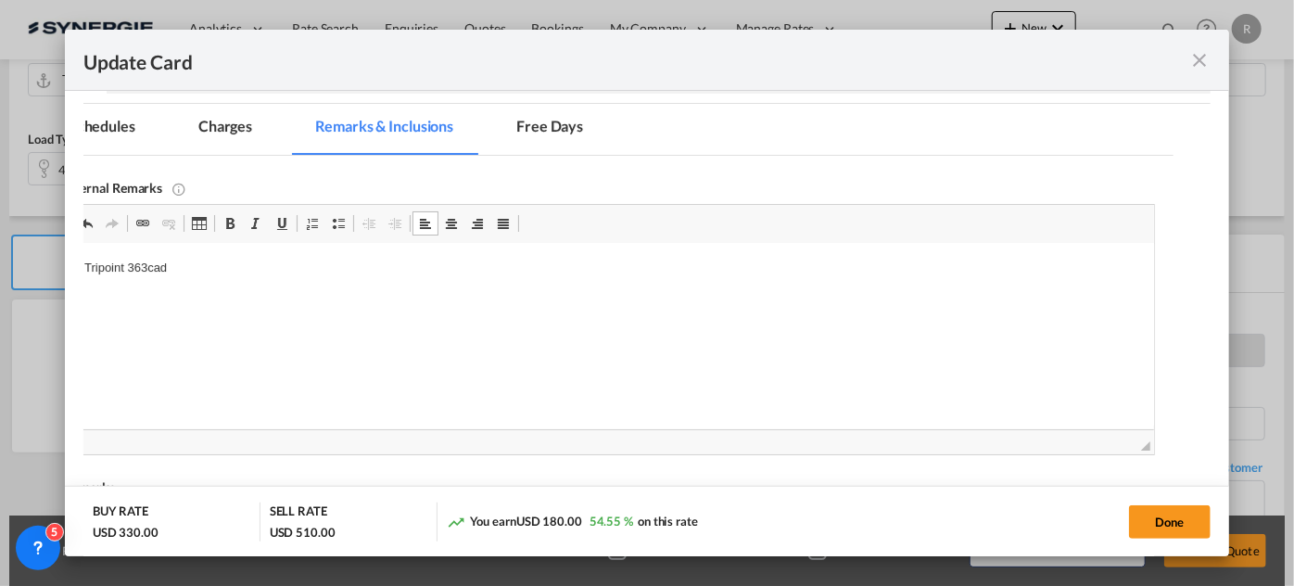
click at [227, 122] on md-tab-item "Charges" at bounding box center [225, 129] width 98 height 51
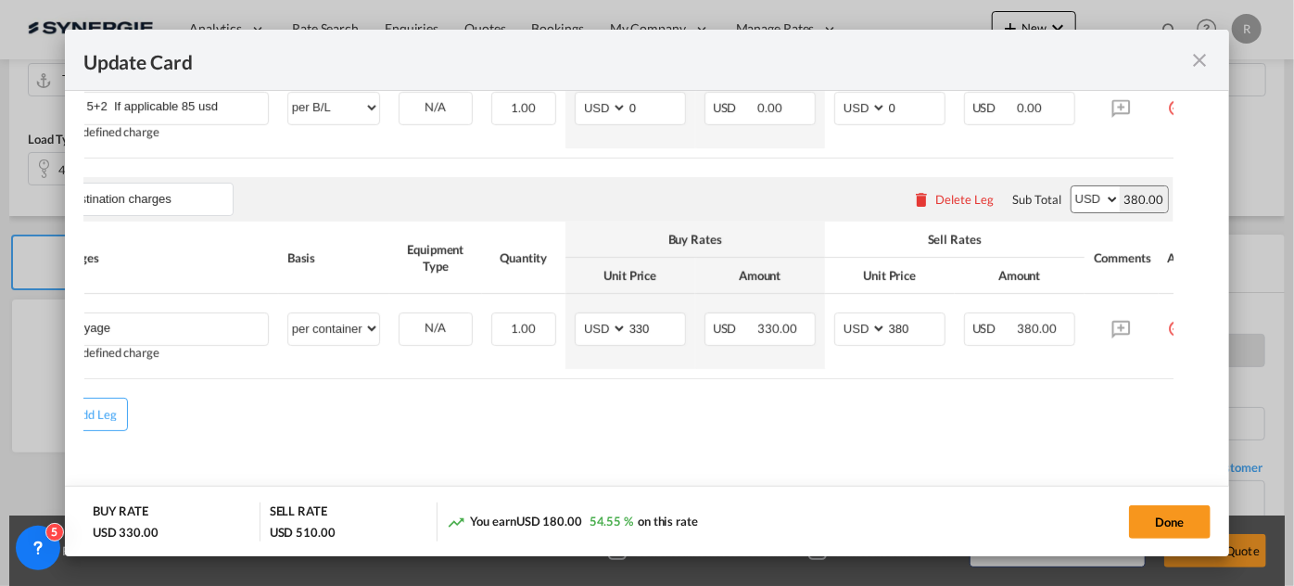
scroll to position [835, 0]
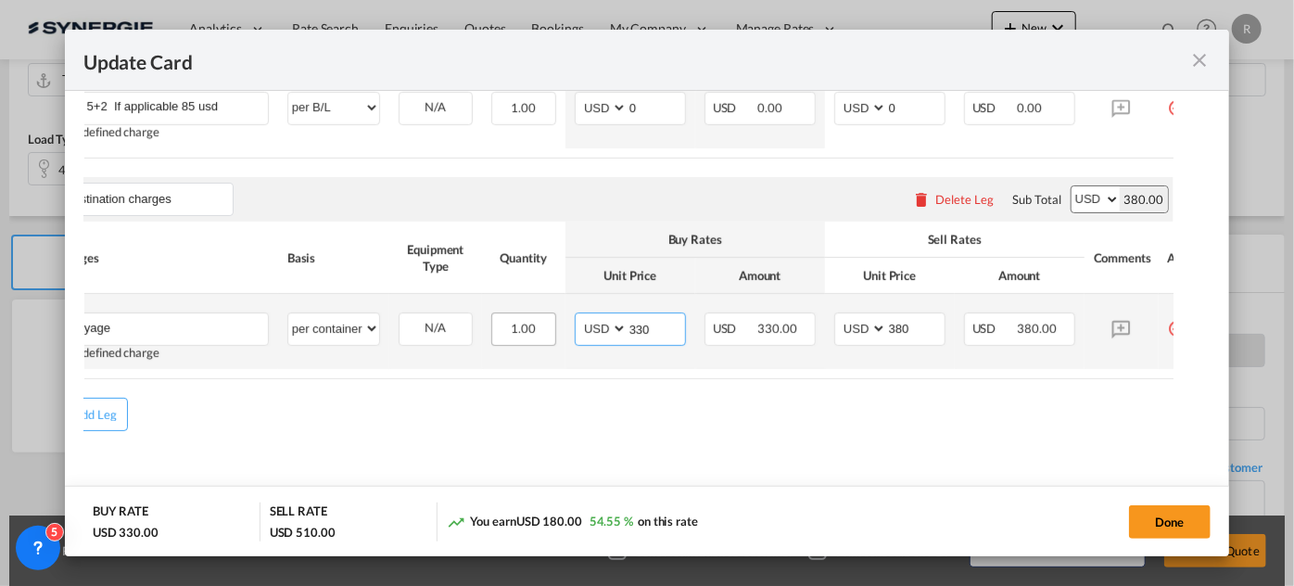
drag, startPoint x: 663, startPoint y: 321, endPoint x: 529, endPoint y: 309, distance: 135.0
click at [529, 309] on tr "Drayage Please Enter User Defined Charges Cannot Be Published User defined char…" at bounding box center [633, 331] width 1175 height 75
type input "275"
drag, startPoint x: 922, startPoint y: 326, endPoint x: 809, endPoint y: 306, distance: 114.0
click at [825, 312] on td "AED AFN ALL AMD ANG AOA ARS AUD AWG AZN BAM BBD BDT BGN BHD BIF BMD BND BOB BRL…" at bounding box center [890, 331] width 130 height 75
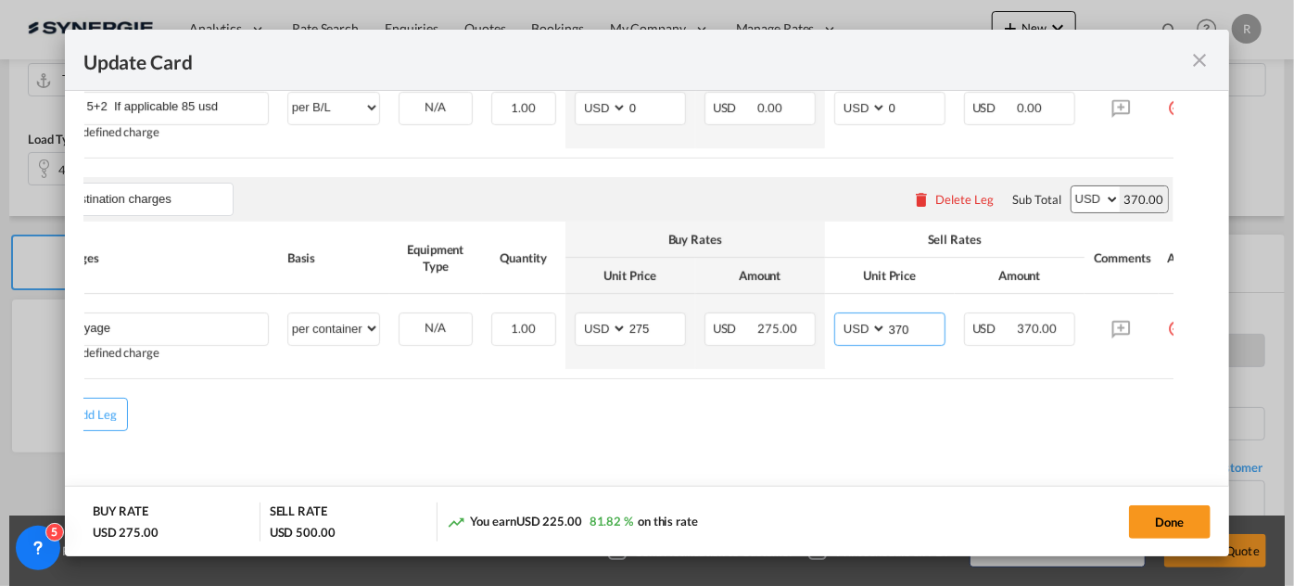
type input "370"
drag, startPoint x: 188, startPoint y: 147, endPoint x: 69, endPoint y: 136, distance: 120.1
click at [69, 136] on md-dialog-content "Port of Loading INTUT T/S Liner/Carrier CMA CGM Service Type Origin Service Mod…" at bounding box center [647, 324] width 1165 height 466
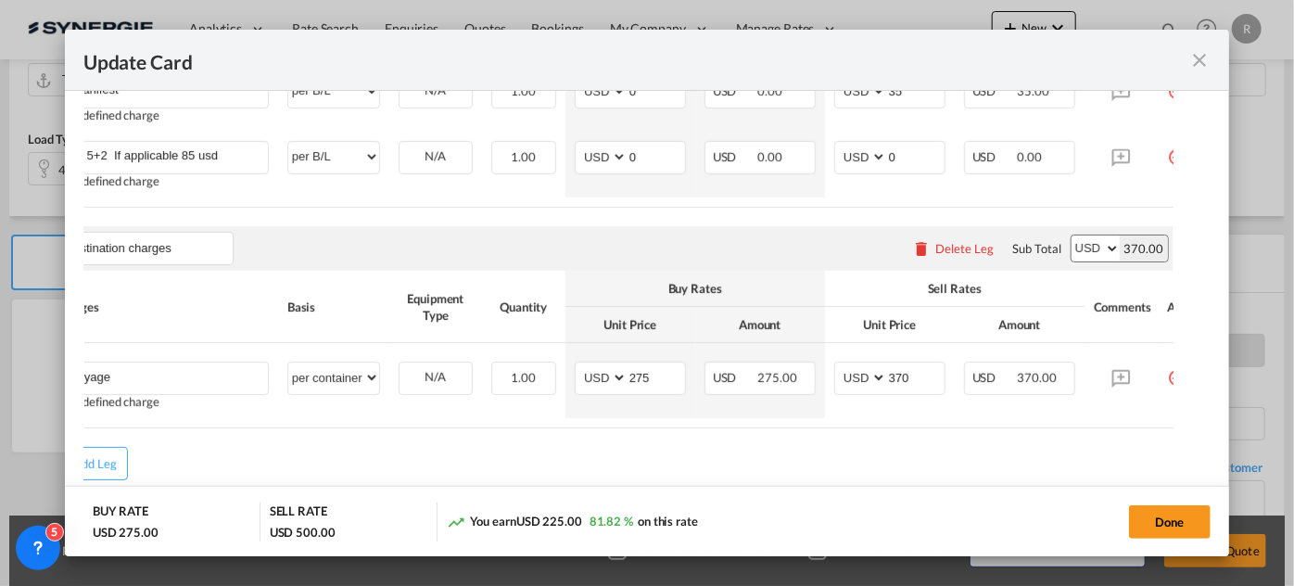
scroll to position [751, 0]
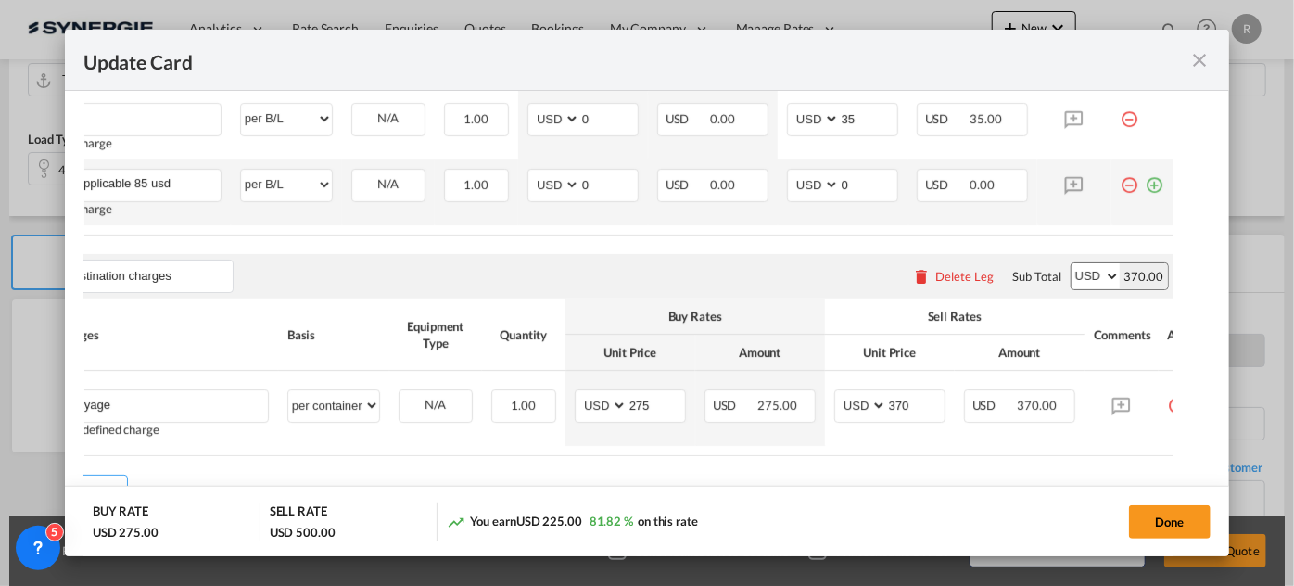
click at [1146, 184] on md-icon "icon-plus-circle-outline green-400-fg" at bounding box center [1155, 178] width 19 height 19
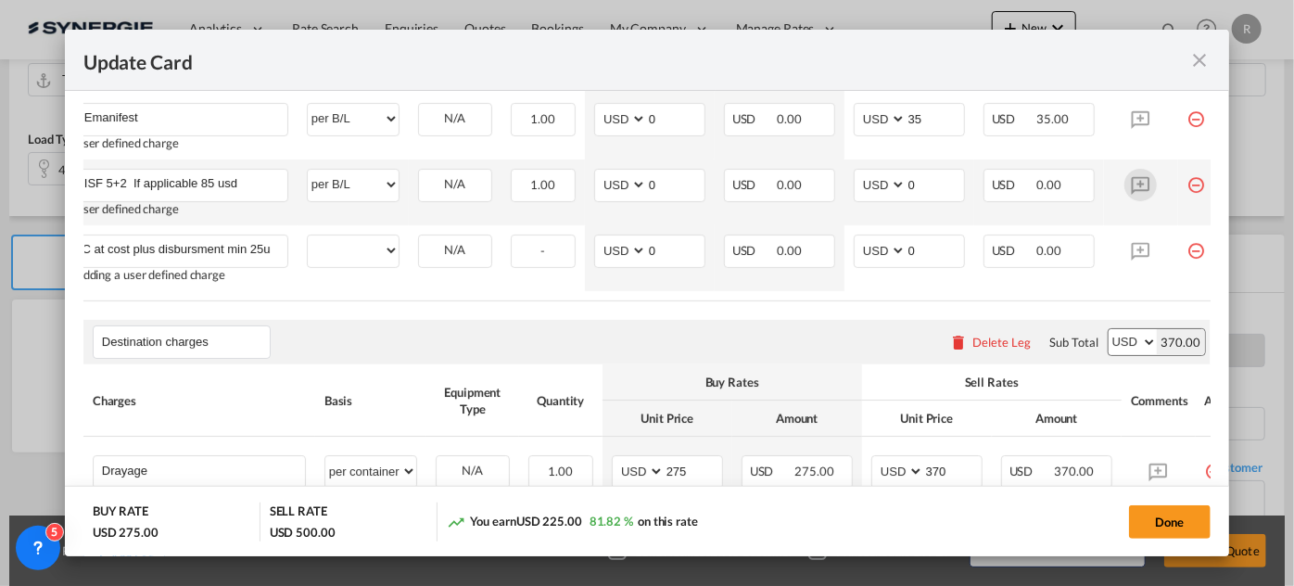
scroll to position [0, 39]
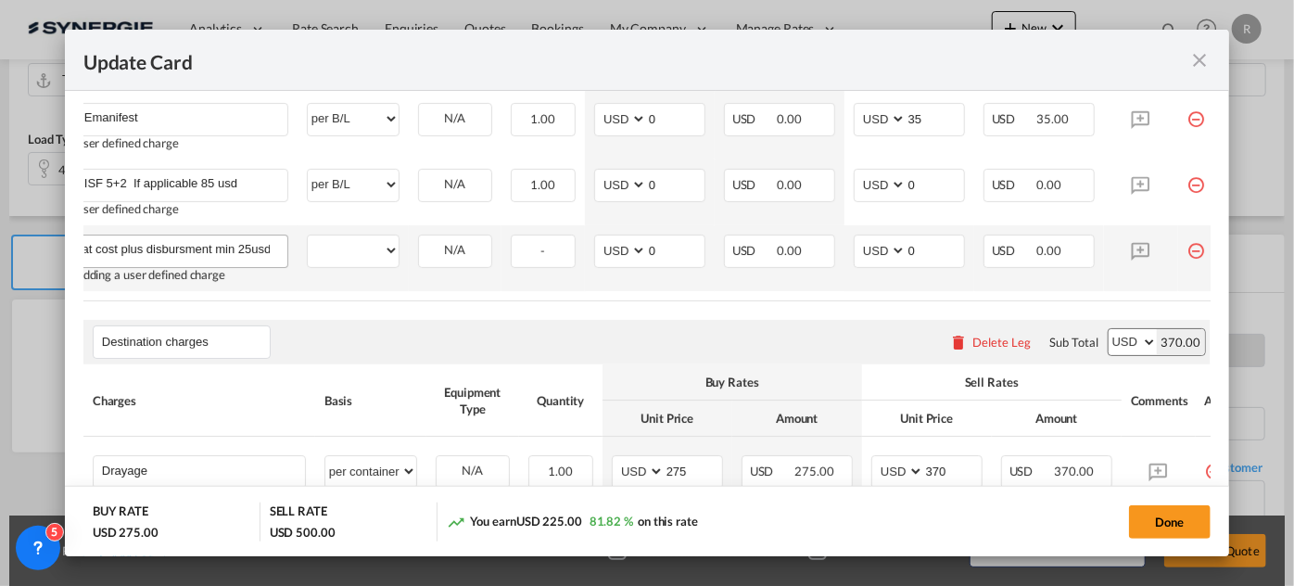
click at [178, 245] on input "DTHC at cost plus disbursment min 25usd" at bounding box center [185, 250] width 203 height 28
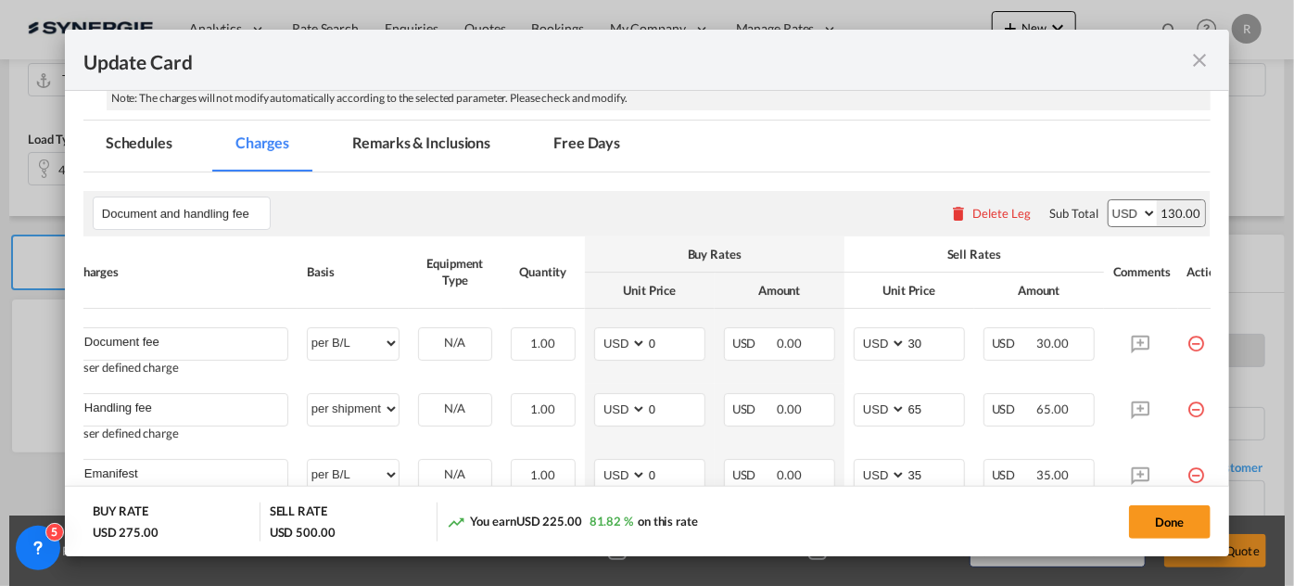
scroll to position [143, 0]
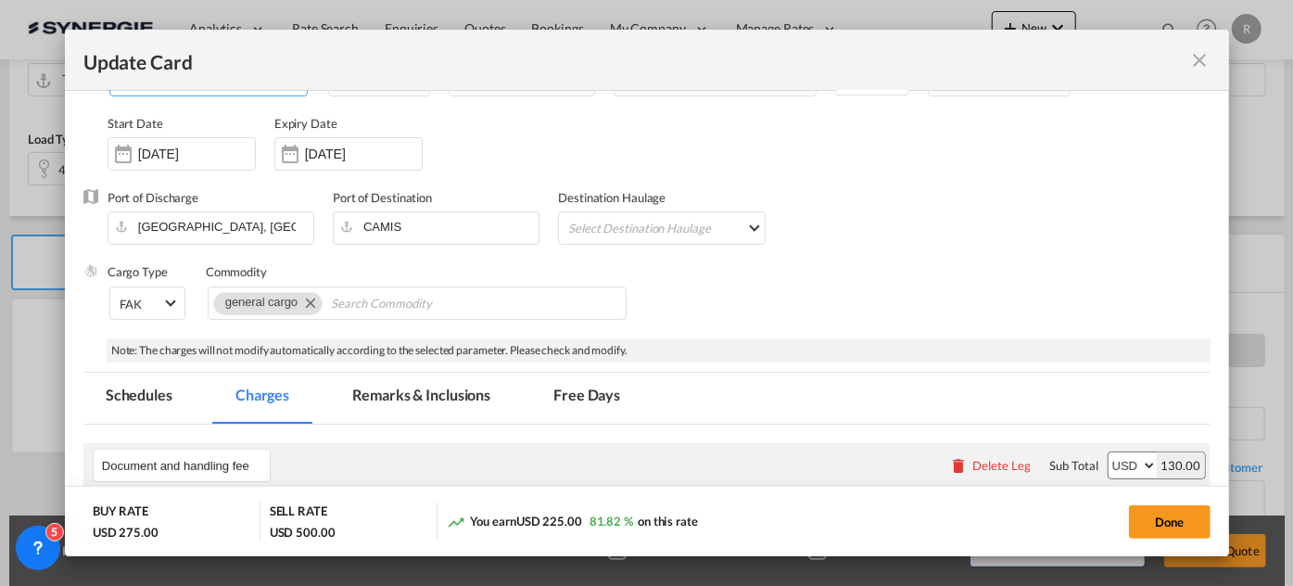
type input "DTHC at cost plus disbursement min 25usd"
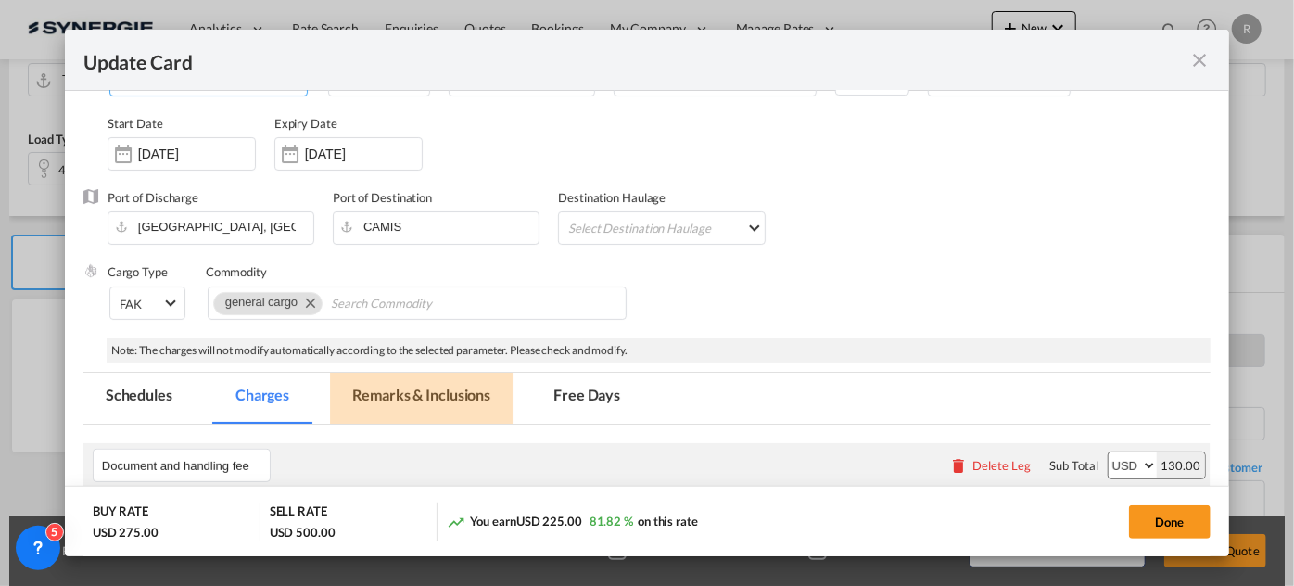
click at [425, 404] on md-tab-item "Remarks & Inclusions" at bounding box center [421, 398] width 183 height 51
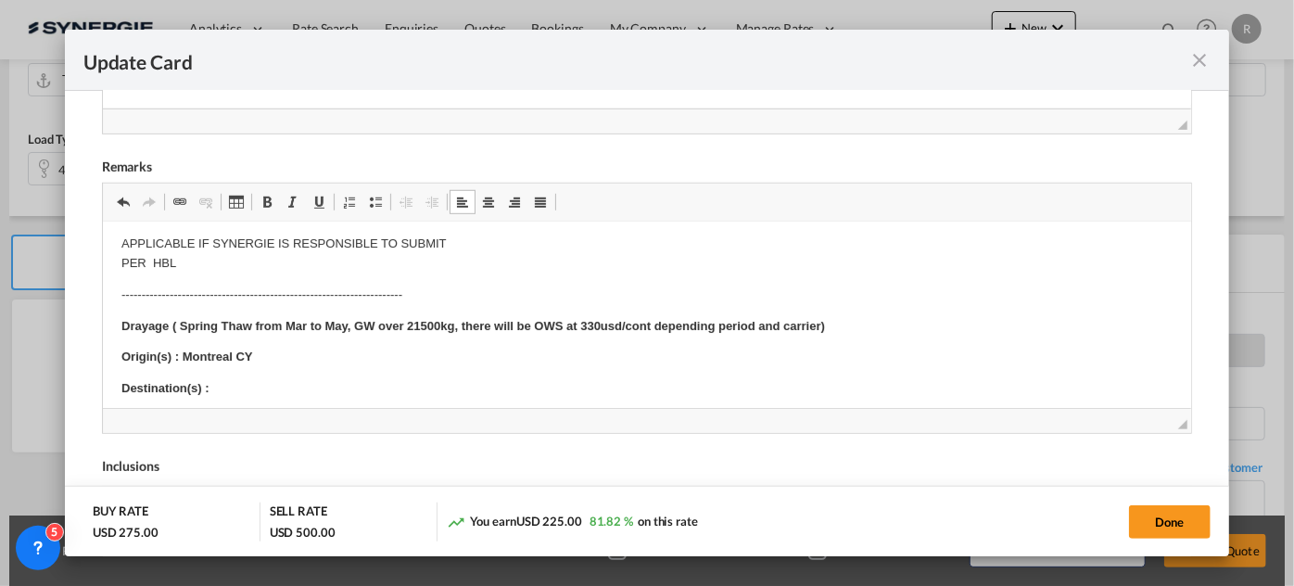
scroll to position [0, 0]
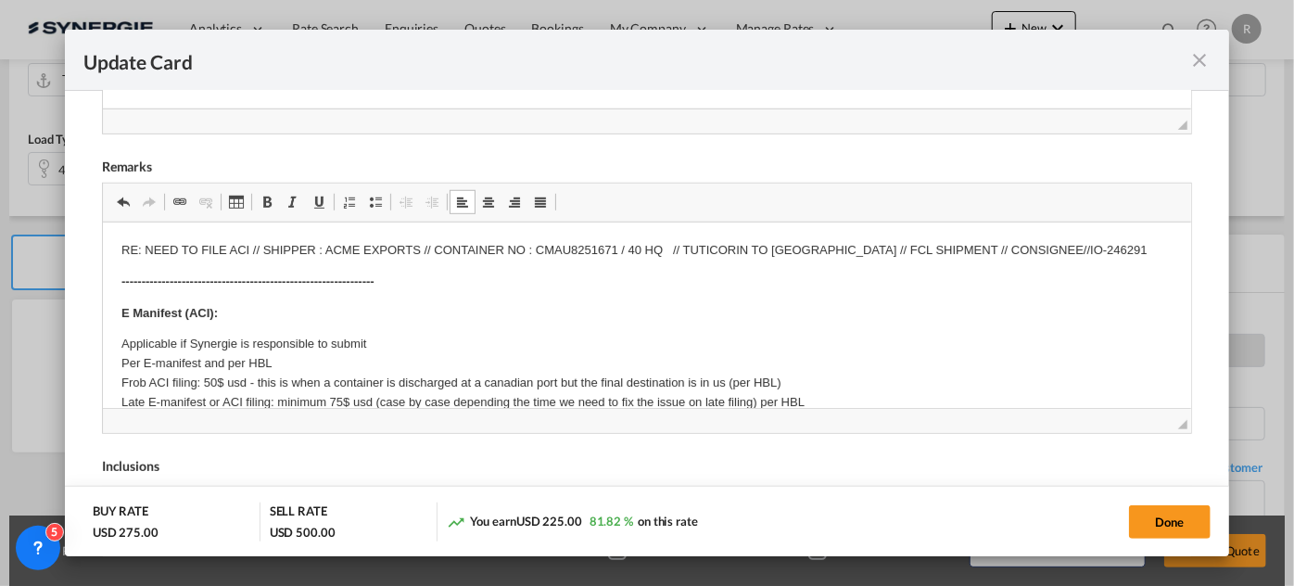
drag, startPoint x: 172, startPoint y: 318, endPoint x: 311, endPoint y: 325, distance: 138.3
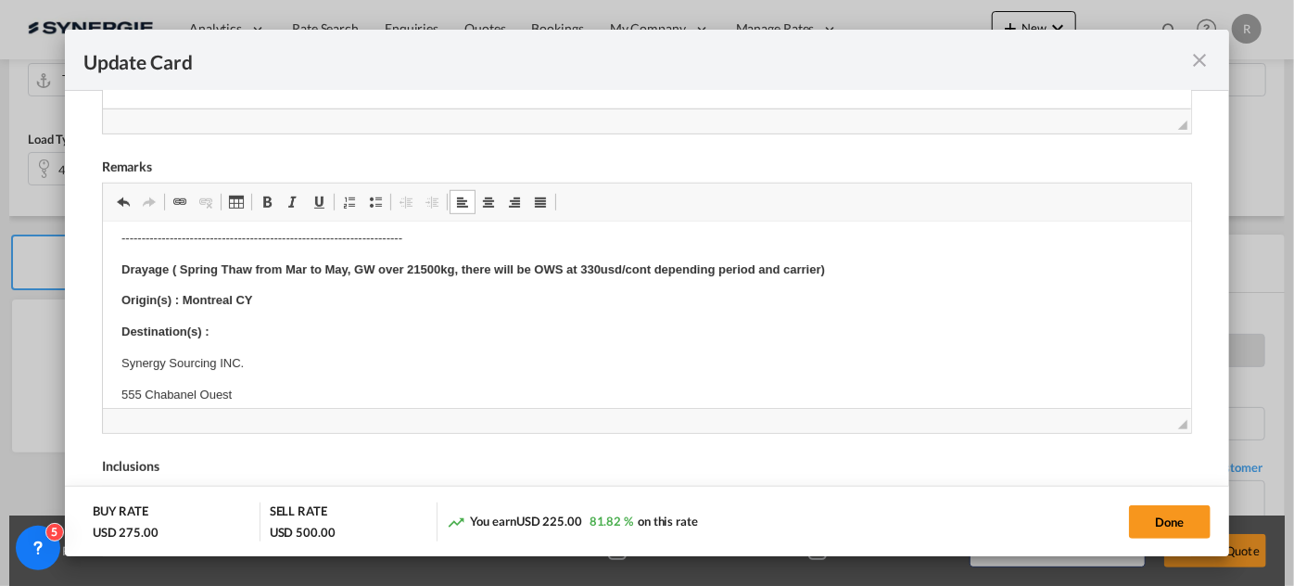
scroll to position [337, 0]
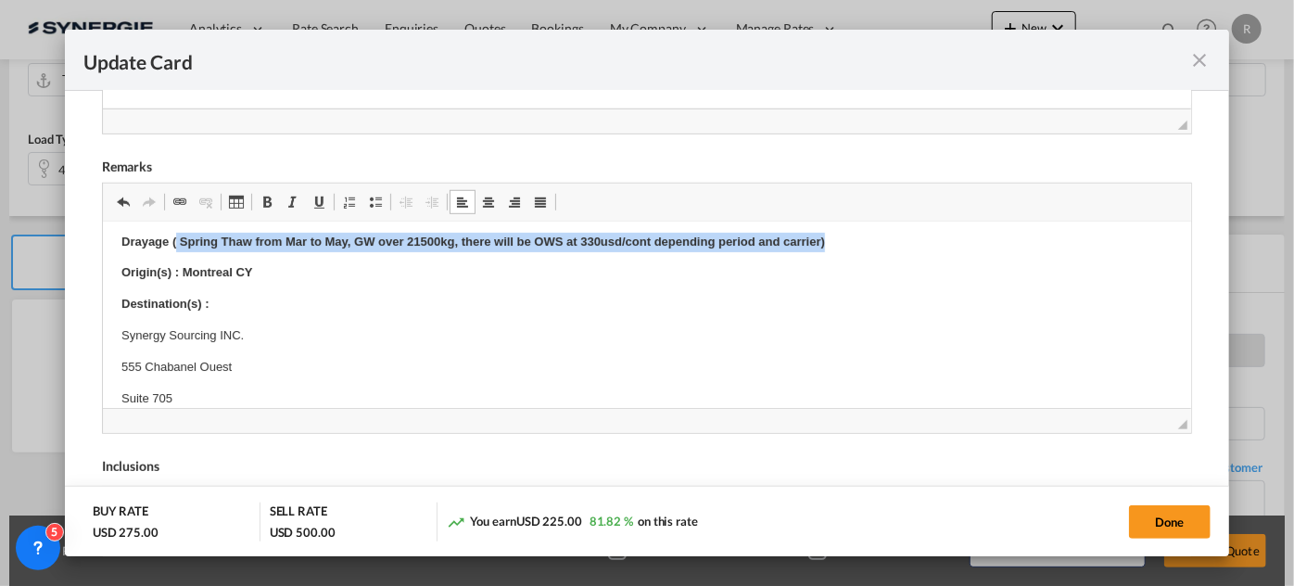
drag, startPoint x: 174, startPoint y: 239, endPoint x: 909, endPoint y: 244, distance: 734.4
click at [909, 244] on p "Drayage ( Spring Thaw from Mar to May, GW over 21500kg, there will be OWS at 33…" at bounding box center [647, 242] width 1052 height 19
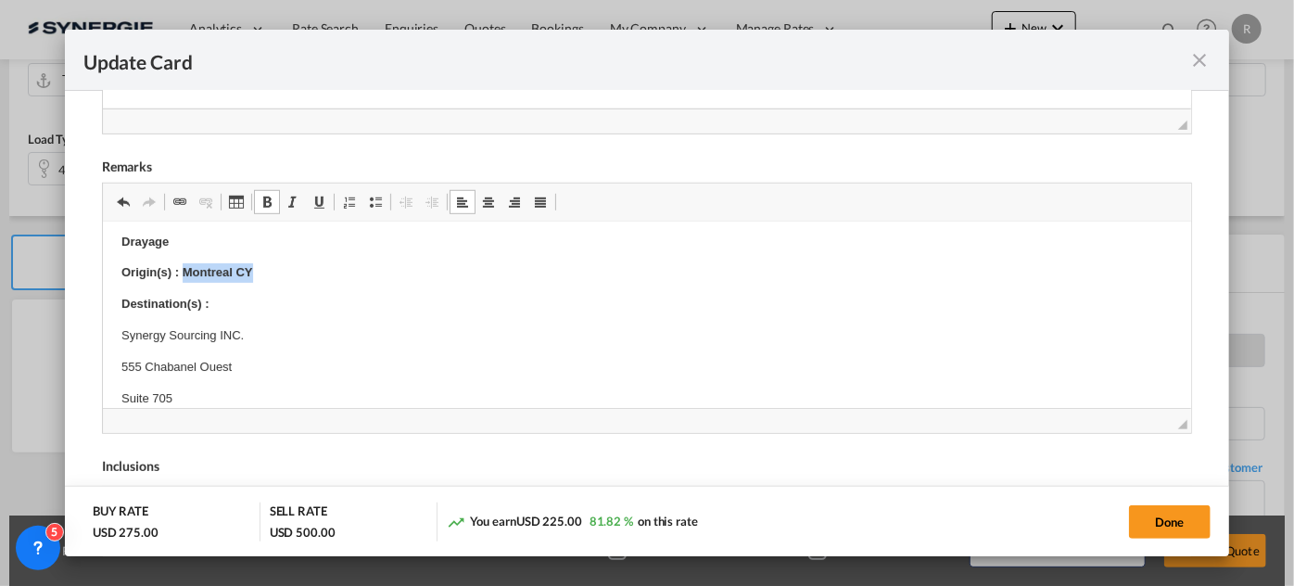
drag, startPoint x: 185, startPoint y: 262, endPoint x: 303, endPoint y: 264, distance: 117.8
click at [303, 264] on p "Origin(s) : Montreal CY" at bounding box center [647, 272] width 1052 height 19
click at [243, 300] on p "Destination(s) :" at bounding box center [647, 304] width 1052 height 19
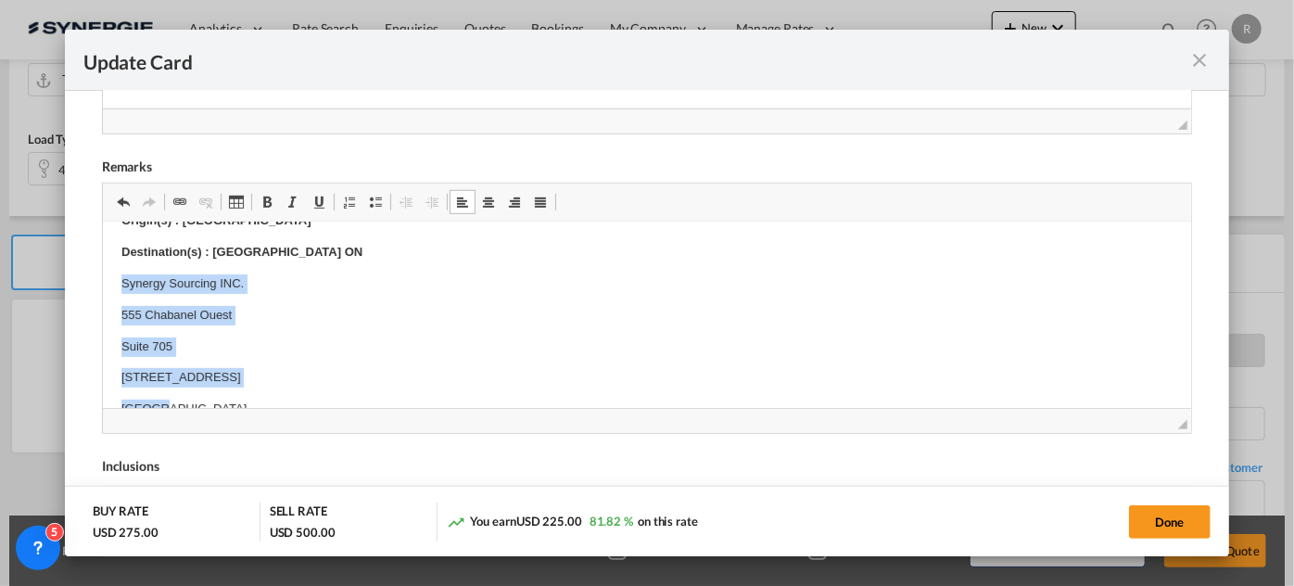
scroll to position [459, 0]
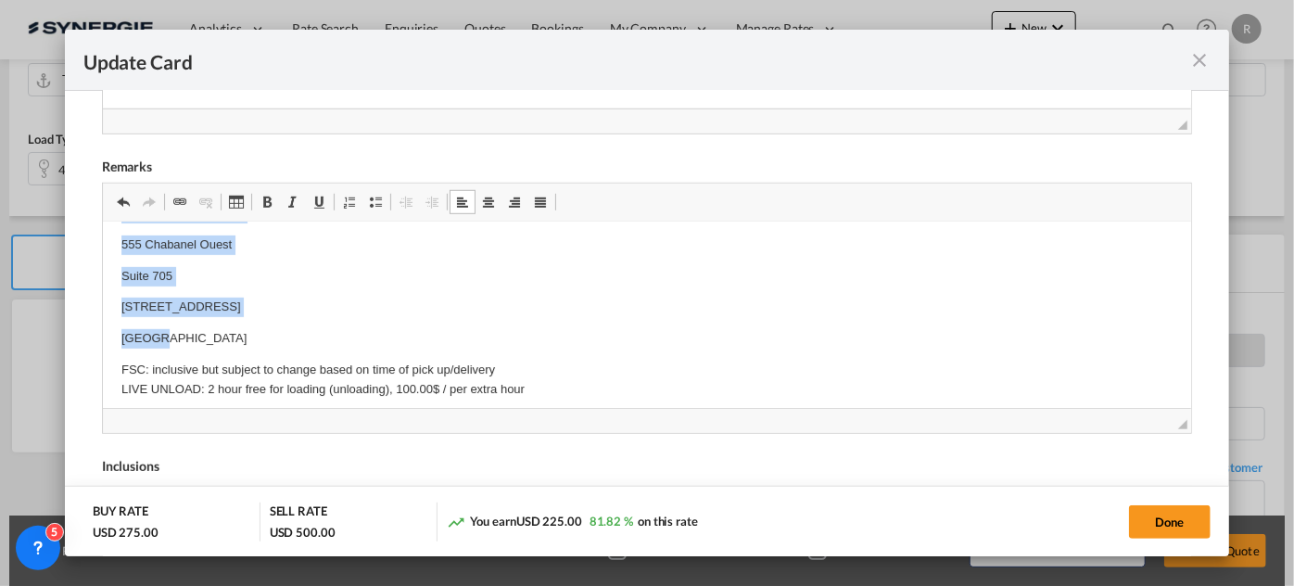
drag, startPoint x: 109, startPoint y: 334, endPoint x: 286, endPoint y: 329, distance: 176.2
click at [286, 329] on html "RE: NEED TO FILE ACI // SHIPPER : ACME EXPORTS // CONTAINER NO : CMAU8251671 / …" at bounding box center [646, 369] width 1089 height 1211
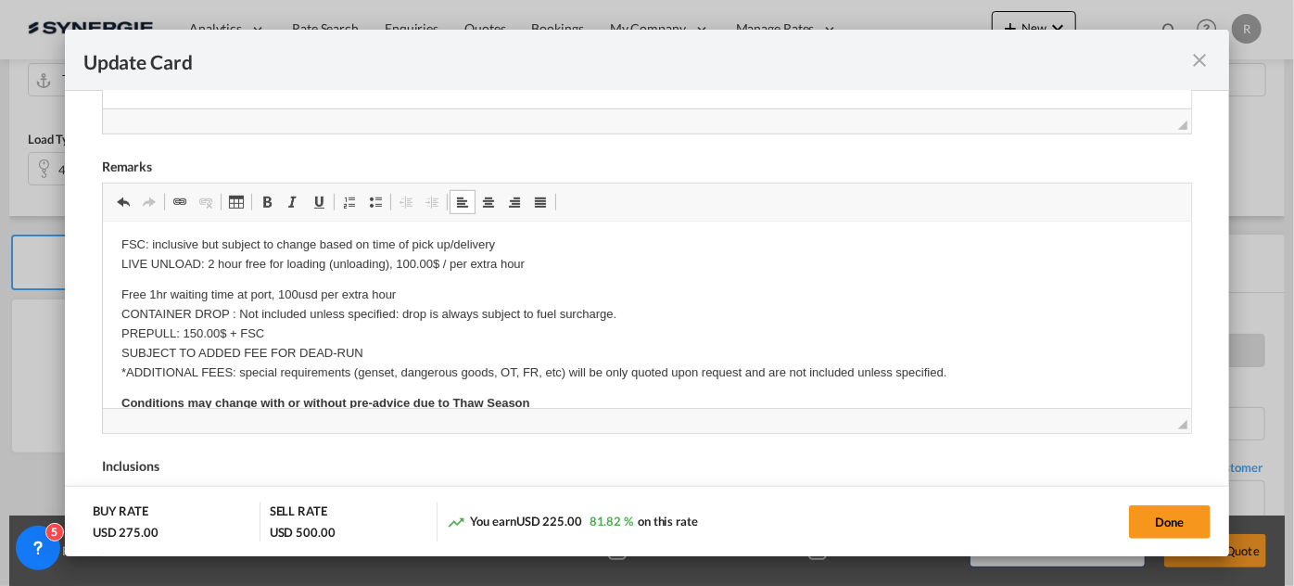
scroll to position [442, 0]
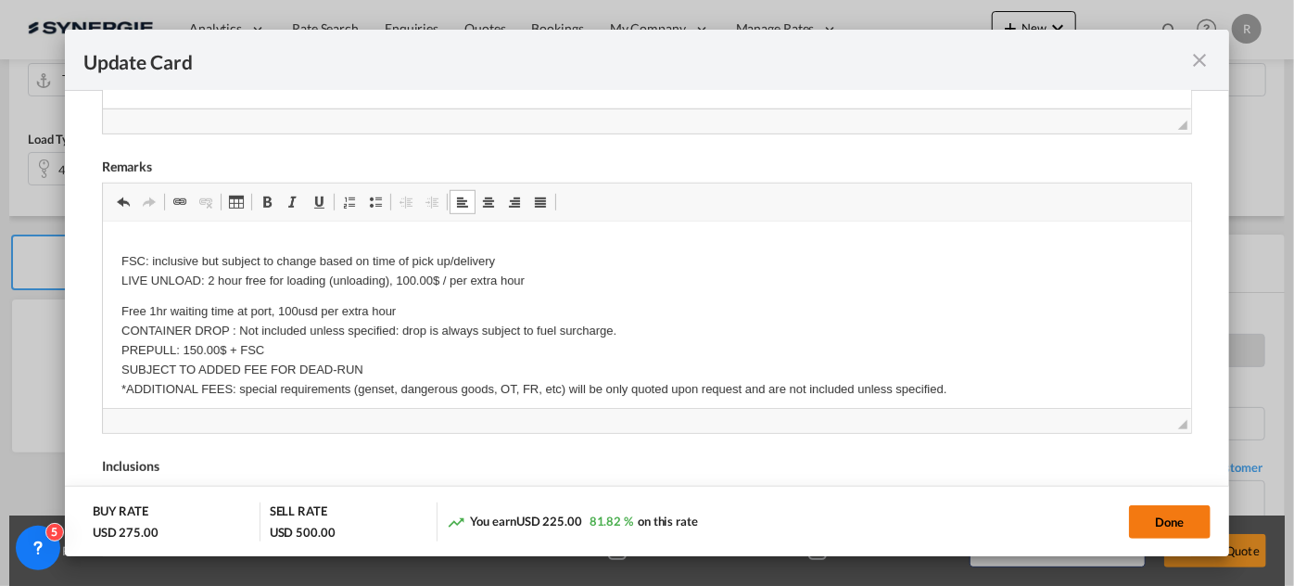
click at [1189, 530] on button "Done" at bounding box center [1170, 521] width 82 height 33
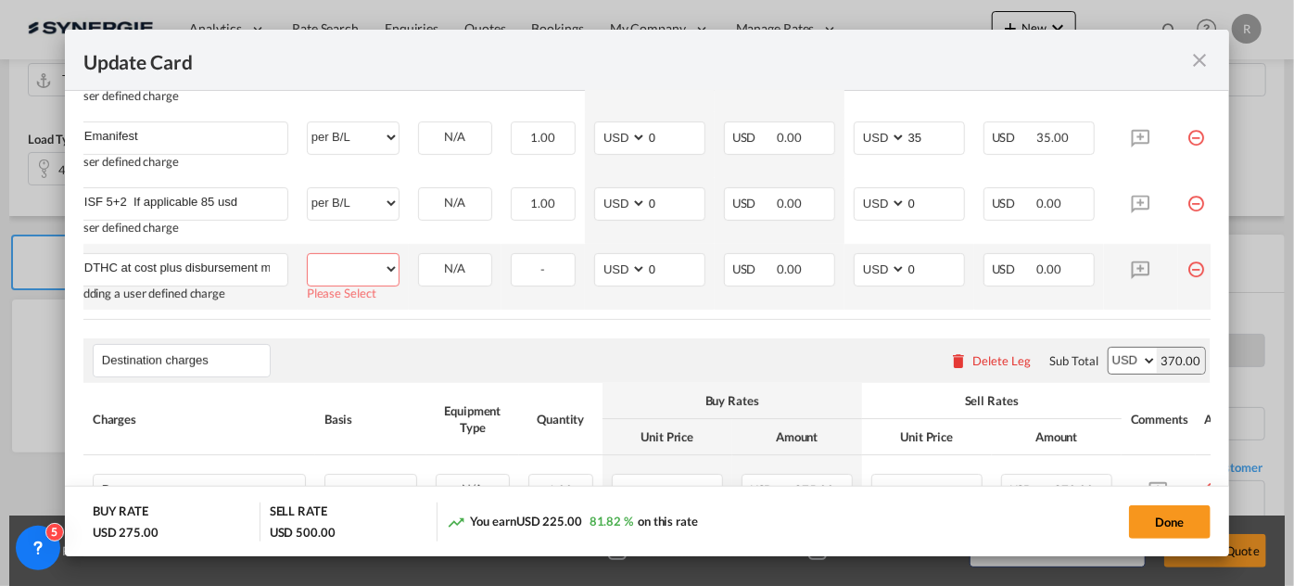
click at [390, 259] on select "per equipment per container per B/L per shipping bill per shipment per pallet p…" at bounding box center [353, 269] width 91 height 30
select select "per shipment"
click at [308, 254] on select "per equipment per container per B/L per shipping bill per shipment per pallet p…" at bounding box center [353, 269] width 91 height 30
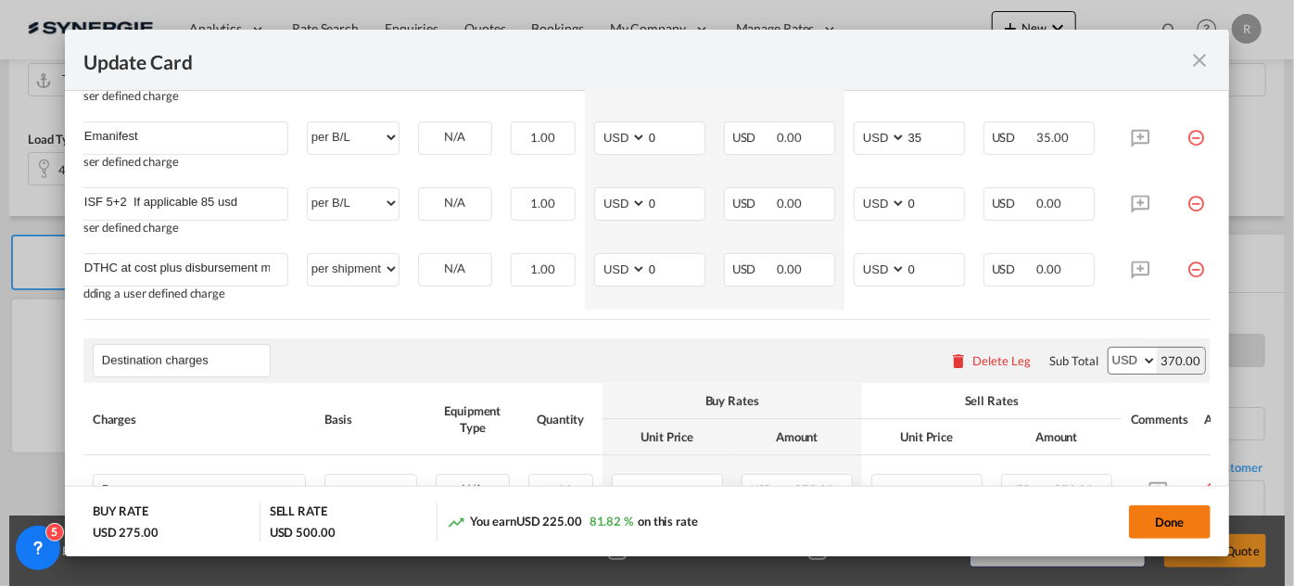
click at [1145, 521] on button "Done" at bounding box center [1170, 521] width 82 height 33
type input "14 May 2025"
type input "24 Oct 2025"
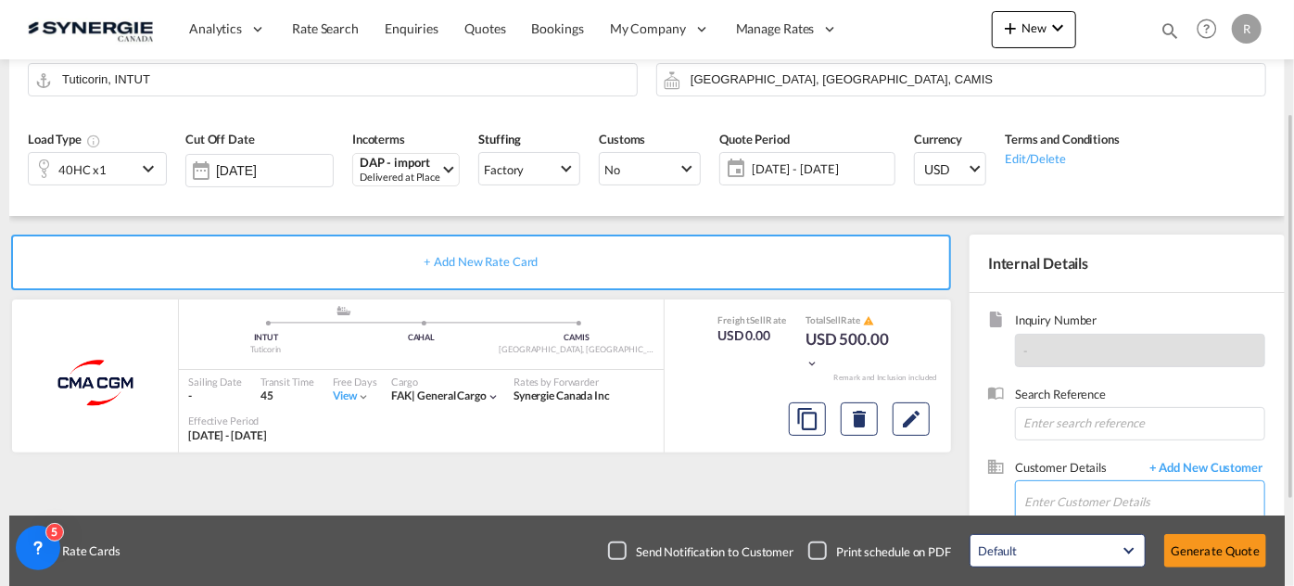
click at [1144, 497] on input "Enter Customer Details" at bounding box center [1145, 502] width 240 height 42
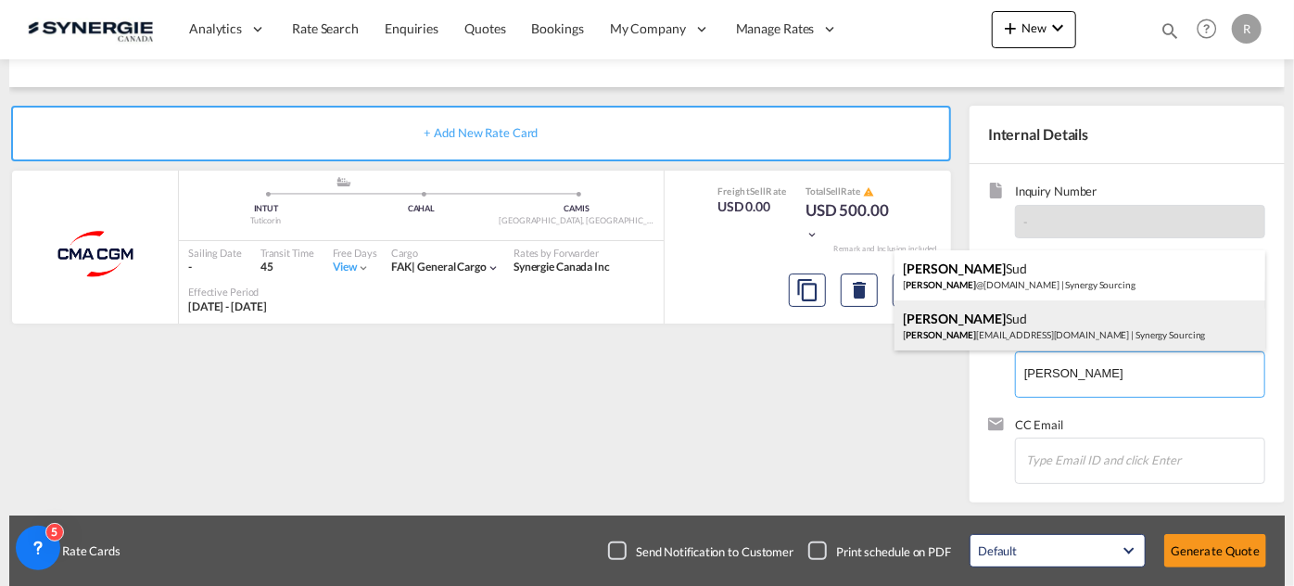
click at [951, 338] on div "Monty Sud monty sud@gmail.com | Synergy Sourcing" at bounding box center [1080, 325] width 371 height 50
type input "Synergy Sourcing, Monty Sud, montysud@gmail.com"
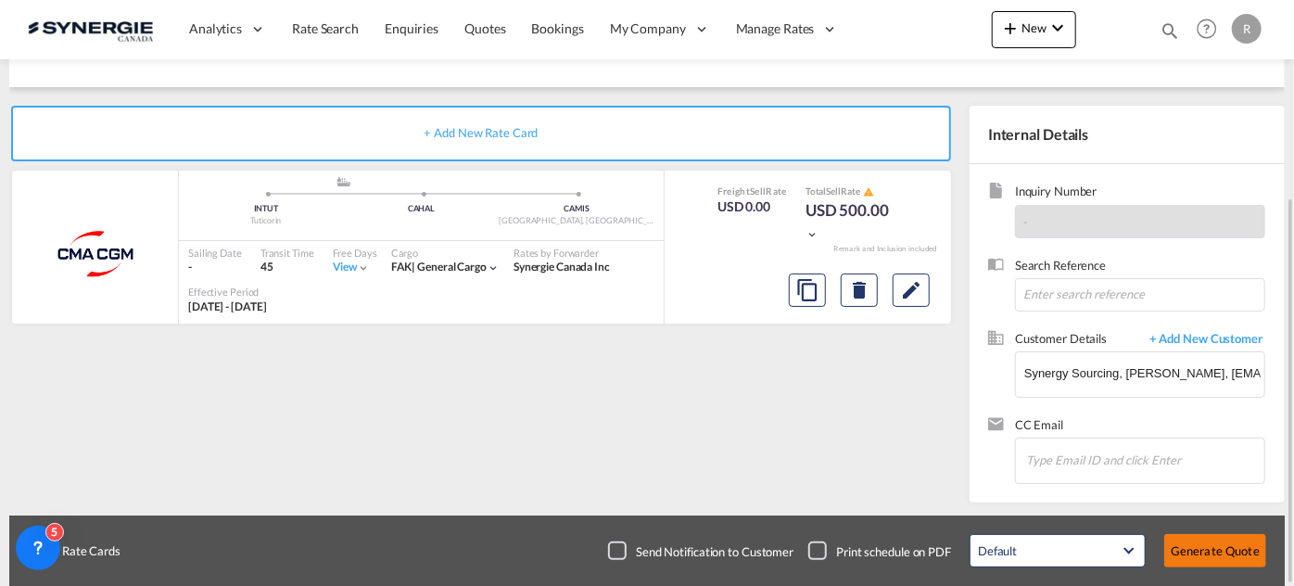
click at [1214, 551] on button "Generate Quote" at bounding box center [1216, 550] width 102 height 33
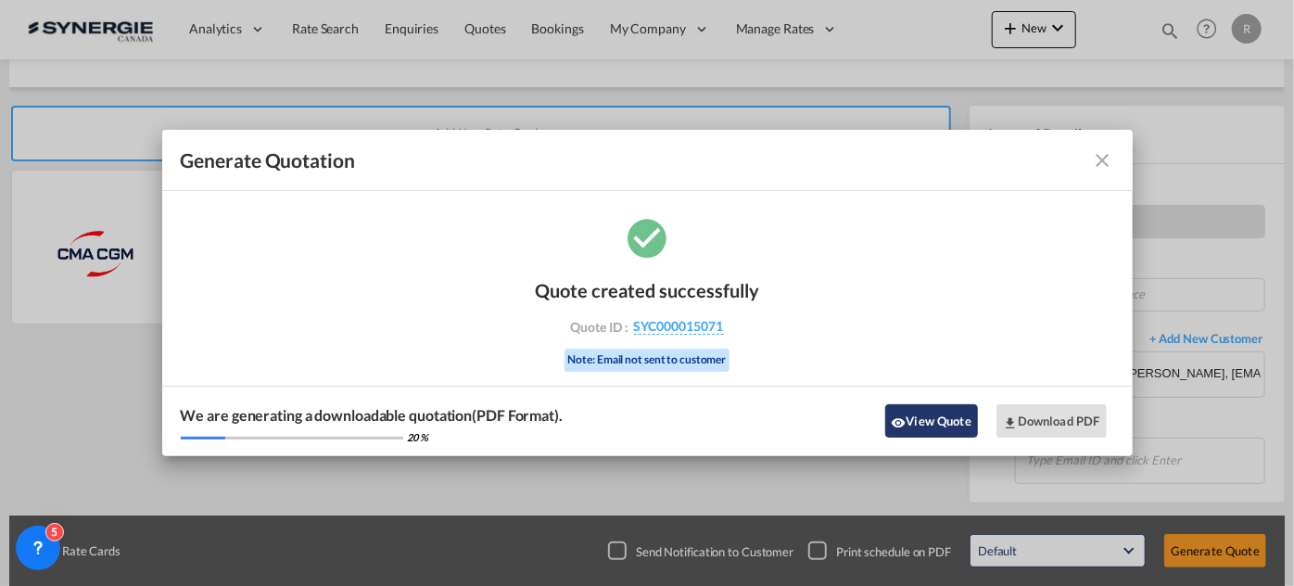
click at [917, 419] on button "View Quote" at bounding box center [932, 420] width 93 height 33
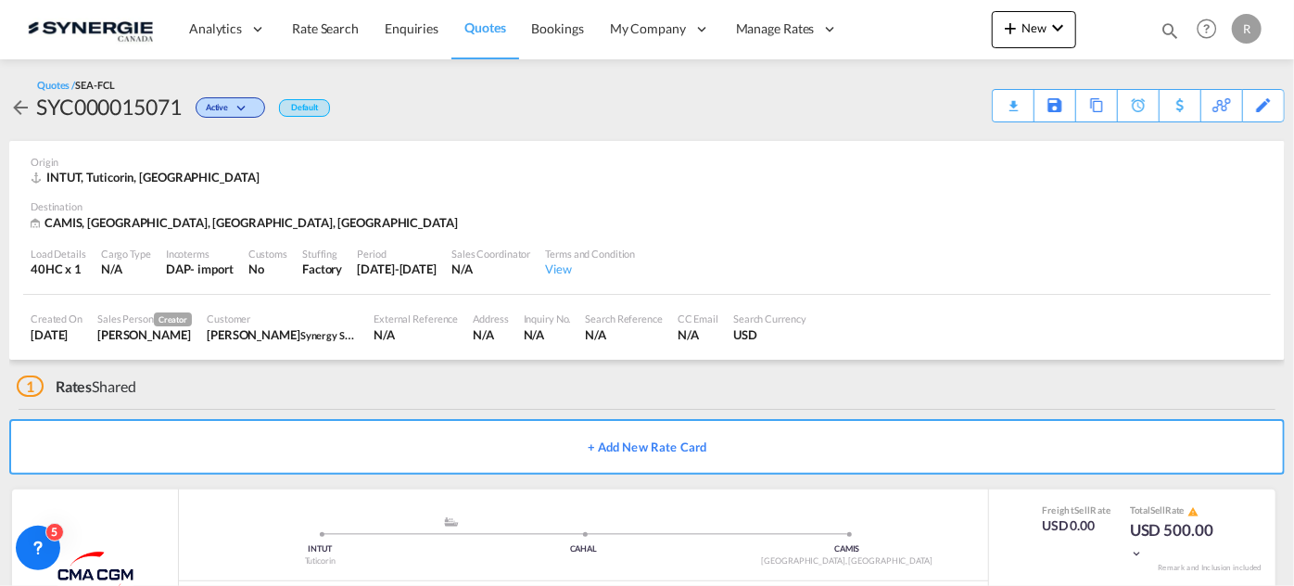
click at [0, 0] on div "Download Quote" at bounding box center [0, 0] width 0 height 0
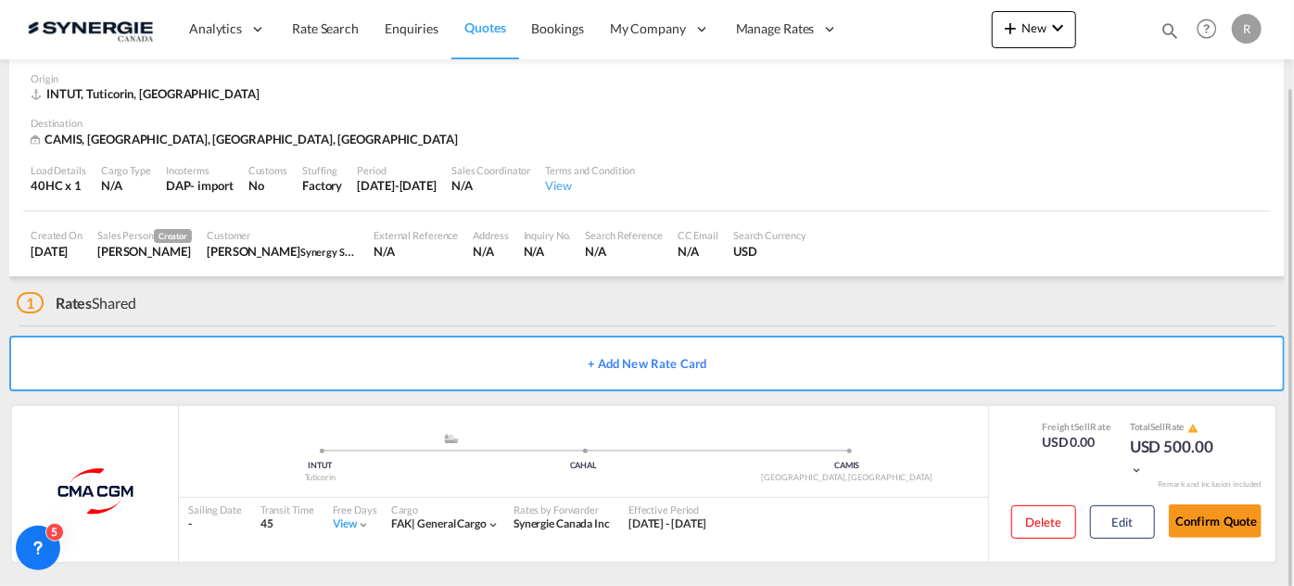
scroll to position [91, 0]
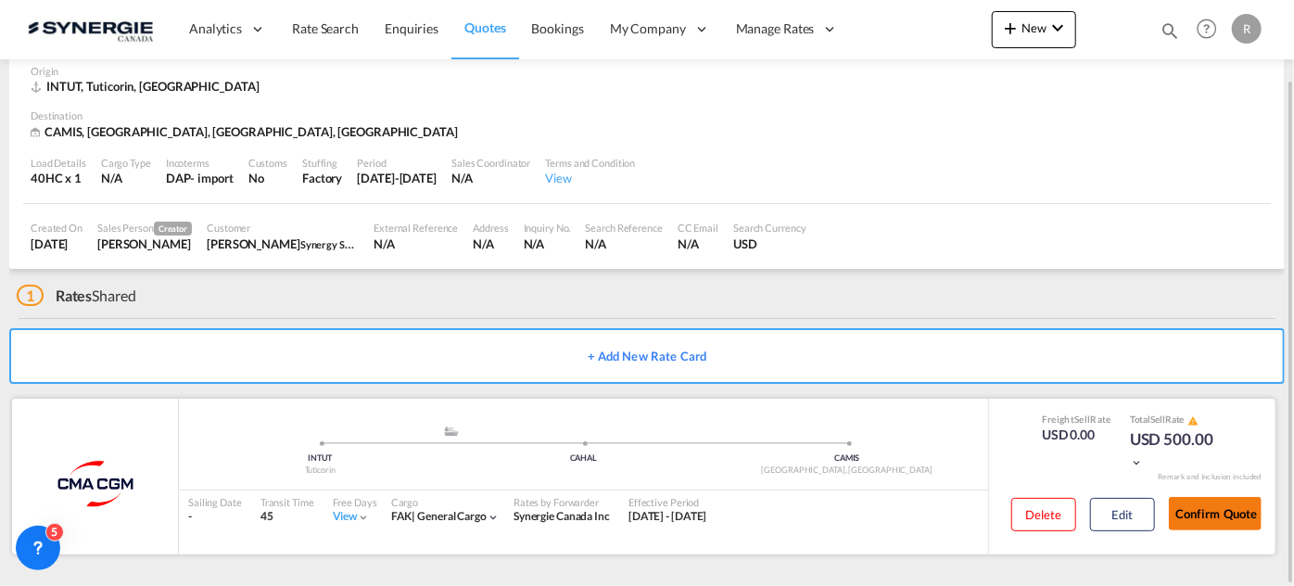
click at [1223, 515] on button "Confirm Quote" at bounding box center [1215, 513] width 93 height 33
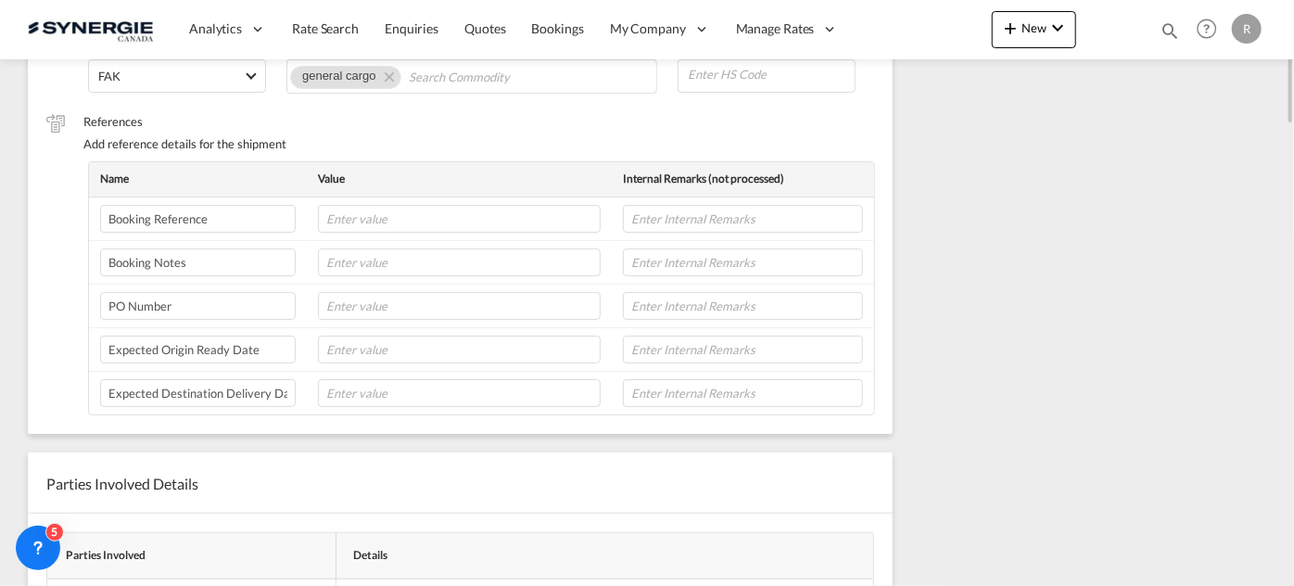
scroll to position [319, 0]
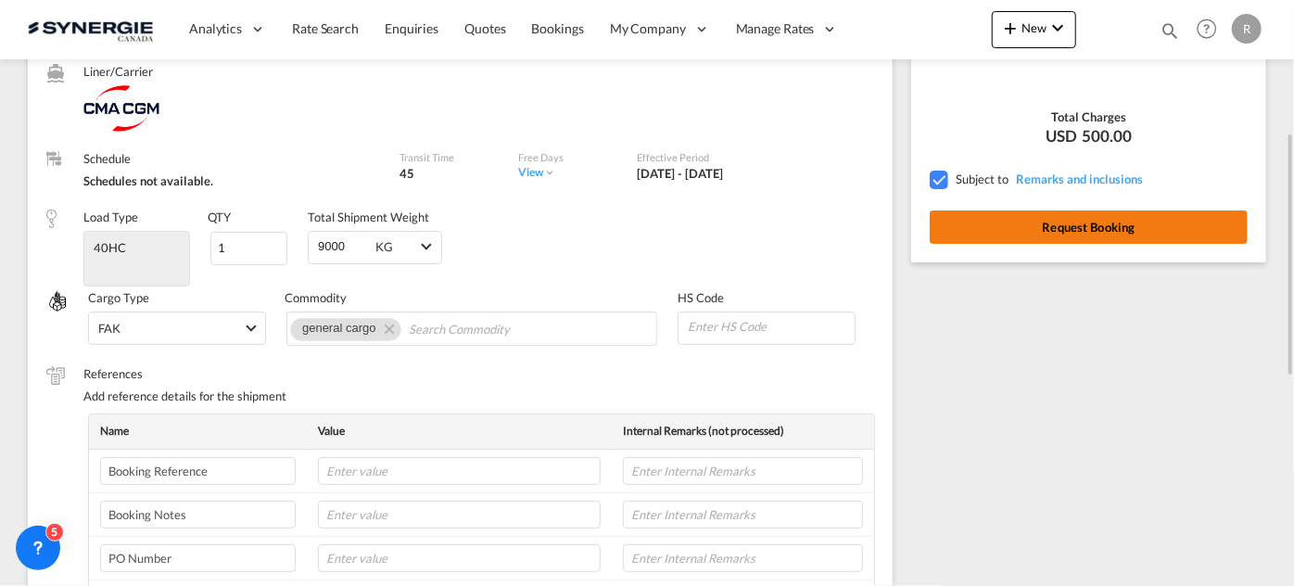
click at [1097, 218] on button "Request Booking" at bounding box center [1089, 226] width 318 height 33
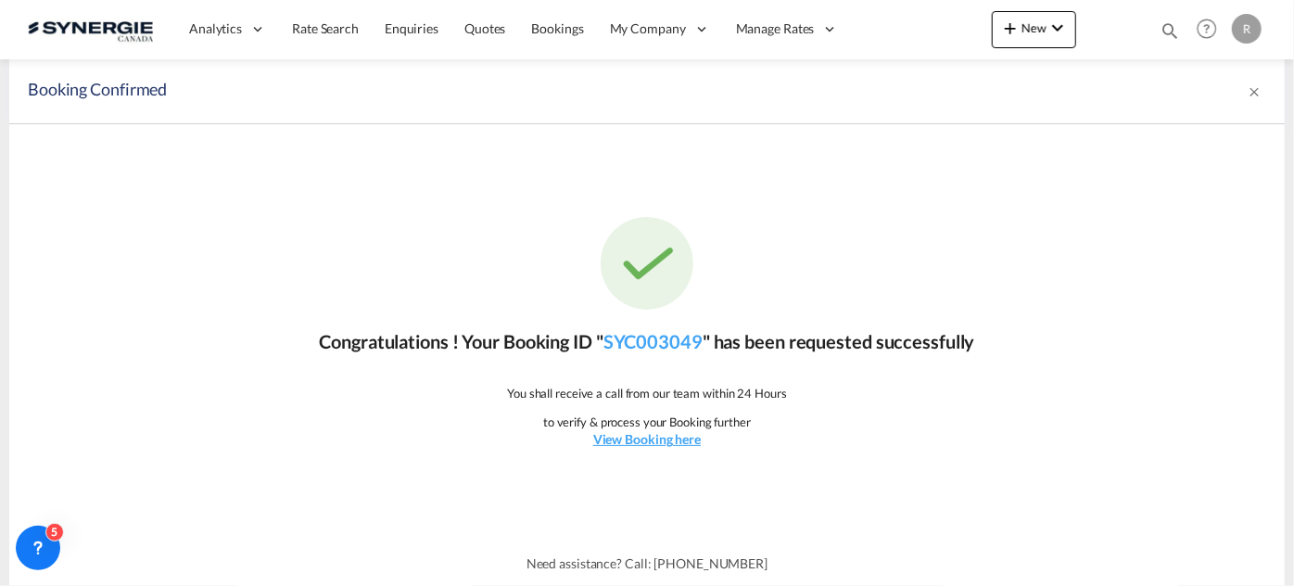
scroll to position [0, 0]
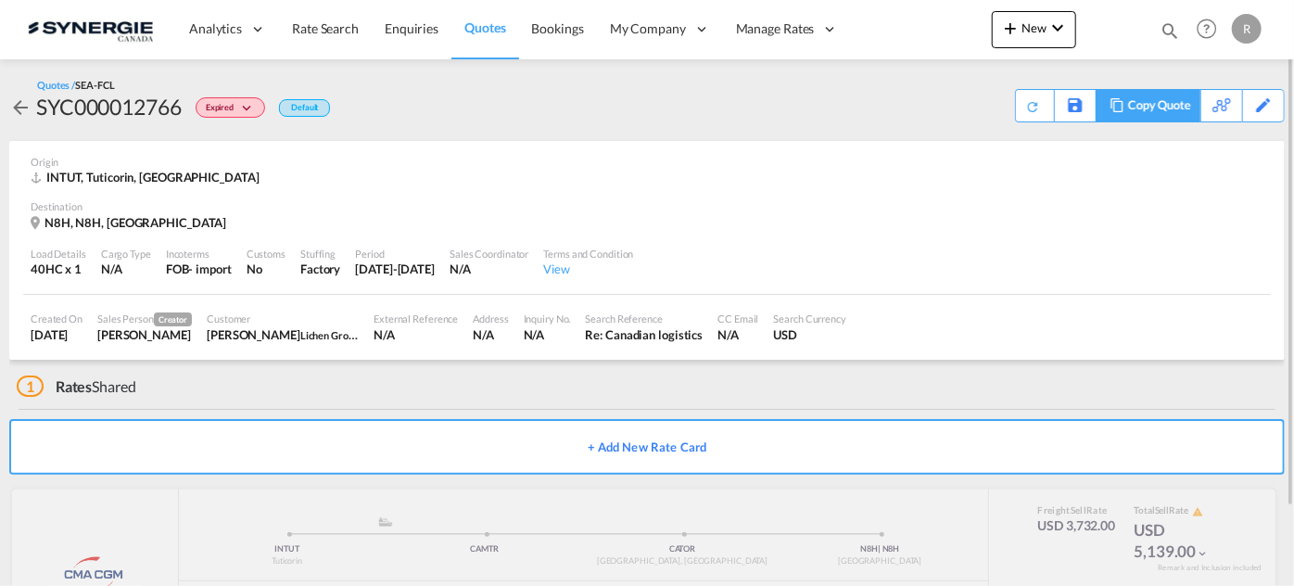
click at [1145, 106] on div "Copy Quote" at bounding box center [1159, 106] width 63 height 32
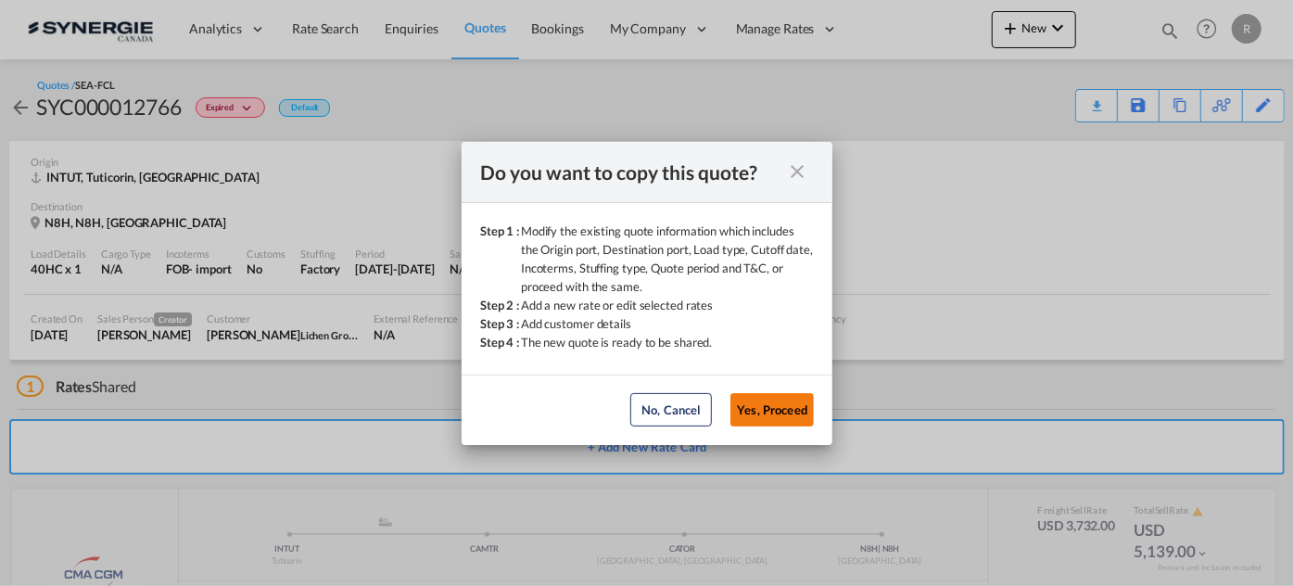
click at [764, 412] on button "Yes, Proceed" at bounding box center [772, 409] width 83 height 33
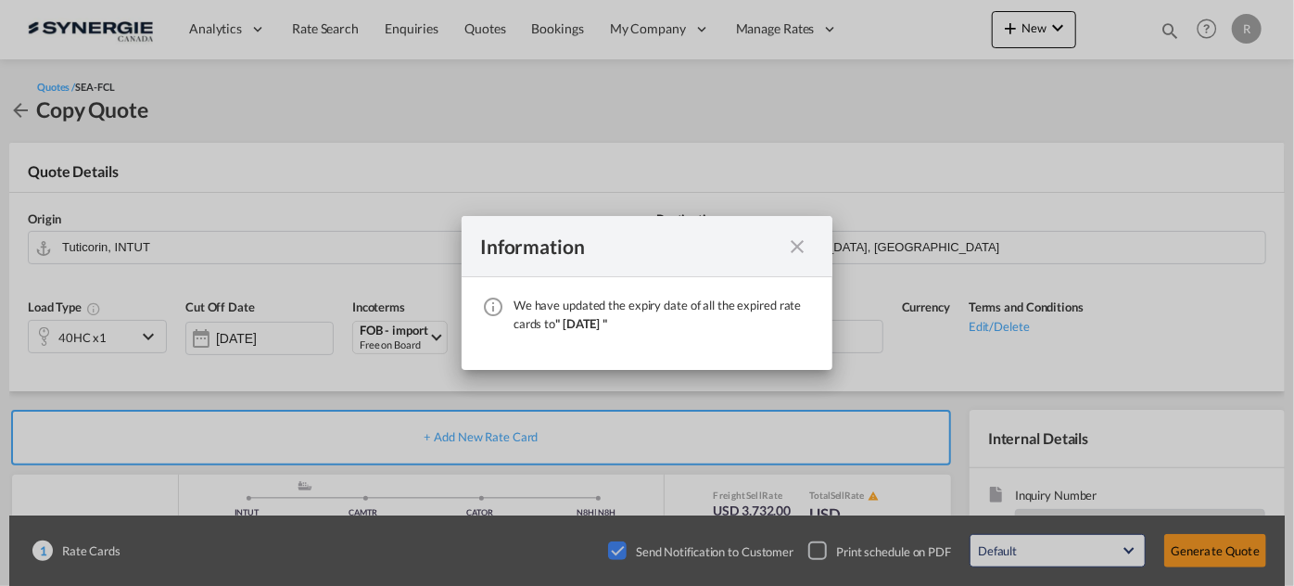
click at [806, 254] on md-icon "icon-close fg-AAA8AD cursor" at bounding box center [797, 247] width 22 height 22
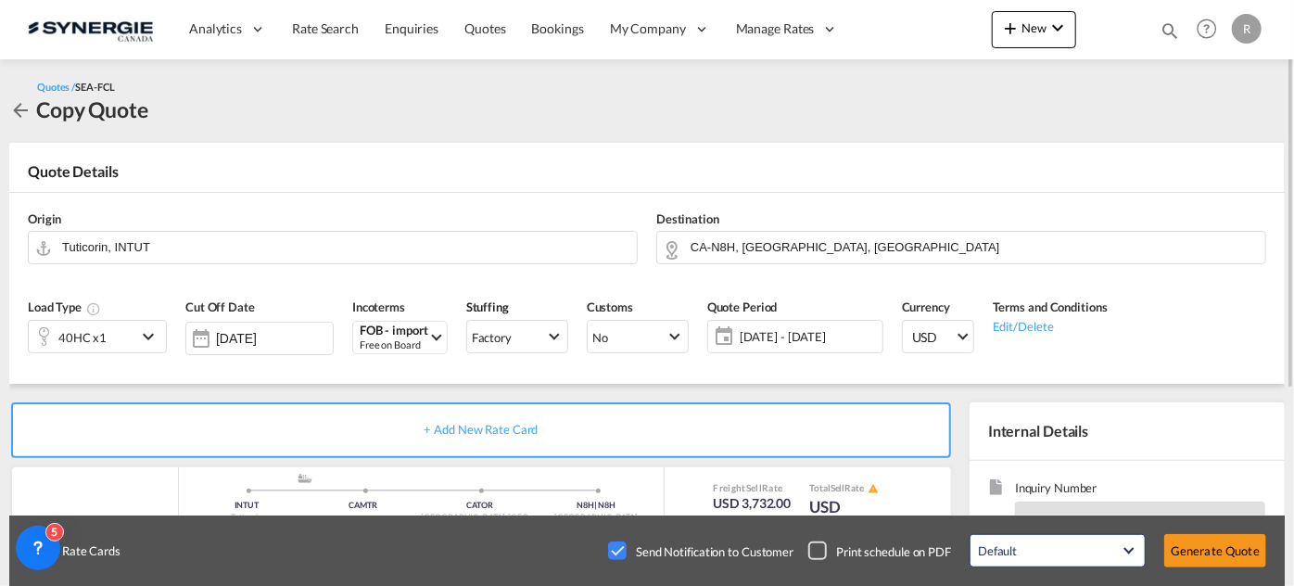
click at [787, 343] on span "[DATE] - [DATE]" at bounding box center [809, 336] width 138 height 17
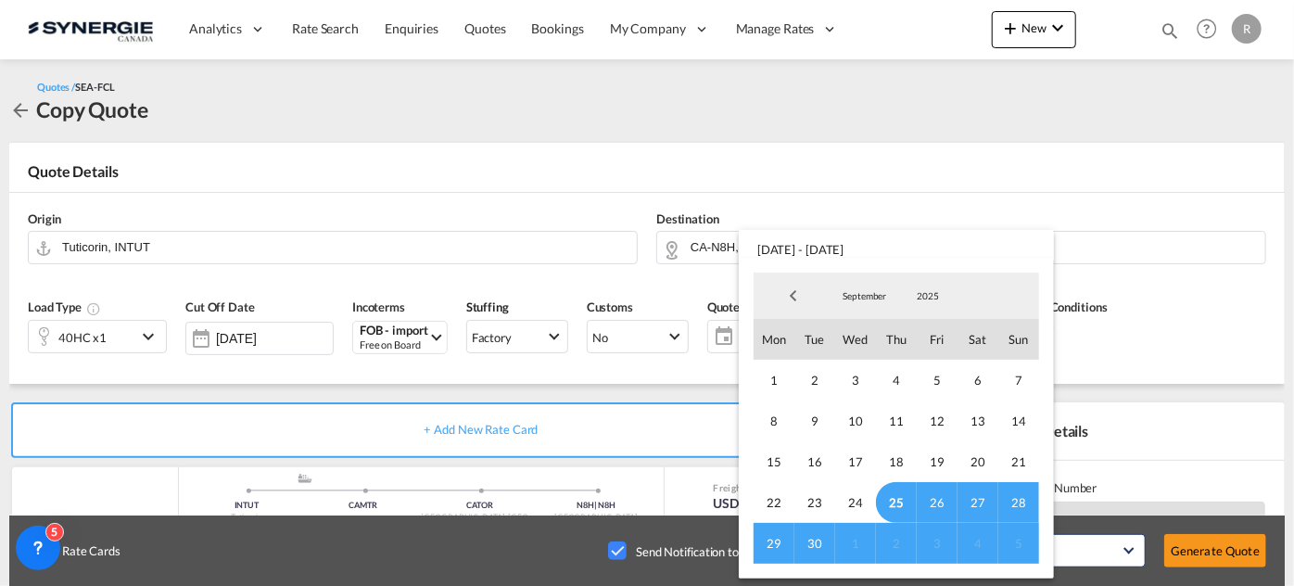
click at [1013, 543] on span "5" at bounding box center [1019, 543] width 41 height 41
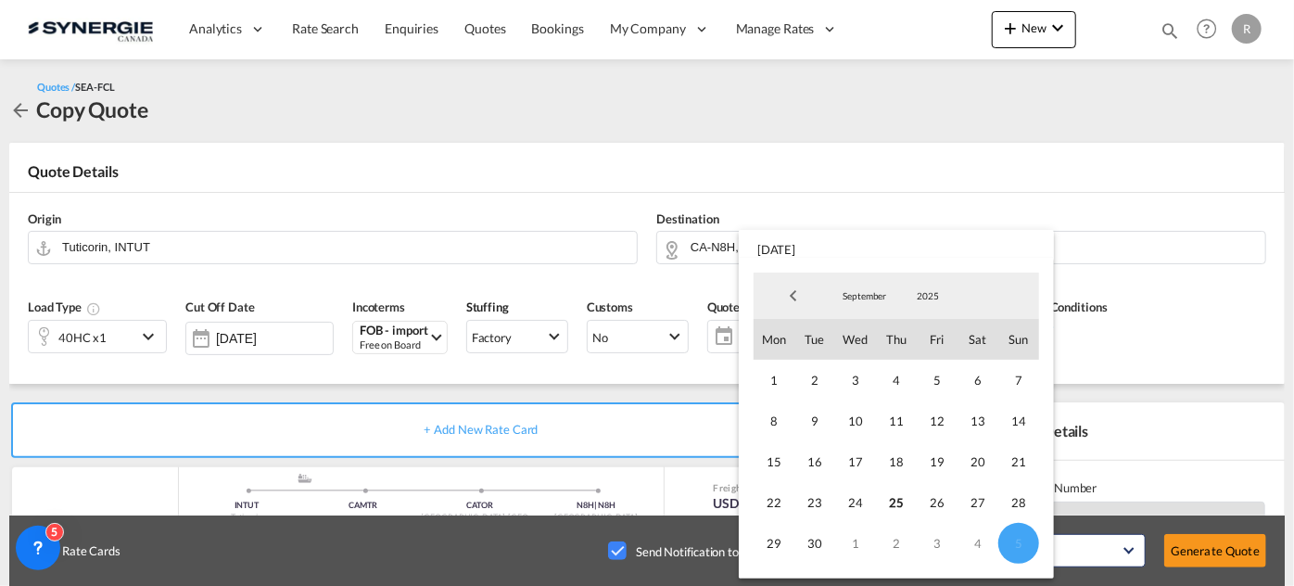
click at [1209, 259] on md-backdrop at bounding box center [647, 293] width 1294 height 586
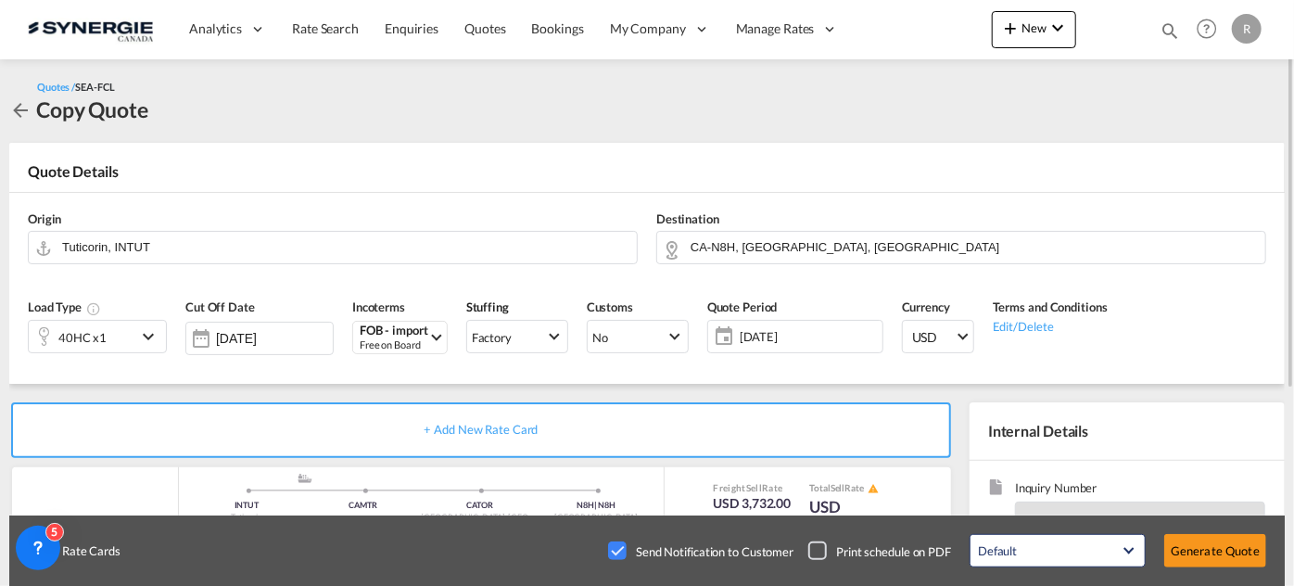
scroll to position [252, 0]
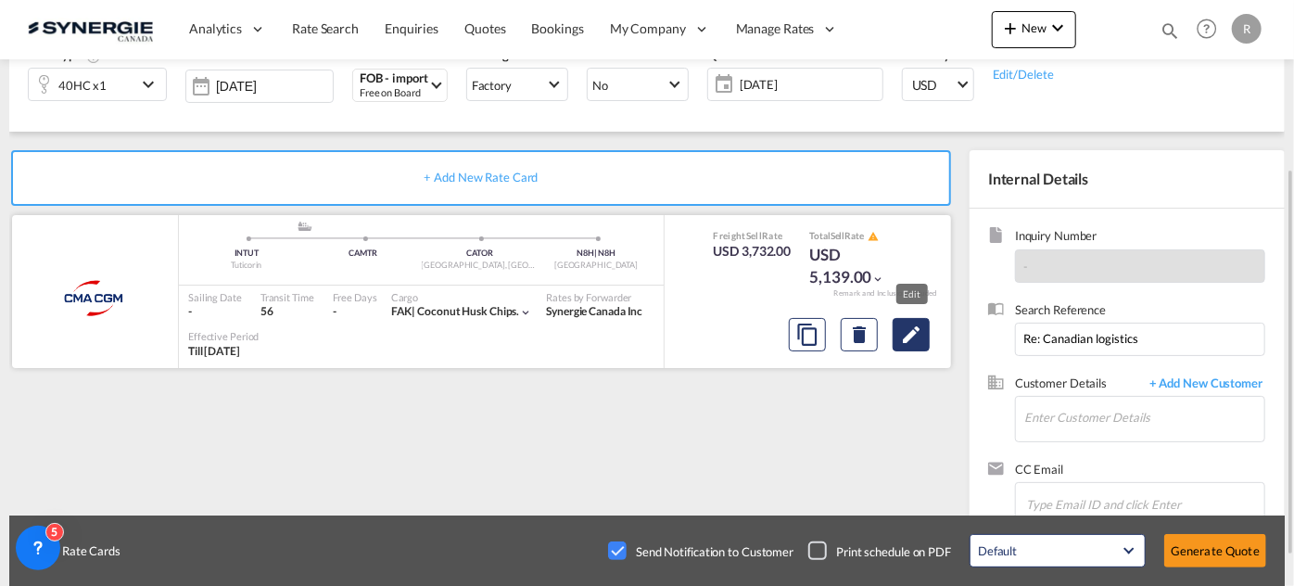
click at [915, 338] on md-icon "Edit" at bounding box center [911, 335] width 22 height 22
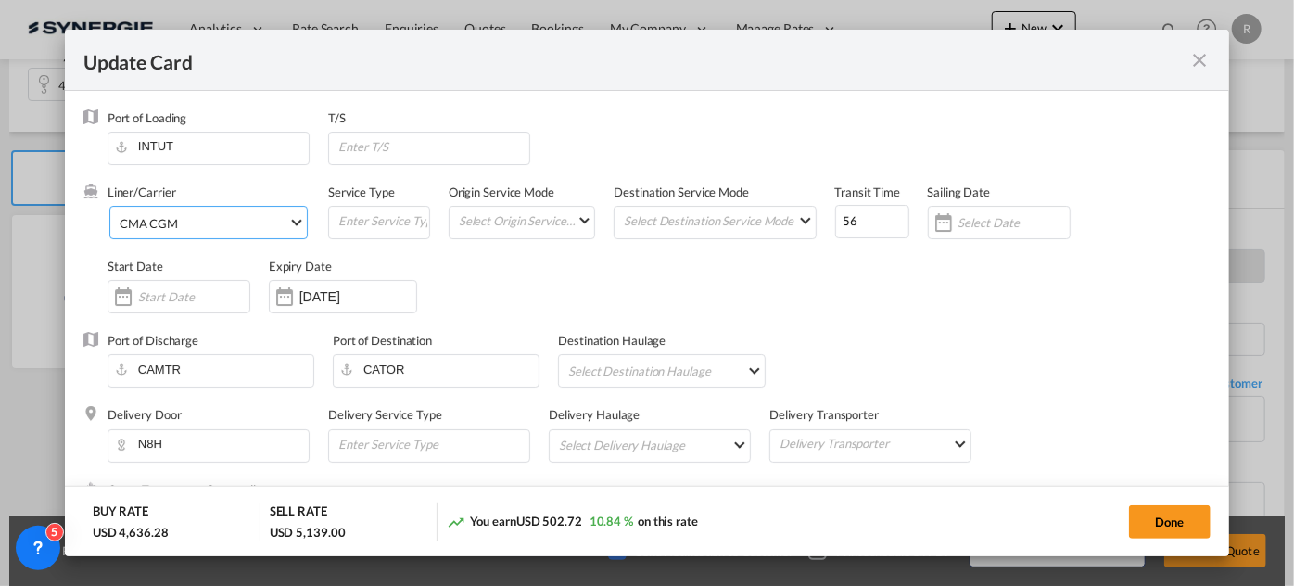
click at [198, 228] on span "CMA CGM" at bounding box center [204, 223] width 169 height 17
select select "per container"
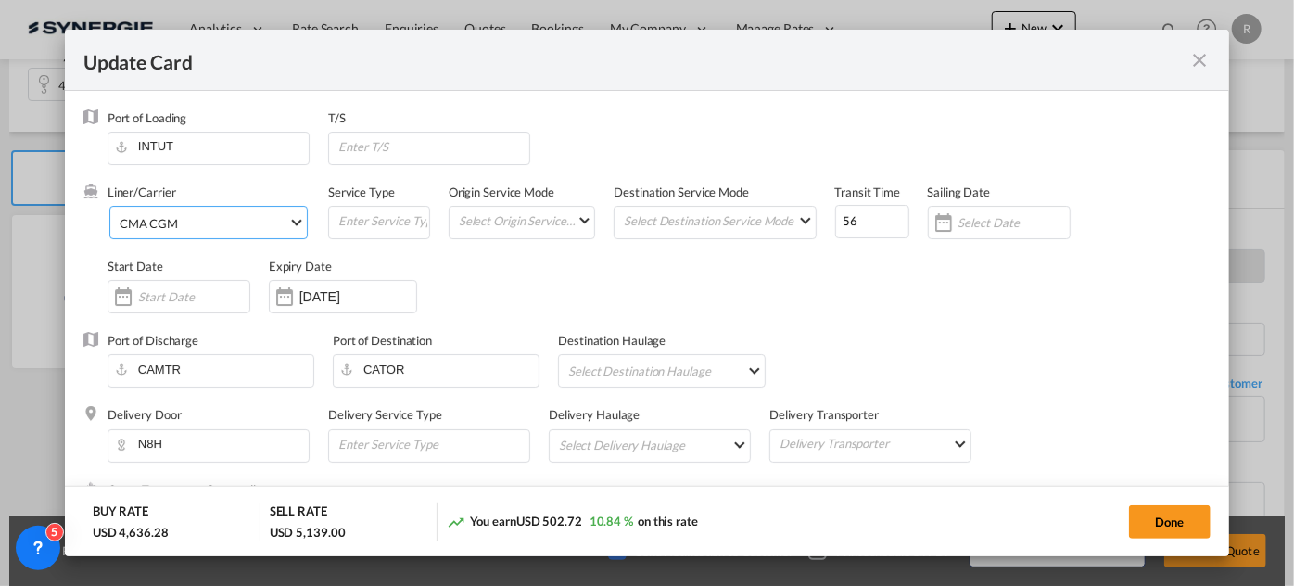
select select "per container"
select select "per B/L"
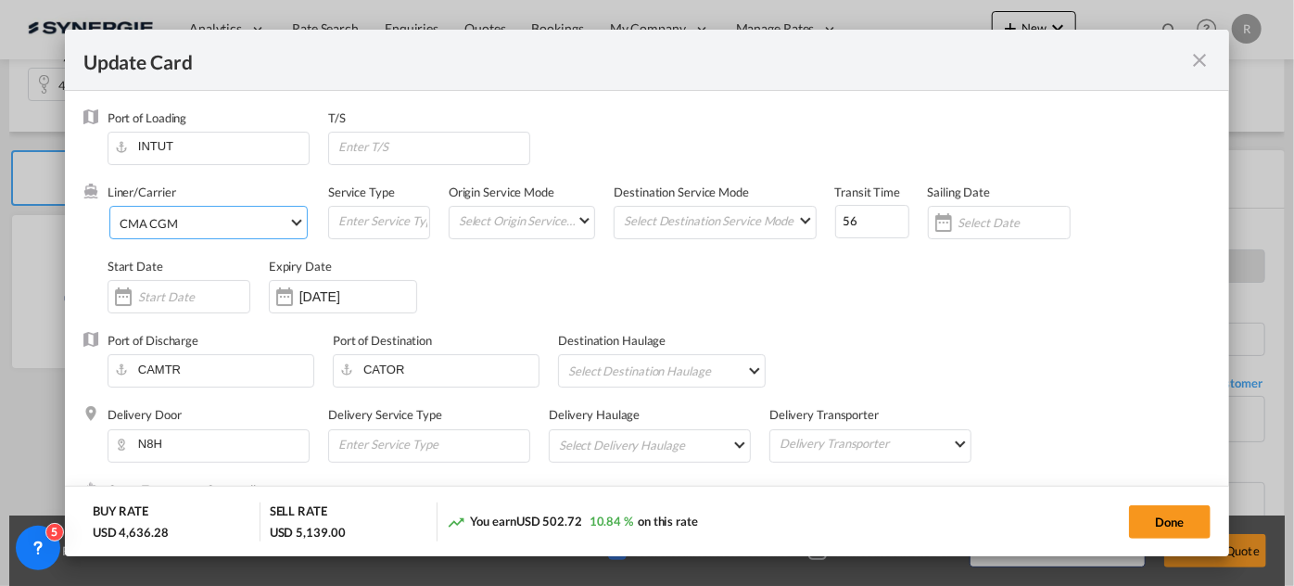
select select "per B/L"
select select "per shipment"
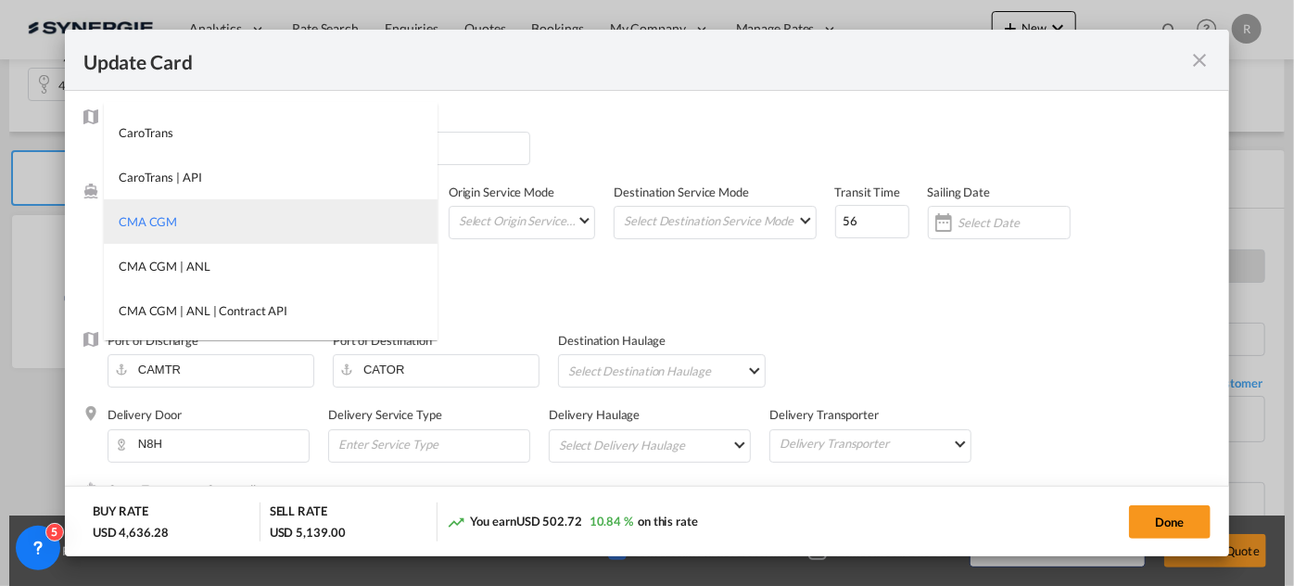
scroll to position [0, 0]
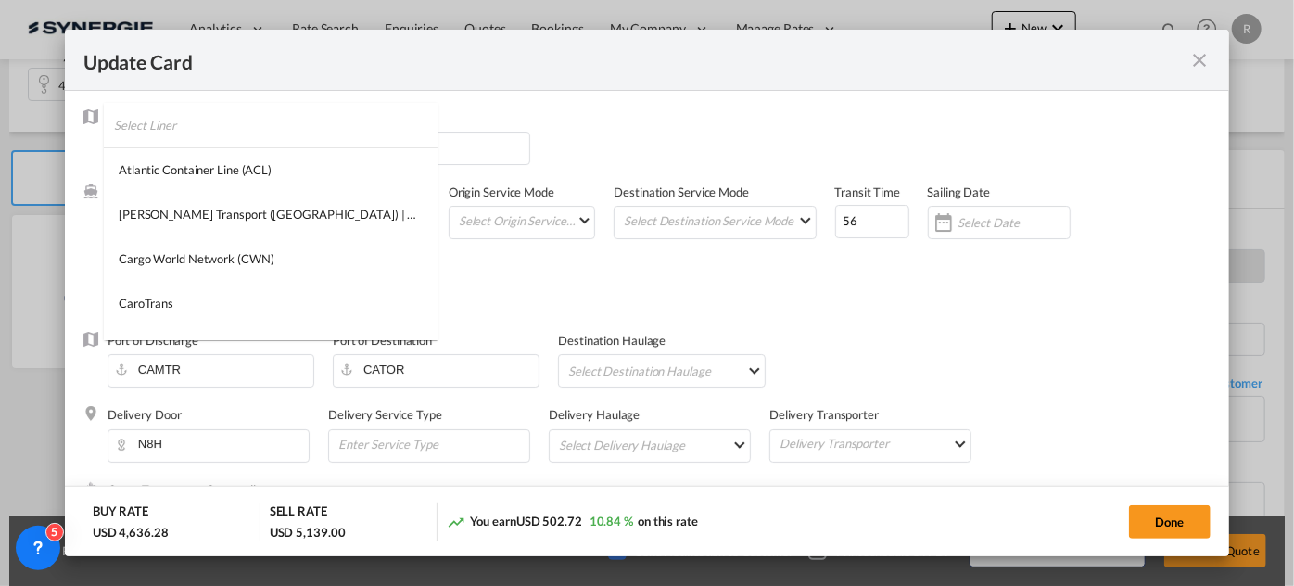
click at [197, 118] on input "search" at bounding box center [276, 125] width 324 height 45
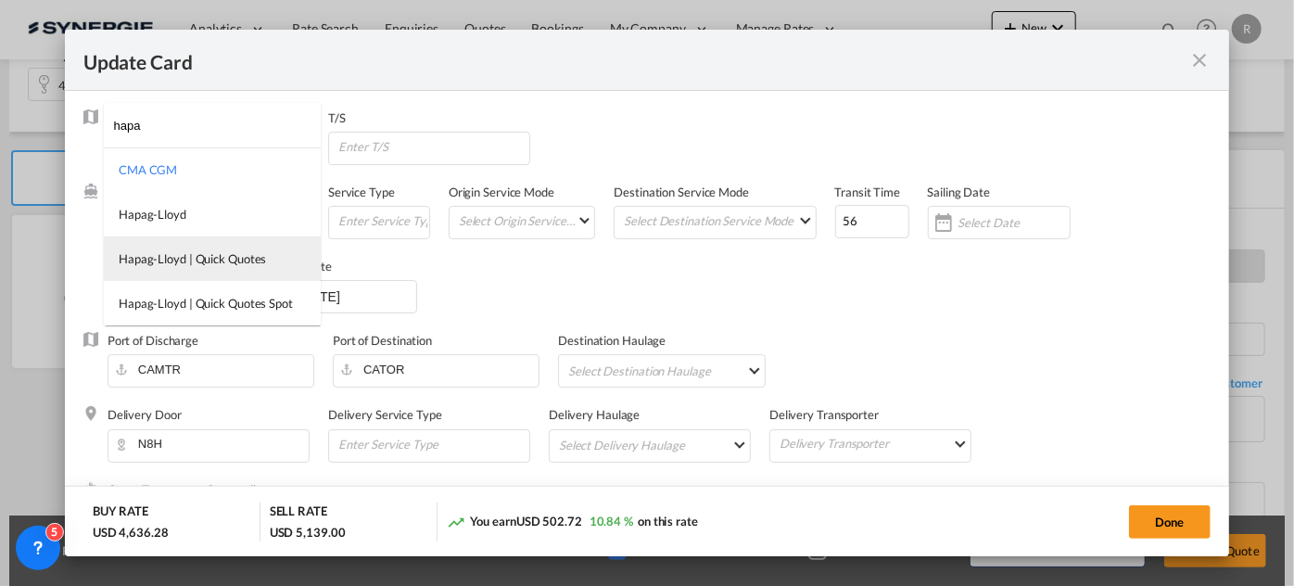
type input "hapa"
click at [185, 256] on div "Hapag-Lloyd | Quick Quotes" at bounding box center [192, 258] width 147 height 17
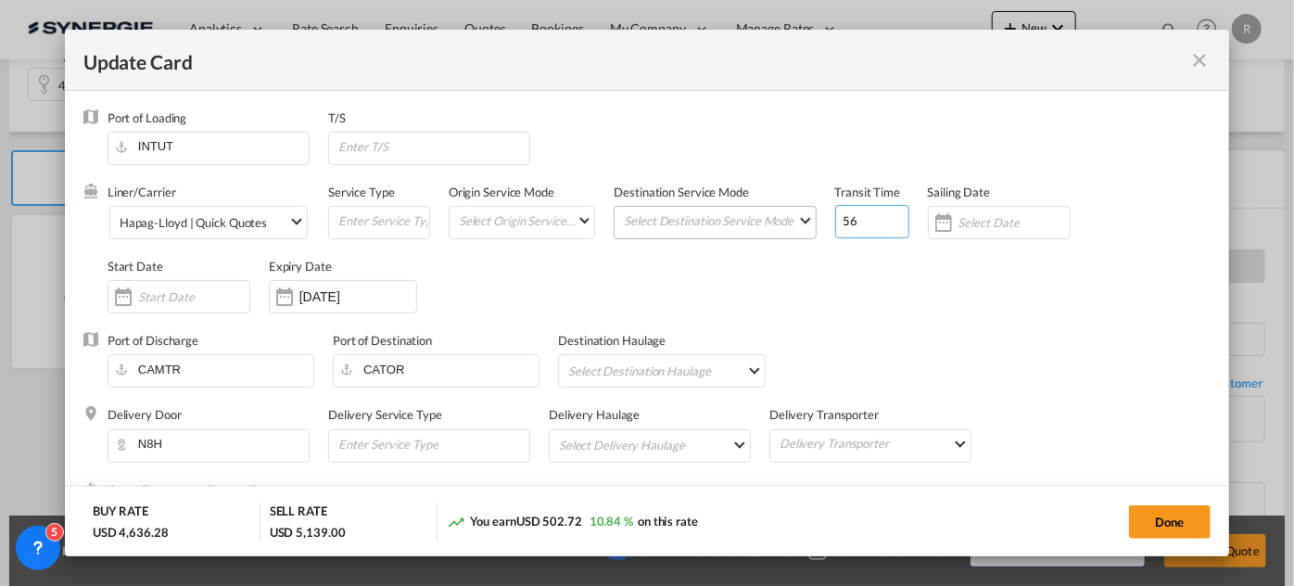
drag, startPoint x: 872, startPoint y: 221, endPoint x: 779, endPoint y: 223, distance: 92.7
click at [779, 223] on div "Liner/Carrier Hapag-Lloyd | Quick Quotes Service Type Origin Service Mode Selec…" at bounding box center [659, 258] width 1103 height 148
type input "54"
click at [343, 297] on input "25 Oct 2025" at bounding box center [358, 296] width 117 height 15
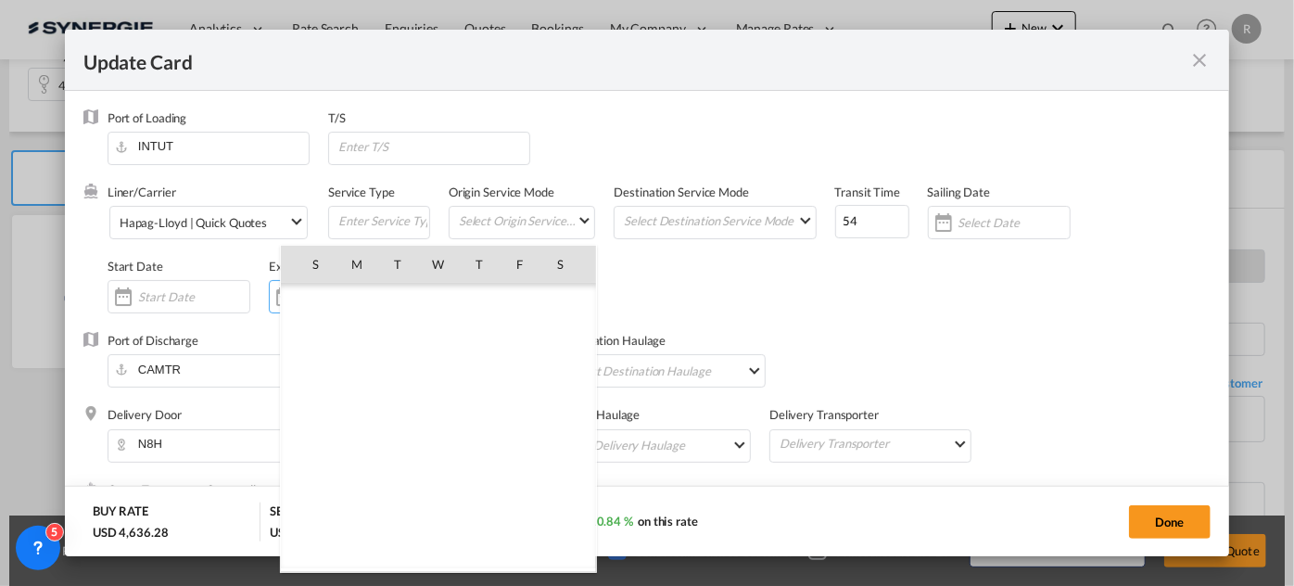
scroll to position [429766, 0]
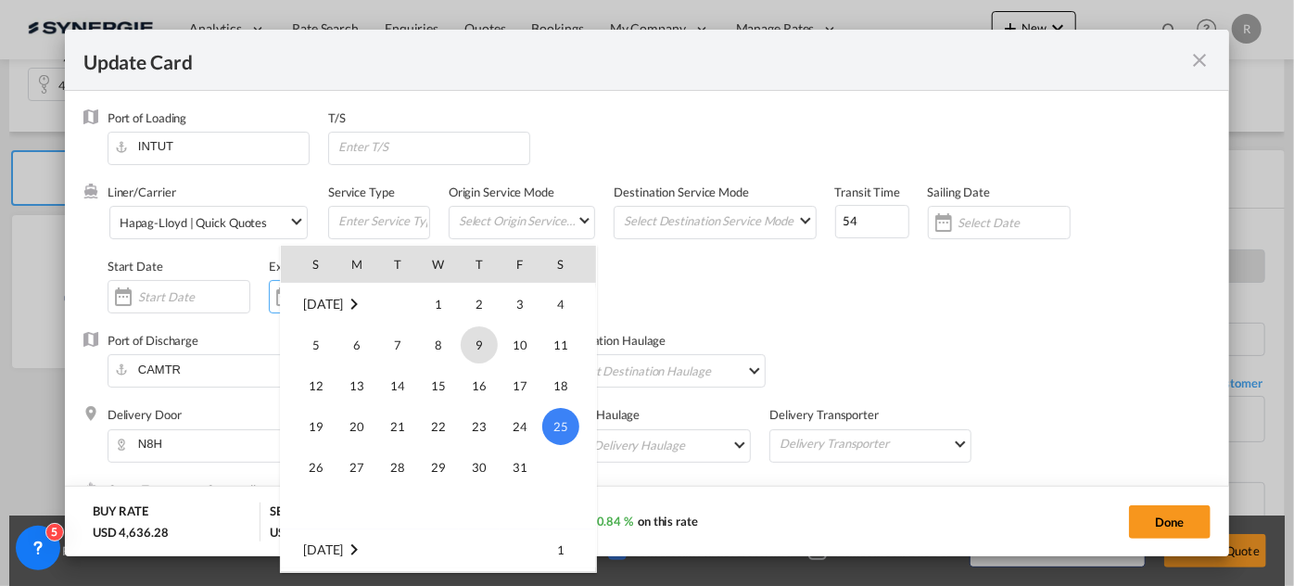
click at [480, 342] on span "9" at bounding box center [479, 344] width 37 height 37
type input "09 Oct 2025"
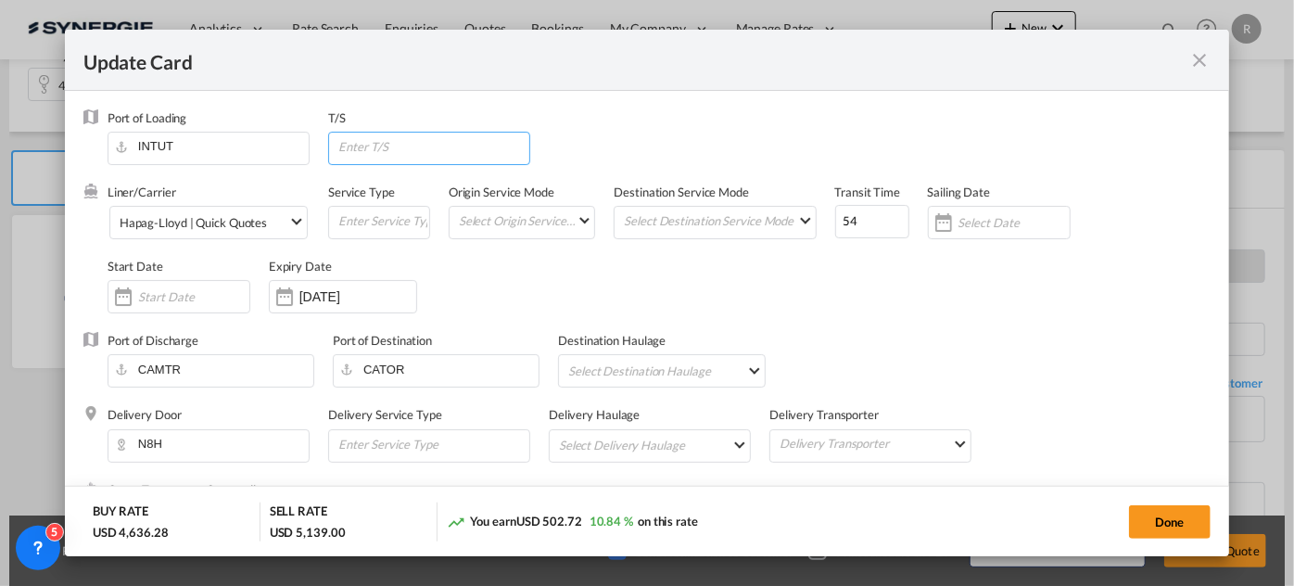
click at [444, 152] on input "Update CardPort of ..." at bounding box center [433, 147] width 193 height 28
paste input "Via Colombo • Algeciras • Saint John, NB"
type input "Via Colombo • Algeciras • Saint John, NB"
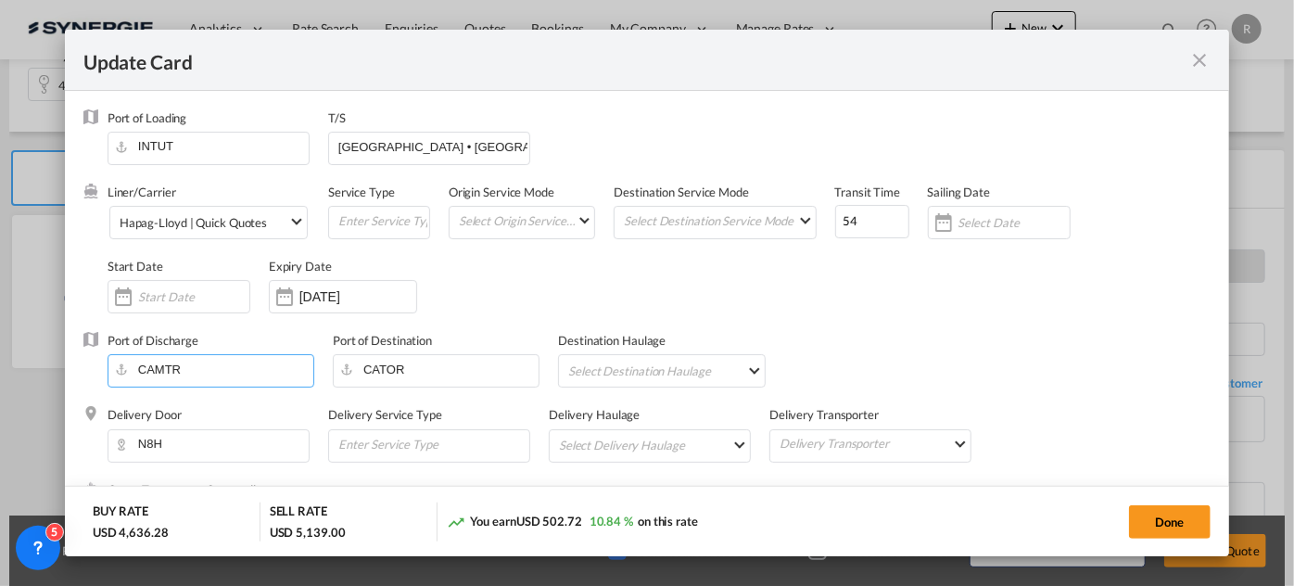
drag, startPoint x: 234, startPoint y: 381, endPoint x: 89, endPoint y: 362, distance: 146.0
click at [89, 362] on div "Port of Discharge CAMTR Port of Destination CATOR Destination Haulage Select De…" at bounding box center [647, 369] width 1128 height 74
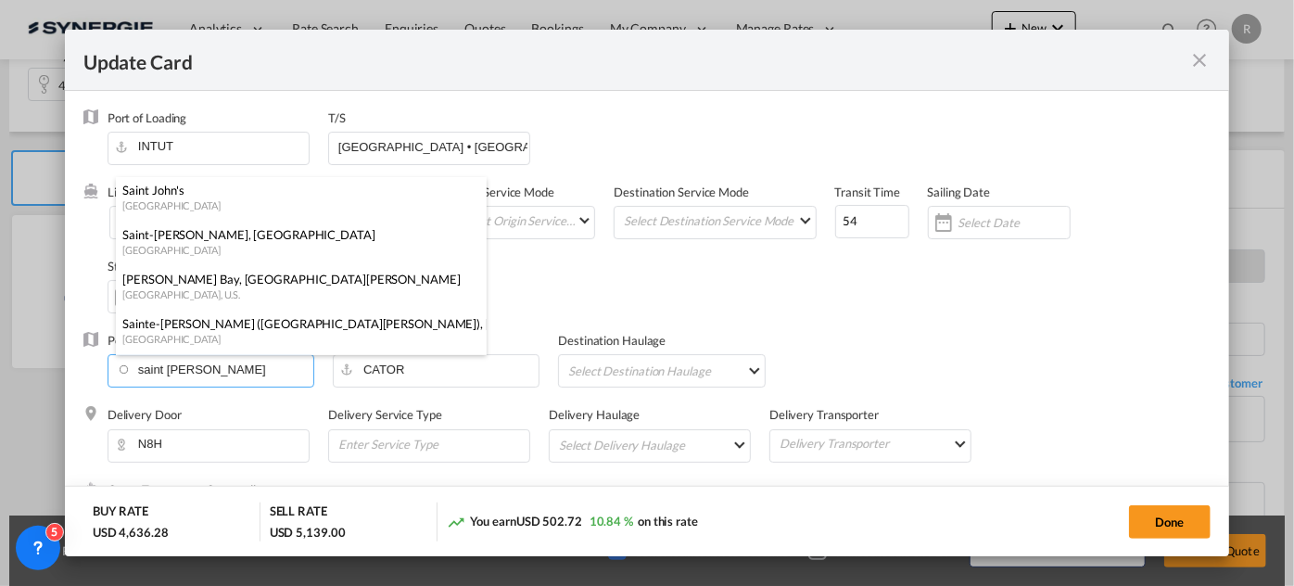
click at [184, 242] on div "Saint-John, NB" at bounding box center [295, 234] width 345 height 17
type input "Saint-John, NB, CASJB"
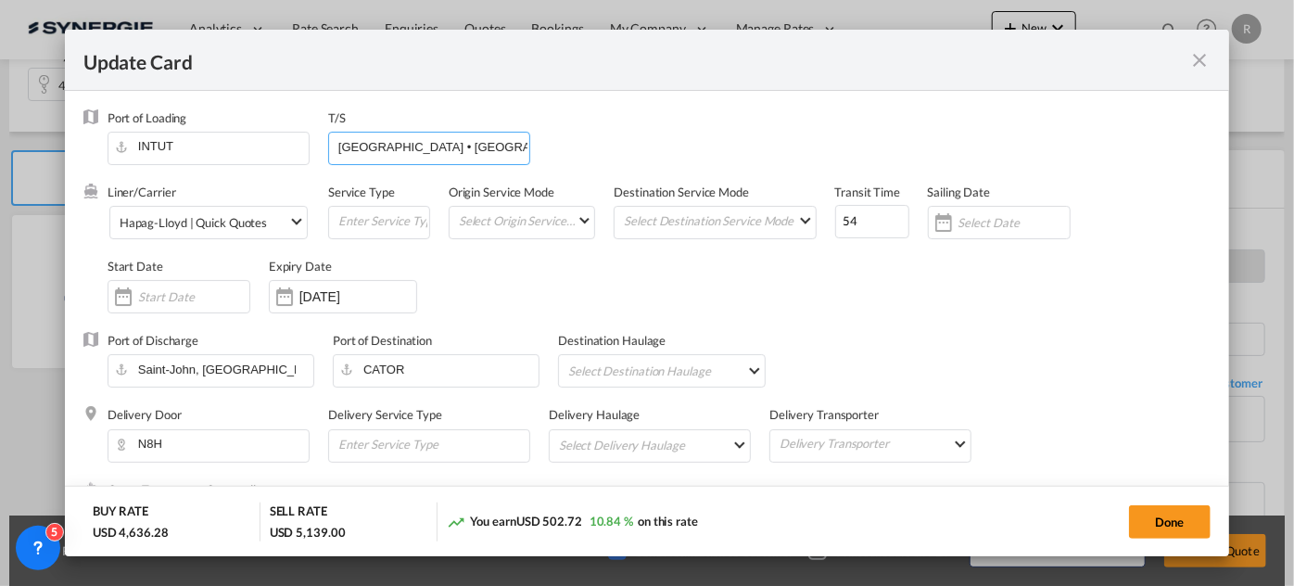
scroll to position [0, 32]
drag, startPoint x: 470, startPoint y: 146, endPoint x: 605, endPoint y: 152, distance: 134.6
click at [605, 152] on div "Port of Loading INTUT T/S Via Colombo • Algeciras • Saint John, NB" at bounding box center [659, 146] width 1103 height 74
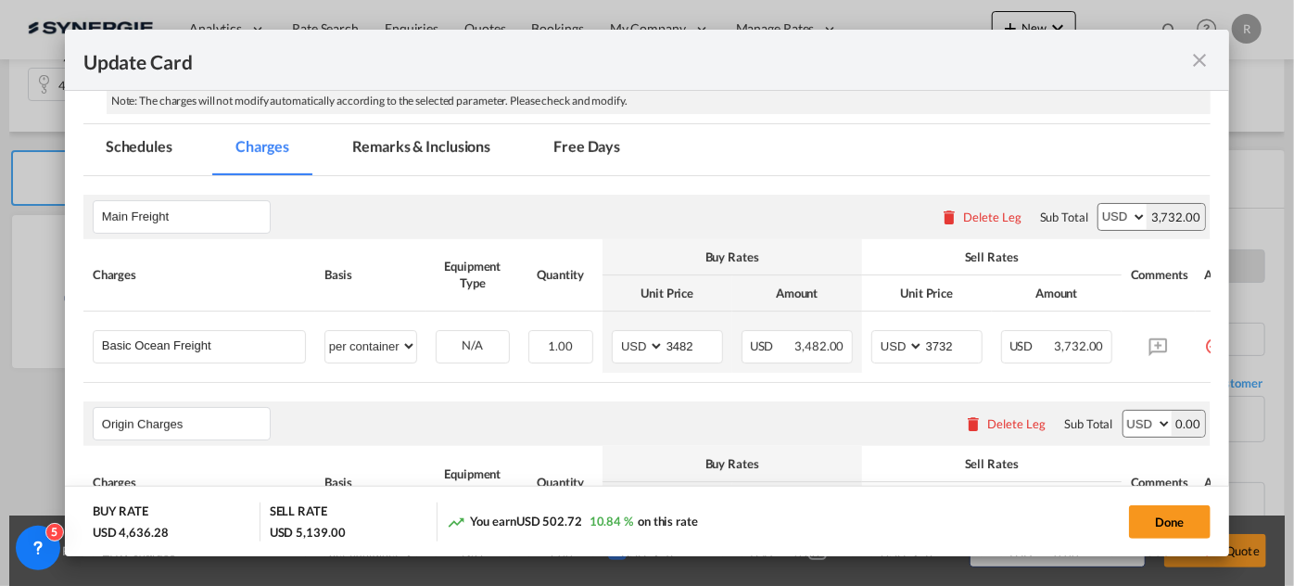
scroll to position [505, 0]
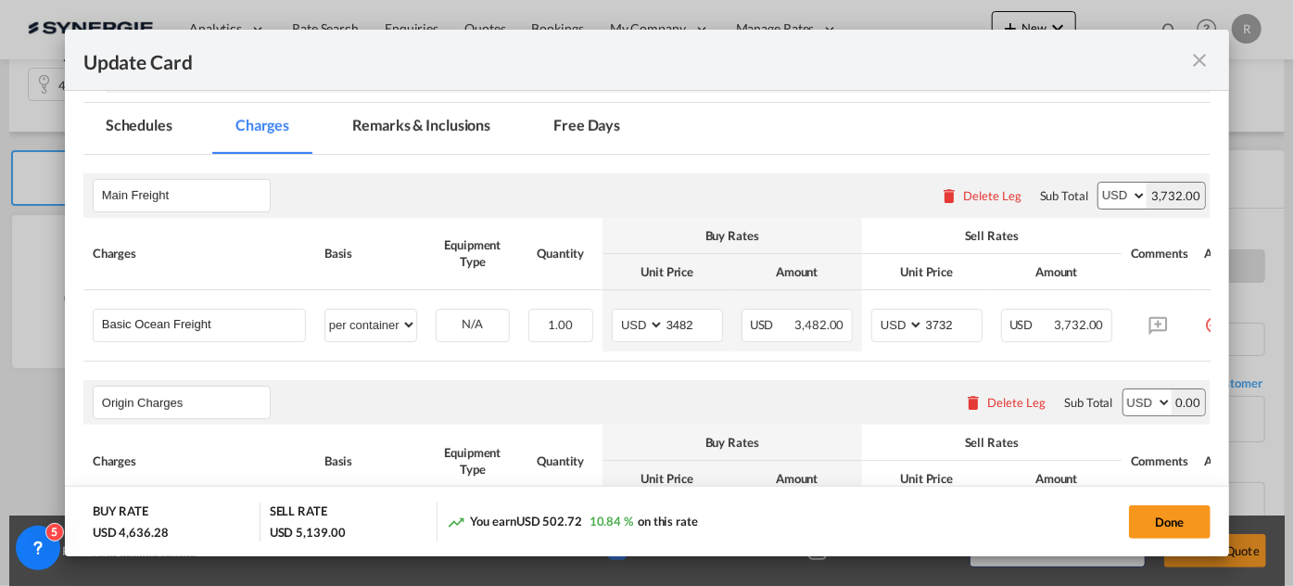
type input "Via Colombo • Algeciras"
drag, startPoint x: 702, startPoint y: 323, endPoint x: 599, endPoint y: 309, distance: 103.9
click at [599, 309] on tr "Basic Ocean Freight Please Enter User Defined Charges Cannot Be Published per e…" at bounding box center [670, 320] width 1175 height 61
type input "3404"
drag, startPoint x: 960, startPoint y: 321, endPoint x: 899, endPoint y: 314, distance: 60.6
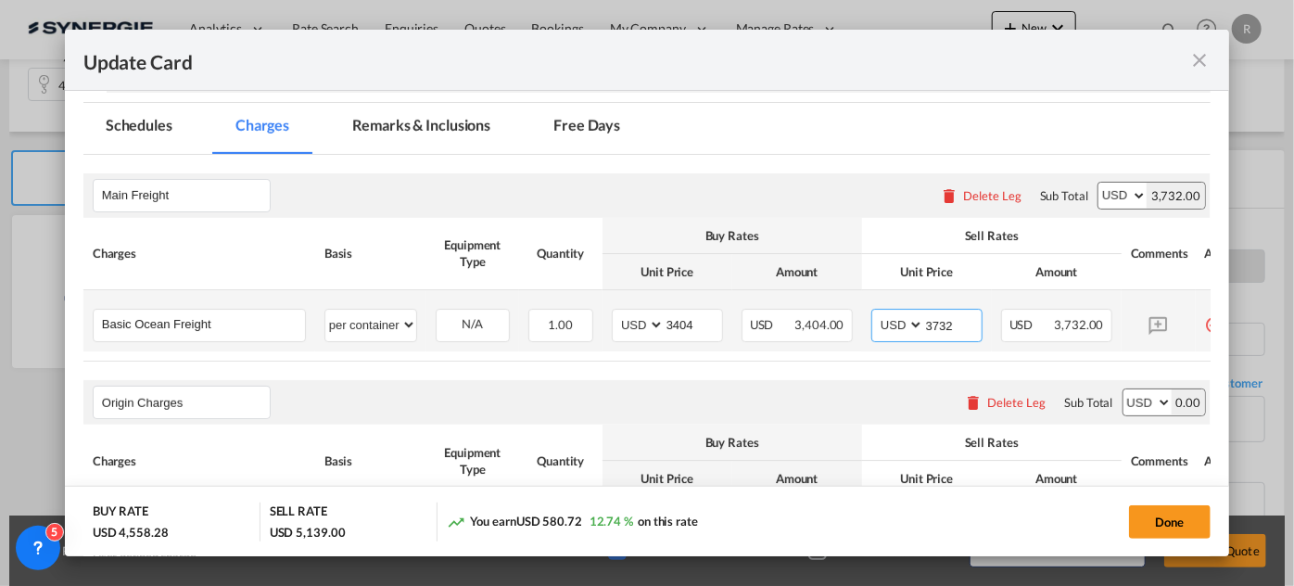
click at [899, 314] on md-input-container "AED AFN ALL AMD ANG AOA ARS AUD AWG AZN BAM BBD BDT BGN BHD BIF BMD BND BOB BRL…" at bounding box center [927, 325] width 111 height 33
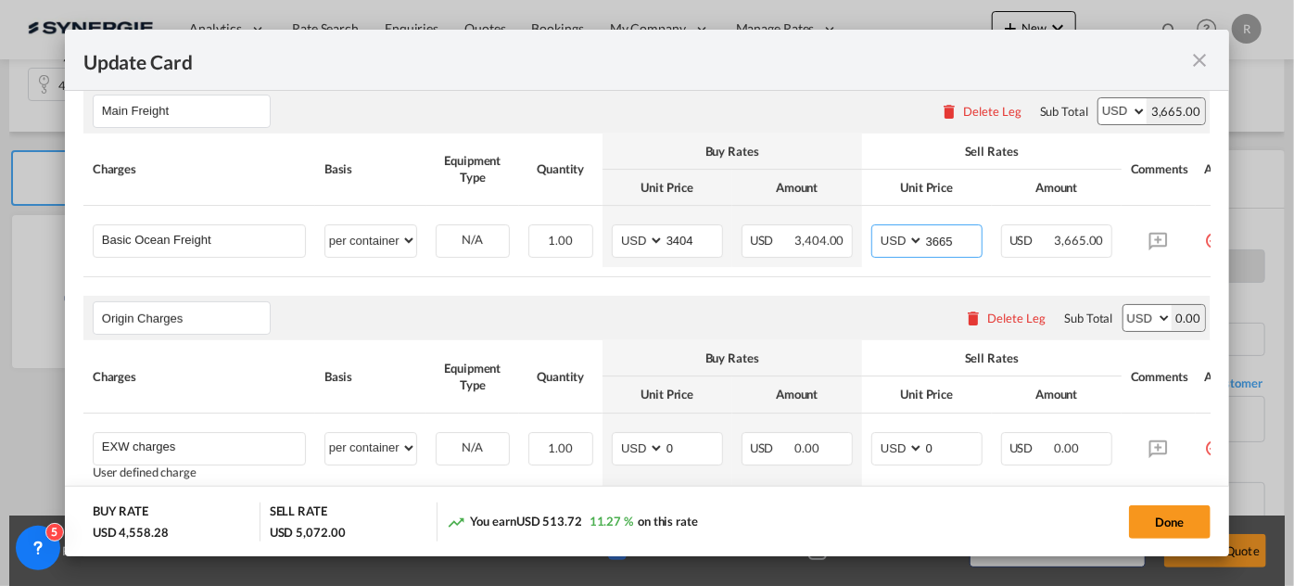
scroll to position [674, 0]
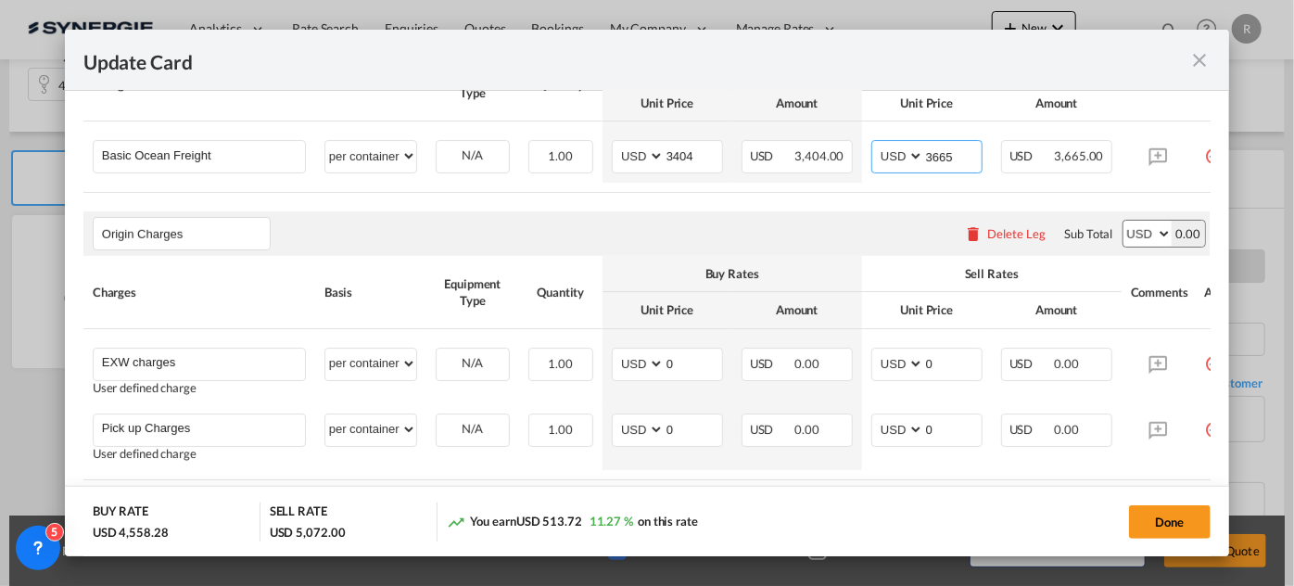
type input "3665"
click at [1018, 236] on div "Delete Leg" at bounding box center [1017, 233] width 58 height 15
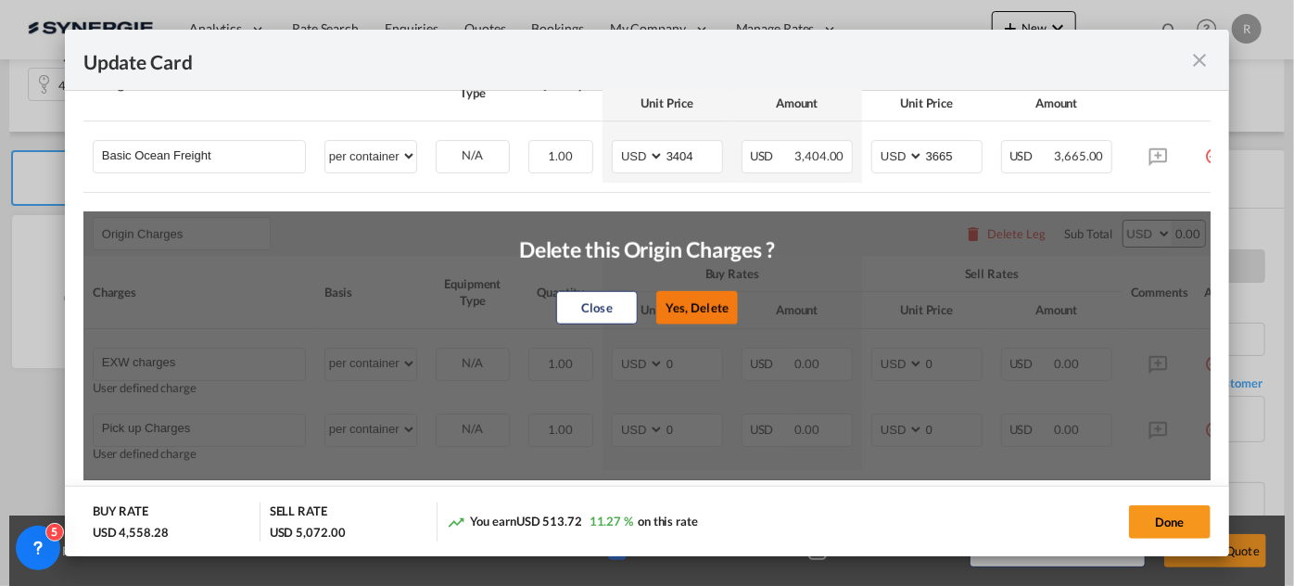
click at [698, 312] on button "Yes, Delete" at bounding box center [697, 307] width 82 height 33
type input "Destination Charge"
type input "Port Fees"
type input "65"
type input "Drayage"
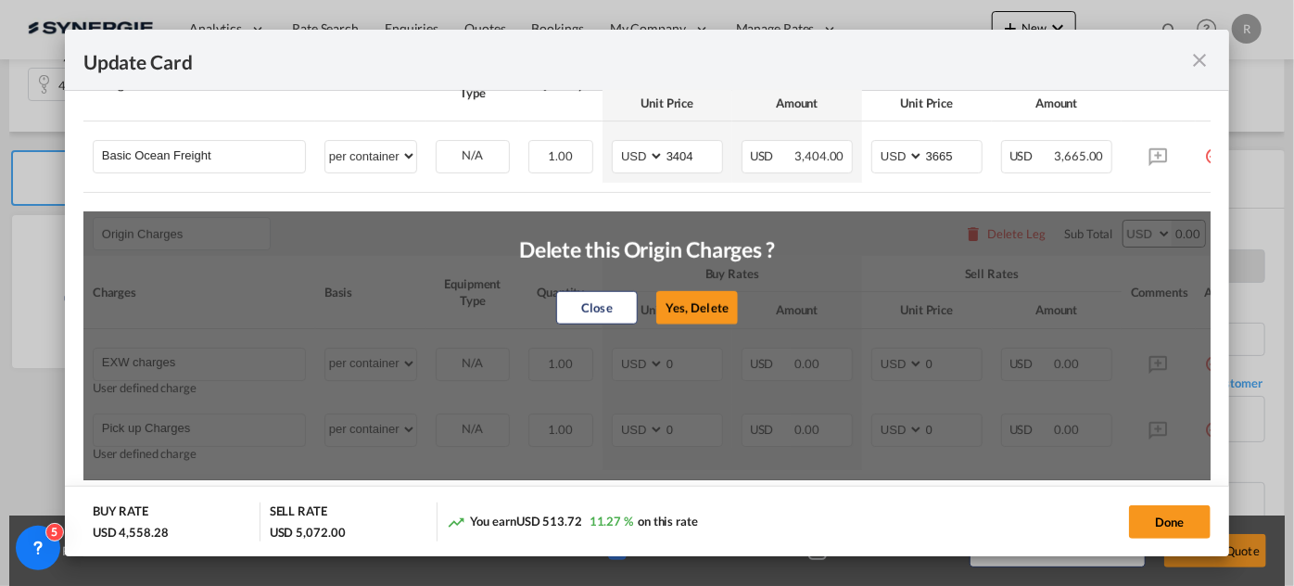
select select "string:CAD"
type input "1575"
select select "string:CAD"
type input "1653.75"
type input "Doc and Handling fees"
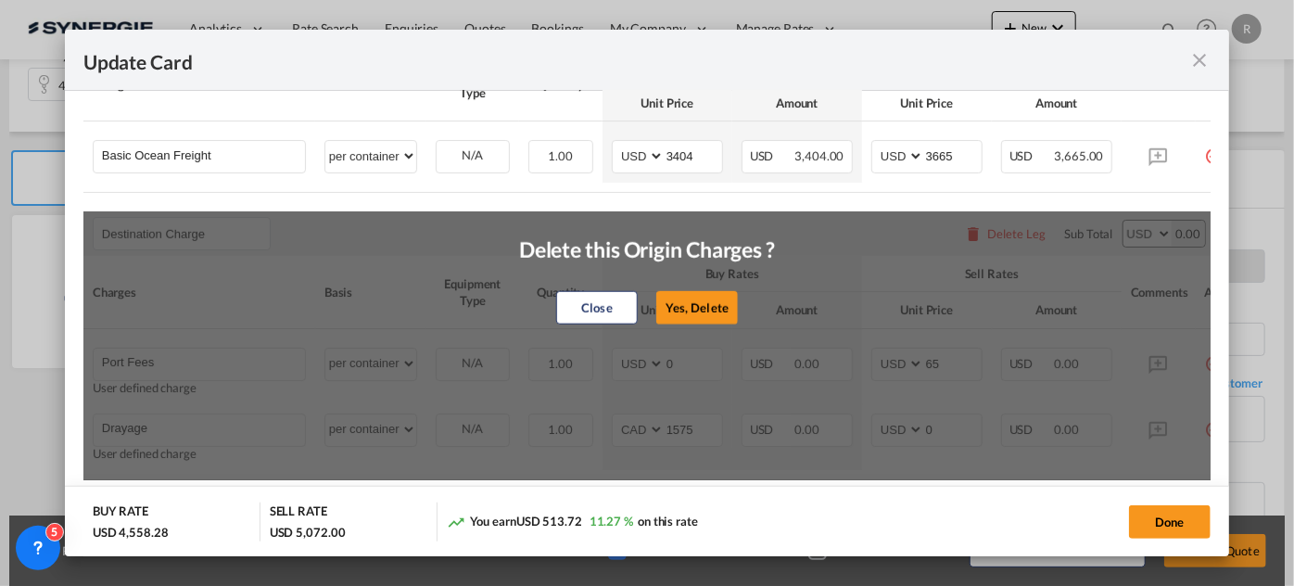
type input "E-manifest"
select select "per B/L"
type input "35"
type input "Doc fee"
select select "per B/L"
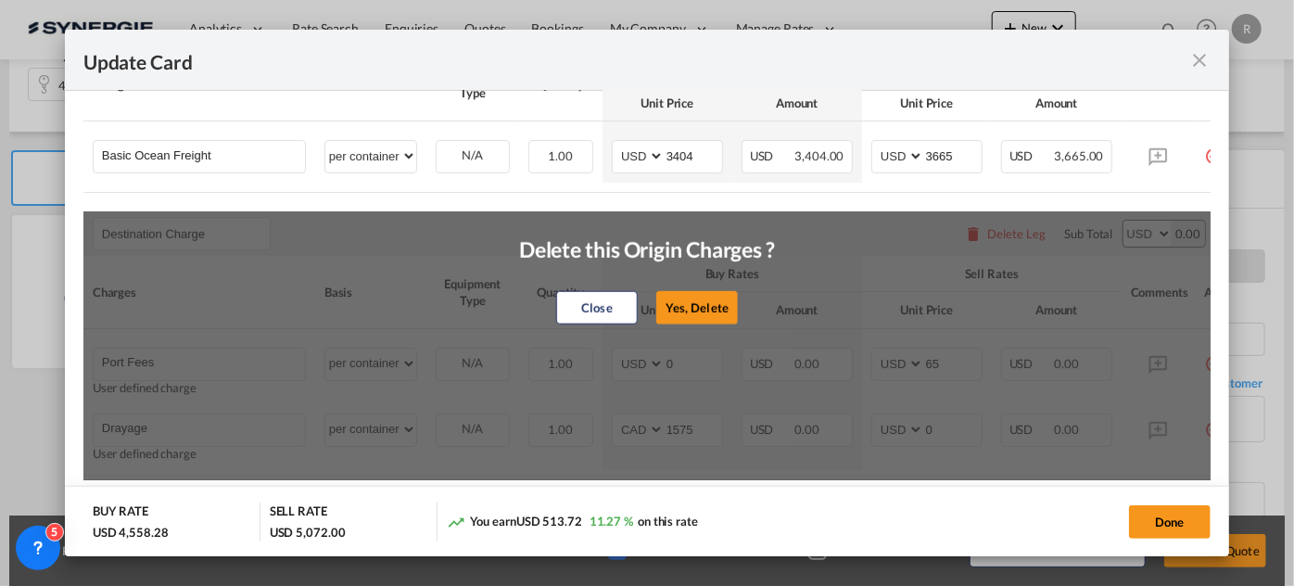
select select "string:USD"
type input "0"
select select "string:USD"
type input "30"
type input "Handling fee"
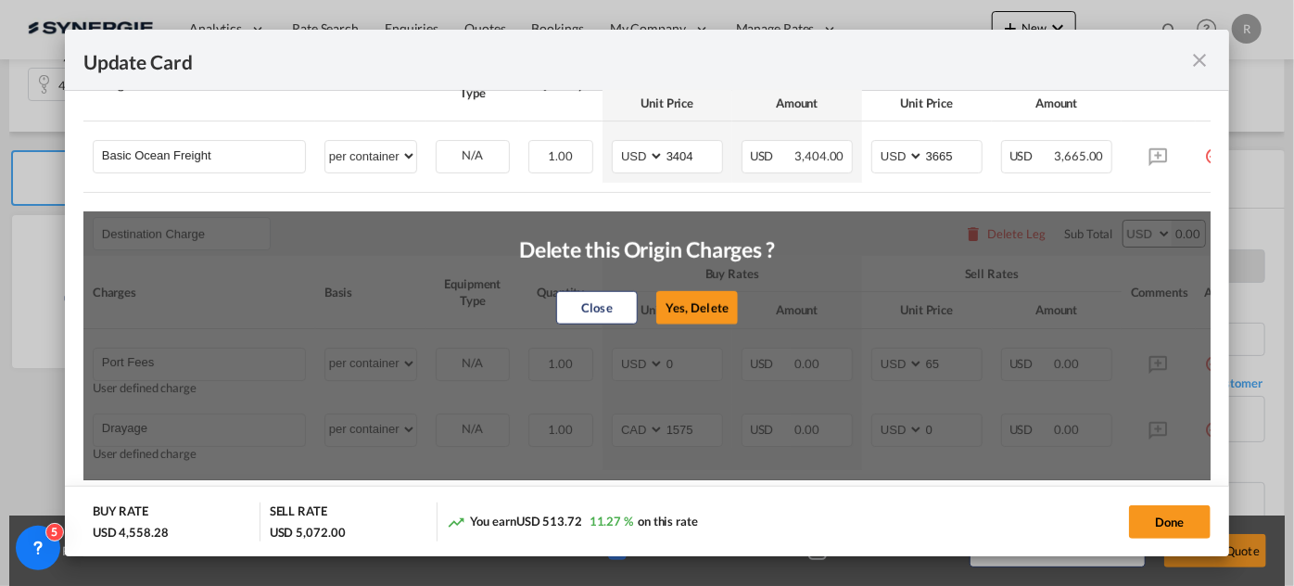
select select "per B/L"
type input "65"
type input "Cargo Coverage"
type input "Cargo Coverage - Rate to be confirmed depending on commodity and value Min 50 U…"
select select "per shipment"
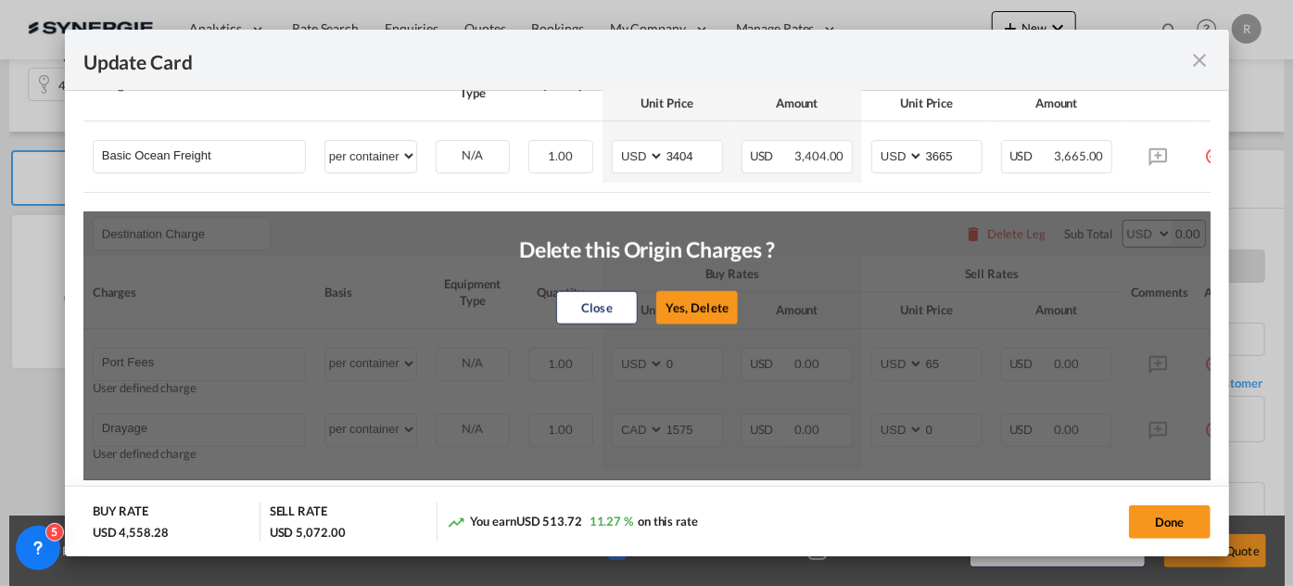
type input "0"
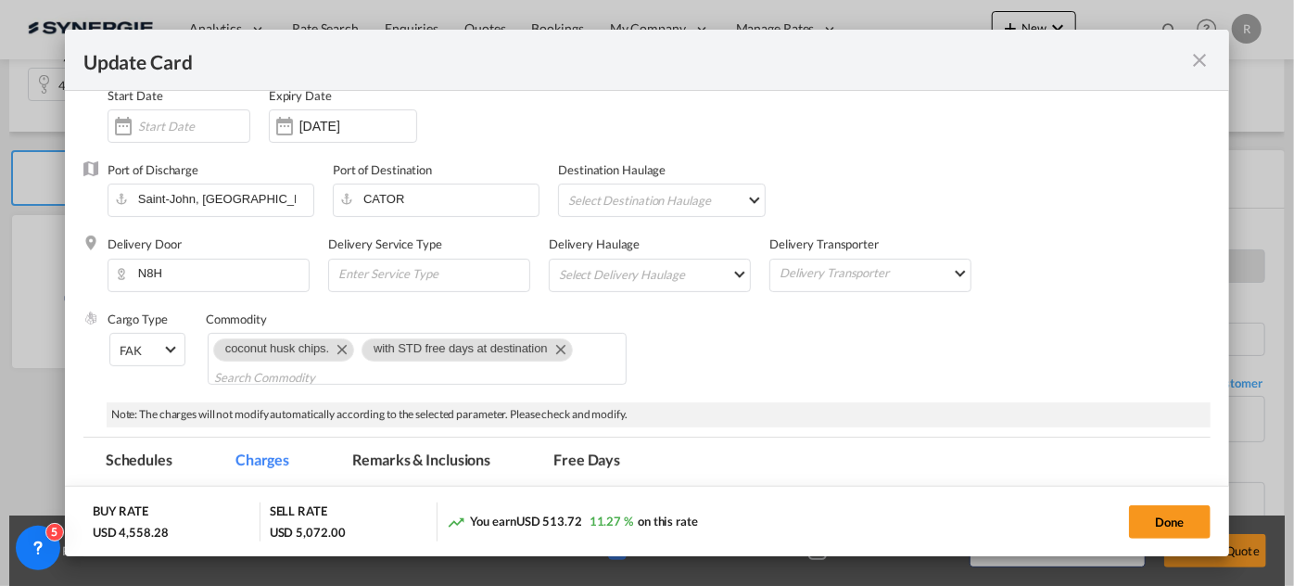
scroll to position [303, 0]
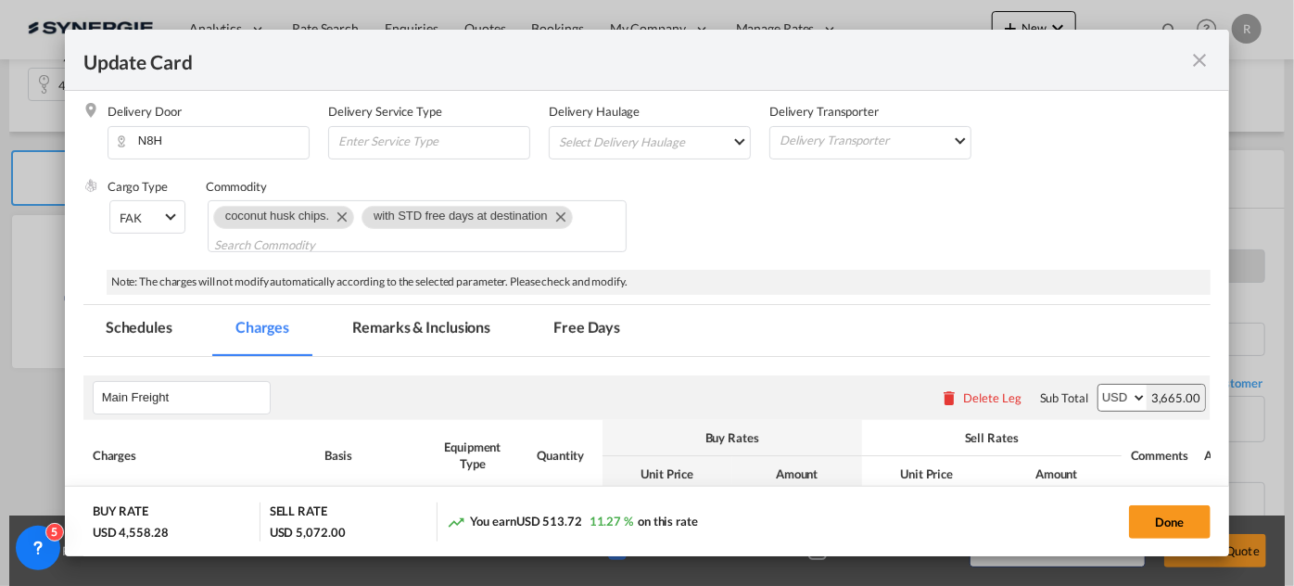
click at [410, 330] on md-tab-item "Remarks & Inclusions" at bounding box center [421, 330] width 183 height 51
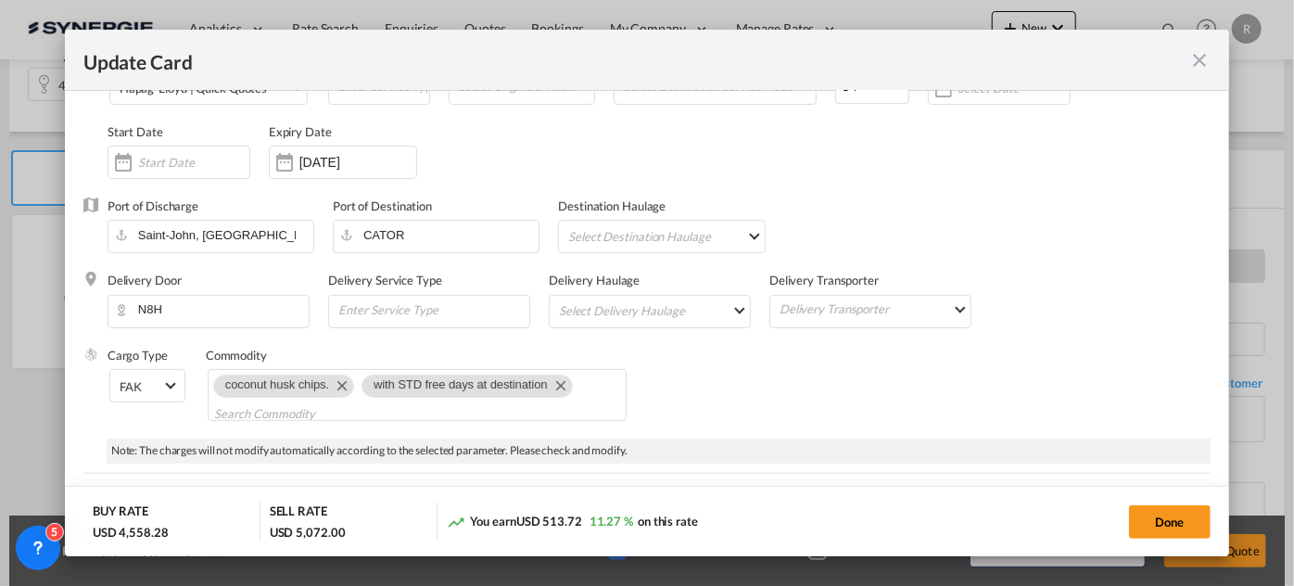
scroll to position [0, 0]
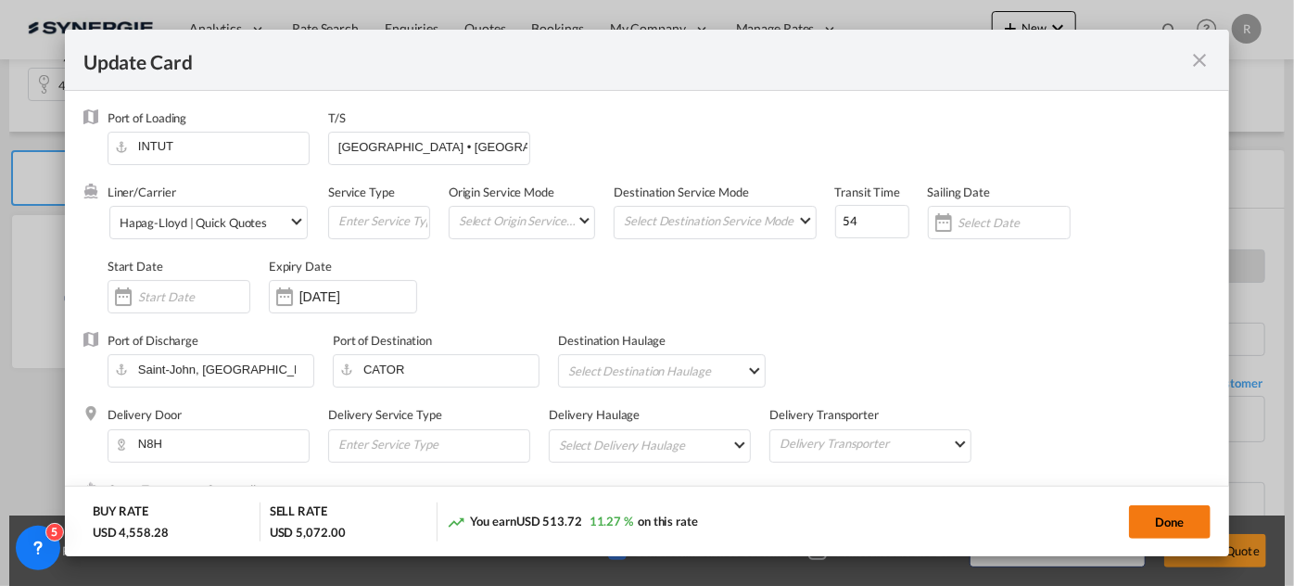
click at [1173, 516] on button "Done" at bounding box center [1170, 521] width 82 height 33
type input "08 Oct 2025"
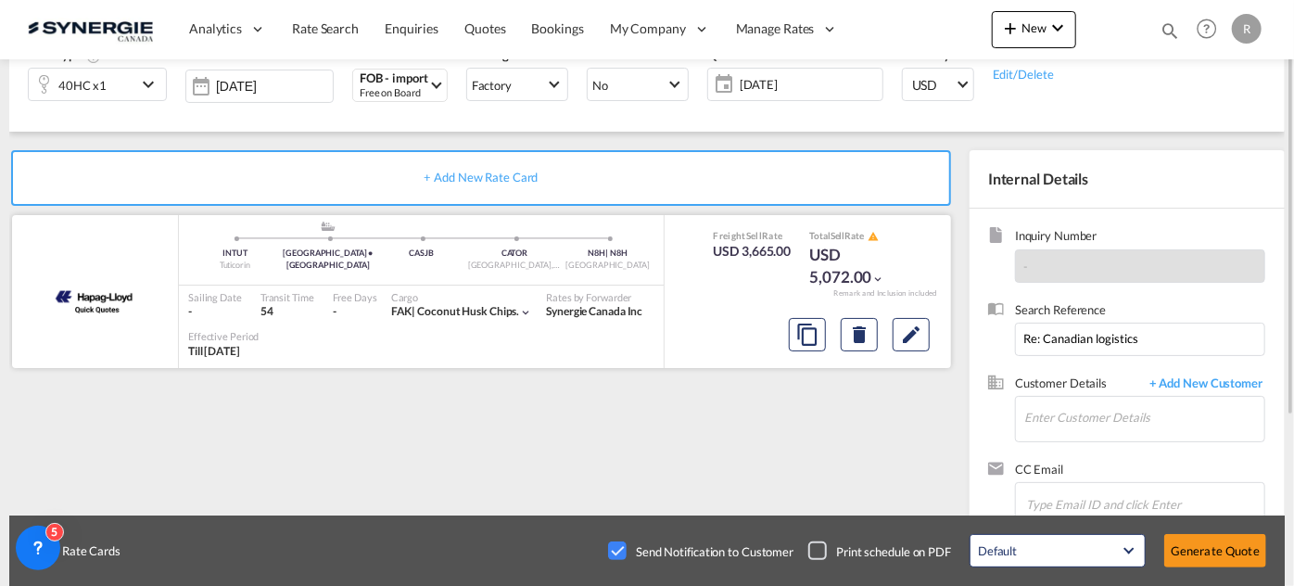
scroll to position [83, 0]
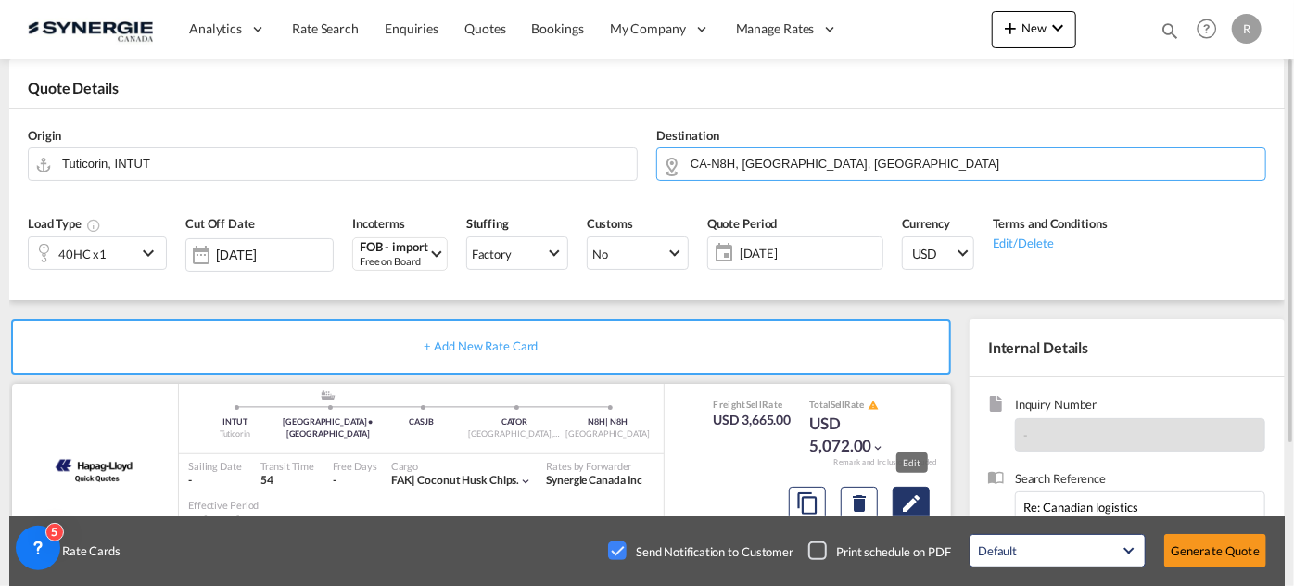
click at [921, 503] on md-icon "Edit" at bounding box center [911, 503] width 22 height 22
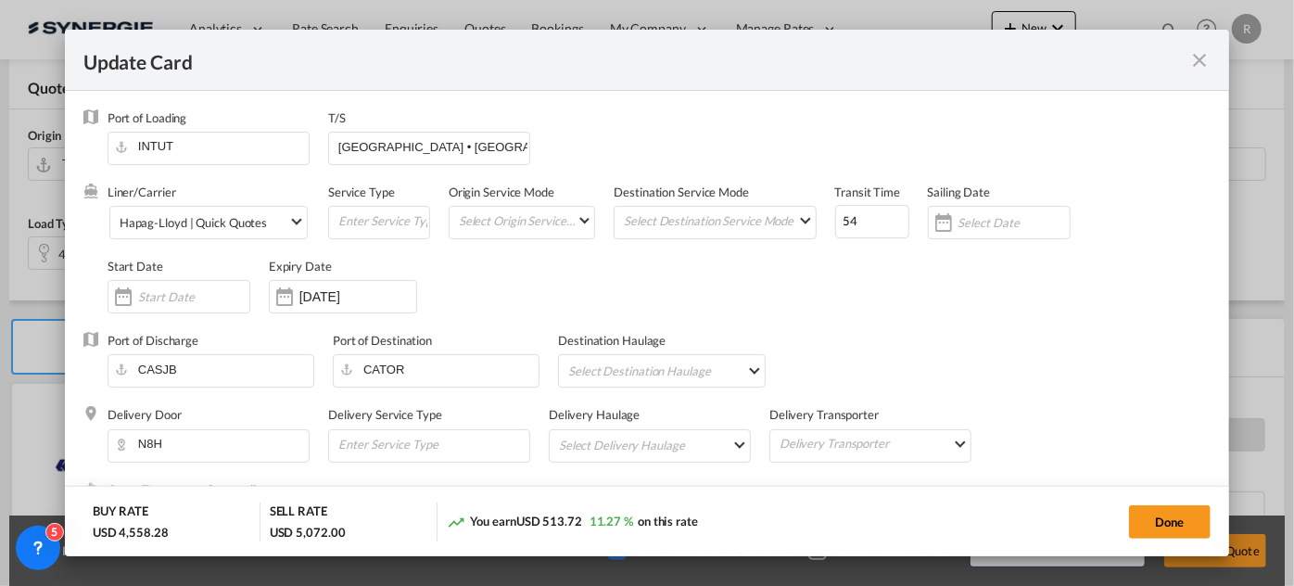
click at [1204, 58] on md-icon "icon-close fg-AAA8AD m-0 pointer" at bounding box center [1200, 60] width 22 height 22
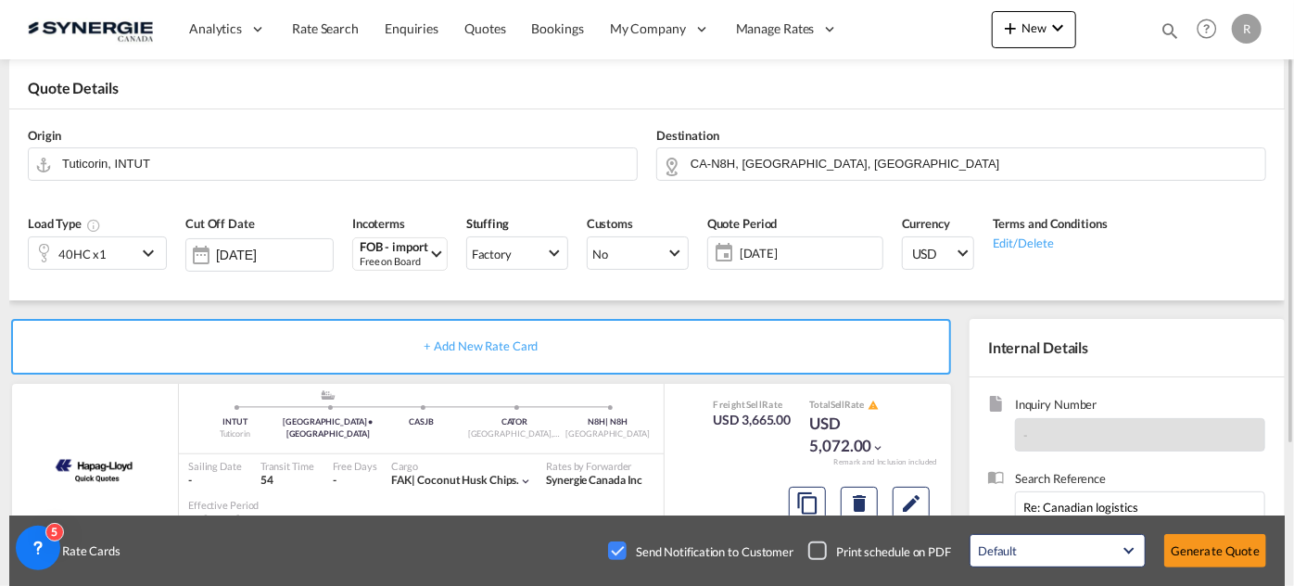
click at [617, 549] on div "Checkbox No Ink" at bounding box center [617, 551] width 19 height 19
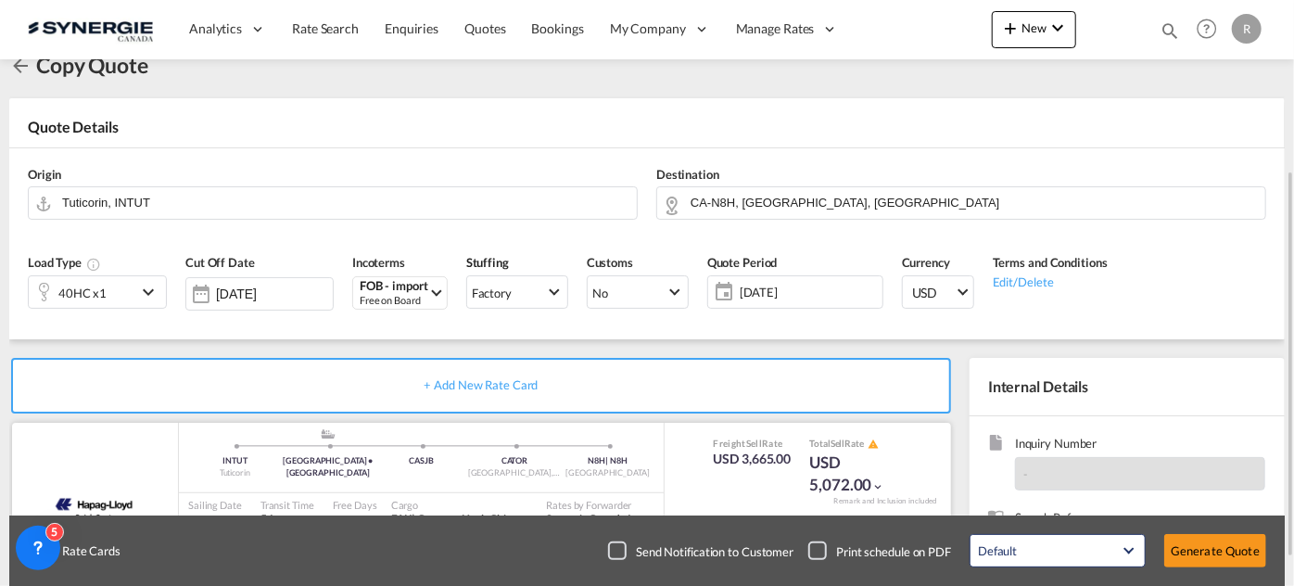
scroll to position [212, 0]
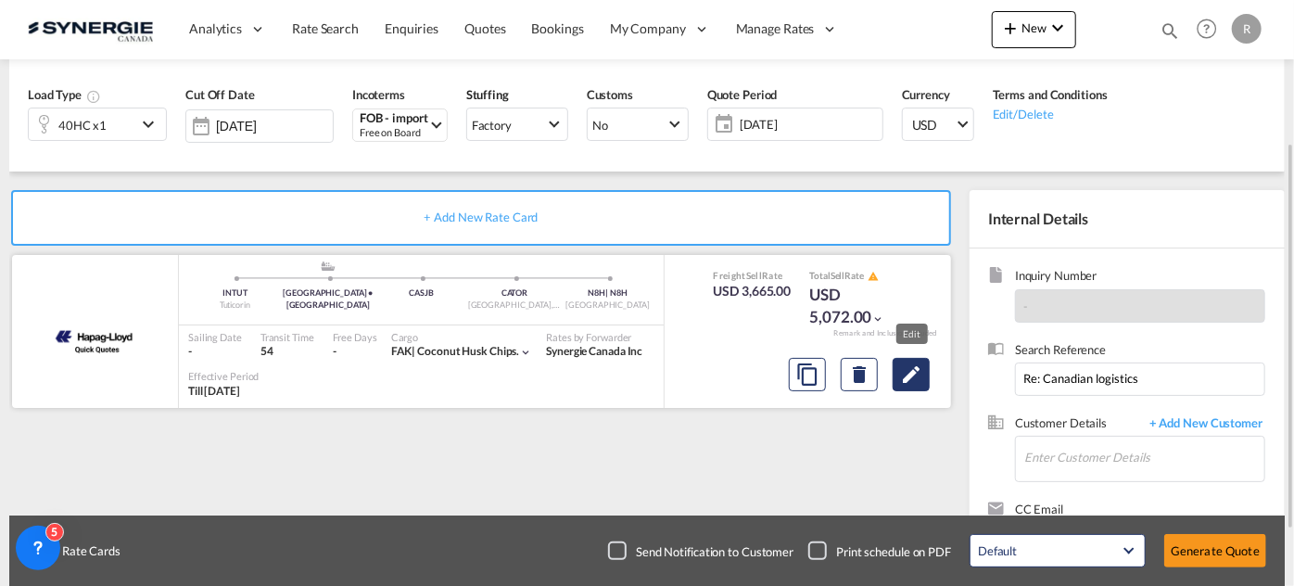
click at [922, 375] on md-icon "Edit" at bounding box center [911, 374] width 22 height 22
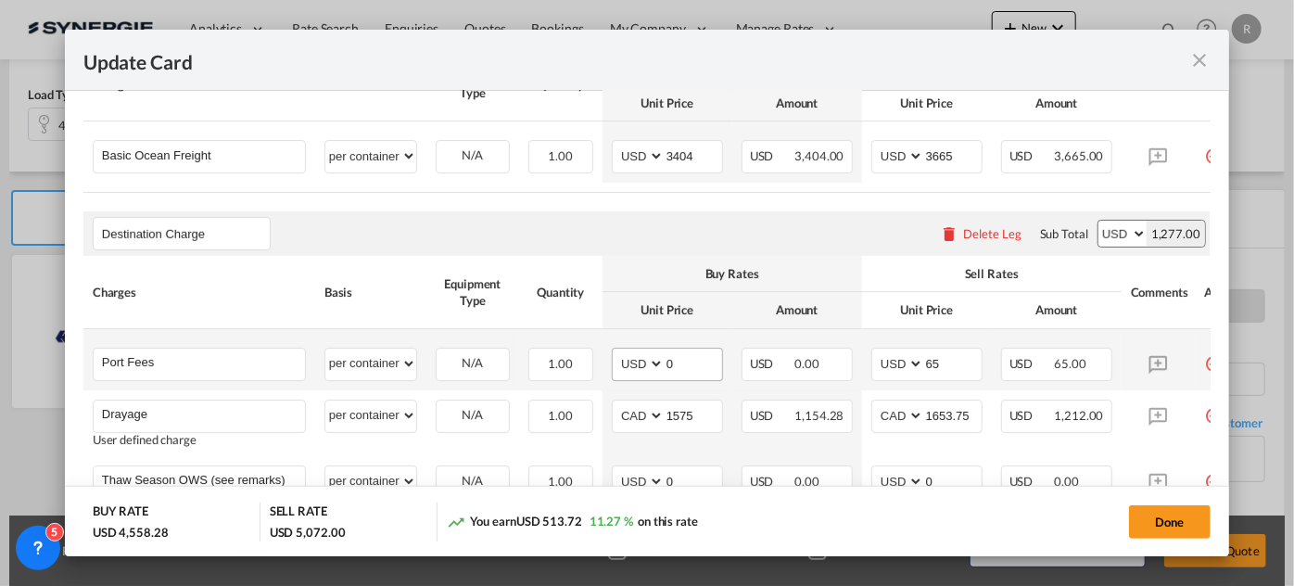
scroll to position [758, 0]
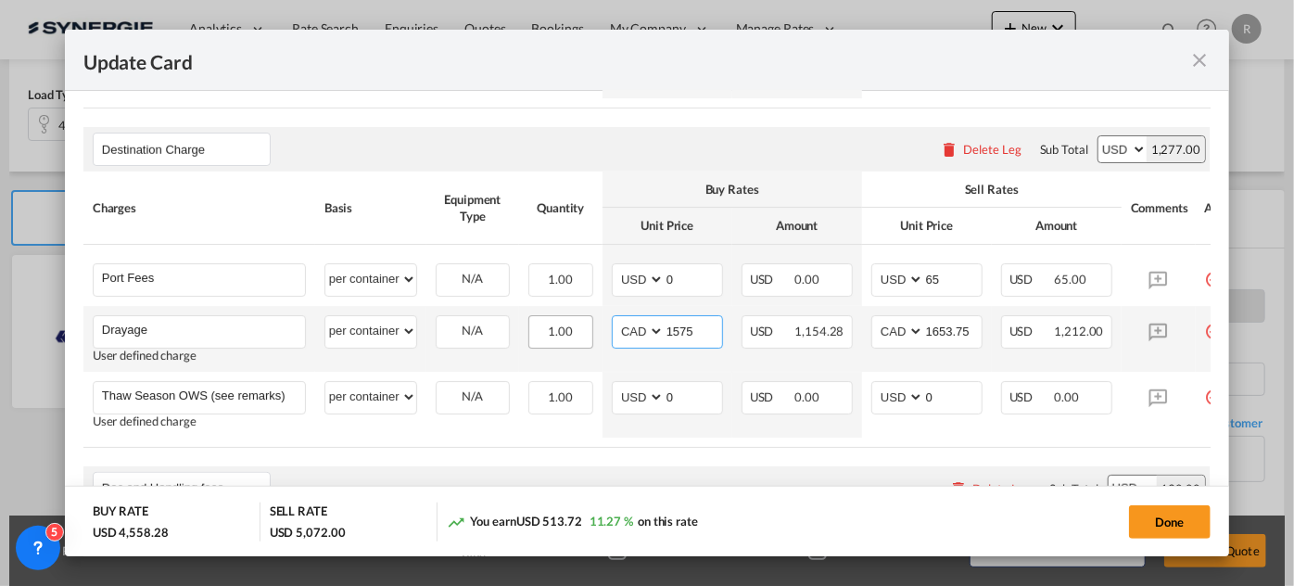
drag, startPoint x: 716, startPoint y: 332, endPoint x: 591, endPoint y: 323, distance: 125.5
click at [591, 323] on tr "Drayage Please Enter User Defined Charges Cannot Be Published User defined char…" at bounding box center [670, 339] width 1175 height 66
click at [705, 325] on input "1575" at bounding box center [693, 330] width 57 height 28
type input "1"
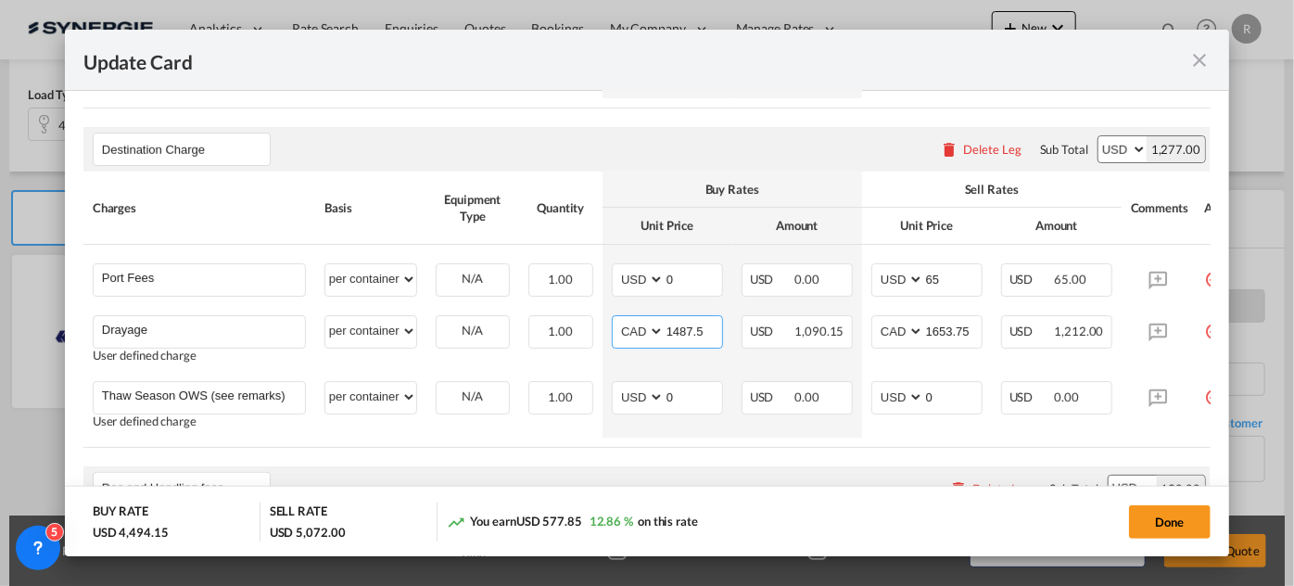
type input "1487.5"
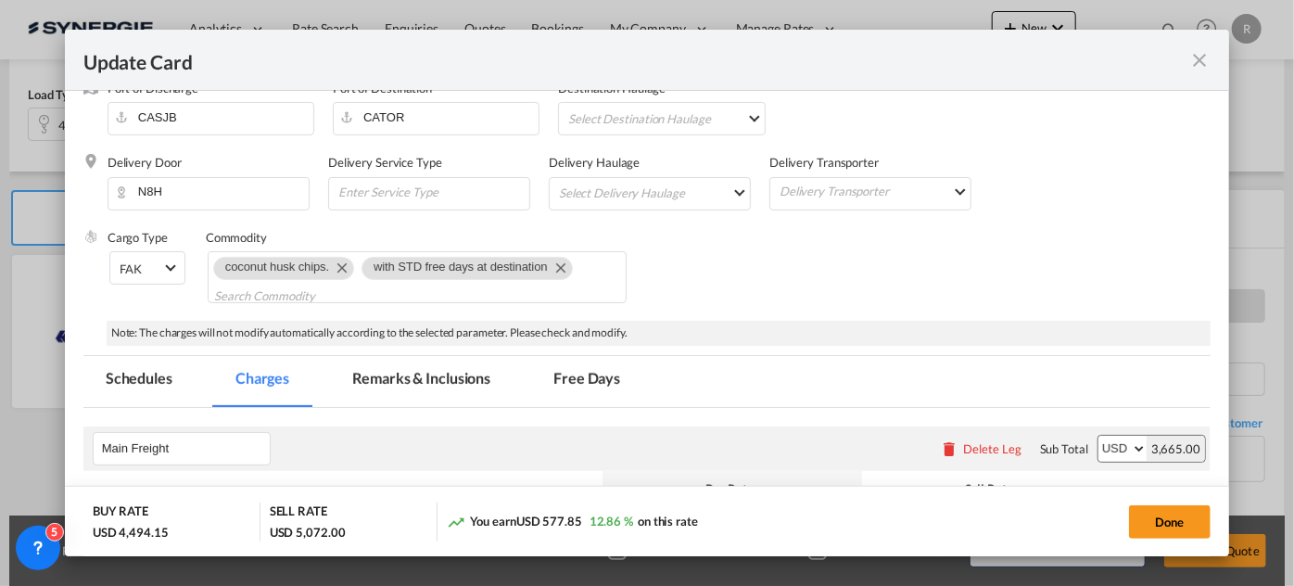
scroll to position [421, 0]
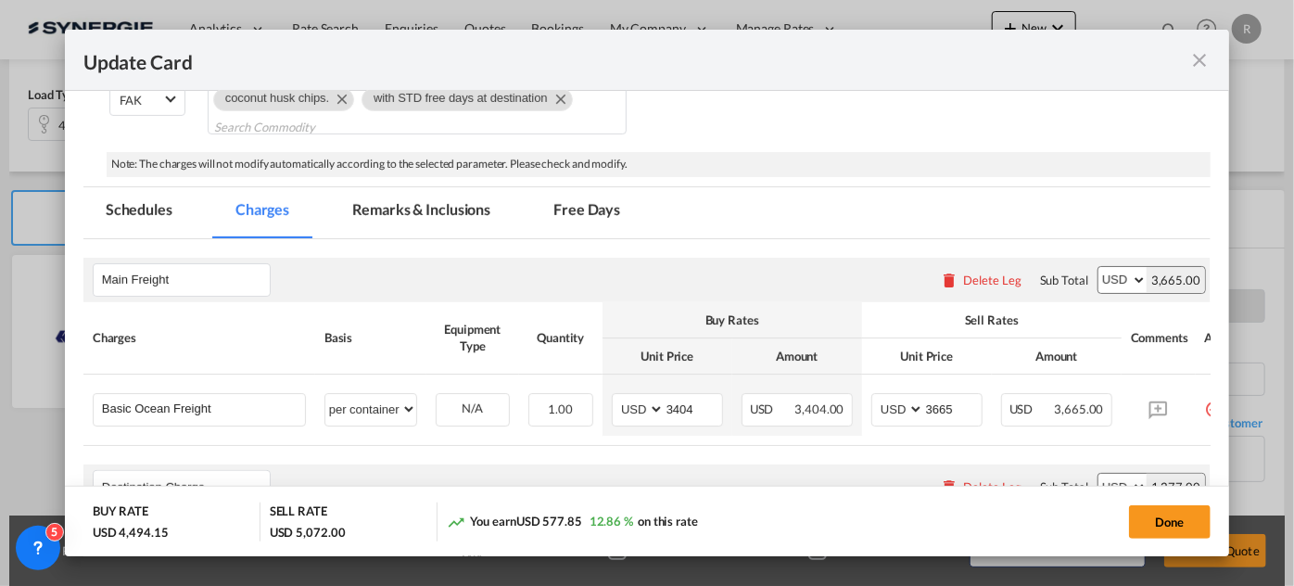
click at [438, 203] on md-tab-item "Remarks & Inclusions" at bounding box center [421, 212] width 183 height 51
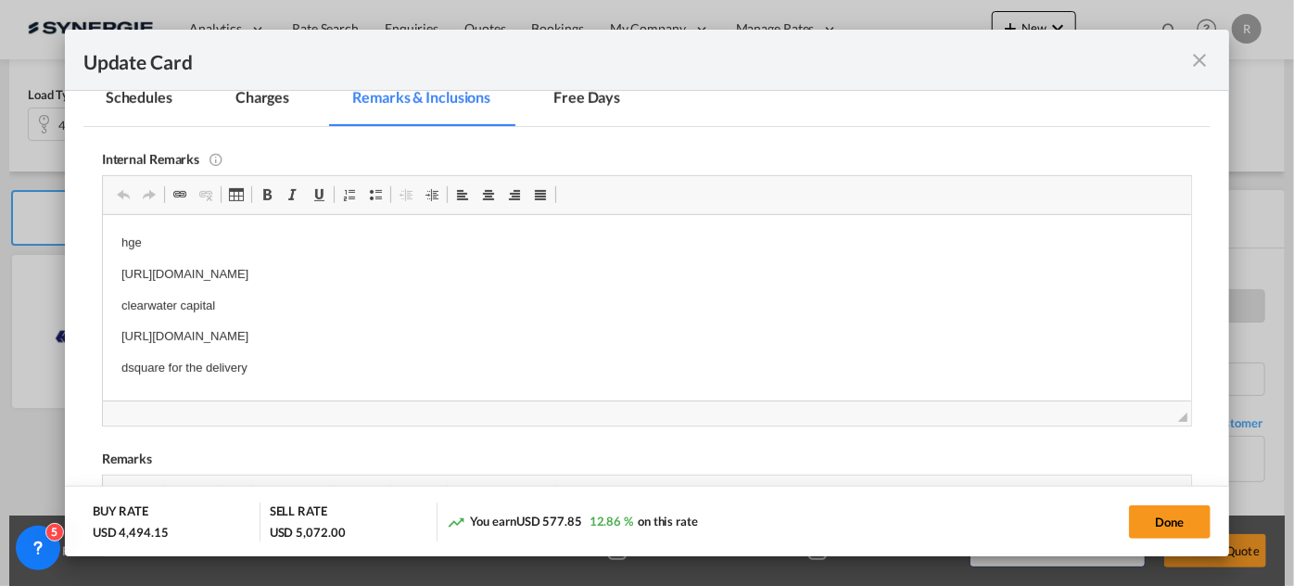
scroll to position [618, 0]
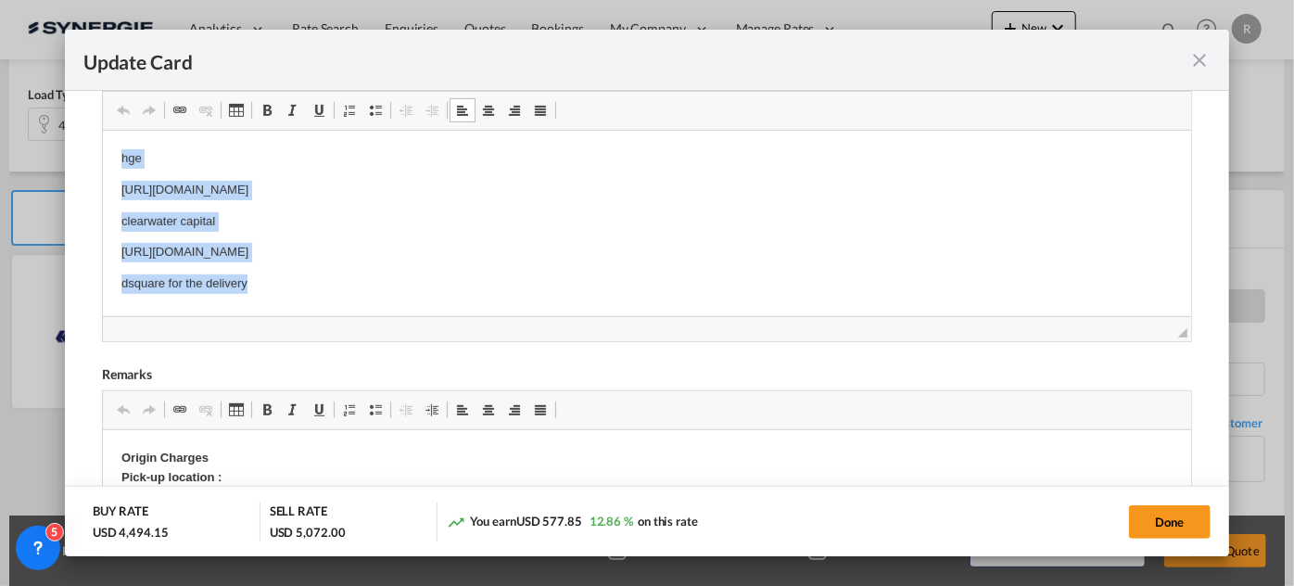
drag, startPoint x: 117, startPoint y: 151, endPoint x: 326, endPoint y: 274, distance: 242.7
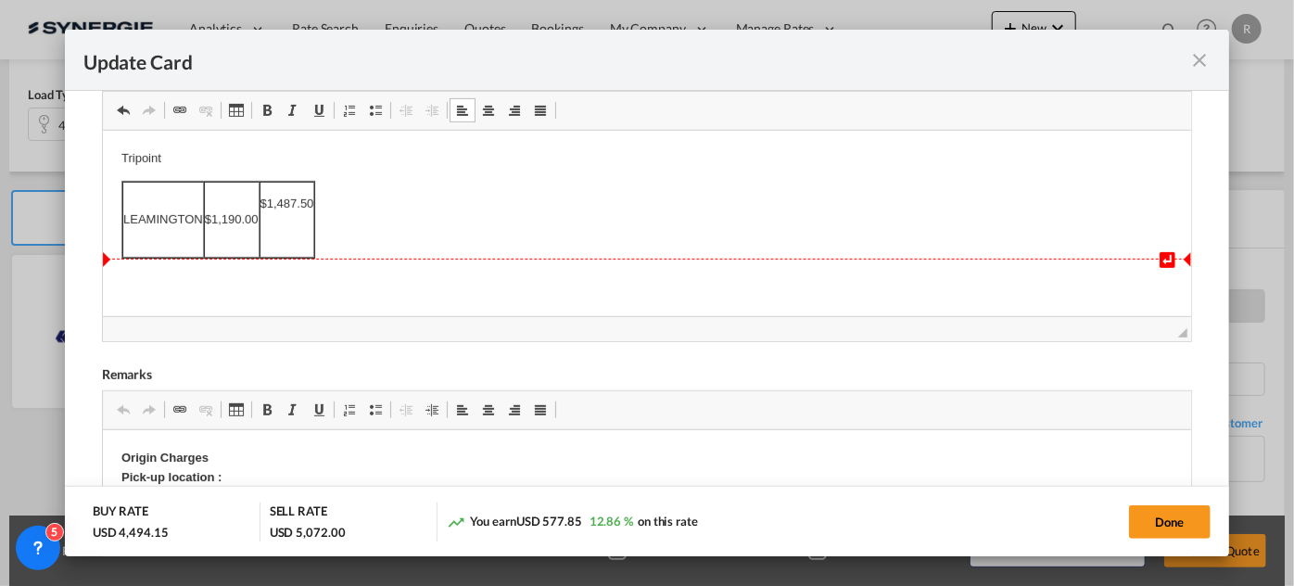
click at [382, 248] on body "↵ Tripoint LEAMINGTON $1,190.00 $1,487.50" at bounding box center [647, 202] width 1052 height 109
click at [319, 300] on html "Tripoint LEAMINGTON $1,190.00 $1,487.50 Agent India :" at bounding box center [646, 233] width 1089 height 210
drag, startPoint x: 319, startPoint y: 300, endPoint x: 843, endPoint y: 225, distance: 529.3
click at [843, 225] on body "Tripoint LEAMINGTON $1,190.00 $1,487.50 Agent India : https://app.frontapp.com/…" at bounding box center [647, 233] width 1052 height 172
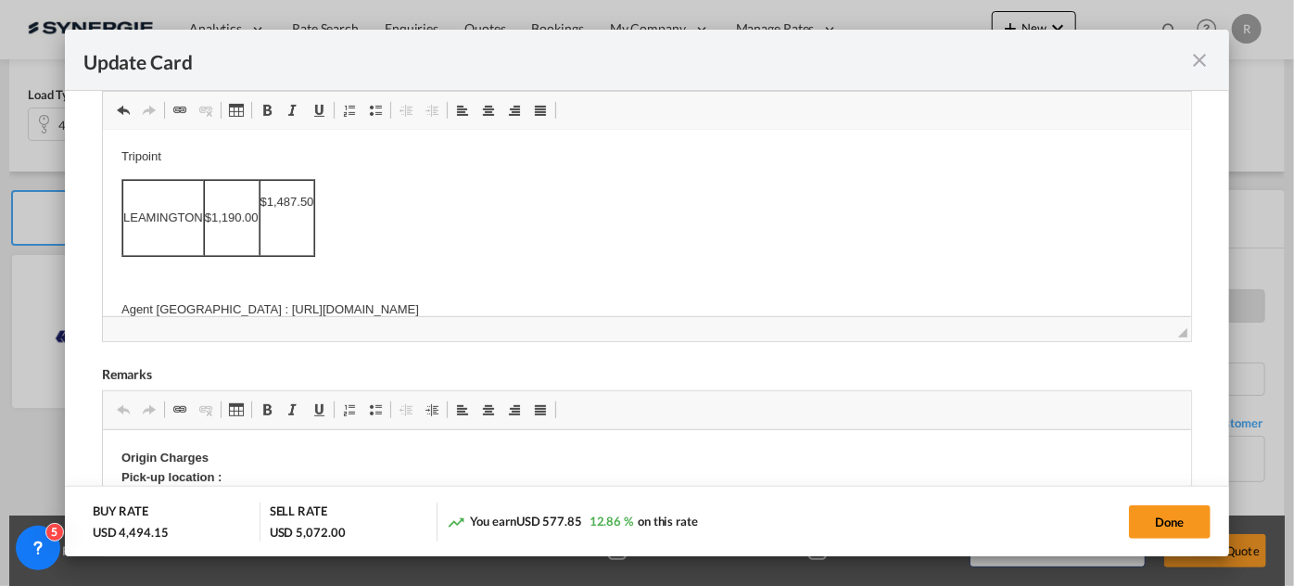
click at [183, 303] on p "Agent India : https://app.frontapp.com/open/msg_1hrzprin?key=a5c4lEux5HCdBw39WF…" at bounding box center [647, 309] width 1052 height 19
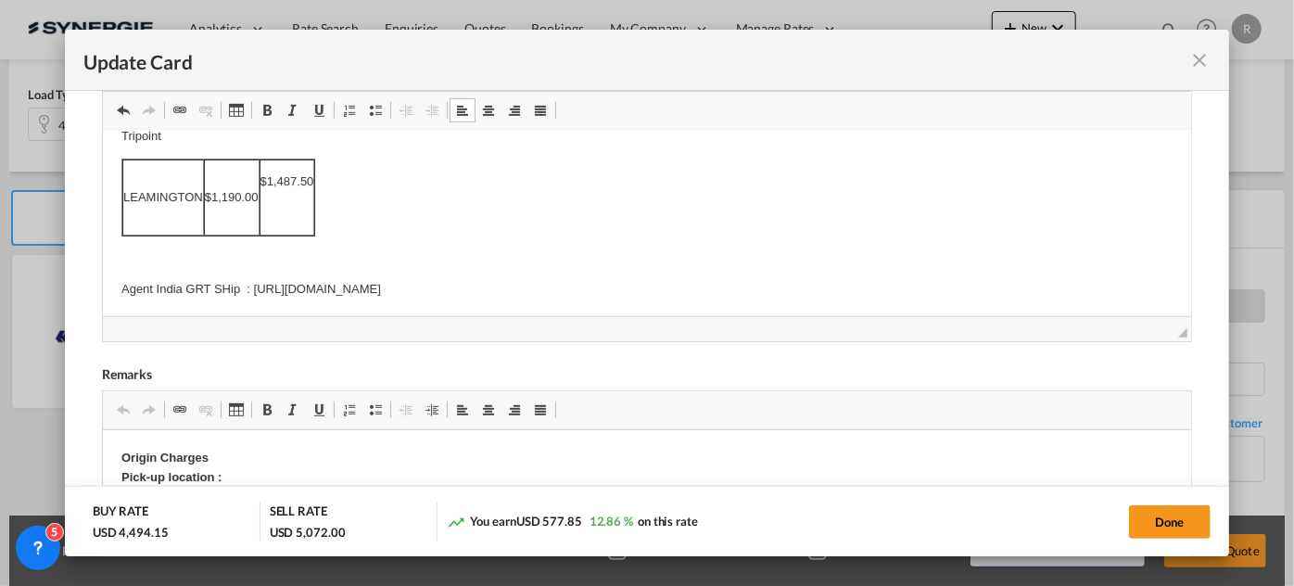
click at [790, 279] on p "Agent India GRT SHip : https://app.frontapp.com/open/msg_1hrzprin?key=a5c4lEux5…" at bounding box center [647, 288] width 1052 height 19
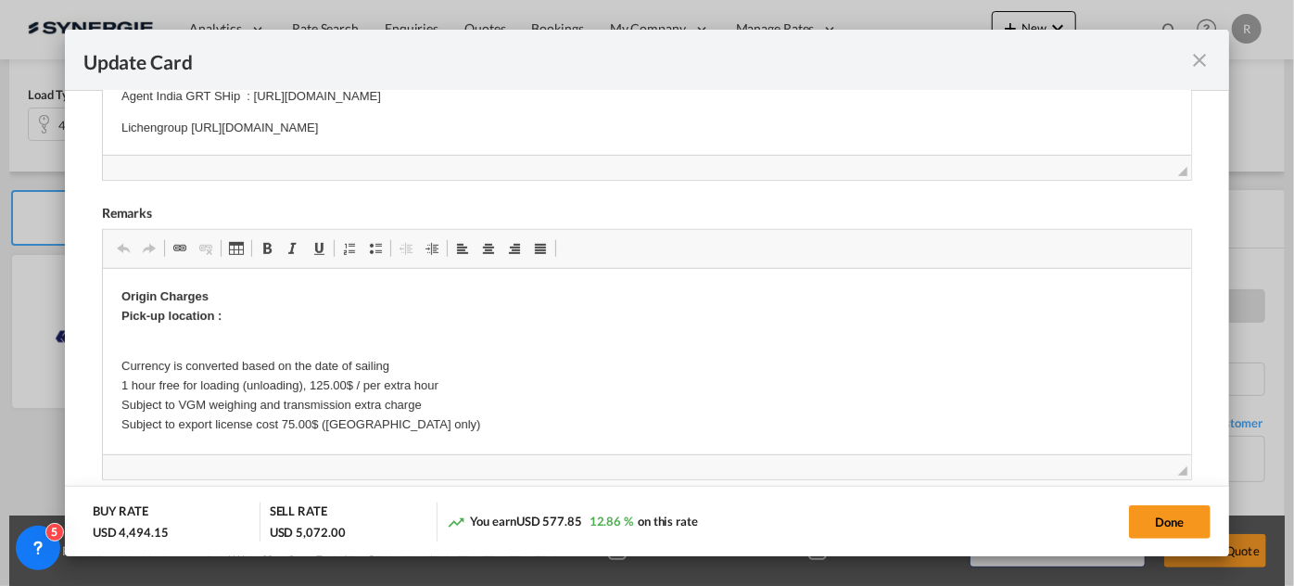
scroll to position [786, 0]
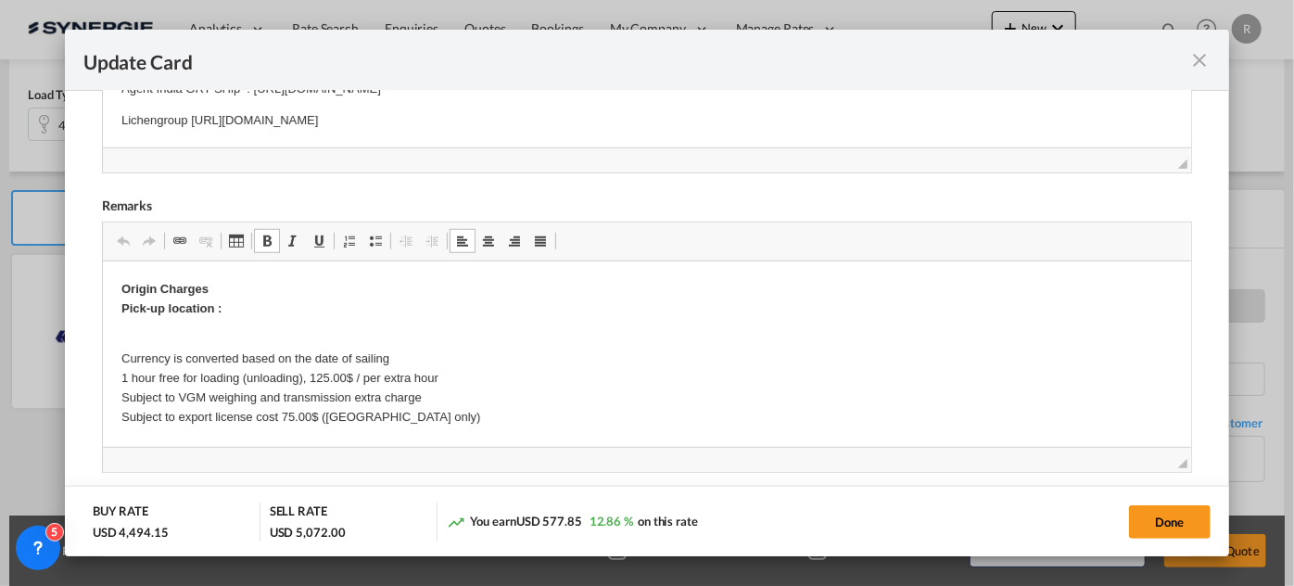
drag, startPoint x: 120, startPoint y: 283, endPoint x: 198, endPoint y: 306, distance: 82.2
click at [169, 299] on p "Origin Charges Pick-up location :" at bounding box center [647, 298] width 1052 height 39
drag, startPoint x: 109, startPoint y: 283, endPoint x: 250, endPoint y: 317, distance: 145.1
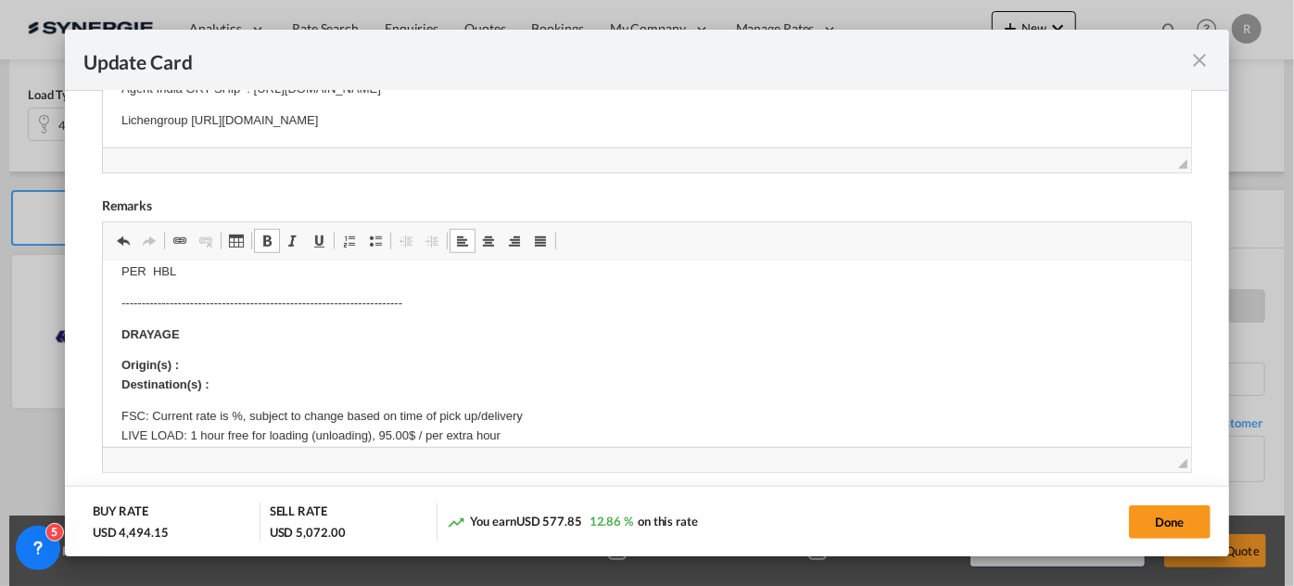
scroll to position [421, 0]
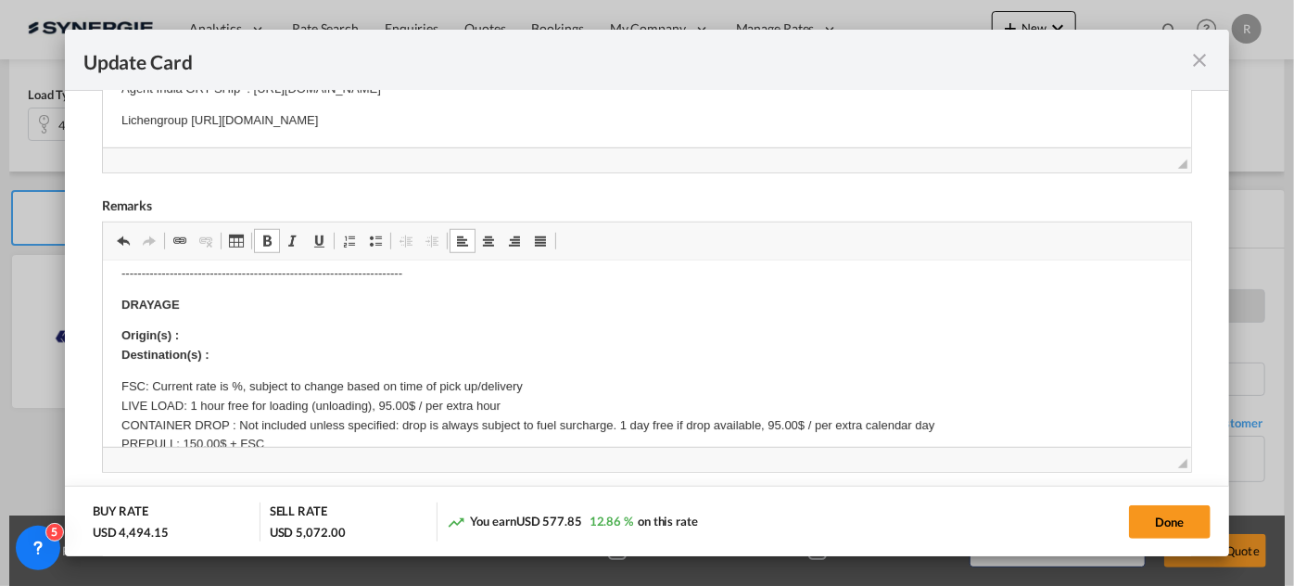
click at [222, 331] on p "Origin(s) : Destination(s) :" at bounding box center [647, 344] width 1052 height 39
click at [290, 354] on p "Origin(s) : Toronto ramp Destination(s) :" at bounding box center [647, 344] width 1052 height 39
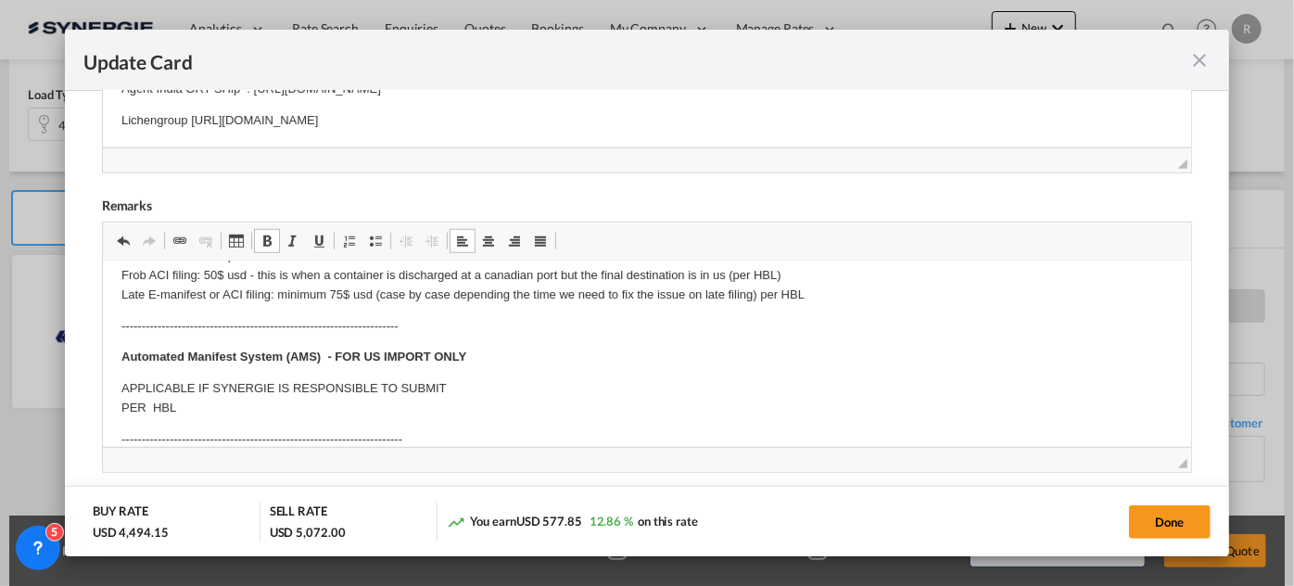
scroll to position [252, 0]
click at [1178, 529] on button "Done" at bounding box center [1170, 521] width 82 height 33
type input "08 Oct 2025"
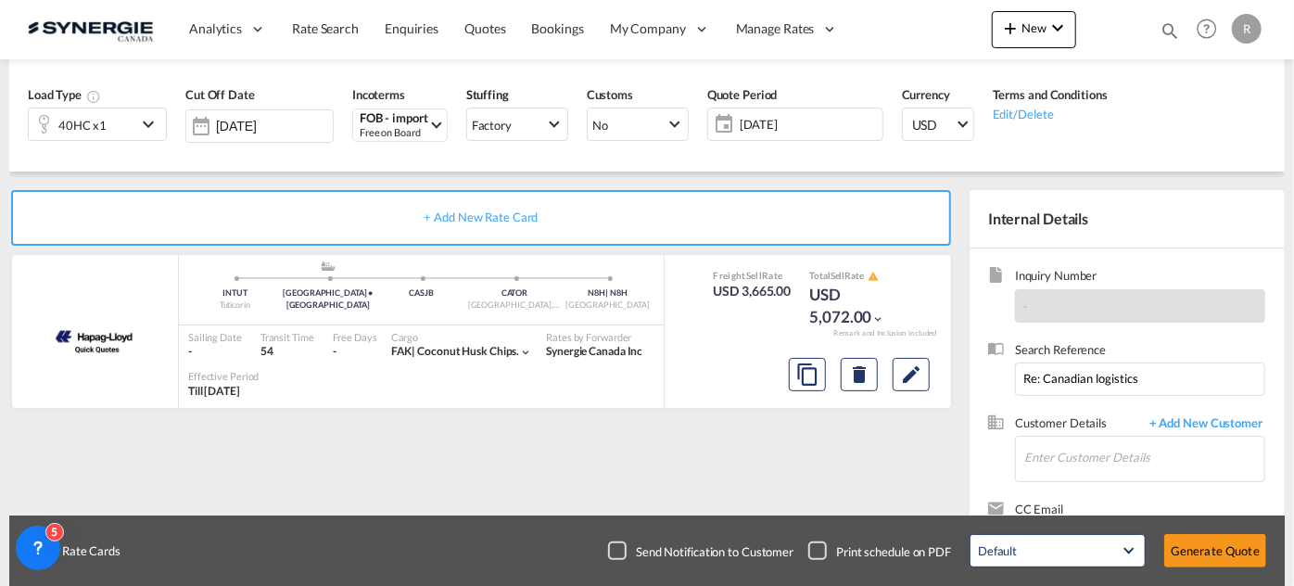
scroll to position [534, 0]
click at [1073, 461] on input "Enter Customer Details" at bounding box center [1145, 458] width 240 height 42
click at [1111, 460] on input "Enter Customer Details" at bounding box center [1145, 458] width 240 height 42
paste input "operations@lichengroup.co.za"
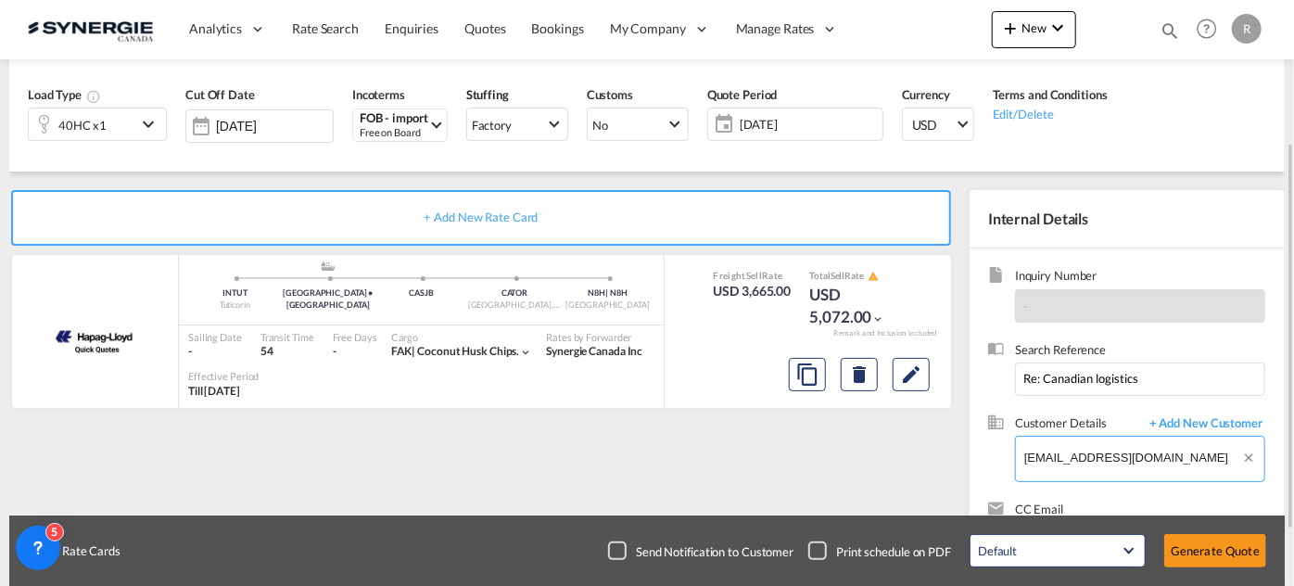
scroll to position [297, 0]
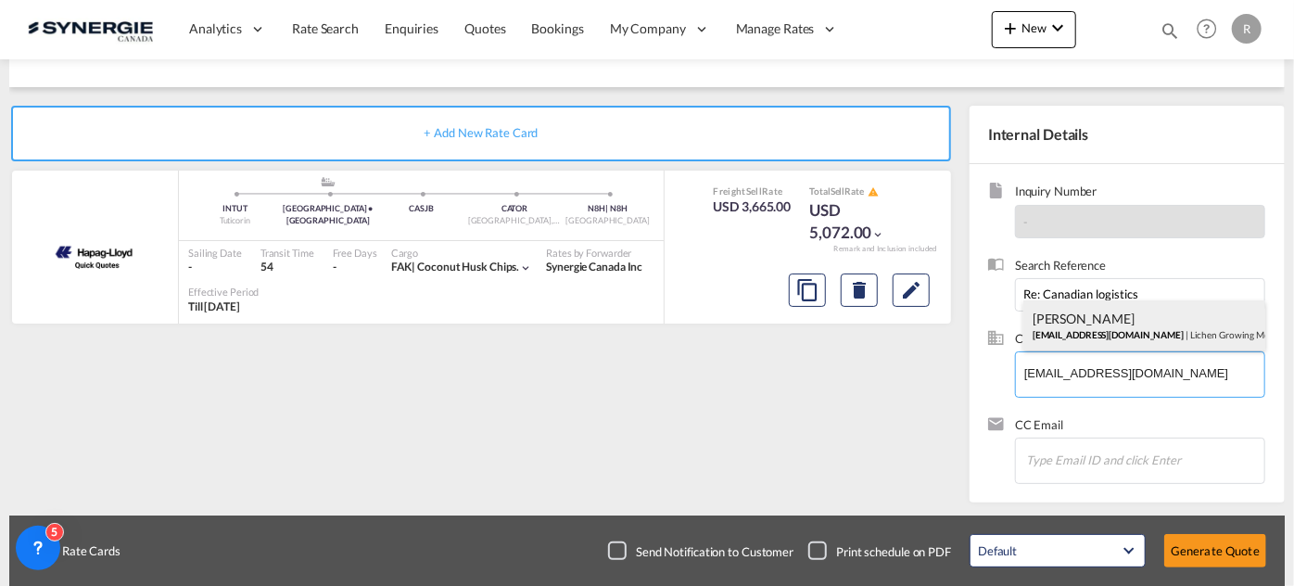
click at [1104, 329] on div "Johanien White operations@lichengroup.co.za | Lichen Growing Mediums (Pty) Ltd" at bounding box center [1145, 325] width 242 height 50
type input "Lichen Growing Mediums (Pty) Ltd, Johanien White, operations@lichengroup.co.za"
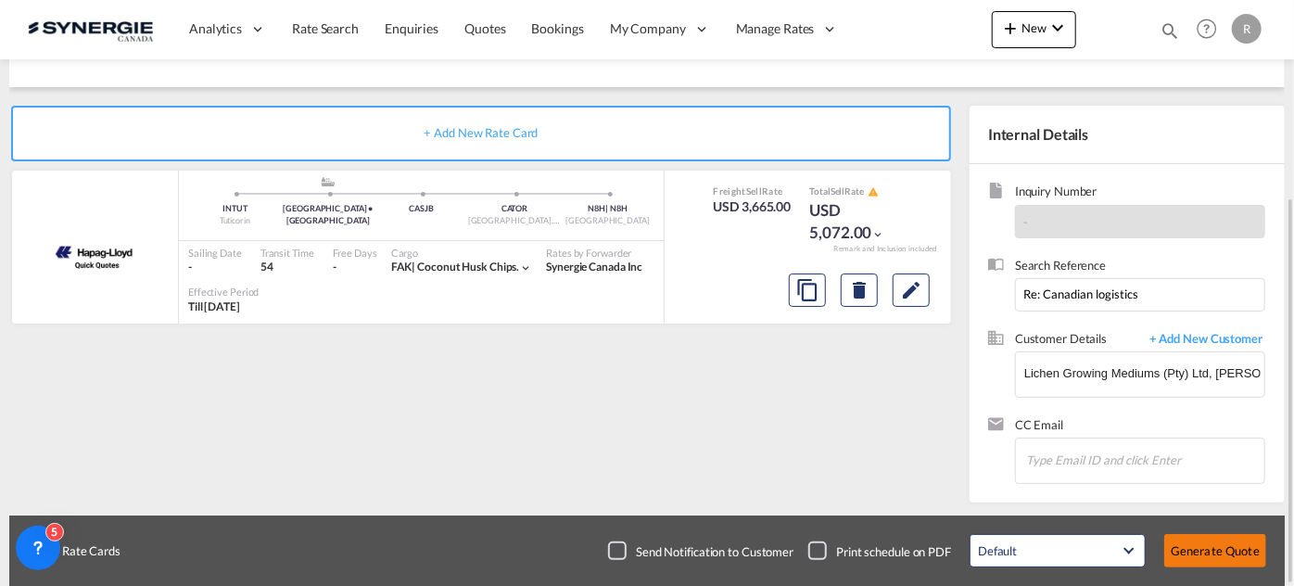
click at [1218, 553] on button "Generate Quote" at bounding box center [1216, 550] width 102 height 33
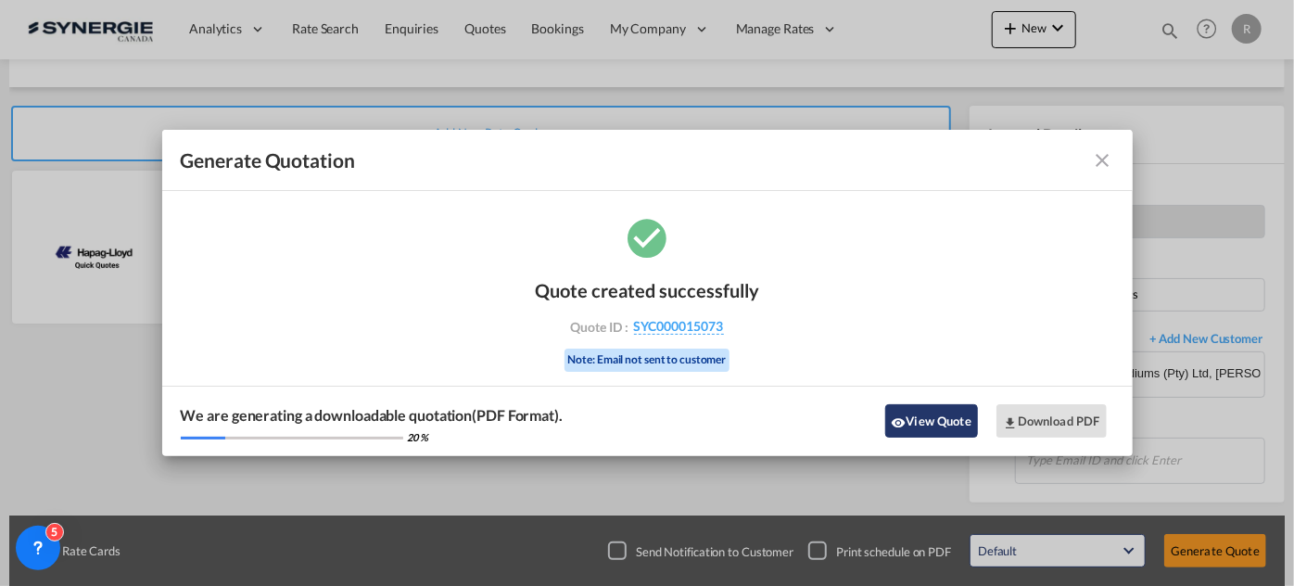
click at [966, 427] on button "View Quote" at bounding box center [932, 420] width 93 height 33
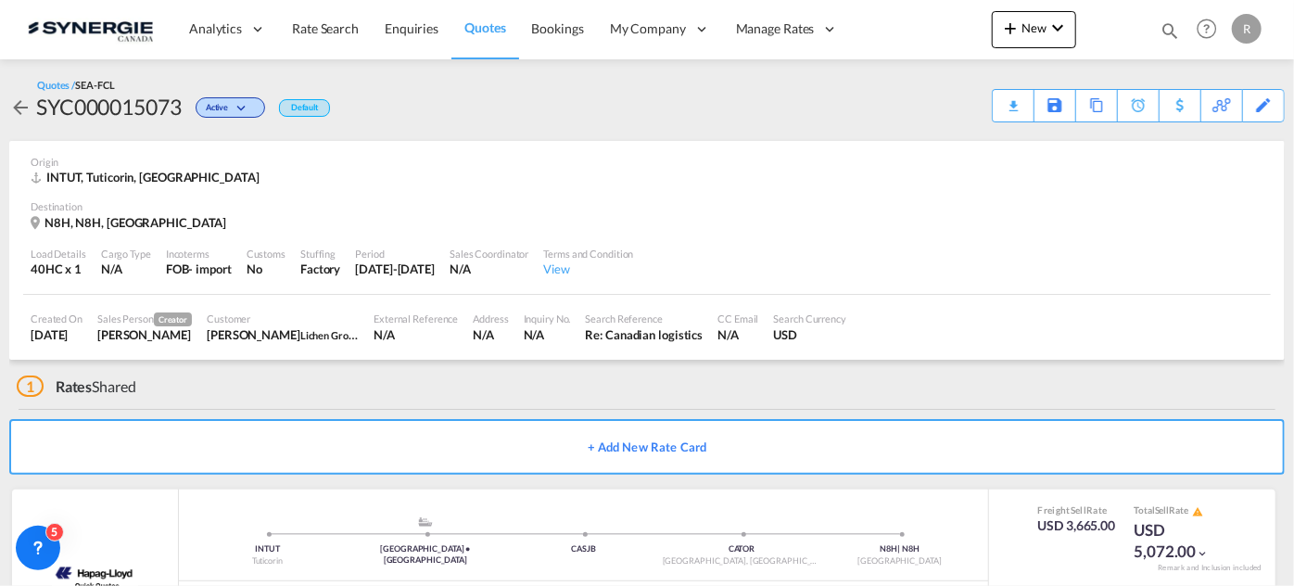
click at [0, 0] on div "Download Quote" at bounding box center [0, 0] width 0 height 0
click at [1166, 26] on md-icon "icon-magnify" at bounding box center [1170, 30] width 20 height 20
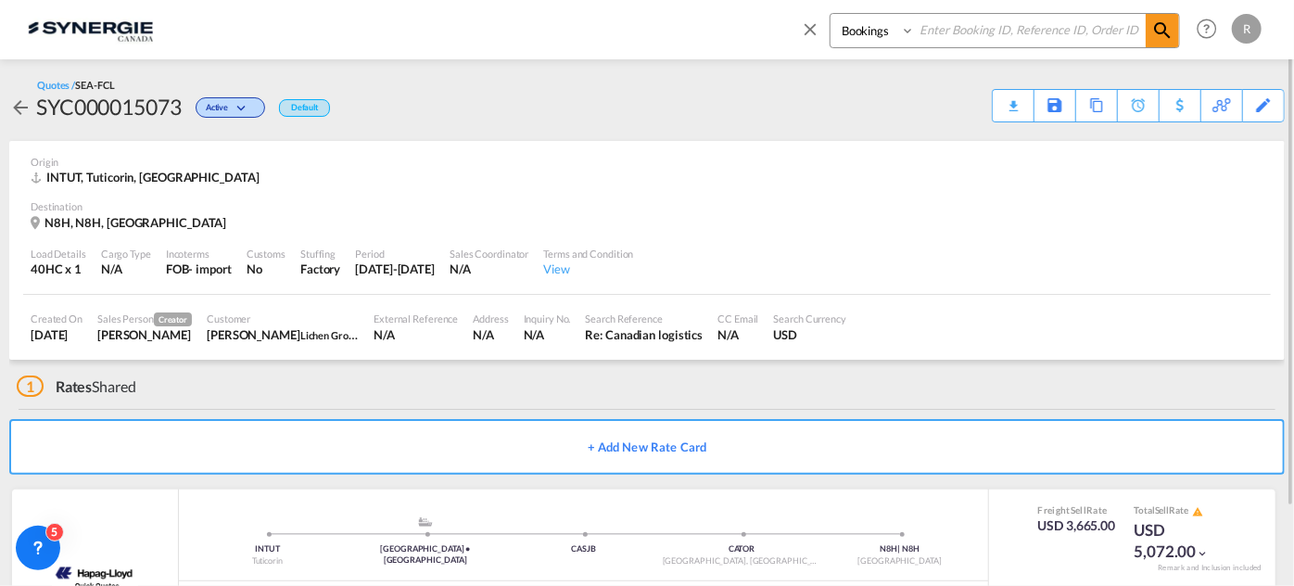
click at [910, 36] on select "Bookings Quotes Enquiries" at bounding box center [875, 30] width 88 height 33
select select "Quotes"
click at [831, 14] on select "Bookings Quotes Enquiries" at bounding box center [875, 30] width 88 height 33
click at [985, 35] on input at bounding box center [1030, 30] width 231 height 32
click at [985, 33] on input at bounding box center [1030, 30] width 231 height 32
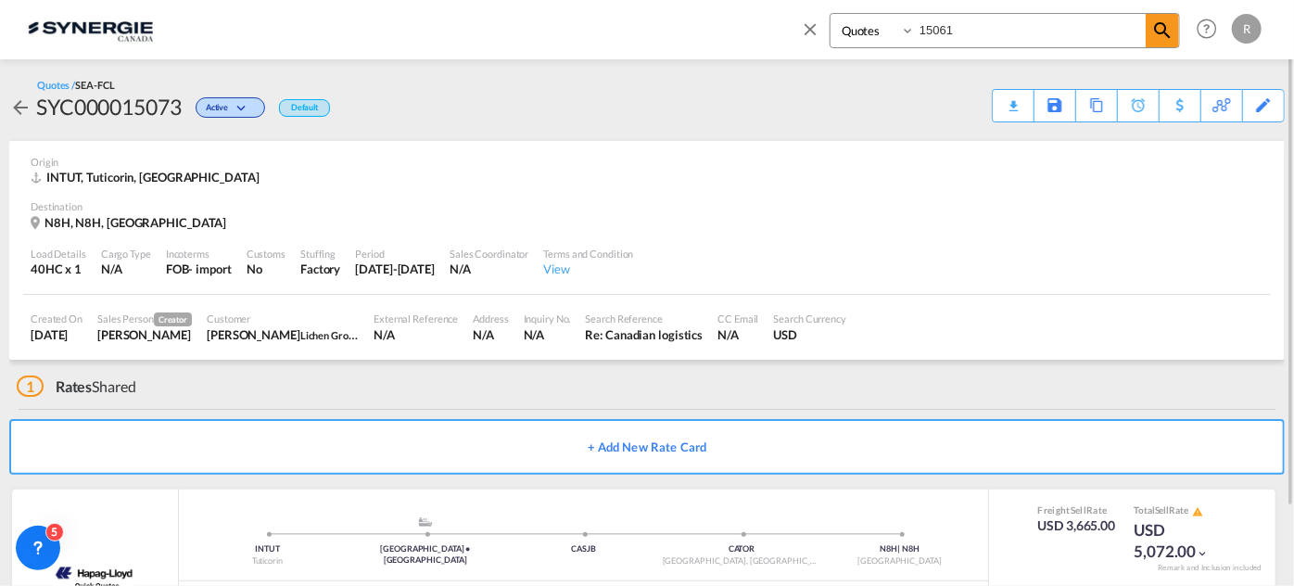
type input "15061"
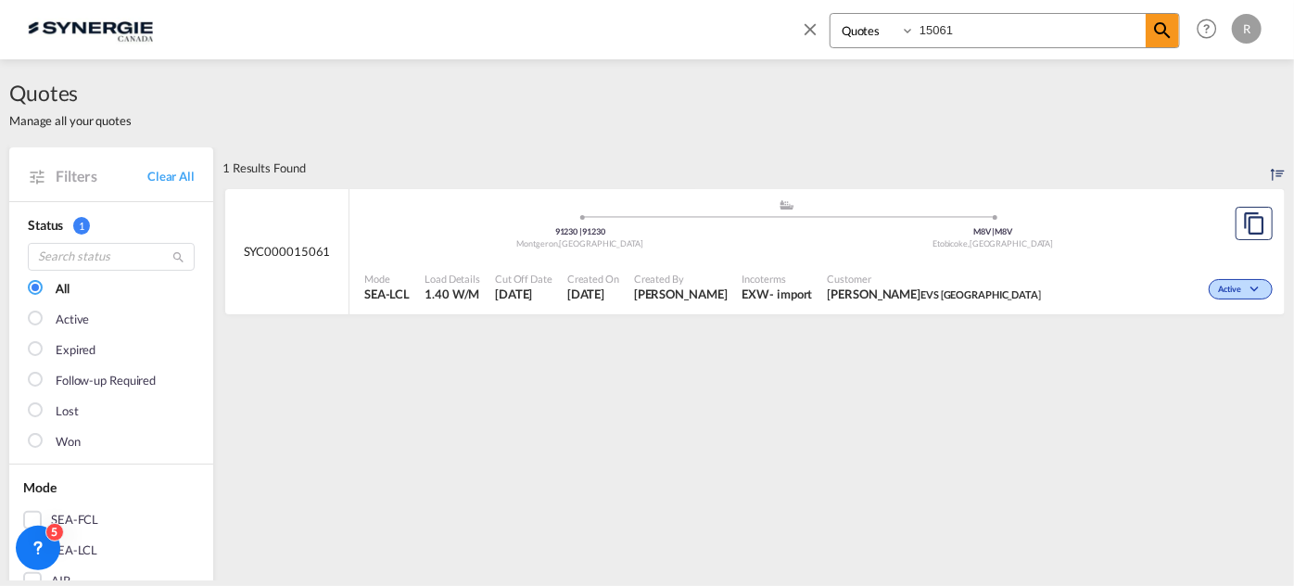
click at [843, 273] on span "Customer" at bounding box center [935, 279] width 214 height 14
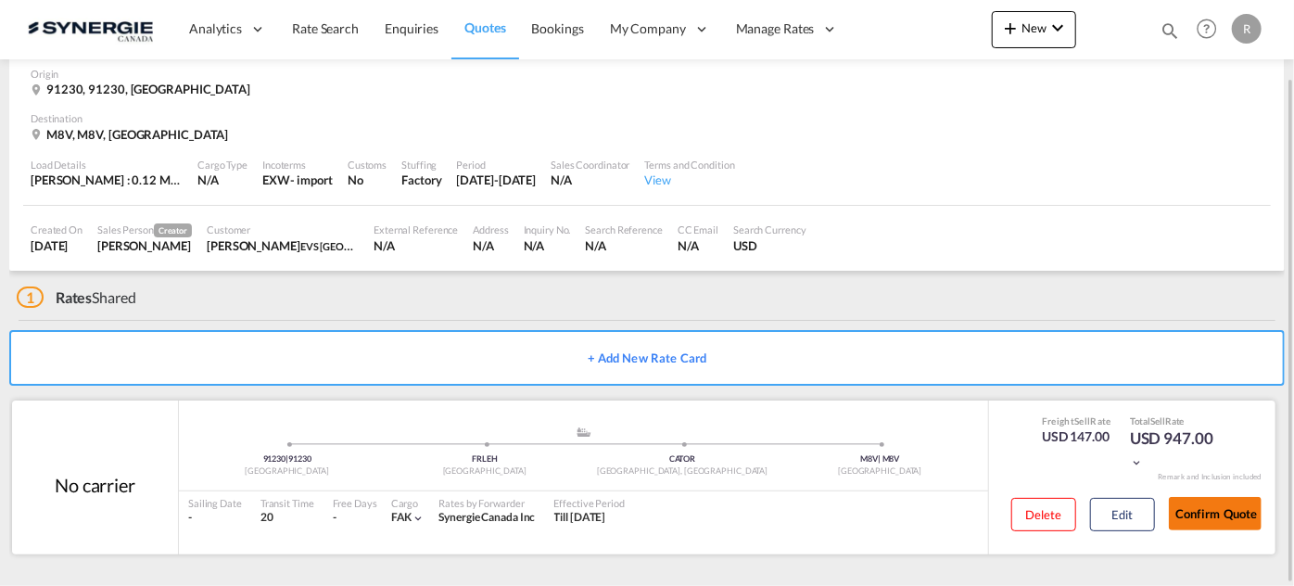
click at [1205, 511] on button "Confirm Quote" at bounding box center [1215, 513] width 93 height 33
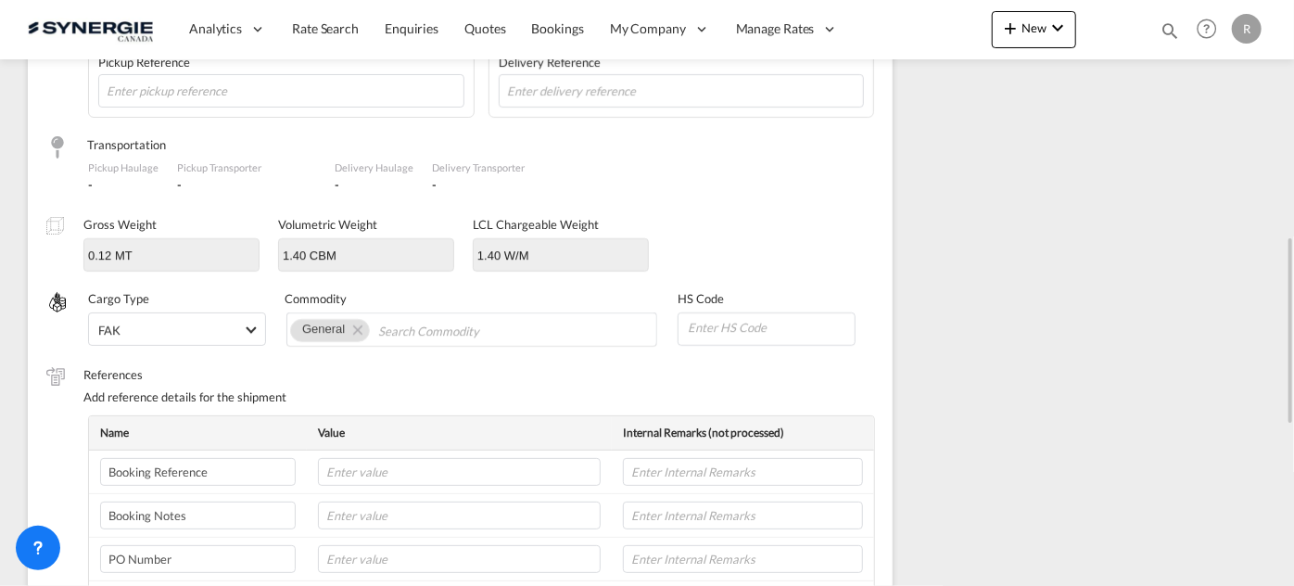
scroll to position [402, 0]
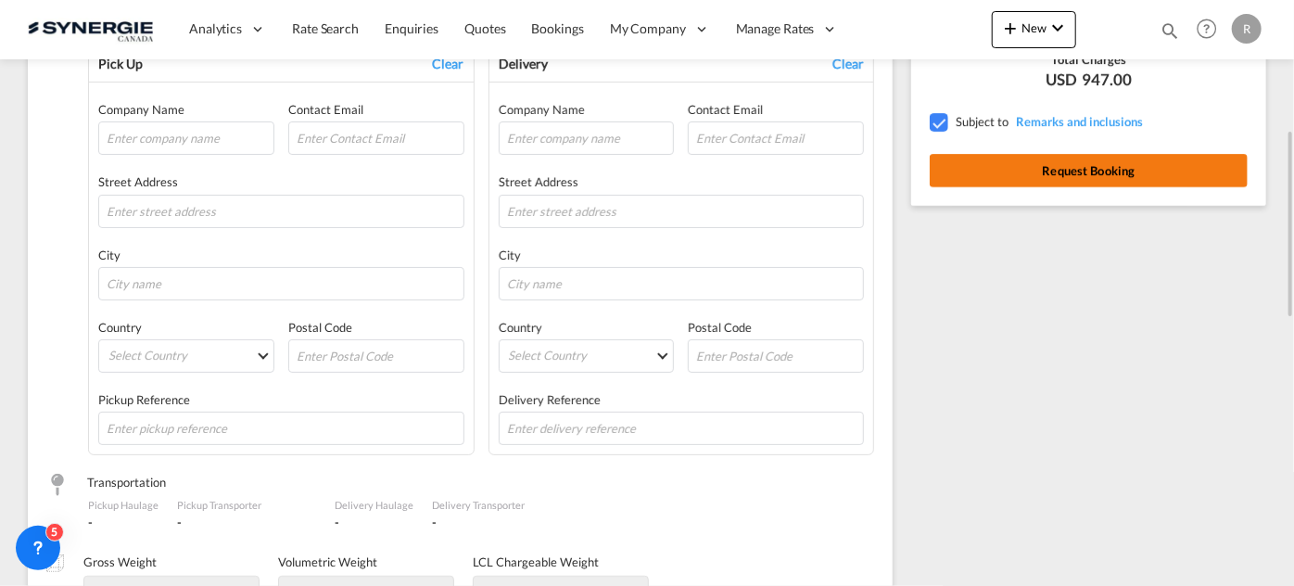
click at [1068, 174] on button "Request Booking" at bounding box center [1089, 170] width 318 height 33
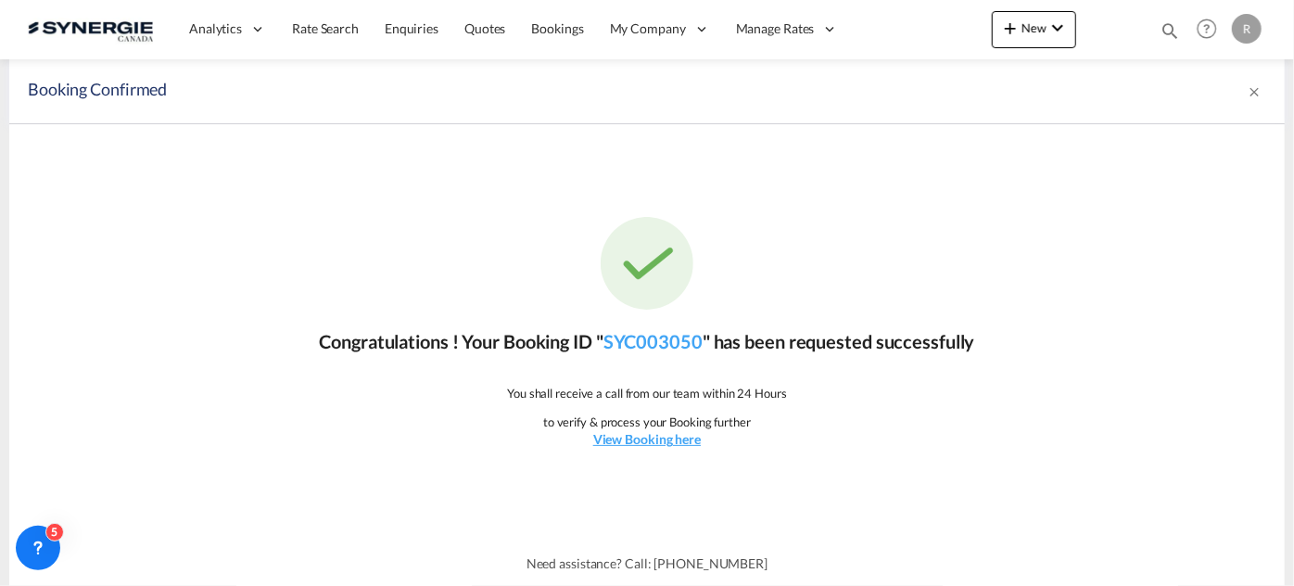
scroll to position [0, 0]
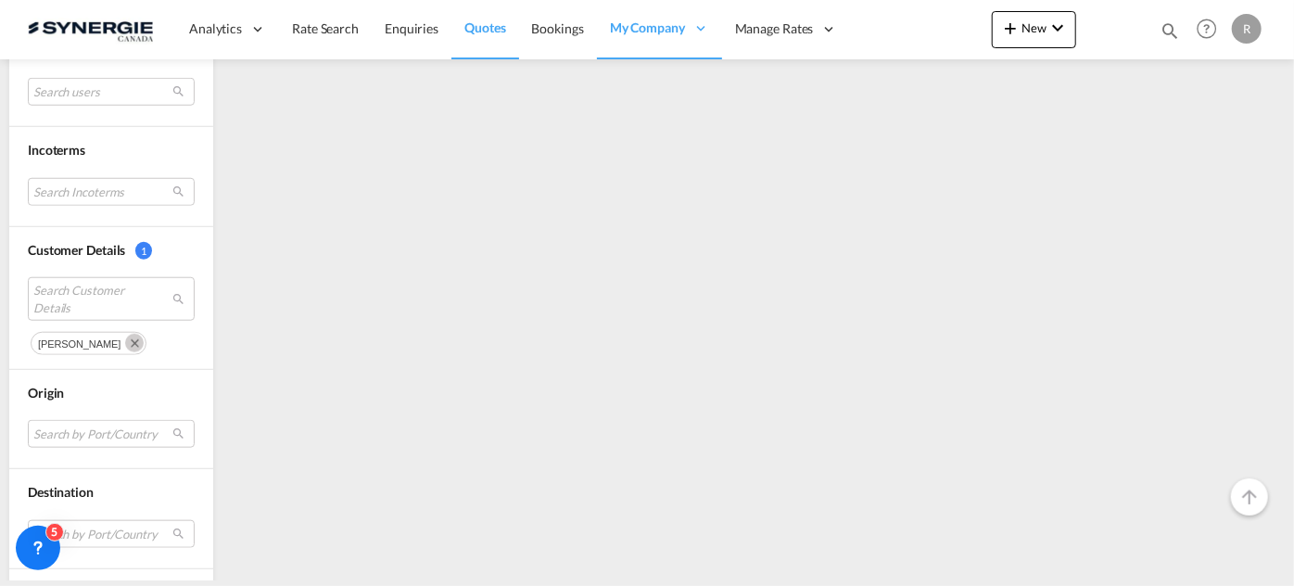
scroll to position [843, 0]
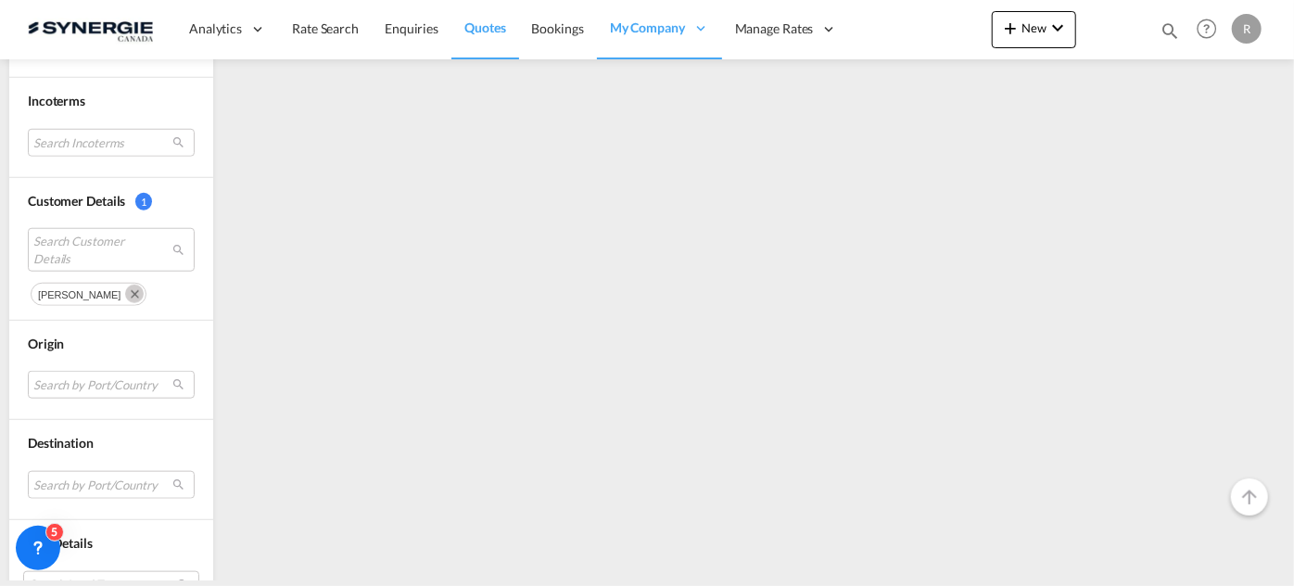
click at [126, 287] on md-icon "Remove" at bounding box center [134, 294] width 19 height 19
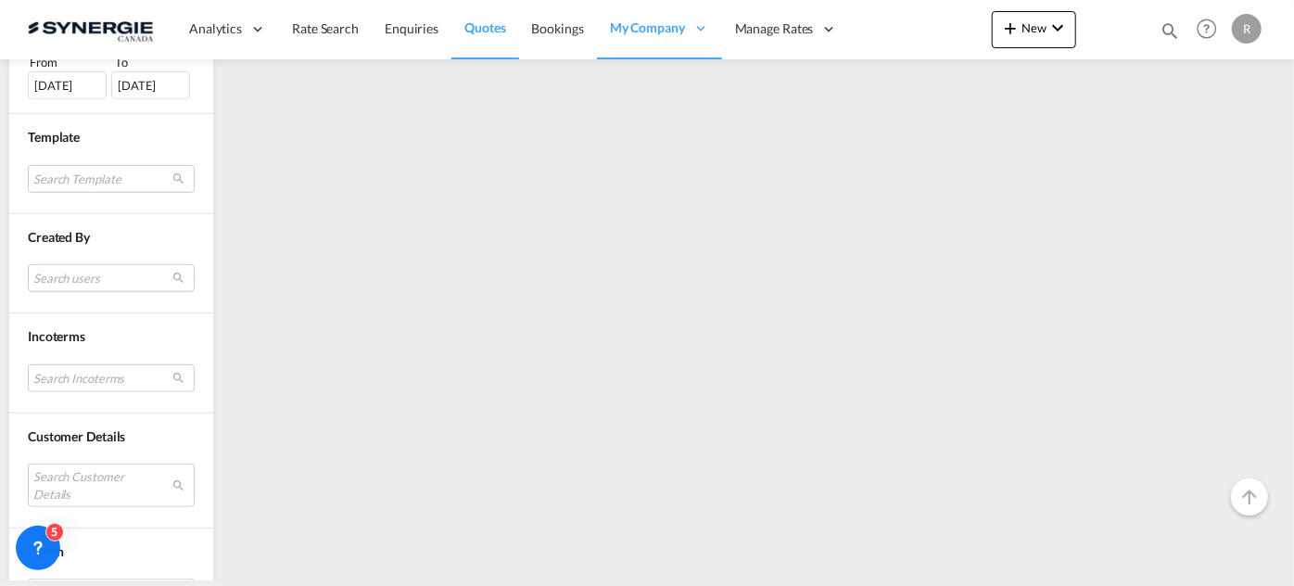
scroll to position [758, 0]
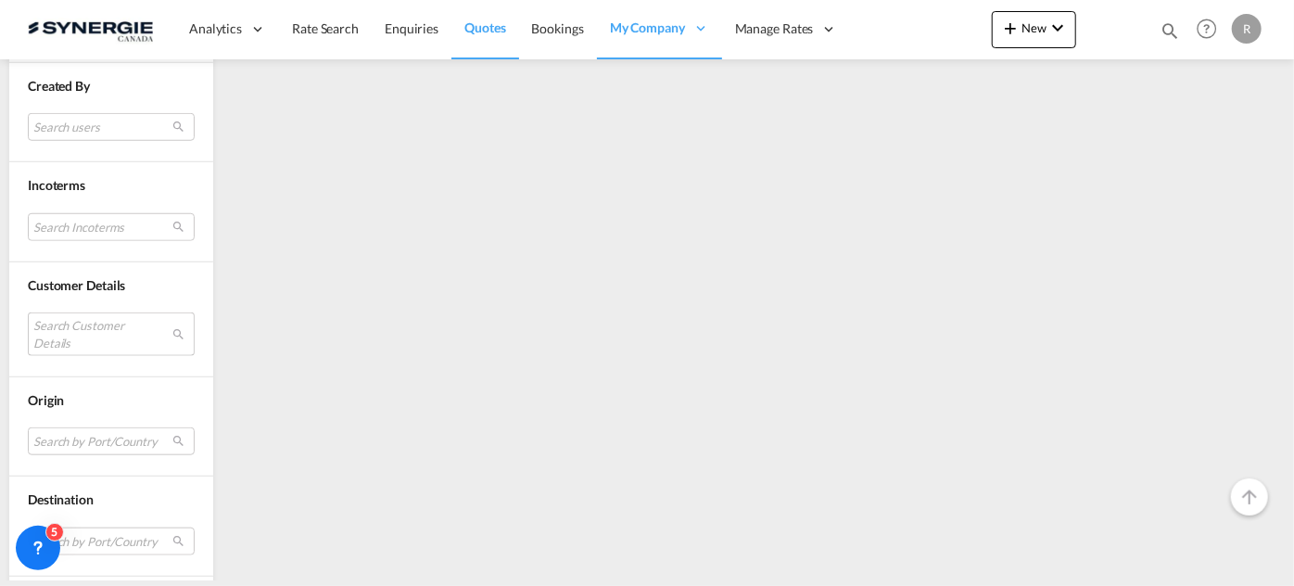
click at [118, 324] on md-select "Search Customer Details" at bounding box center [111, 333] width 167 height 43
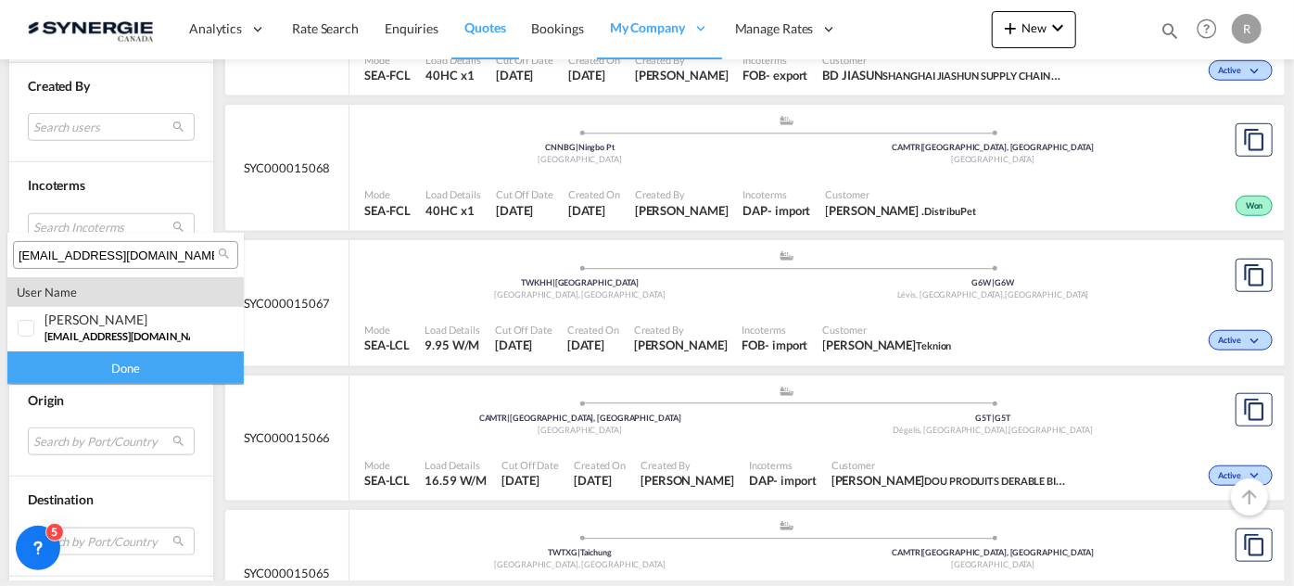
paste input "[EMAIL_ADDRESS][DOMAIN_NAME]"
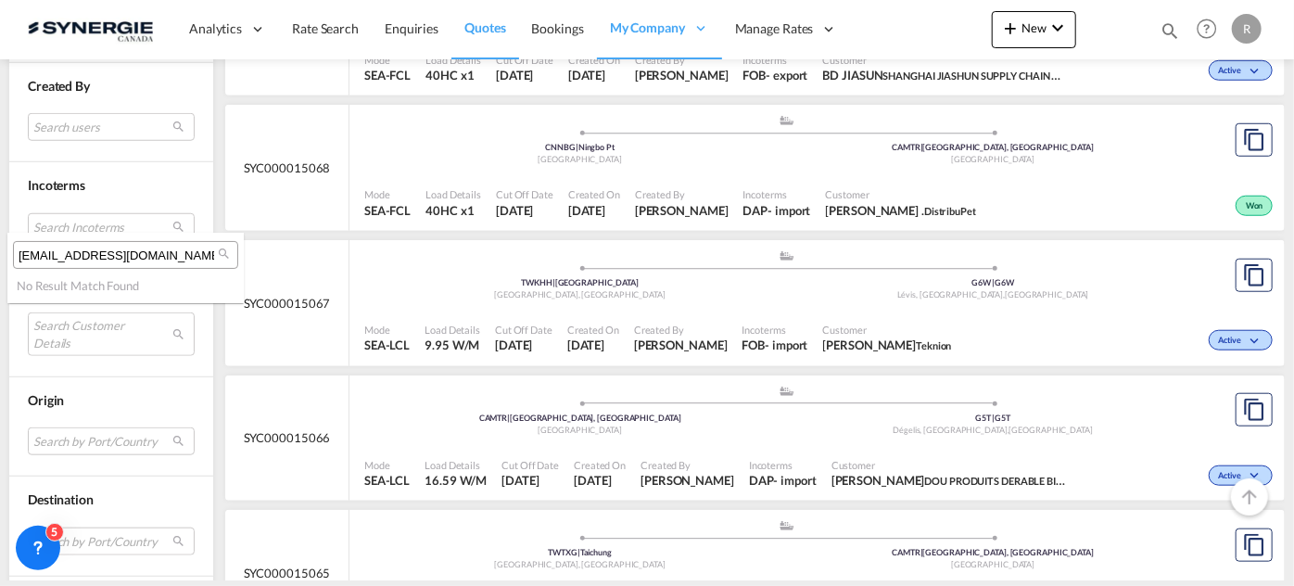
click at [54, 249] on input "[EMAIL_ADDRESS][DOMAIN_NAME]" at bounding box center [118, 256] width 199 height 17
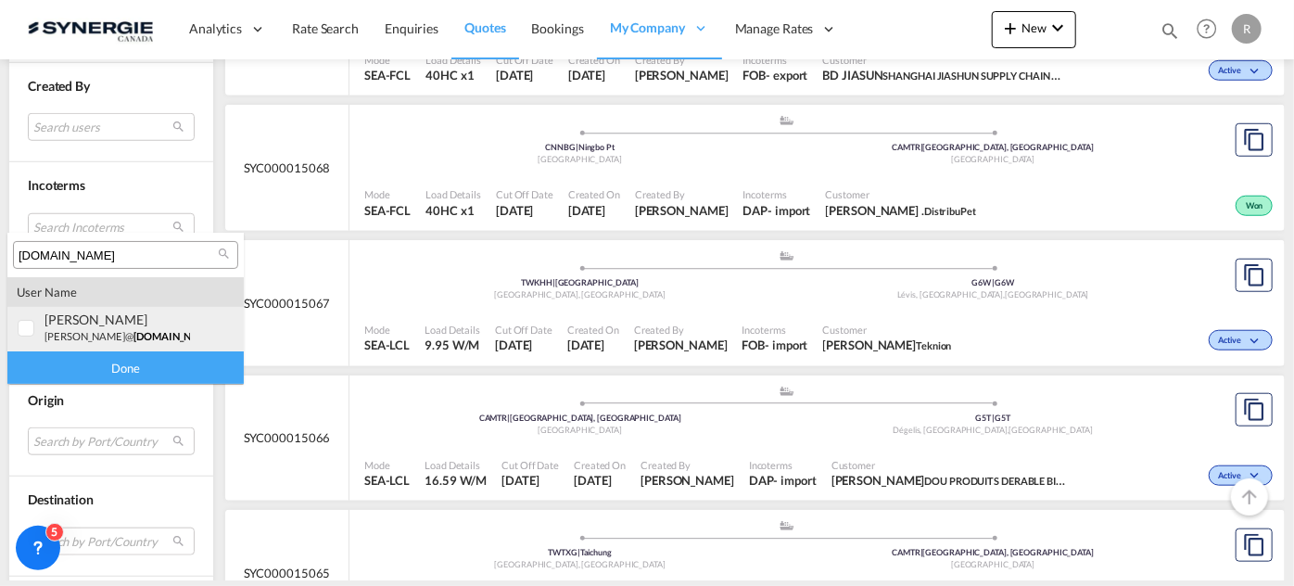
type input "[DOMAIN_NAME]"
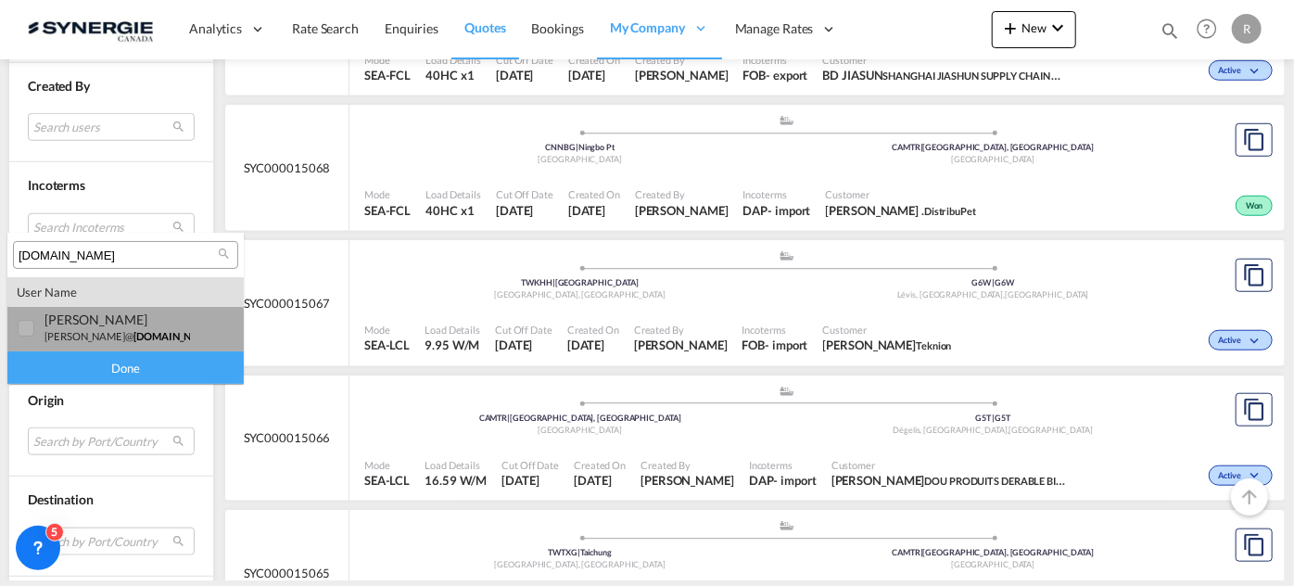
click at [71, 334] on small "[PERSON_NAME]@ [DOMAIN_NAME]" at bounding box center [131, 336] width 172 height 12
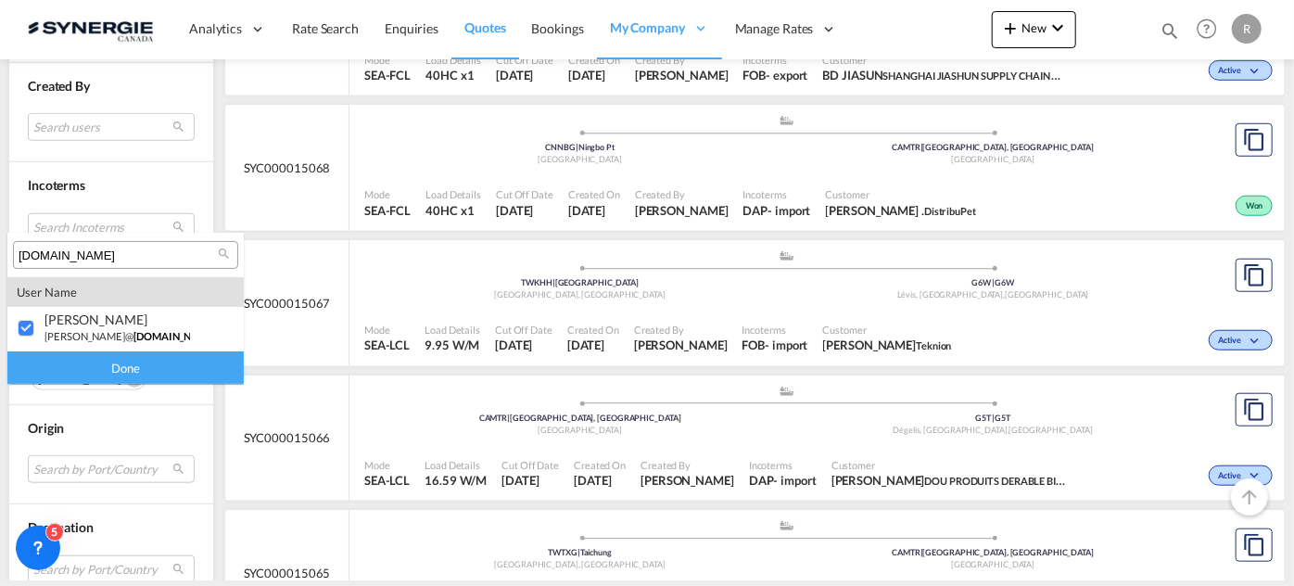
click at [143, 377] on div "Done" at bounding box center [125, 367] width 236 height 32
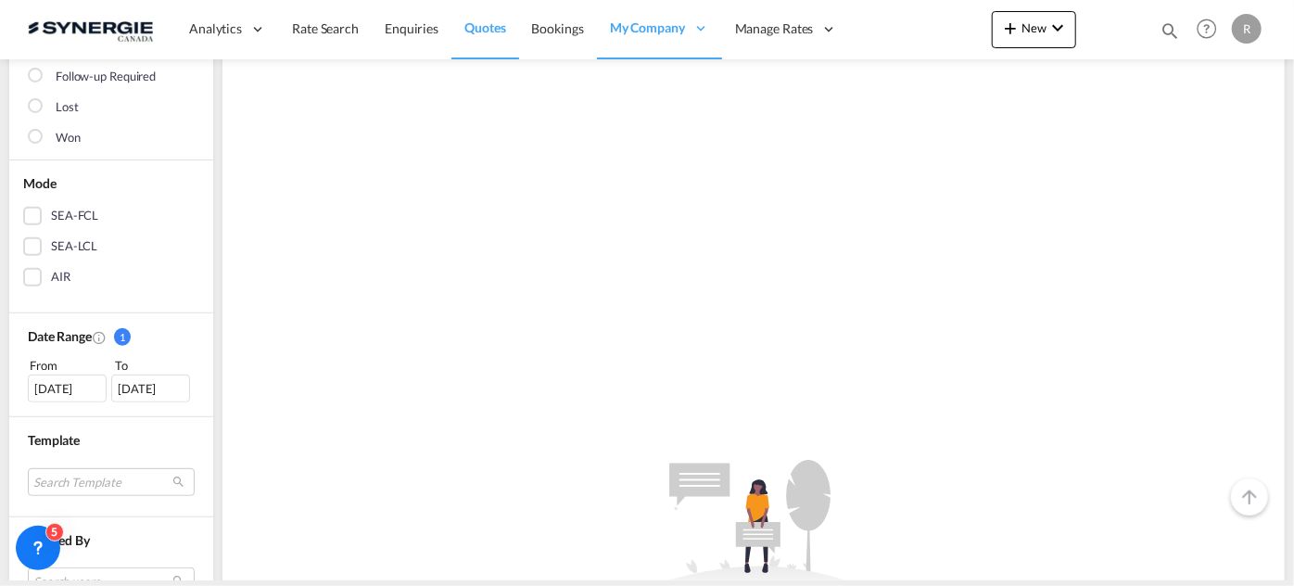
scroll to position [252, 0]
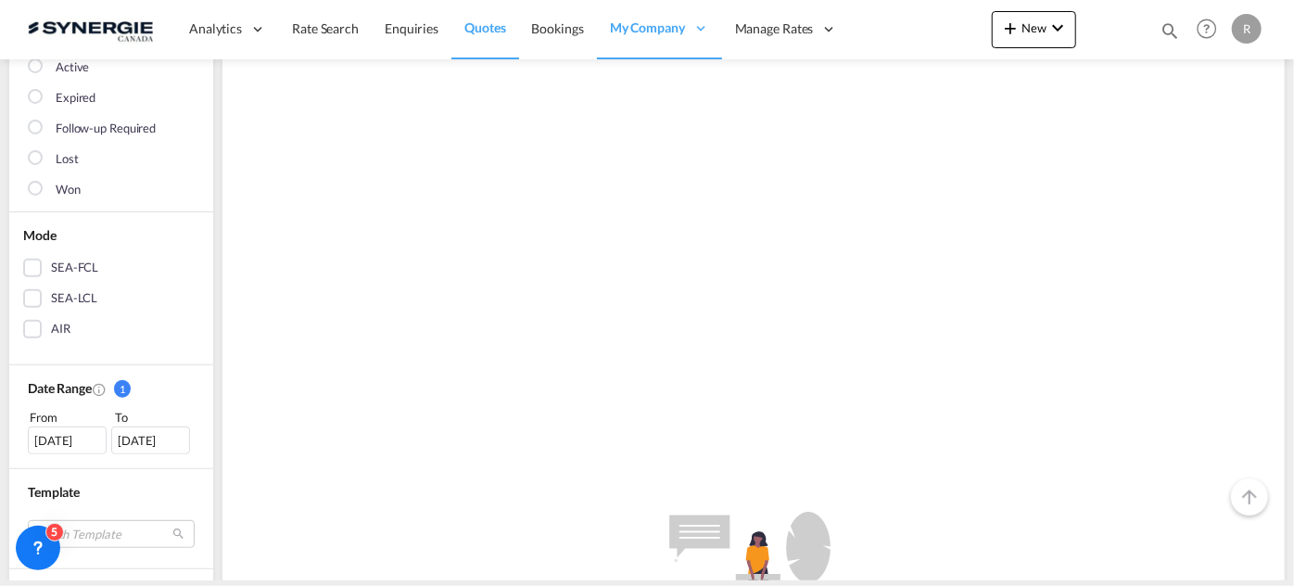
click at [66, 438] on div "[DATE]" at bounding box center [67, 441] width 79 height 28
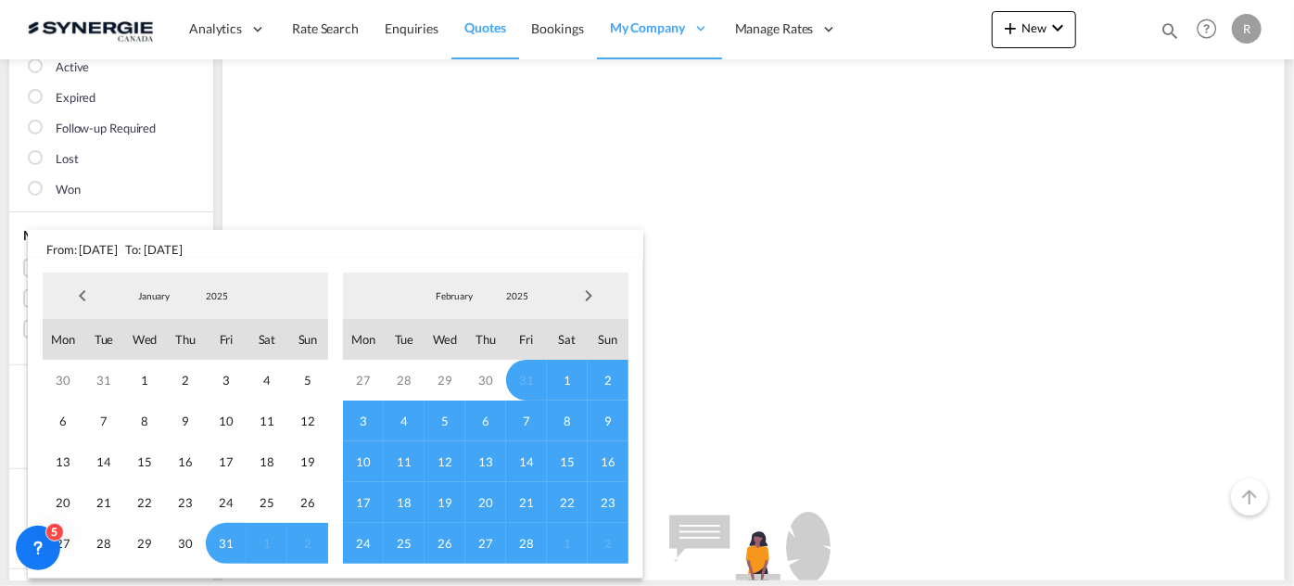
click at [82, 295] on span "Previous Month" at bounding box center [82, 295] width 37 height 37
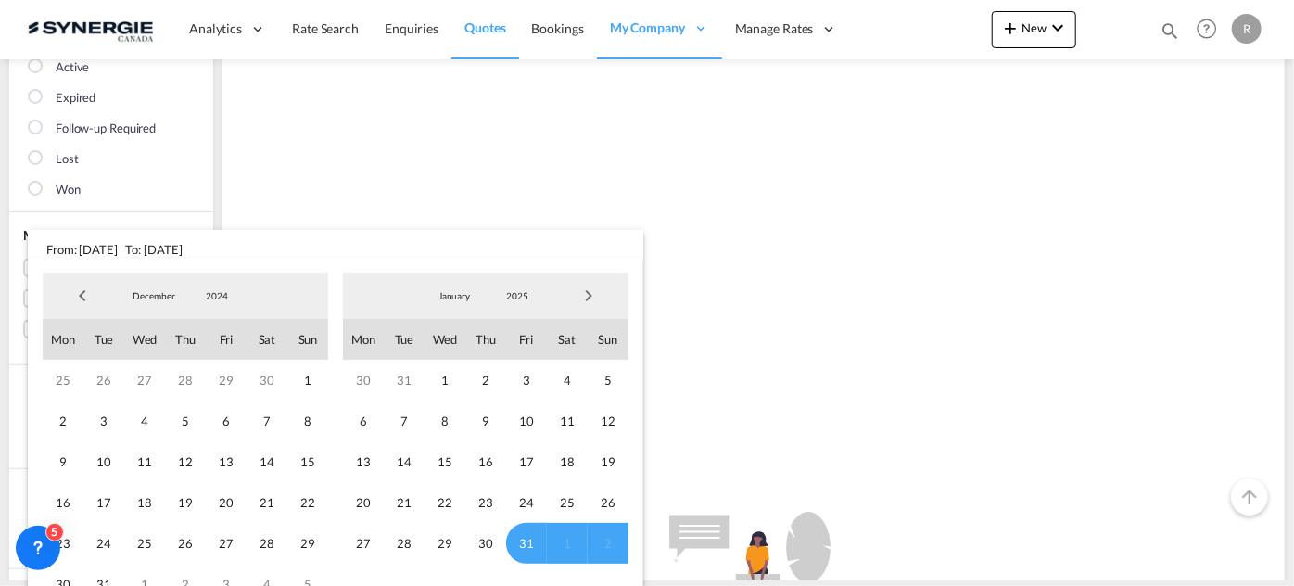
click at [82, 295] on span "Previous Month" at bounding box center [82, 295] width 37 height 37
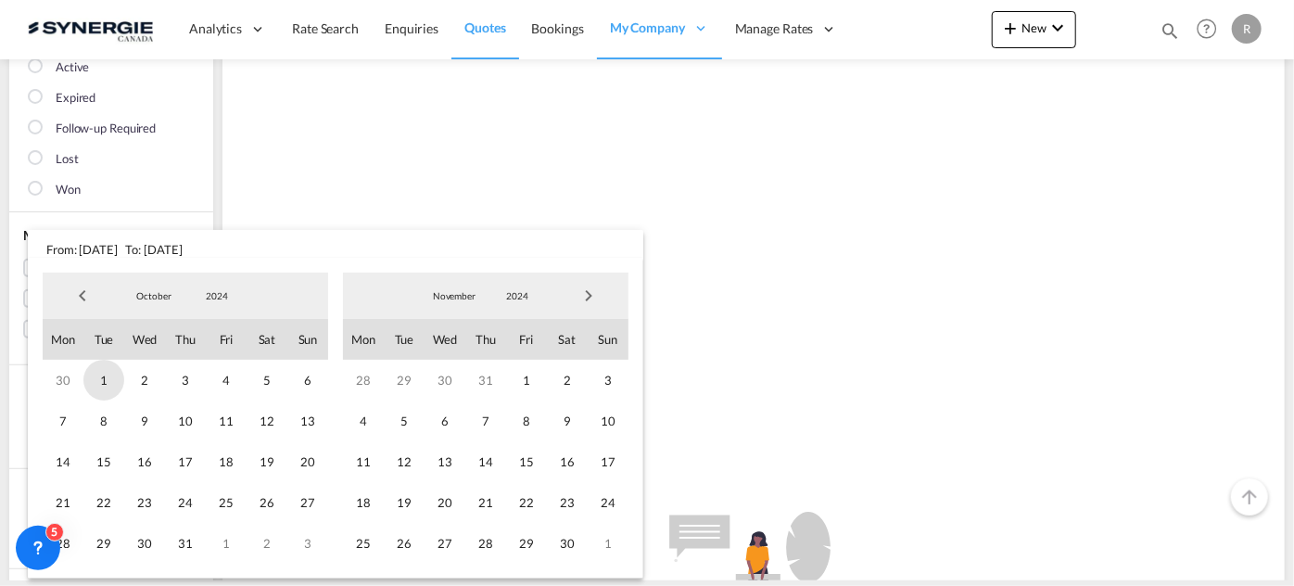
click at [100, 378] on span "1" at bounding box center [103, 380] width 41 height 41
click at [595, 300] on span "Next Month" at bounding box center [588, 295] width 37 height 37
click at [593, 300] on span "Next Month" at bounding box center [588, 295] width 37 height 37
click at [592, 298] on span "Next Month" at bounding box center [588, 295] width 37 height 37
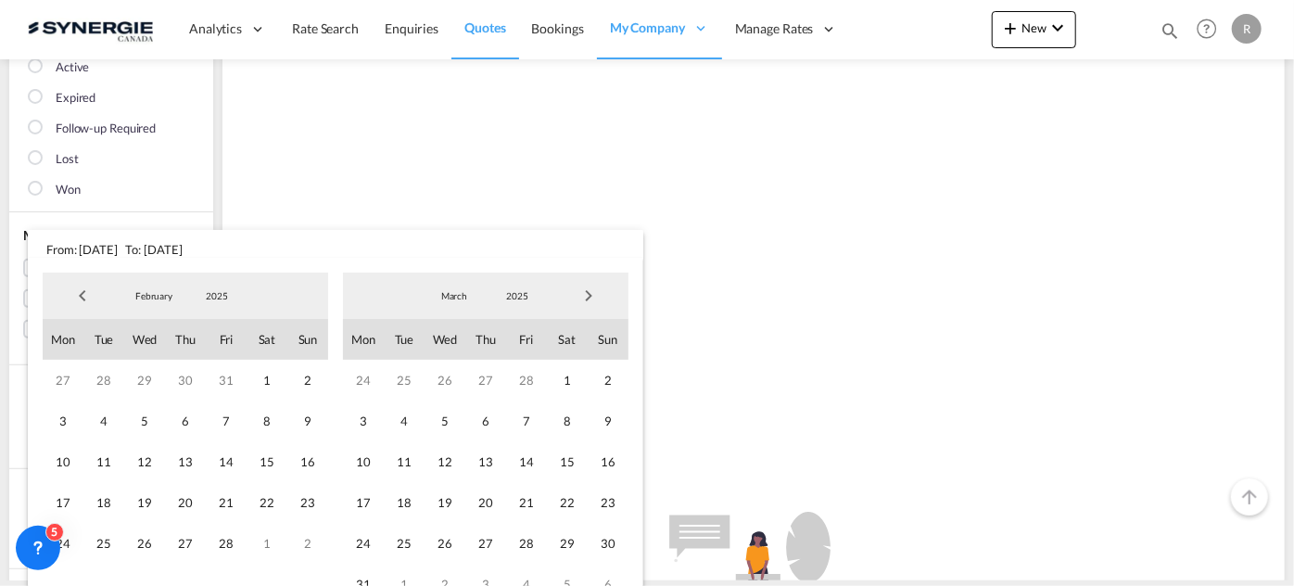
click at [592, 298] on span "Next Month" at bounding box center [588, 295] width 37 height 37
click at [591, 302] on span "Next Month" at bounding box center [588, 295] width 37 height 37
click at [366, 584] on span "30" at bounding box center [363, 584] width 41 height 41
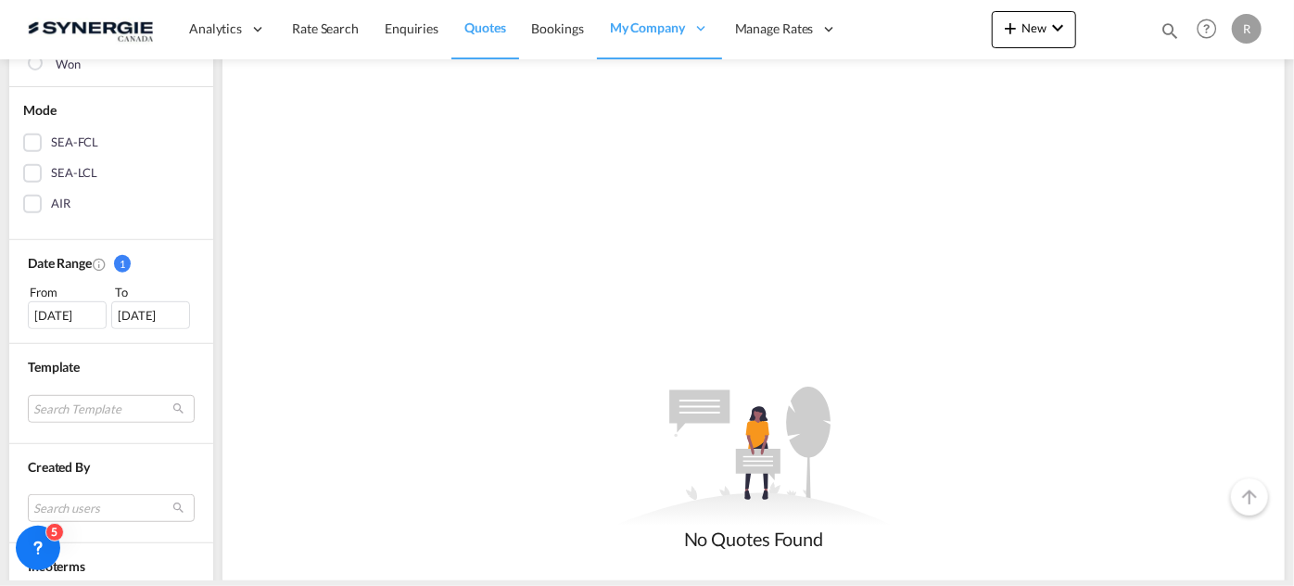
scroll to position [421, 0]
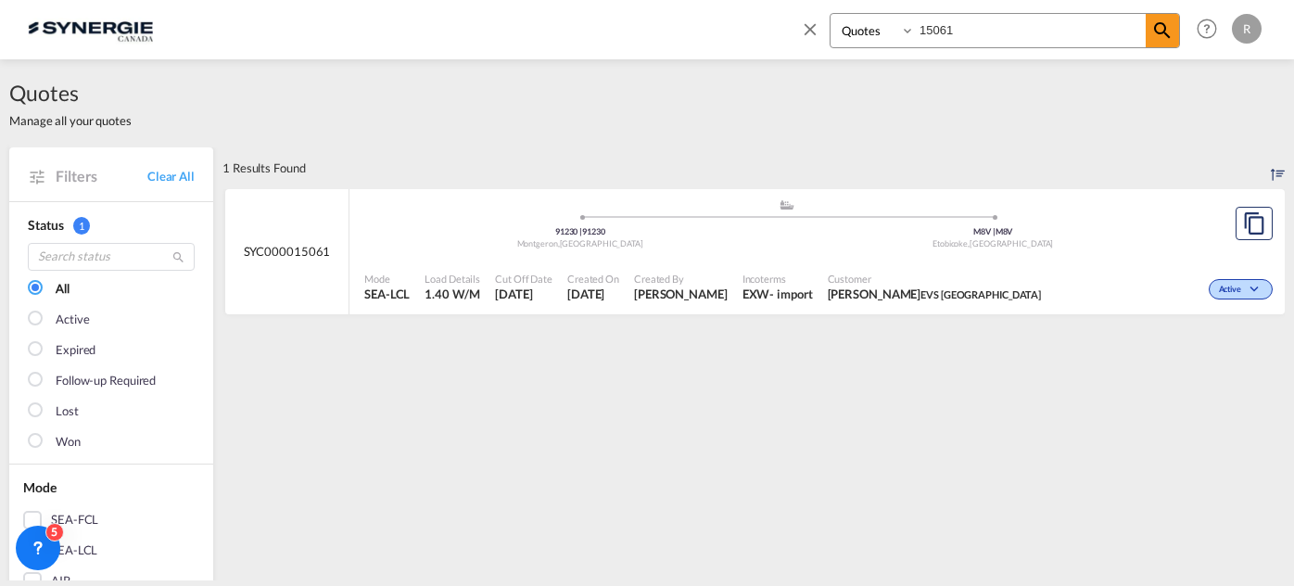
select select "Quotes"
click at [815, 29] on md-icon "icon-close" at bounding box center [810, 29] width 20 height 20
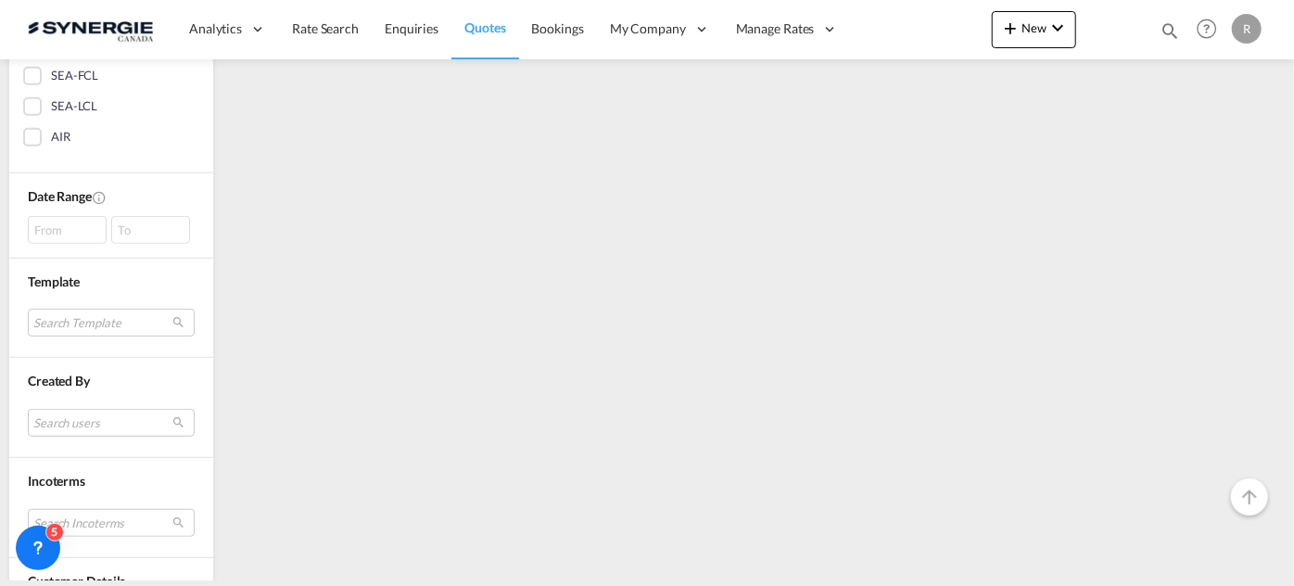
scroll to position [405, 0]
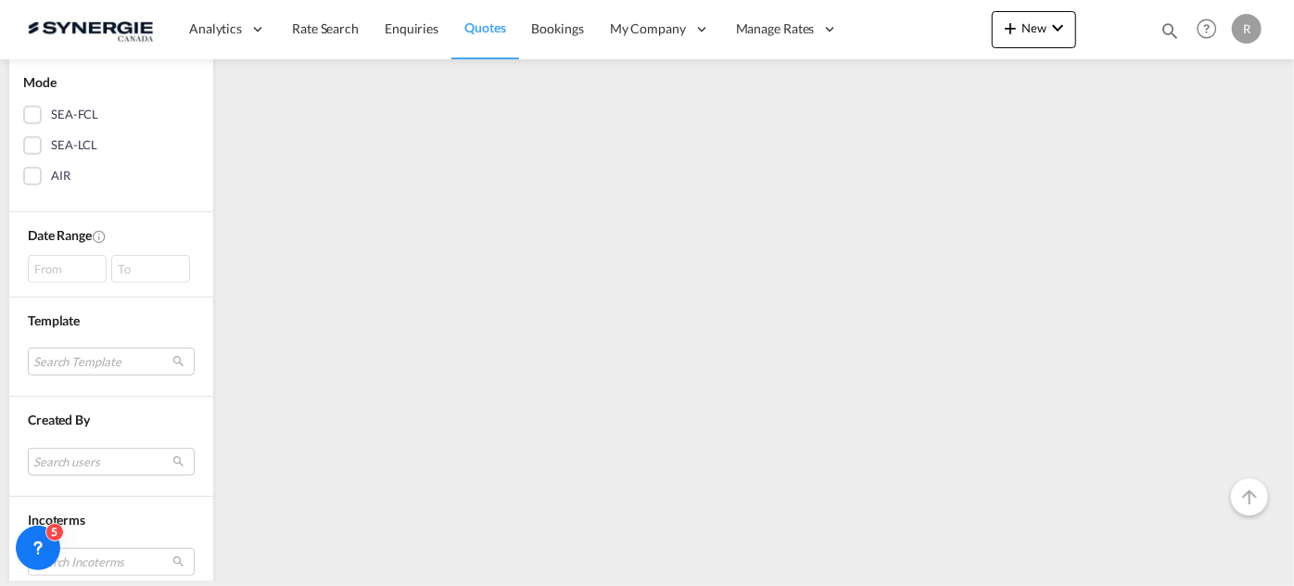
click at [71, 266] on div "From" at bounding box center [67, 269] width 79 height 28
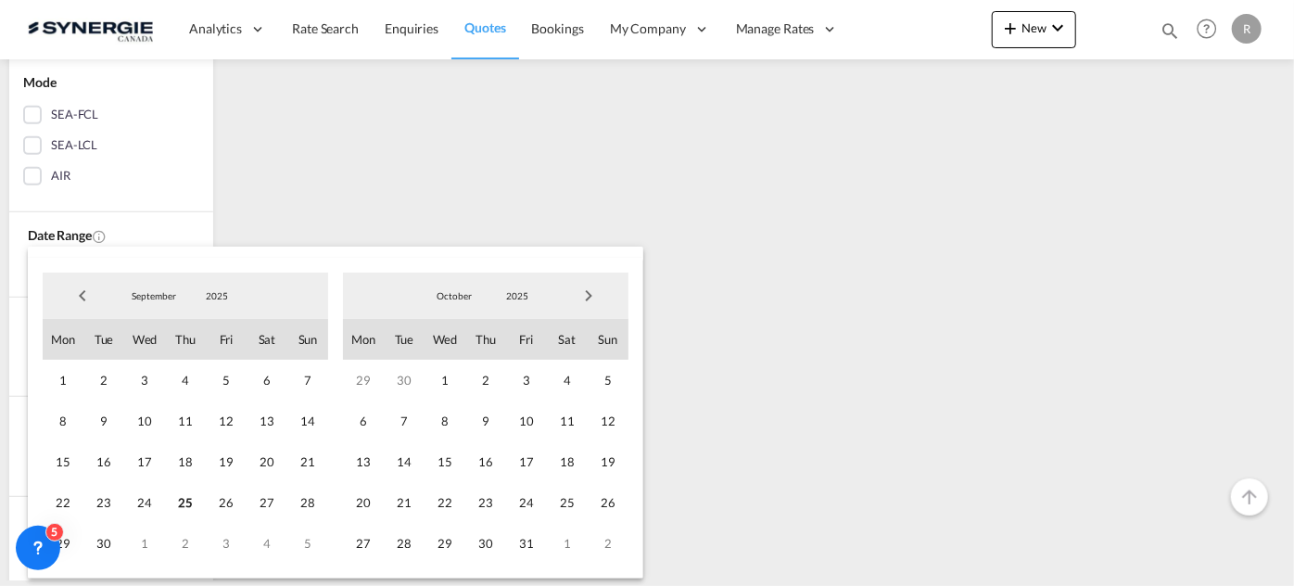
click at [80, 299] on span "Previous Month" at bounding box center [82, 295] width 37 height 37
click at [102, 386] on span "1" at bounding box center [103, 380] width 41 height 41
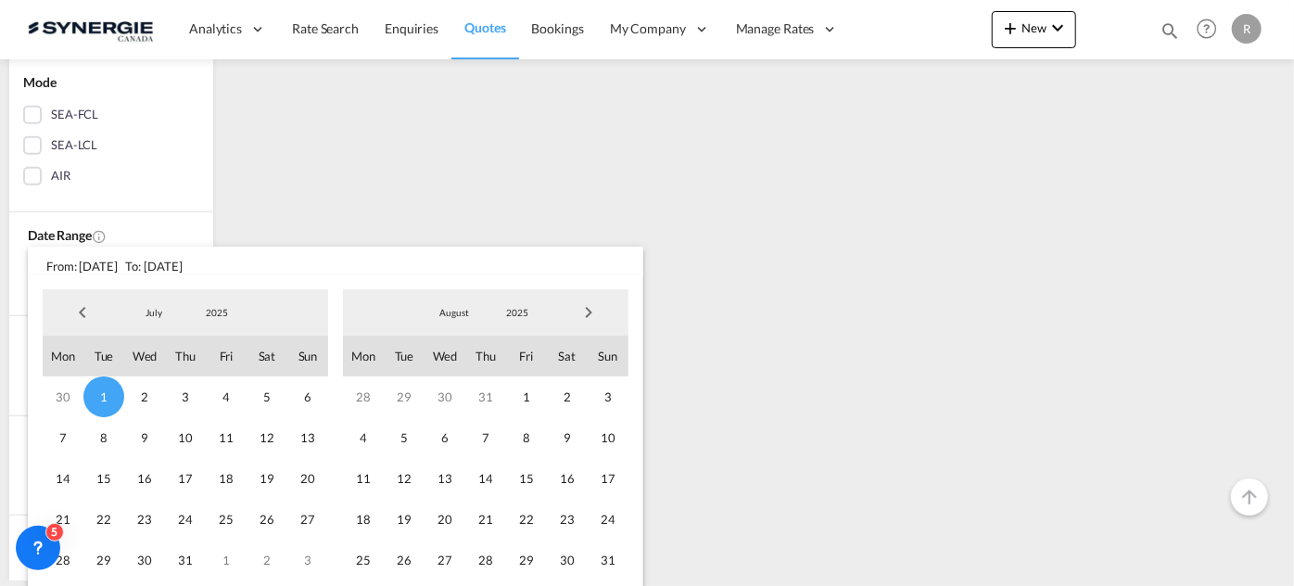
click at [591, 312] on span "Next Month" at bounding box center [588, 312] width 37 height 37
click at [488, 518] on span "25" at bounding box center [485, 519] width 41 height 41
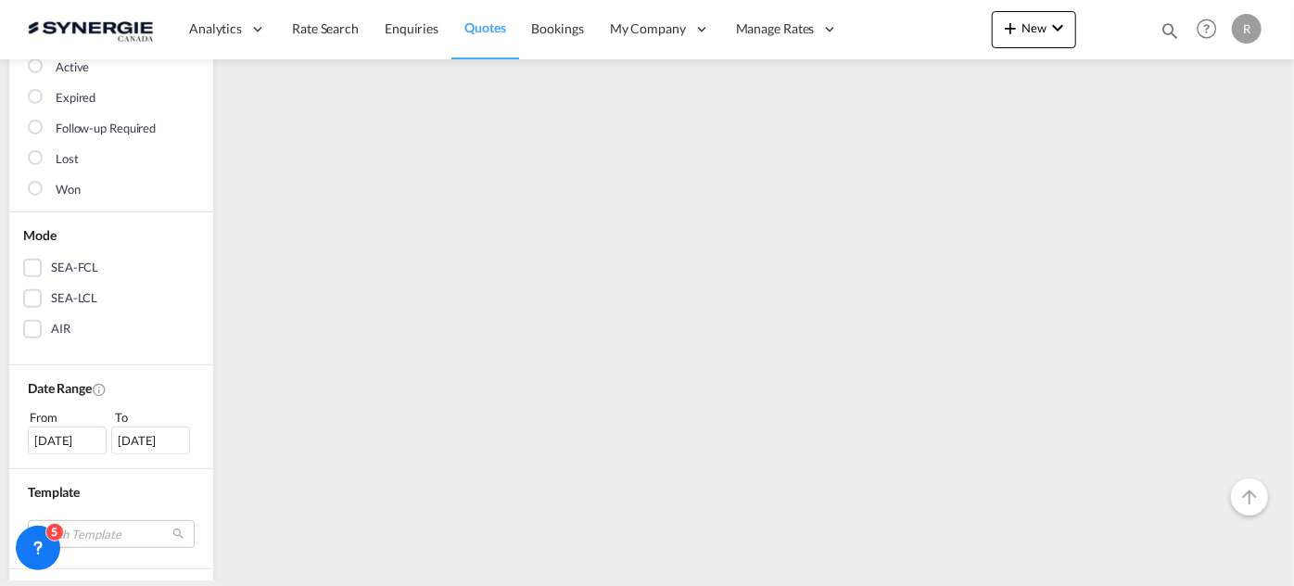
scroll to position [505, 0]
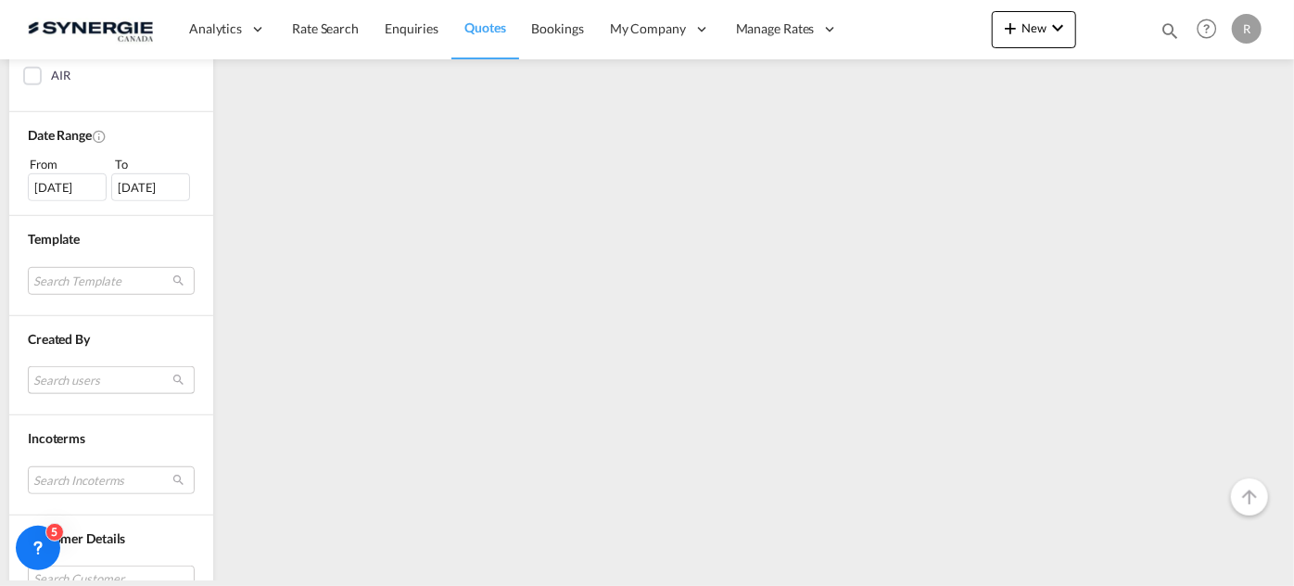
click at [101, 375] on md-select "Search users [PERSON_NAME] [PERSON_NAME][EMAIL_ADDRESS][DOMAIN_NAME] [PERSON_NA…" at bounding box center [111, 380] width 167 height 28
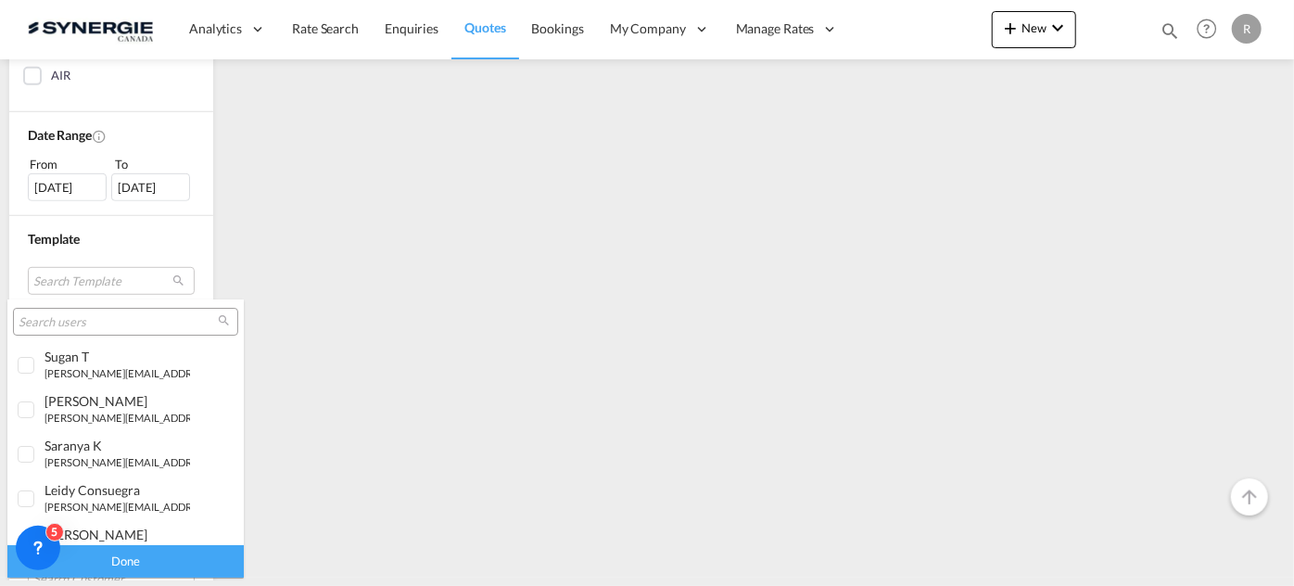
click at [113, 310] on div at bounding box center [125, 322] width 225 height 28
click at [96, 315] on input "search" at bounding box center [118, 322] width 199 height 17
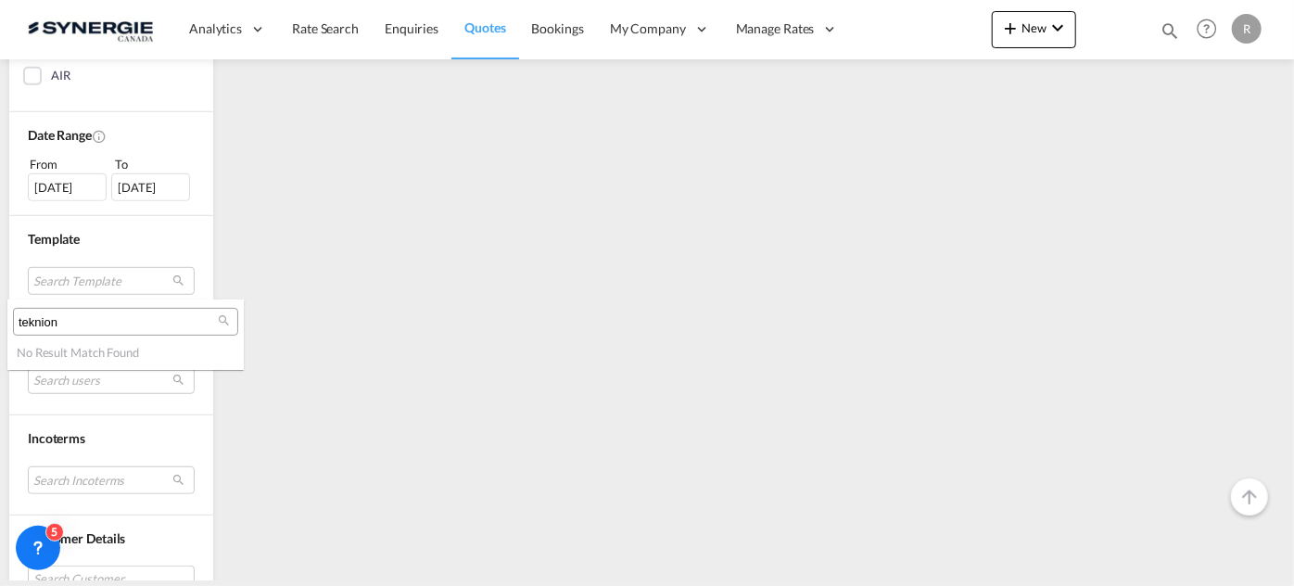
type input "teknion"
click at [574, 425] on md-backdrop at bounding box center [647, 293] width 1294 height 586
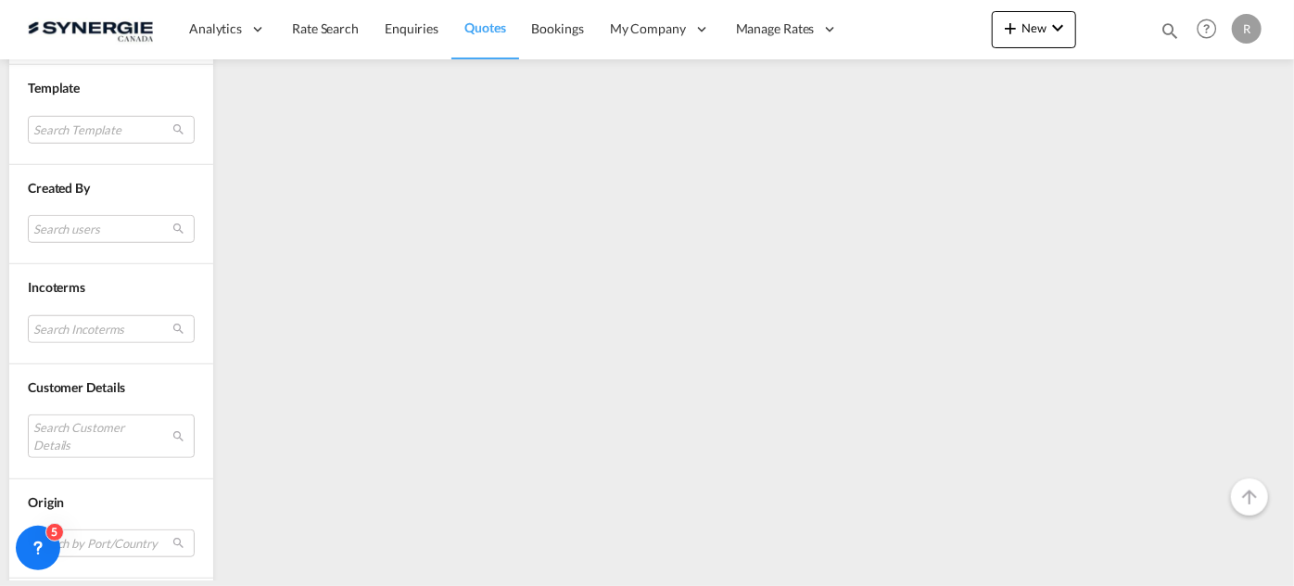
scroll to position [674, 0]
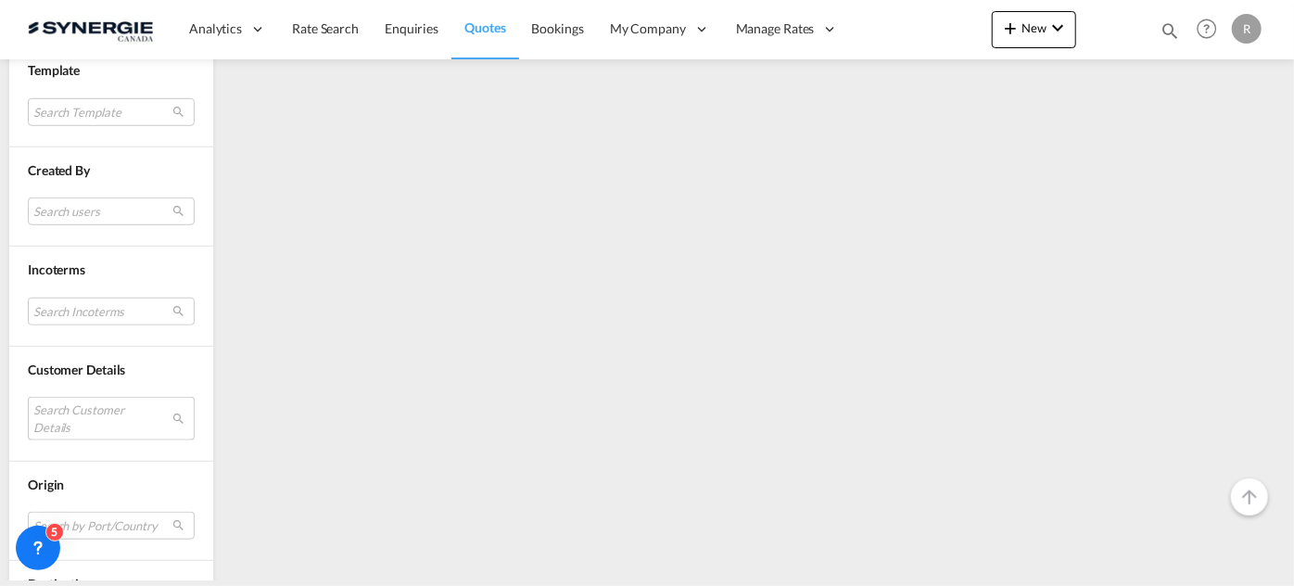
click at [108, 414] on md-select "Search Customer Details user name user bd JIASUN [EMAIL_ADDRESS][DOMAIN_NAME] |…" at bounding box center [111, 418] width 167 height 43
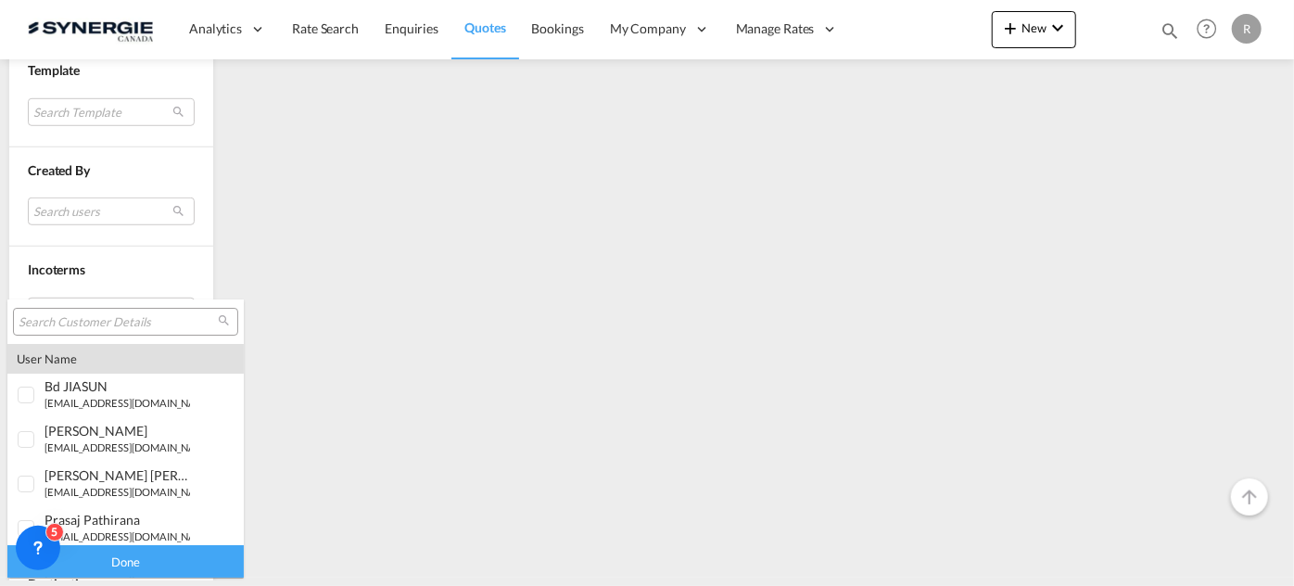
click at [141, 321] on input "search" at bounding box center [118, 322] width 199 height 17
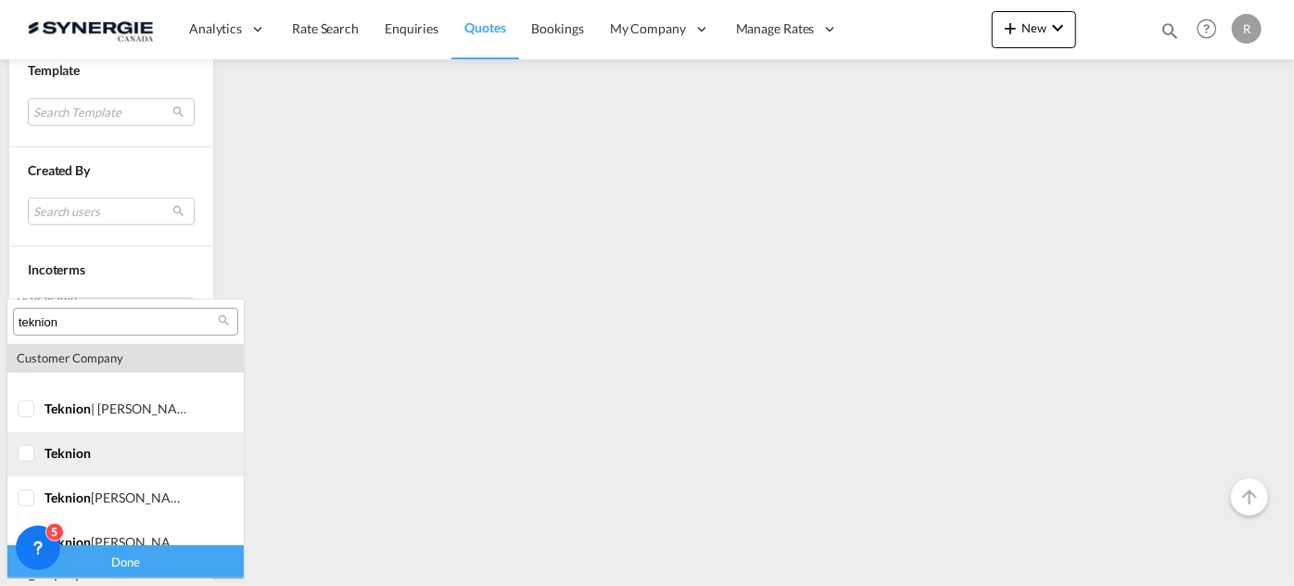
scroll to position [526, 0]
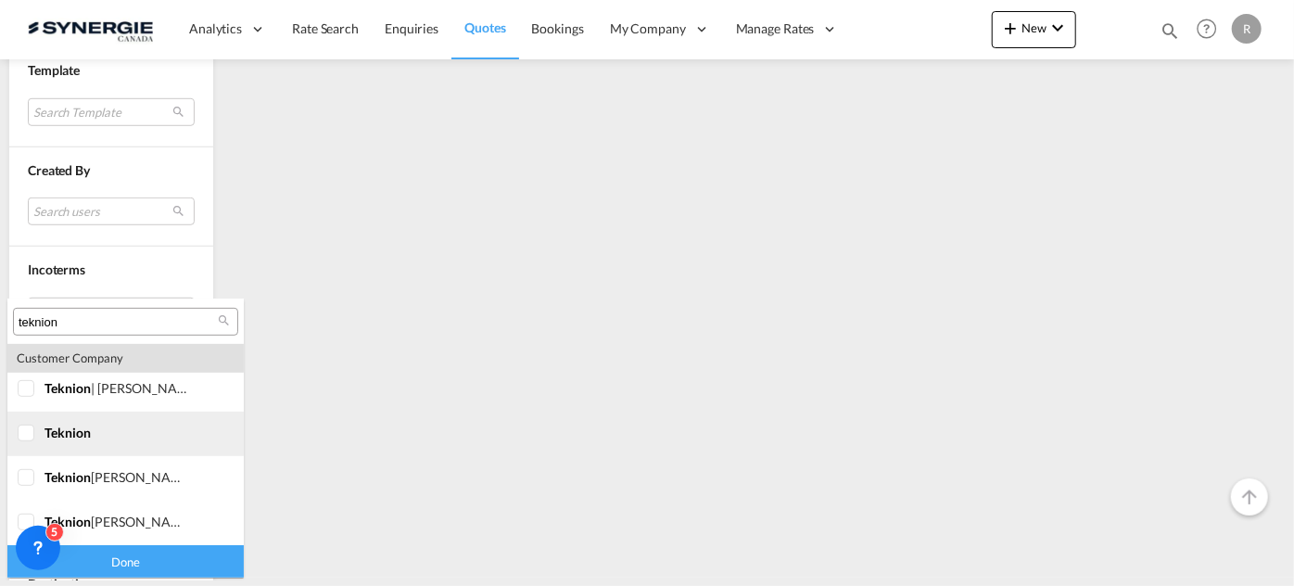
type input "teknion"
click at [73, 440] on span "teknion" at bounding box center [68, 433] width 46 height 16
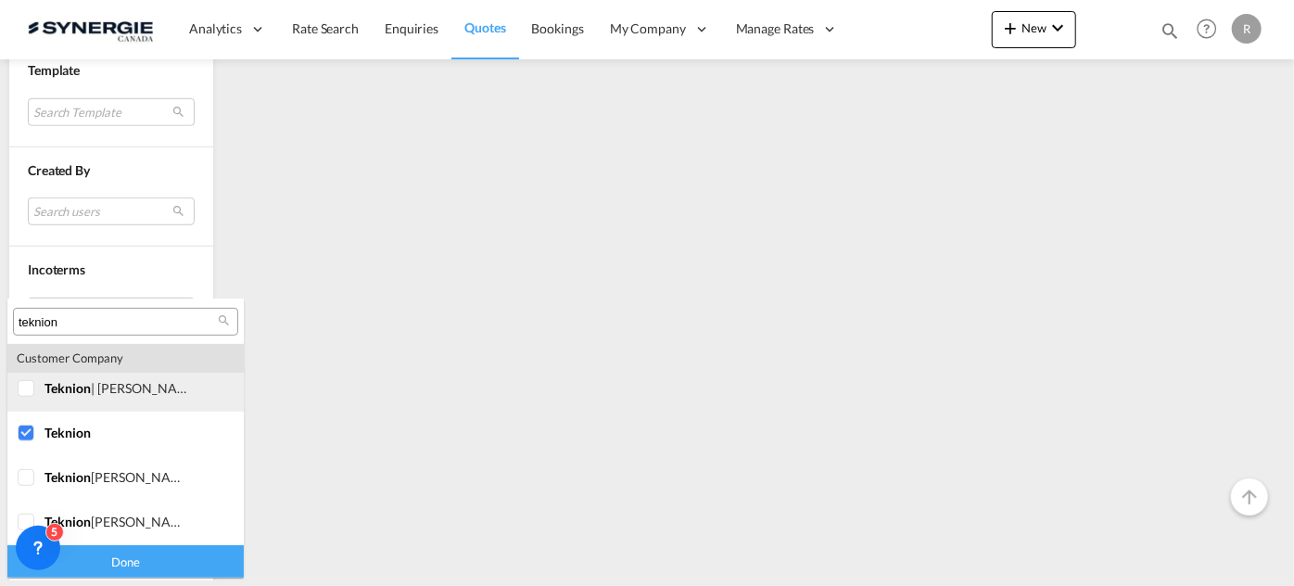
click at [36, 390] on div at bounding box center [27, 389] width 19 height 19
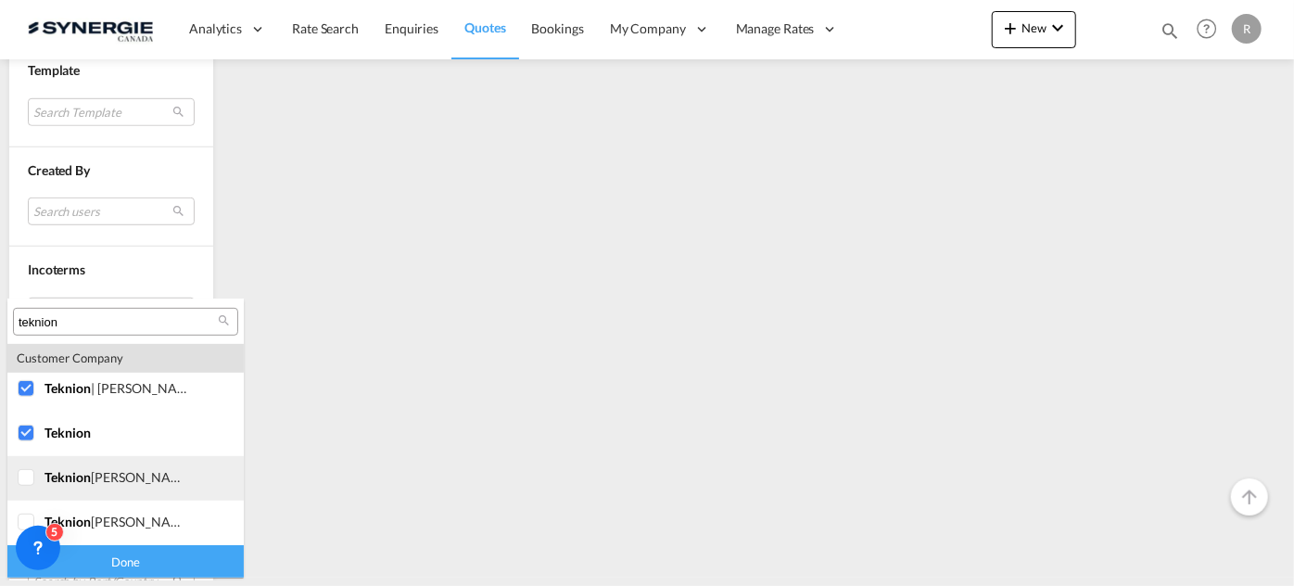
click at [90, 479] on div "teknion roy et breton" at bounding box center [118, 477] width 146 height 16
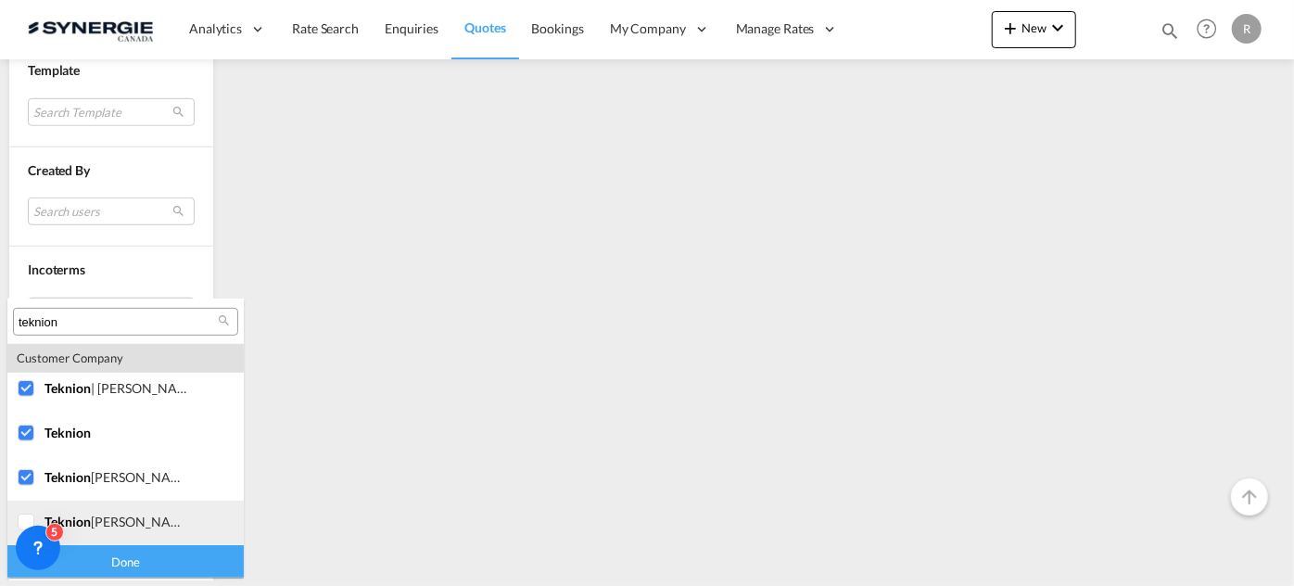
click at [102, 540] on md-option "company teknion roy & breton" at bounding box center [125, 523] width 236 height 45
click at [108, 563] on div "Done" at bounding box center [125, 561] width 236 height 32
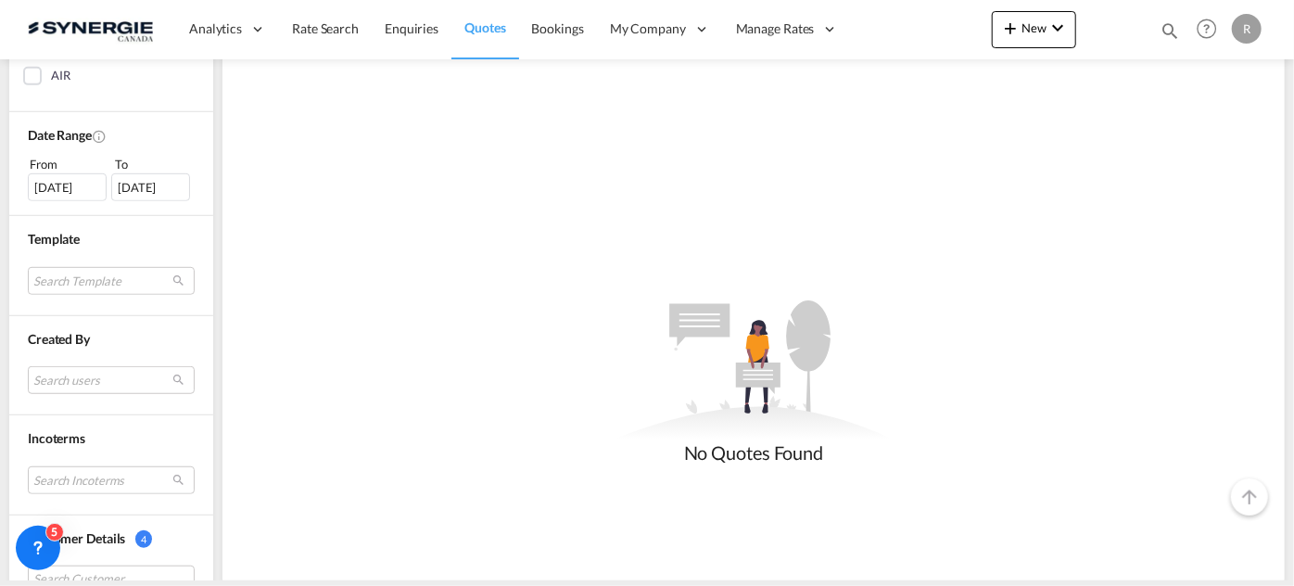
scroll to position [674, 0]
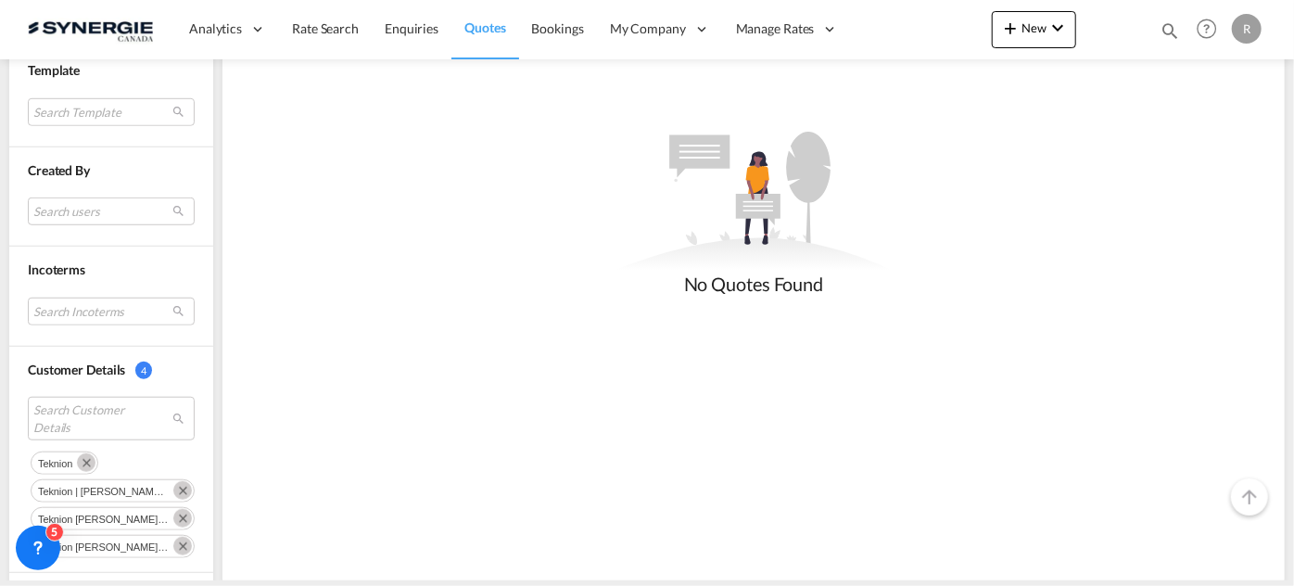
click at [173, 483] on md-icon "Remove" at bounding box center [182, 490] width 19 height 19
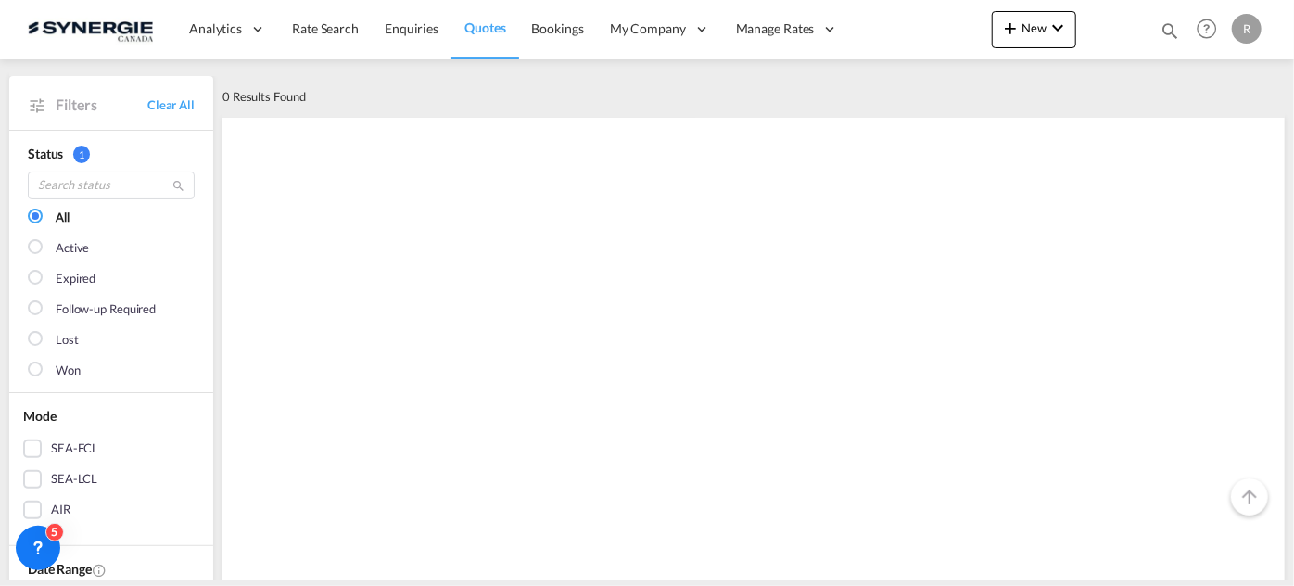
scroll to position [0, 0]
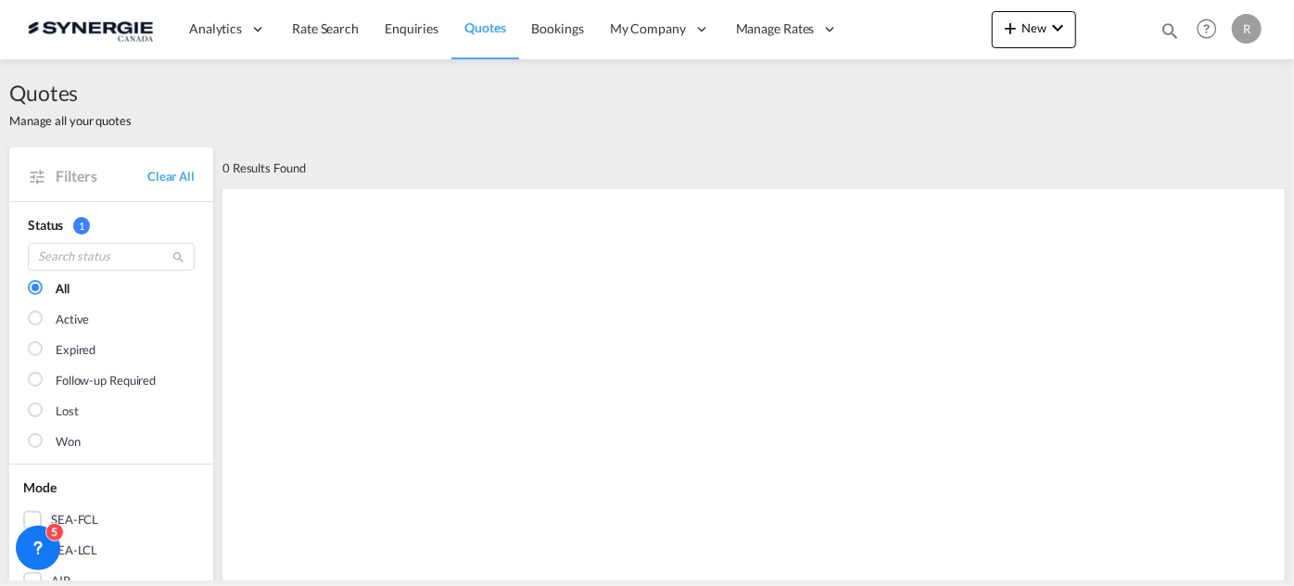
click at [484, 31] on span "Quotes" at bounding box center [485, 27] width 41 height 16
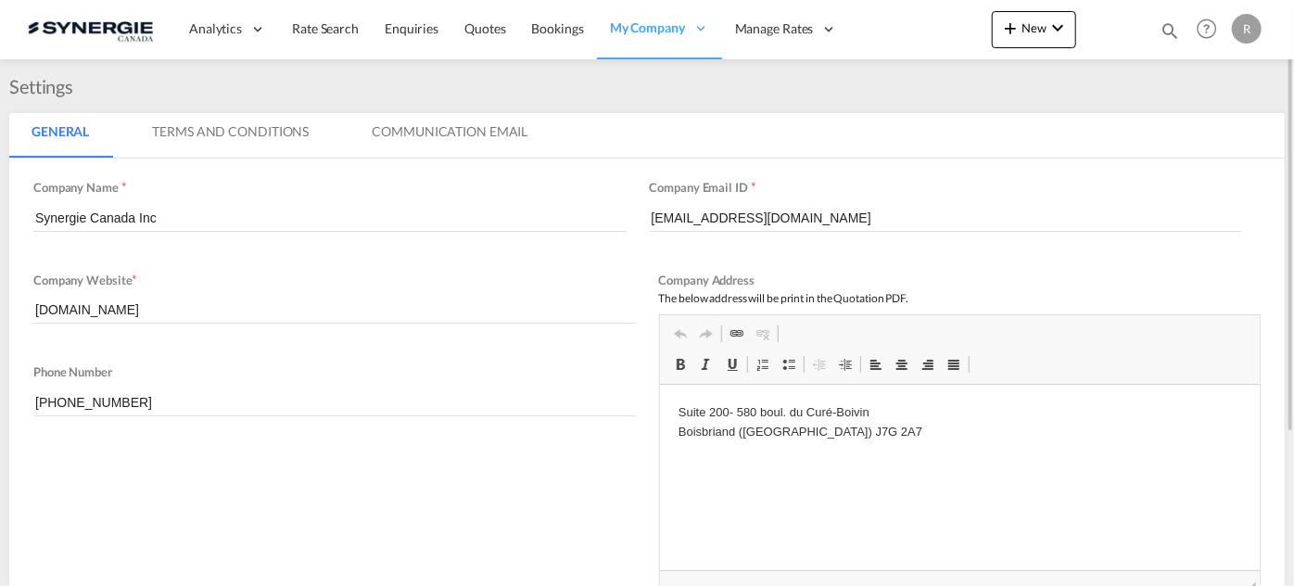
click at [1174, 29] on md-icon "icon-magnify" at bounding box center [1170, 30] width 20 height 20
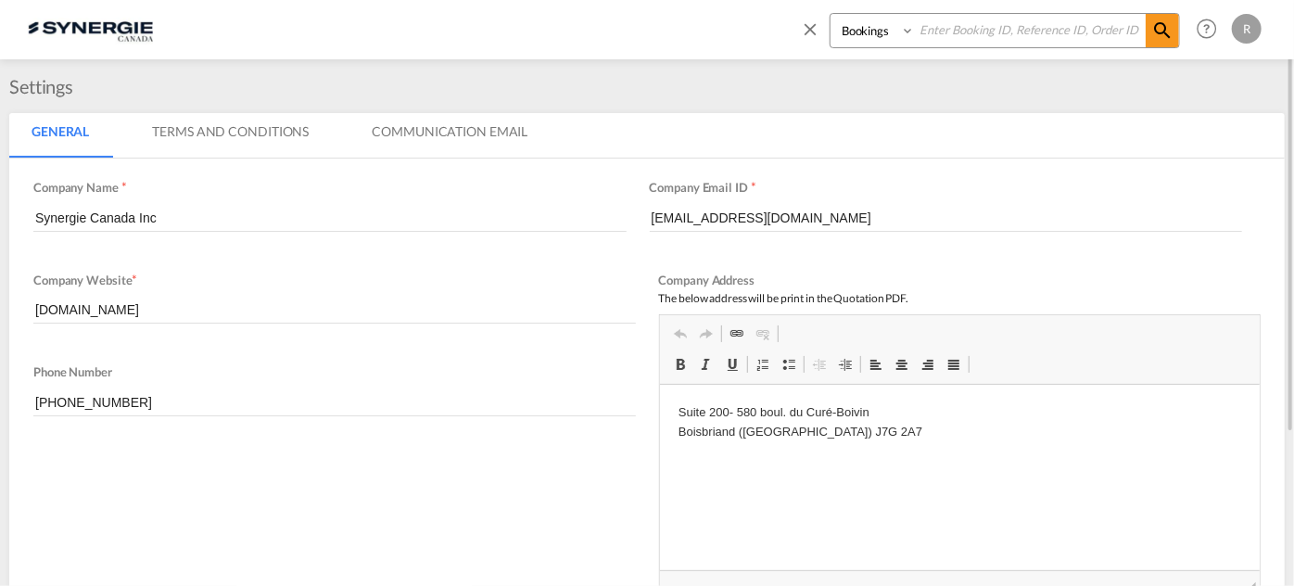
click at [906, 36] on select "Bookings Quotes Enquiries" at bounding box center [875, 30] width 88 height 33
select select "Quotes"
click at [831, 14] on select "Bookings Quotes Enquiries" at bounding box center [875, 30] width 88 height 33
click at [964, 32] on input at bounding box center [1030, 30] width 231 height 32
type input "14415"
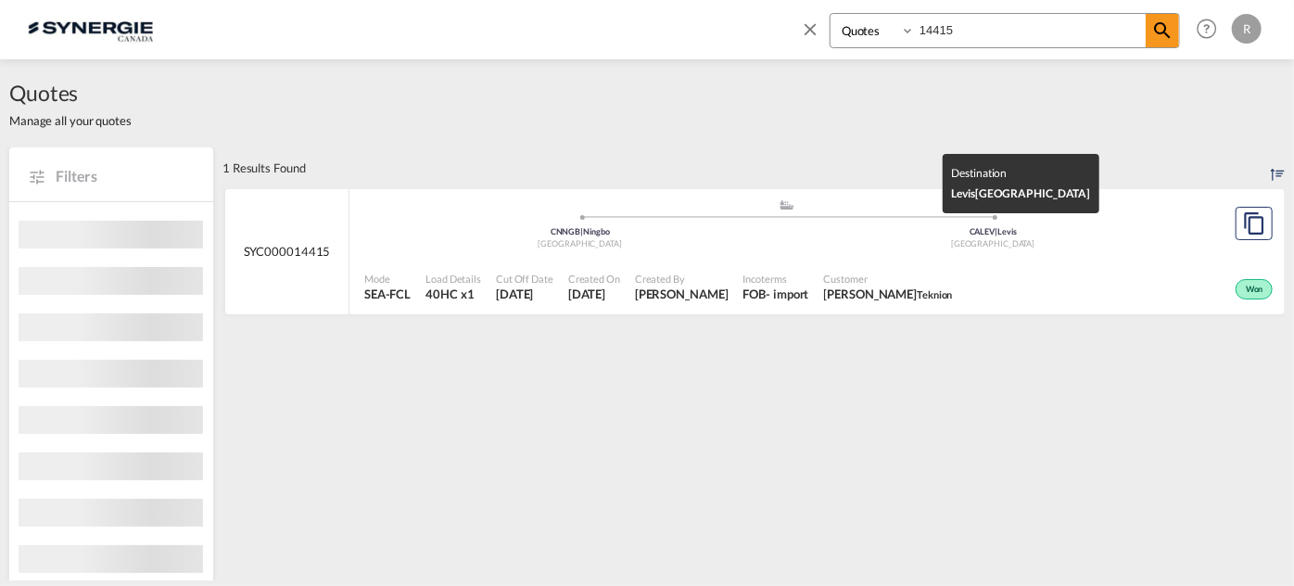
click at [850, 241] on div "[GEOGRAPHIC_DATA]" at bounding box center [994, 244] width 414 height 12
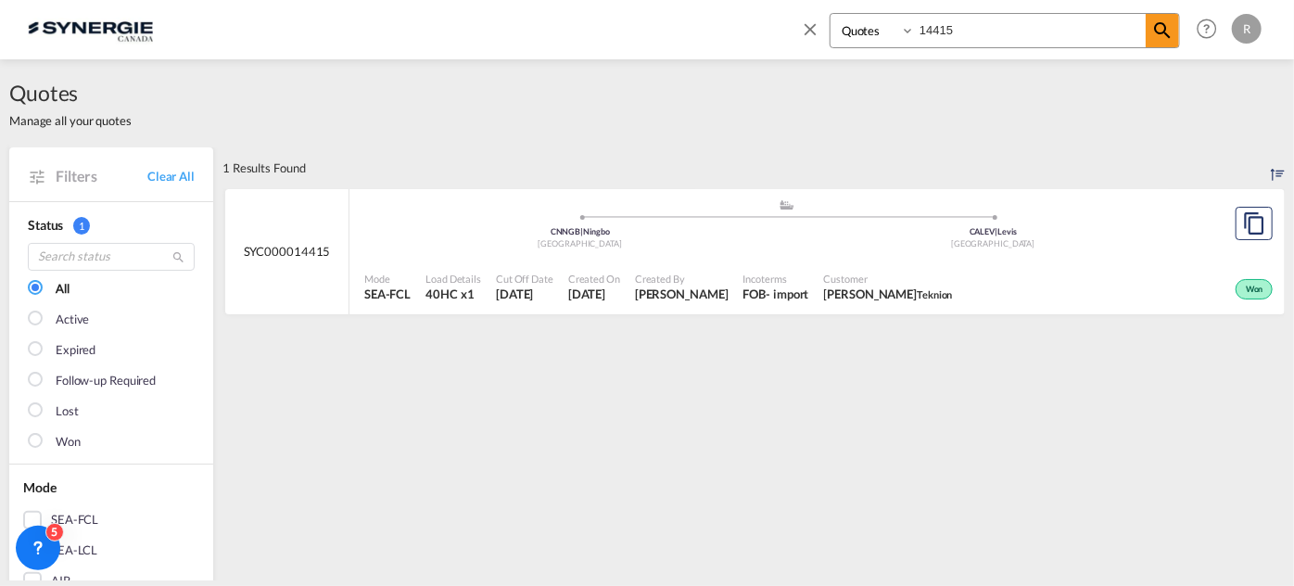
click at [695, 268] on div "Created By [PERSON_NAME]" at bounding box center [682, 287] width 108 height 46
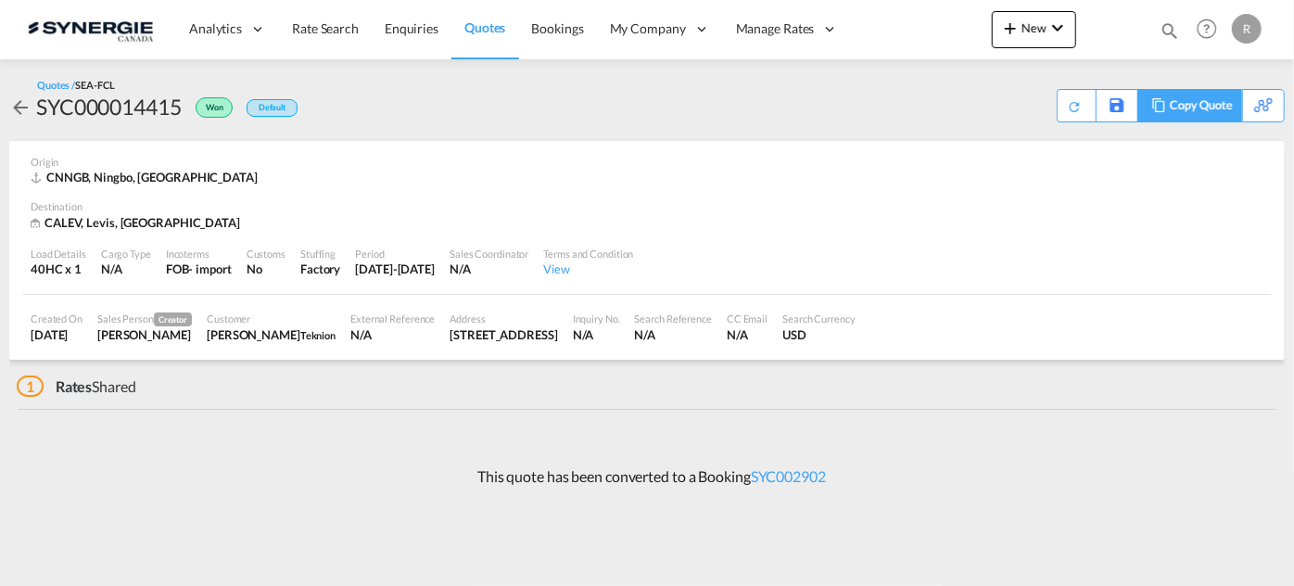
click at [1162, 110] on md-icon at bounding box center [1159, 105] width 22 height 14
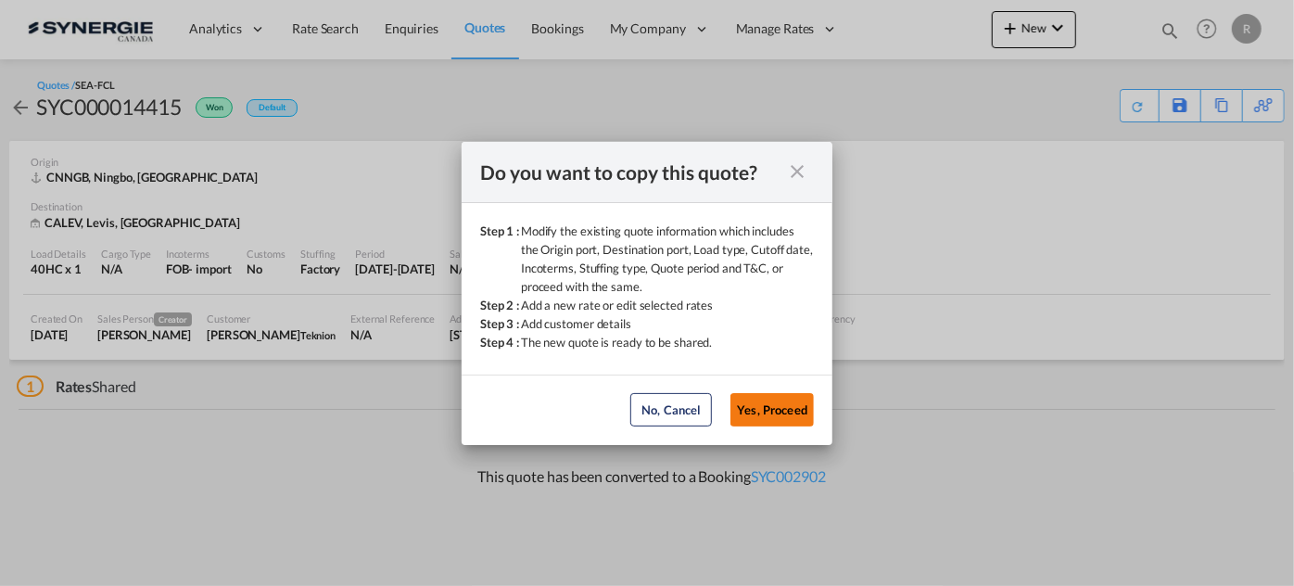
click at [778, 417] on button "Yes, Proceed" at bounding box center [772, 409] width 83 height 33
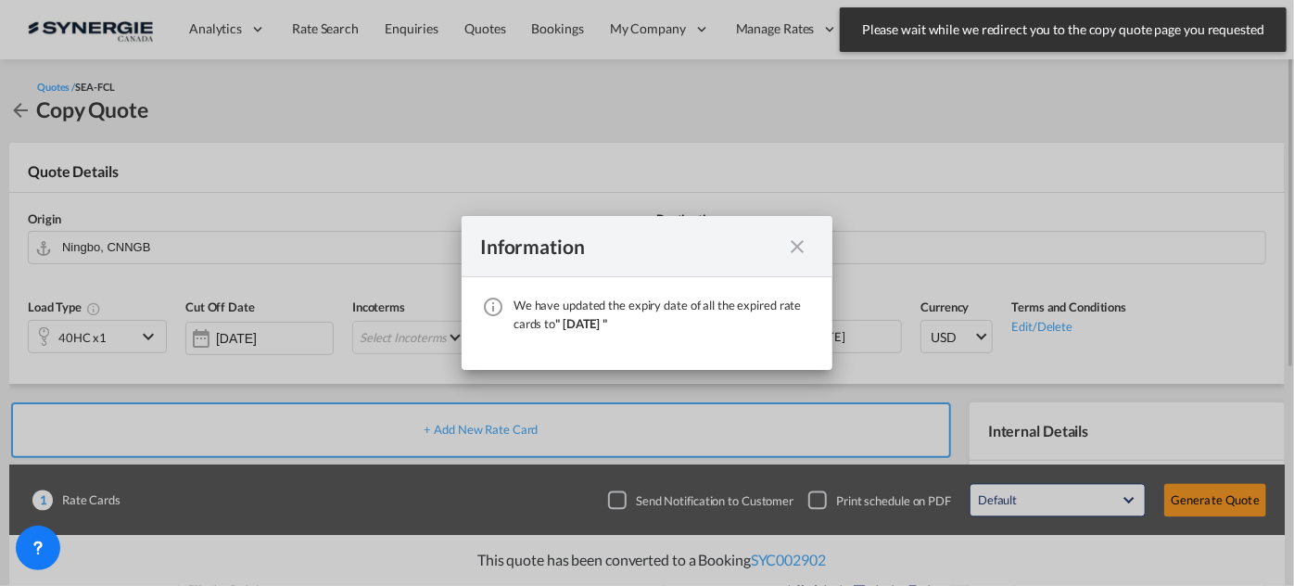
click at [801, 250] on md-icon "icon-close fg-AAA8AD cursor" at bounding box center [797, 247] width 22 height 22
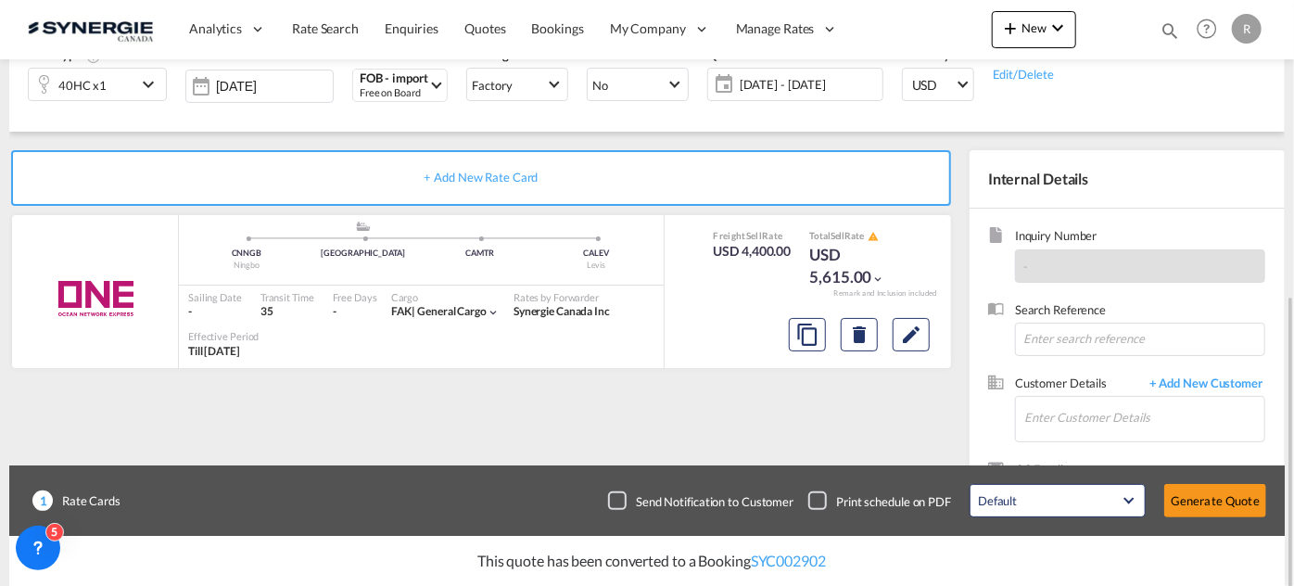
scroll to position [348, 0]
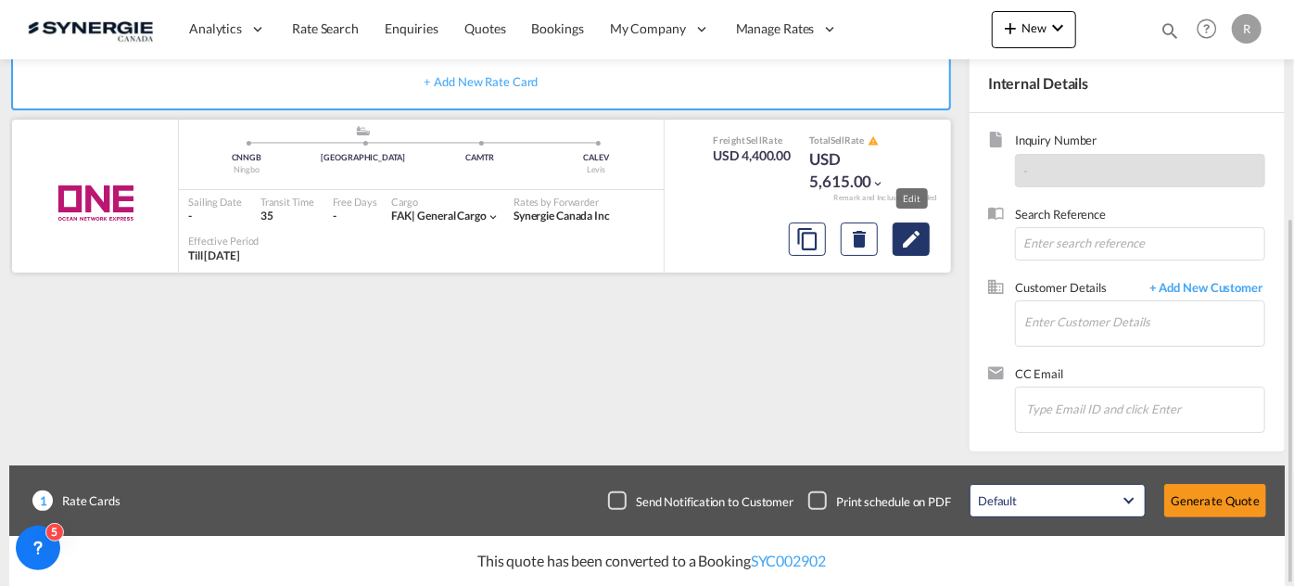
click at [922, 243] on md-icon "Edit" at bounding box center [911, 239] width 22 height 22
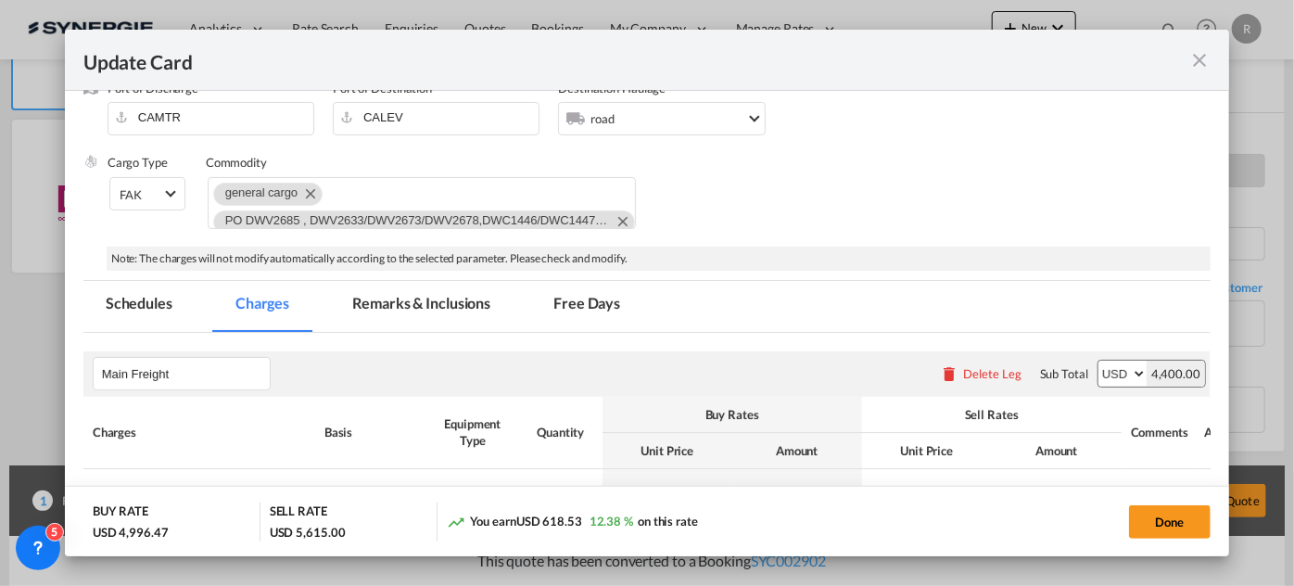
select select "per container"
select select "per B/L"
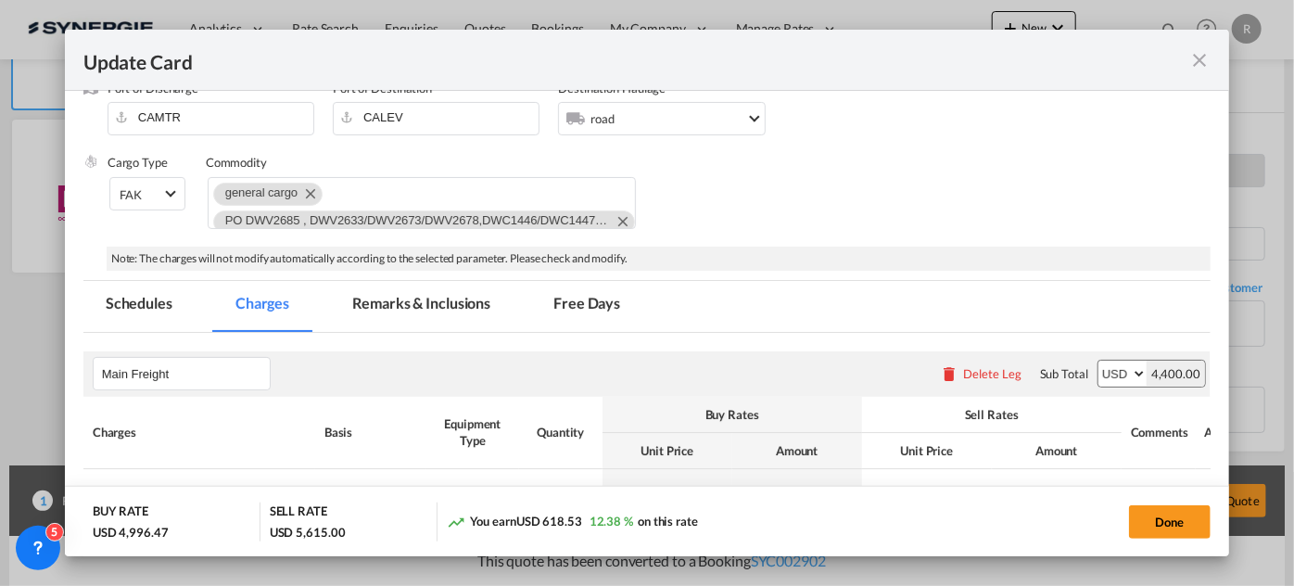
select select "per shipment"
select select "per B/L"
select select "per shipment"
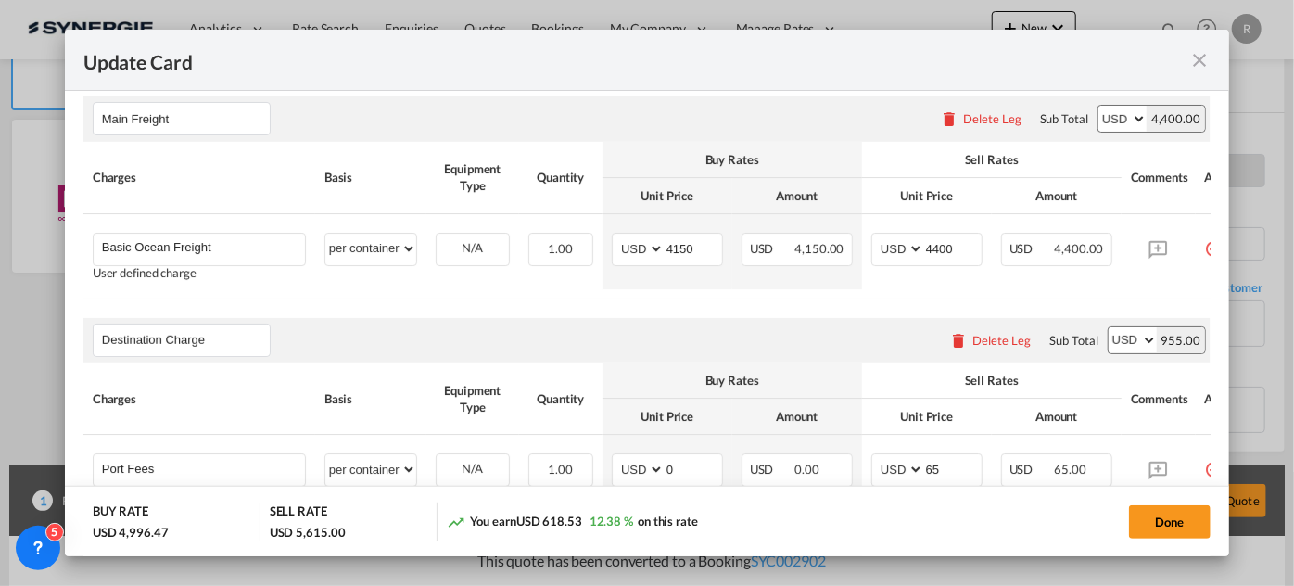
scroll to position [337, 0]
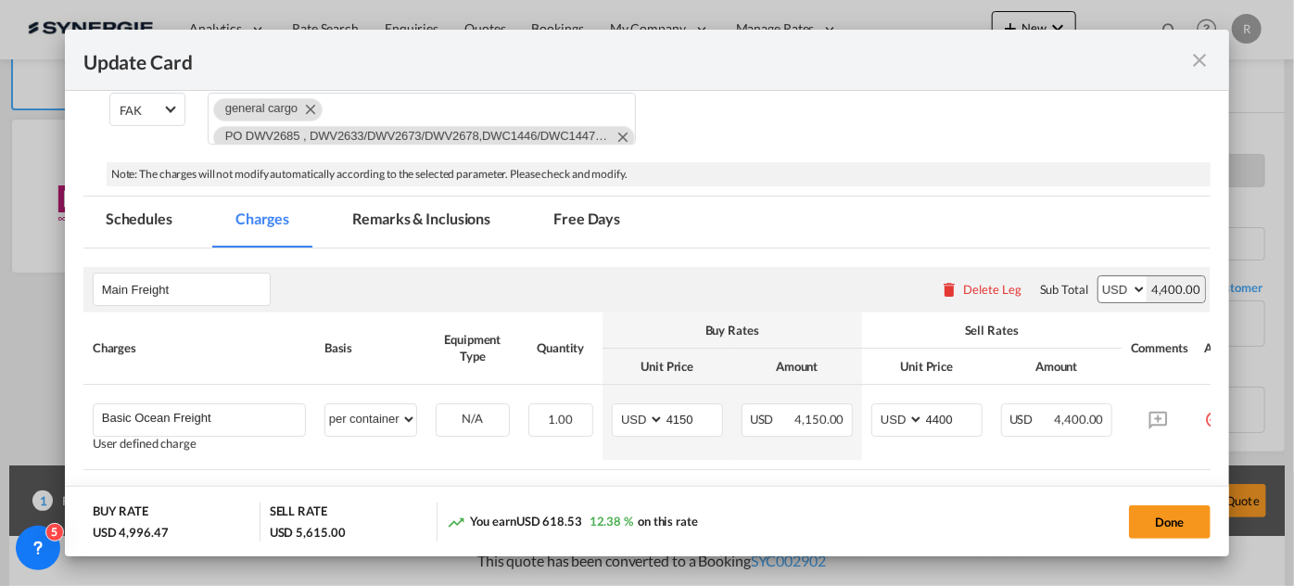
click at [435, 214] on md-tab-item "Remarks & Inclusions" at bounding box center [421, 222] width 183 height 51
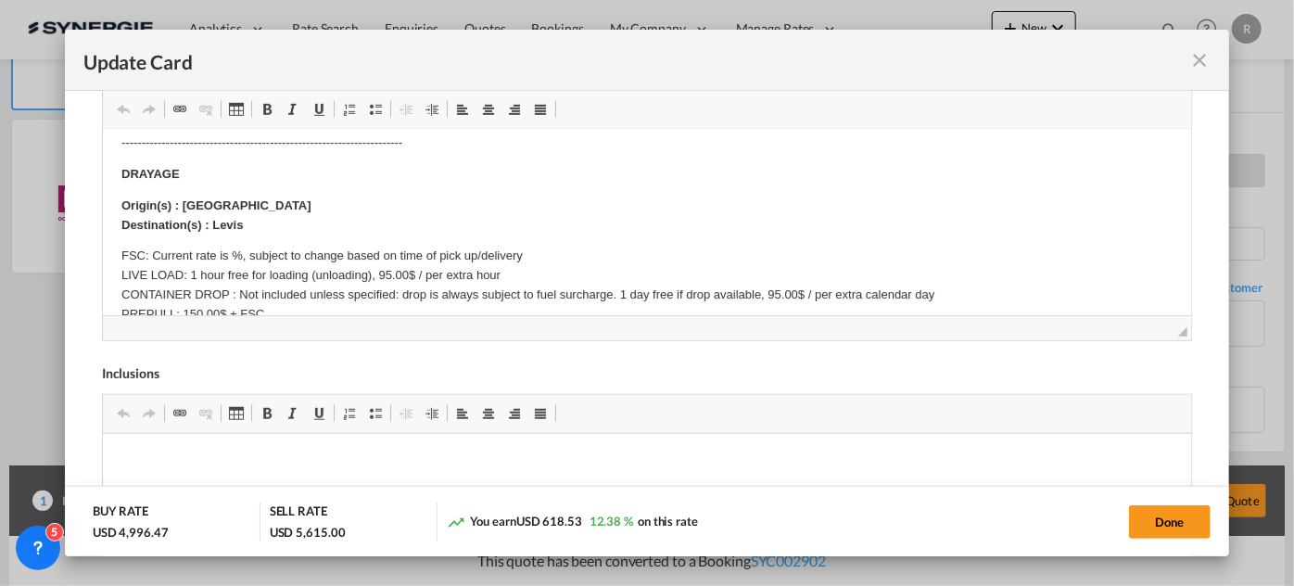
scroll to position [505, 0]
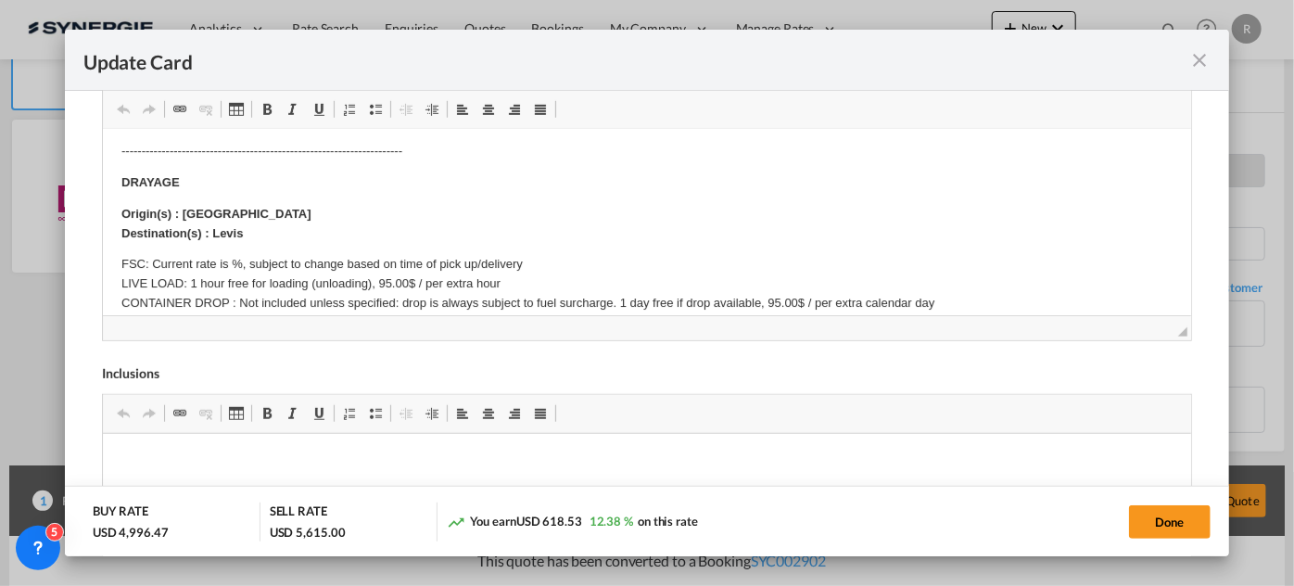
click at [1205, 61] on md-icon "icon-close fg-AAA8AD m-0 pointer" at bounding box center [1200, 60] width 22 height 22
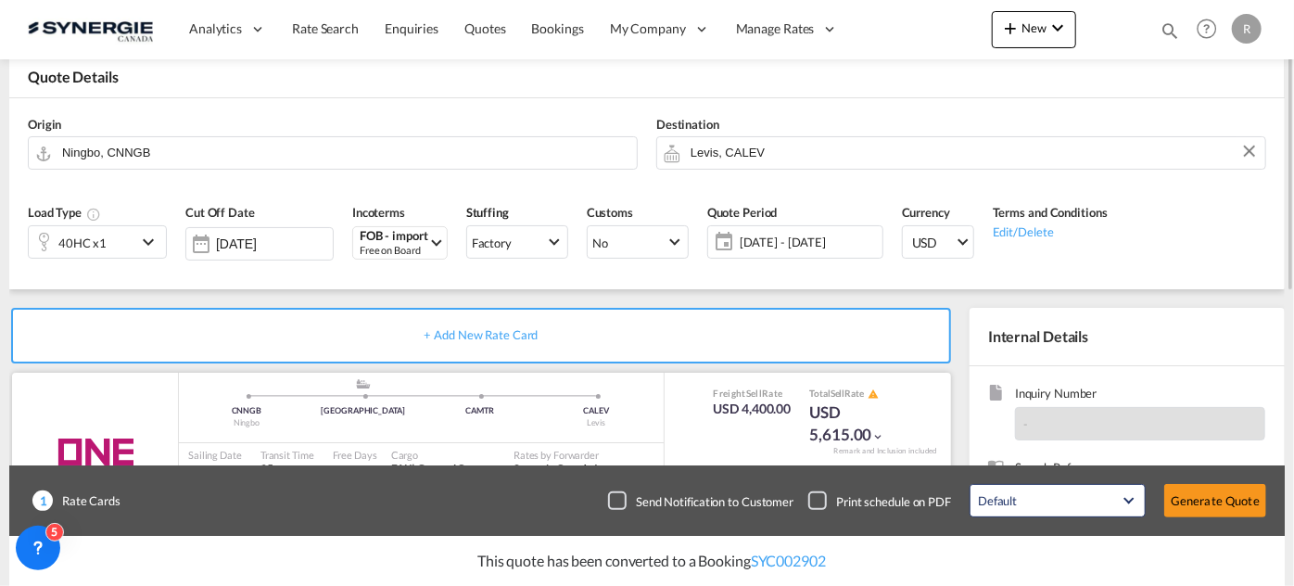
scroll to position [0, 0]
